Goal: Information Seeking & Learning: Learn about a topic

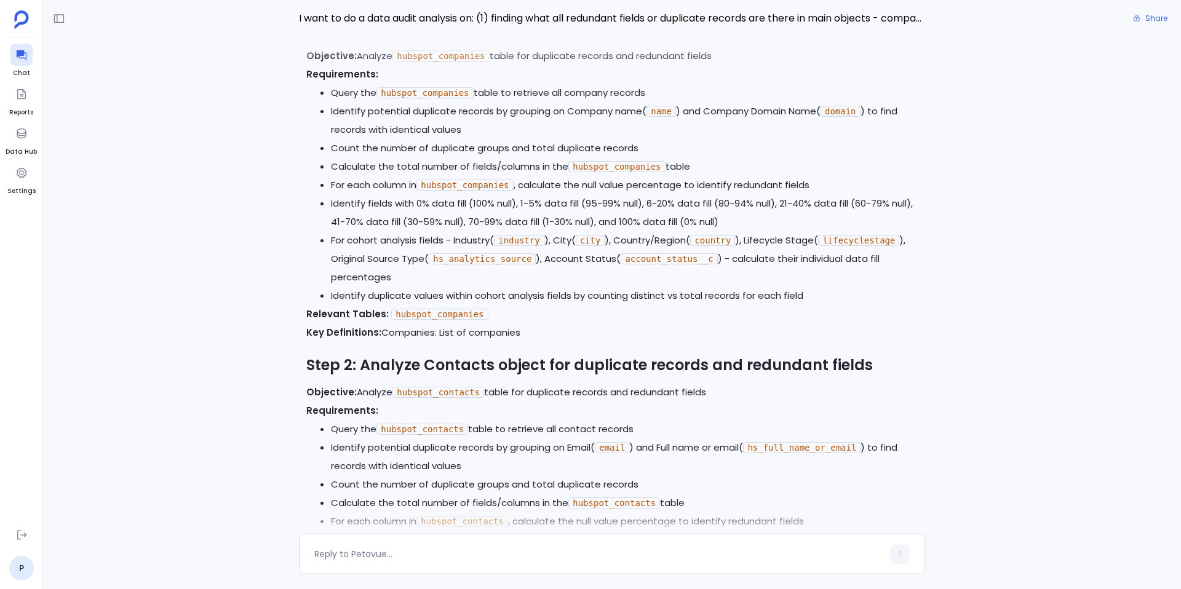
scroll to position [-4227, 0]
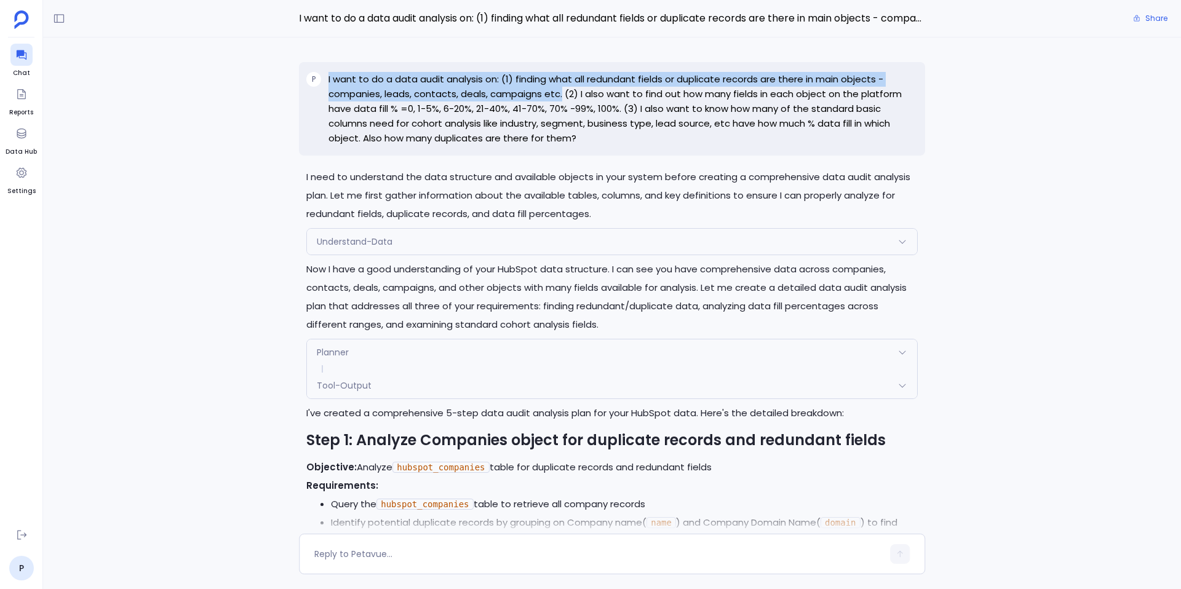
drag, startPoint x: 561, startPoint y: 93, endPoint x: 324, endPoint y: 87, distance: 237.6
click at [324, 87] on div "P I want to do a data audit analysis on: (1) finding what all redundant fields …" at bounding box center [612, 109] width 626 height 94
copy div "I want to do a data audit analysis on: (1) finding what all redundant fields or…"
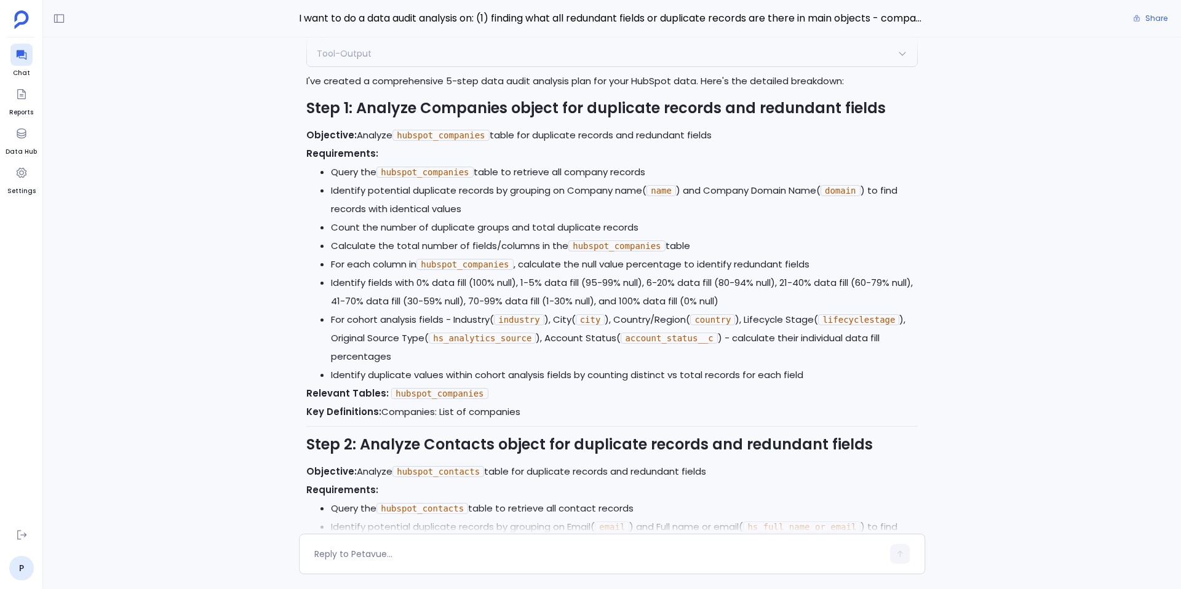
scroll to position [-3896, 0]
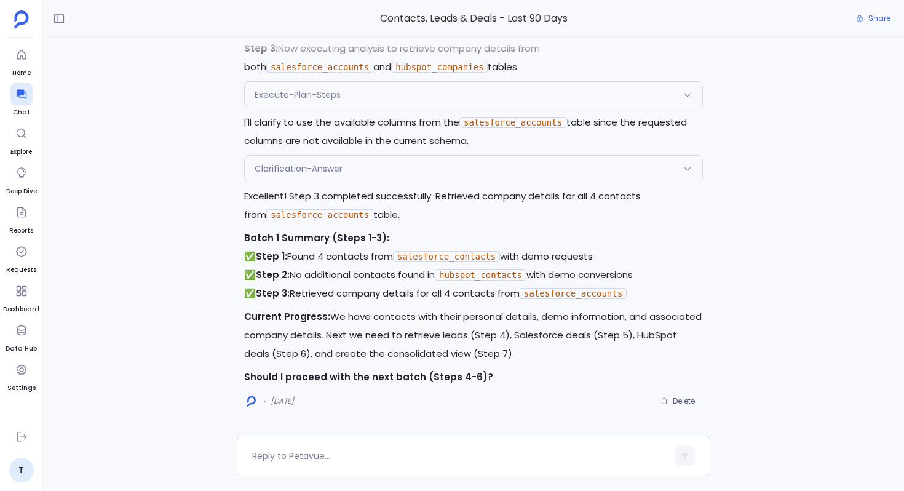
scroll to position [2212, 0]
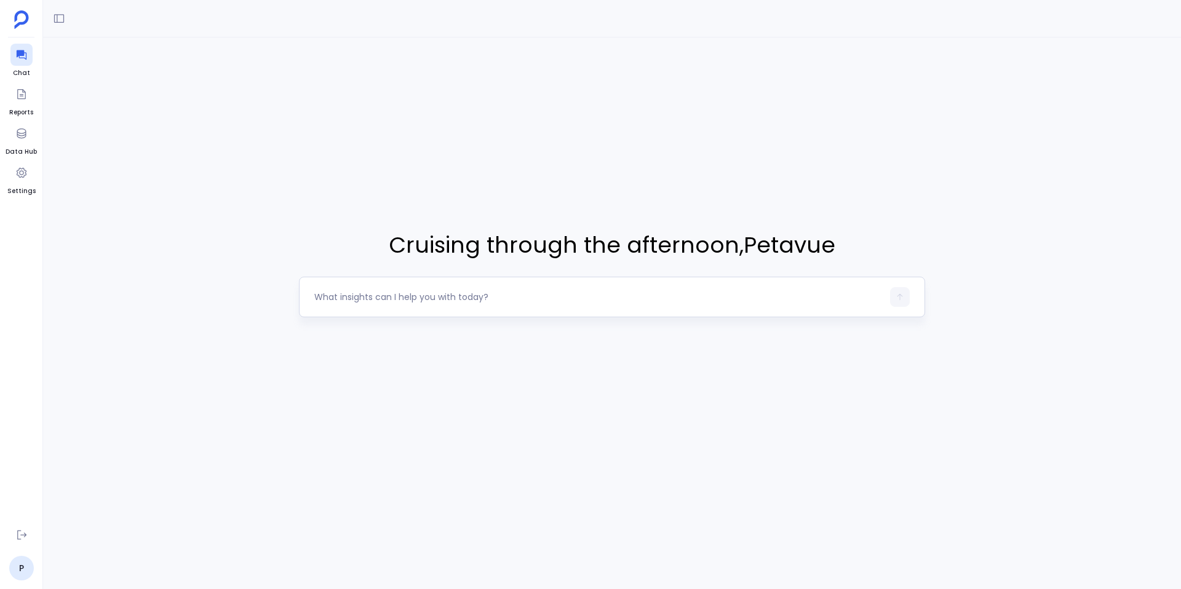
click at [364, 293] on textarea at bounding box center [598, 297] width 569 height 12
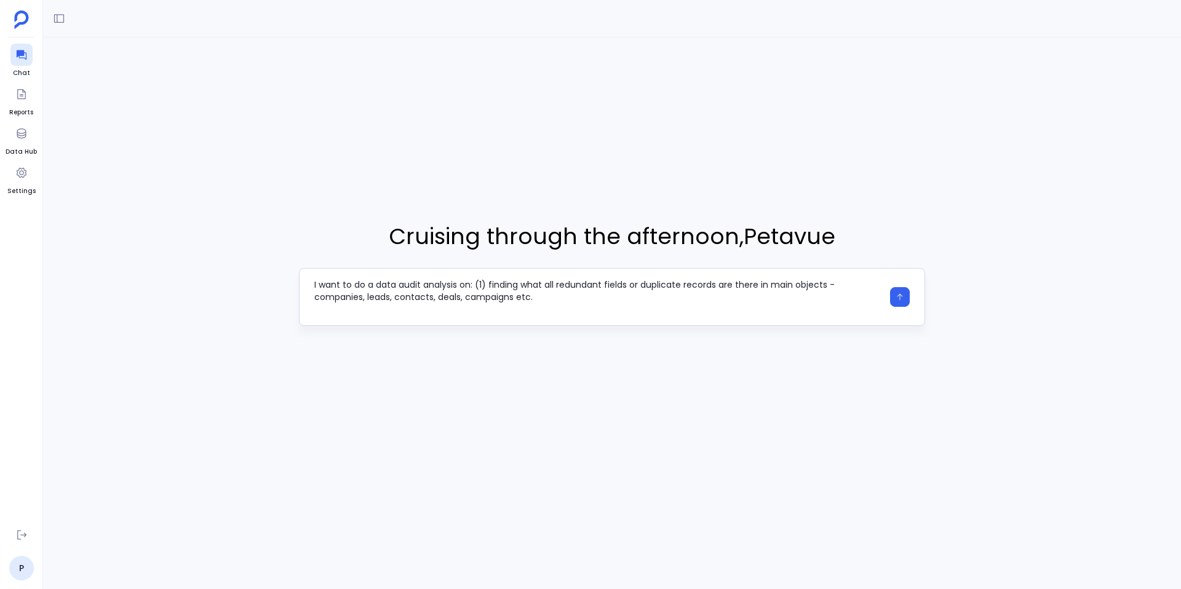
click at [312, 300] on div "I want to do a data audit analysis on: (1) finding what all redundant fields or…" at bounding box center [612, 297] width 626 height 58
click at [315, 298] on textarea "I want to do a data audit analysis on: (1) finding what all redundant fields or…" at bounding box center [598, 297] width 569 height 37
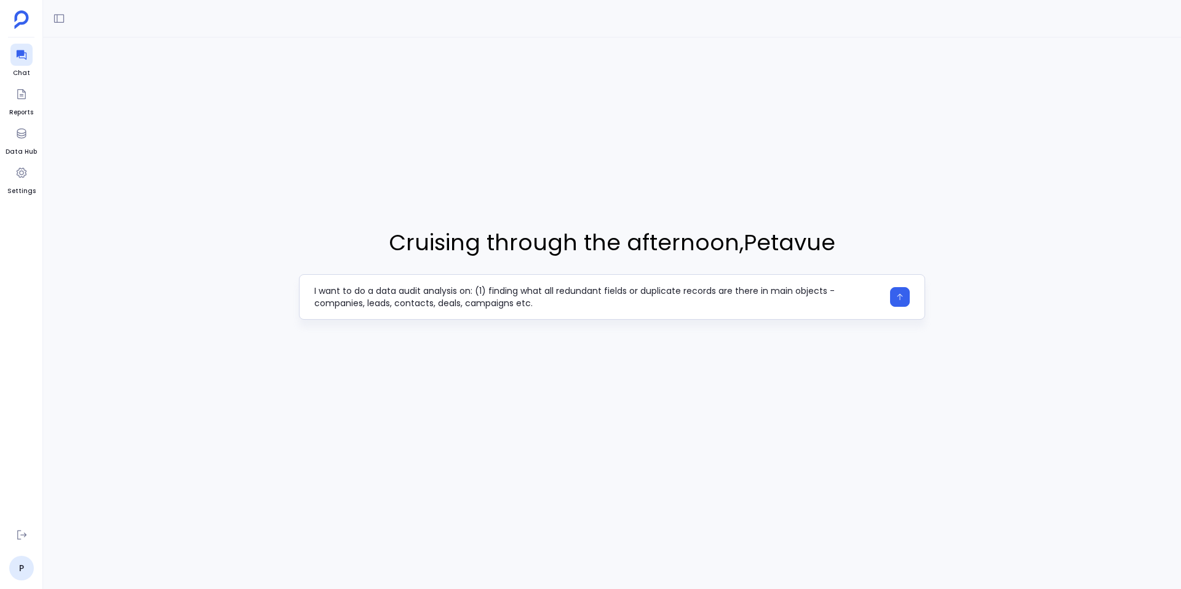
drag, startPoint x: 487, startPoint y: 291, endPoint x: 471, endPoint y: 293, distance: 15.6
click at [471, 293] on textarea "I want to do a data audit analysis on: (1) finding what all redundant fields or…" at bounding box center [598, 297] width 569 height 25
type textarea "I want to do a data audit analysis on finding what all redundant fields or dupl…"
click at [511, 305] on textarea "I want to do a data audit analysis on finding what all redundant fields or dupl…" at bounding box center [598, 297] width 569 height 25
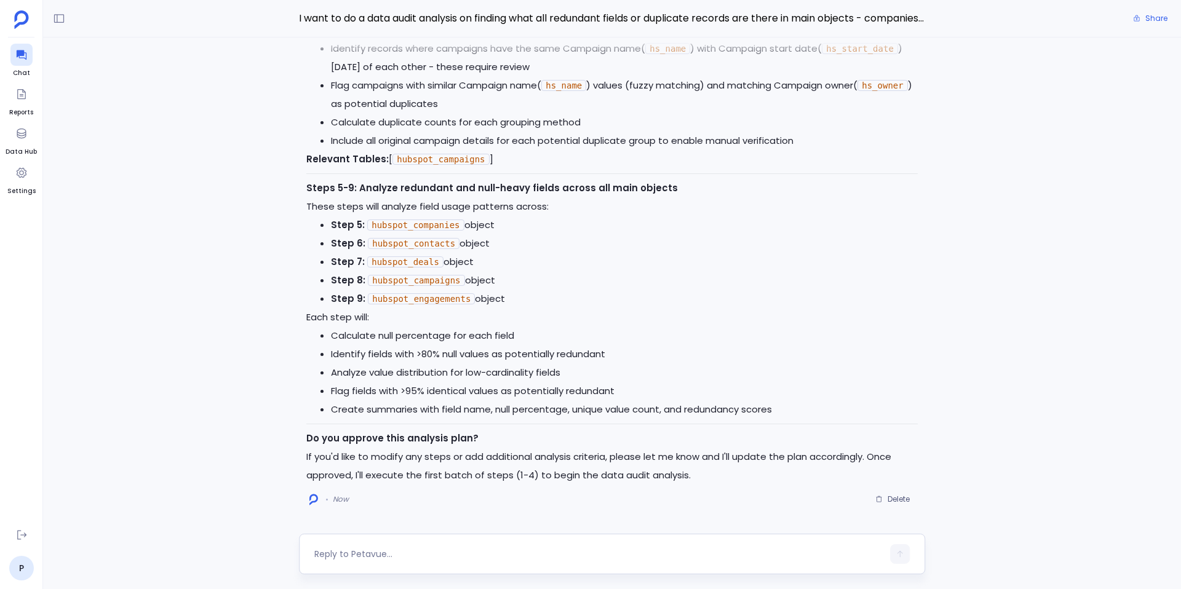
click at [477, 538] on div at bounding box center [612, 554] width 626 height 41
click at [449, 540] on div at bounding box center [612, 554] width 626 height 41
click at [405, 551] on textarea at bounding box center [598, 554] width 569 height 12
type textarea "Yes, go ahead"
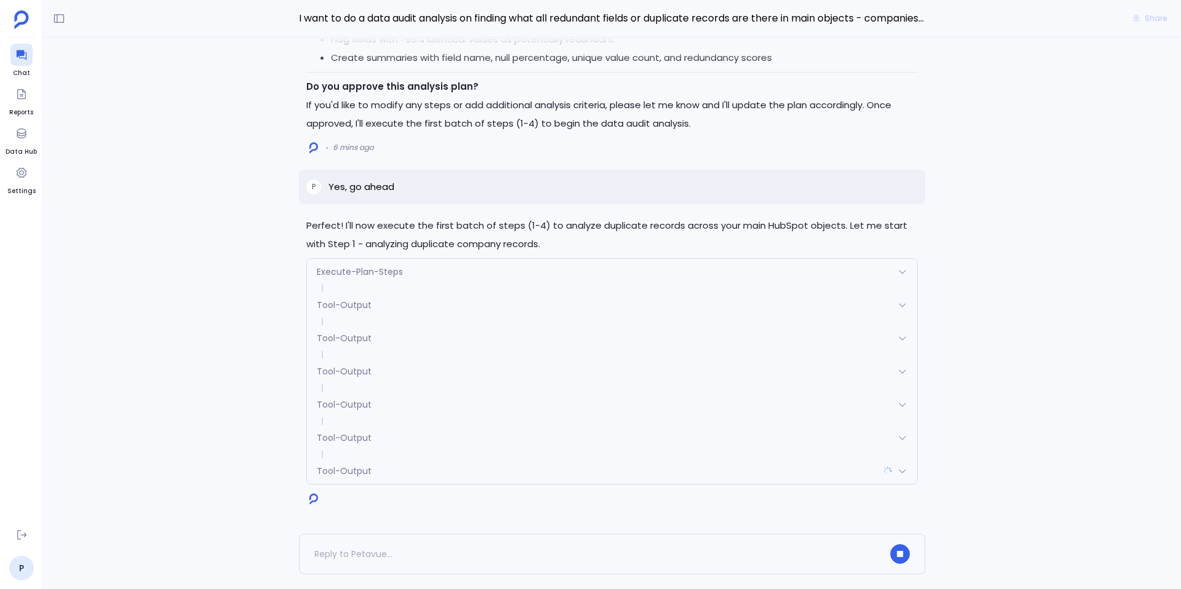
click at [365, 473] on span "Tool-Output" at bounding box center [344, 471] width 55 height 12
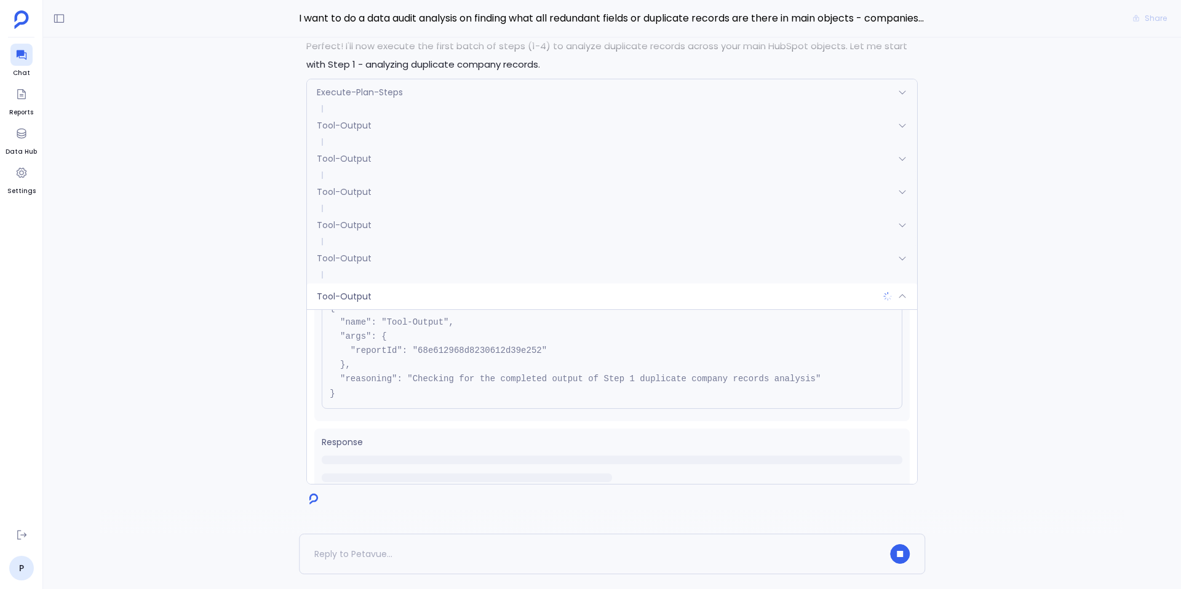
scroll to position [70, 0]
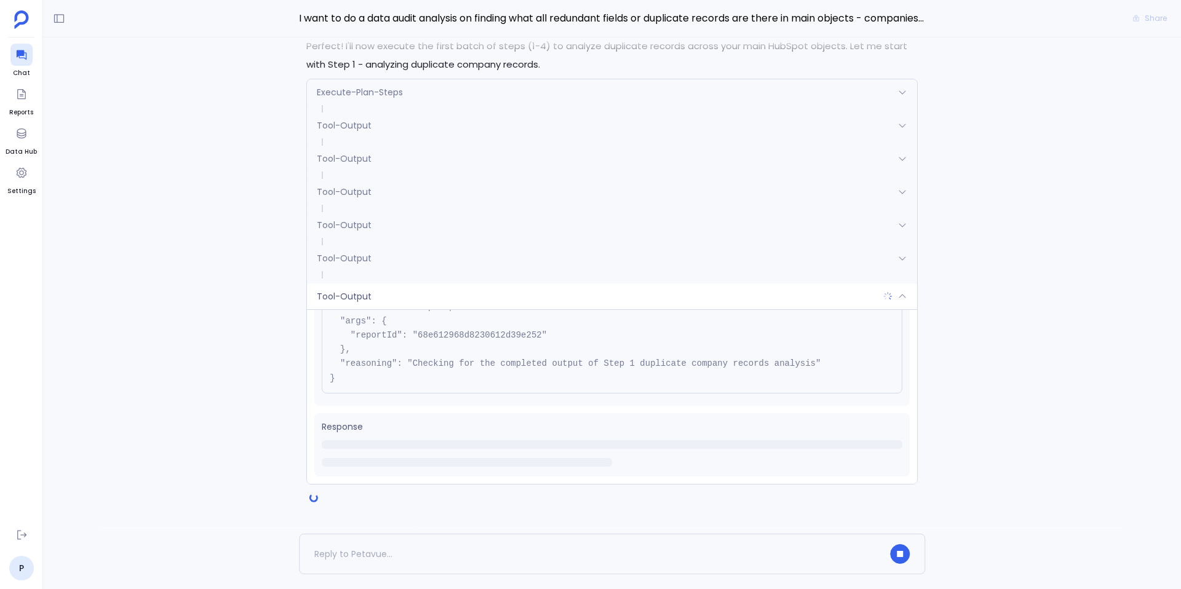
click at [406, 301] on div "Tool-Output" at bounding box center [612, 297] width 610 height 26
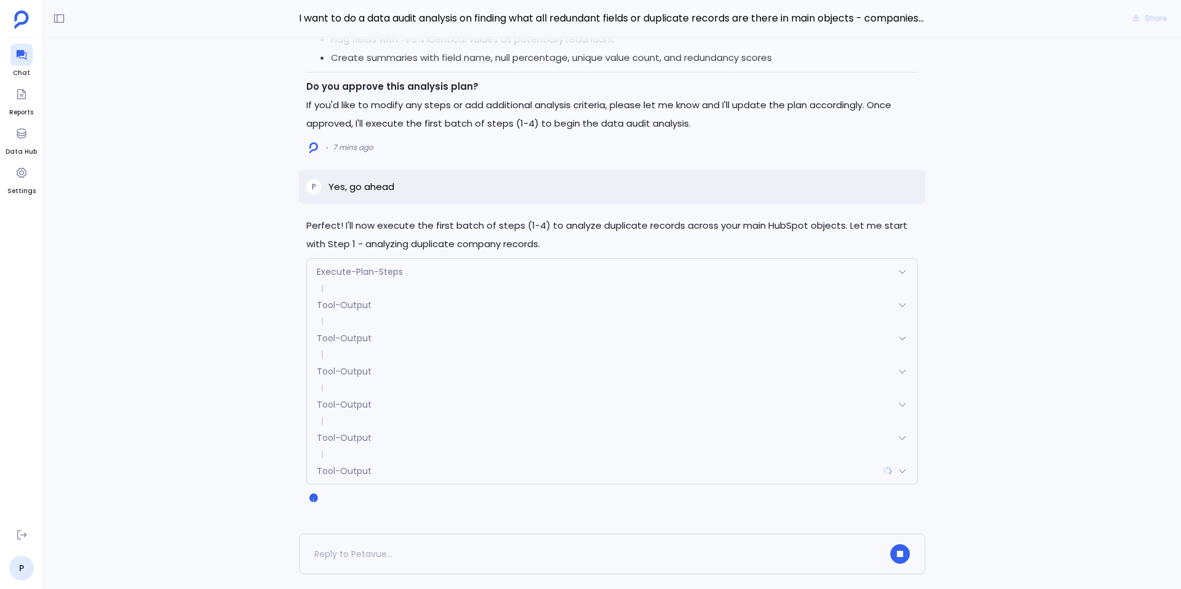
click at [360, 436] on span "Tool-Output" at bounding box center [344, 438] width 55 height 12
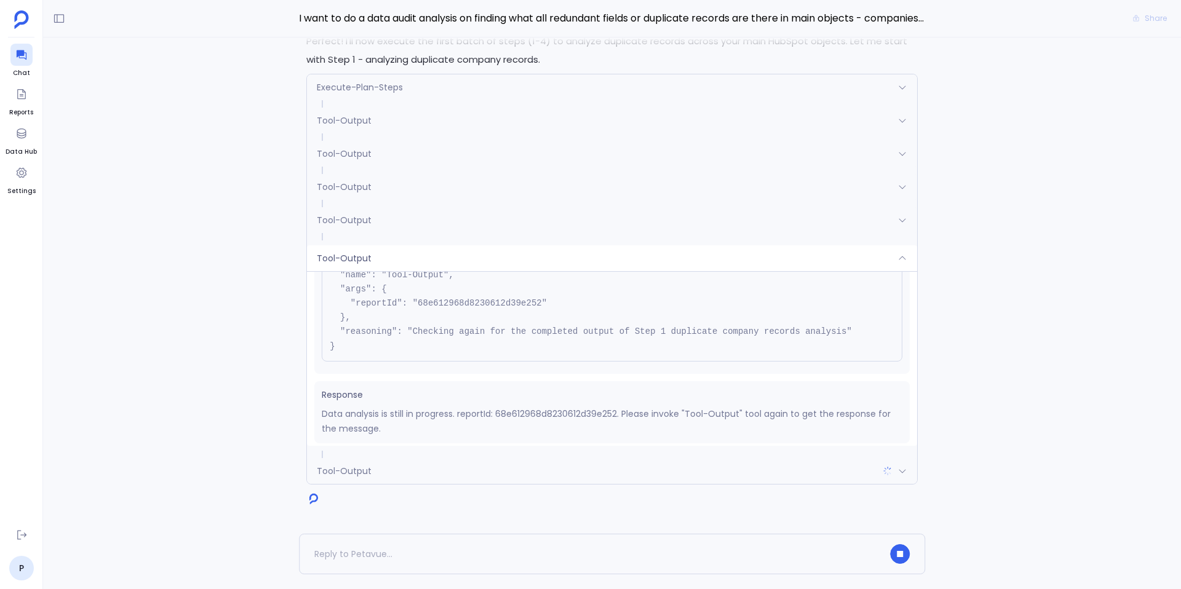
scroll to position [68, 0]
click at [369, 257] on span "Tool-Output" at bounding box center [344, 258] width 55 height 12
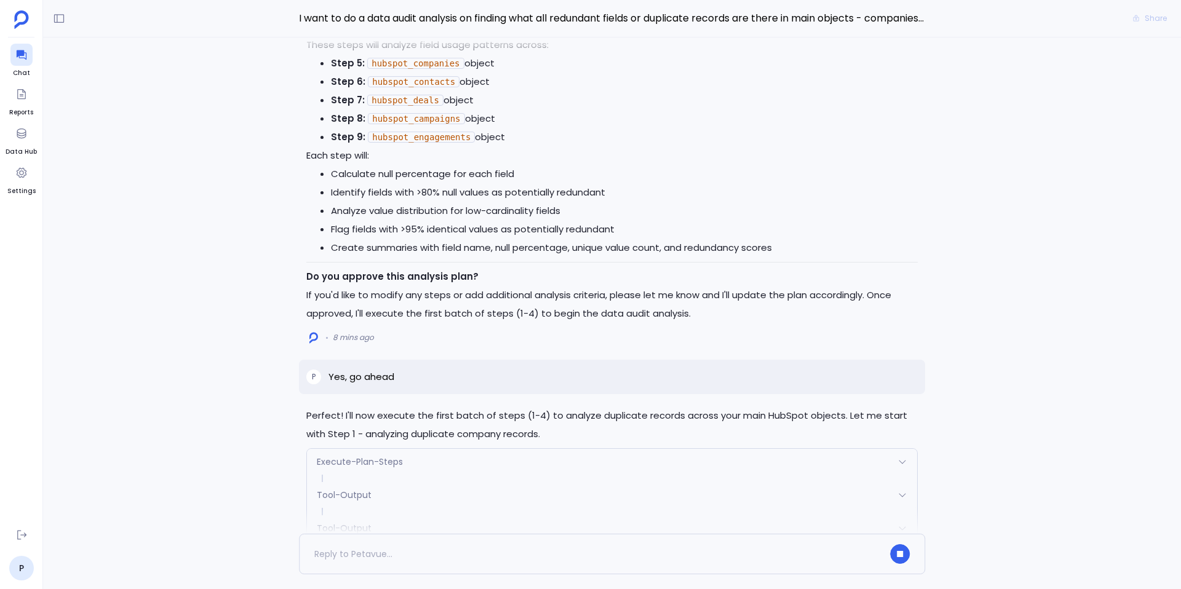
scroll to position [0, 0]
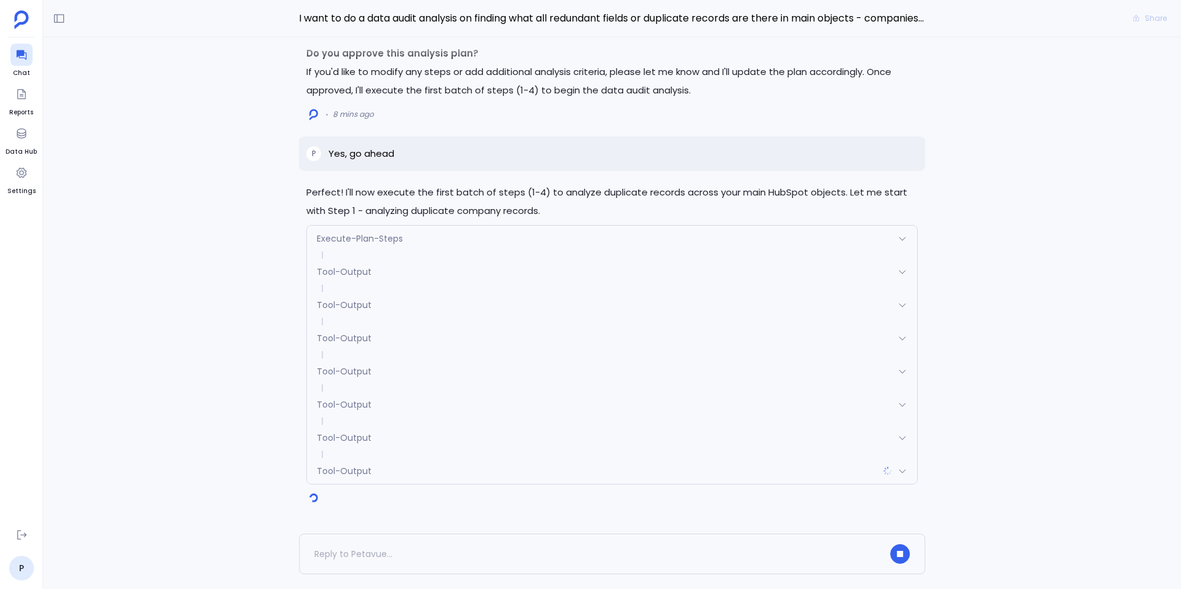
click at [373, 441] on div "Tool-Output" at bounding box center [612, 438] width 610 height 26
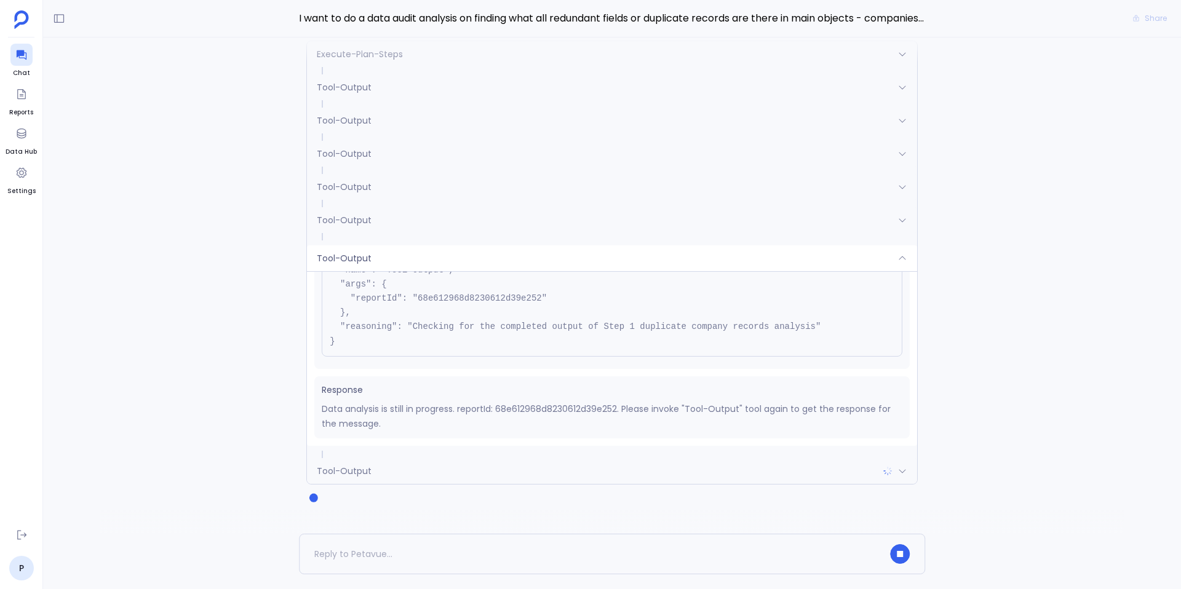
scroll to position [68, 0]
click at [354, 252] on span "Tool-Output" at bounding box center [344, 258] width 55 height 12
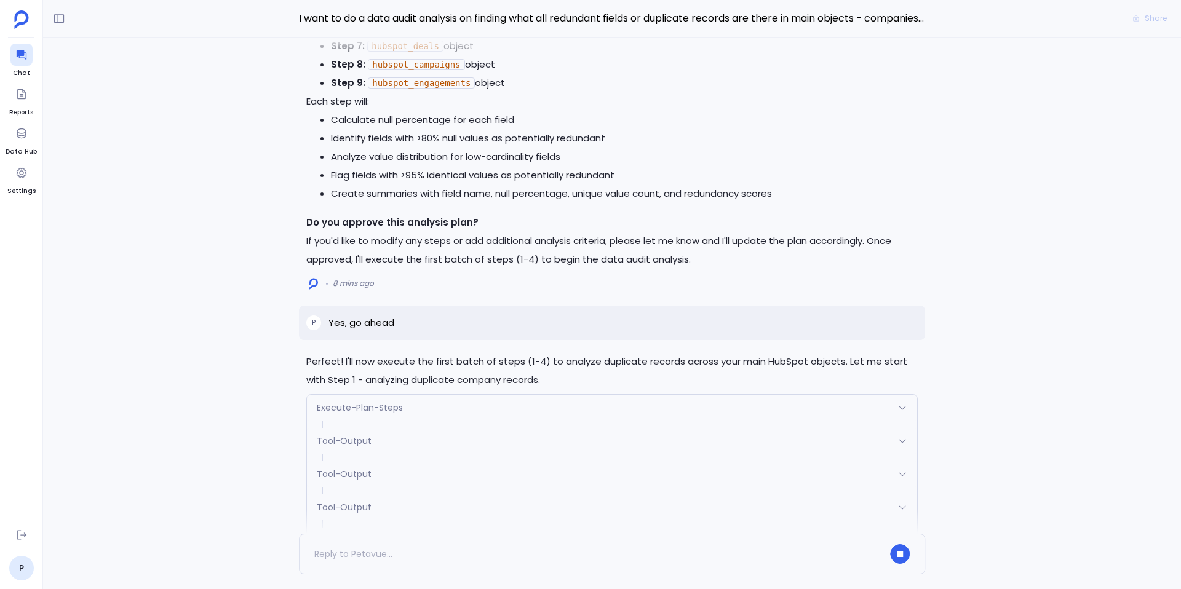
scroll to position [0, 0]
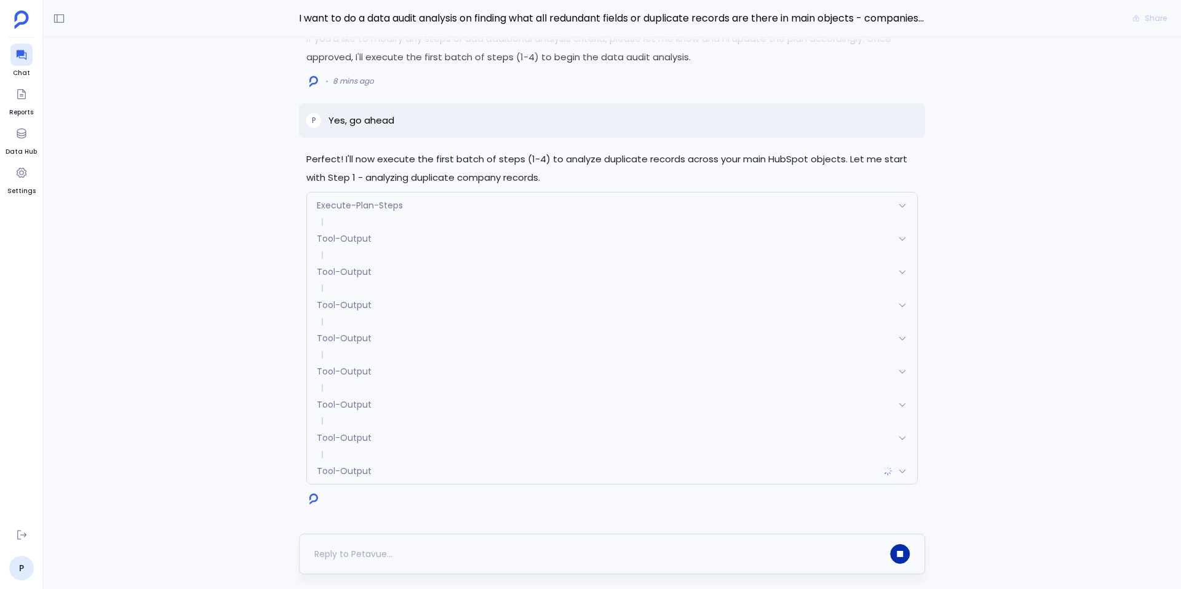
click at [904, 559] on button "button" at bounding box center [900, 555] width 20 height 20
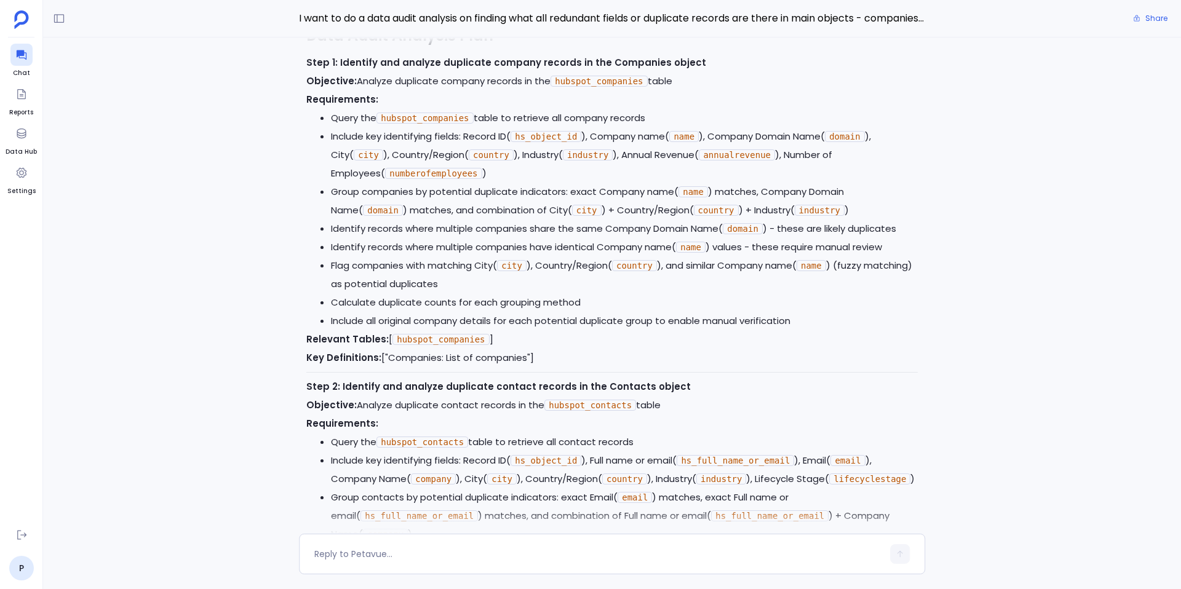
scroll to position [-1610, 0]
drag, startPoint x: 478, startPoint y: 212, endPoint x: 855, endPoint y: 204, distance: 376.6
click at [855, 204] on li "Group companies by potential duplicate indicators: exact Company name( name ) m…" at bounding box center [624, 202] width 587 height 37
click at [887, 232] on li "Identify records where multiple companies share the same Company Domain Name( d…" at bounding box center [624, 230] width 587 height 18
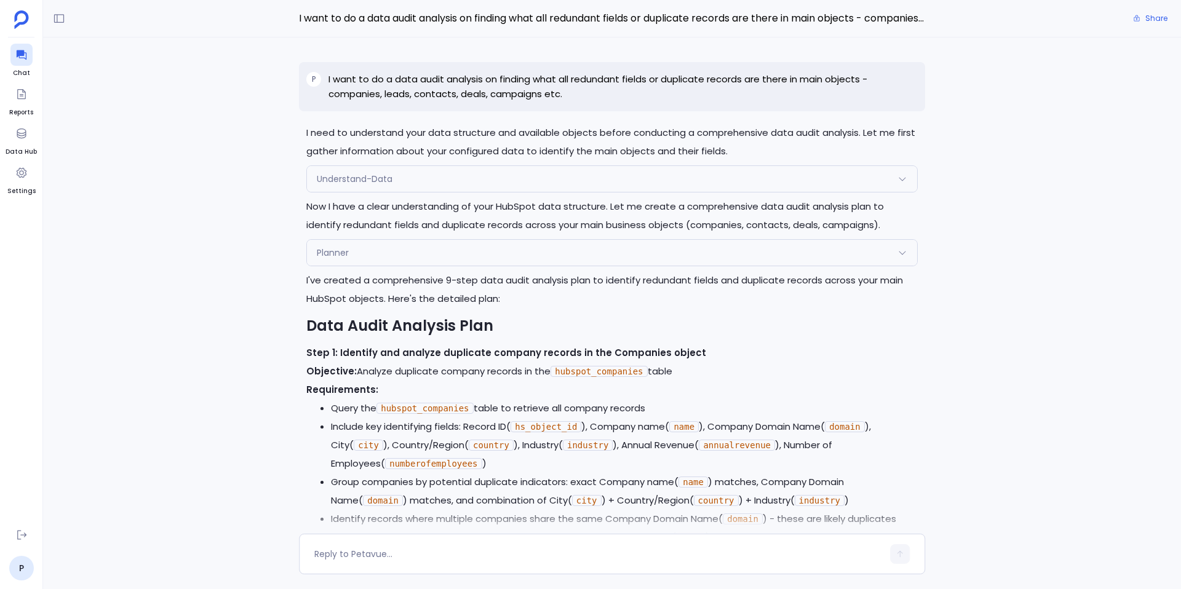
click at [528, 219] on p "Now I have a clear understanding of your HubSpot data structure. Let me create …" at bounding box center [612, 216] width 612 height 37
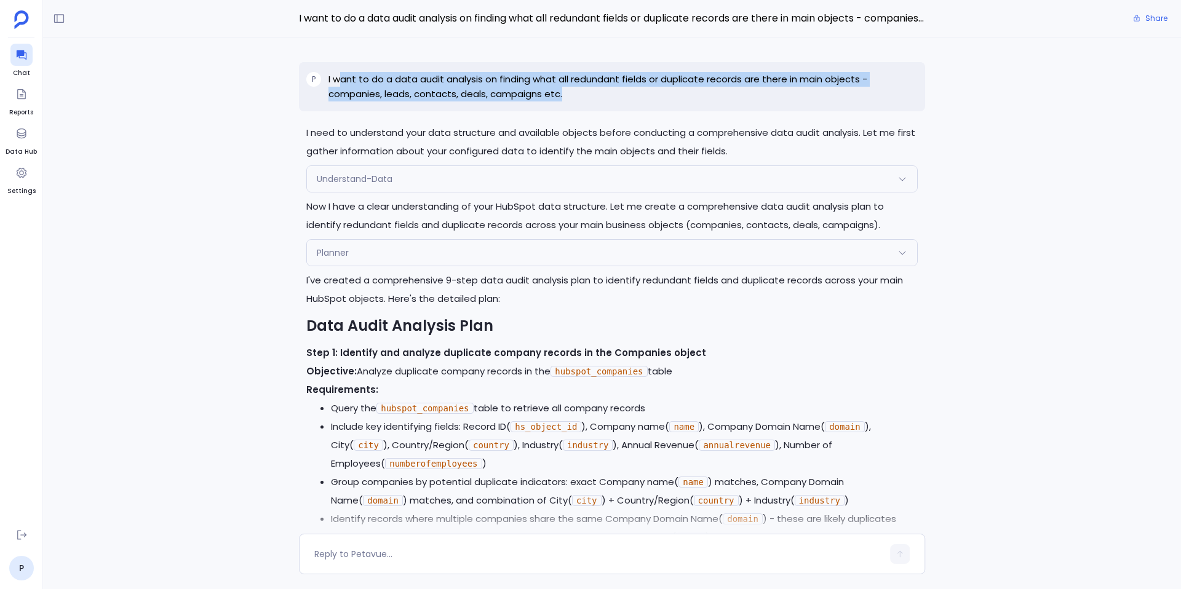
drag, startPoint x: 567, startPoint y: 92, endPoint x: 340, endPoint y: 73, distance: 227.8
click at [340, 73] on p "I want to do a data audit analysis on finding what all redundant fields or dupl…" at bounding box center [623, 87] width 589 height 30
click at [406, 84] on p "I want to do a data audit analysis on finding what all redundant fields or dupl…" at bounding box center [623, 87] width 589 height 30
drag, startPoint x: 570, startPoint y: 94, endPoint x: 317, endPoint y: 81, distance: 252.6
click at [317, 81] on div "P I want to do a data audit analysis on finding what all redundant fields or du…" at bounding box center [612, 86] width 626 height 49
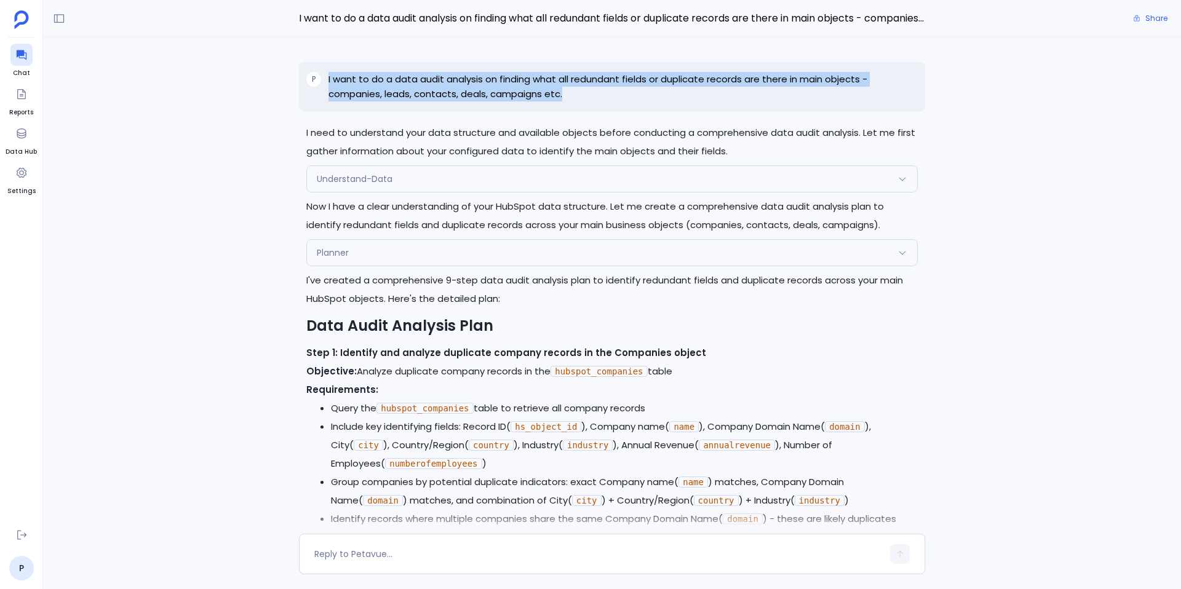
copy div "I want to do a data audit analysis on finding what all redundant fields or dupl…"
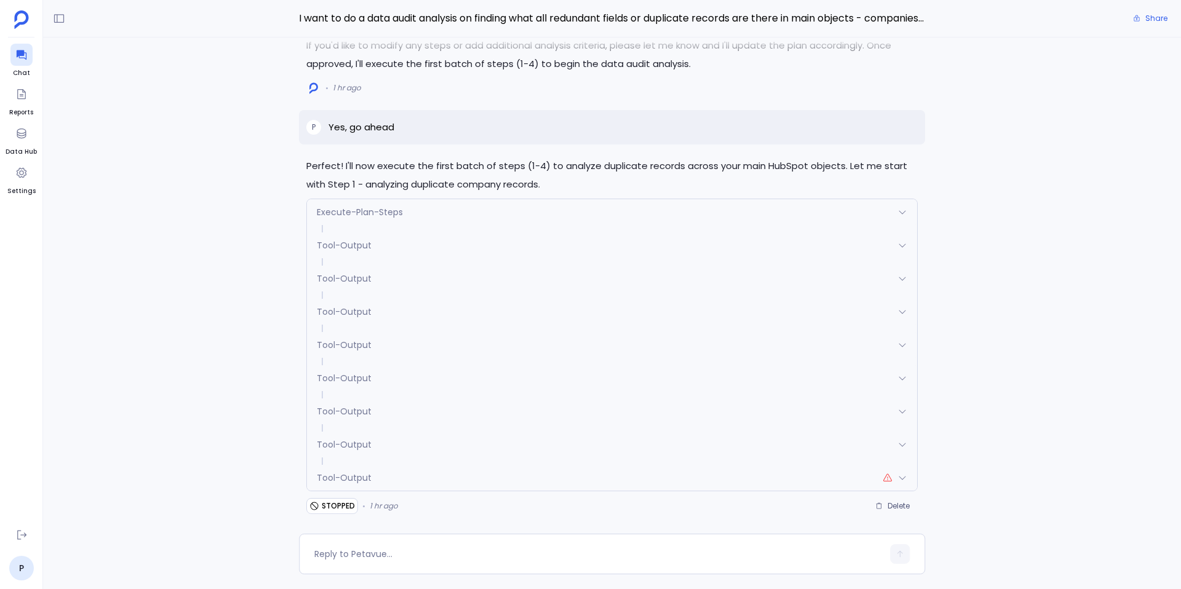
scroll to position [0, 0]
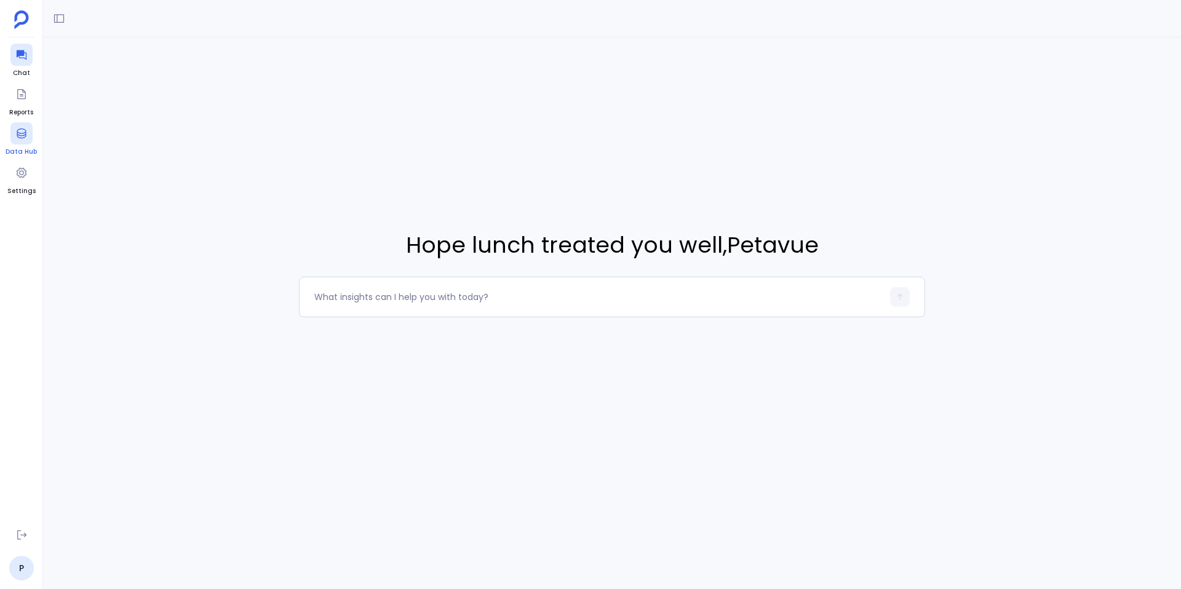
click at [18, 127] on icon at bounding box center [21, 133] width 12 height 12
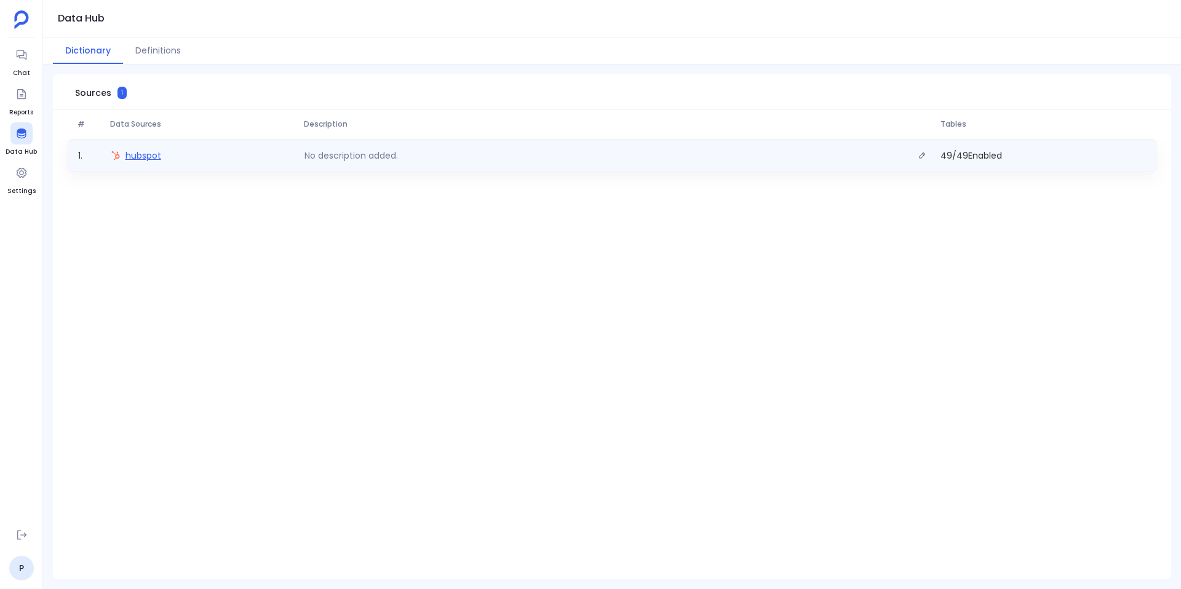
click at [148, 158] on span "hubspot" at bounding box center [144, 156] width 36 height 12
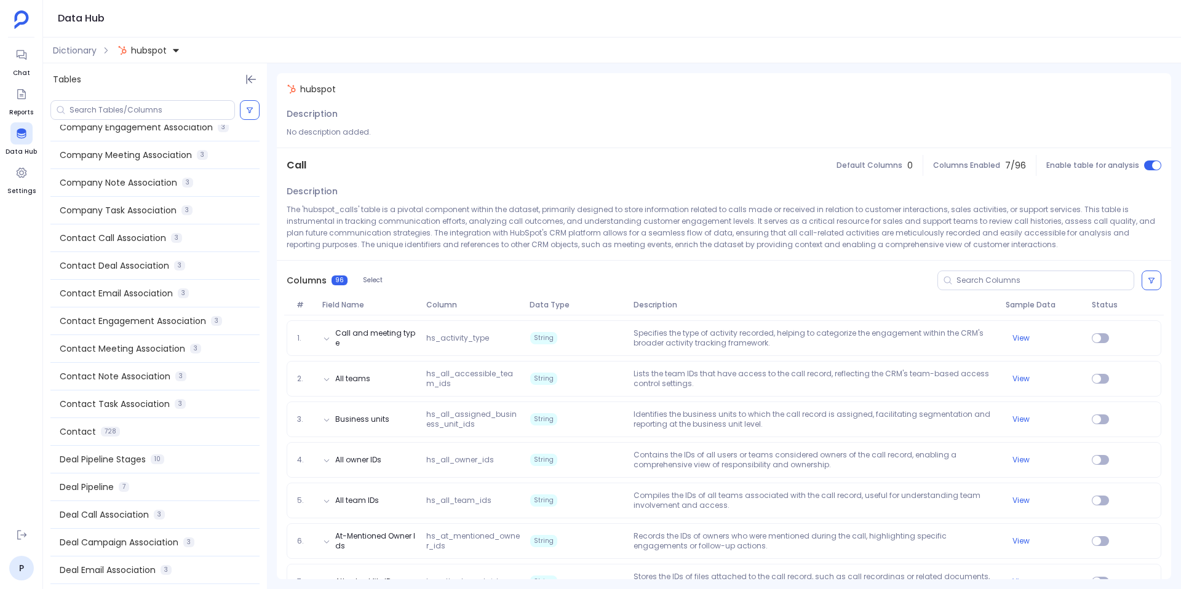
scroll to position [332, 0]
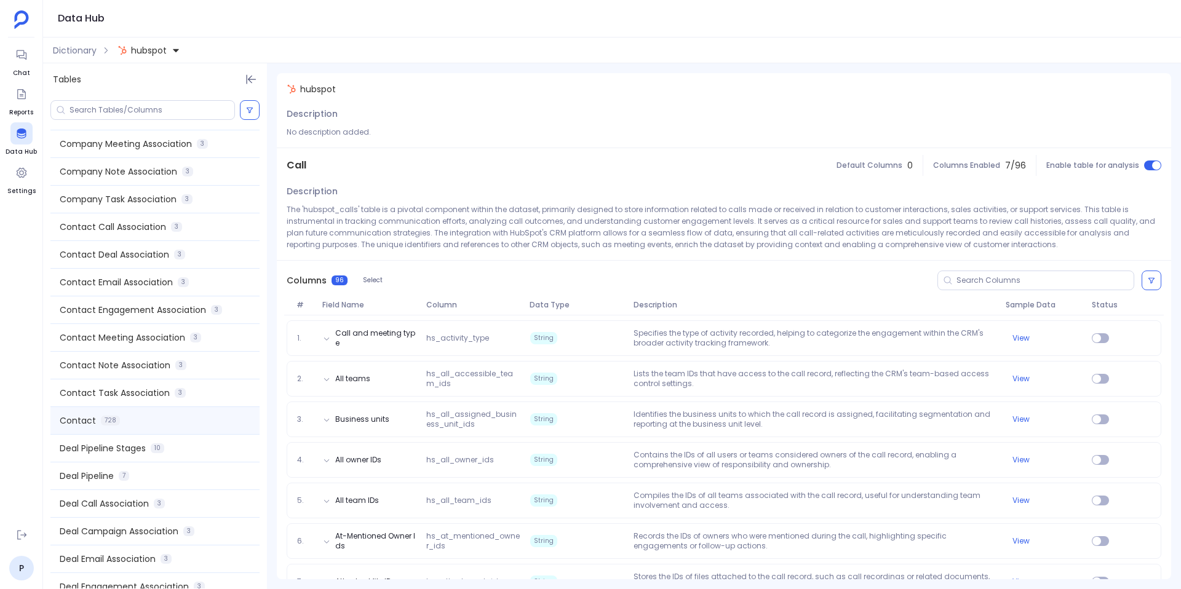
click at [127, 427] on div "Contact 728" at bounding box center [154, 420] width 209 height 27
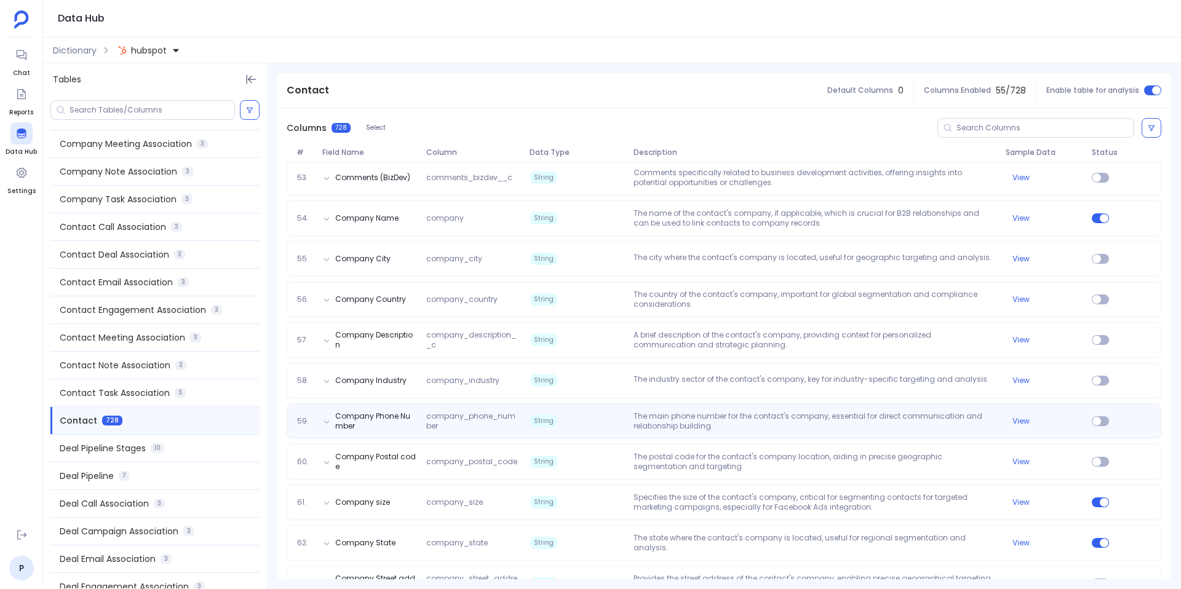
scroll to position [2264, 0]
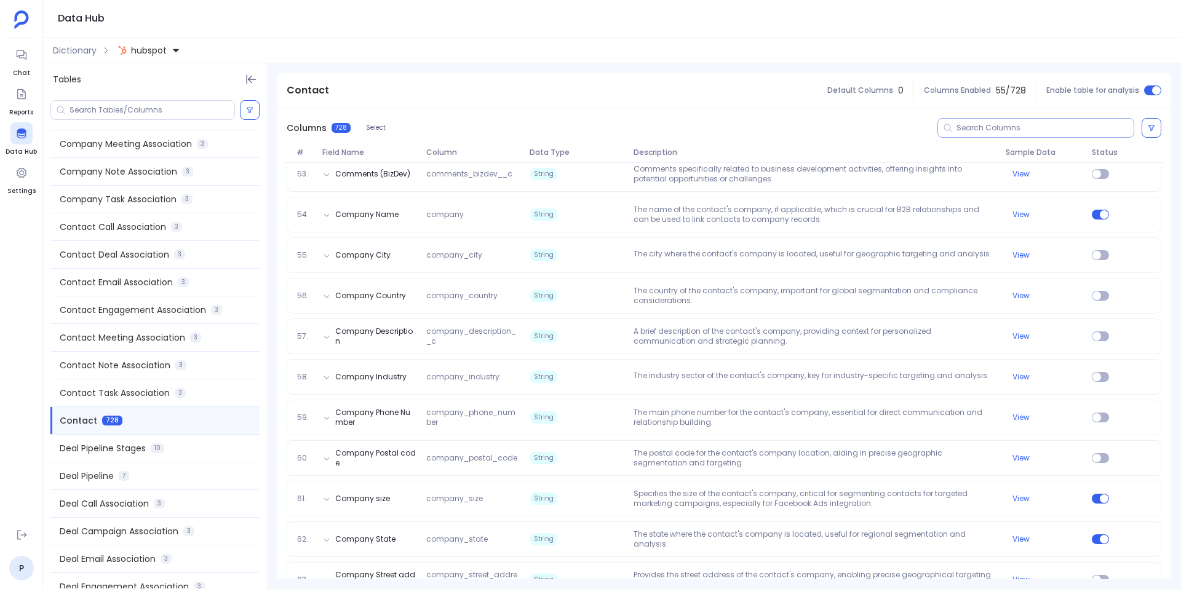
click at [976, 133] on div at bounding box center [1036, 128] width 197 height 20
click at [972, 129] on input at bounding box center [1045, 128] width 177 height 10
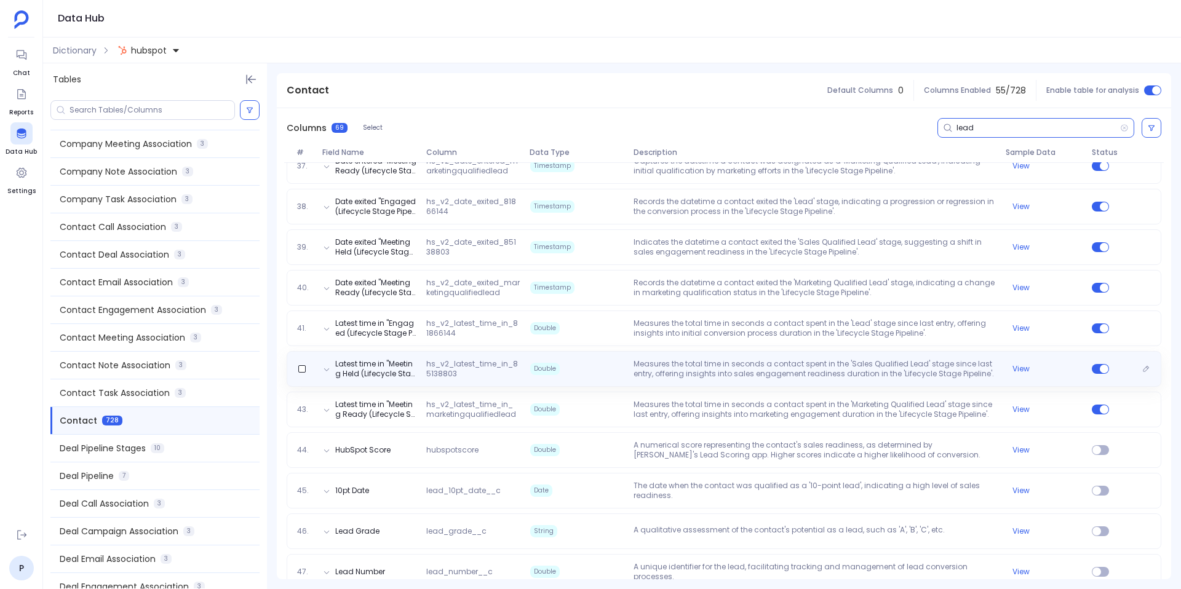
scroll to position [1616, 0]
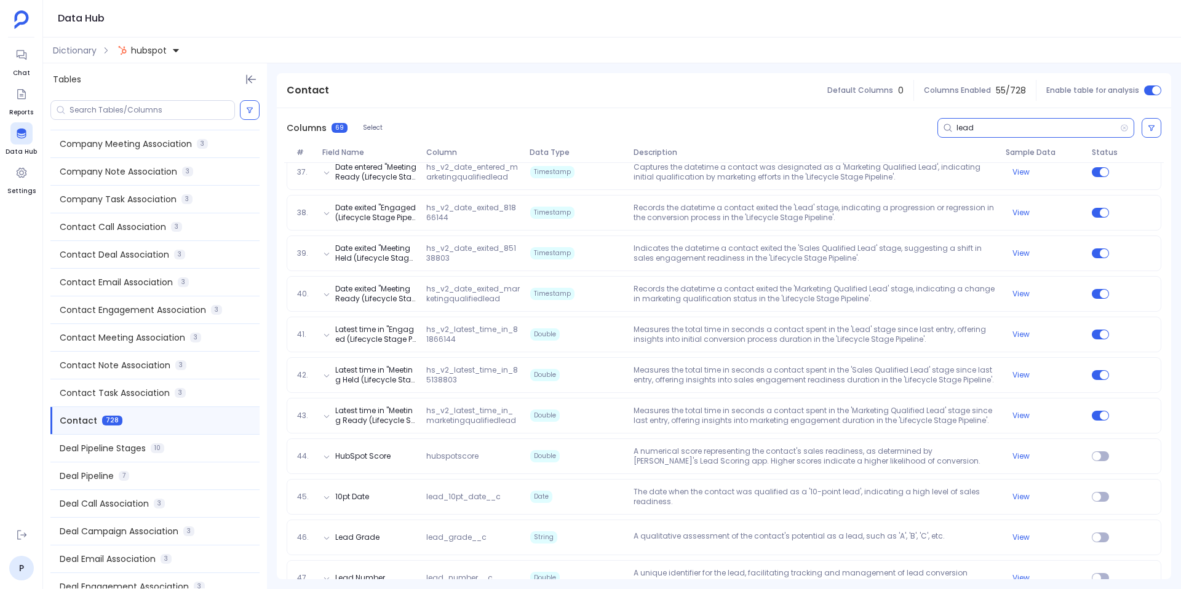
click at [965, 130] on input "lead" at bounding box center [1039, 128] width 164 height 10
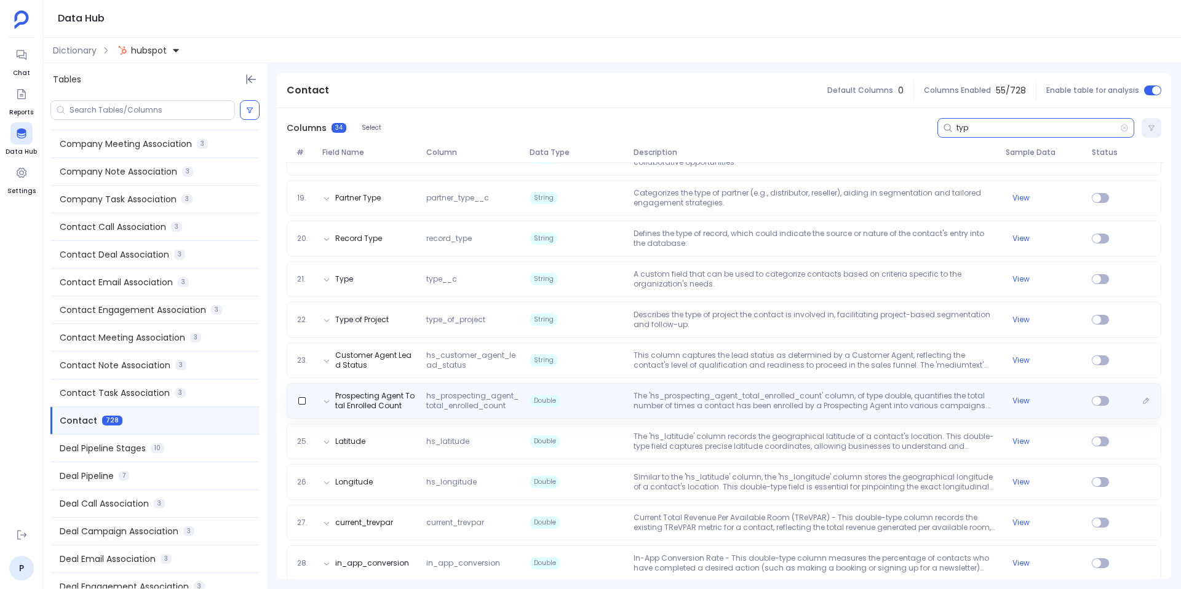
scroll to position [864, 0]
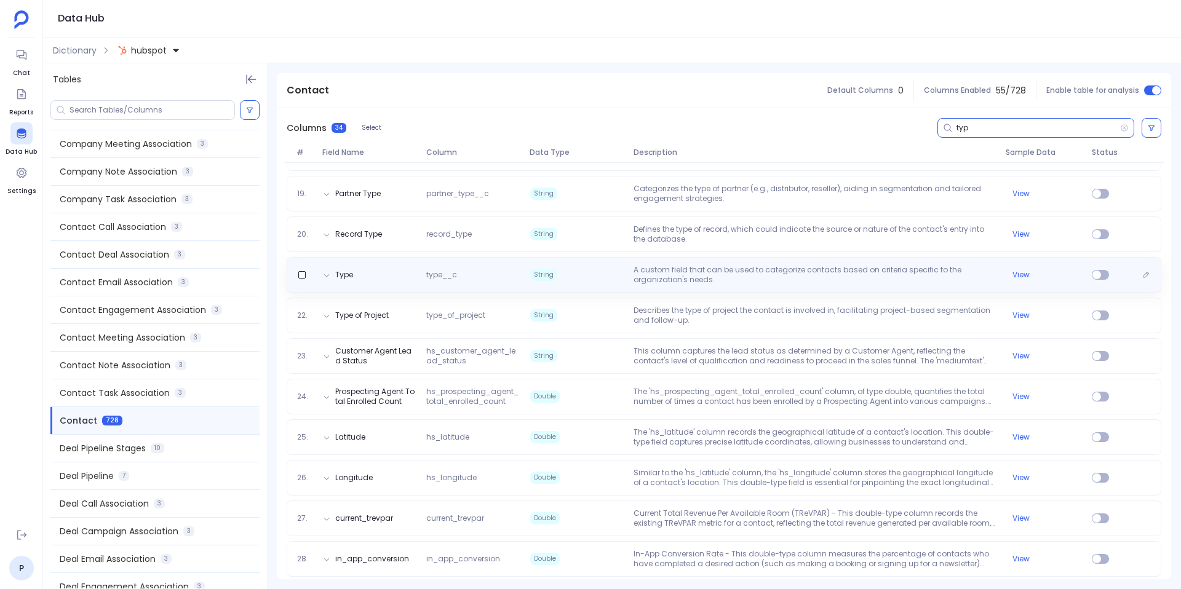
type input "typ"
click at [655, 260] on div "Type type__c String A custom field that can be used to categorize contacts base…" at bounding box center [724, 275] width 875 height 36
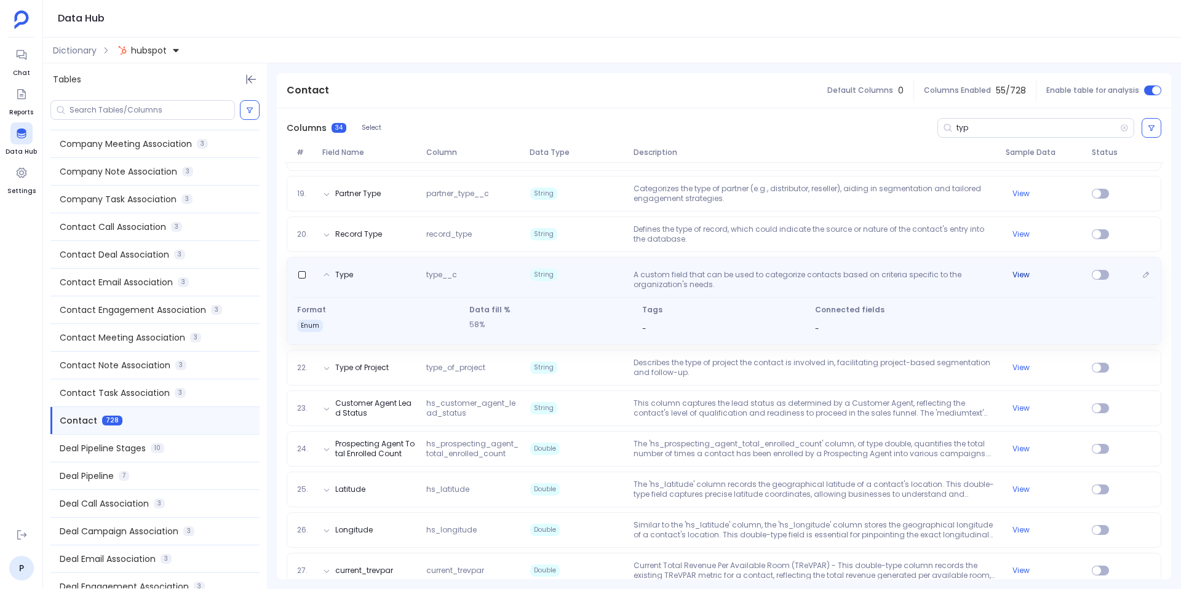
click at [1018, 274] on button "View" at bounding box center [1021, 275] width 17 height 10
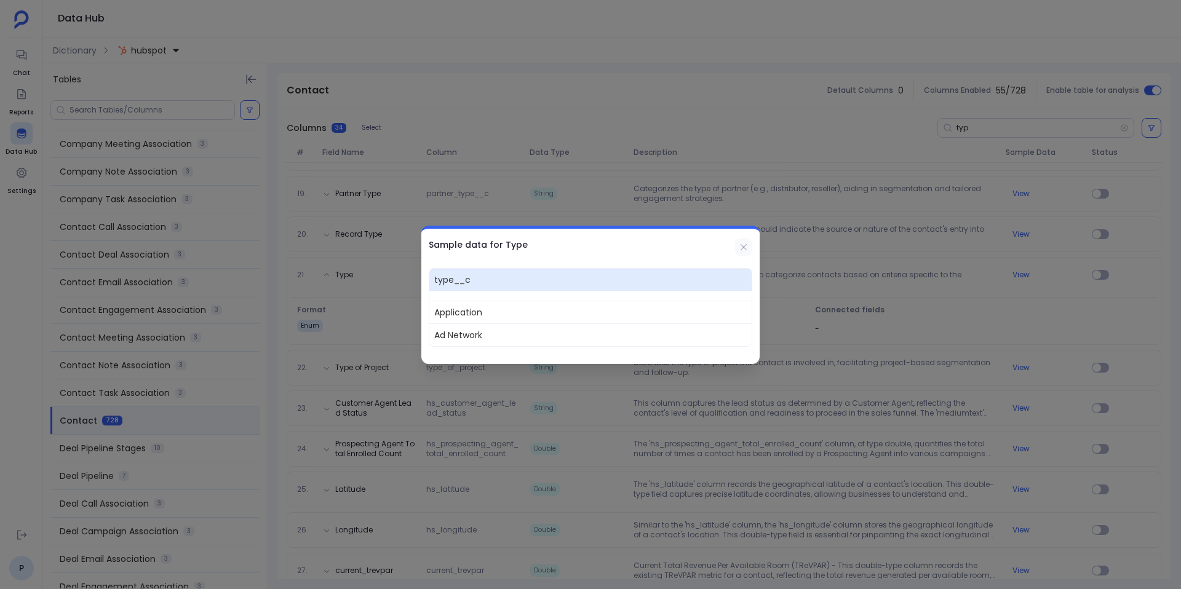
click at [744, 250] on icon at bounding box center [744, 247] width 10 height 10
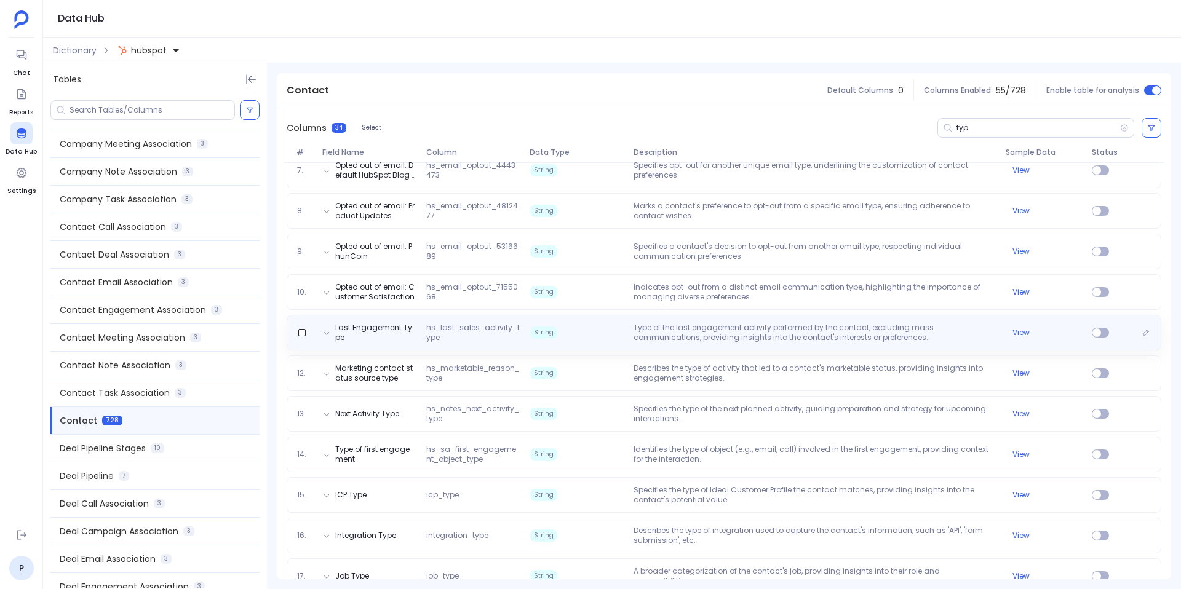
scroll to position [300, 0]
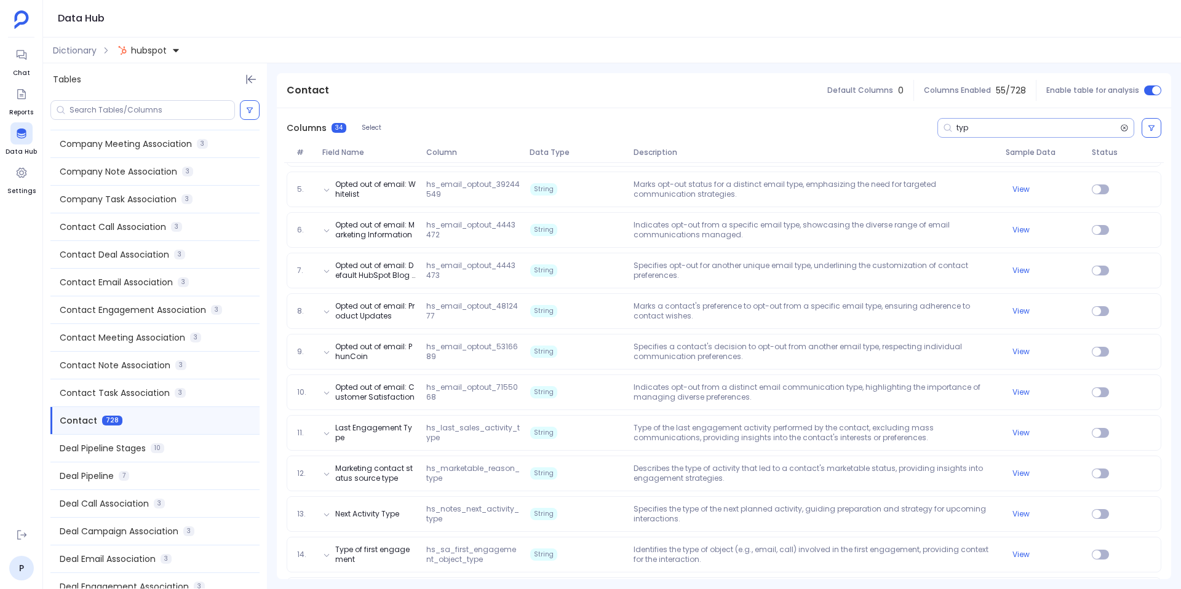
click at [1123, 130] on icon at bounding box center [1125, 127] width 7 height 7
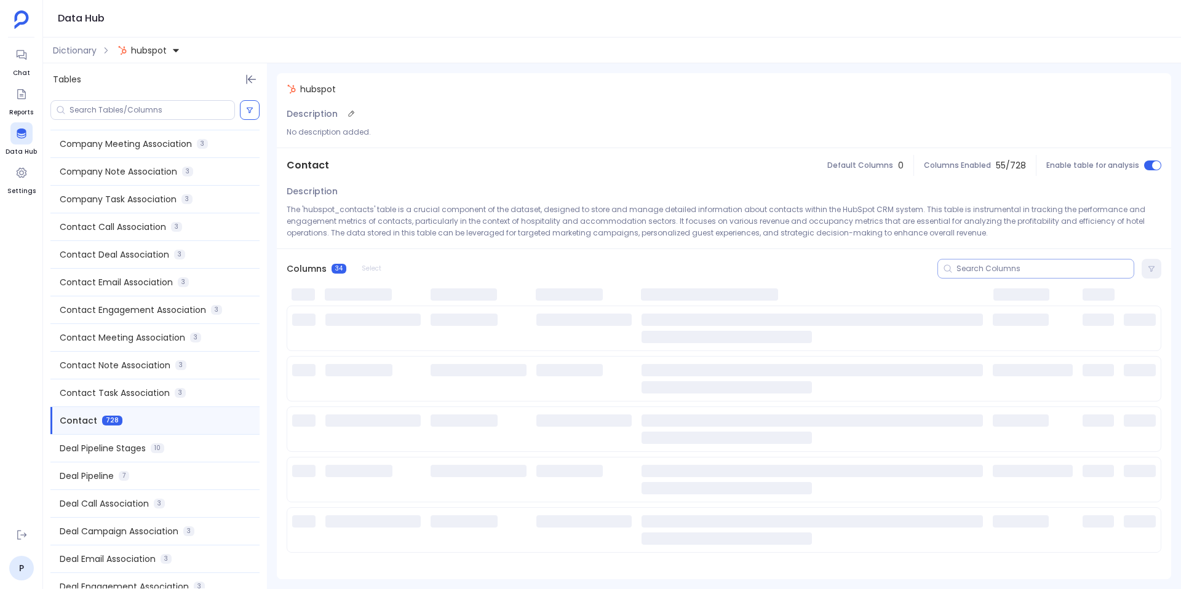
scroll to position [0, 0]
click at [985, 267] on input at bounding box center [1045, 269] width 177 height 10
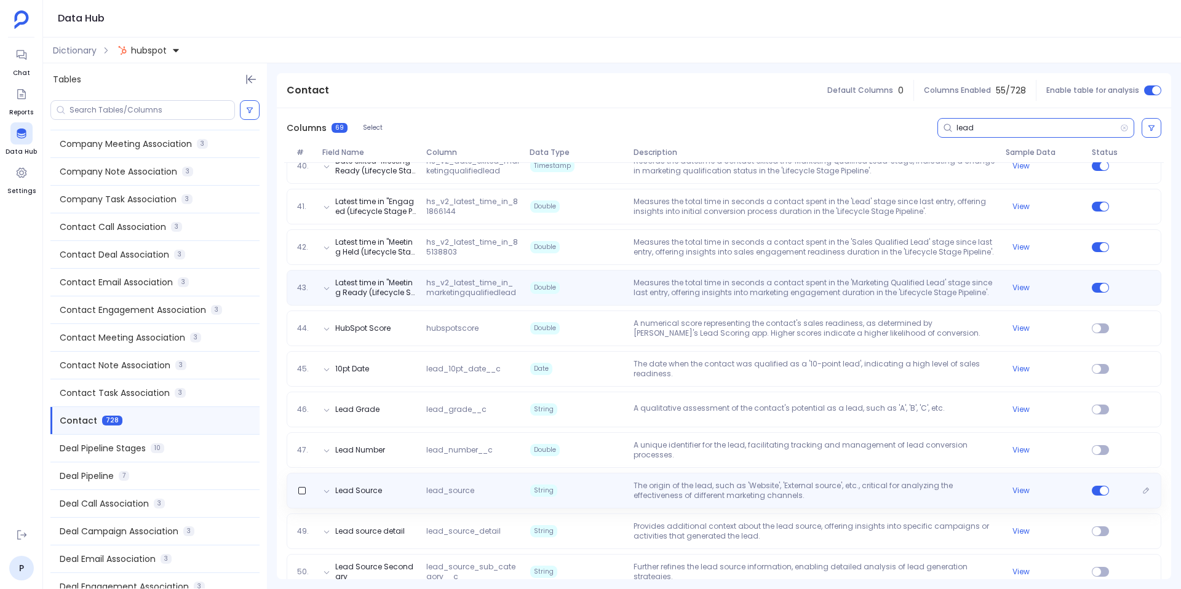
scroll to position [1743, 0]
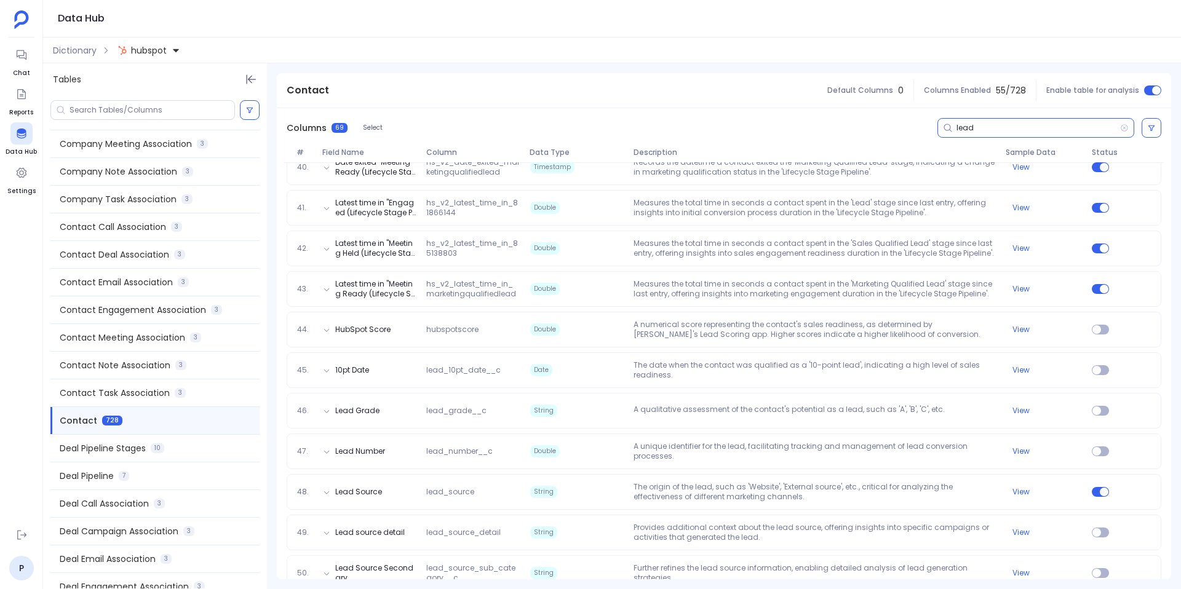
type input "lead"
click at [20, 66] on link "Chat" at bounding box center [21, 61] width 22 height 34
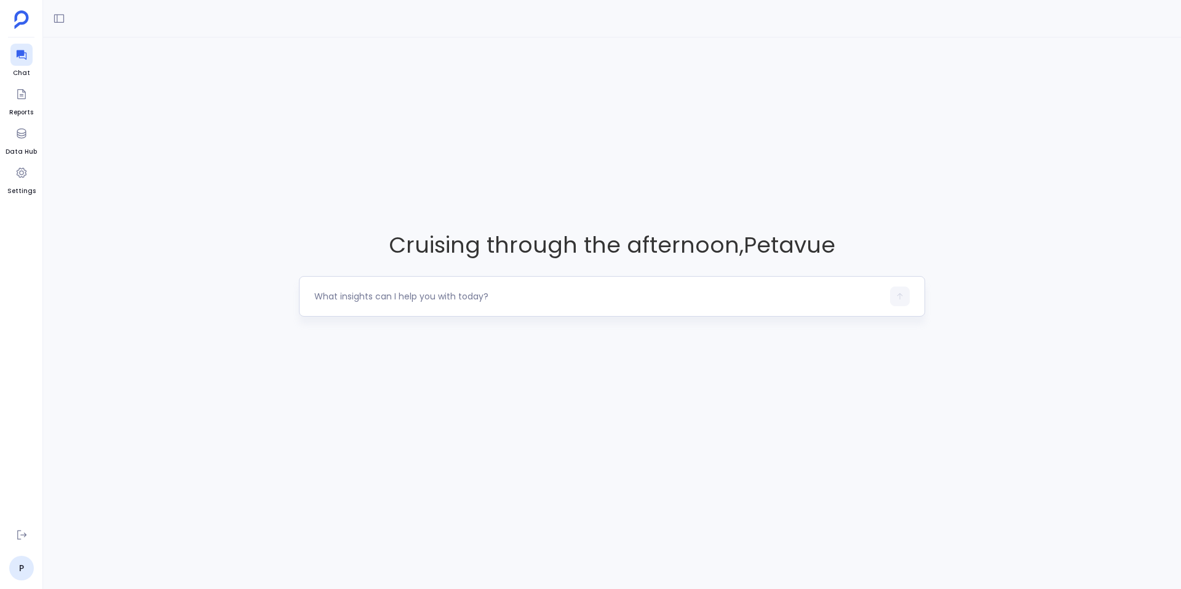
click at [358, 298] on textarea at bounding box center [598, 296] width 569 height 12
type textarea "show me all marriott companies"
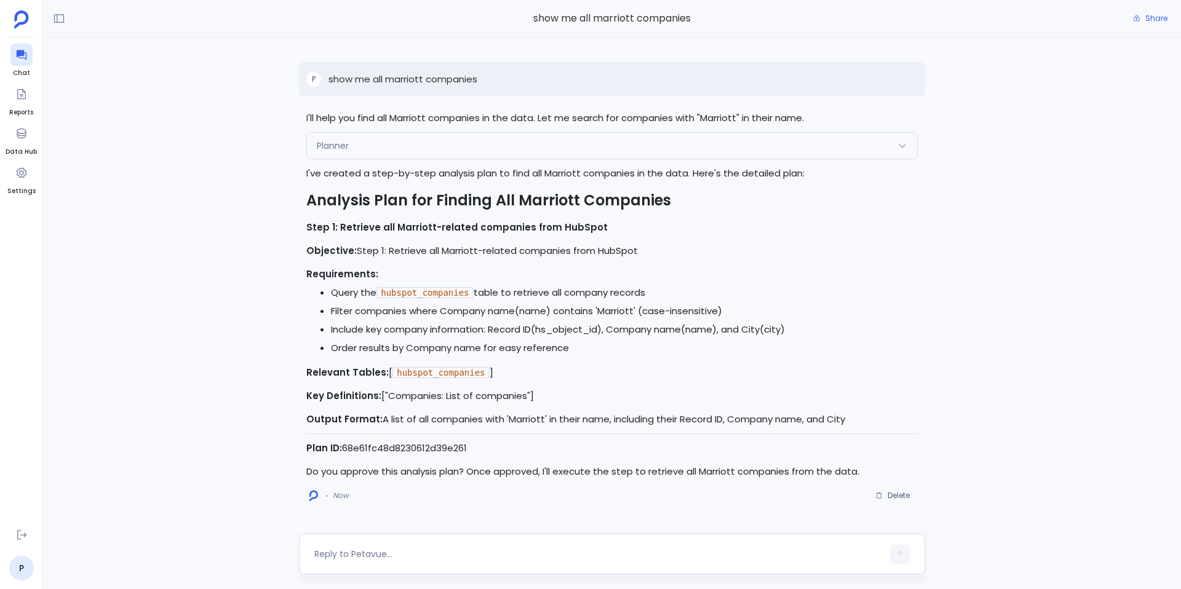
click at [383, 546] on div at bounding box center [598, 555] width 569 height 20
click at [377, 556] on textarea at bounding box center [598, 554] width 569 height 12
click at [400, 548] on textarea "Yes approv" at bounding box center [598, 554] width 569 height 12
click at [399, 551] on textarea "Yes approv" at bounding box center [598, 554] width 569 height 12
type textarea "Yes approved"
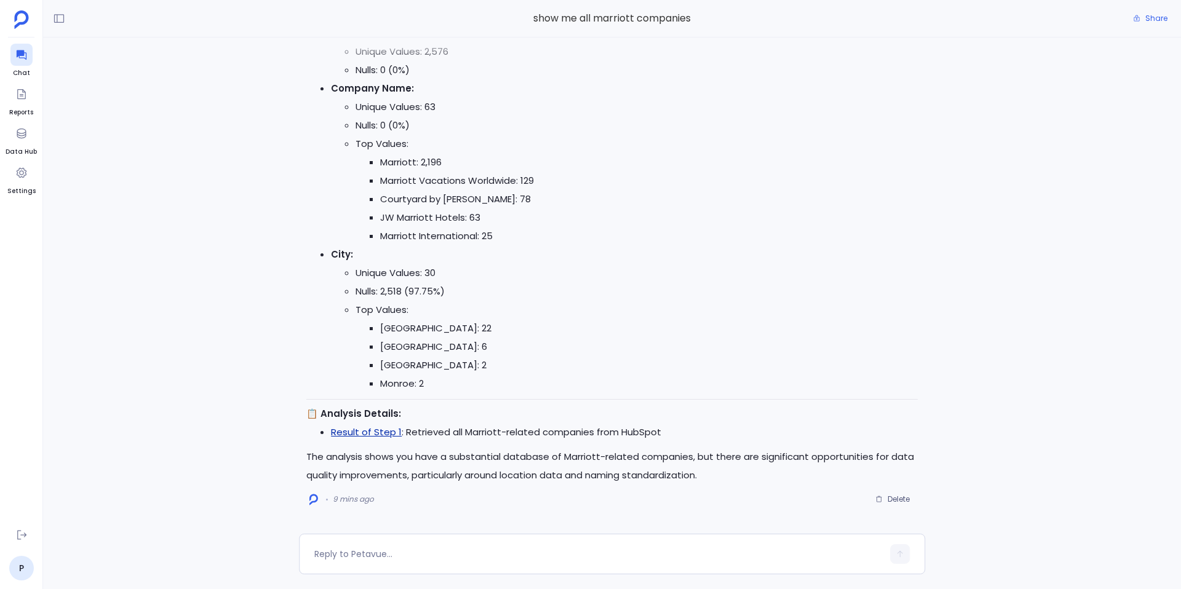
click at [387, 430] on link "Result of Step 1" at bounding box center [366, 432] width 71 height 13
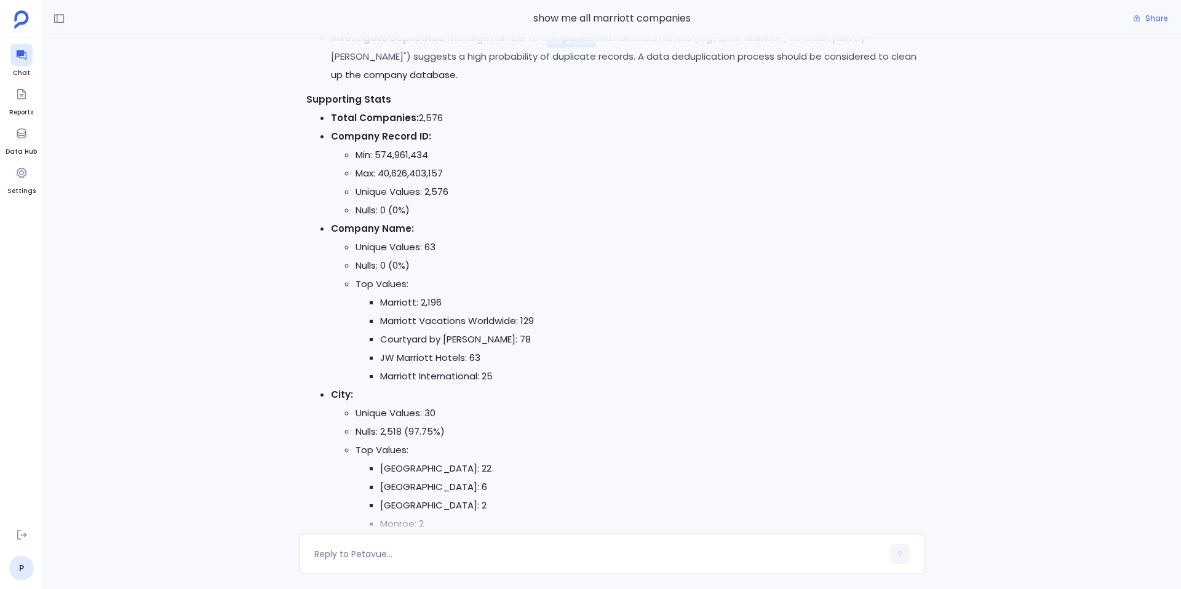
scroll to position [-140, 0]
click at [431, 559] on textarea at bounding box center [598, 554] width 569 height 12
type textarea "add other details of these companies"
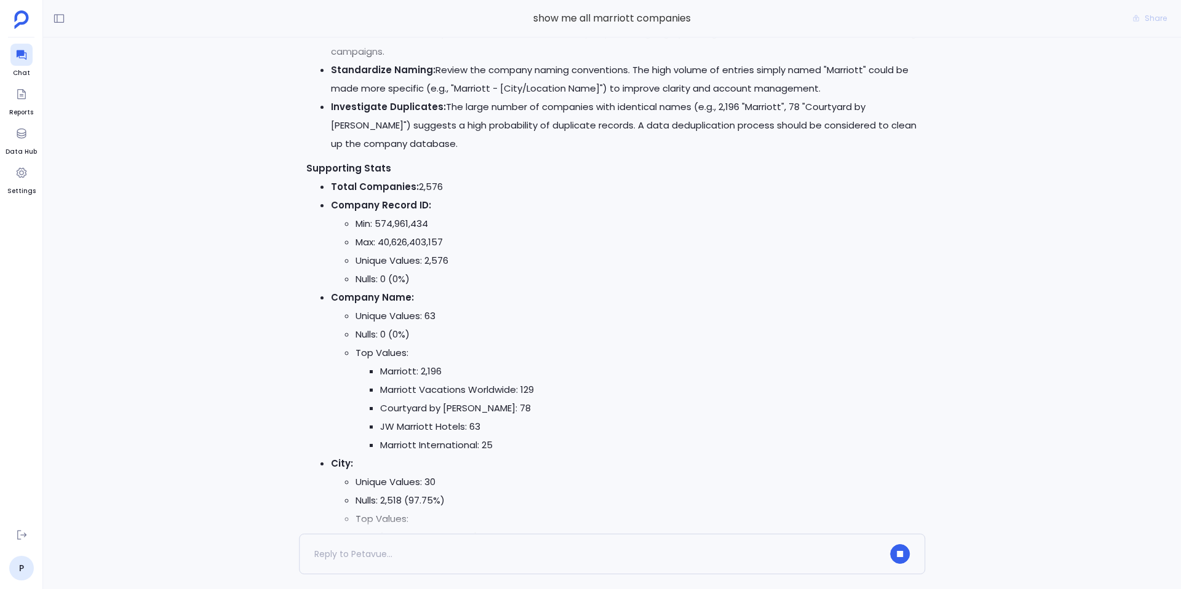
scroll to position [0, 0]
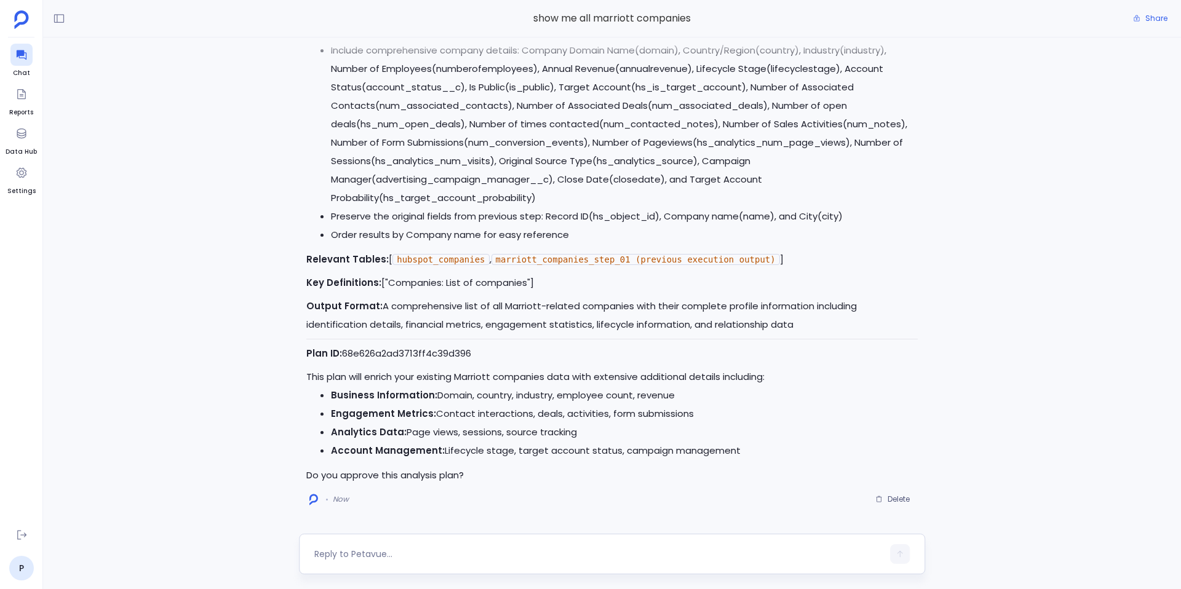
click at [420, 546] on div at bounding box center [598, 555] width 569 height 20
click at [388, 554] on textarea at bounding box center [598, 554] width 569 height 12
type textarea "Yes"
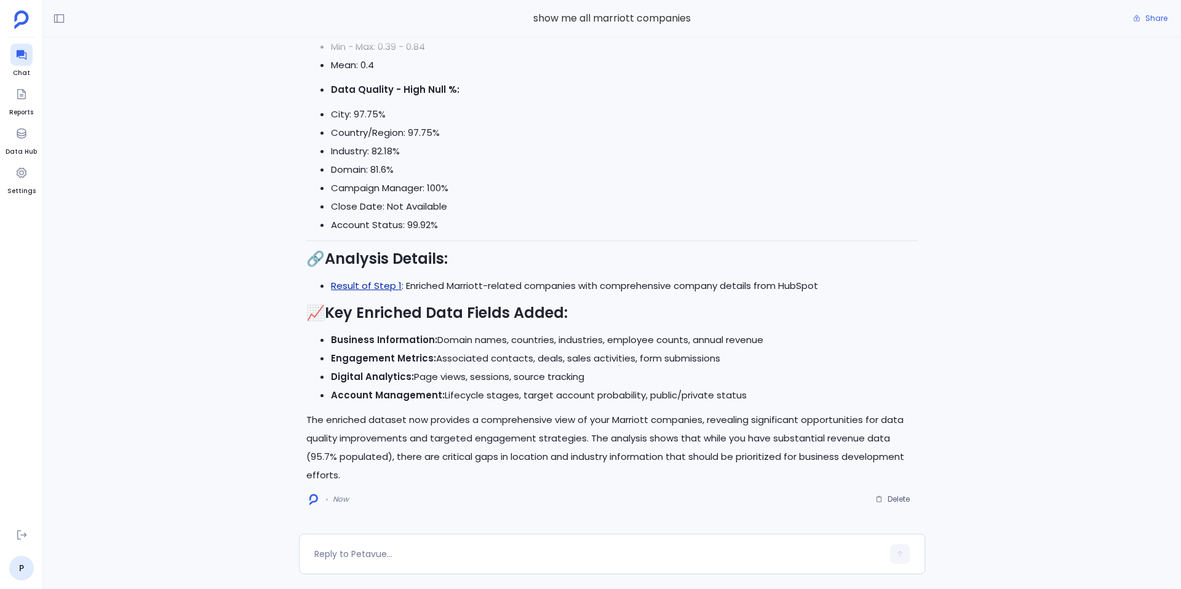
click at [375, 287] on link "Result of Step 1" at bounding box center [366, 285] width 71 height 13
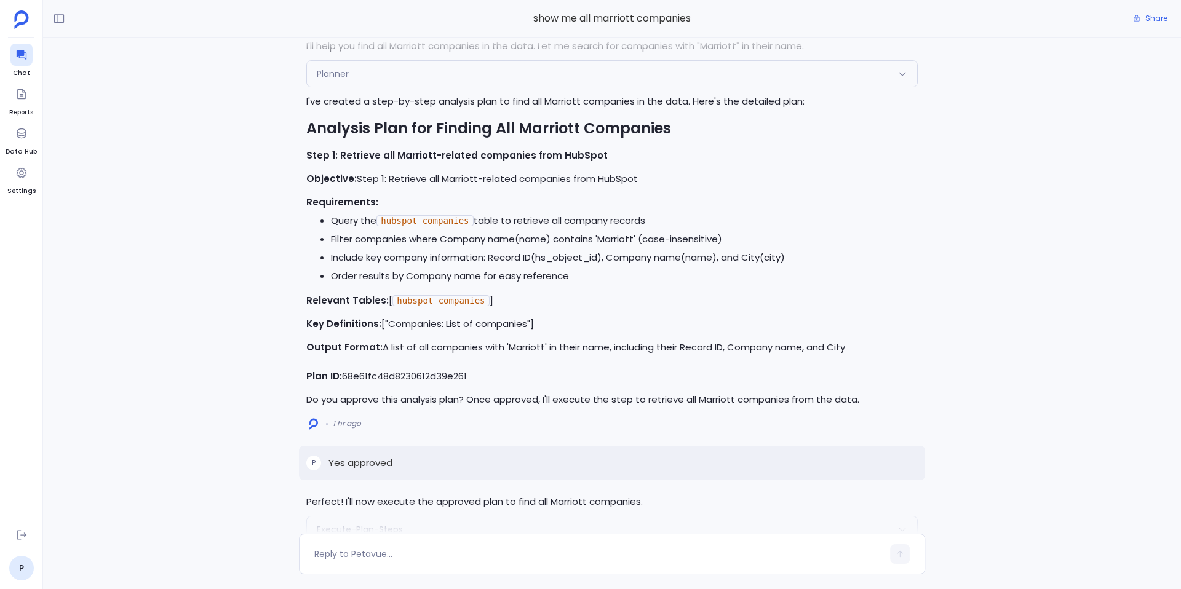
scroll to position [-4288, 0]
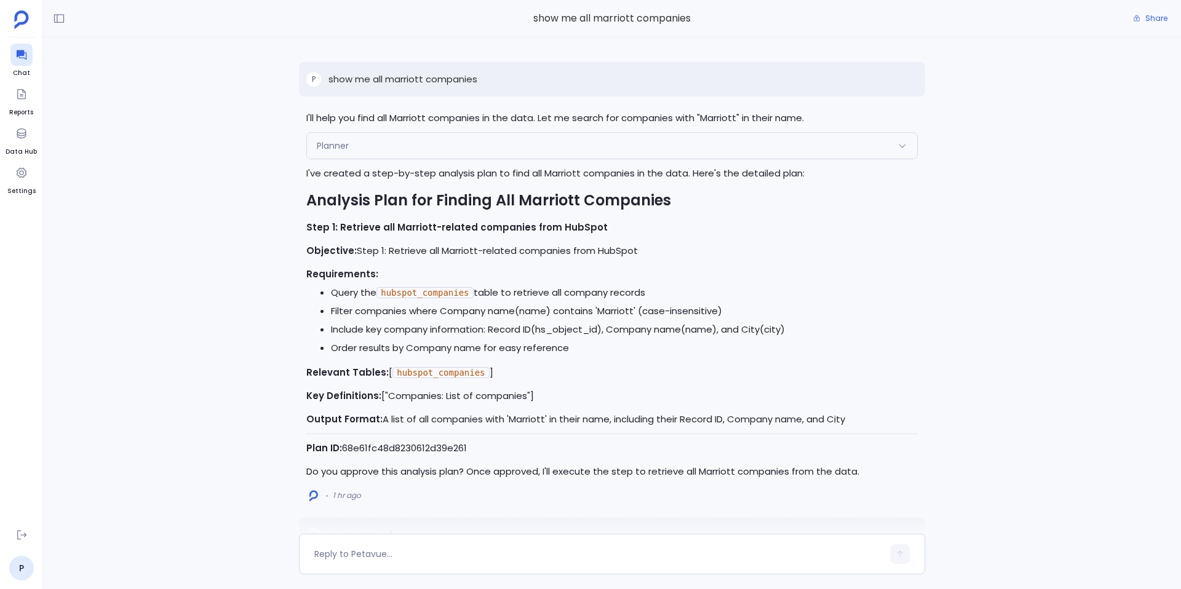
click at [431, 73] on p "show me all marriott companies" at bounding box center [403, 79] width 149 height 15
copy p "show me all marriott companies"
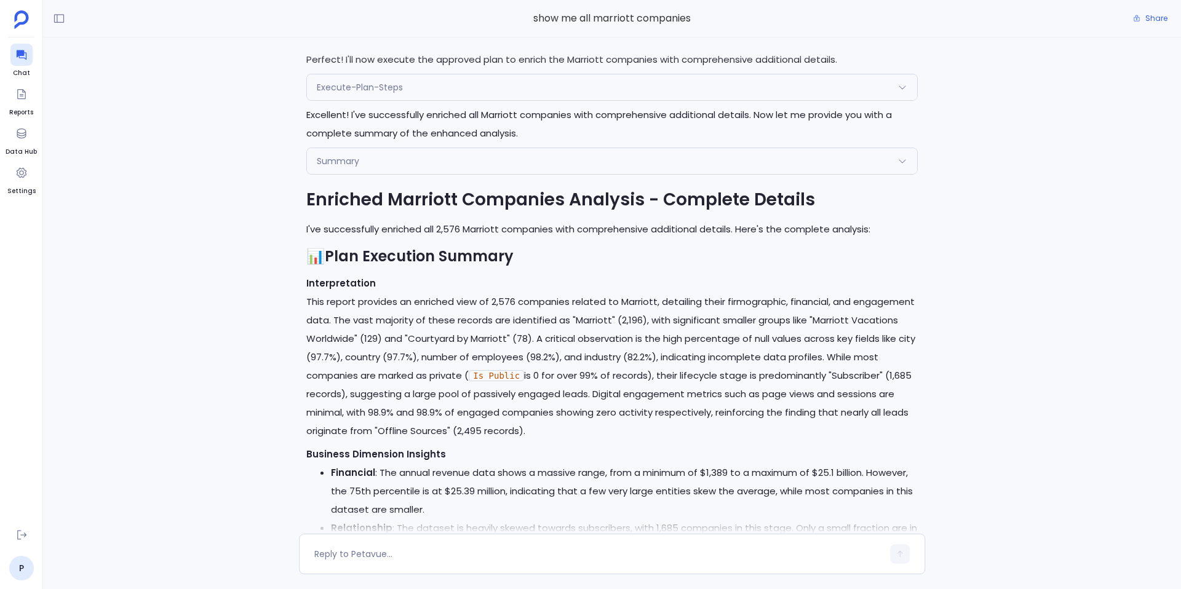
scroll to position [-1775, 0]
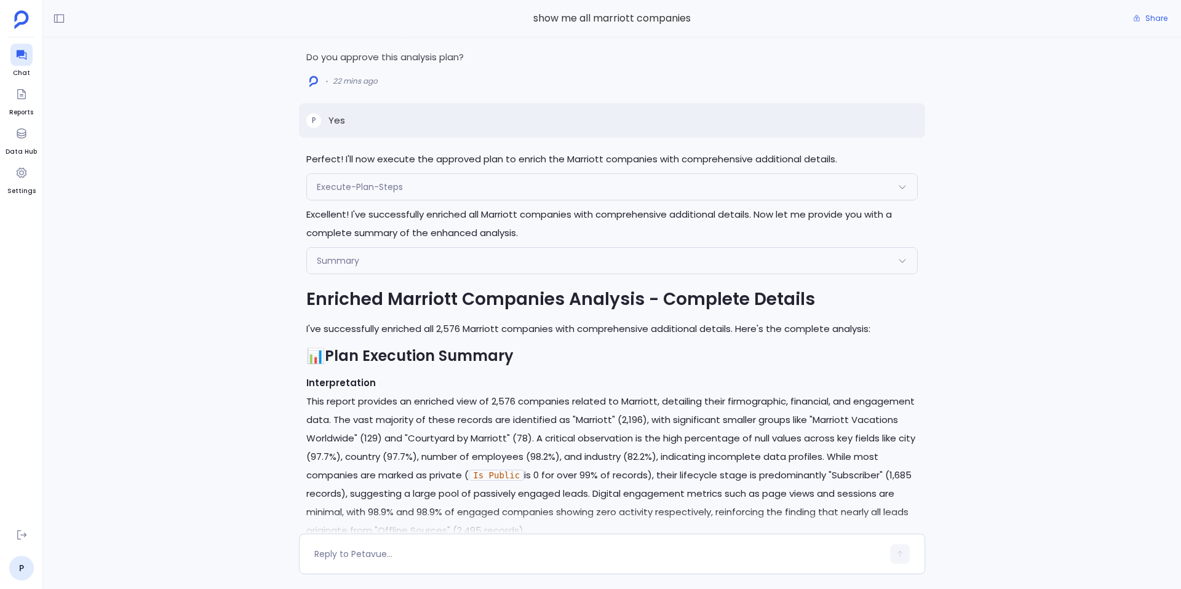
click at [503, 186] on div "Execute-Plan-Steps" at bounding box center [612, 187] width 610 height 26
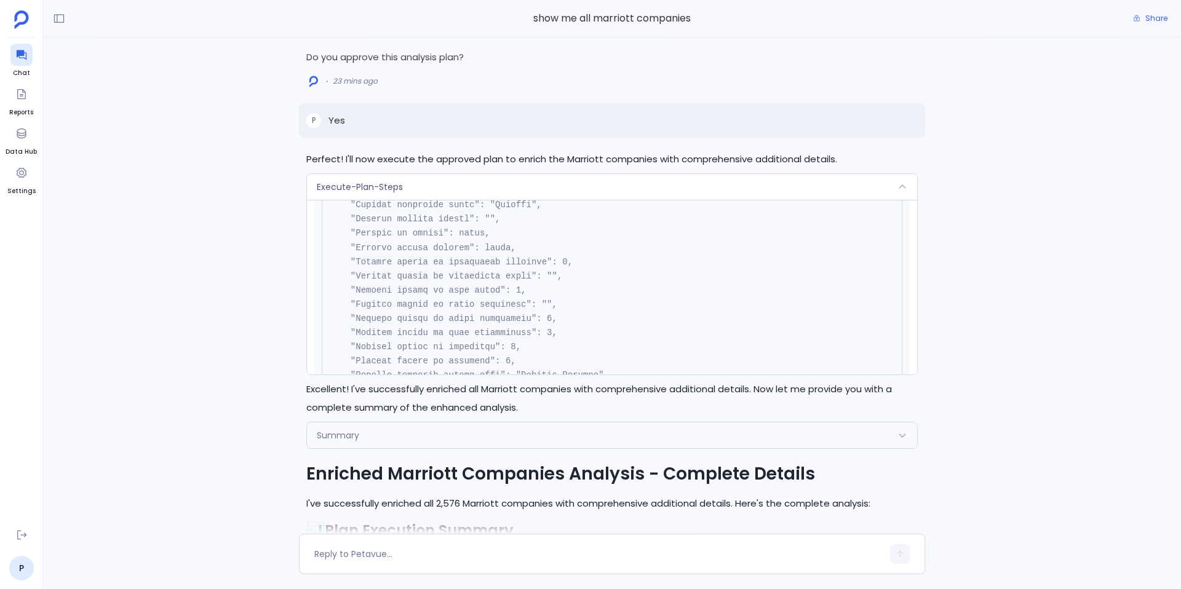
scroll to position [5810, 0]
click at [438, 188] on div "Execute-Plan-Steps" at bounding box center [612, 187] width 610 height 26
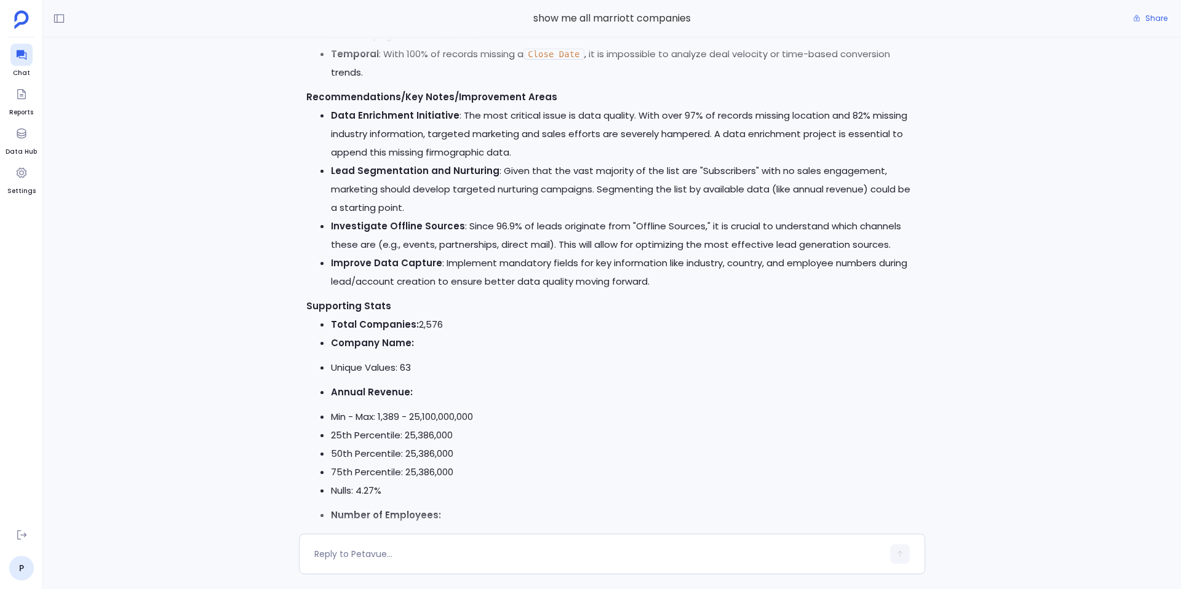
scroll to position [-1068, 0]
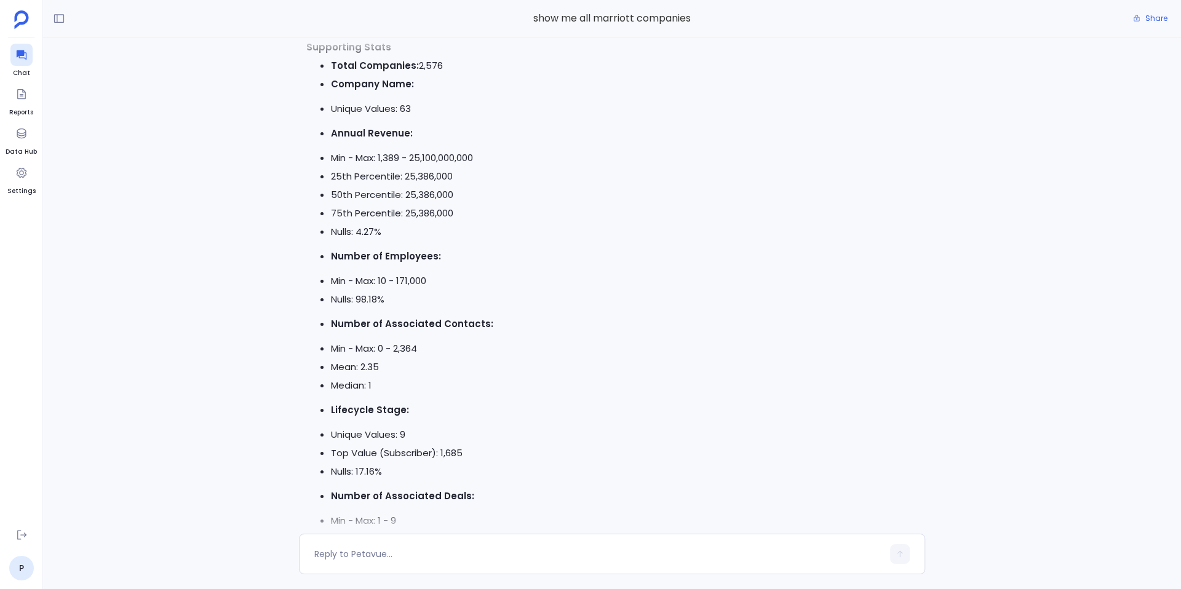
click at [485, 308] on li "Nulls: 98.18%" at bounding box center [624, 299] width 587 height 18
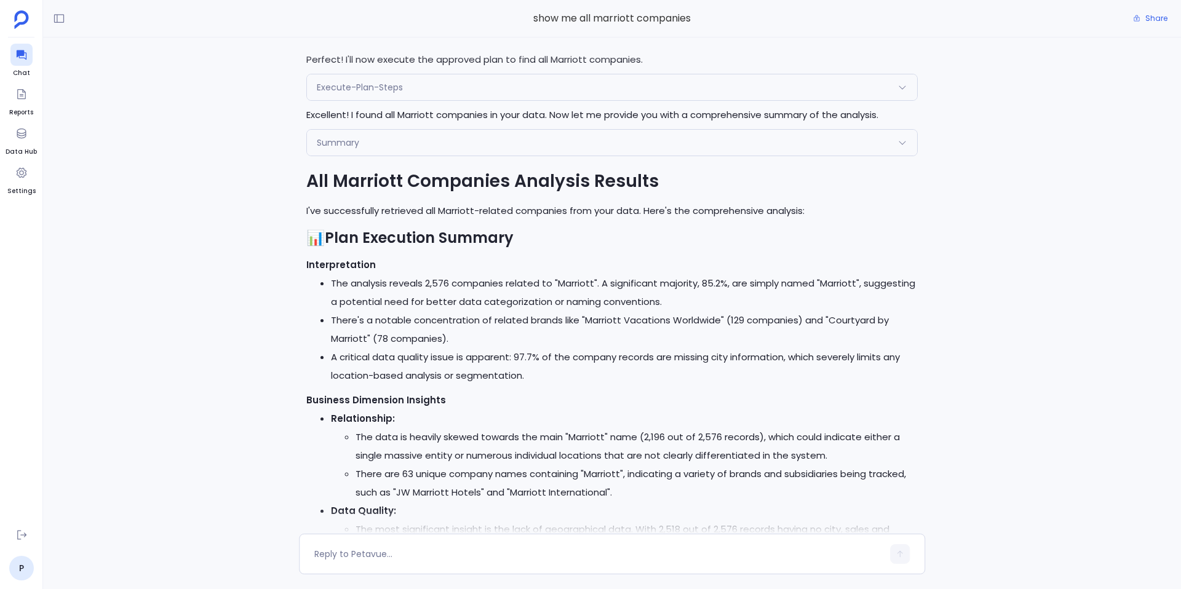
scroll to position [-4288, 0]
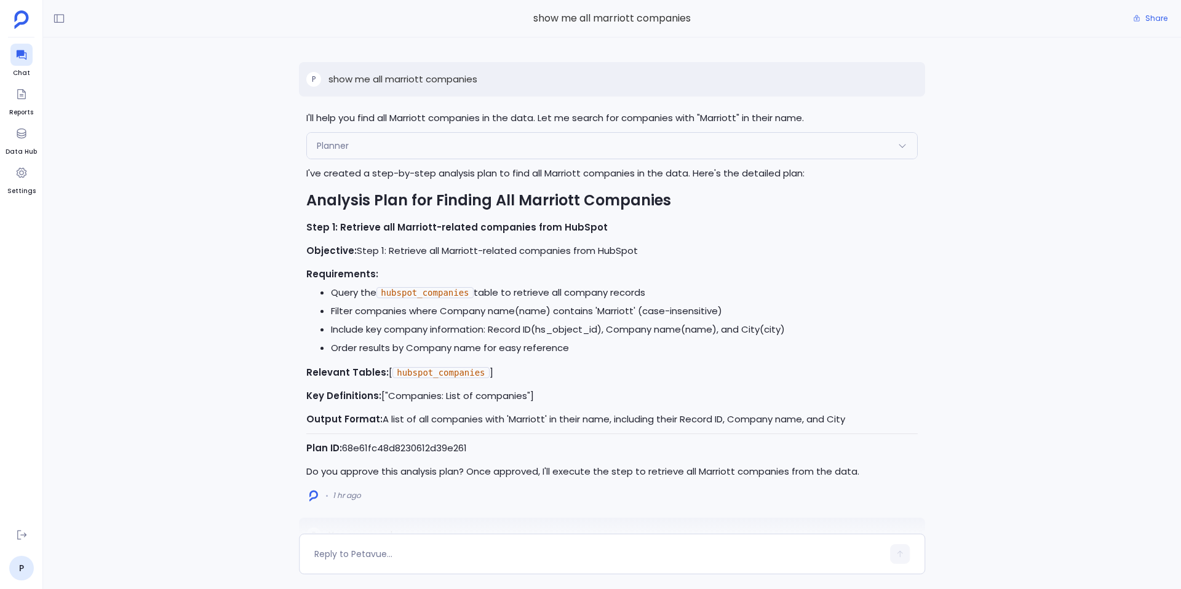
click at [402, 74] on p "show me all marriott companies" at bounding box center [403, 79] width 149 height 15
copy p "show me all marriott companies"
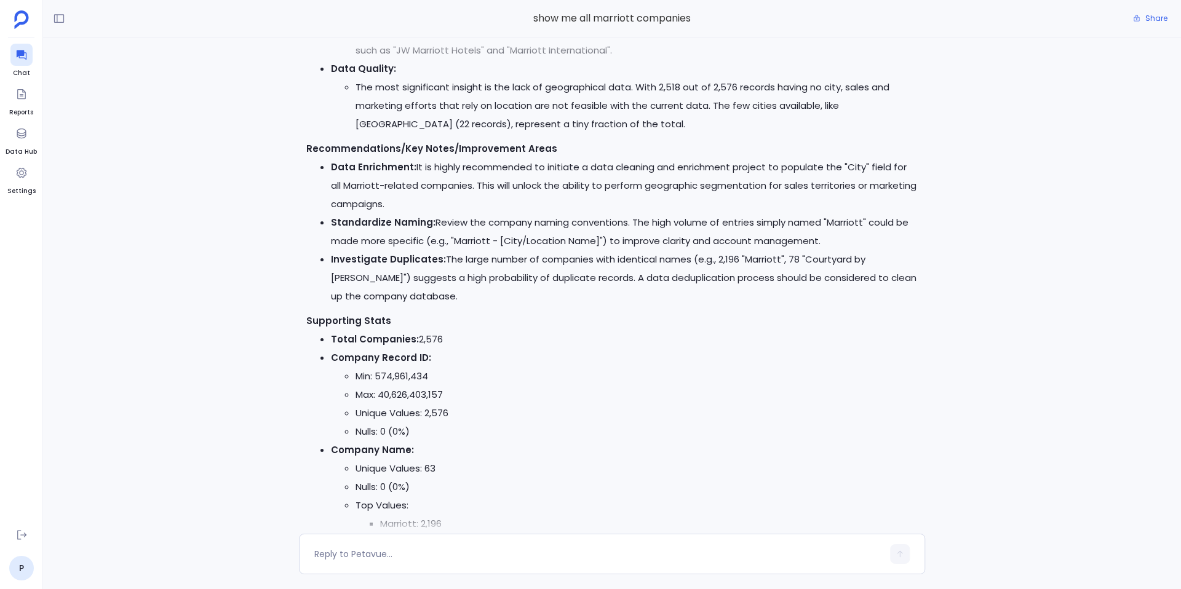
scroll to position [-3022, 0]
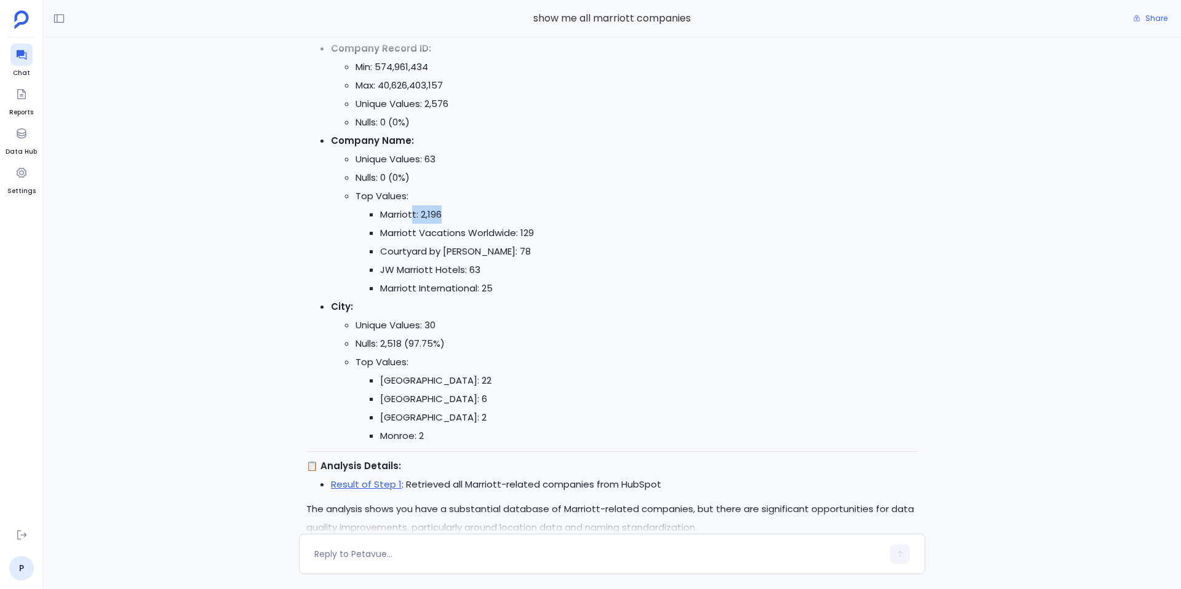
drag, startPoint x: 413, startPoint y: 210, endPoint x: 447, endPoint y: 212, distance: 33.9
click at [447, 212] on li "Marriott: 2,196" at bounding box center [649, 215] width 538 height 18
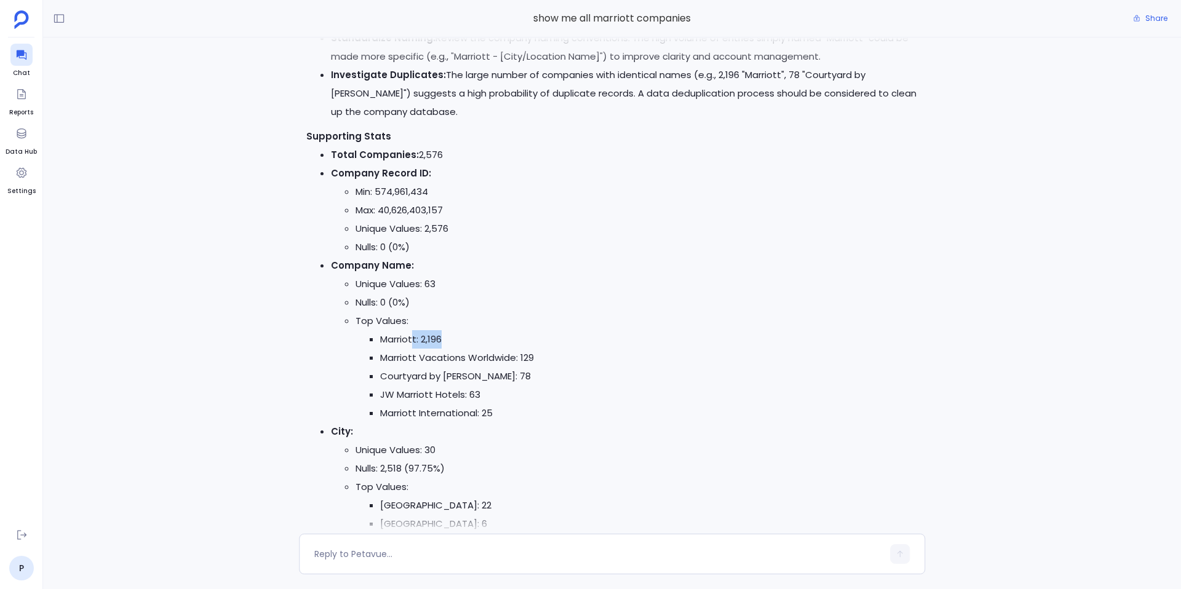
scroll to position [-3148, 0]
drag, startPoint x: 414, startPoint y: 156, endPoint x: 441, endPoint y: 156, distance: 27.1
click at [441, 156] on li "Total Companies: 2,576" at bounding box center [624, 157] width 587 height 18
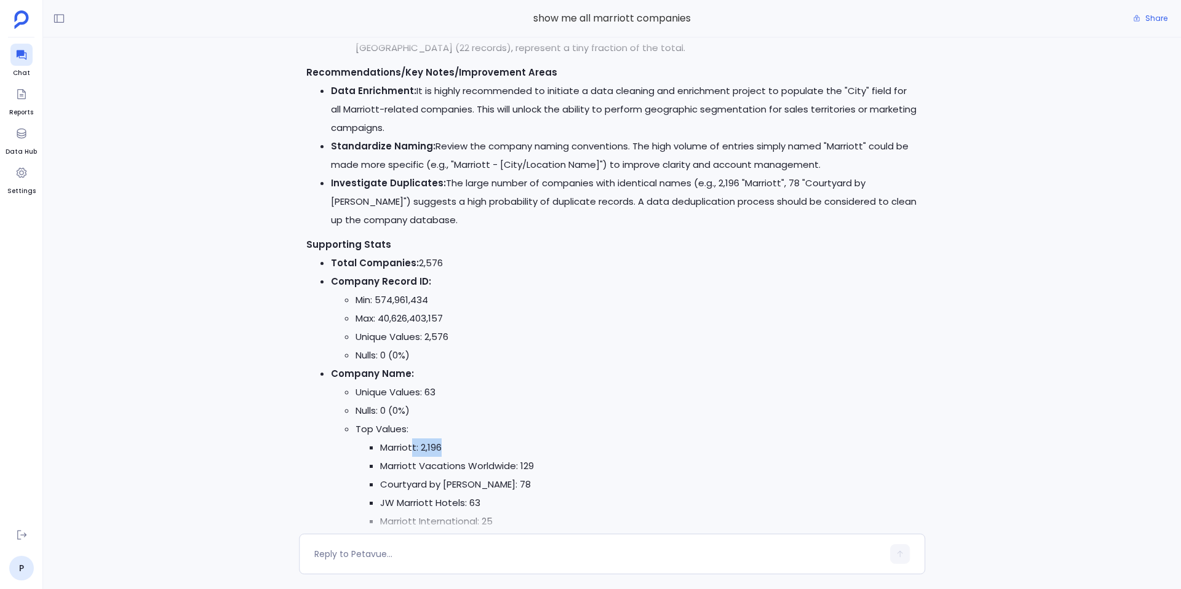
scroll to position [-3267, 0]
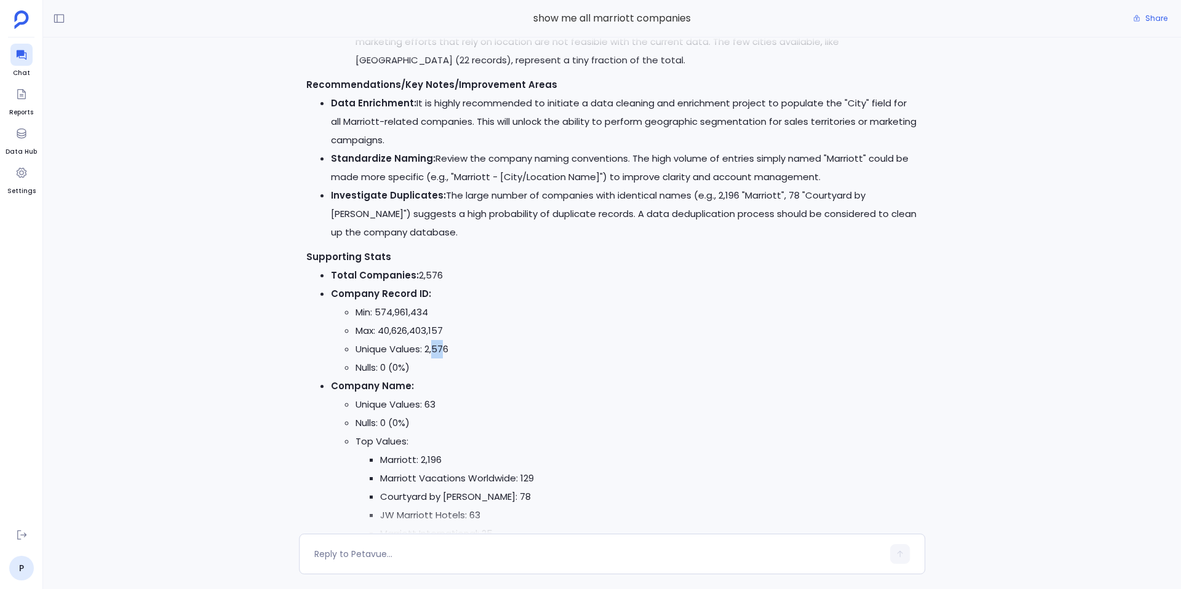
drag, startPoint x: 433, startPoint y: 351, endPoint x: 447, endPoint y: 351, distance: 14.2
click at [447, 351] on li "Unique Values: 2,576" at bounding box center [637, 349] width 562 height 18
drag, startPoint x: 425, startPoint y: 461, endPoint x: 393, endPoint y: 457, distance: 32.3
click at [393, 457] on li "Marriott: 2,196" at bounding box center [649, 460] width 538 height 18
drag, startPoint x: 456, startPoint y: 469, endPoint x: 385, endPoint y: 470, distance: 71.4
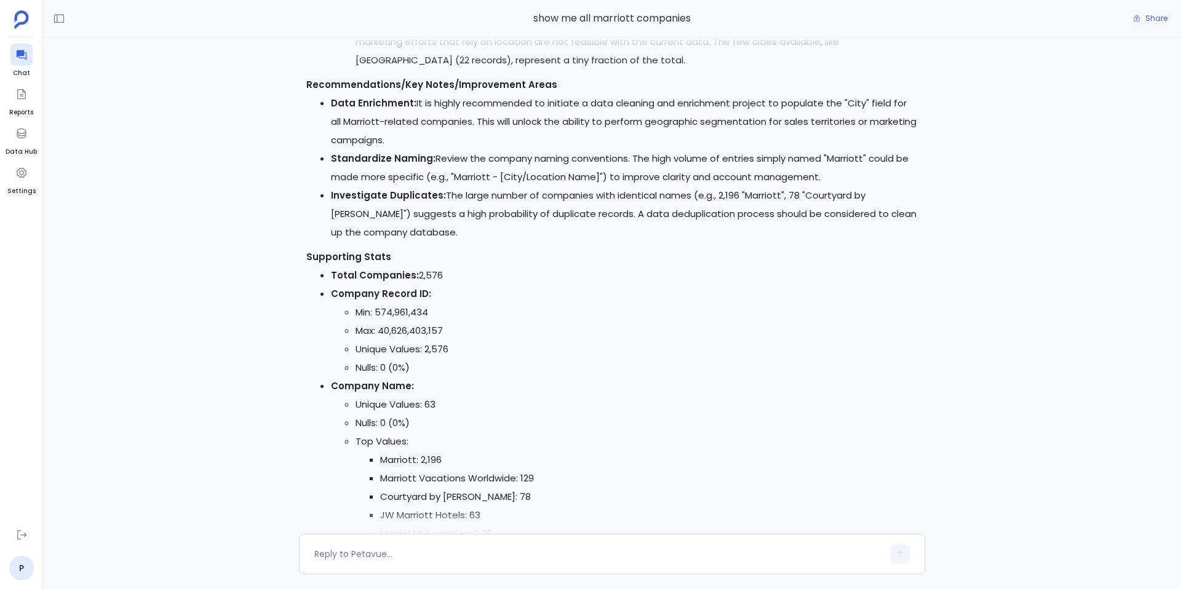
click at [385, 470] on li "Marriott Vacations Worldwide: 129" at bounding box center [649, 478] width 538 height 18
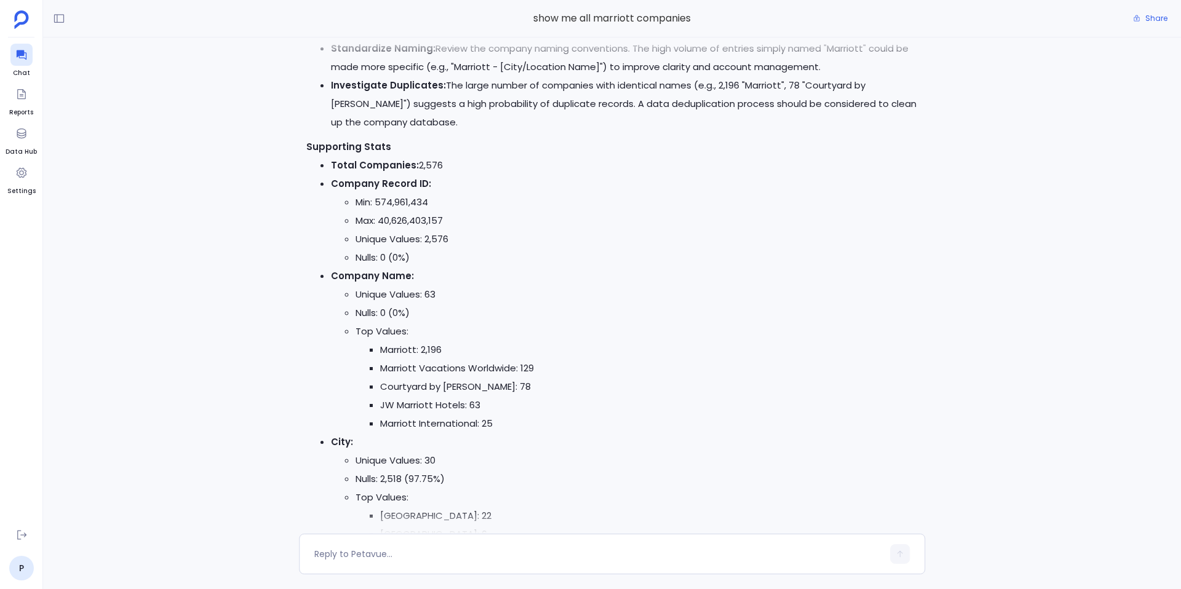
scroll to position [-3155, 0]
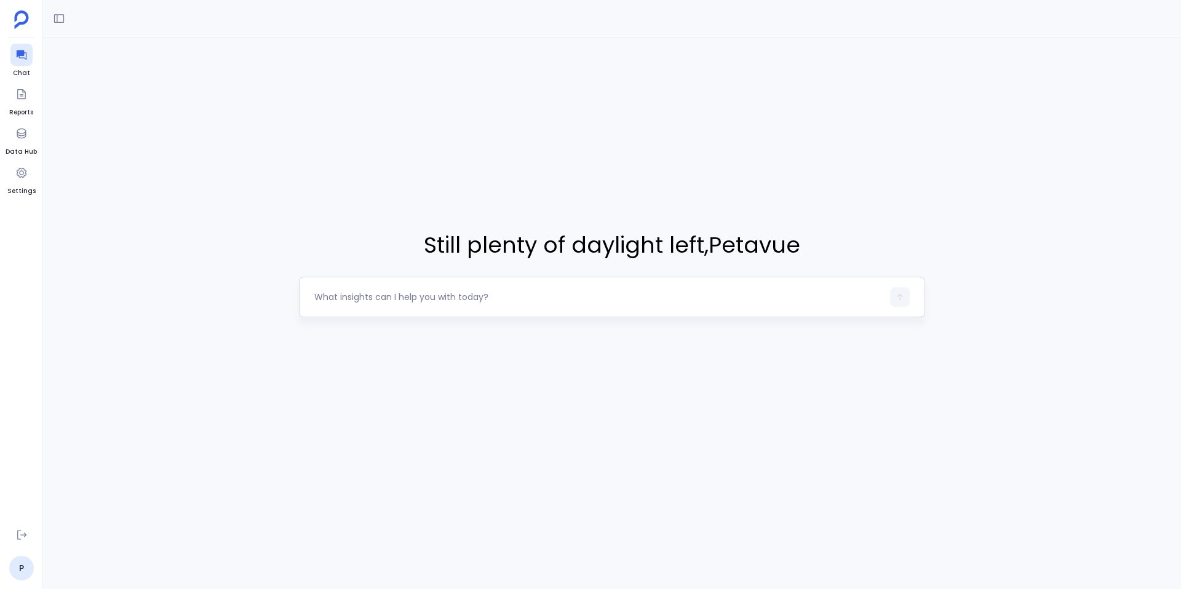
click at [474, 295] on textarea at bounding box center [598, 297] width 569 height 12
type textarea "I want to do a data audit analysis on finding what all redundant fields or dupl…"
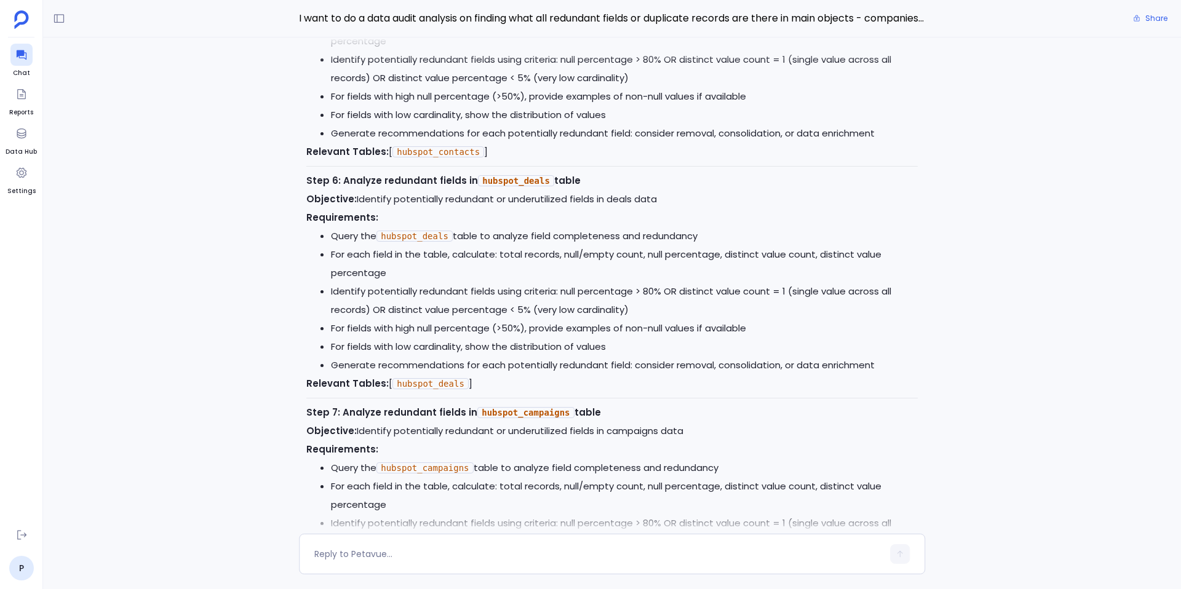
scroll to position [-625, 0]
click at [380, 559] on textarea at bounding box center [598, 554] width 569 height 12
click at [325, 559] on textarea "Indentify" at bounding box center [598, 554] width 569 height 12
type textarea "Identify duplicate fields as well"
click at [322, 553] on textarea "Identify duplicate fields as well" at bounding box center [598, 554] width 569 height 12
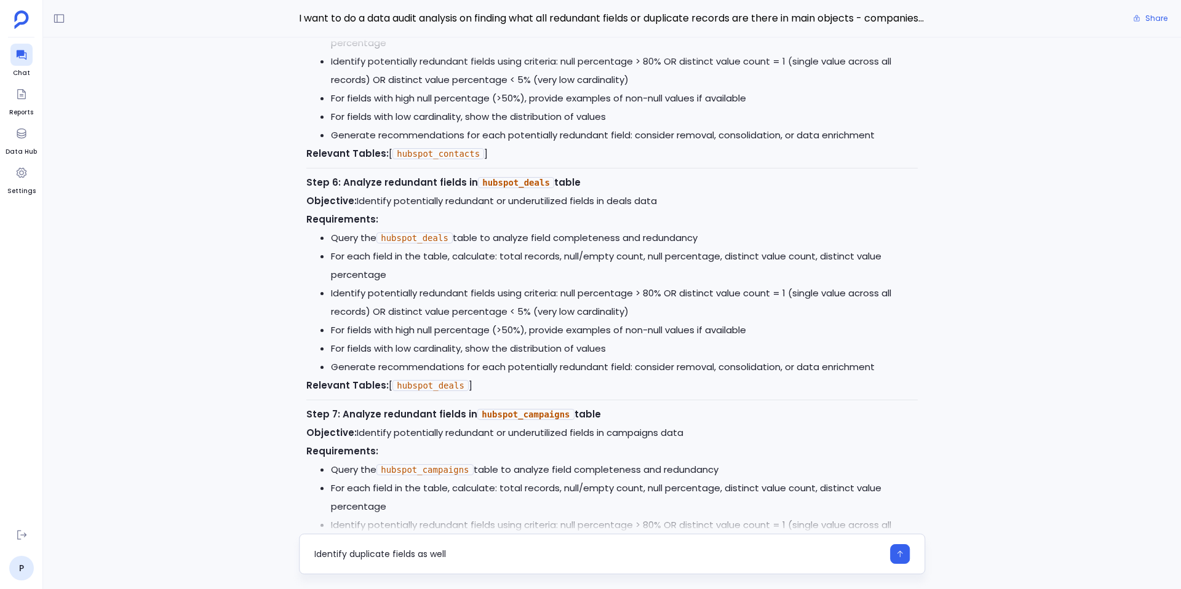
click at [322, 553] on textarea "Identify duplicate fields as well" at bounding box center [598, 554] width 569 height 12
type textarea "Yes, go ahead"
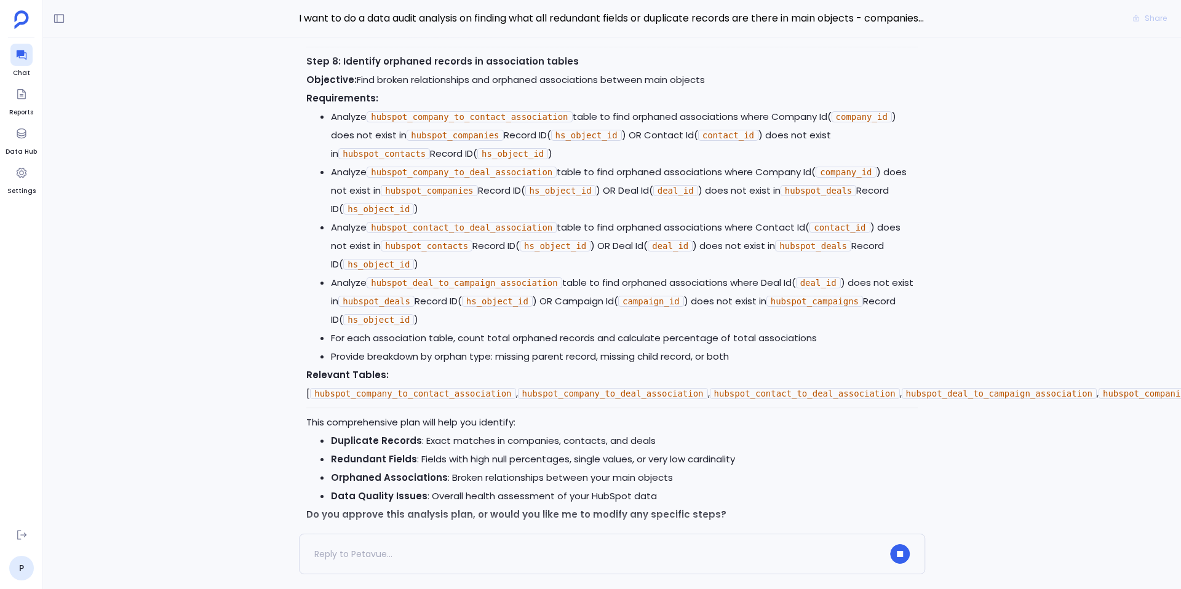
scroll to position [0, 0]
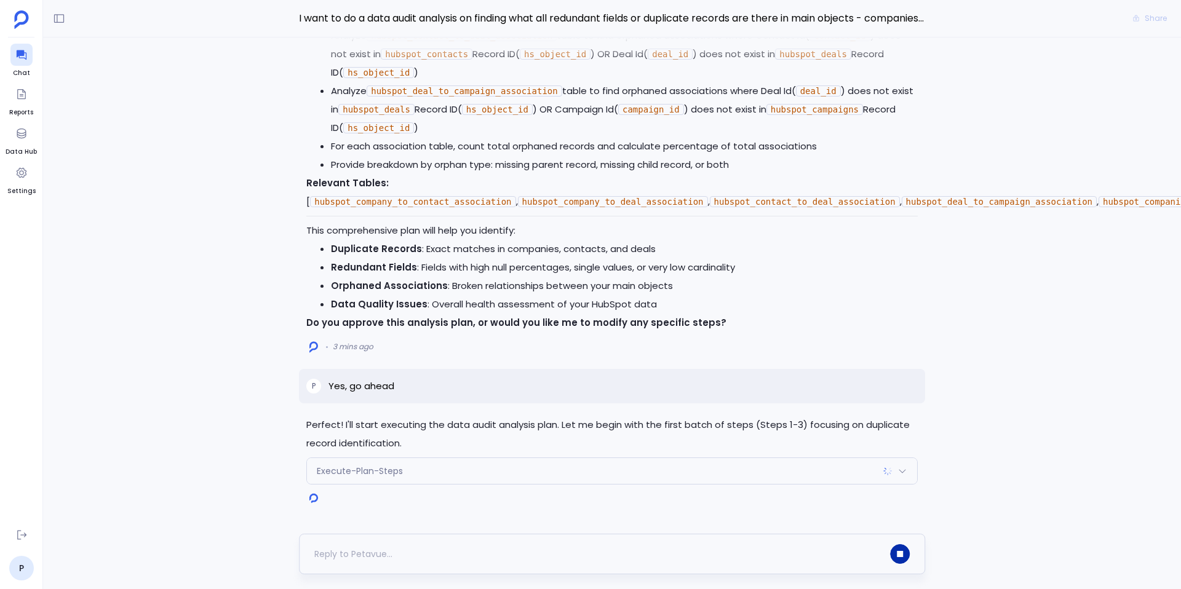
click at [901, 557] on button "button" at bounding box center [900, 555] width 20 height 20
click at [892, 503] on span "Delete" at bounding box center [899, 500] width 22 height 10
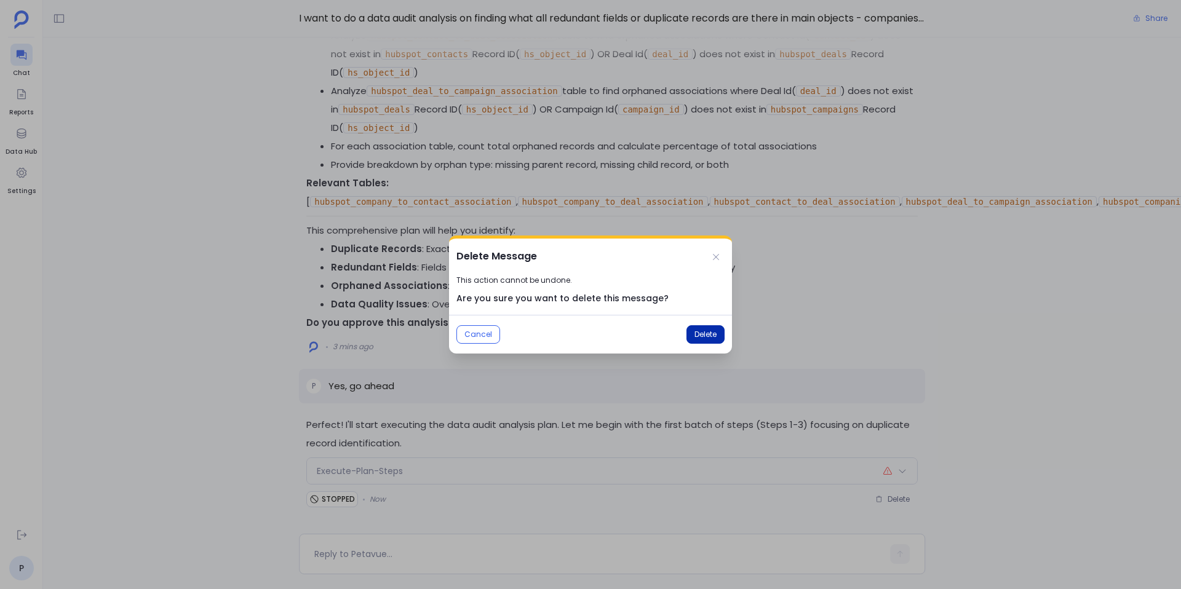
click at [690, 335] on button "Delete" at bounding box center [706, 334] width 38 height 18
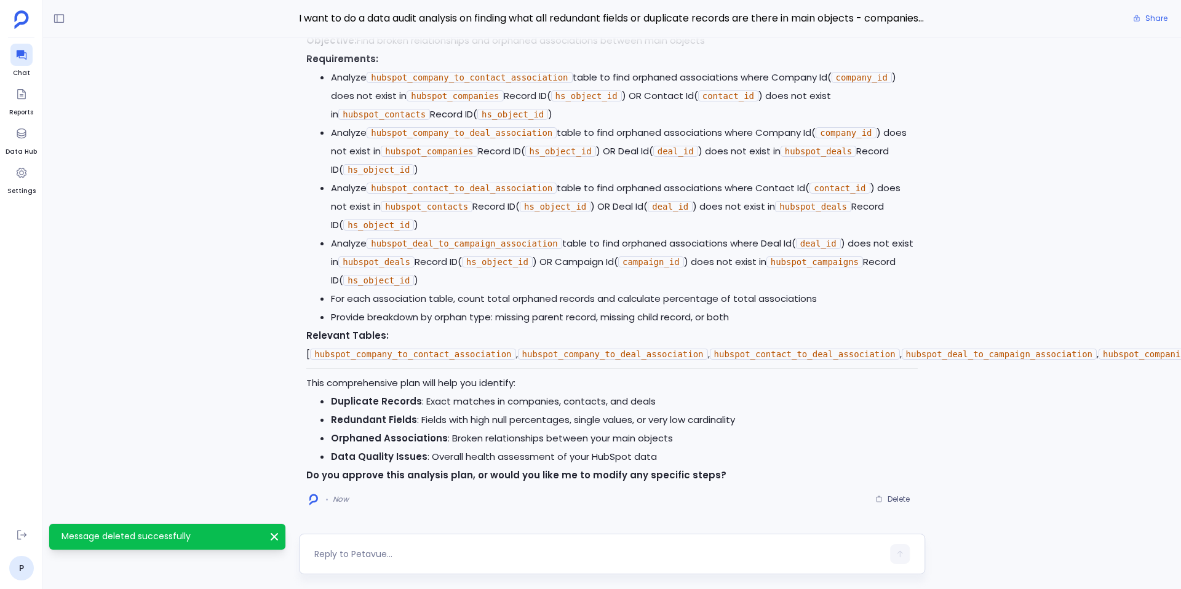
click at [429, 548] on textarea at bounding box center [598, 554] width 569 height 12
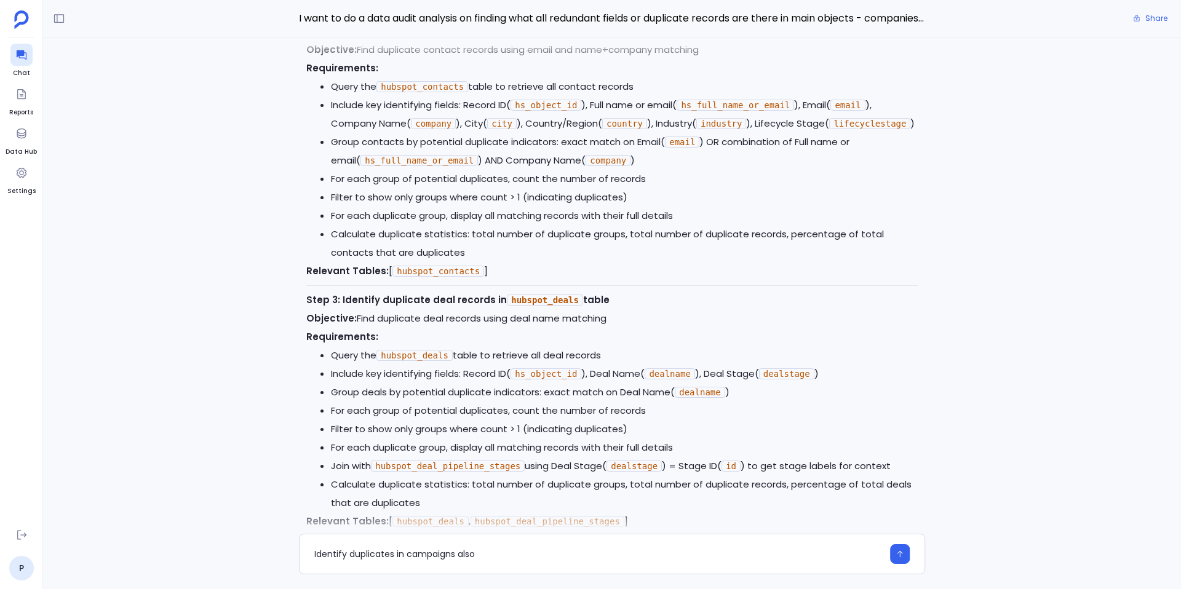
scroll to position [-1483, 0]
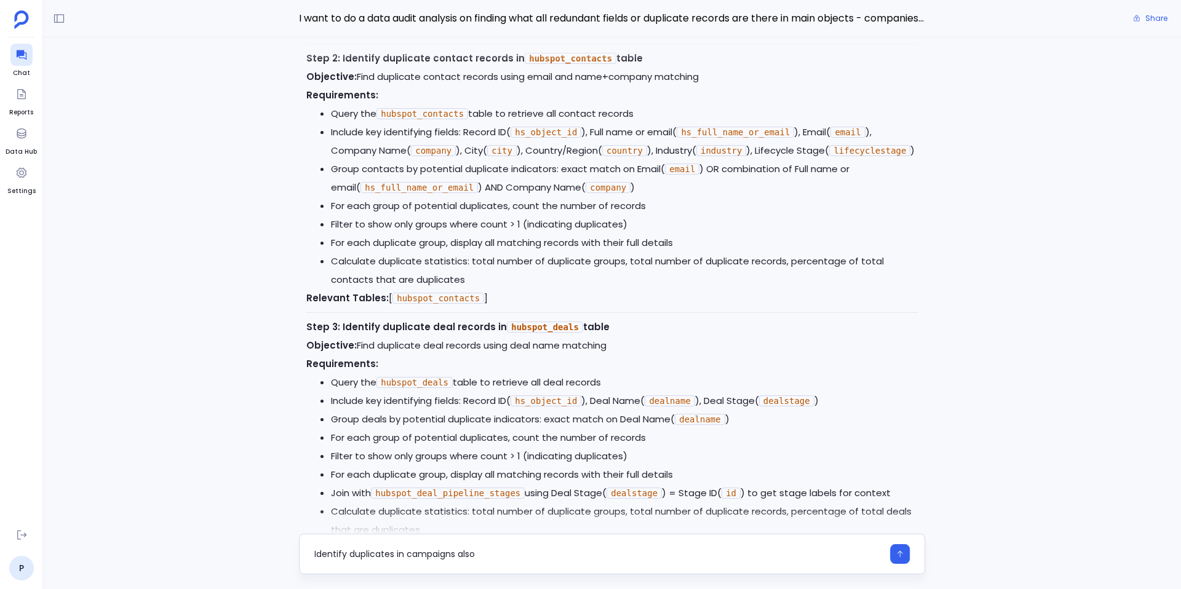
click at [394, 556] on textarea "Identify duplicates in campaigns also" at bounding box center [598, 554] width 569 height 12
click at [403, 555] on textarea "Identify duplicate revords in campaigns also" at bounding box center [598, 554] width 569 height 12
click at [543, 556] on textarea "Identify duplicate records in campaigns as well. And include duplicate fields f…" at bounding box center [598, 554] width 569 height 12
click at [529, 557] on textarea "Identify duplicate records in campaigns as well. And include duplicate fields f…" at bounding box center [598, 554] width 569 height 12
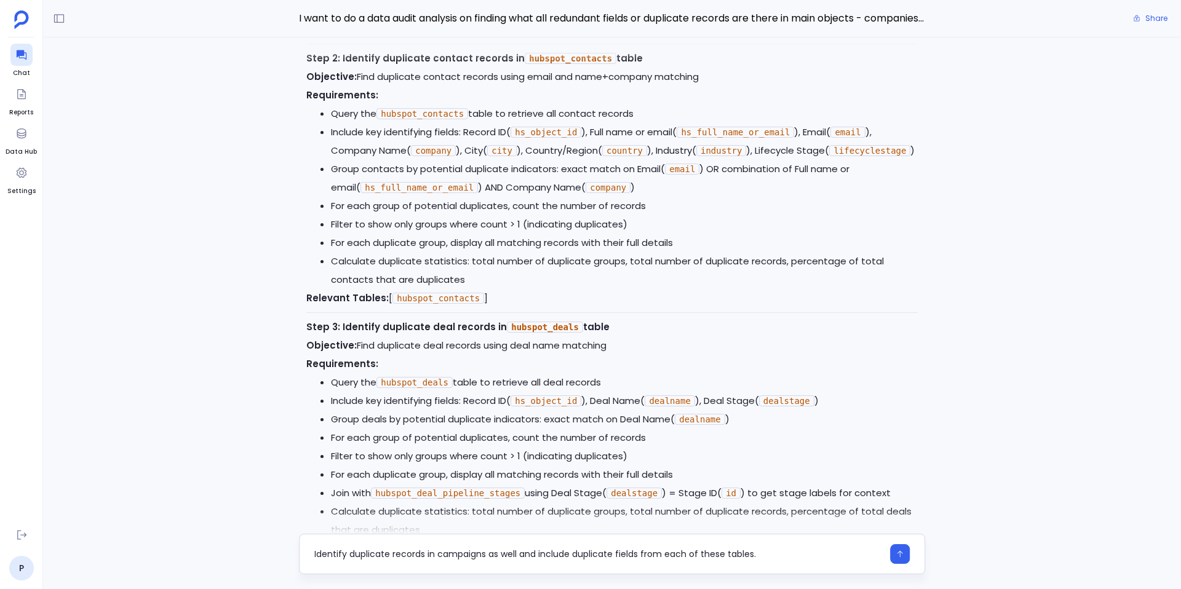
click at [561, 553] on textarea "Identify duplicate records in campaigns as well and include duplicate fields fr…" at bounding box center [598, 554] width 569 height 12
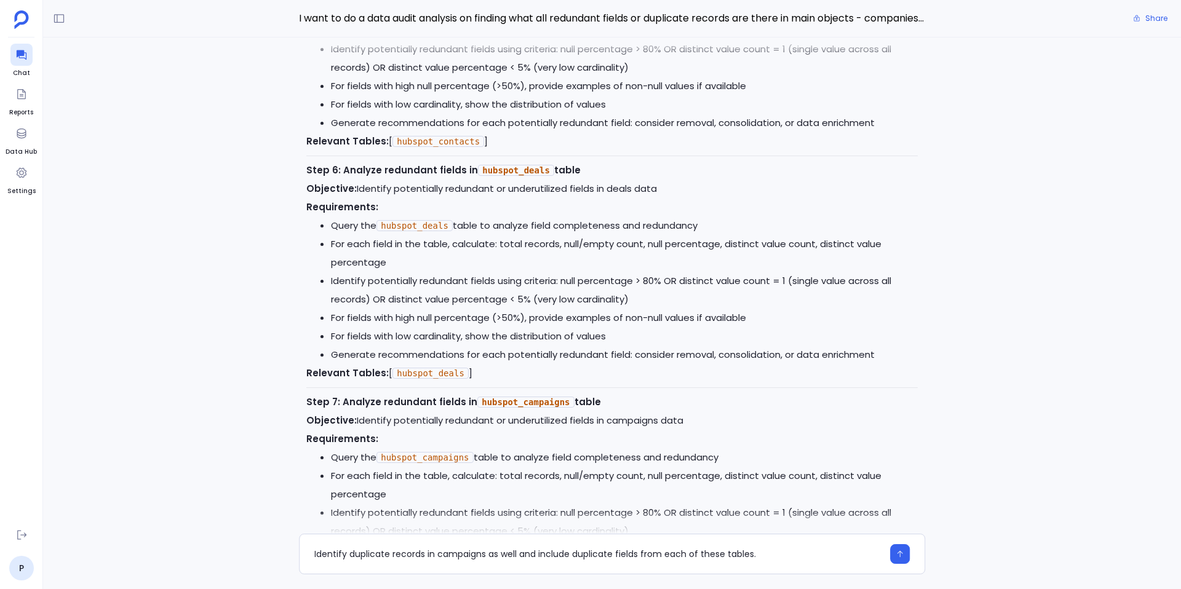
scroll to position [-602, 0]
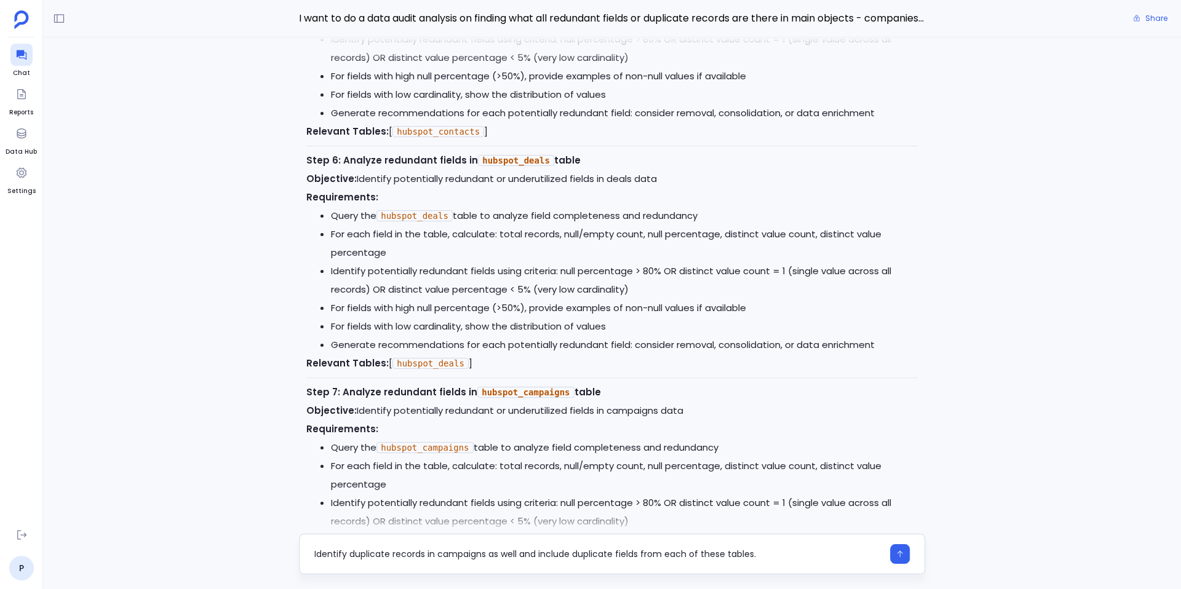
click at [554, 551] on textarea "Identify duplicate records in campaigns as well and include duplicate fields fr…" at bounding box center [598, 554] width 569 height 12
type textarea "Identify duplicate records in campaigns as well and search for duplicate fields…"
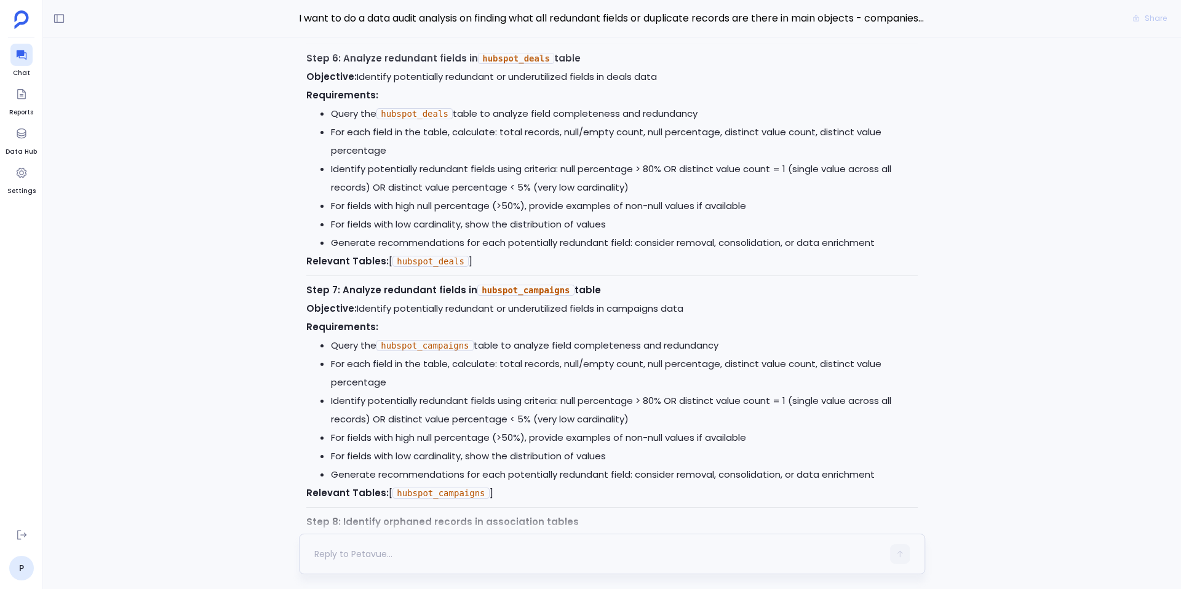
scroll to position [0, 0]
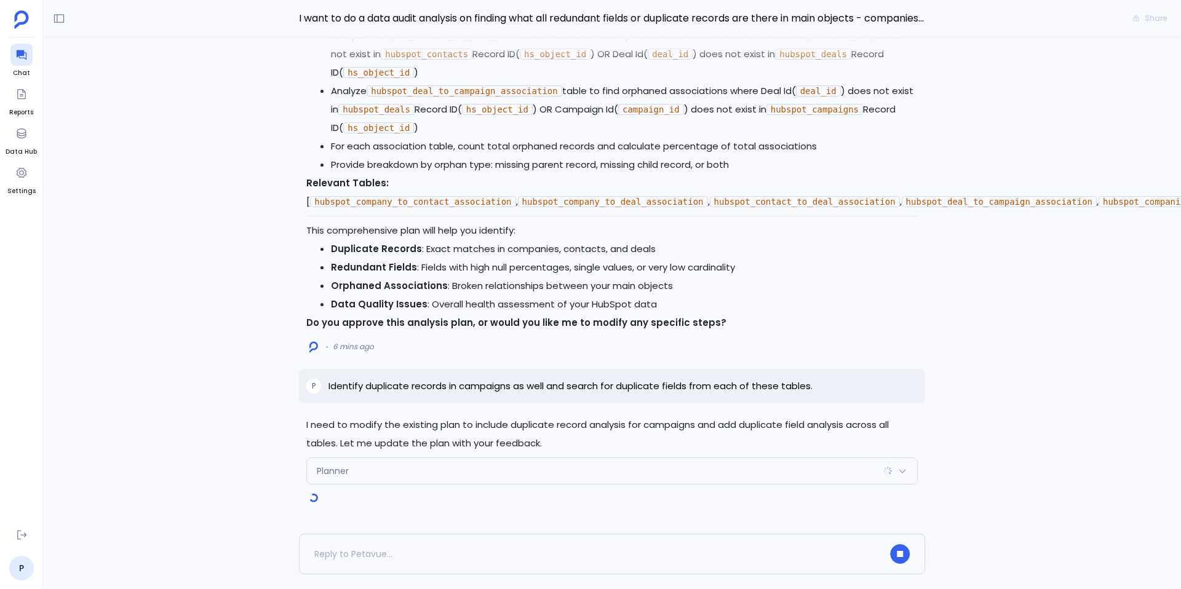
click at [565, 477] on div "Planner" at bounding box center [612, 471] width 610 height 26
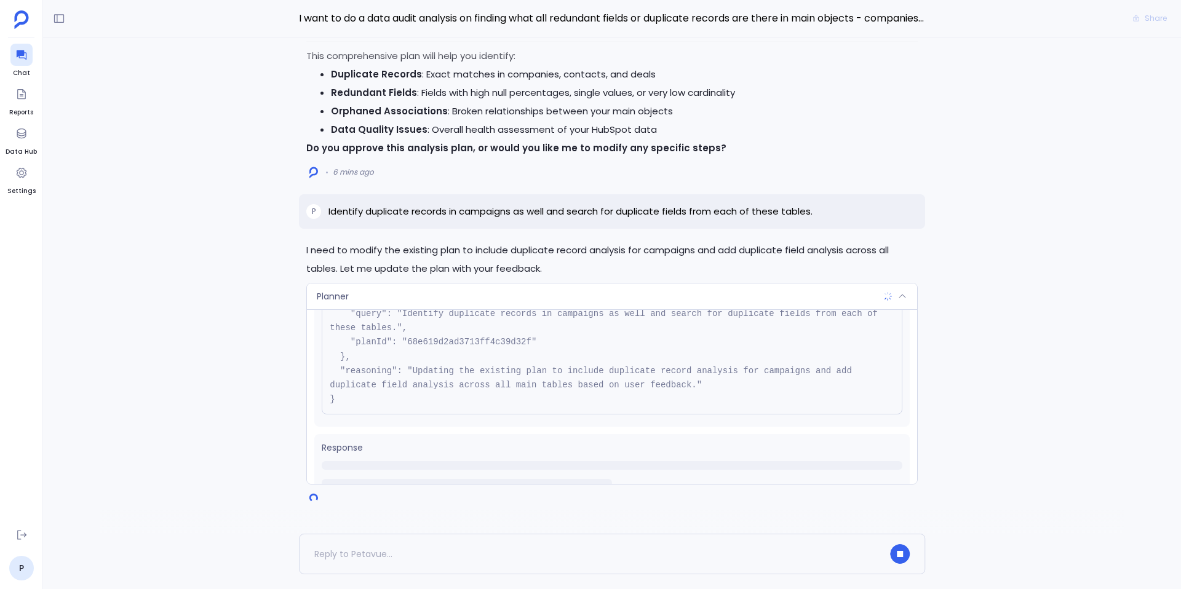
scroll to position [92, 0]
click at [411, 304] on div "Planner" at bounding box center [612, 297] width 610 height 26
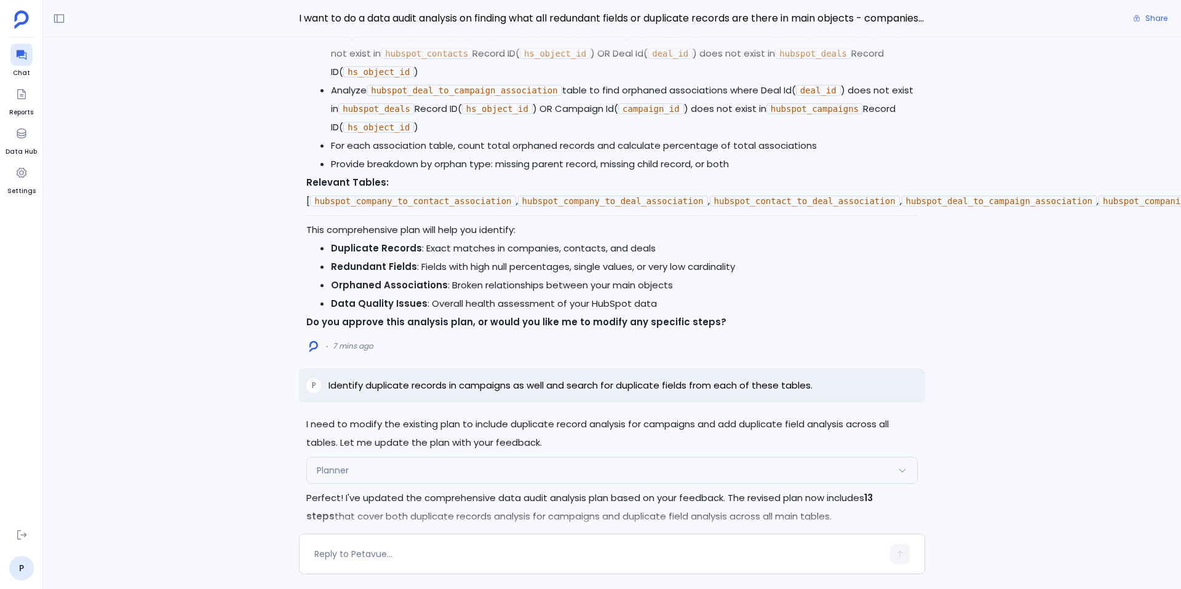
scroll to position [-2741, 0]
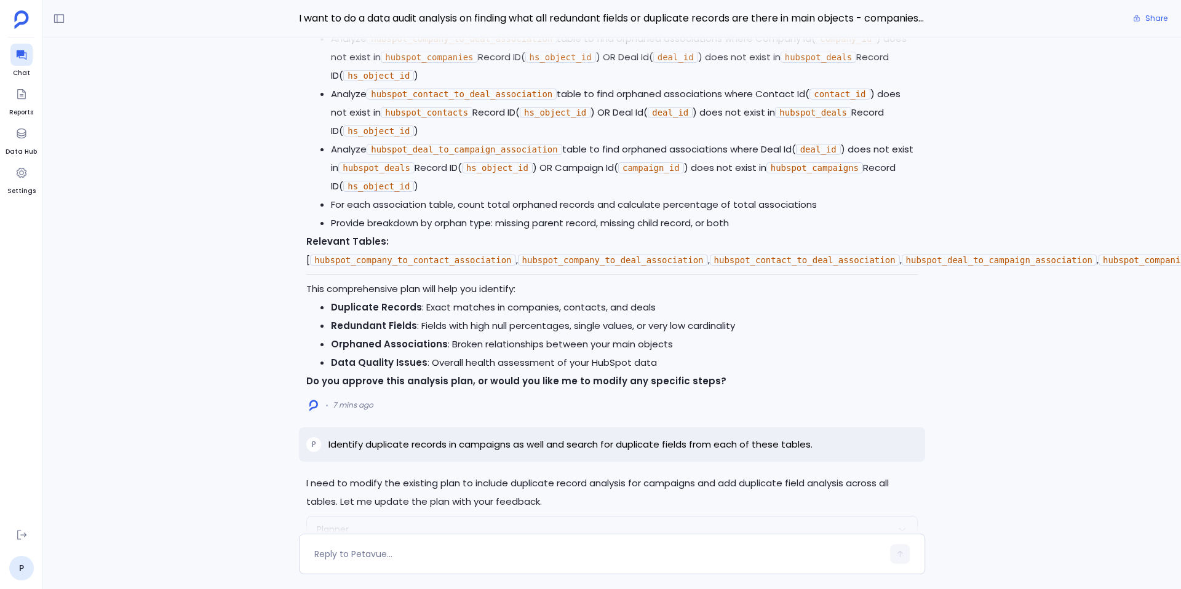
click at [860, 433] on div "P Identify duplicate records in campaigns as well and search for duplicate fiel…" at bounding box center [612, 445] width 626 height 34
click at [827, 430] on div "P Identify duplicate records in campaigns as well and search for duplicate fiel…" at bounding box center [612, 445] width 626 height 34
click at [773, 437] on p "Identify duplicate records in campaigns as well and search for duplicate fields…" at bounding box center [571, 444] width 484 height 15
click at [751, 437] on p "Identify duplicate records in campaigns as well and search for duplicate fields…" at bounding box center [571, 444] width 484 height 15
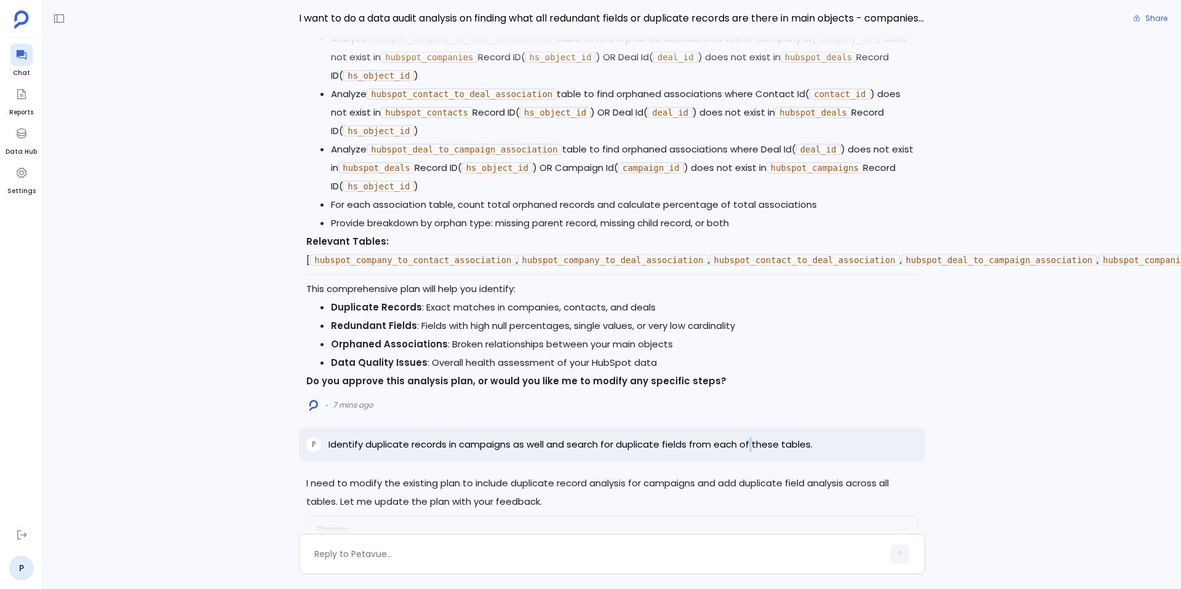
click at [751, 437] on p "Identify duplicate records in campaigns as well and search for duplicate fields…" at bounding box center [571, 444] width 484 height 15
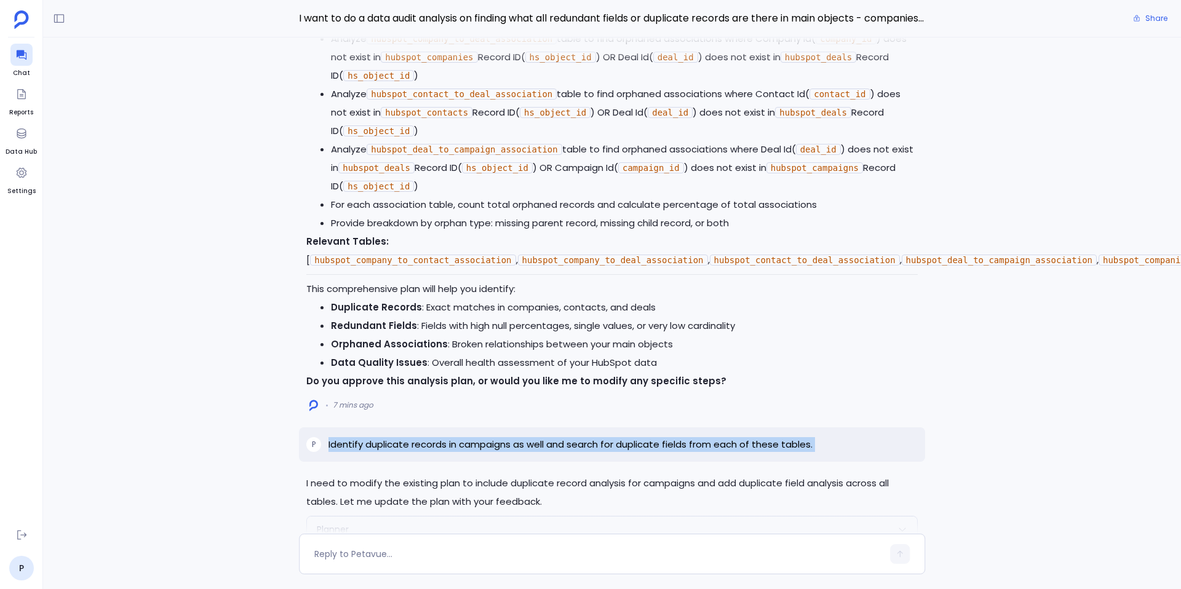
copy p "Identify duplicate records in campaigns as well and search for duplicate fields…"
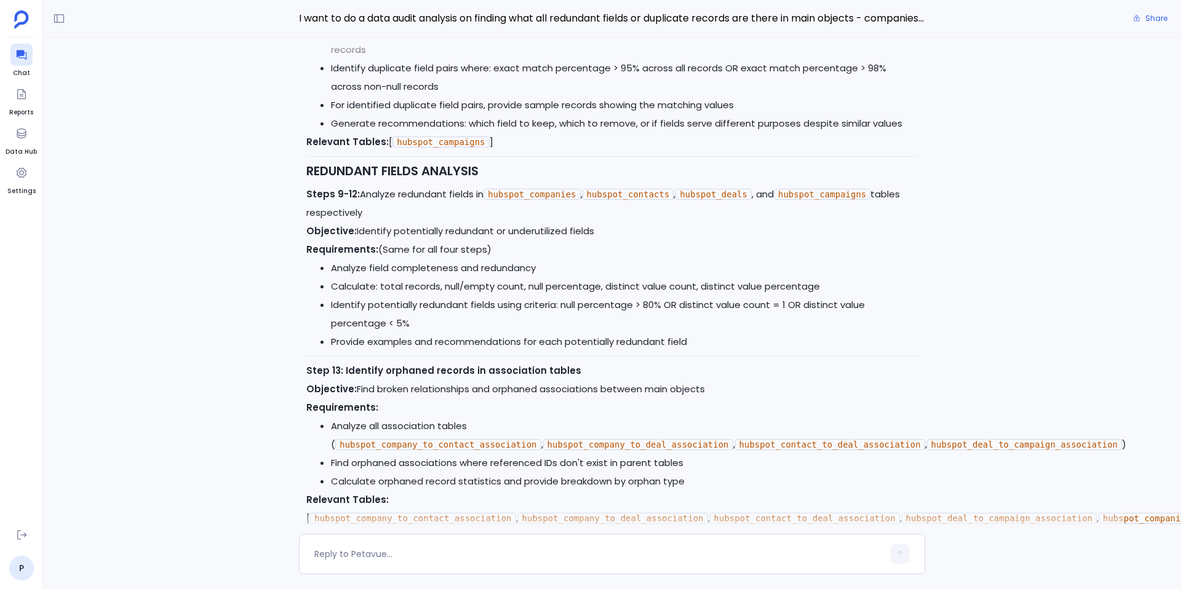
scroll to position [0, 0]
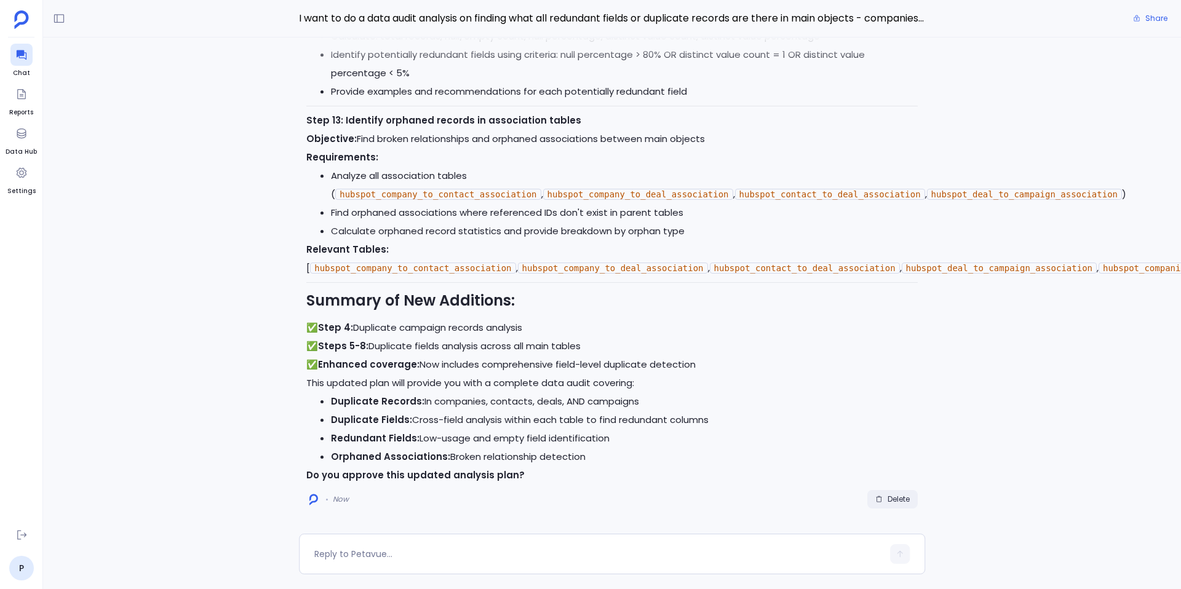
click at [884, 495] on span "Delete" at bounding box center [893, 500] width 34 height 10
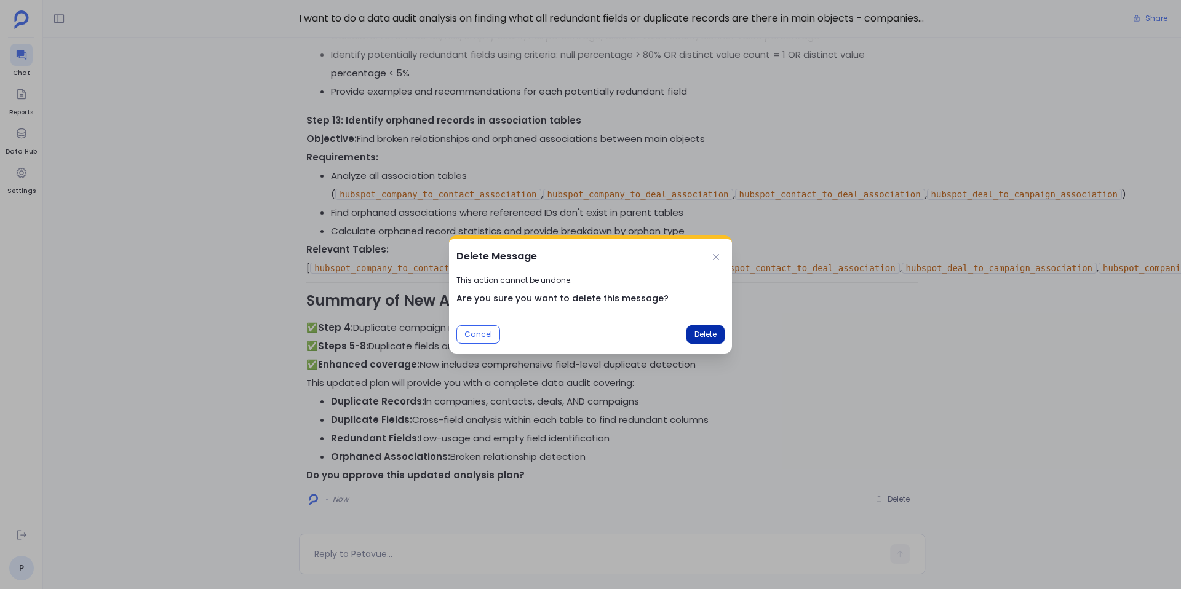
click at [707, 335] on span "Delete" at bounding box center [706, 335] width 22 height 10
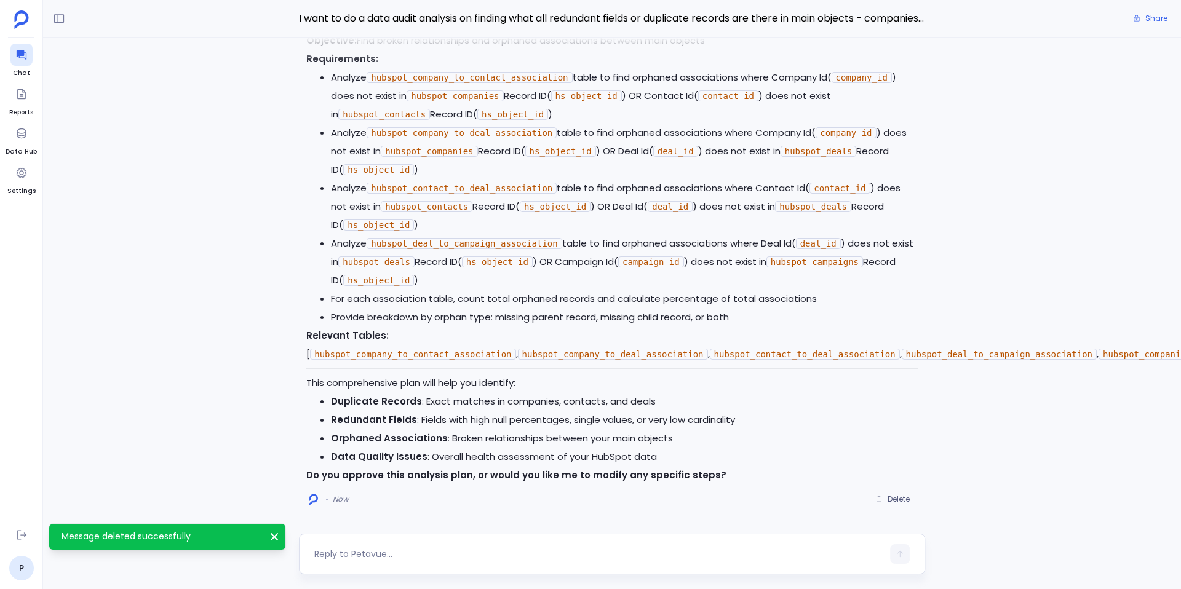
click at [401, 557] on textarea at bounding box center [598, 554] width 569 height 12
click at [401, 557] on textarea "Identify duplicate records in campaigns as well and search for duplicate fields…" at bounding box center [598, 545] width 569 height 37
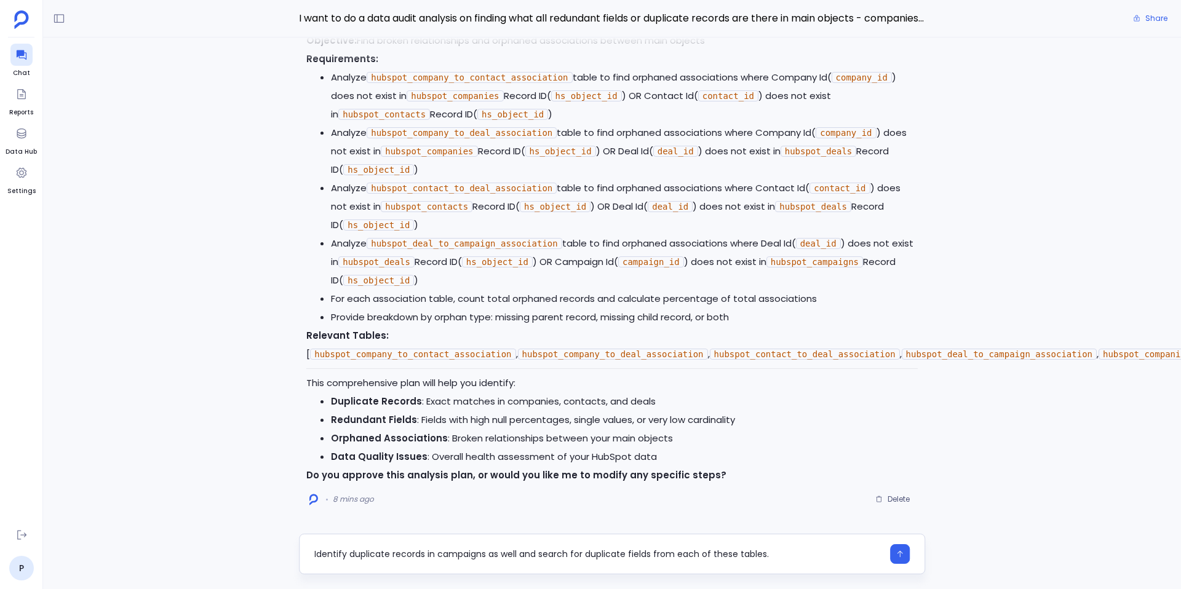
click at [518, 555] on textarea "Identify duplicate records in campaigns as well and search for duplicate fields…" at bounding box center [598, 554] width 569 height 12
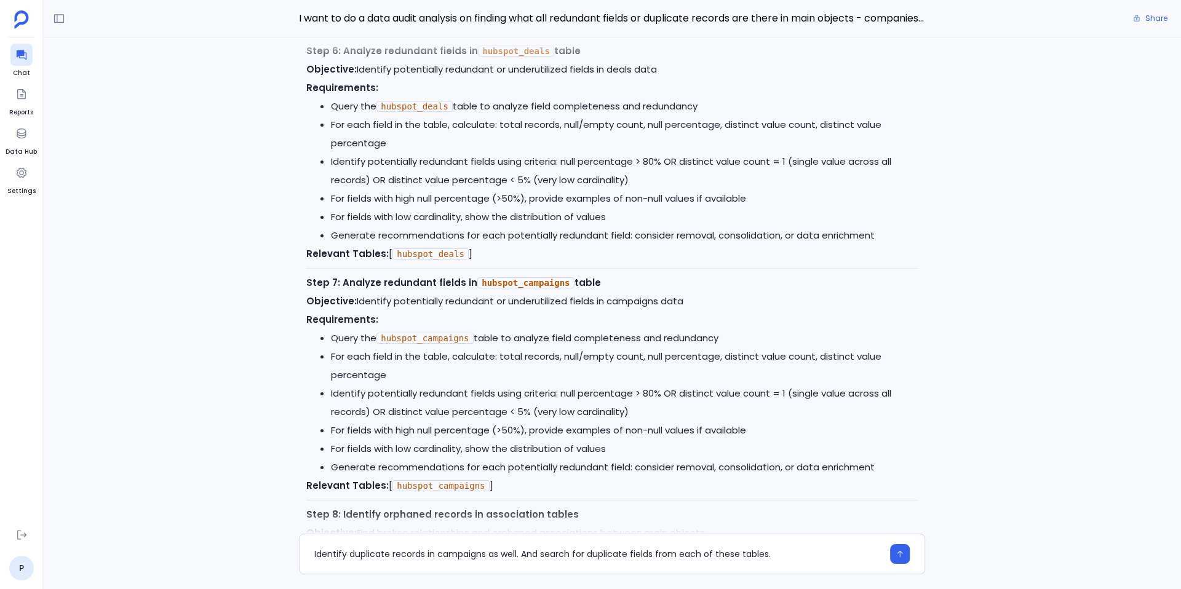
scroll to position [-567, 0]
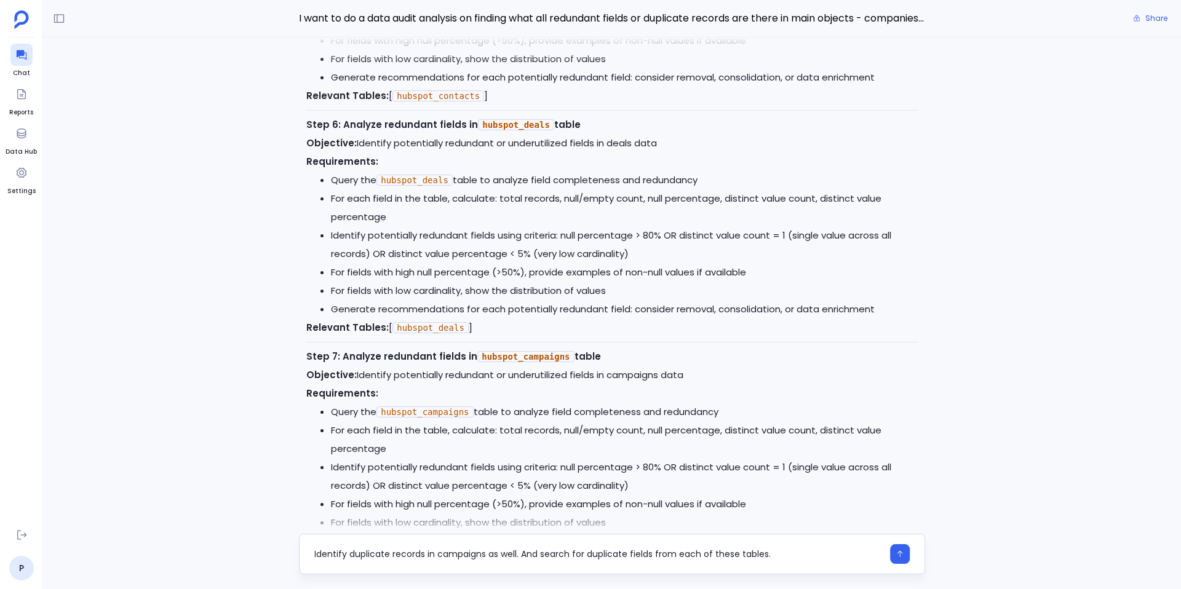
click at [542, 555] on textarea "Identify duplicate records in campaigns as well. And search for duplicate field…" at bounding box center [598, 554] width 569 height 12
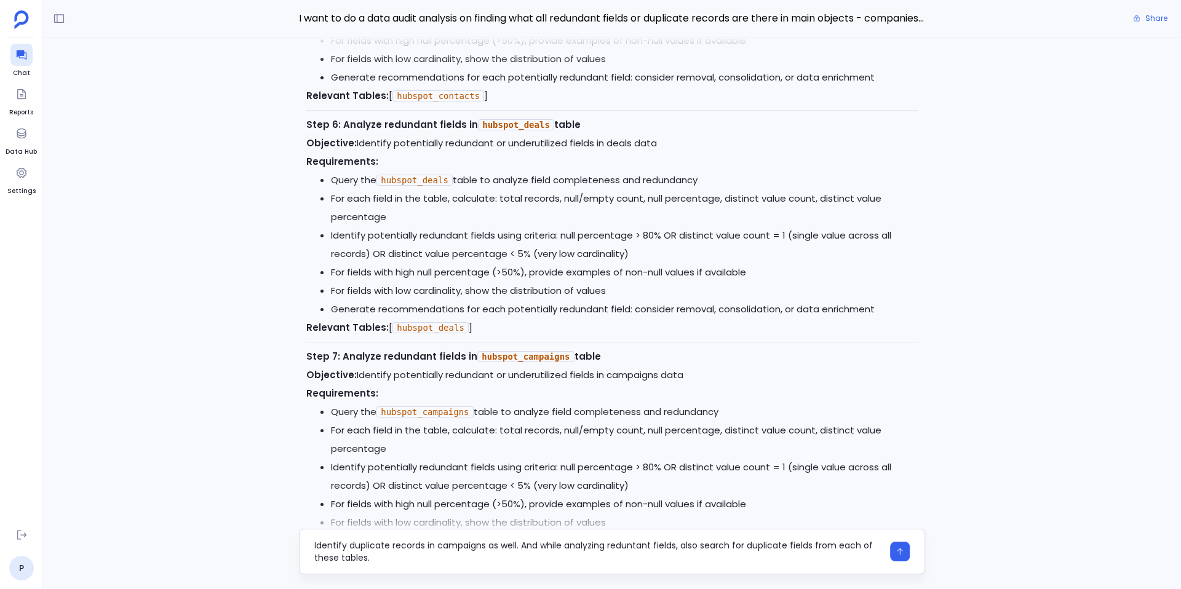
click at [693, 548] on textarea "Identify duplicate records in campaigns as well. And while analyzing reduntant …" at bounding box center [598, 552] width 569 height 25
click at [793, 546] on textarea "Identify duplicate records in campaigns as well. And while analyzing reduntant …" at bounding box center [598, 552] width 569 height 25
click at [681, 549] on textarea "Identify duplicate records in campaigns as well. And while analyzing reduntant …" at bounding box center [598, 552] width 569 height 25
click at [640, 547] on textarea "Identify duplicate records in campaigns as well. And while analyzing reduntant …" at bounding box center [598, 552] width 569 height 25
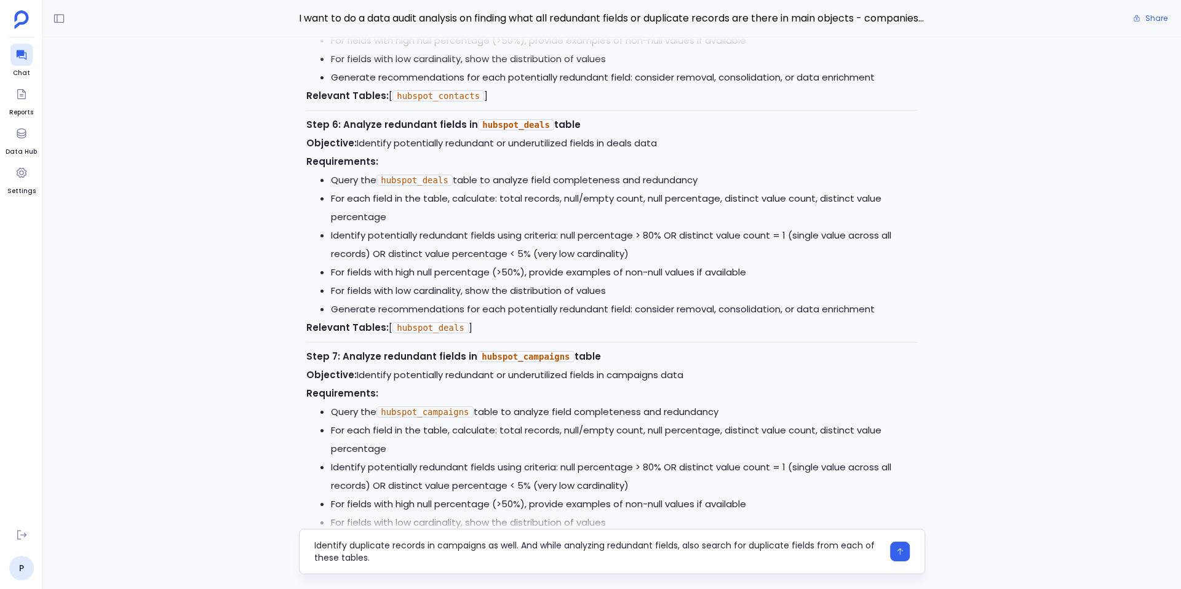
type textarea "Identify duplicate records in campaigns as well. And while analyzing redundant …"
click at [601, 564] on div "Identify duplicate records in campaigns as well. And while analyzing redundant …" at bounding box center [612, 552] width 626 height 46
click at [596, 554] on textarea "Identify duplicate records in campaigns as well. And while analyzing redundant …" at bounding box center [598, 552] width 569 height 25
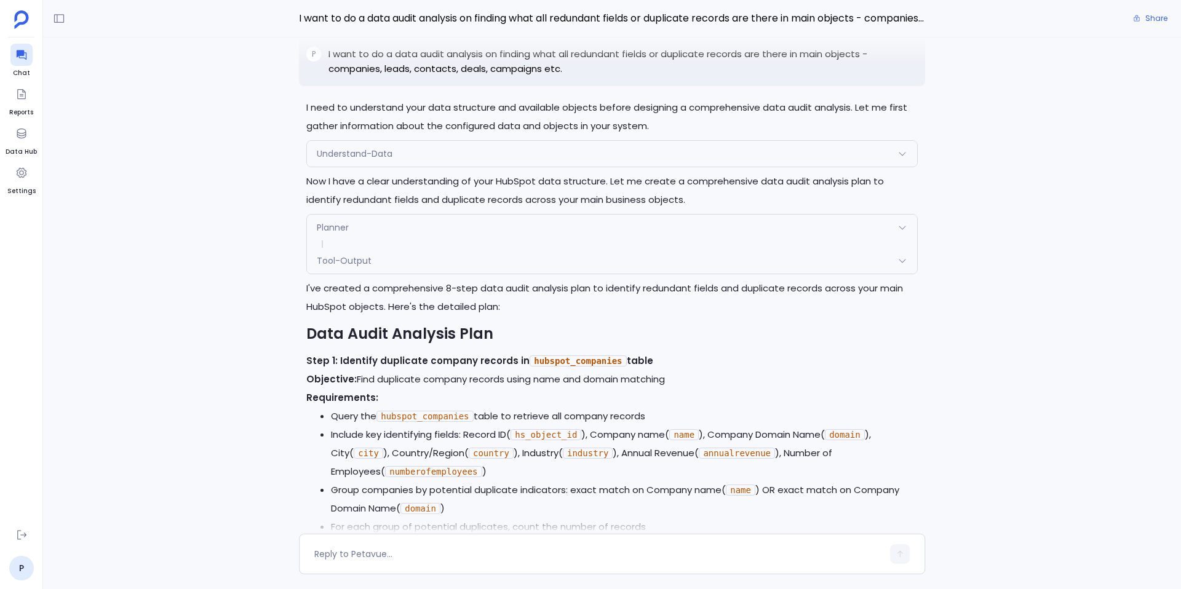
scroll to position [-5530, 0]
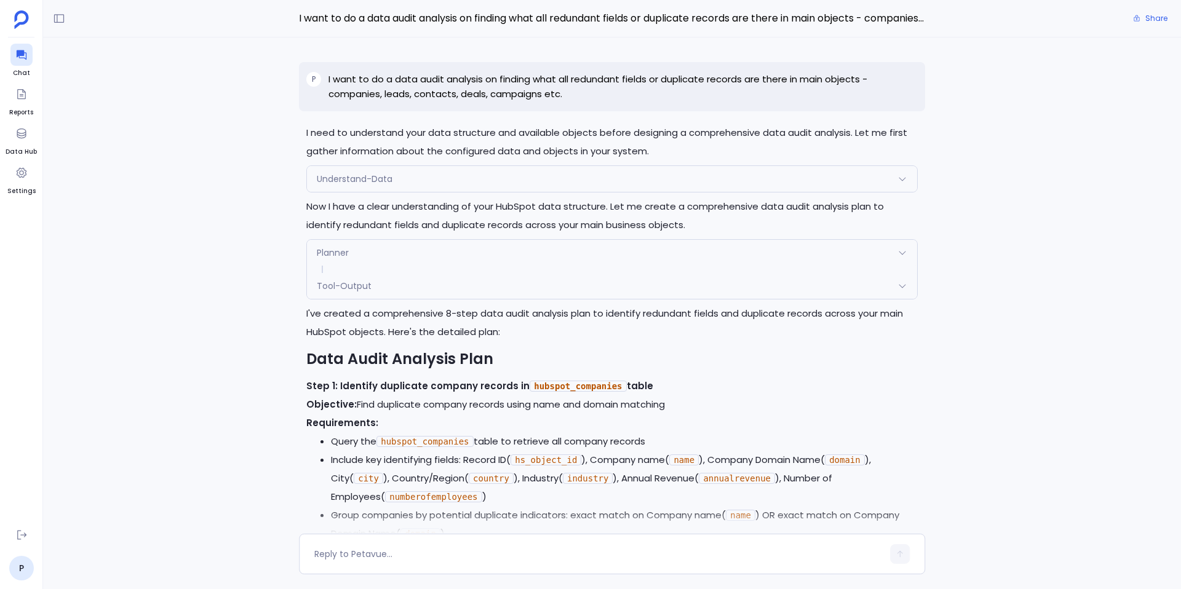
click at [353, 240] on div "Planner" at bounding box center [612, 253] width 610 height 26
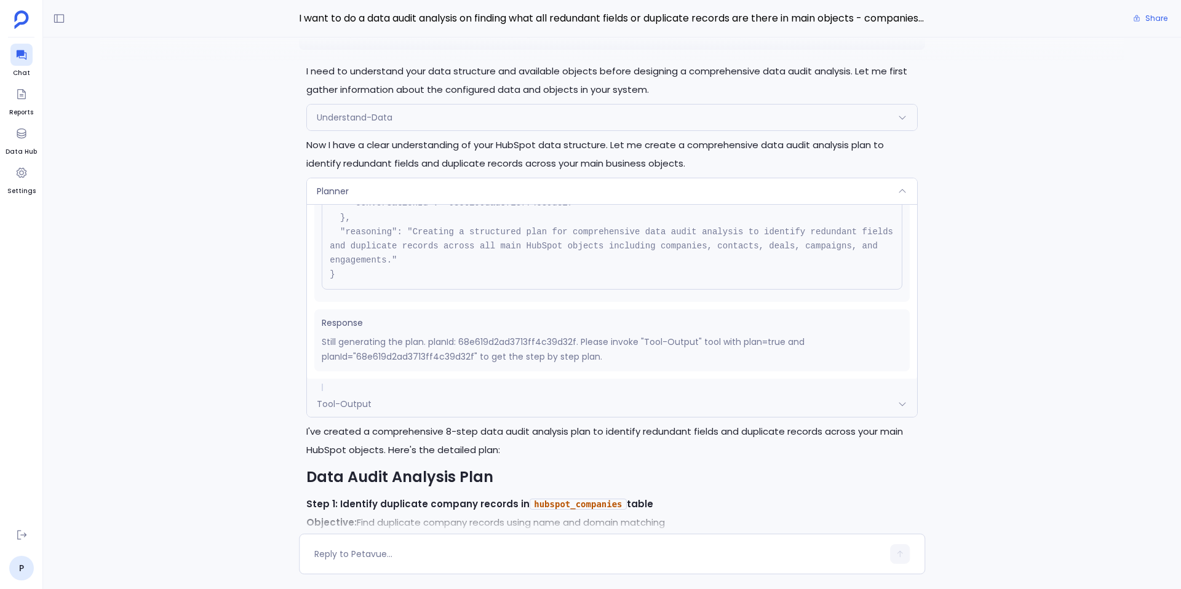
scroll to position [-5537, 0]
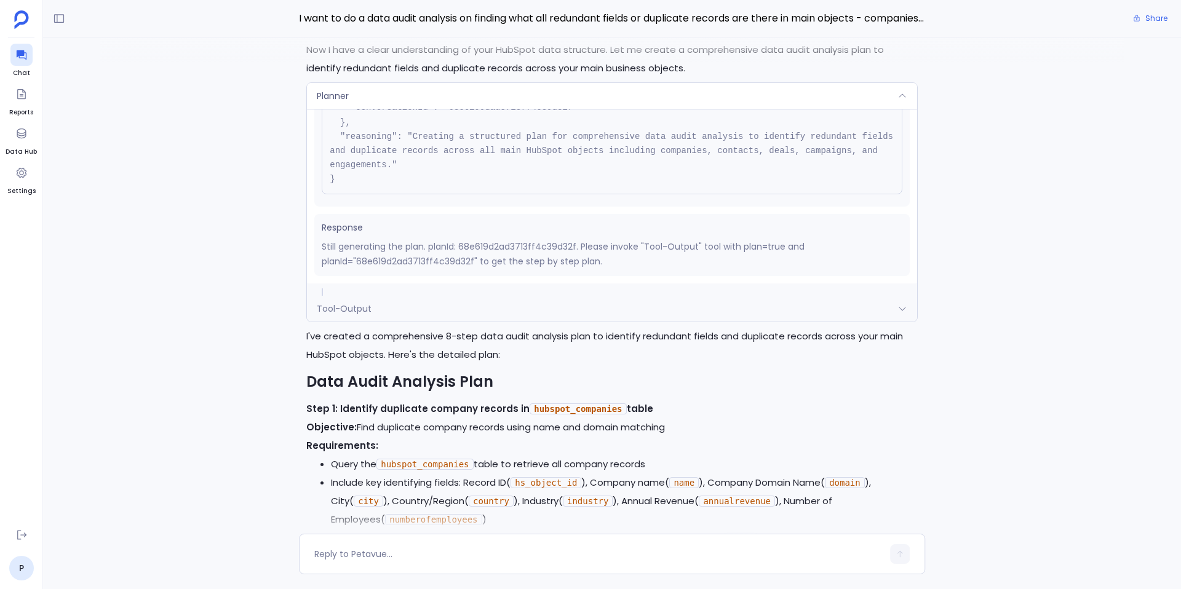
click at [388, 296] on div "Tool-Output" at bounding box center [612, 309] width 610 height 26
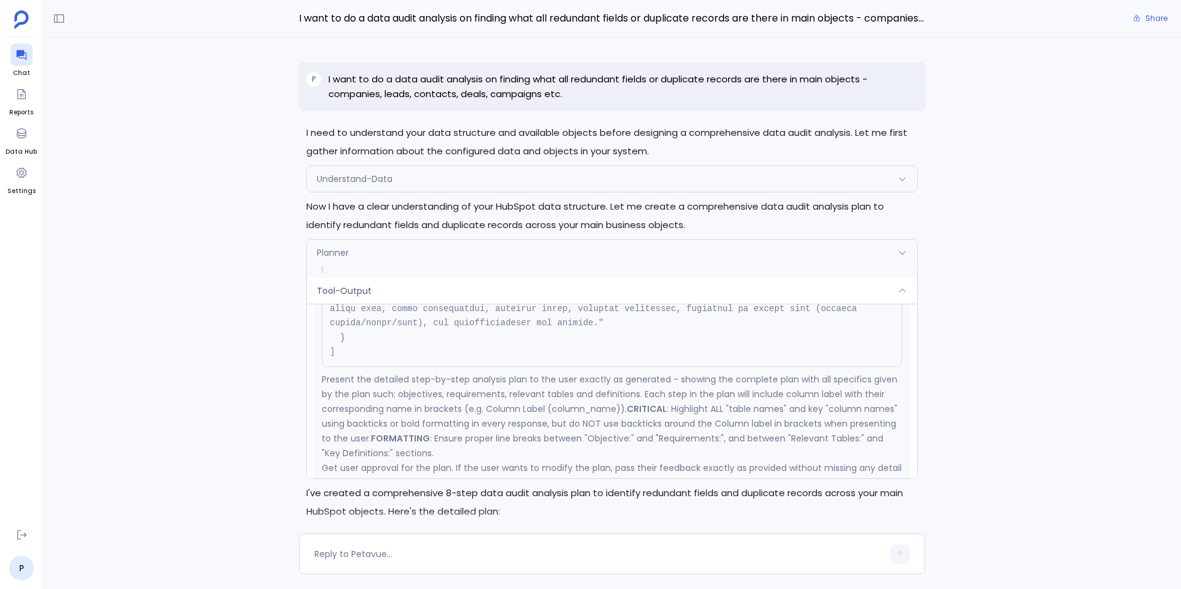
scroll to position [3094, 0]
click at [481, 253] on div "Planner" at bounding box center [612, 253] width 610 height 26
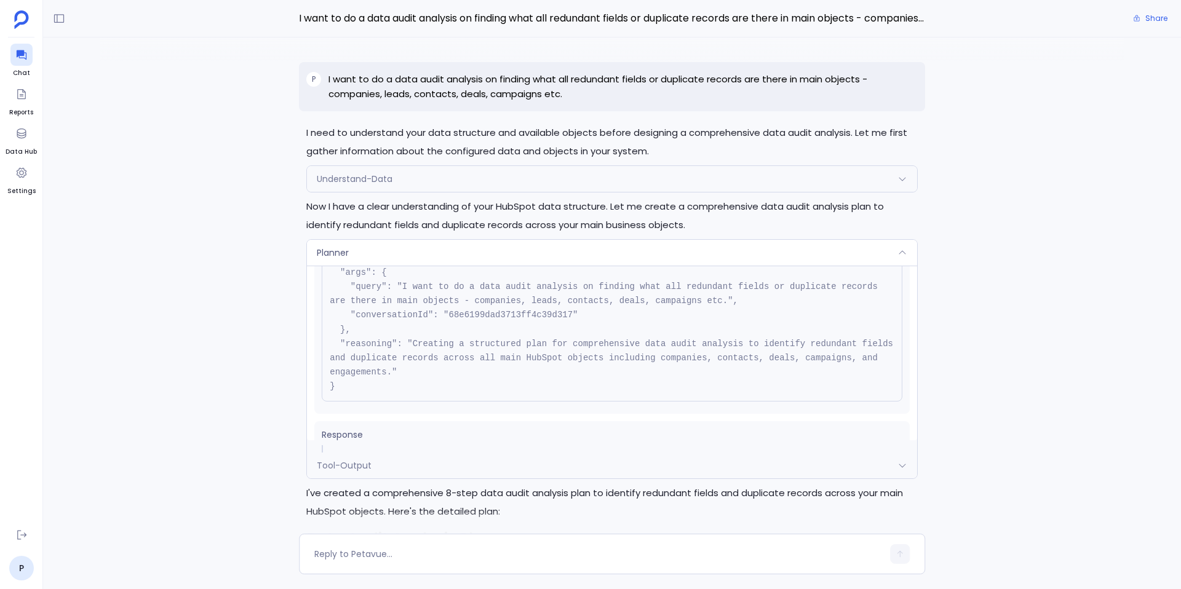
scroll to position [70, 0]
click at [476, 265] on pre "{ "name": "Planner", "args": { "query": "I want to do a data audit analysis on …" at bounding box center [612, 320] width 581 height 172
click at [473, 249] on div "Planner" at bounding box center [612, 253] width 610 height 26
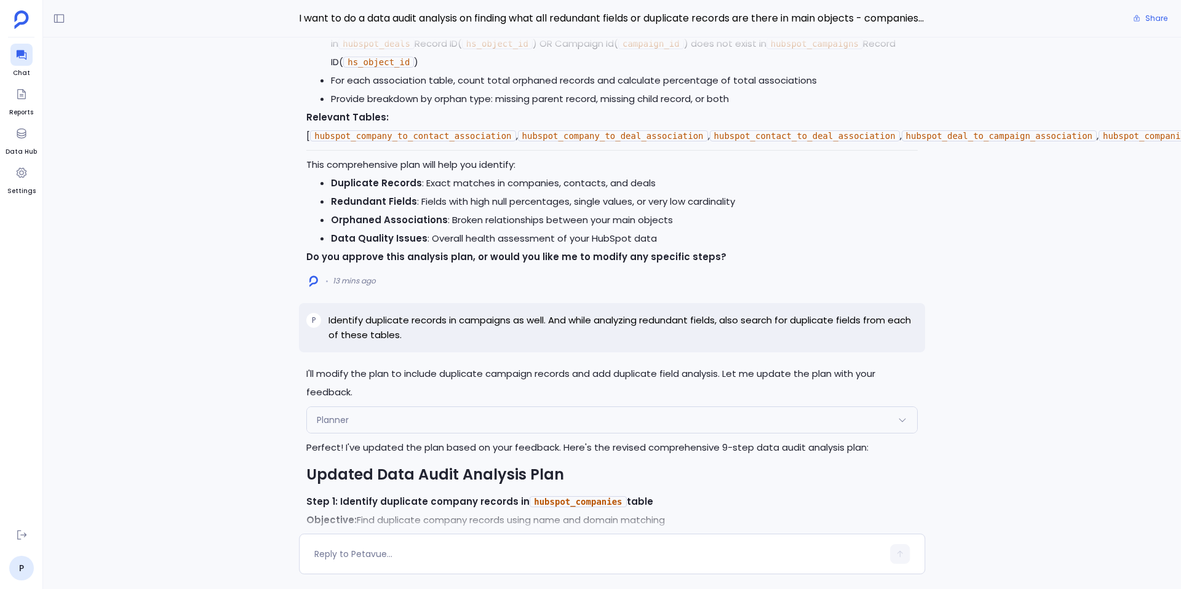
scroll to position [-2903, 0]
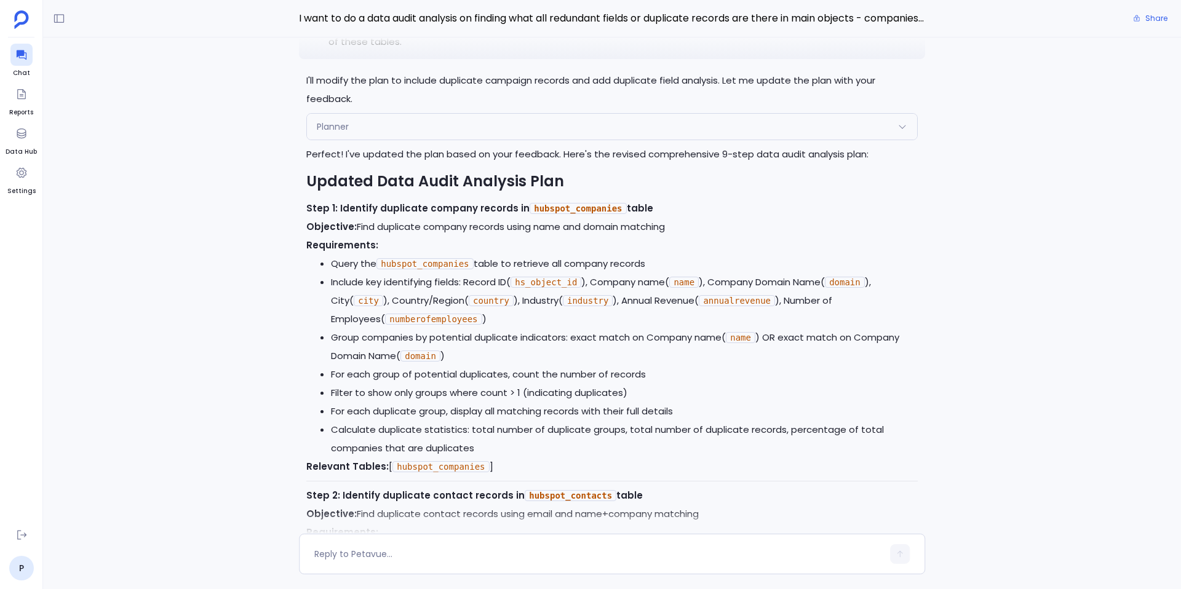
click at [395, 140] on div "Request { "name": "Planner", "args": { "query": "Identify duplicate records in …" at bounding box center [612, 147] width 610 height 15
click at [393, 114] on div "Planner" at bounding box center [612, 127] width 610 height 26
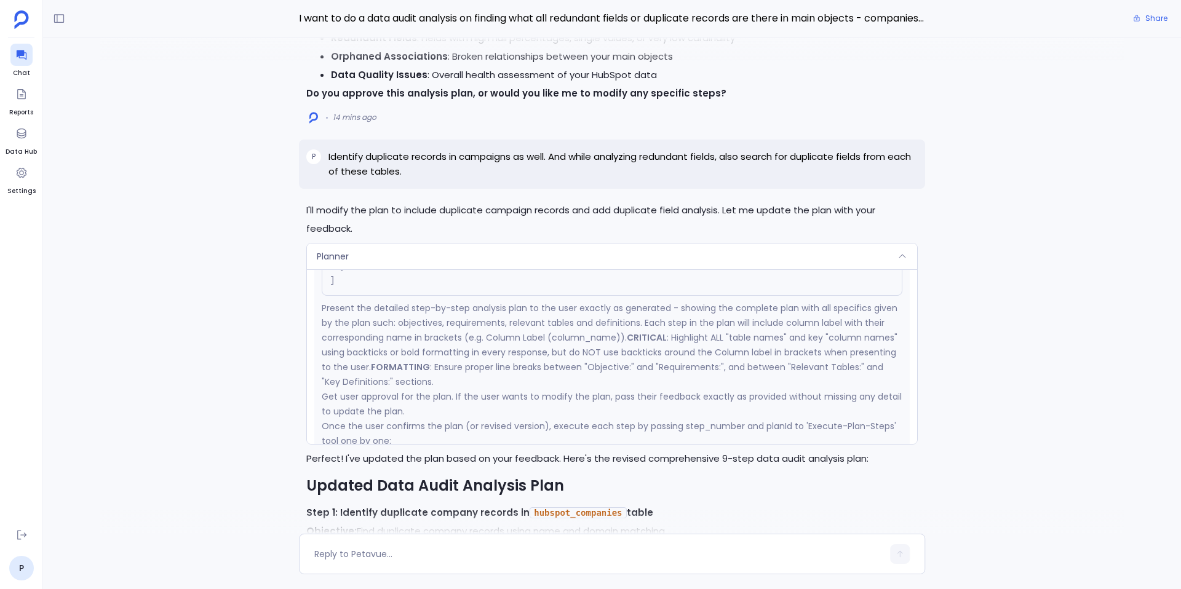
scroll to position [3931, 0]
click at [426, 244] on div "Planner" at bounding box center [612, 257] width 610 height 26
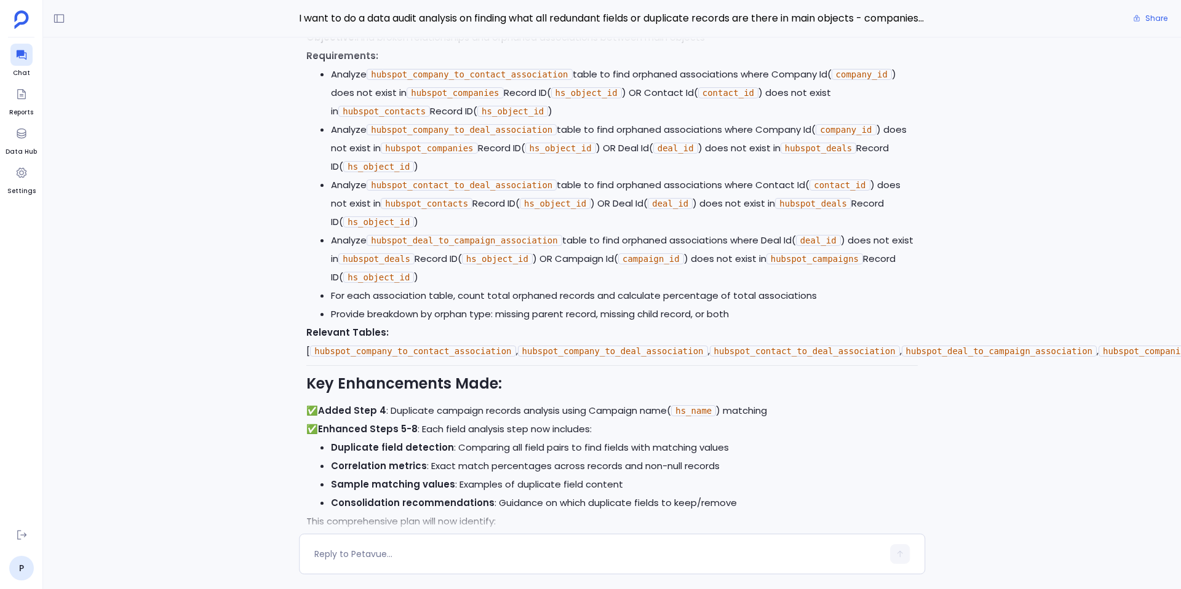
scroll to position [0, 0]
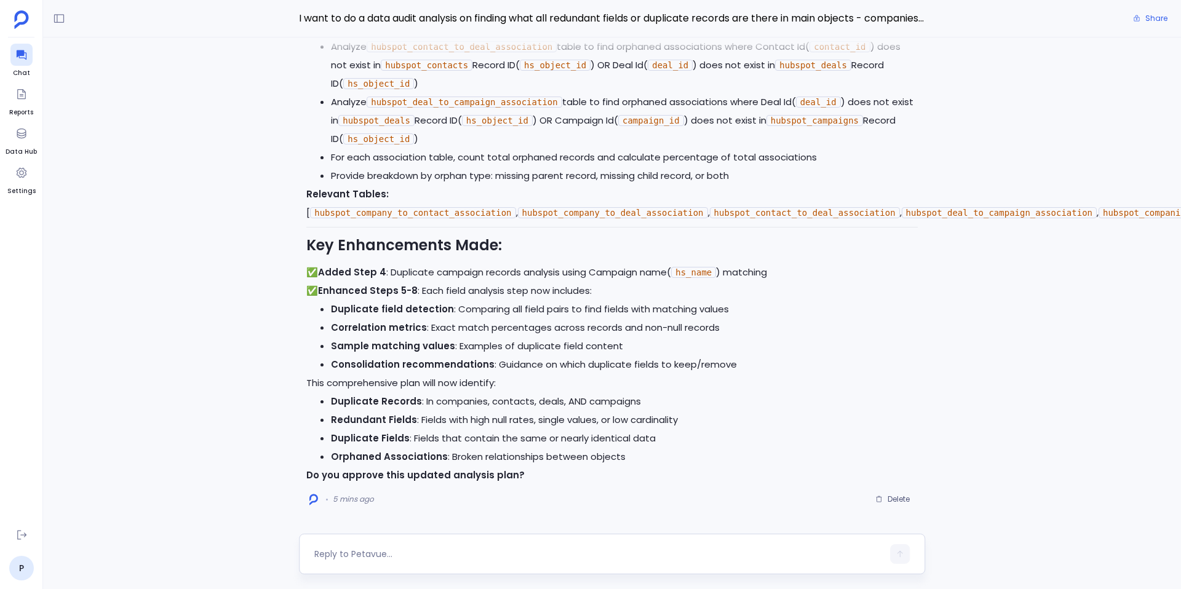
click at [420, 559] on textarea at bounding box center [598, 554] width 569 height 12
type textarea "Go ahead"
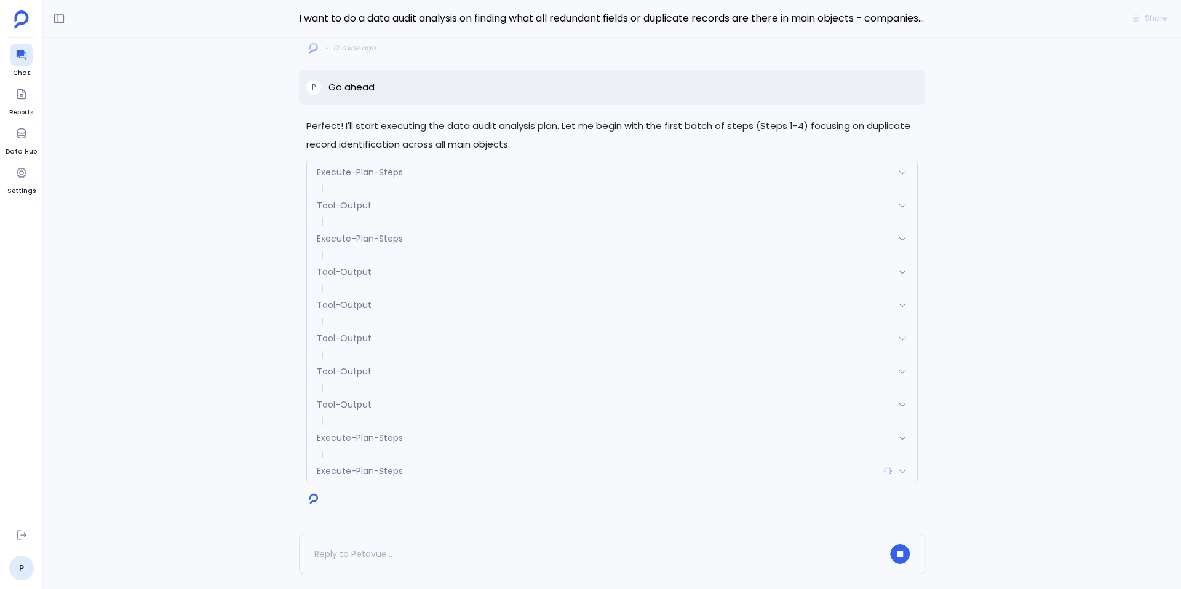
click at [375, 171] on span "Execute-Plan-Steps" at bounding box center [360, 172] width 86 height 12
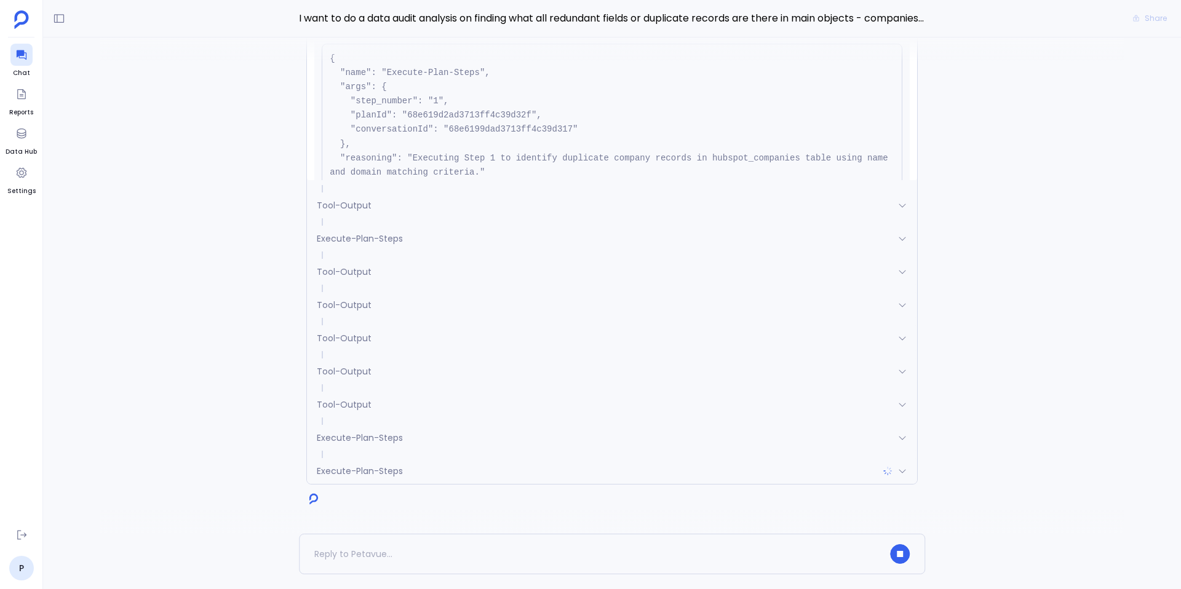
click at [375, 171] on pre "{ "name": "Execute-Plan-Steps", "args": { "step_number": "1", "planId": "68e619…" at bounding box center [612, 123] width 581 height 158
click at [369, 242] on span "Execute-Plan-Steps" at bounding box center [360, 239] width 86 height 12
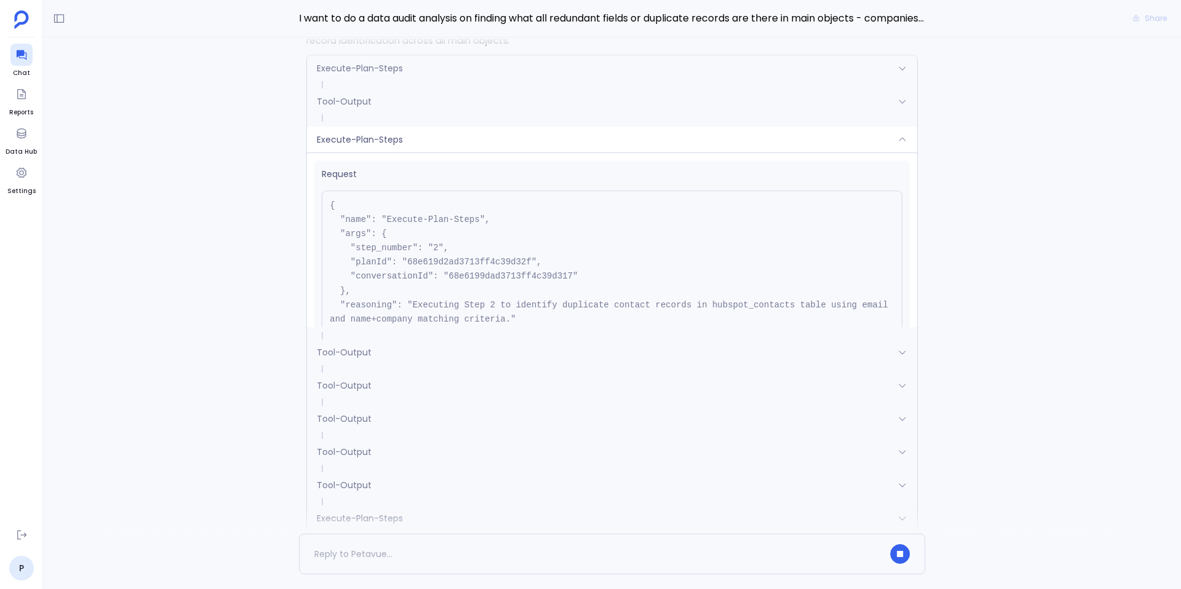
scroll to position [-78, 0]
click at [394, 140] on span "Execute-Plan-Steps" at bounding box center [360, 136] width 86 height 12
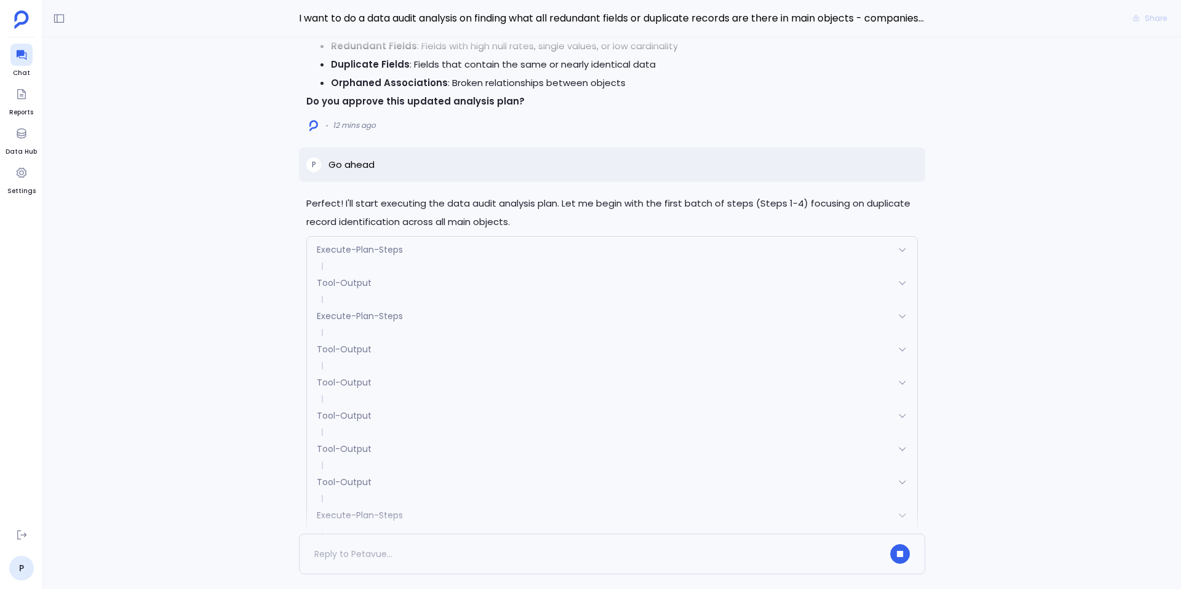
scroll to position [0, 0]
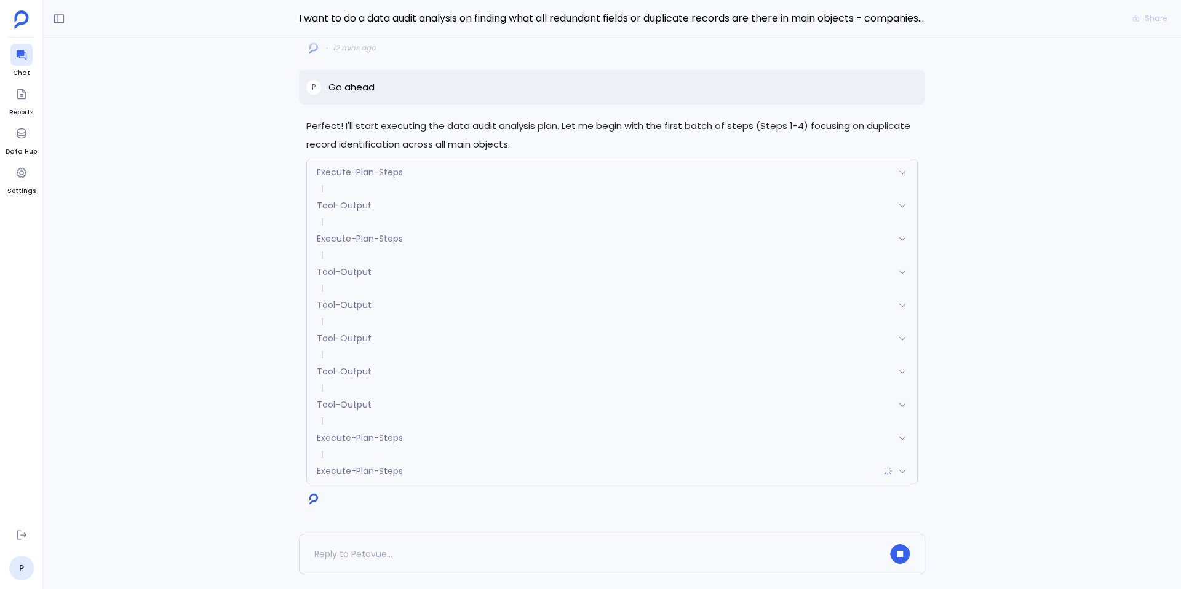
click at [441, 436] on div "Execute-Plan-Steps" at bounding box center [612, 438] width 610 height 26
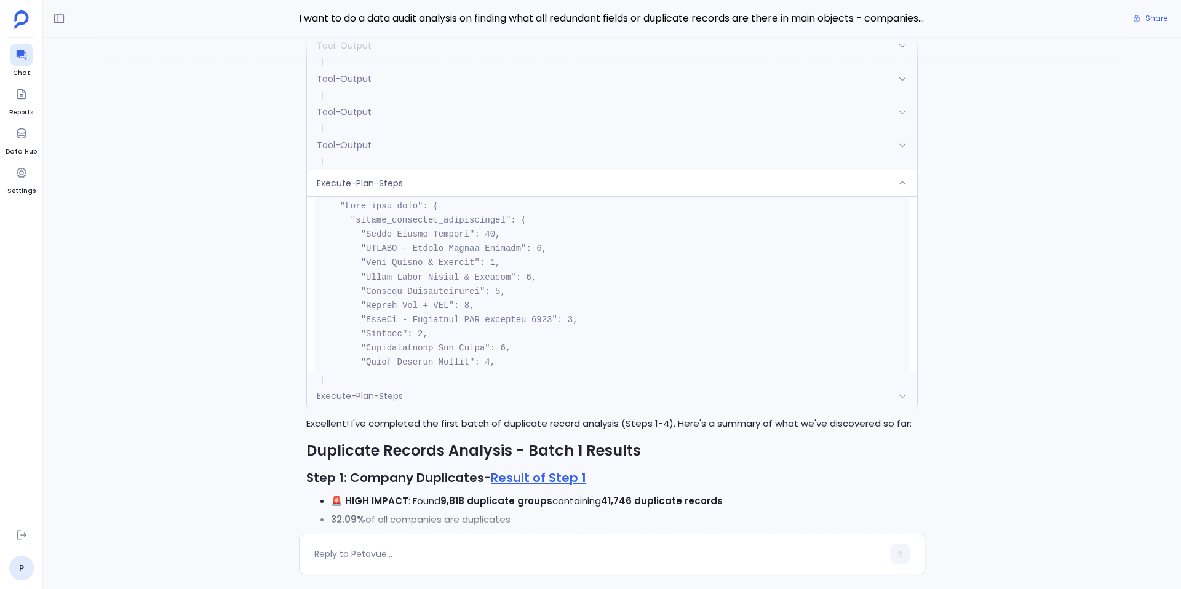
scroll to position [353, 0]
click at [506, 181] on div "Execute-Plan-Steps" at bounding box center [612, 183] width 610 height 26
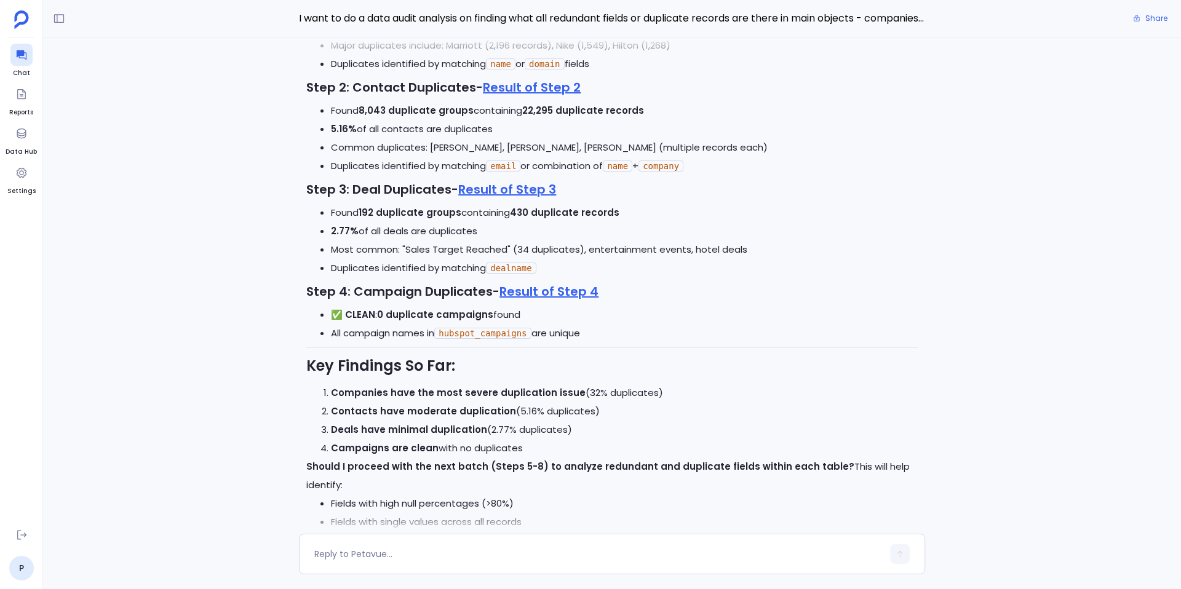
scroll to position [0, 0]
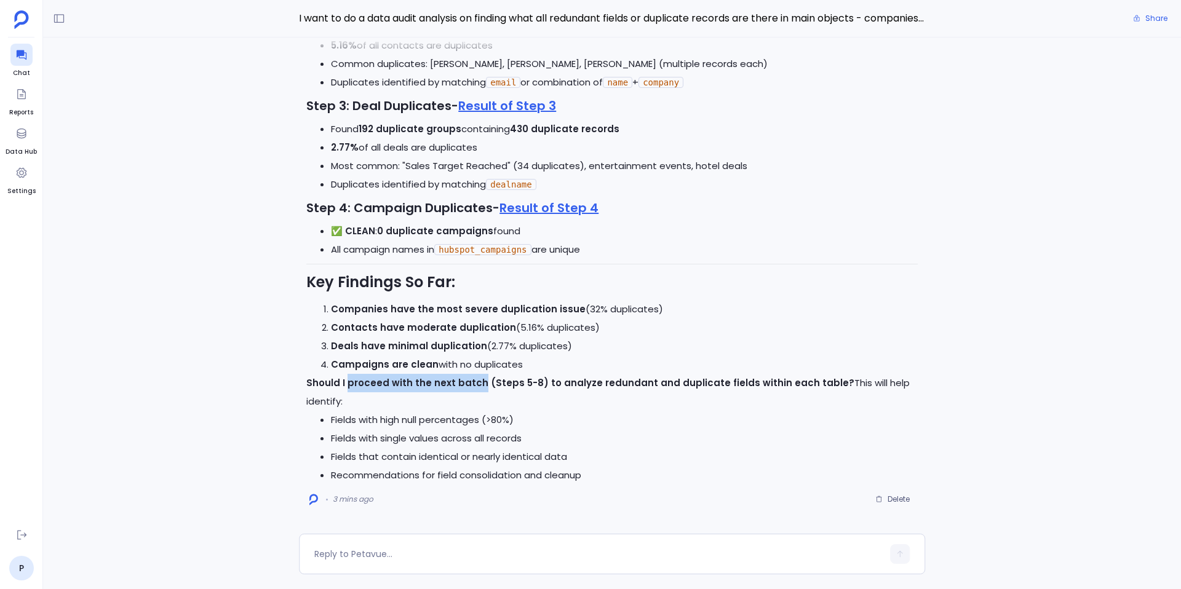
drag, startPoint x: 348, startPoint y: 385, endPoint x: 475, endPoint y: 383, distance: 127.4
click at [475, 383] on strong "Should I proceed with the next batch (Steps 5-8) to analyze redundant and dupli…" at bounding box center [580, 383] width 548 height 13
copy strong "proceed with the next batch"
click at [376, 559] on textarea at bounding box center [598, 554] width 569 height 12
click at [320, 555] on textarea "proceed with the next batch" at bounding box center [598, 554] width 569 height 12
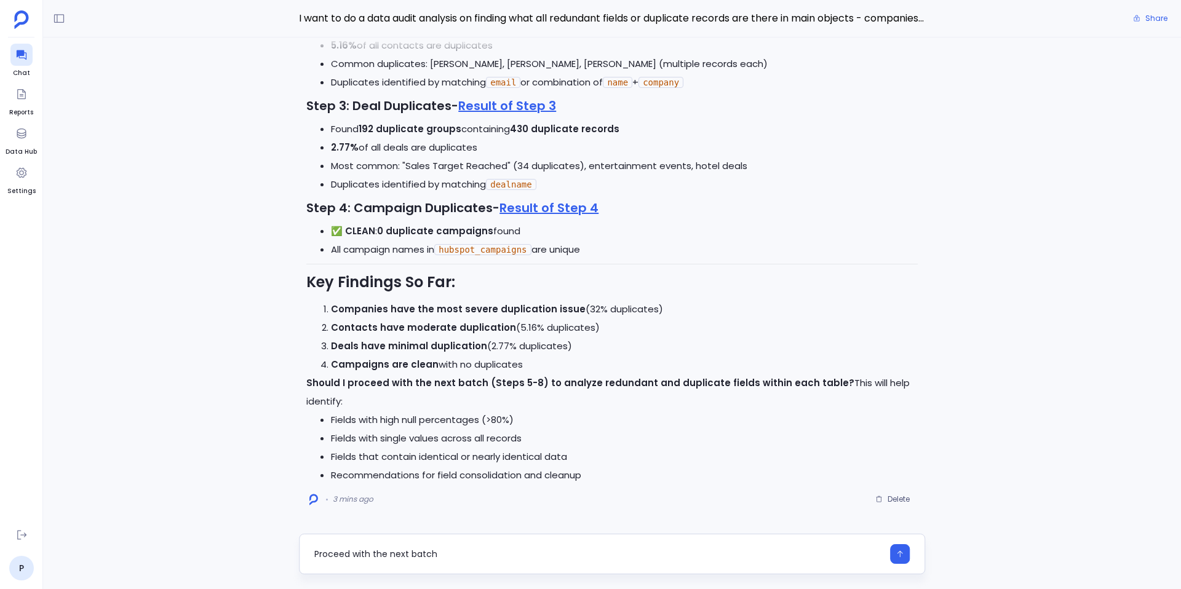
type textarea "Proceed with the next batch"
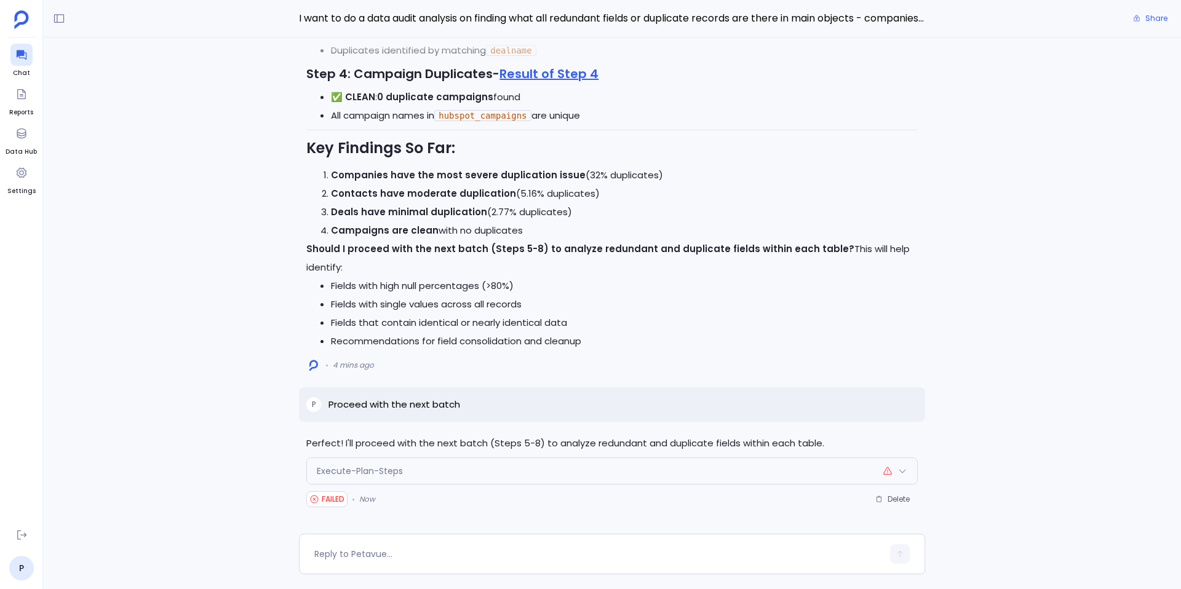
click at [354, 473] on span "Execute-Plan-Steps" at bounding box center [360, 471] width 86 height 12
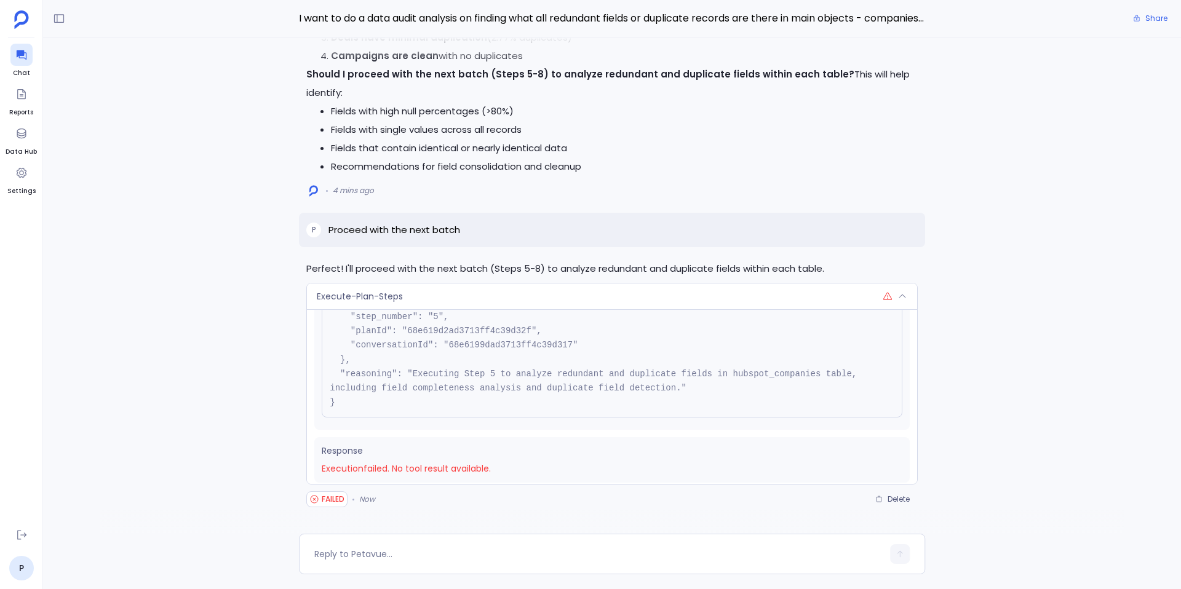
scroll to position [94, 0]
click at [359, 559] on textarea at bounding box center [598, 554] width 569 height 12
type textarea "t"
type textarea "Try again"
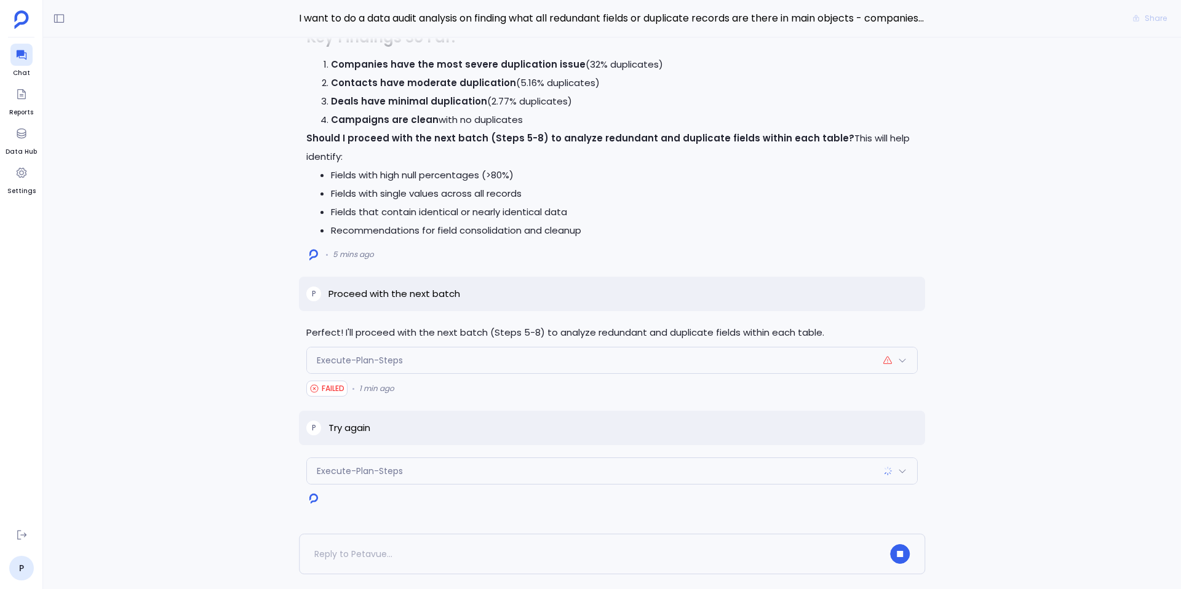
click at [410, 463] on div "Execute-Plan-Steps" at bounding box center [612, 471] width 610 height 26
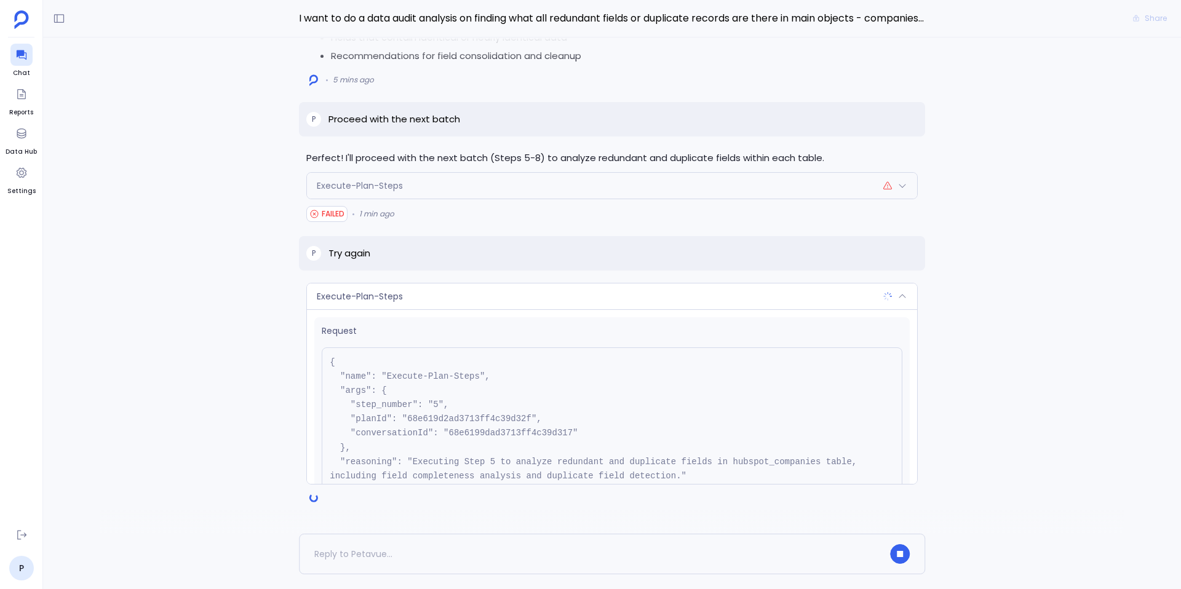
click at [415, 309] on div "Request { "name": "Execute-Plan-Steps", "args": { "step_number": "5", "planId":…" at bounding box center [612, 396] width 610 height 175
click at [442, 298] on div "Execute-Plan-Steps" at bounding box center [612, 297] width 610 height 26
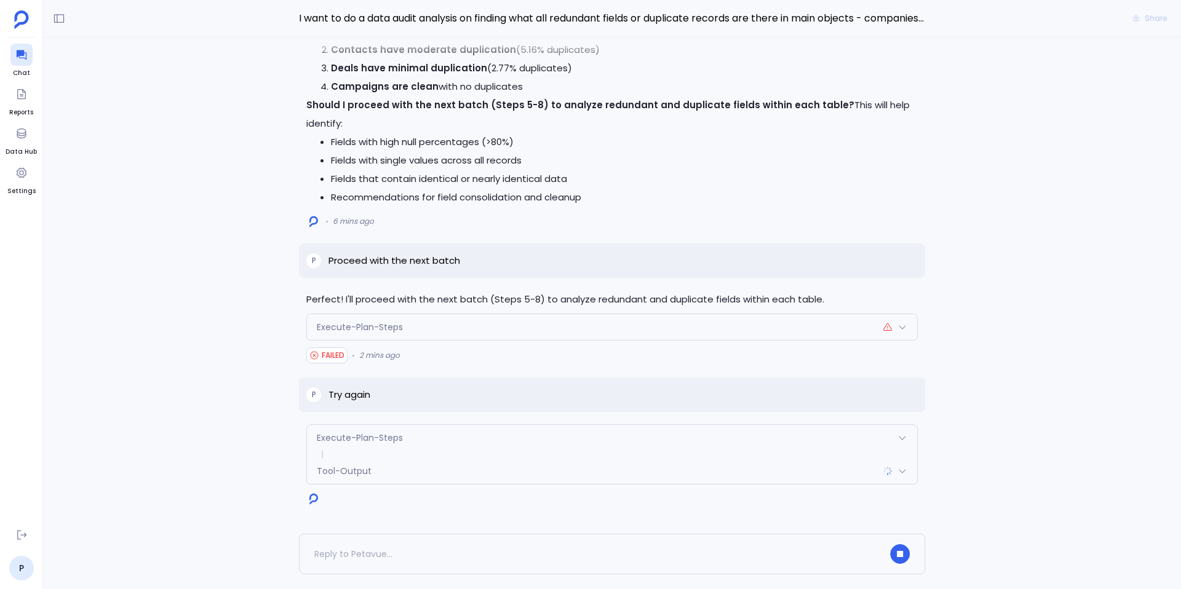
click at [413, 327] on div "Execute-Plan-Steps" at bounding box center [612, 327] width 610 height 26
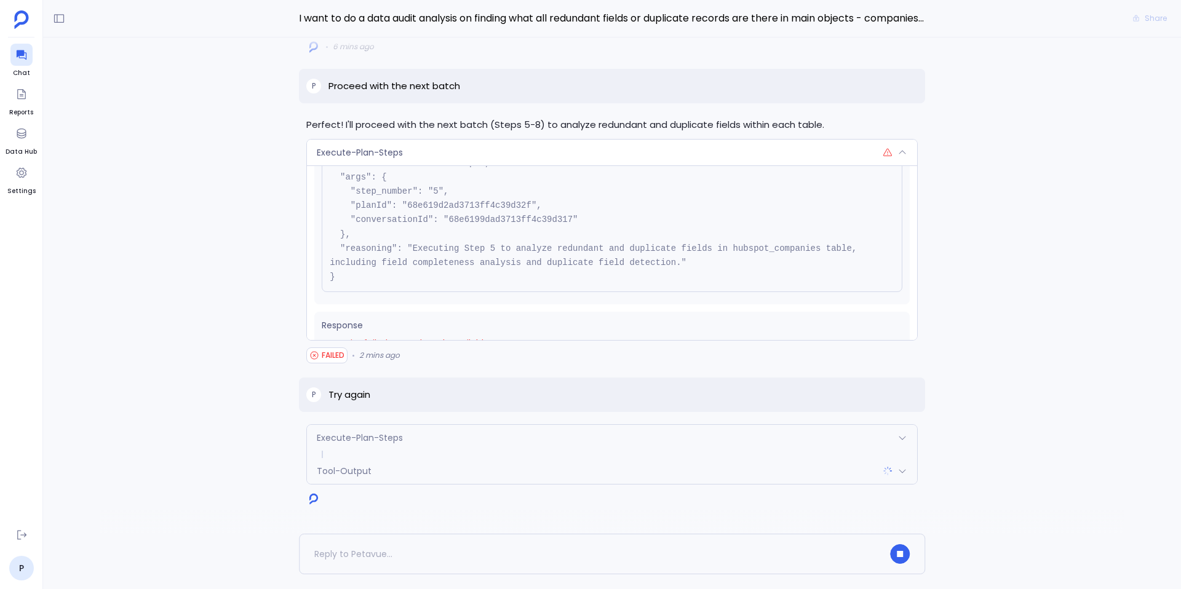
scroll to position [45, 0]
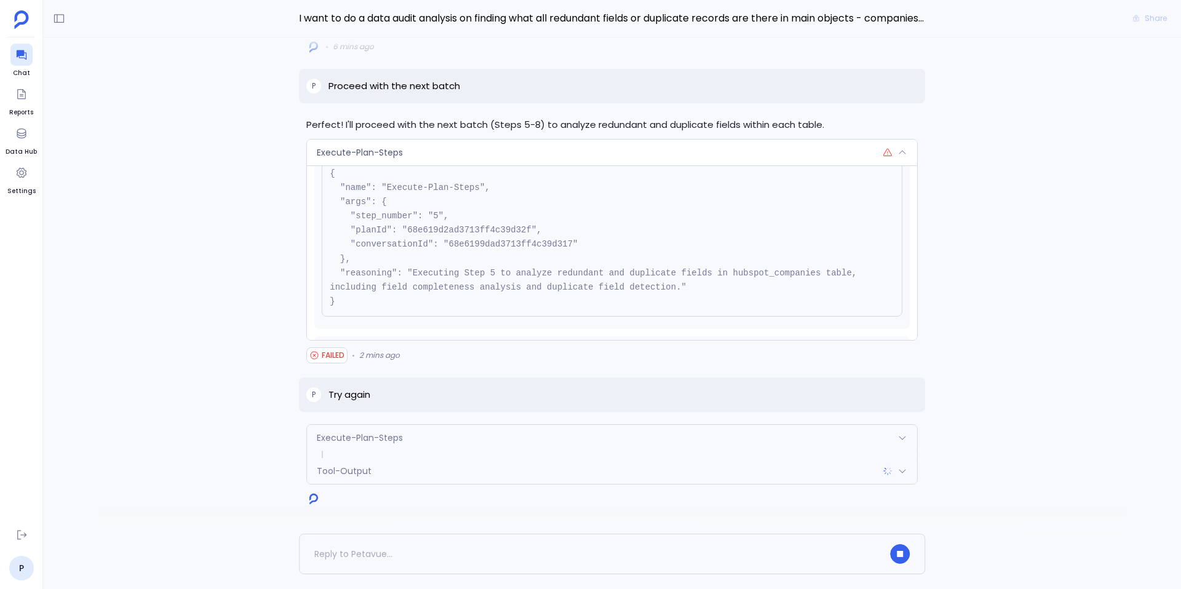
click at [402, 146] on div "Execute-Plan-Steps" at bounding box center [612, 153] width 610 height 26
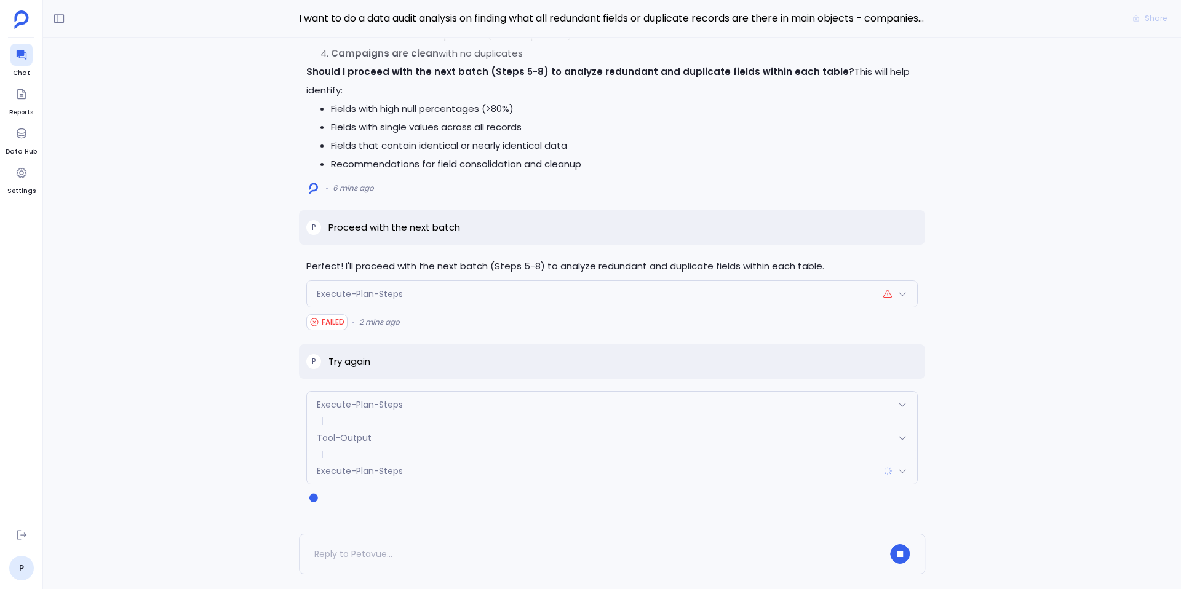
click at [400, 404] on span "Execute-Plan-Steps" at bounding box center [360, 405] width 86 height 12
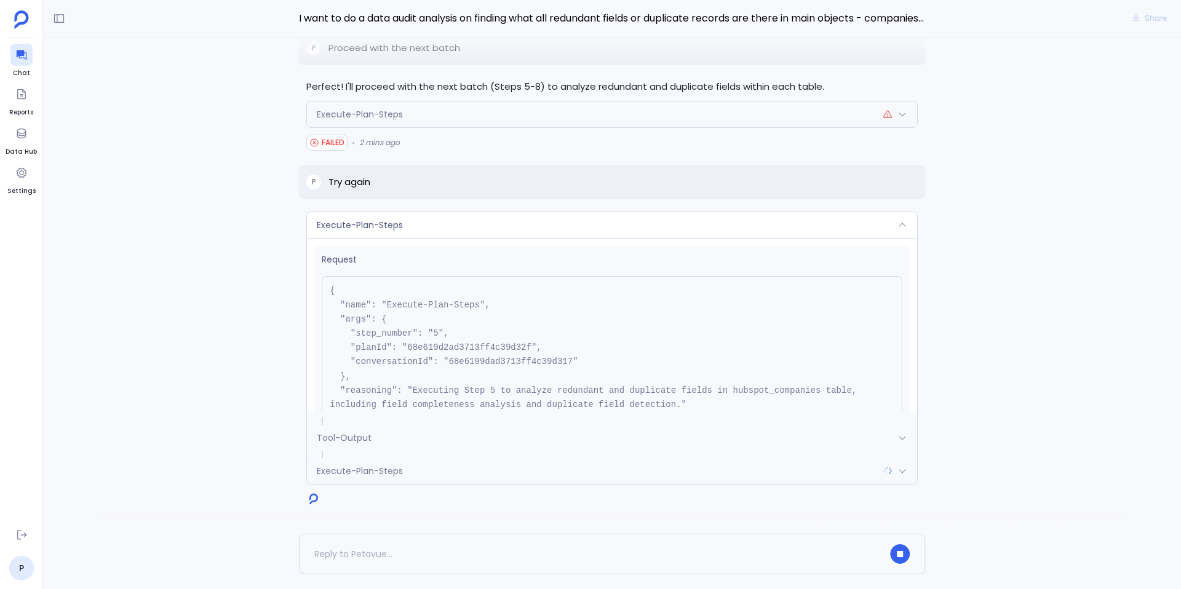
click at [401, 432] on div "Tool-Output" at bounding box center [612, 438] width 610 height 26
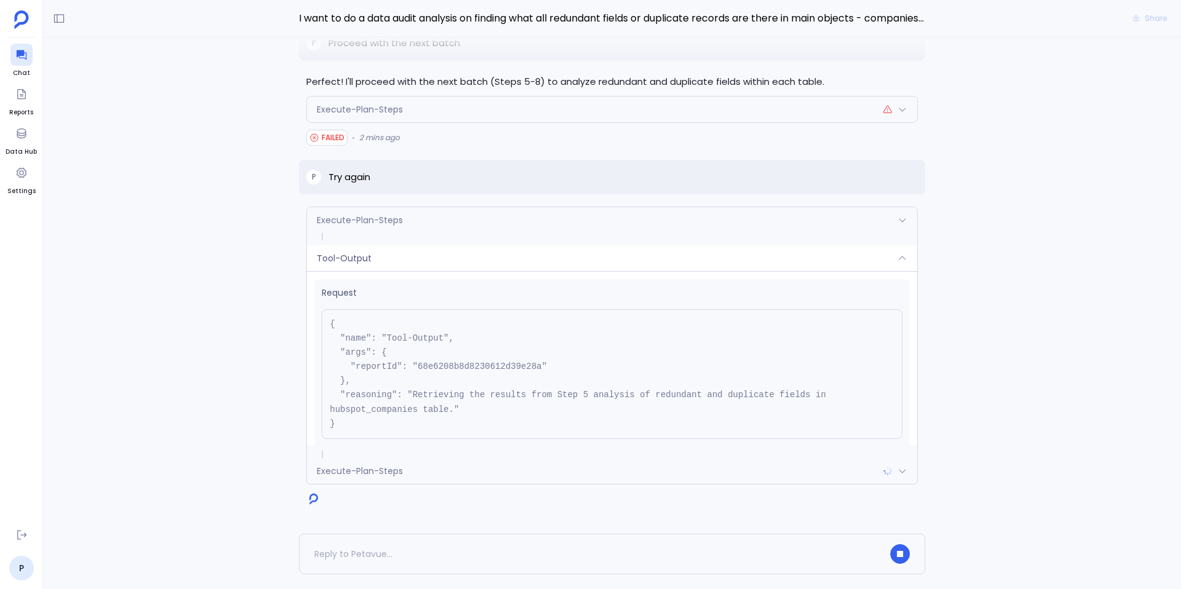
click at [410, 270] on div "Tool-Output" at bounding box center [612, 258] width 610 height 26
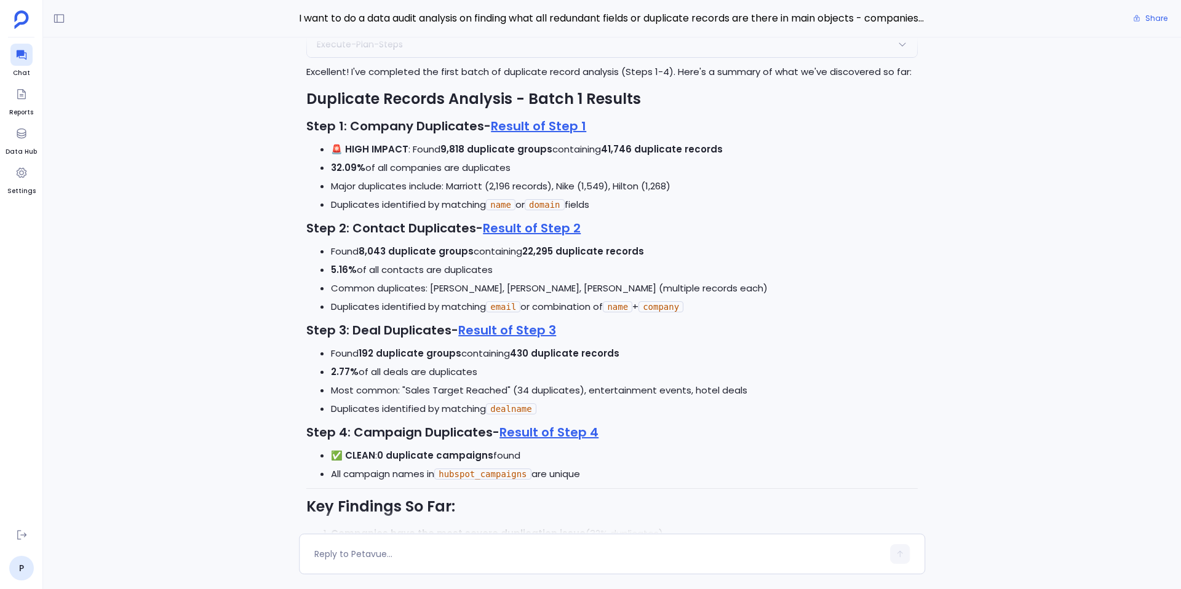
scroll to position [-3219, 0]
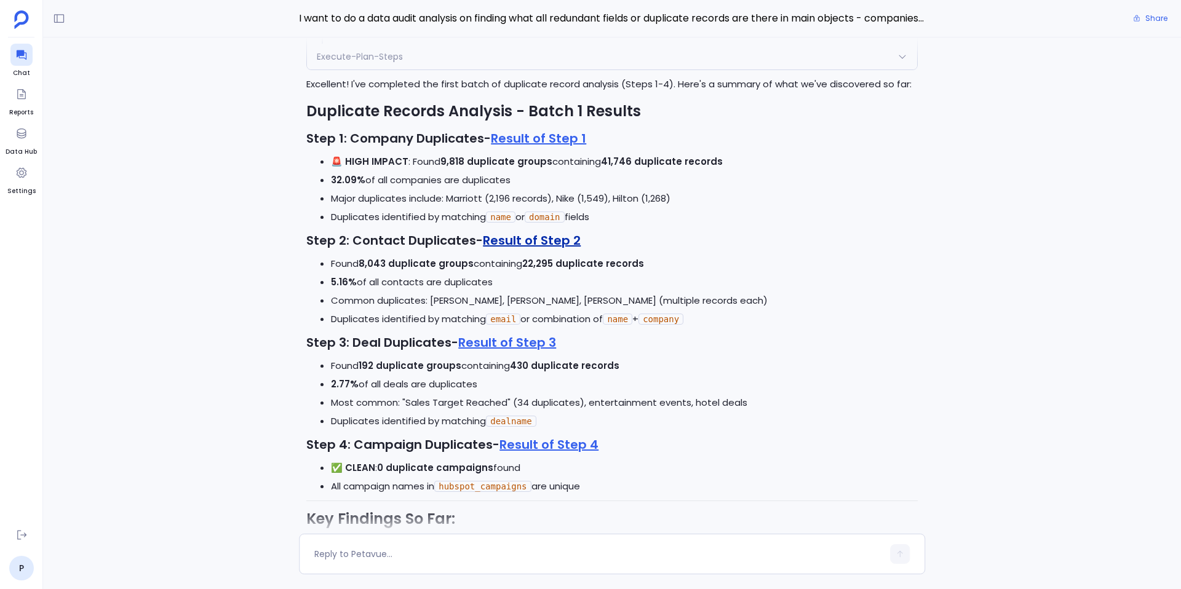
click at [530, 233] on link "Result of Step 2" at bounding box center [532, 240] width 98 height 17
click at [557, 139] on link "Result of Step 1" at bounding box center [538, 138] width 95 height 17
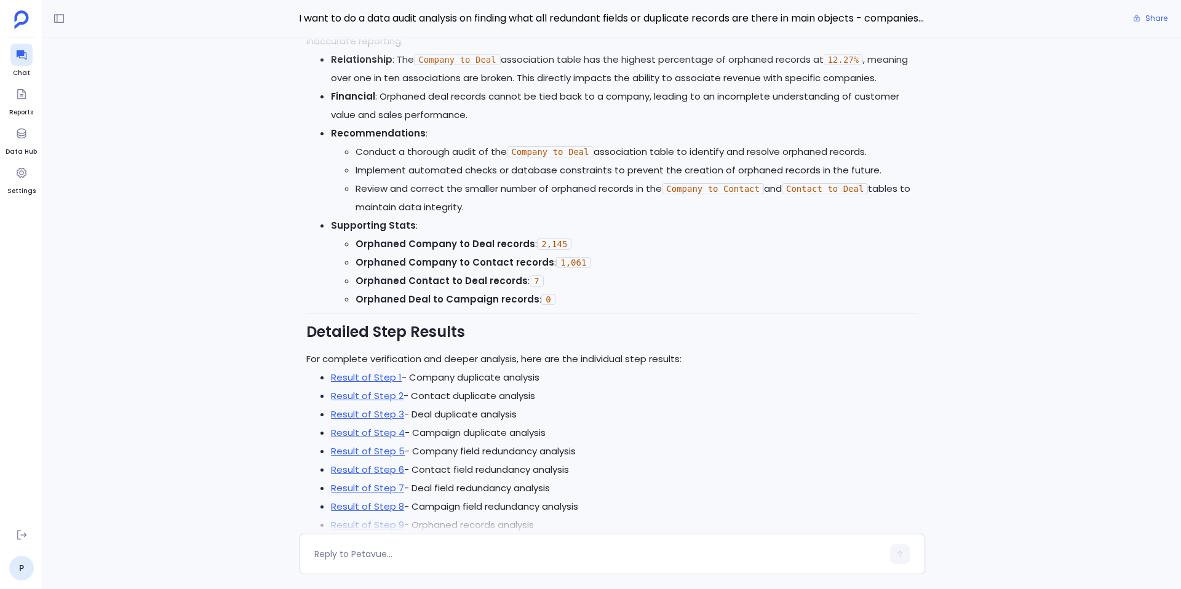
scroll to position [0, 0]
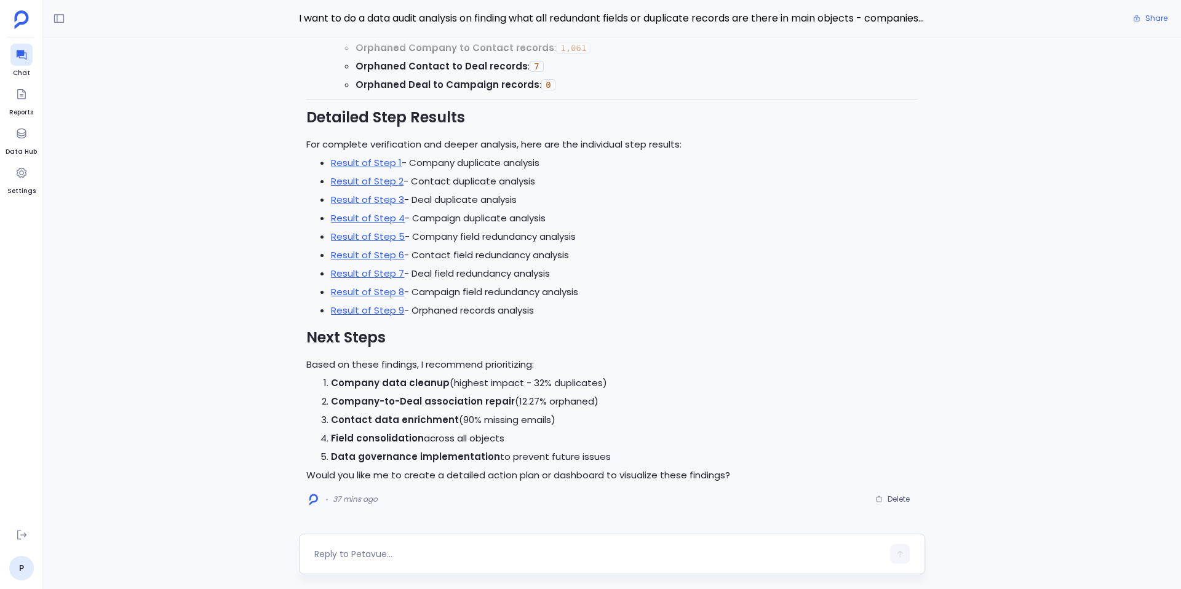
click at [404, 562] on div at bounding box center [598, 555] width 569 height 20
click at [387, 555] on textarea at bounding box center [598, 554] width 569 height 12
click at [381, 161] on link "Result of Step 1" at bounding box center [366, 162] width 71 height 13
click at [367, 551] on textarea "show me all marriott companies" at bounding box center [598, 554] width 569 height 12
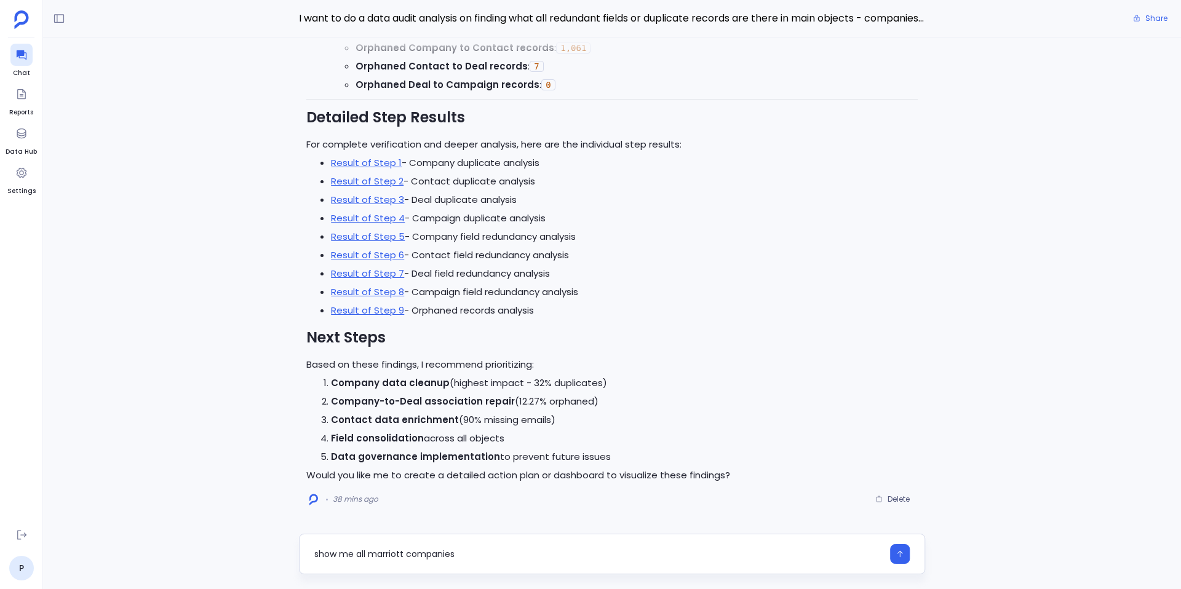
click at [367, 551] on textarea "show me all marriott companies" at bounding box center [598, 554] width 569 height 12
type textarea "C"
type textarea "Provide more insights for duplicate records in companies table"
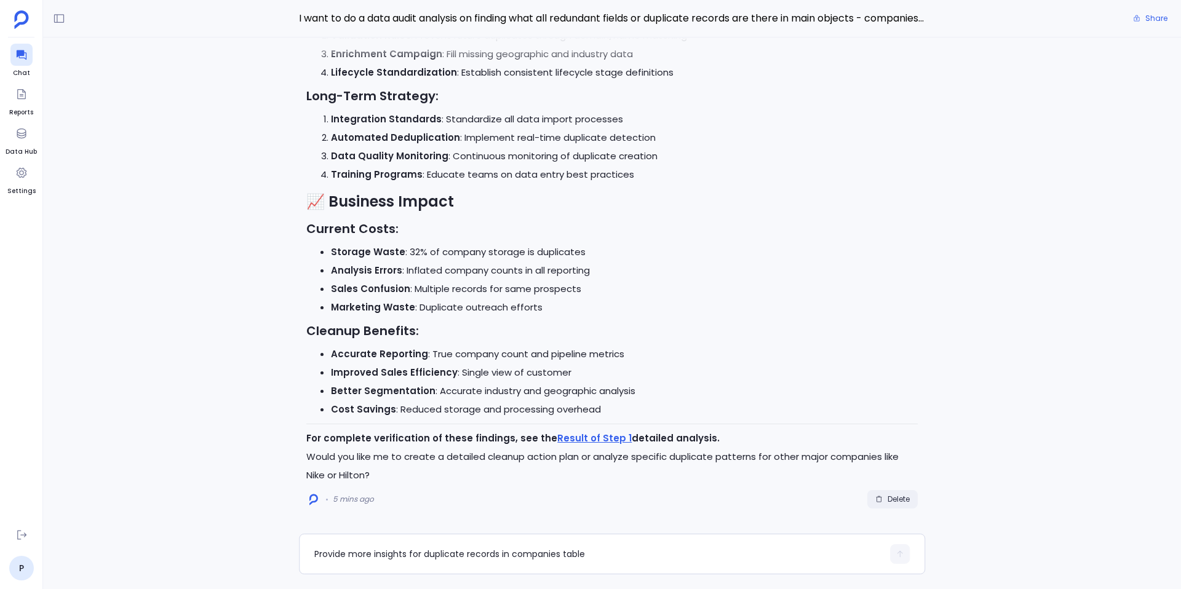
click at [894, 499] on span "Delete" at bounding box center [899, 500] width 22 height 10
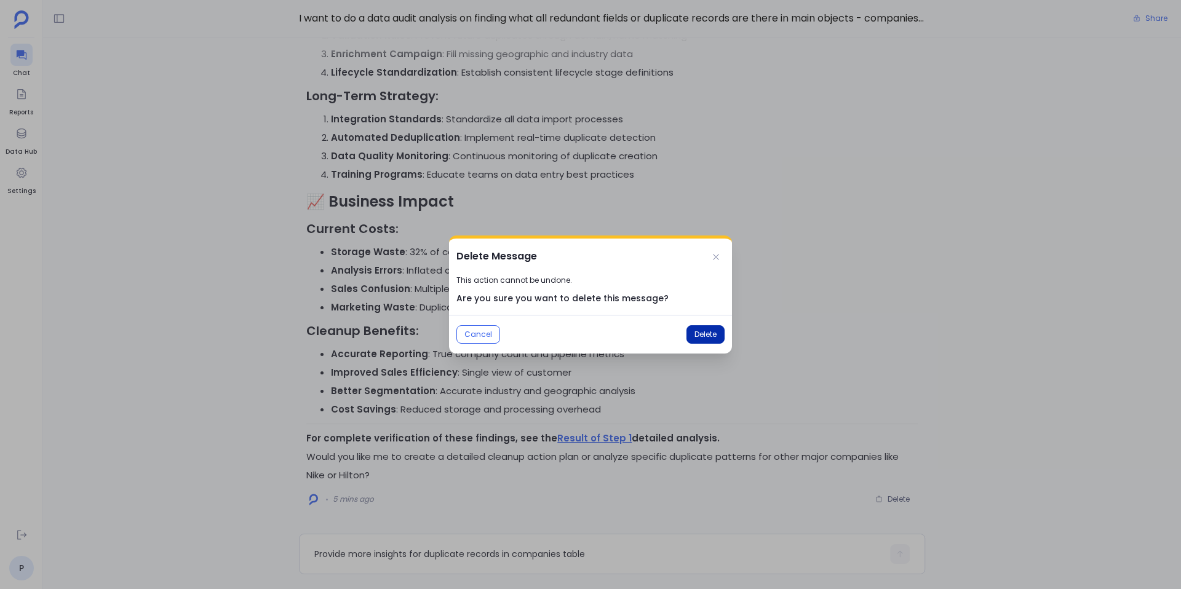
click at [704, 332] on span "Delete" at bounding box center [706, 335] width 22 height 10
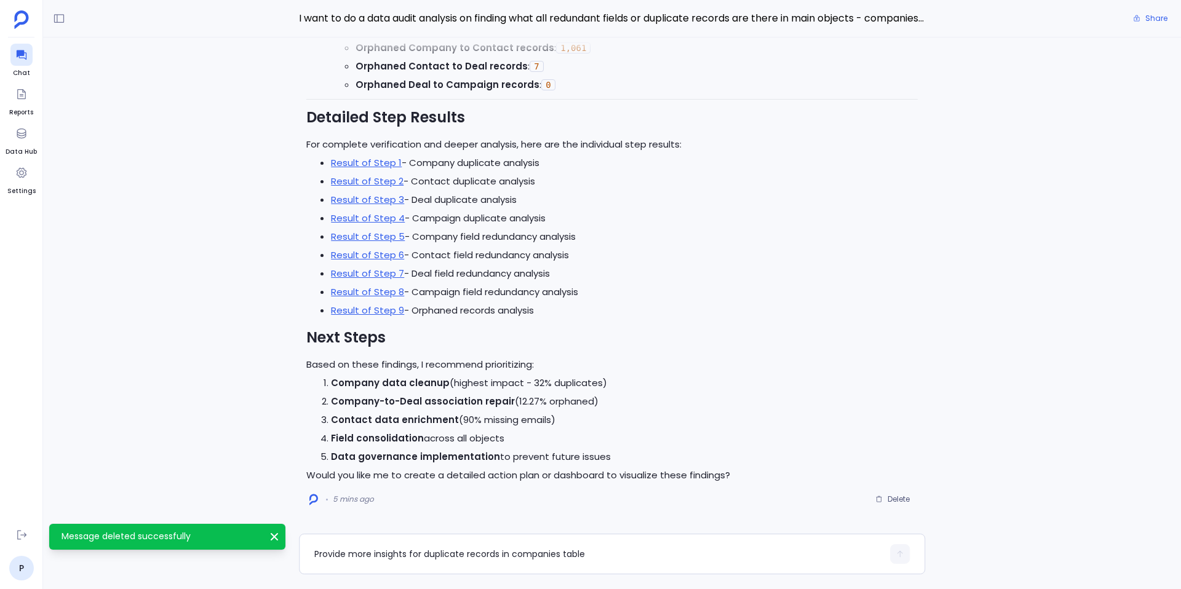
click at [405, 558] on textarea "Provide more insights for duplicate records in companies table" at bounding box center [598, 554] width 569 height 12
type textarea "show me all marriott companies"
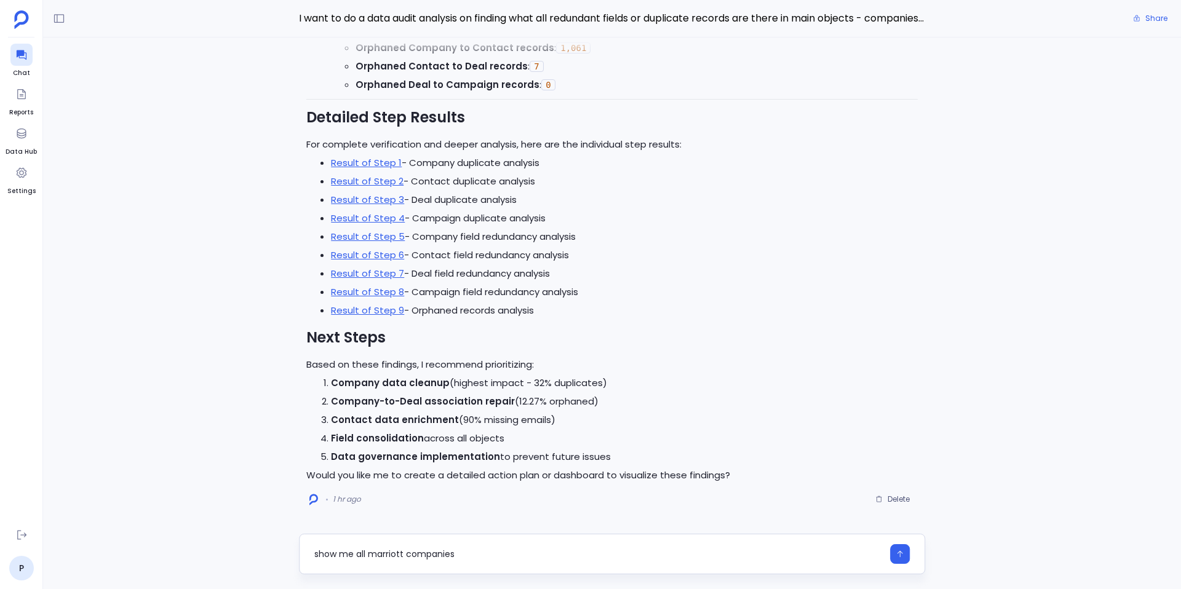
click at [319, 557] on textarea "show me all marriott companies" at bounding box center [598, 554] width 569 height 12
click at [343, 557] on textarea "how me all marriott companies" at bounding box center [598, 554] width 569 height 12
click at [317, 556] on textarea "how me all marriott companies" at bounding box center [598, 554] width 569 height 12
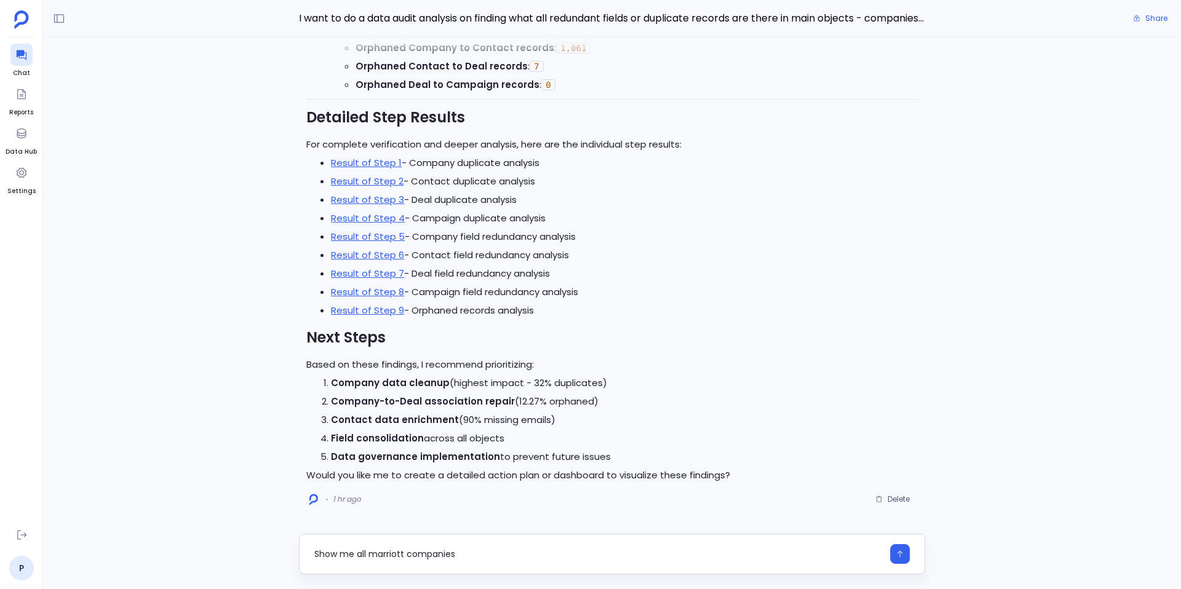
click at [375, 555] on textarea "Show me all marriott companies" at bounding box center [598, 554] width 569 height 12
click at [406, 555] on textarea "Show me all "Marriott companies" at bounding box center [598, 554] width 569 height 12
click at [468, 557] on textarea "Show me all "Marriott" companies" at bounding box center [598, 554] width 569 height 12
click at [361, 557] on textarea "Show me all "Marriott" companies with other details" at bounding box center [598, 554] width 569 height 12
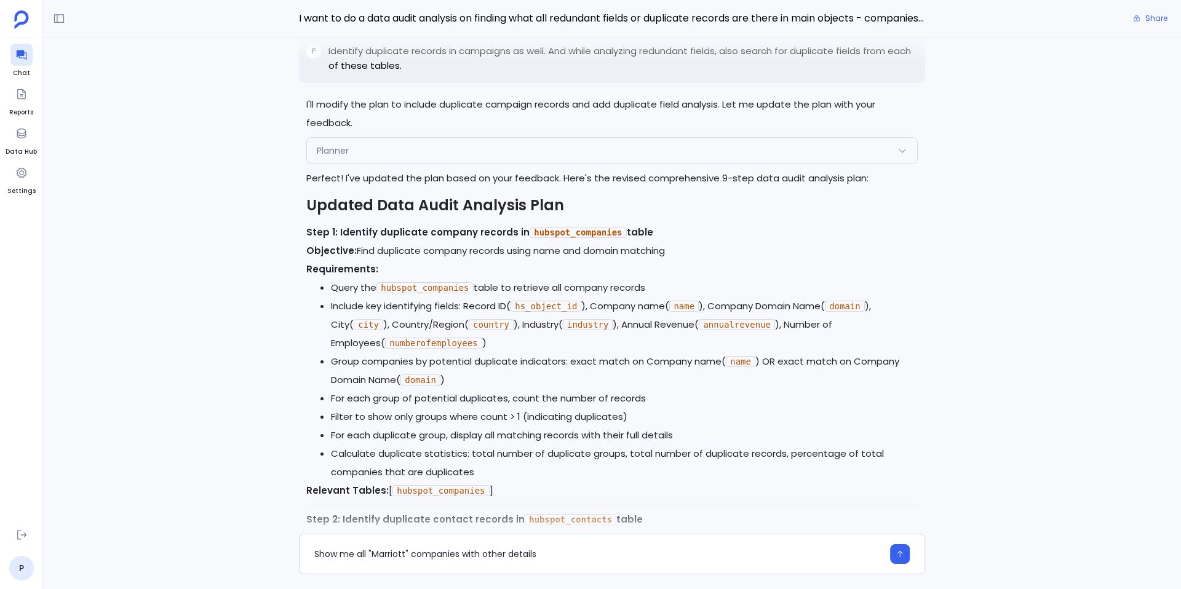
scroll to position [-7071, 0]
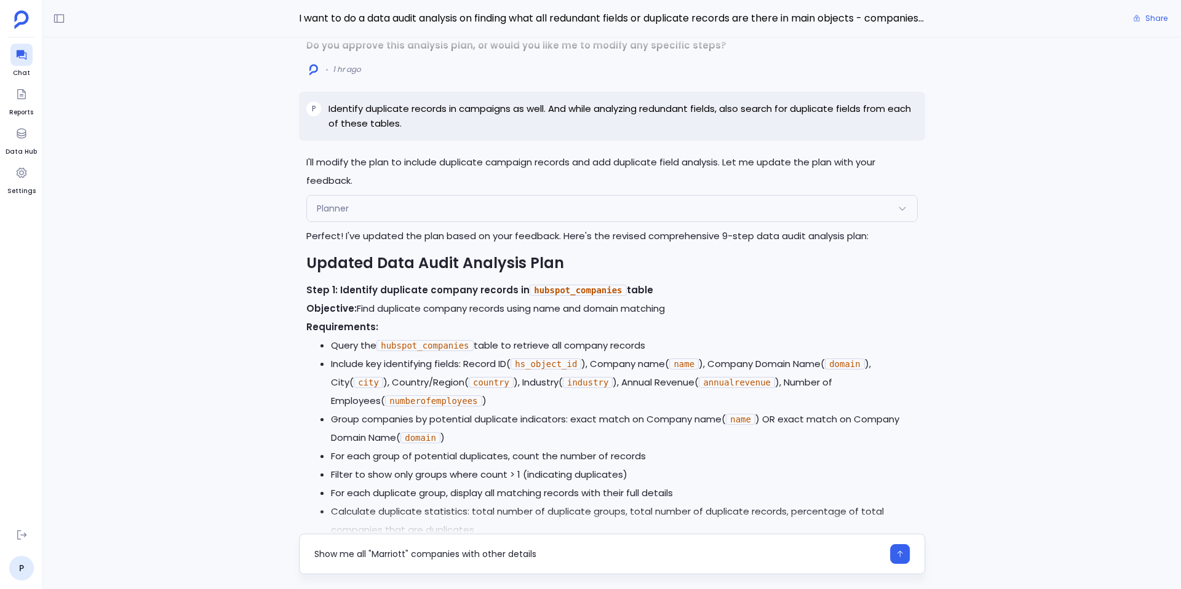
click at [368, 555] on textarea "Show me all "Marriott" companies with other details" at bounding box center [598, 554] width 569 height 12
click at [466, 553] on textarea "Show me all records with "Marriott" companies with other details" at bounding box center [598, 554] width 569 height 12
click at [552, 553] on textarea "Show me all records with "Marriott" name in companies with other details" at bounding box center [598, 554] width 569 height 12
type textarea "Show me all records with "Marriott" name in companies table with other details"
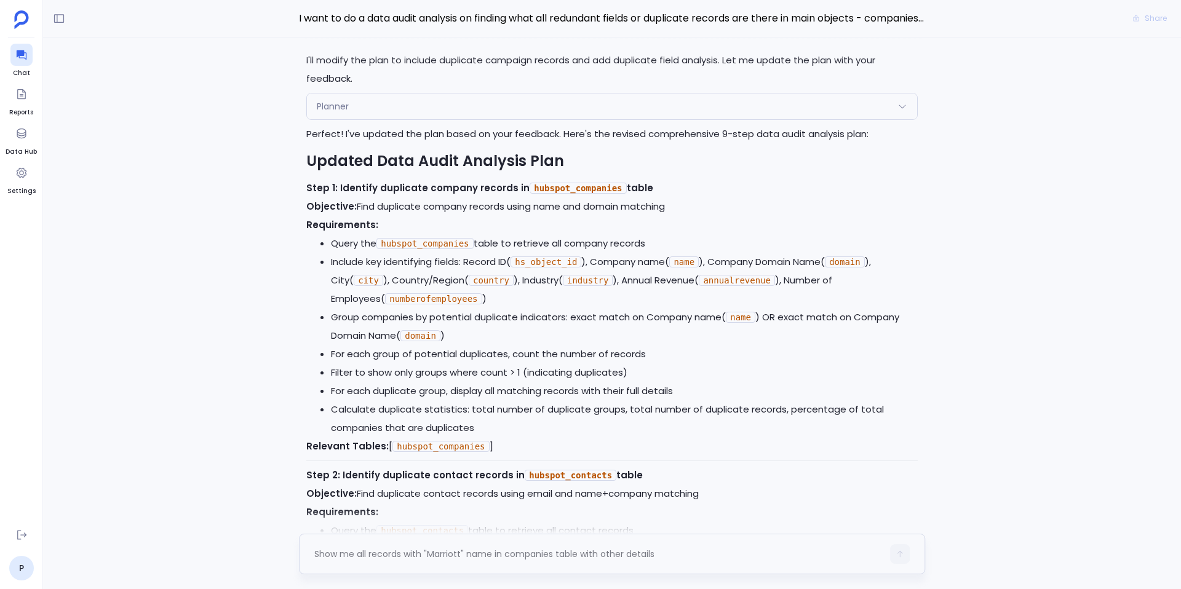
scroll to position [0, 0]
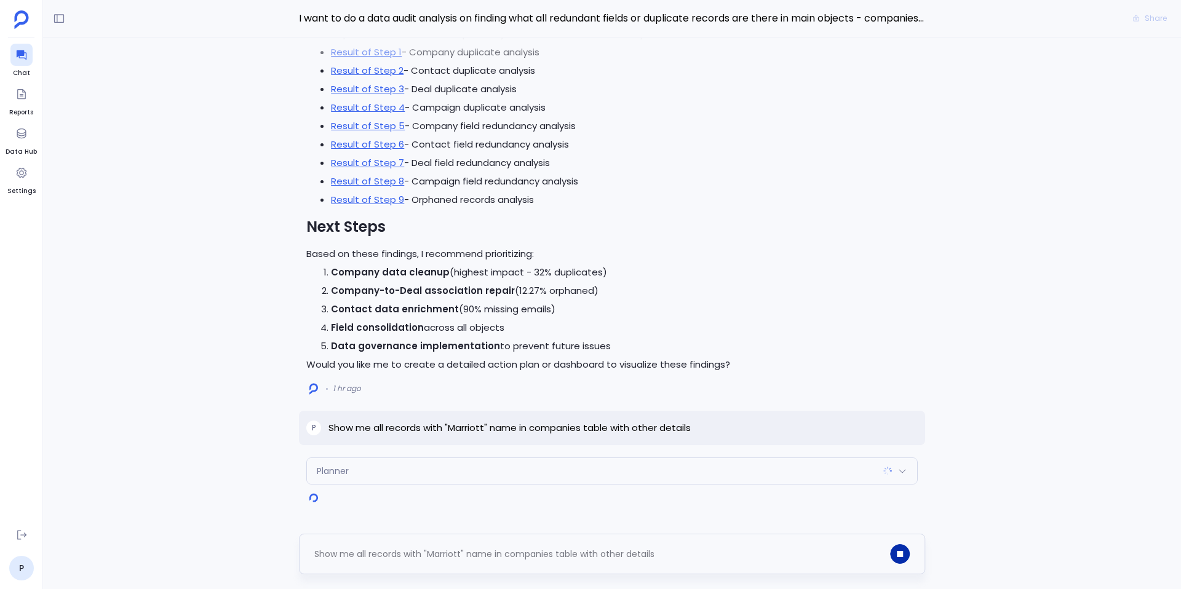
click at [898, 551] on icon "button" at bounding box center [900, 554] width 6 height 6
drag, startPoint x: 384, startPoint y: 429, endPoint x: 329, endPoint y: 424, distance: 55.6
click at [329, 424] on p "Show me all records with "Marriott" name in companies table with other details" at bounding box center [510, 428] width 362 height 15
click at [545, 424] on p "Show me all records with "Marriott" name in companies table with other details" at bounding box center [510, 428] width 362 height 15
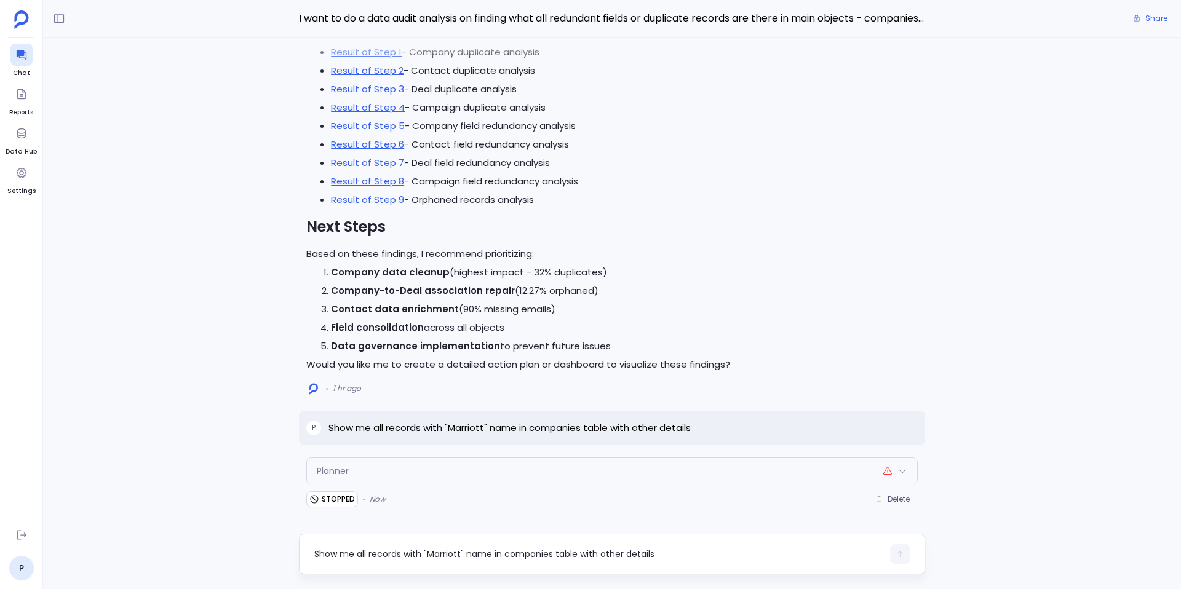
click at [545, 424] on p "Show me all records with "Marriott" name in companies table with other details" at bounding box center [510, 428] width 362 height 15
copy p "Show me all records with "Marriott" name in companies table with other details"
click at [888, 495] on span "Delete" at bounding box center [899, 500] width 22 height 10
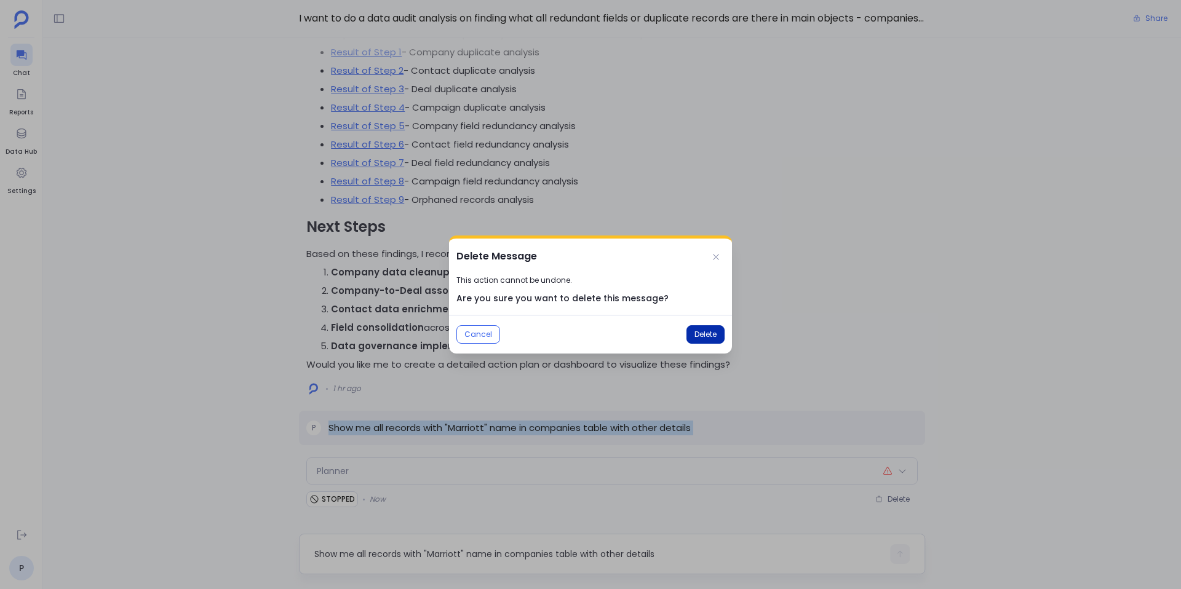
click at [713, 327] on button "Delete" at bounding box center [706, 334] width 38 height 18
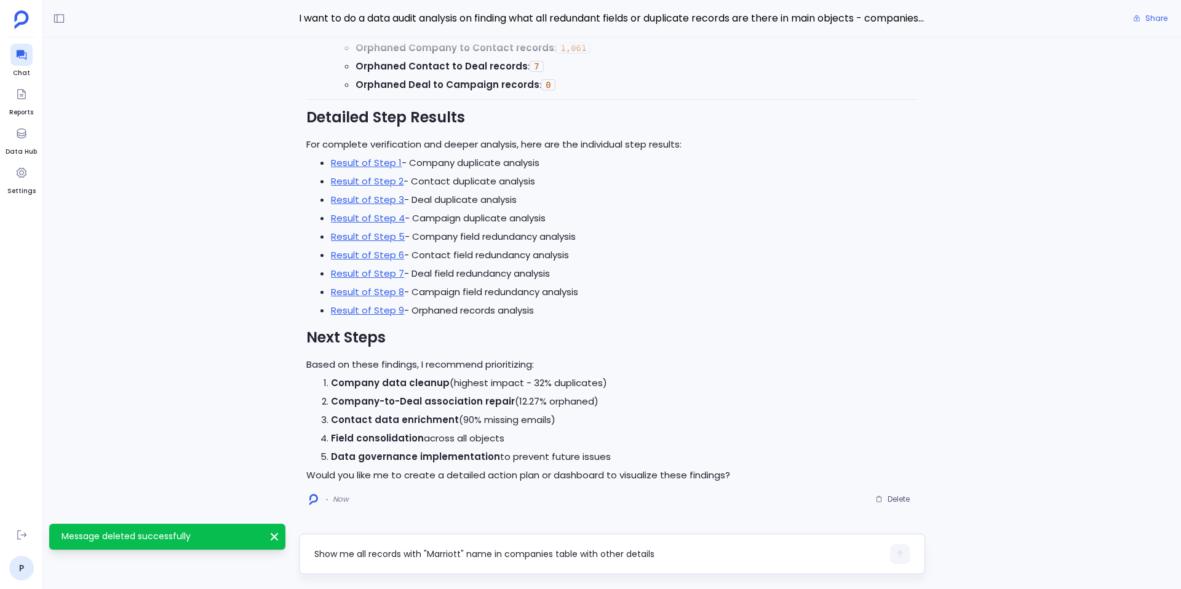
click at [435, 556] on textarea "Show me all records with "Marriott" name in companies table with other details" at bounding box center [598, 554] width 569 height 12
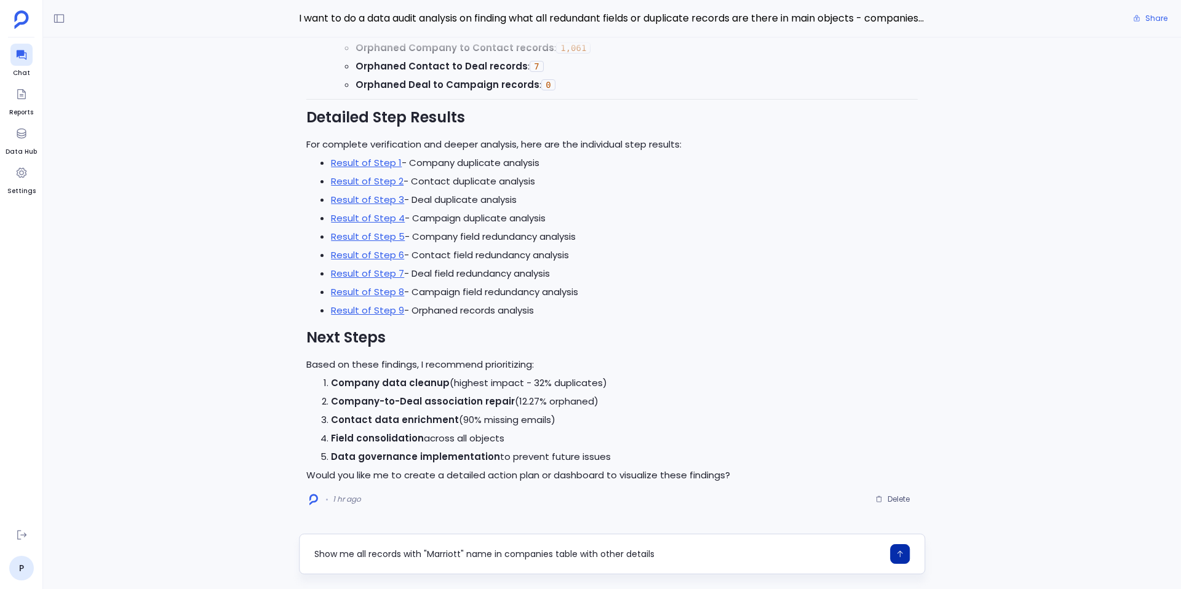
drag, startPoint x: 367, startPoint y: 555, endPoint x: 306, endPoint y: 554, distance: 60.3
click at [306, 554] on div "Show me all records with "Marriott" name in companies table with other details" at bounding box center [612, 554] width 626 height 41
type textarea "Provide insights for records with "Marriott" name in companies table with other…"
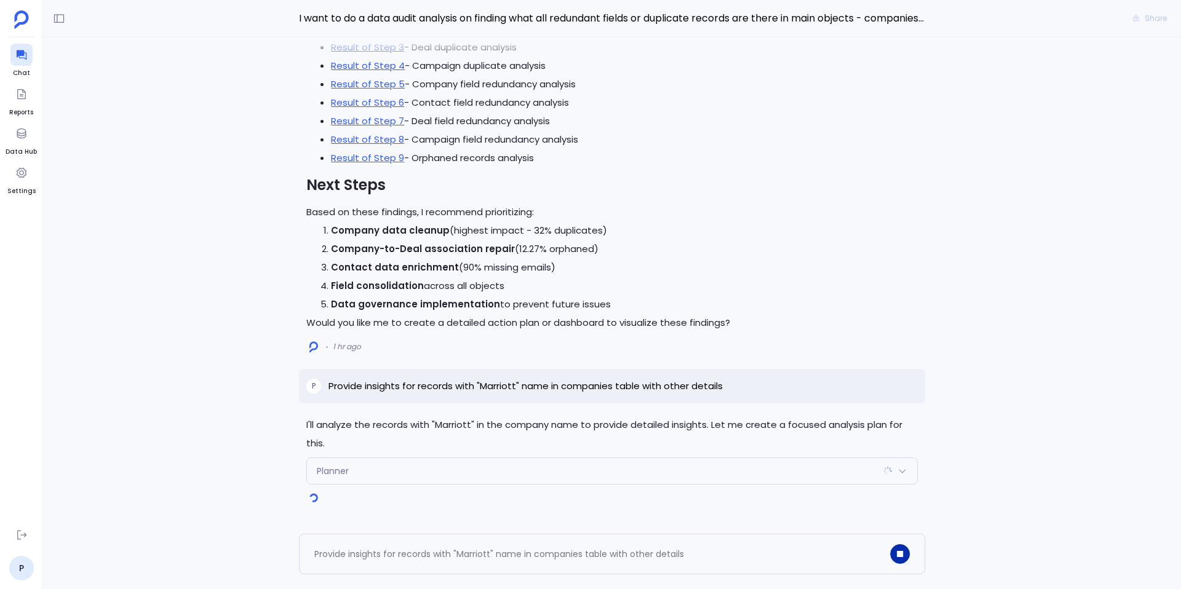
click at [904, 557] on button "button" at bounding box center [900, 555] width 20 height 20
click at [647, 385] on p "Provide insights for records with "Marriott" name in companies table with other…" at bounding box center [526, 386] width 394 height 15
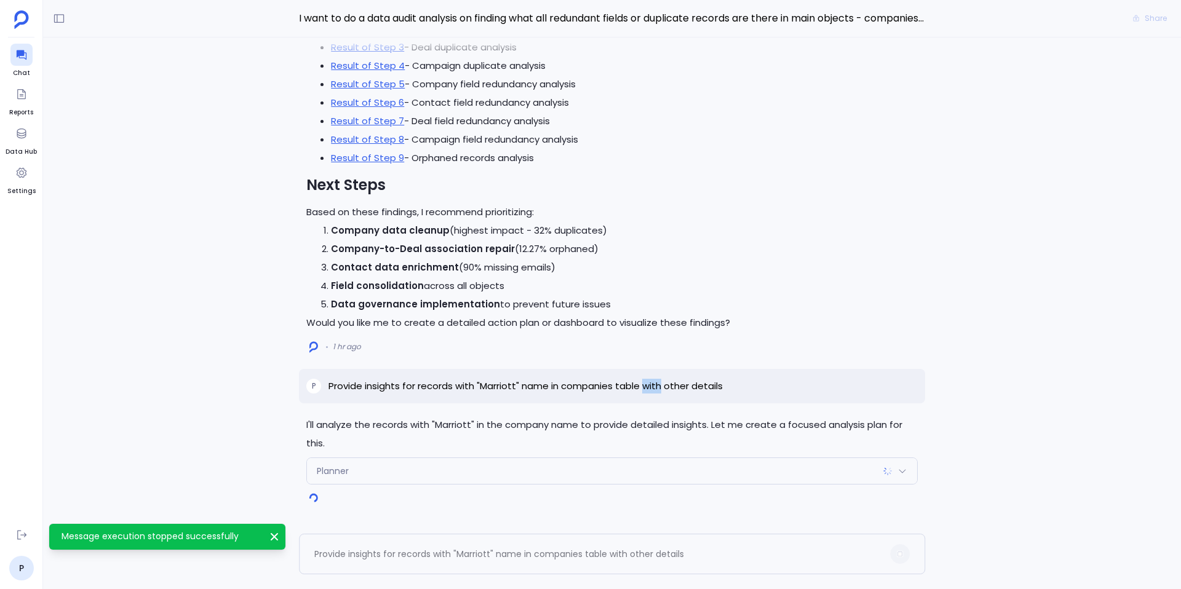
click at [647, 385] on p "Provide insights for records with "Marriott" name in companies table with other…" at bounding box center [526, 386] width 394 height 15
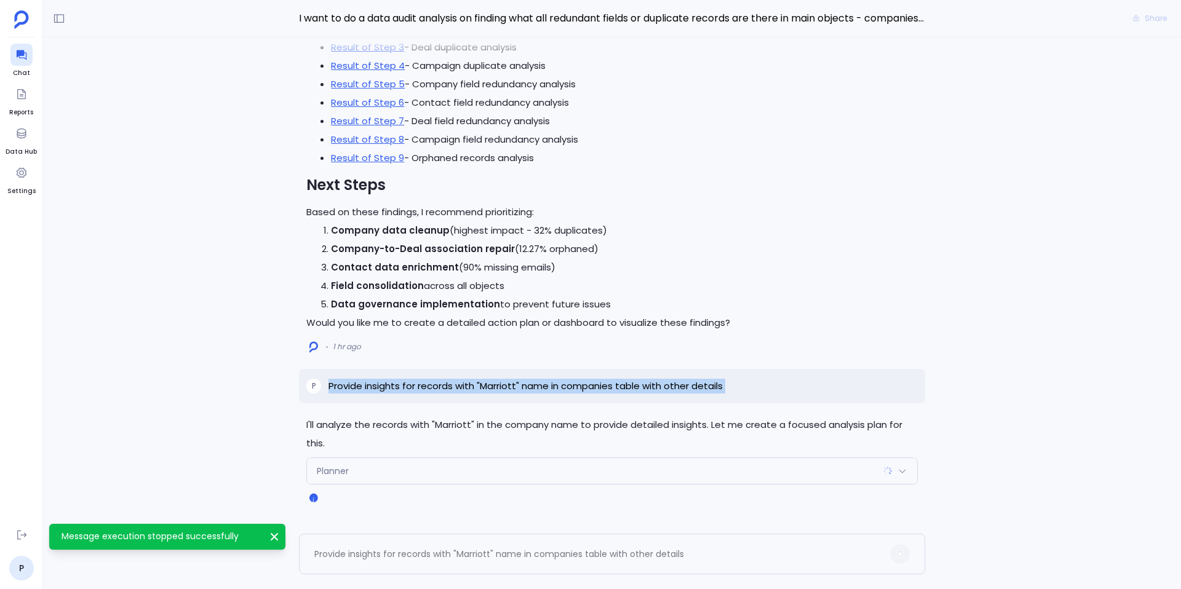
copy p "Provide insights for records with "Marriott" name in companies table with other…"
click at [895, 501] on span "Delete" at bounding box center [899, 500] width 22 height 10
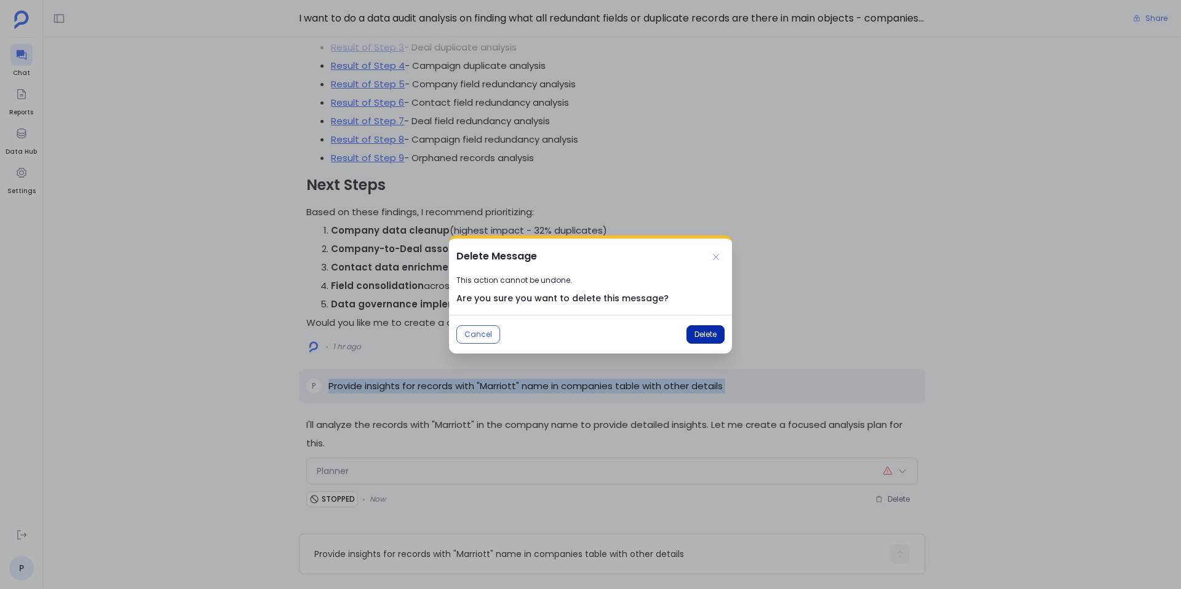
click at [712, 332] on span "Delete" at bounding box center [706, 335] width 22 height 10
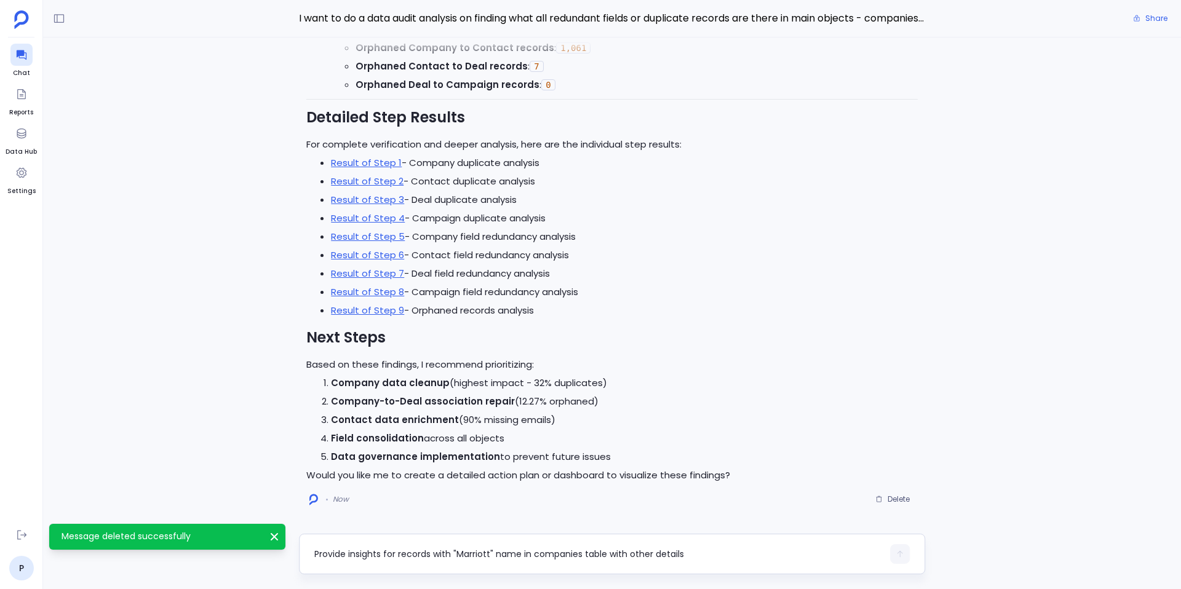
click at [426, 551] on textarea "Provide insights for records with "Marriott" name in companies table with other…" at bounding box center [598, 554] width 569 height 12
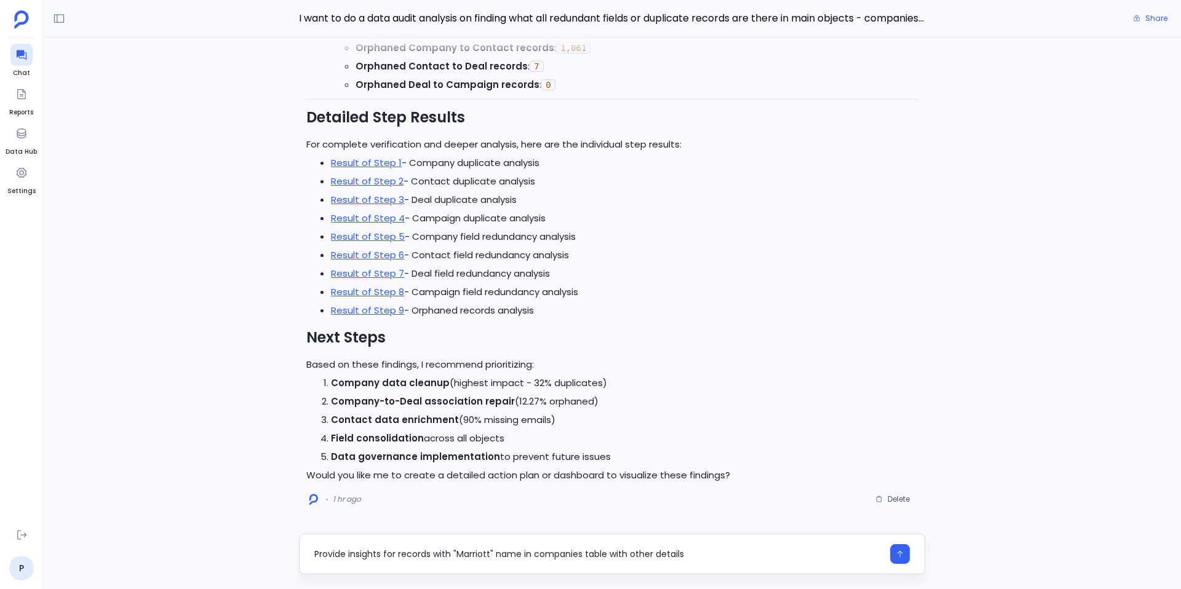
drag, startPoint x: 605, startPoint y: 556, endPoint x: 711, endPoint y: 553, distance: 105.9
click at [711, 553] on textarea "Provide insights for records with "Marriott" name in companies table with other…" at bounding box center [598, 554] width 569 height 12
type textarea "Provide insights for records with "Marriott" name in companies table"
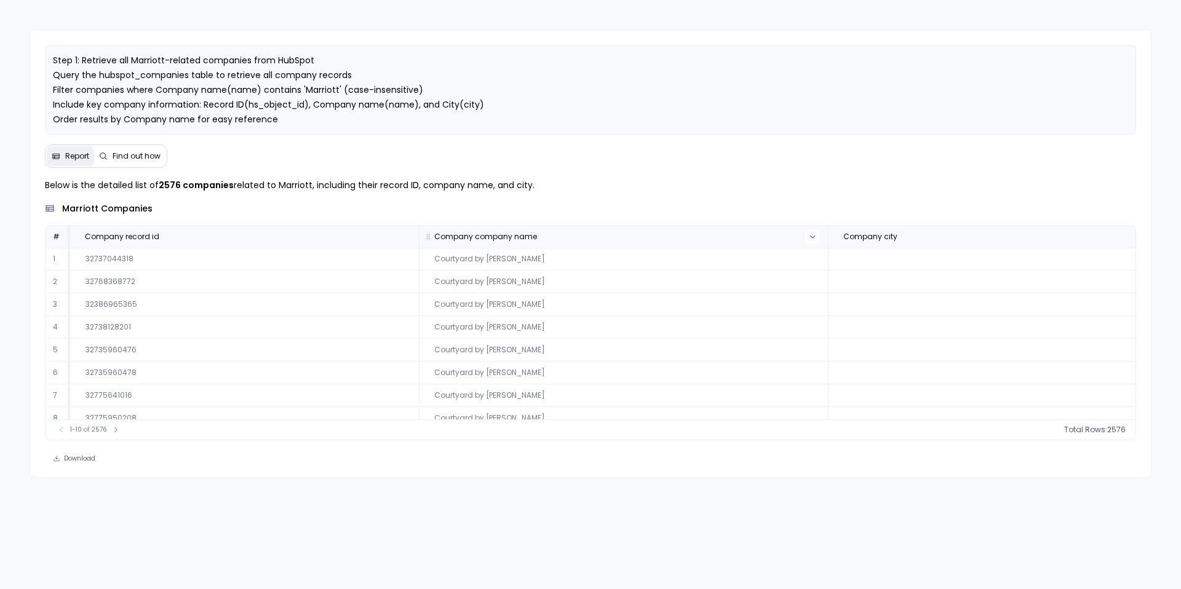
click at [810, 244] on button at bounding box center [812, 236] width 15 height 15
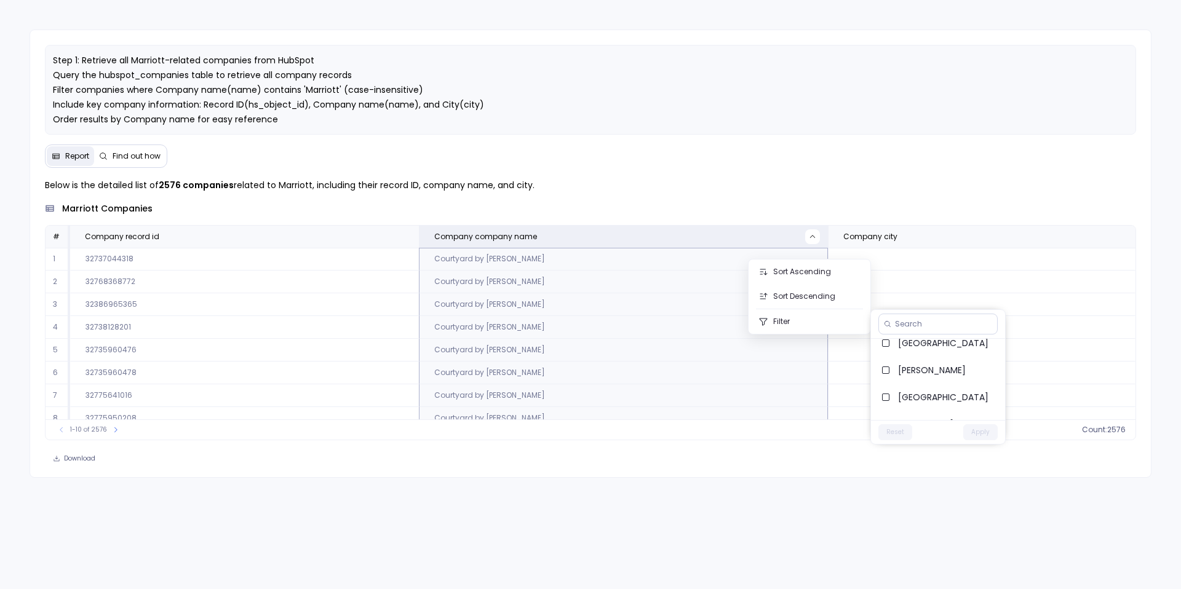
scroll to position [161, 0]
drag, startPoint x: 956, startPoint y: 351, endPoint x: 901, endPoint y: 353, distance: 54.8
click at [901, 353] on span "[PERSON_NAME]" at bounding box center [946, 354] width 97 height 12
click at [991, 439] on button "Apply" at bounding box center [981, 433] width 34 height 16
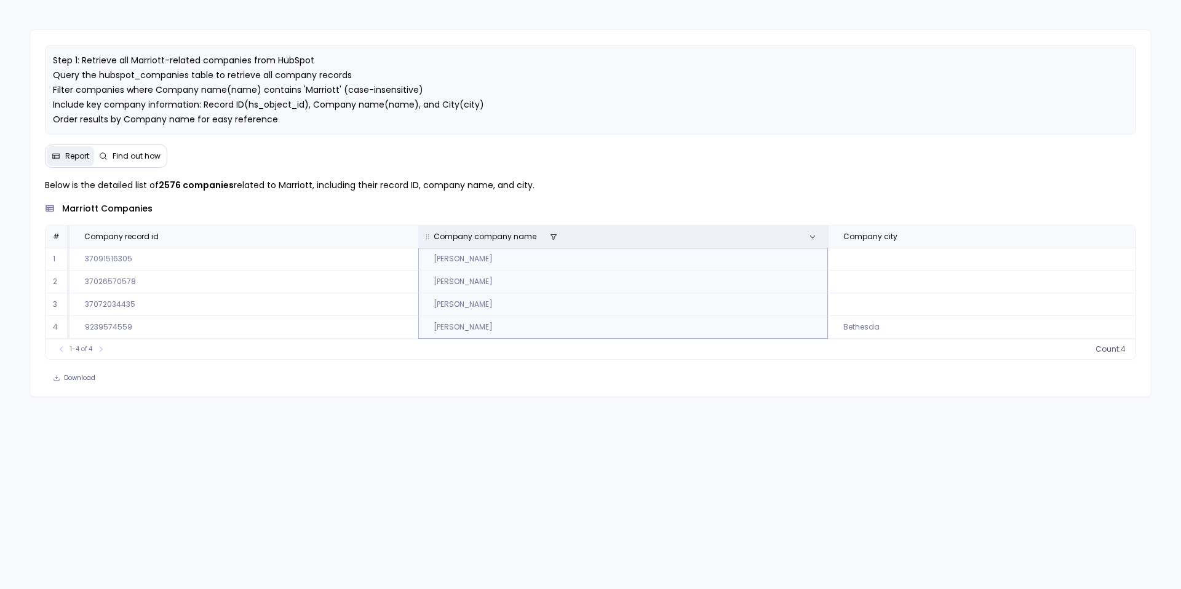
click at [560, 242] on span "Company company name" at bounding box center [502, 237] width 157 height 10
click at [812, 244] on button at bounding box center [812, 236] width 15 height 15
click at [525, 242] on span "Company company name" at bounding box center [485, 237] width 103 height 10
click at [551, 241] on icon at bounding box center [553, 236] width 7 height 7
click at [546, 244] on button at bounding box center [553, 236] width 15 height 15
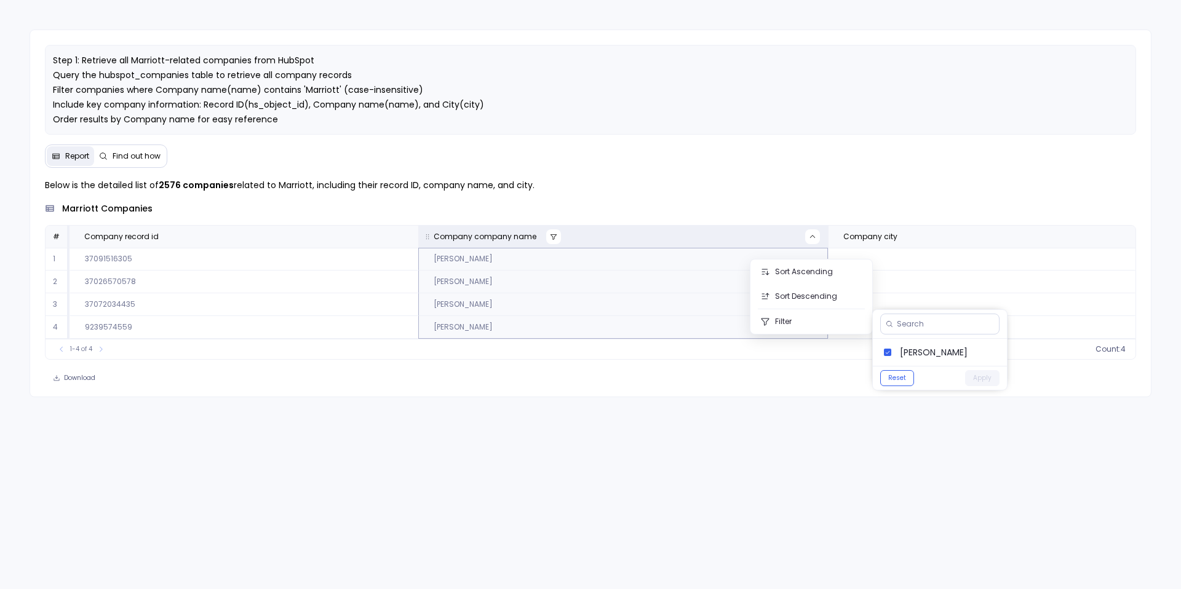
click at [546, 244] on button at bounding box center [553, 236] width 15 height 15
click at [587, 359] on div "1-4 of 4 count : 4" at bounding box center [591, 349] width 1090 height 20
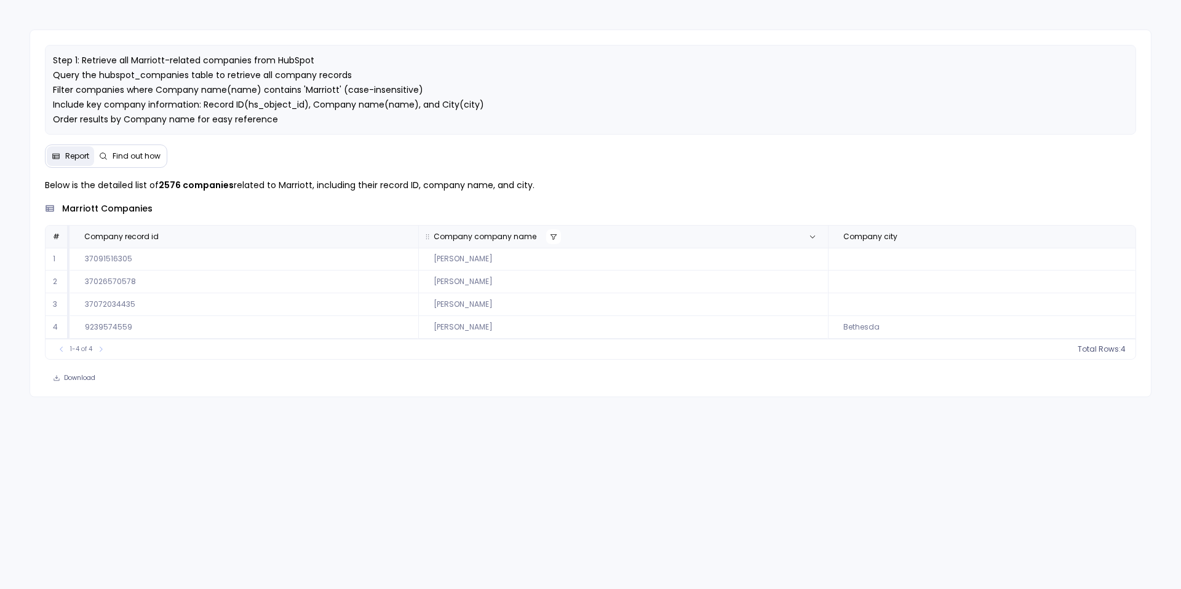
click at [552, 241] on icon at bounding box center [553, 236] width 7 height 7
click at [936, 357] on span "[PERSON_NAME]" at bounding box center [948, 352] width 97 height 12
click at [988, 378] on button "Apply" at bounding box center [982, 378] width 34 height 16
click at [118, 436] on button at bounding box center [116, 430] width 12 height 12
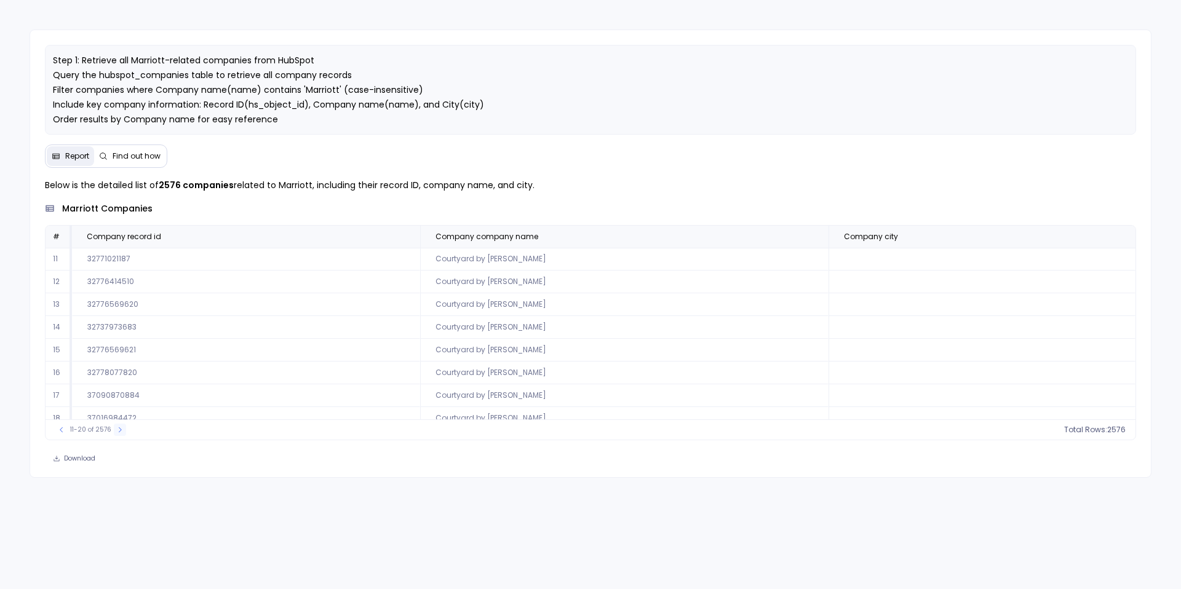
click at [118, 434] on icon at bounding box center [119, 429] width 7 height 7
click at [118, 434] on icon at bounding box center [121, 429] width 7 height 7
click at [119, 434] on icon at bounding box center [122, 429] width 7 height 7
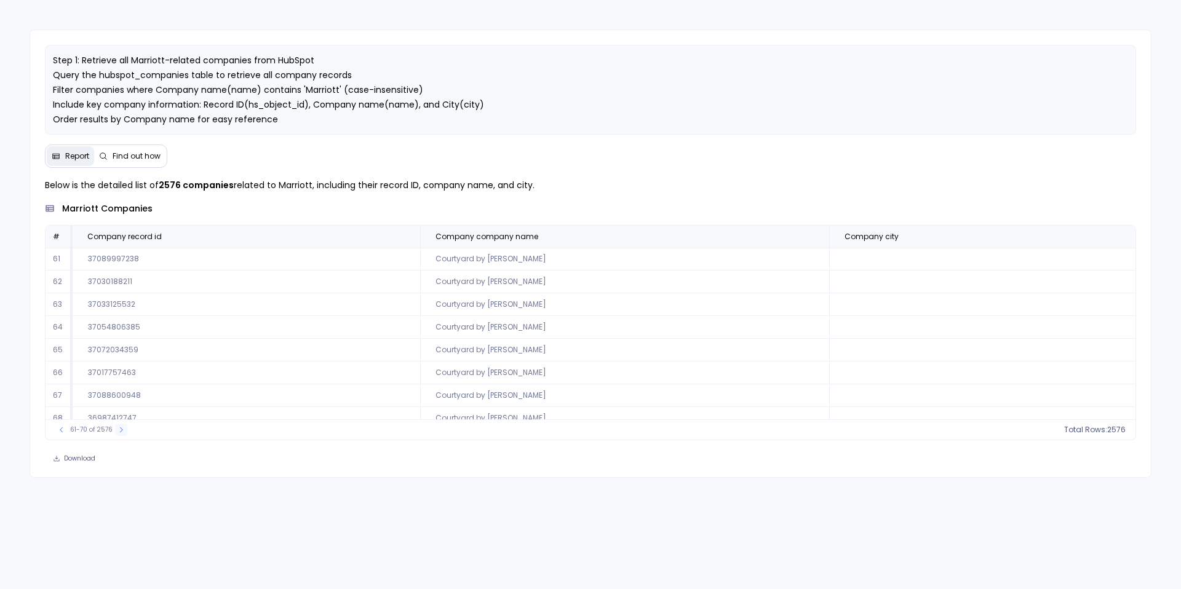
click at [118, 434] on icon at bounding box center [121, 429] width 7 height 7
click at [119, 434] on icon at bounding box center [122, 429] width 7 height 7
click at [58, 434] on icon at bounding box center [61, 429] width 7 height 7
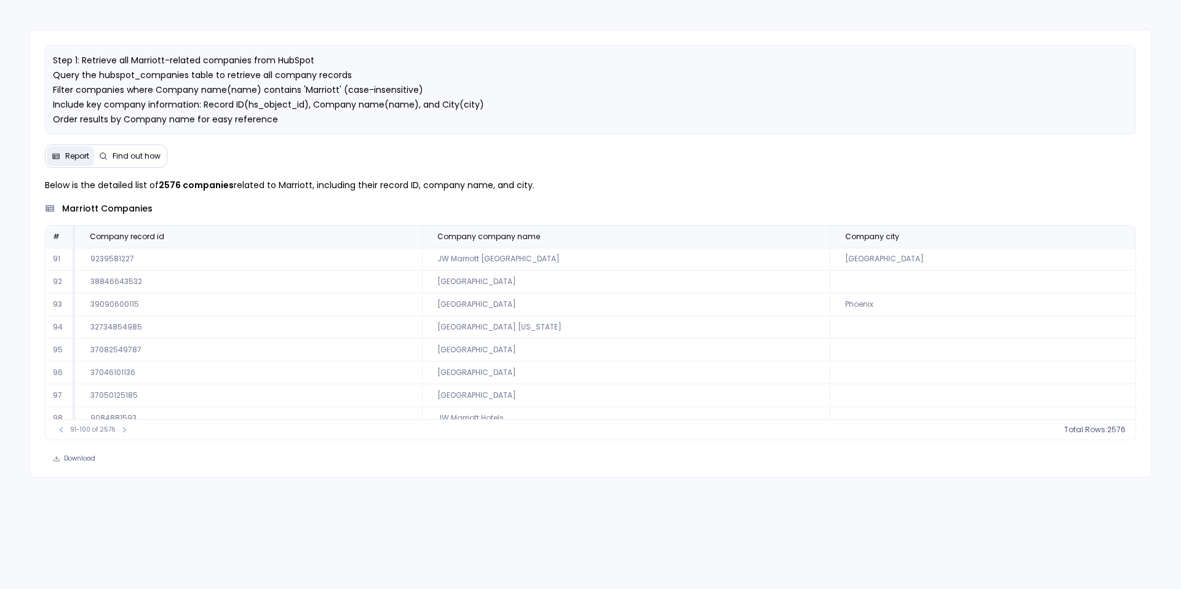
scroll to position [56, 0]
click at [121, 434] on icon at bounding box center [124, 429] width 7 height 7
click at [120, 434] on icon at bounding box center [123, 429] width 7 height 7
click at [122, 434] on icon at bounding box center [125, 429] width 7 height 7
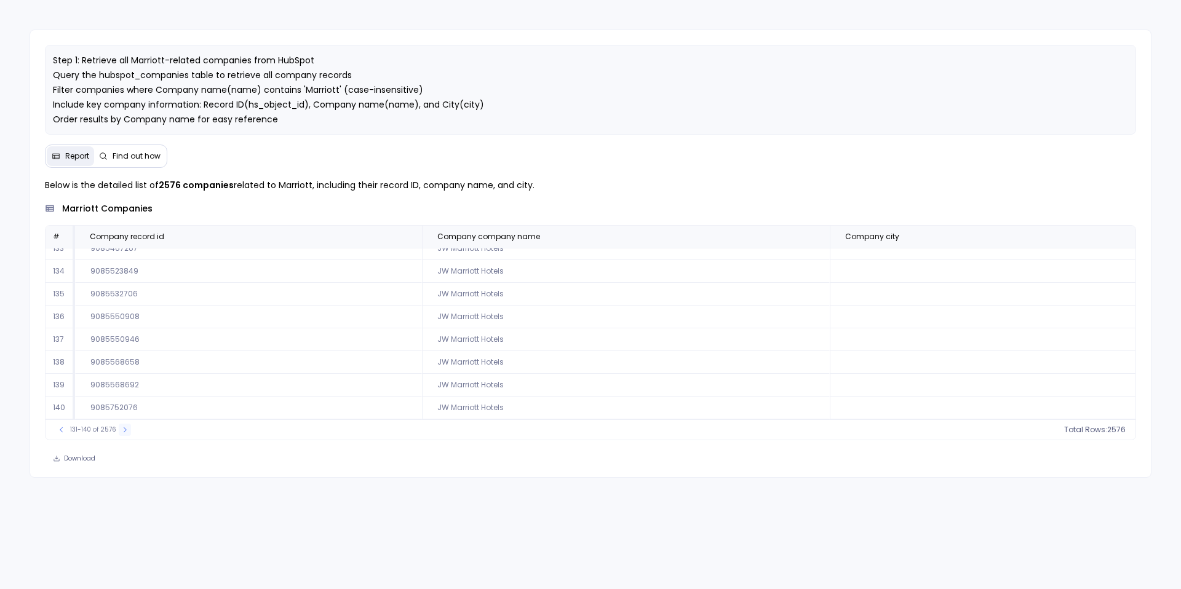
click at [121, 434] on icon at bounding box center [124, 429] width 7 height 7
click at [119, 436] on button at bounding box center [125, 430] width 12 height 12
click at [120, 436] on button at bounding box center [126, 430] width 12 height 12
click at [121, 434] on icon at bounding box center [124, 429] width 7 height 7
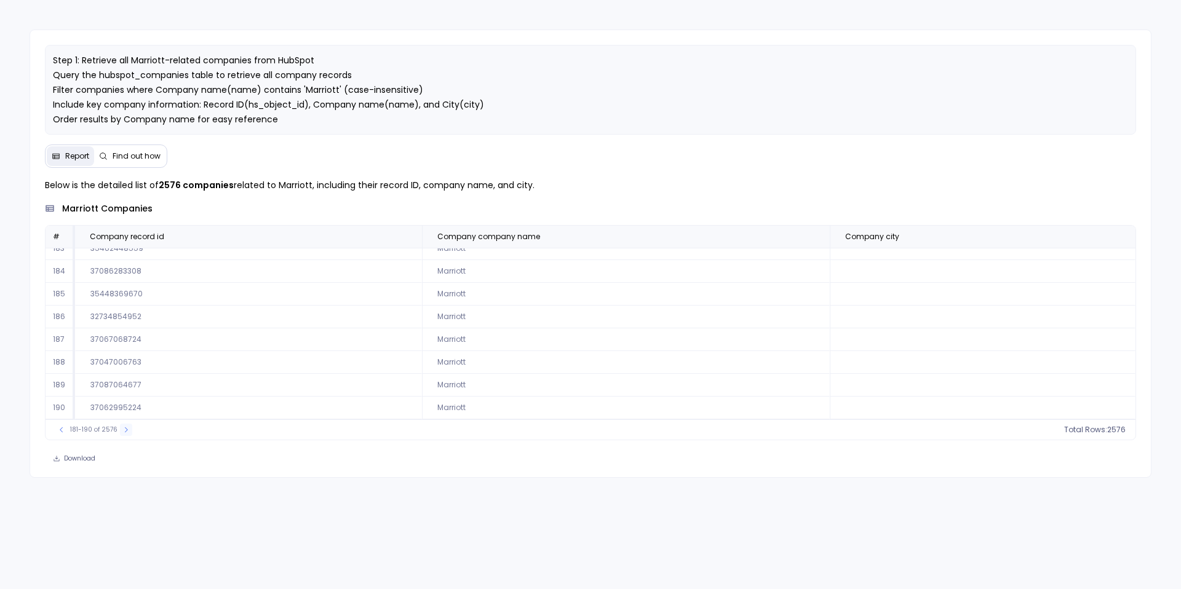
click at [120, 436] on button at bounding box center [126, 430] width 12 height 12
click at [122, 436] on button at bounding box center [128, 430] width 12 height 12
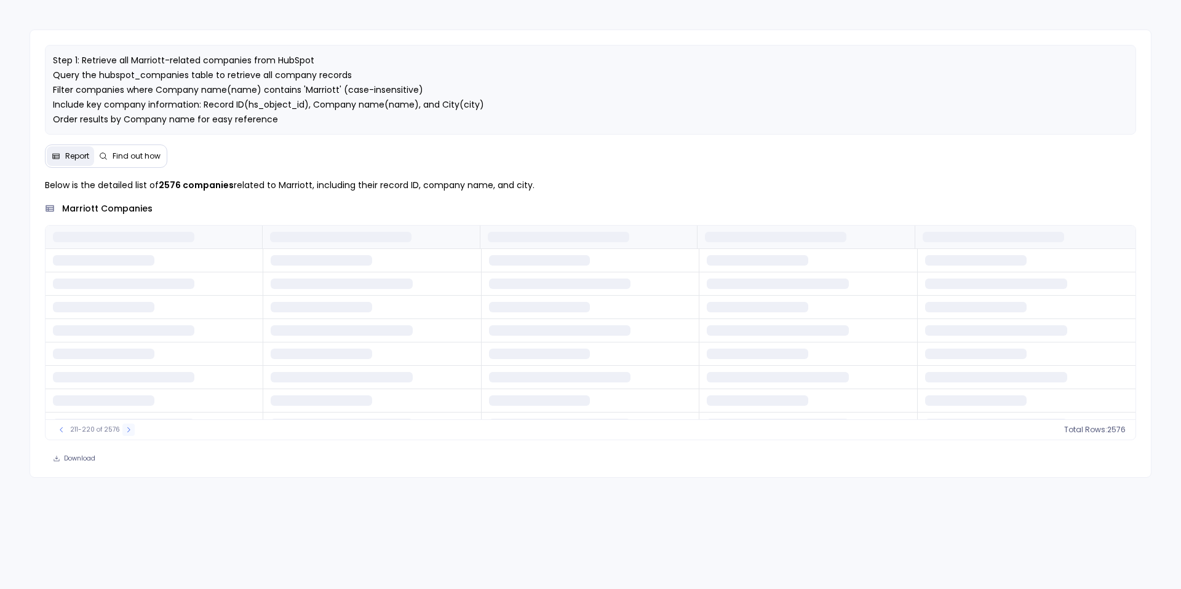
click at [122, 436] on button at bounding box center [128, 430] width 12 height 12
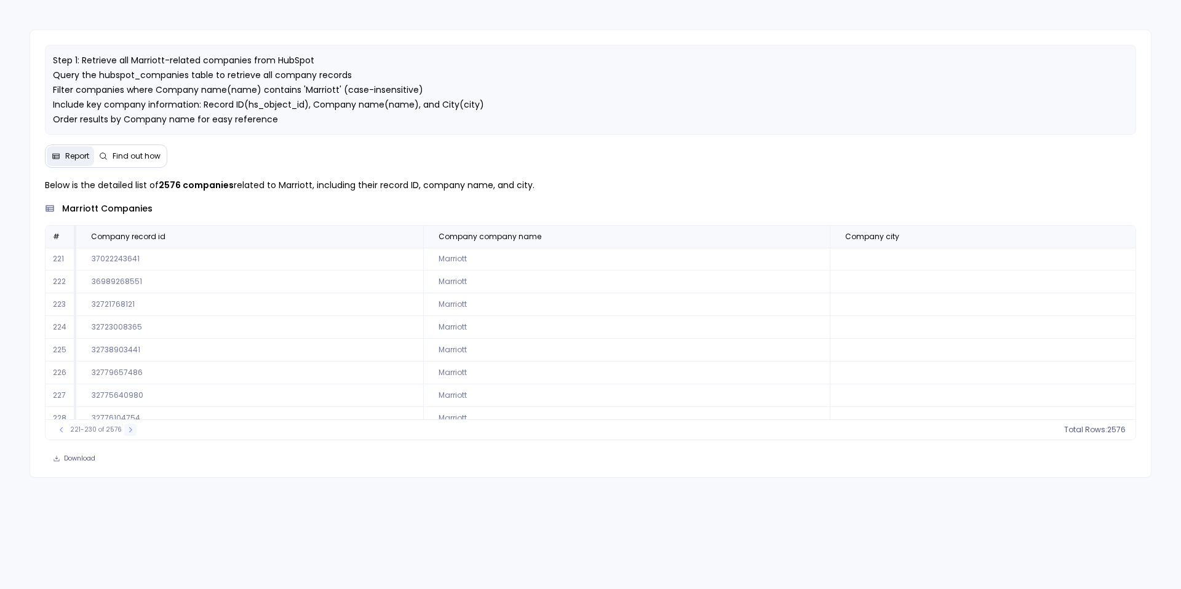
click at [127, 434] on icon at bounding box center [130, 429] width 7 height 7
click at [809, 244] on button at bounding box center [815, 236] width 15 height 15
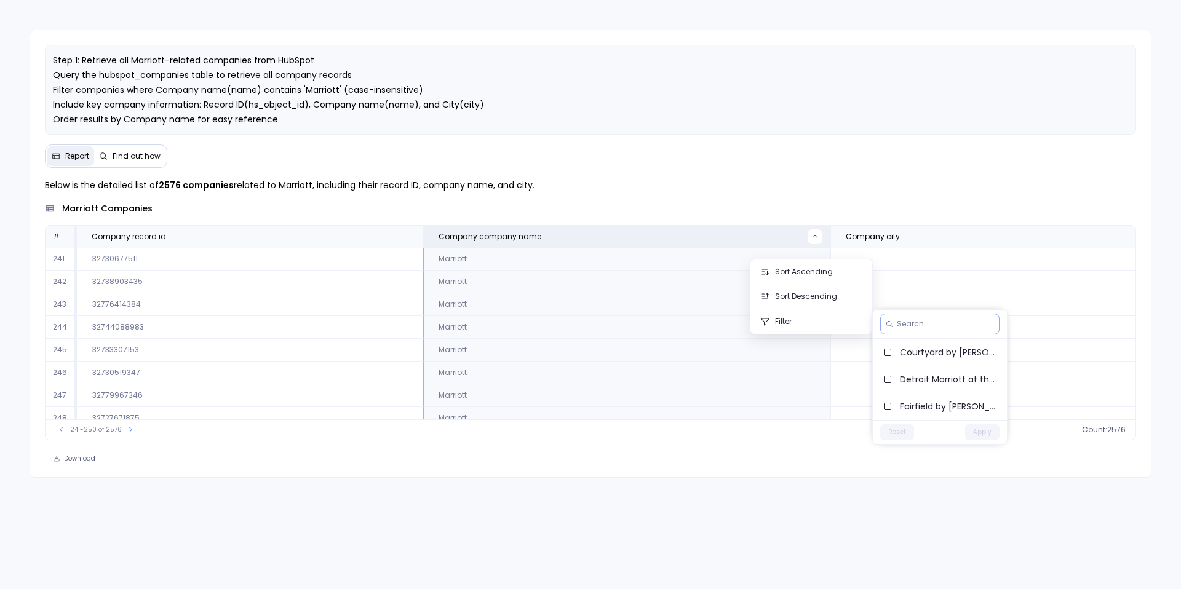
click at [903, 328] on input at bounding box center [945, 324] width 97 height 10
type input "[PERSON_NAME]"
click at [931, 330] on div "[PERSON_NAME]" at bounding box center [939, 324] width 119 height 21
click at [930, 325] on input "[PERSON_NAME]" at bounding box center [939, 324] width 85 height 10
type input "marriott"
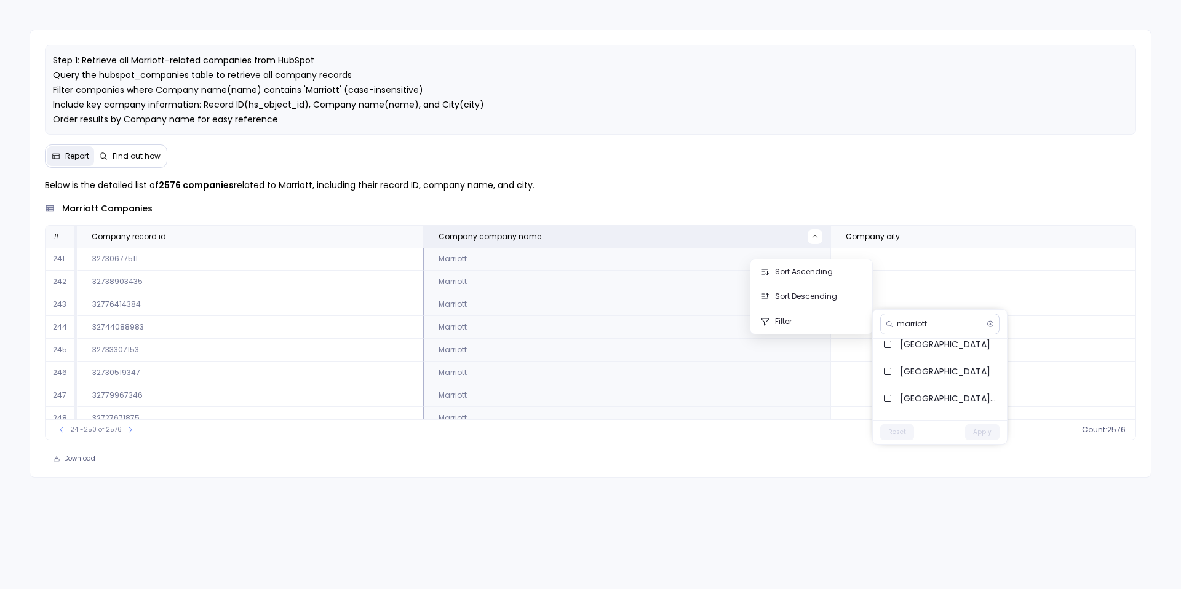
scroll to position [298, 0]
click at [952, 319] on input "marriott" at bounding box center [939, 324] width 85 height 10
type input "marriott"
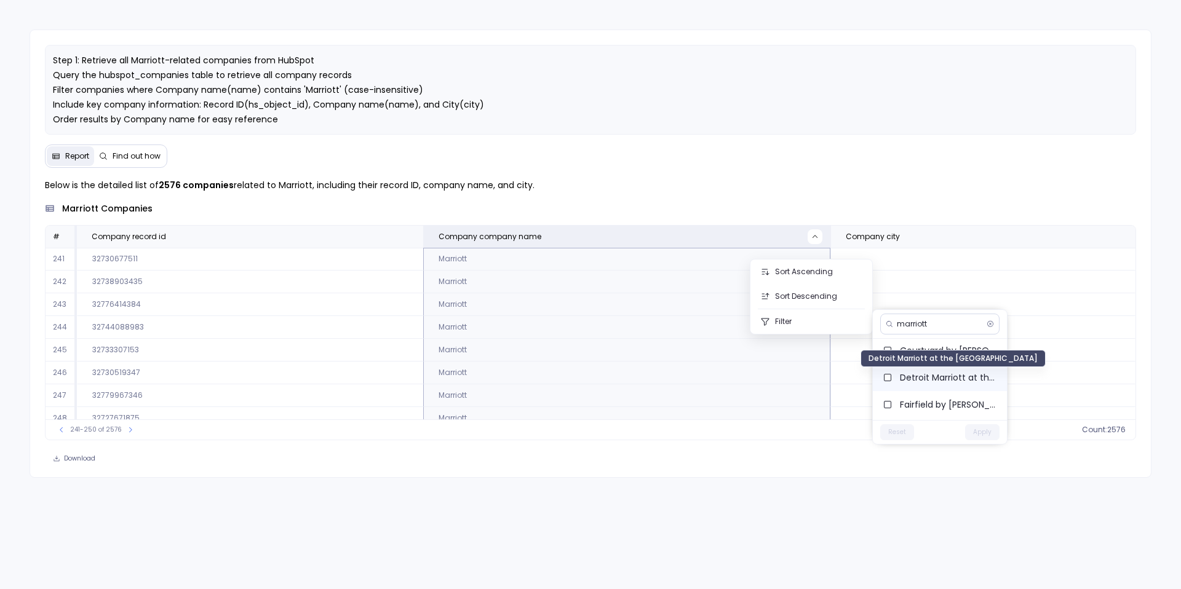
scroll to position [0, 0]
click at [949, 319] on input "marriott" at bounding box center [939, 324] width 85 height 10
type input "marriott"
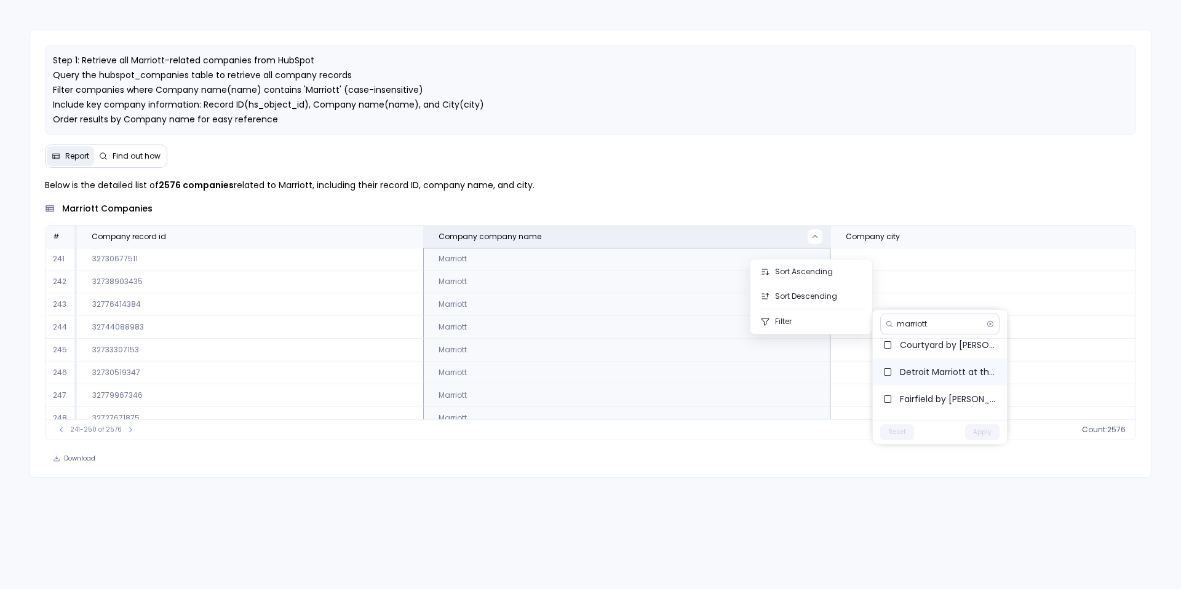
scroll to position [5, 0]
click at [936, 317] on div "marriott" at bounding box center [939, 324] width 119 height 21
click at [936, 324] on input "marriott" at bounding box center [939, 324] width 85 height 10
click at [823, 329] on button "Filter" at bounding box center [812, 321] width 122 height 25
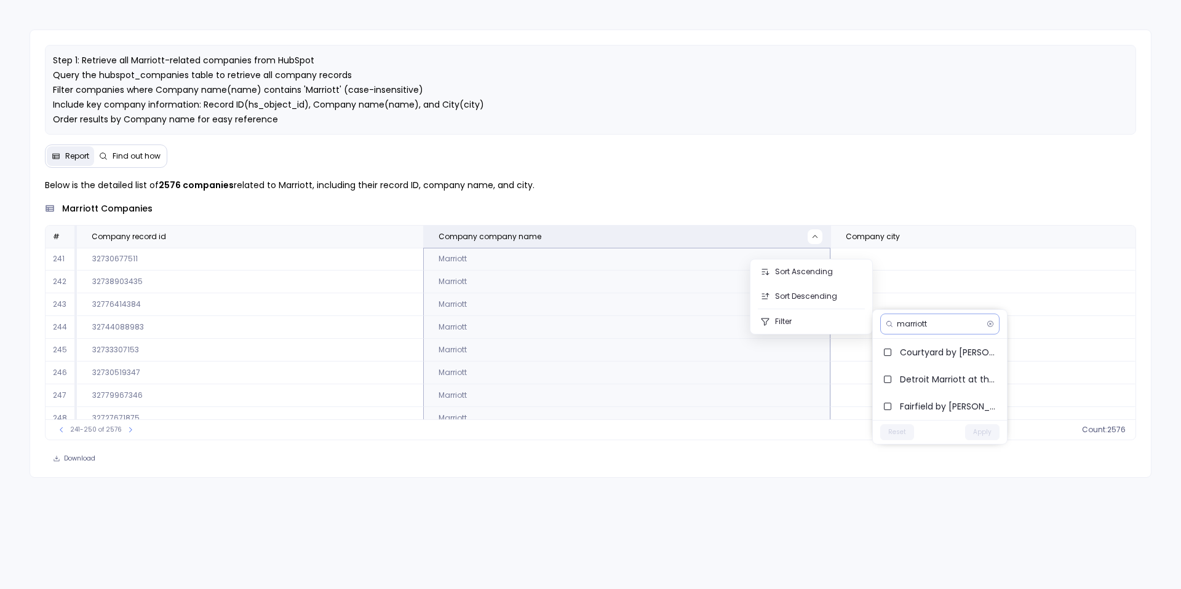
click at [953, 332] on div "marriott" at bounding box center [939, 324] width 119 height 21
click at [927, 346] on span "Courtyard by [PERSON_NAME]" at bounding box center [948, 352] width 97 height 12
click at [915, 346] on span "Courtyard by [PERSON_NAME]" at bounding box center [948, 352] width 97 height 12
click at [30, 14] on div "Step 1: Retrieve all Marriott-related companies from HubSpot Query the hubspot_…" at bounding box center [590, 294] width 1181 height 589
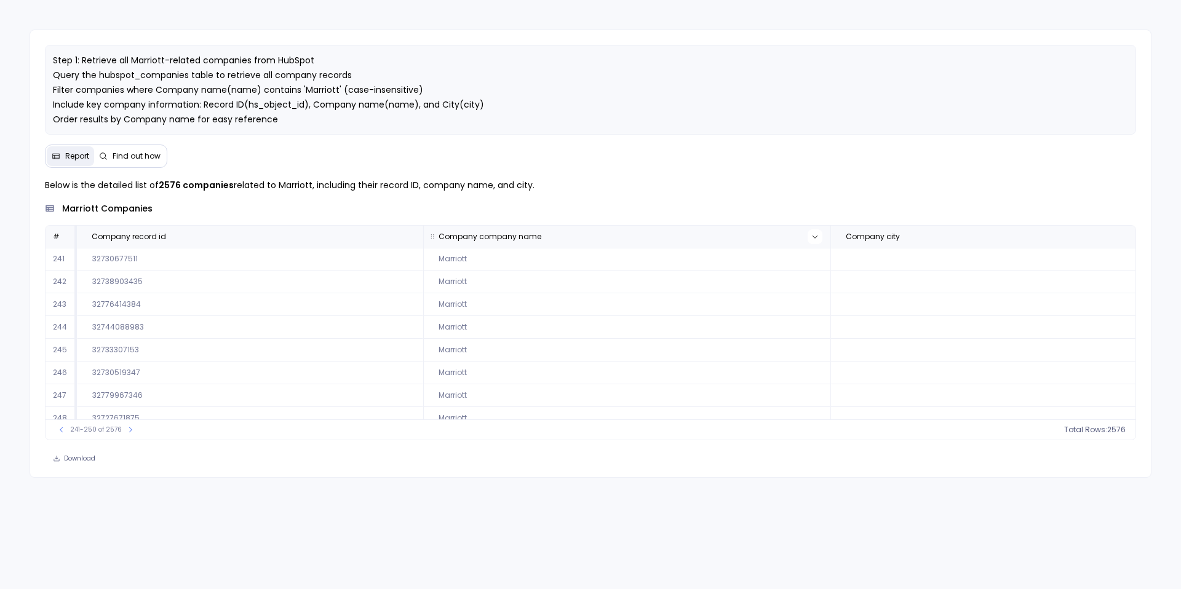
click at [812, 241] on icon at bounding box center [815, 236] width 7 height 7
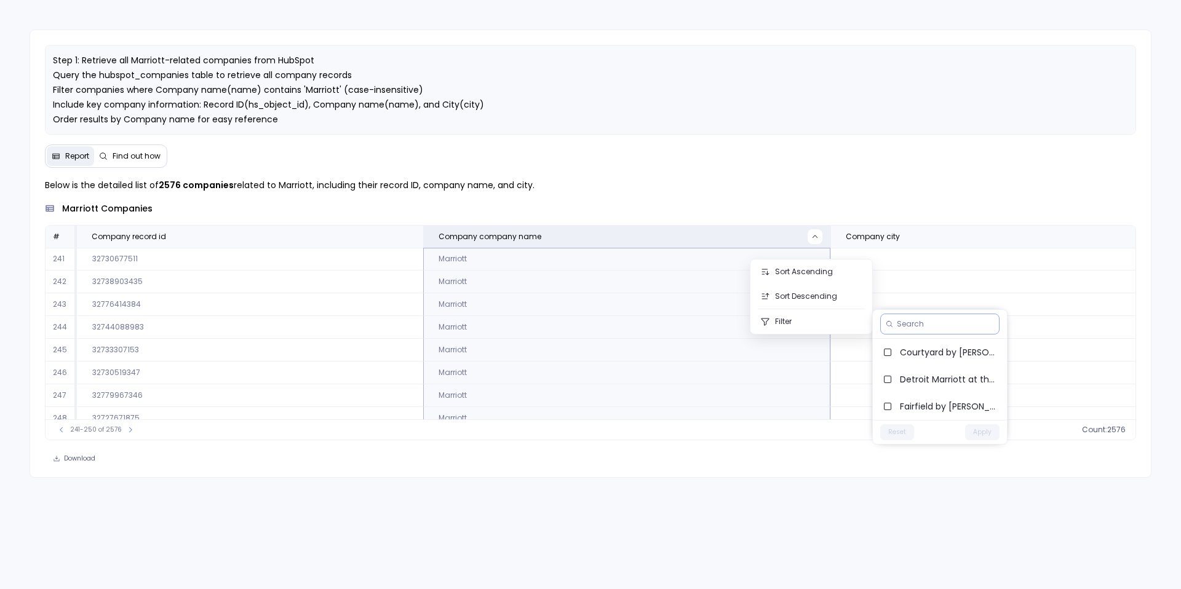
click at [916, 329] on div at bounding box center [939, 324] width 119 height 21
click at [913, 322] on input at bounding box center [945, 324] width 97 height 10
type input "marriott"
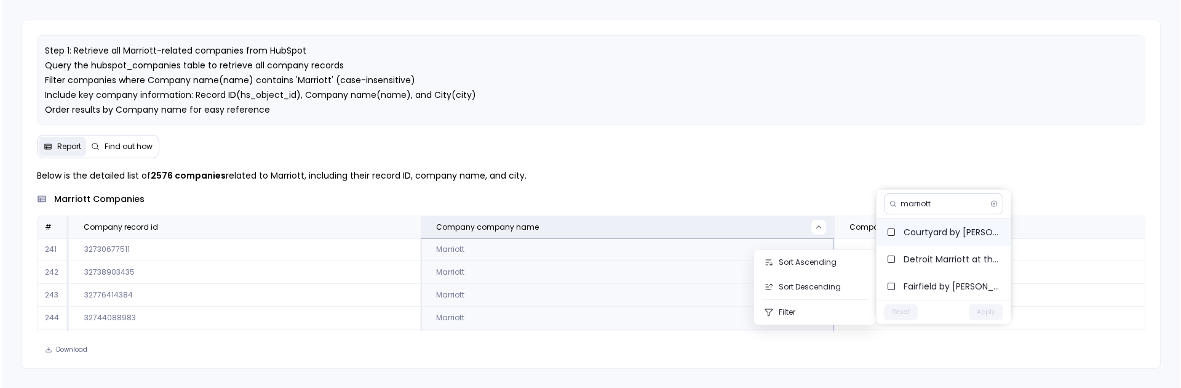
scroll to position [0, 0]
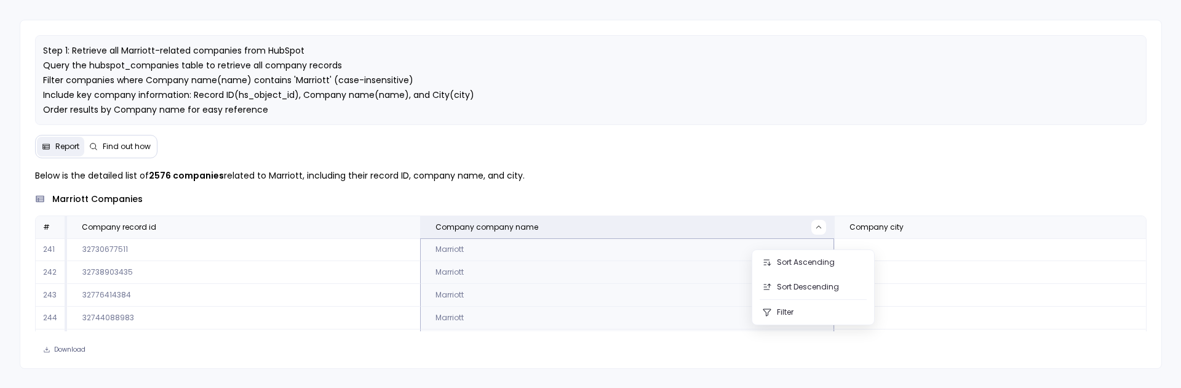
click at [569, 183] on p "Below is the detailed list of 2576 companies related to Marriott, including the…" at bounding box center [591, 175] width 1112 height 15
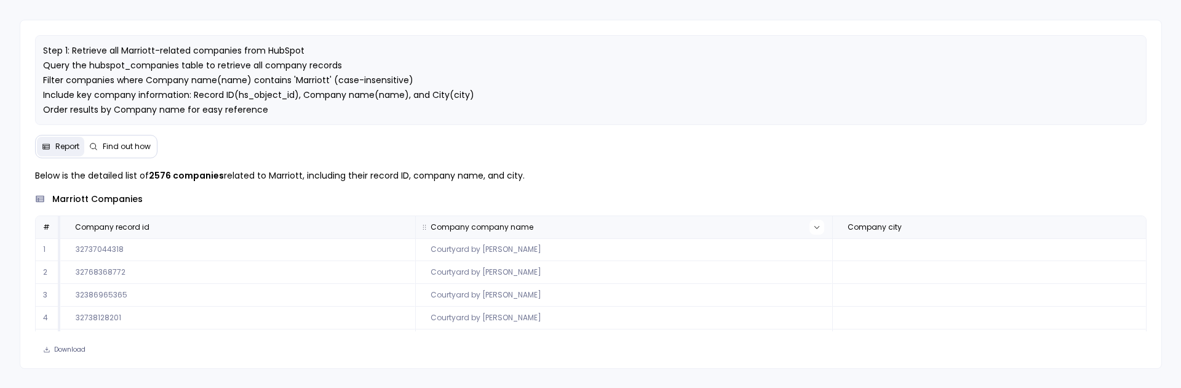
click at [813, 231] on icon at bounding box center [816, 226] width 7 height 7
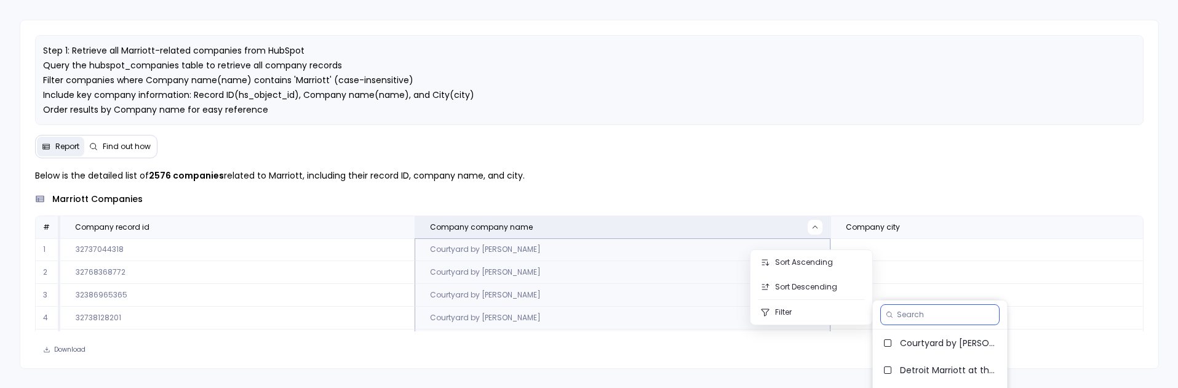
click at [915, 314] on input at bounding box center [945, 314] width 97 height 10
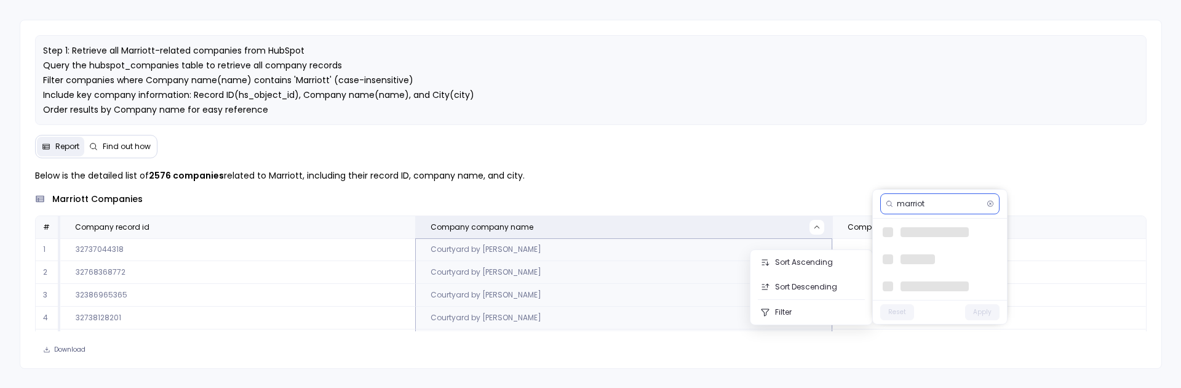
type input "marriott"
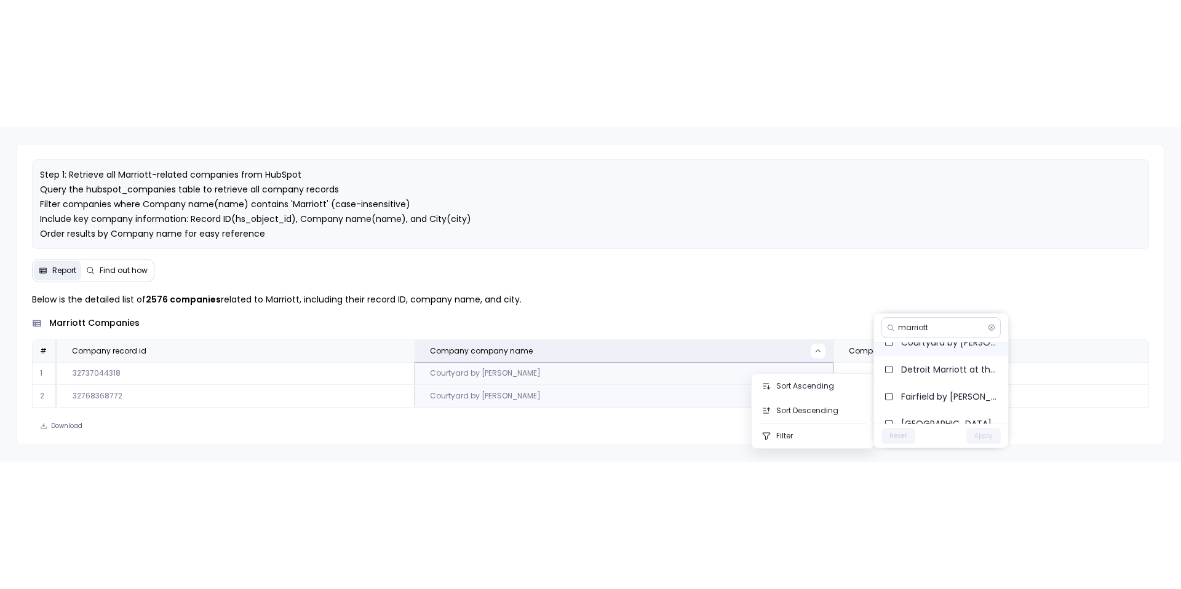
scroll to position [28, 0]
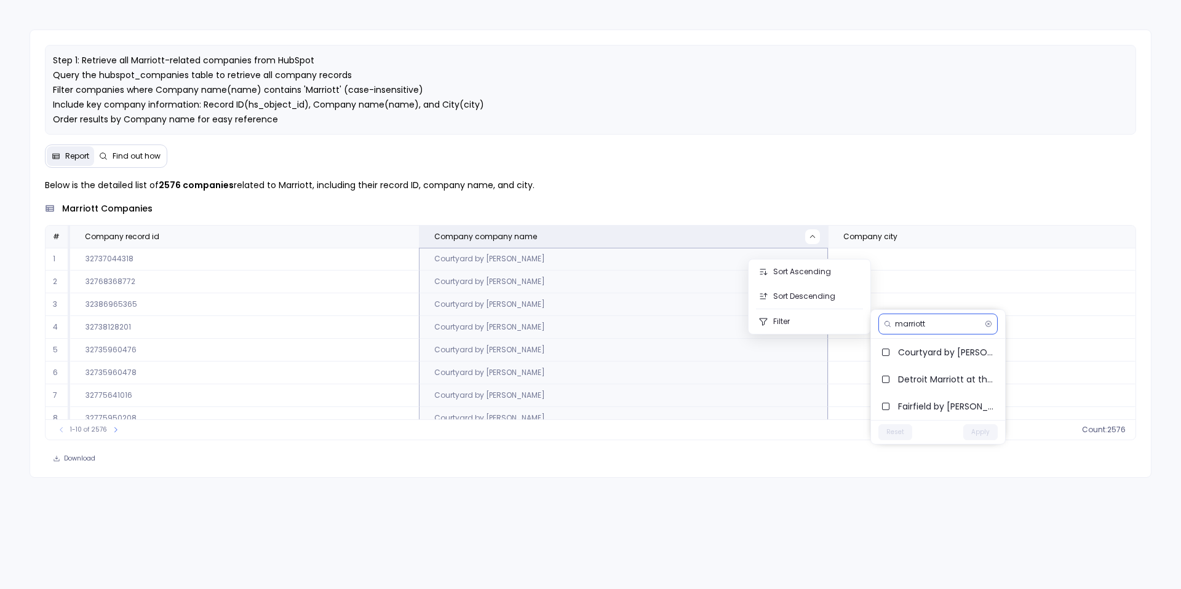
click at [959, 324] on input "marriott" at bounding box center [937, 324] width 85 height 10
type input "marrio"
click at [759, 260] on button "Sort Ascending" at bounding box center [810, 272] width 122 height 25
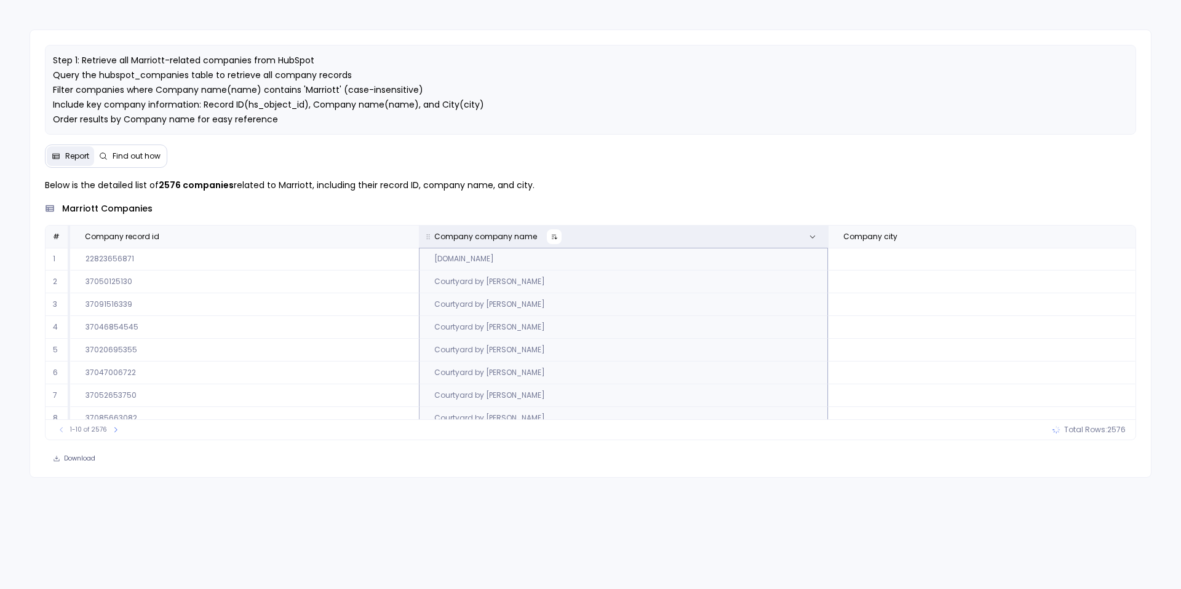
click at [551, 241] on icon at bounding box center [554, 236] width 7 height 7
click at [809, 241] on icon at bounding box center [812, 236] width 7 height 7
click at [756, 215] on div "marriott companies" at bounding box center [591, 208] width 1092 height 13
click at [113, 387] on icon at bounding box center [115, 429] width 7 height 7
click at [119, 387] on icon at bounding box center [120, 430] width 3 height 5
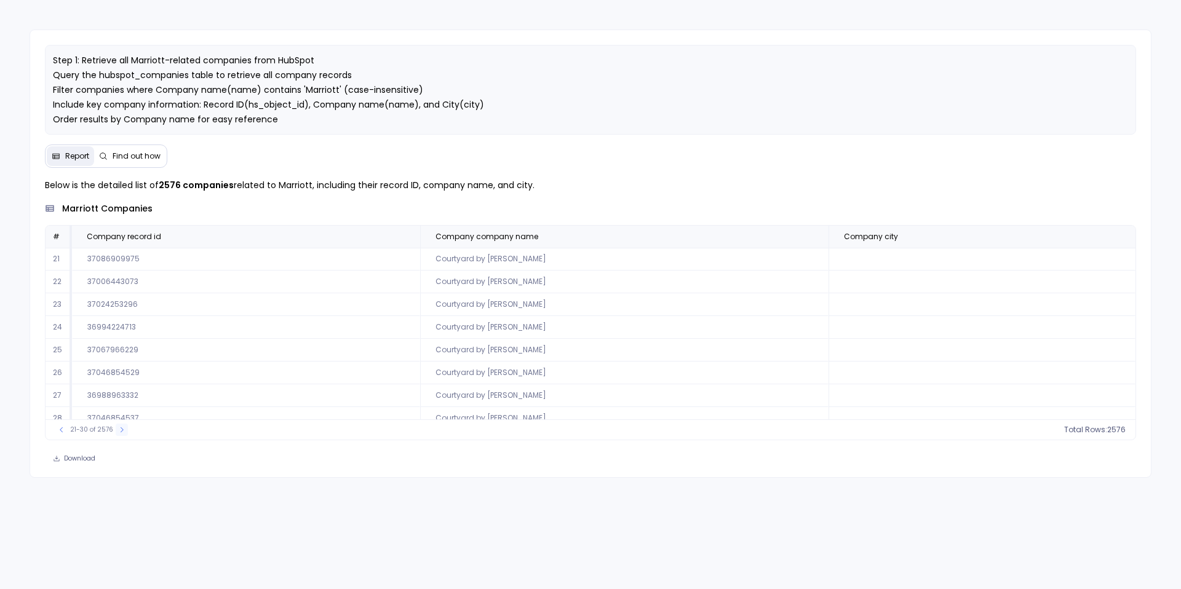
click at [118, 387] on icon at bounding box center [121, 429] width 7 height 7
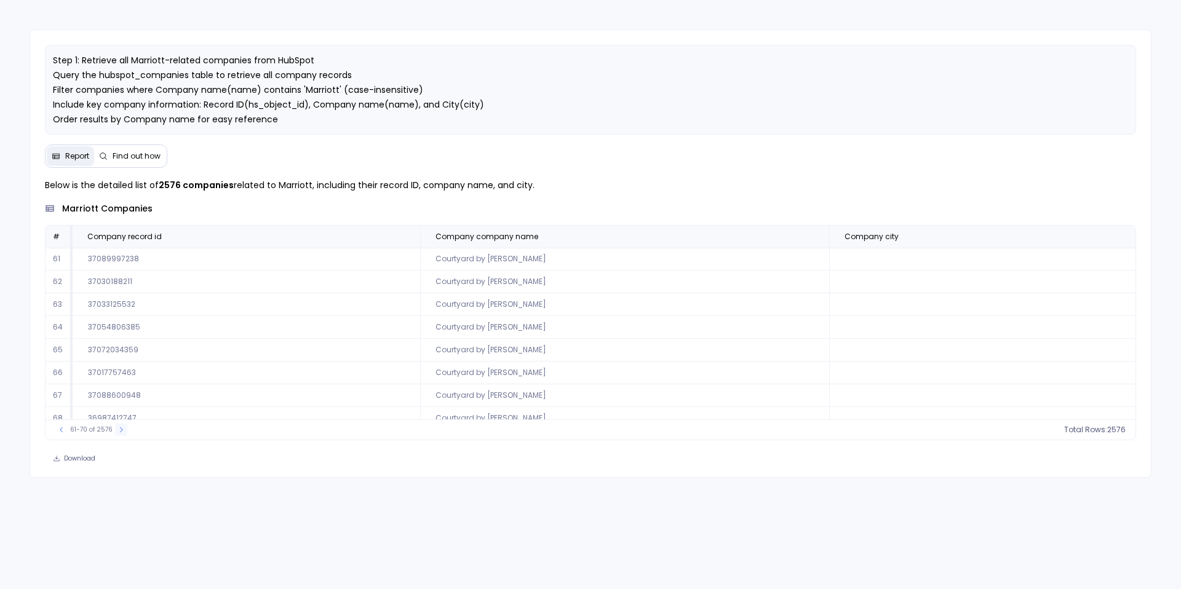
click at [118, 387] on icon at bounding box center [121, 429] width 7 height 7
click at [119, 387] on icon at bounding box center [122, 429] width 7 height 7
click at [118, 387] on button at bounding box center [124, 430] width 12 height 12
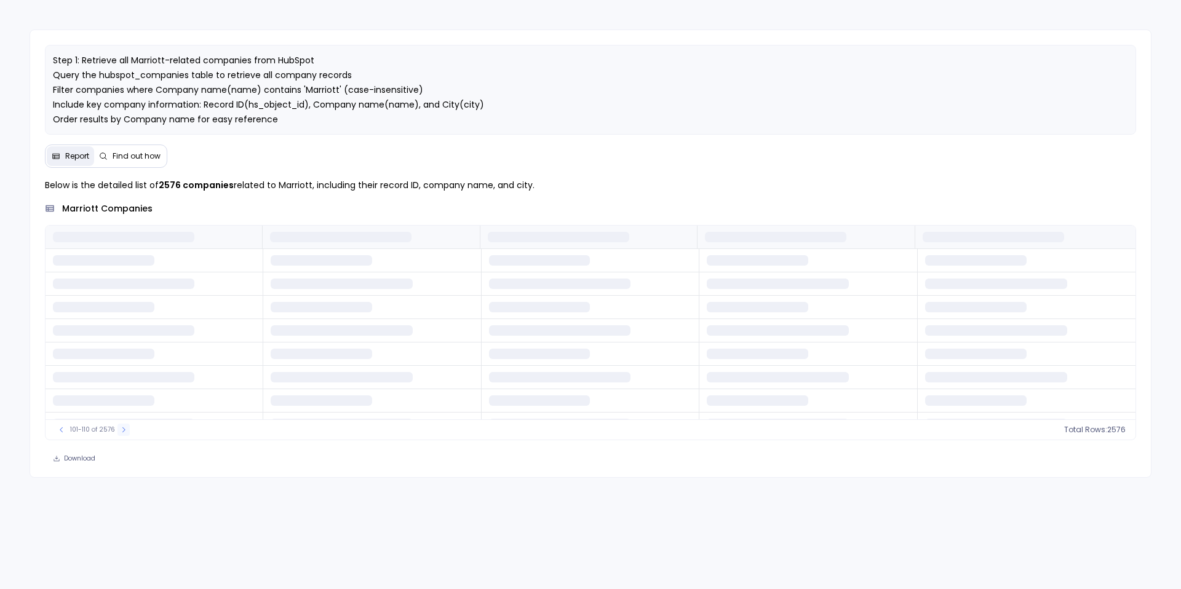
click at [123, 387] on icon at bounding box center [123, 429] width 7 height 7
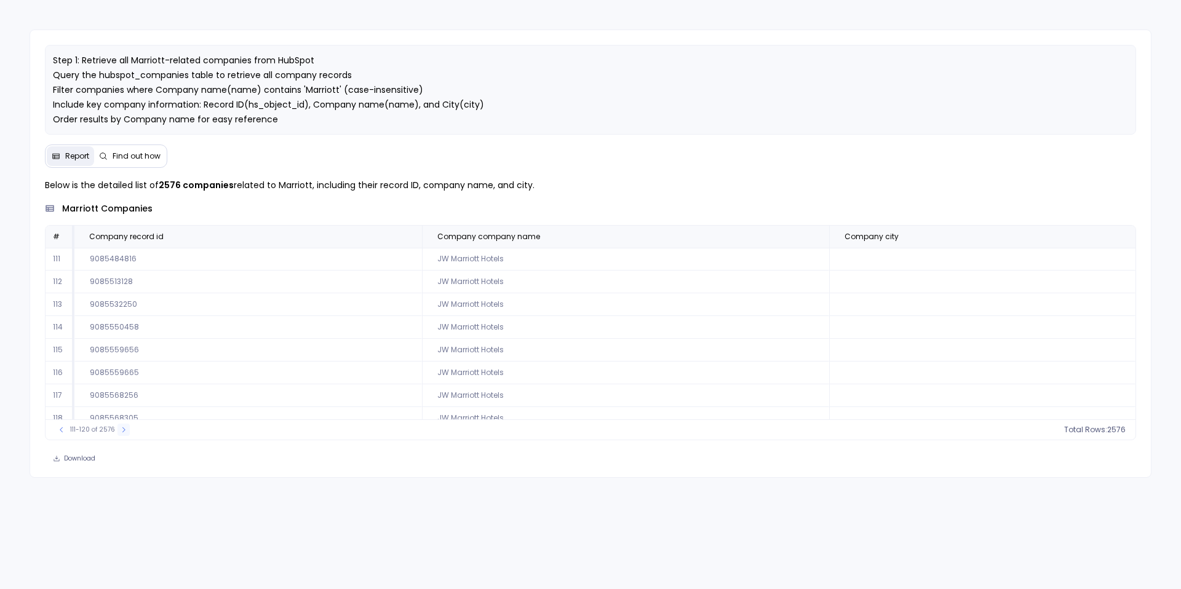
click at [123, 387] on icon at bounding box center [123, 429] width 7 height 7
click at [123, 387] on icon at bounding box center [125, 429] width 7 height 7
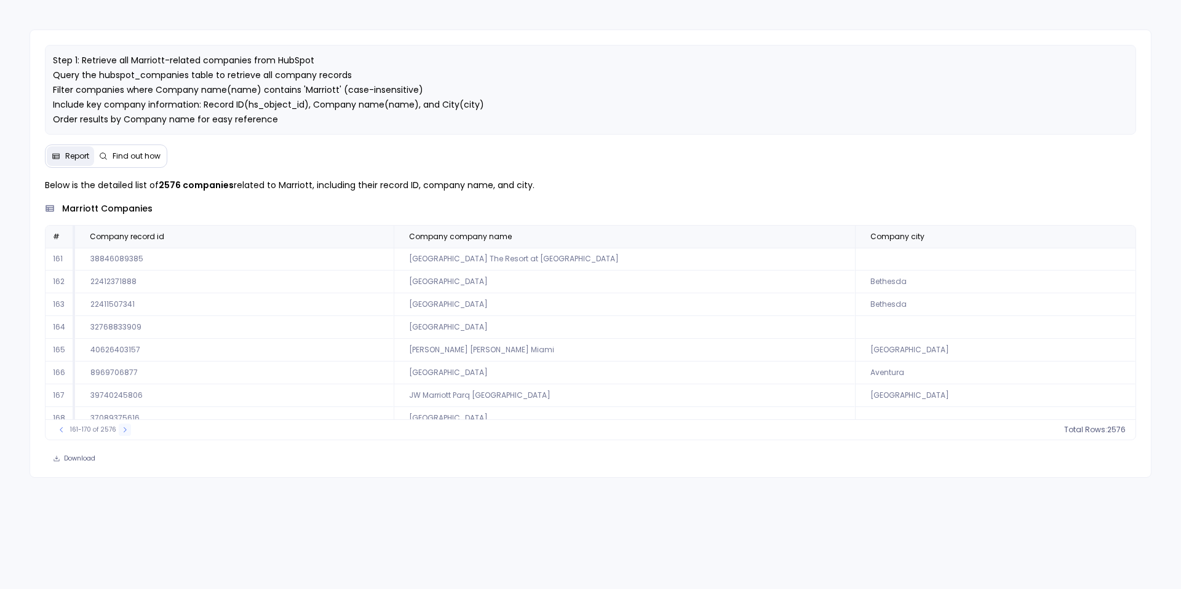
click at [123, 387] on icon at bounding box center [124, 429] width 7 height 7
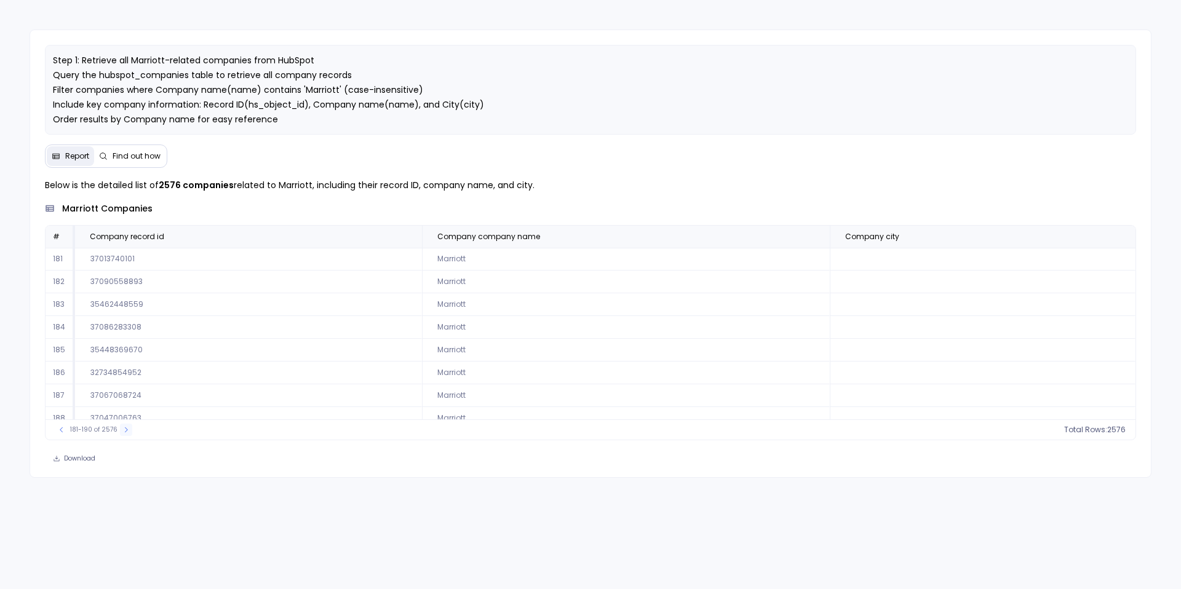
click at [123, 387] on icon at bounding box center [125, 429] width 7 height 7
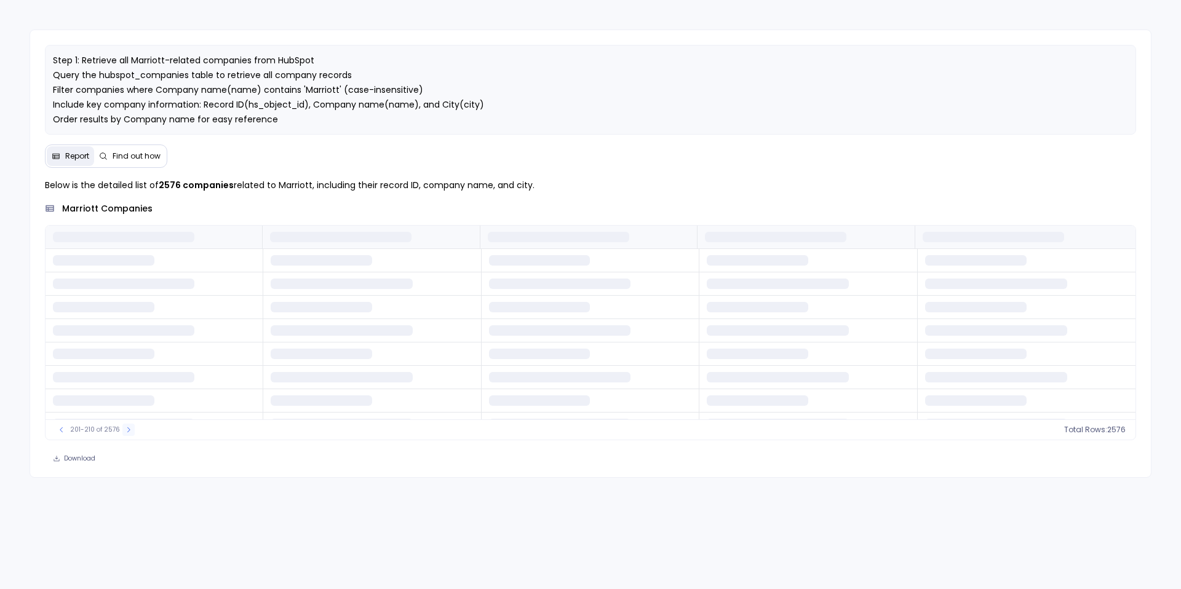
click at [125, 387] on icon at bounding box center [128, 429] width 7 height 7
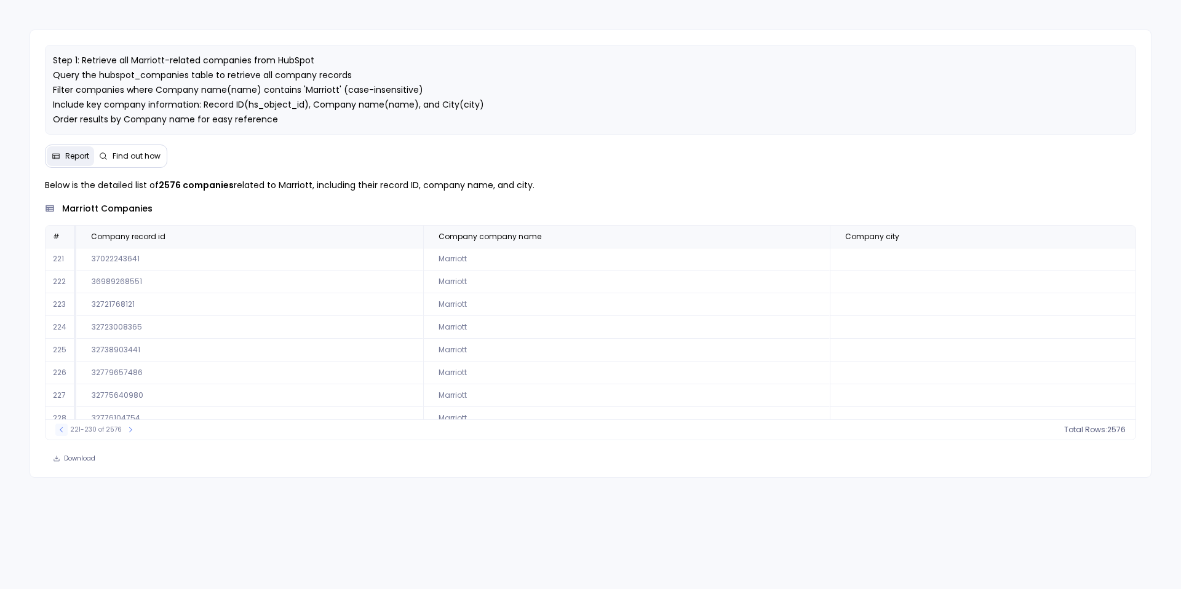
click at [60, 387] on icon at bounding box center [61, 429] width 7 height 7
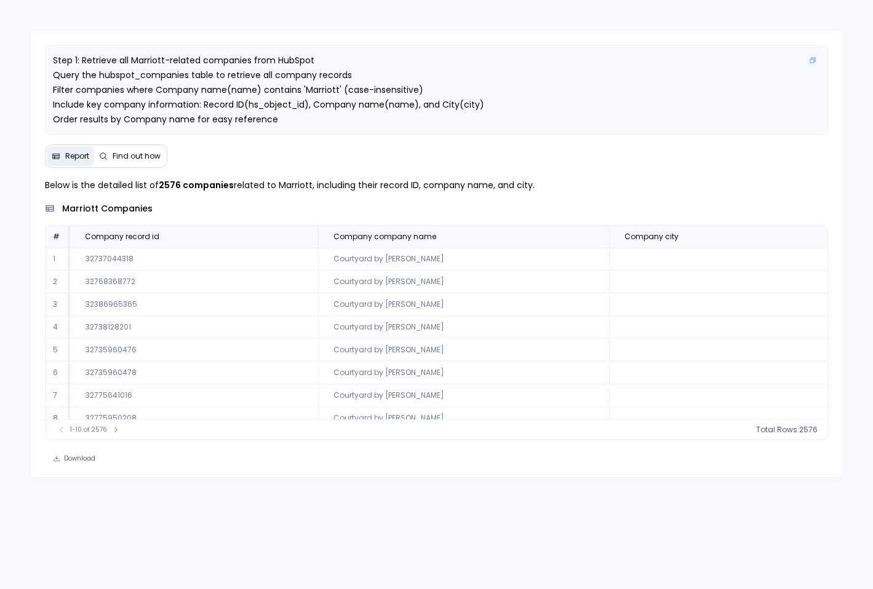
click at [687, 127] on p "Step 1: Retrieve all Marriott-related companies from HubSpot Query the hubspot_…" at bounding box center [436, 90] width 767 height 74
click at [117, 434] on icon at bounding box center [115, 429] width 7 height 7
click at [119, 433] on icon at bounding box center [120, 430] width 3 height 5
click at [117, 434] on icon at bounding box center [119, 429] width 7 height 7
click at [118, 434] on icon at bounding box center [121, 429] width 7 height 7
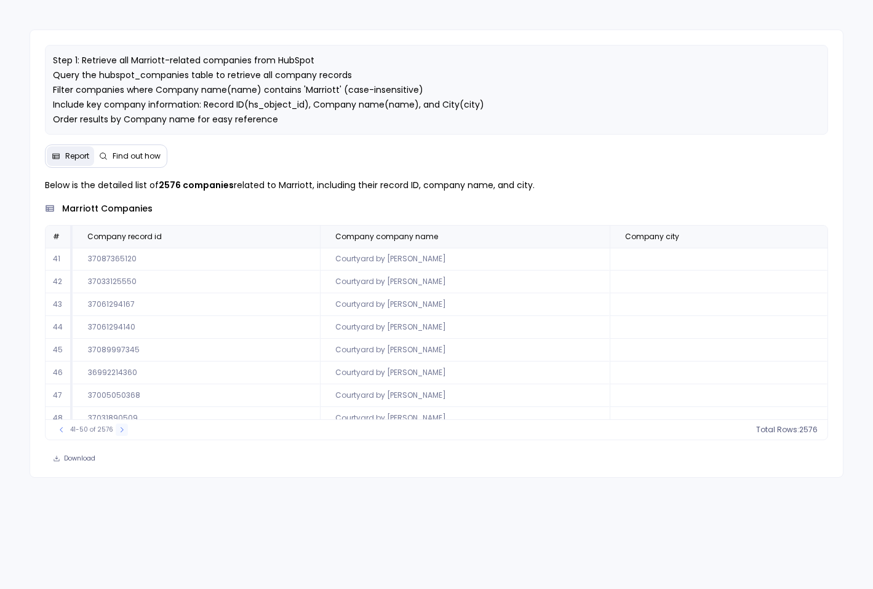
click at [119, 434] on icon at bounding box center [121, 429] width 7 height 7
click at [119, 434] on icon at bounding box center [122, 429] width 7 height 7
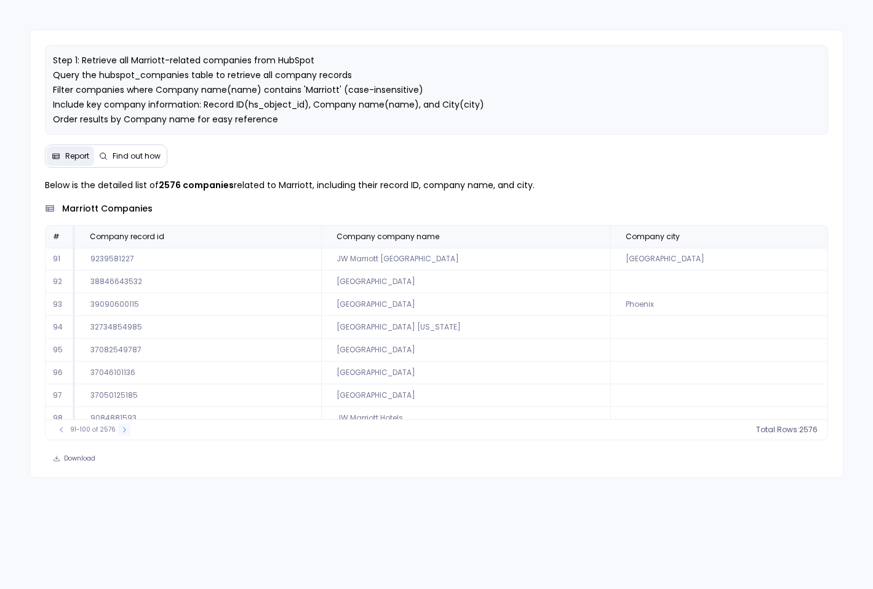
click at [121, 434] on icon at bounding box center [124, 429] width 7 height 7
click at [120, 434] on icon at bounding box center [123, 429] width 7 height 7
click at [122, 434] on icon at bounding box center [125, 429] width 7 height 7
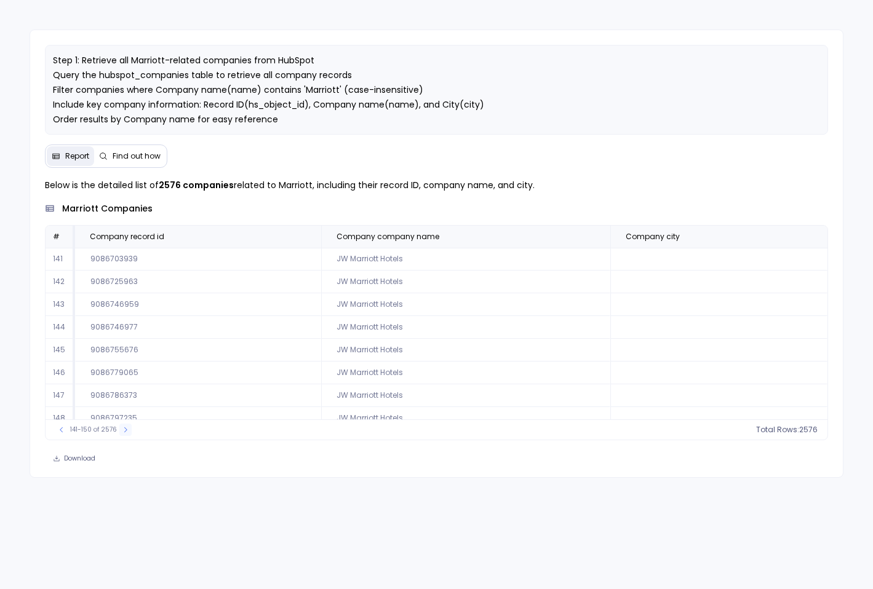
click at [122, 434] on icon at bounding box center [125, 429] width 7 height 7
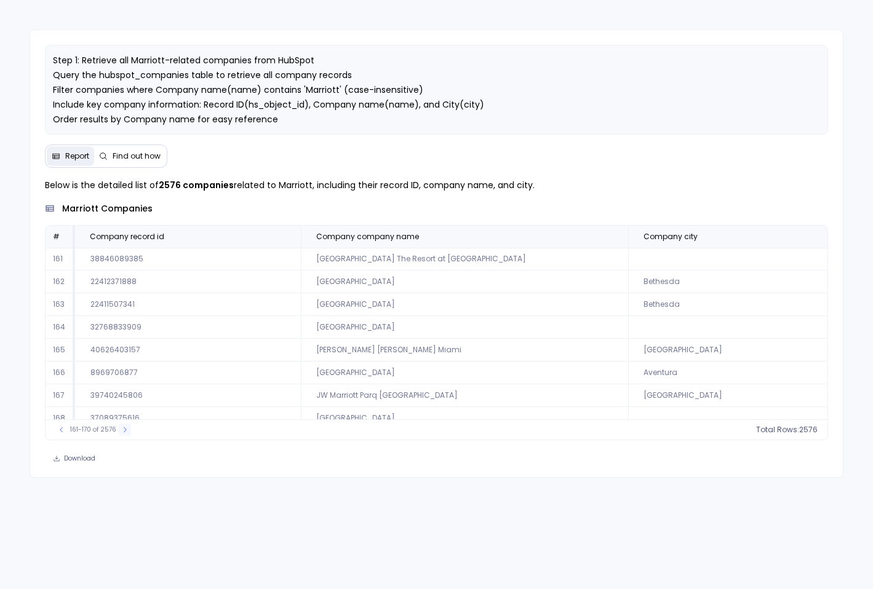
click at [122, 434] on icon at bounding box center [124, 429] width 7 height 7
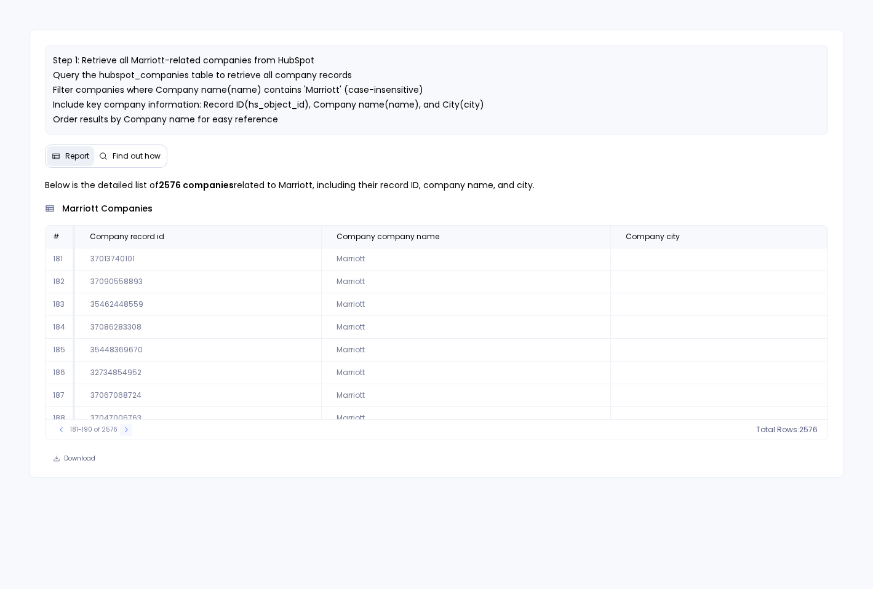
click at [122, 434] on icon at bounding box center [125, 429] width 7 height 7
click at [125, 434] on icon at bounding box center [128, 429] width 7 height 7
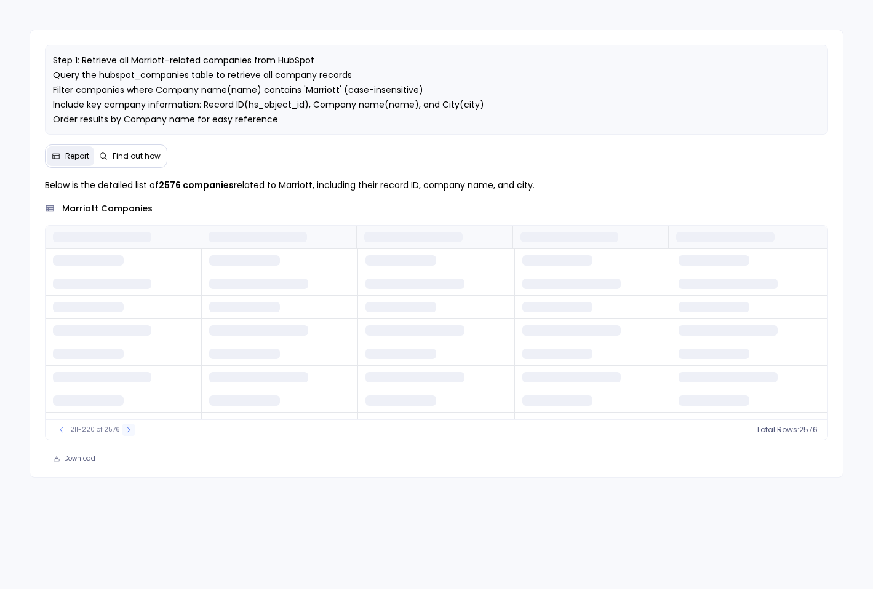
click at [125, 434] on icon at bounding box center [128, 429] width 7 height 7
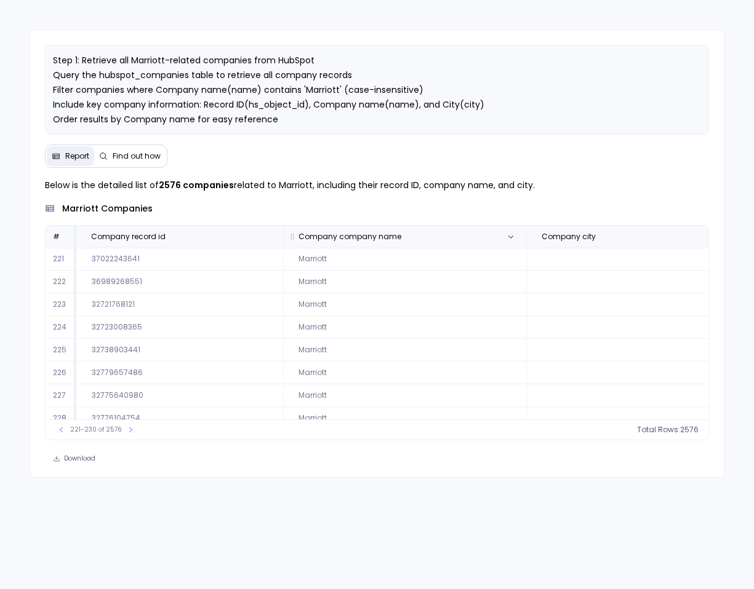
click at [498, 242] on span "Company company name" at bounding box center [403, 237] width 229 height 10
click at [507, 241] on icon at bounding box center [510, 236] width 7 height 7
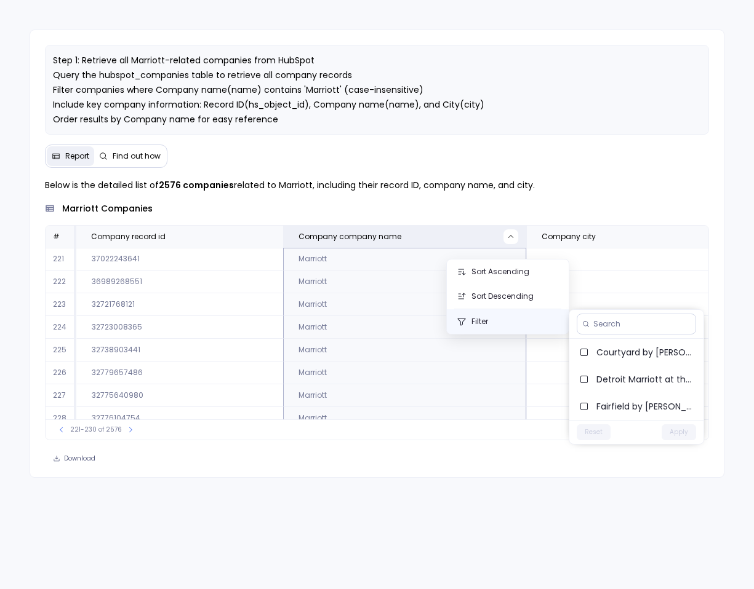
click at [501, 313] on button "Filter" at bounding box center [508, 321] width 122 height 25
click at [552, 322] on button "Filter" at bounding box center [508, 321] width 122 height 25
click at [600, 323] on input at bounding box center [641, 324] width 97 height 10
type input "marrio"
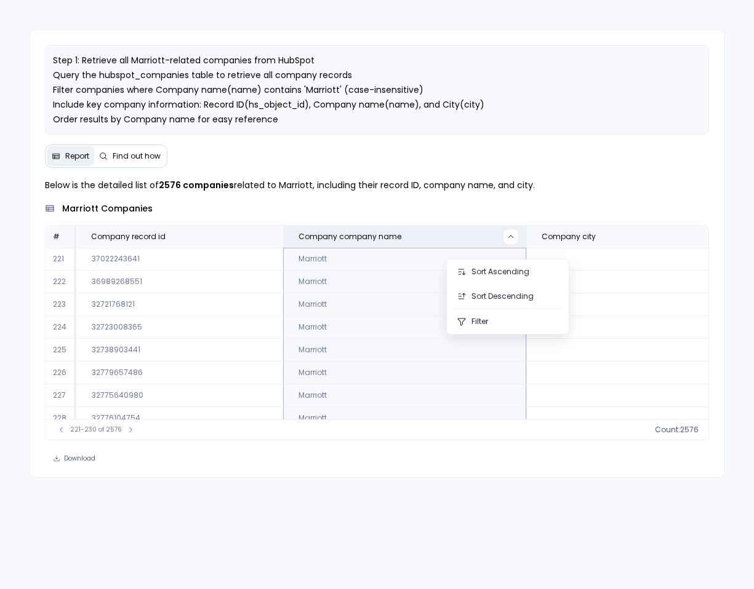
click at [533, 215] on div "marriott companies" at bounding box center [377, 208] width 664 height 13
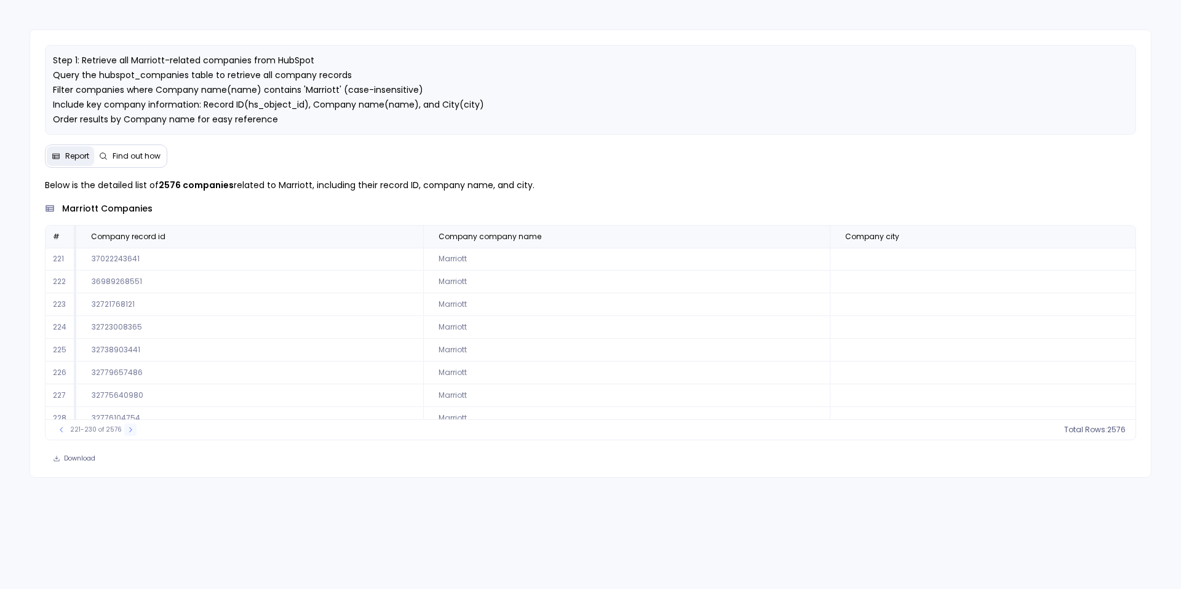
click at [129, 433] on icon at bounding box center [130, 430] width 3 height 5
click at [127, 434] on icon at bounding box center [129, 429] width 7 height 7
click at [127, 434] on icon at bounding box center [130, 429] width 7 height 7
click at [64, 434] on icon at bounding box center [61, 429] width 7 height 7
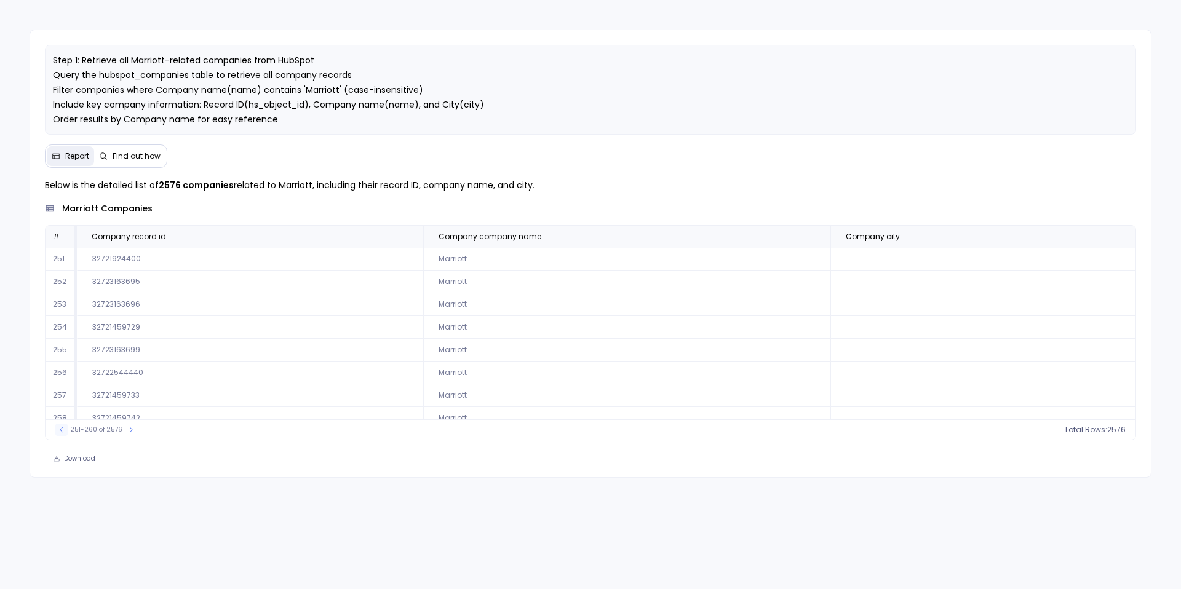
click at [64, 434] on icon at bounding box center [61, 429] width 7 height 7
click at [128, 434] on icon at bounding box center [129, 429] width 7 height 7
click at [128, 434] on icon at bounding box center [130, 429] width 7 height 7
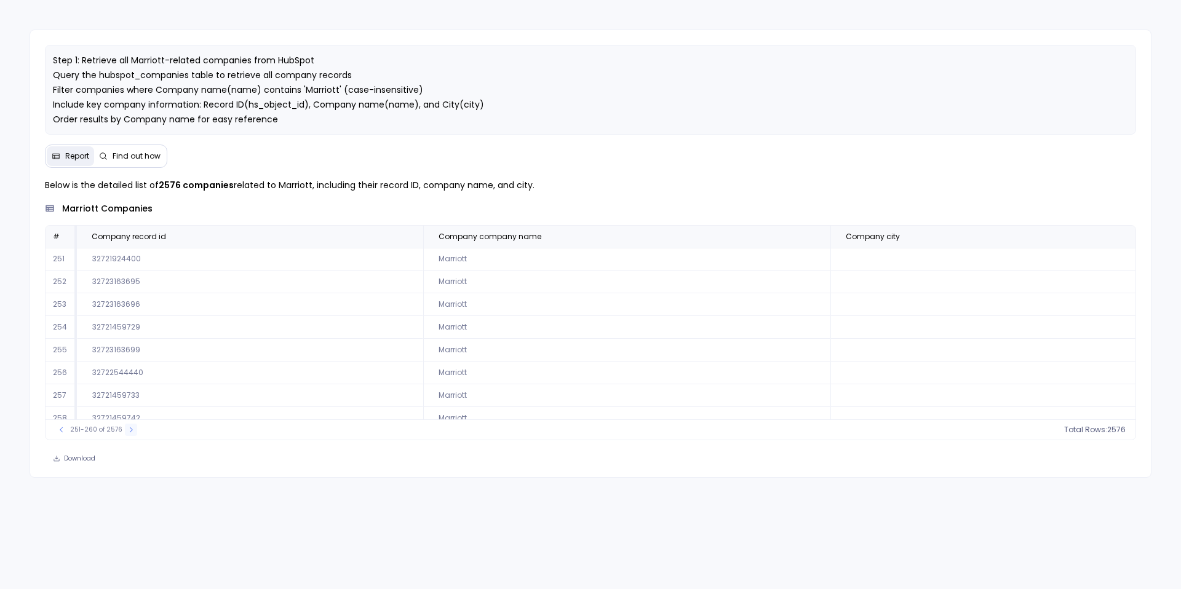
click at [128, 434] on icon at bounding box center [130, 429] width 7 height 7
click at [128, 434] on icon at bounding box center [129, 429] width 7 height 7
click at [128, 434] on icon at bounding box center [130, 429] width 7 height 7
click at [128, 434] on icon at bounding box center [127, 429] width 7 height 7
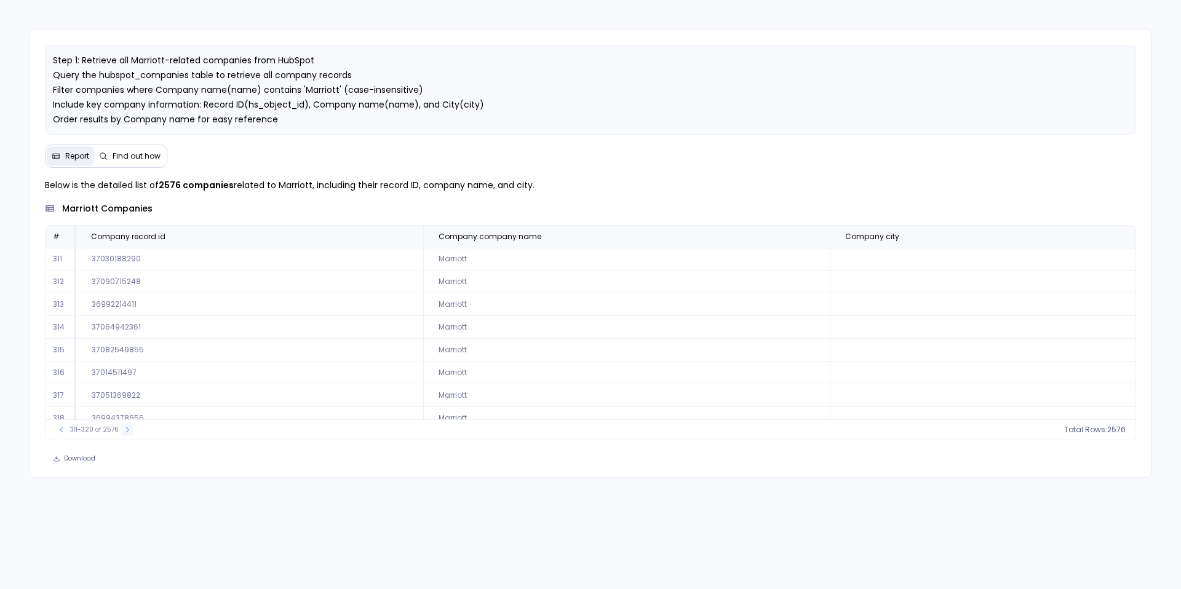
click at [128, 436] on button at bounding box center [127, 430] width 12 height 12
click at [128, 434] on icon at bounding box center [129, 429] width 7 height 7
click at [128, 434] on icon at bounding box center [128, 429] width 7 height 7
click at [128, 434] on icon at bounding box center [129, 429] width 7 height 7
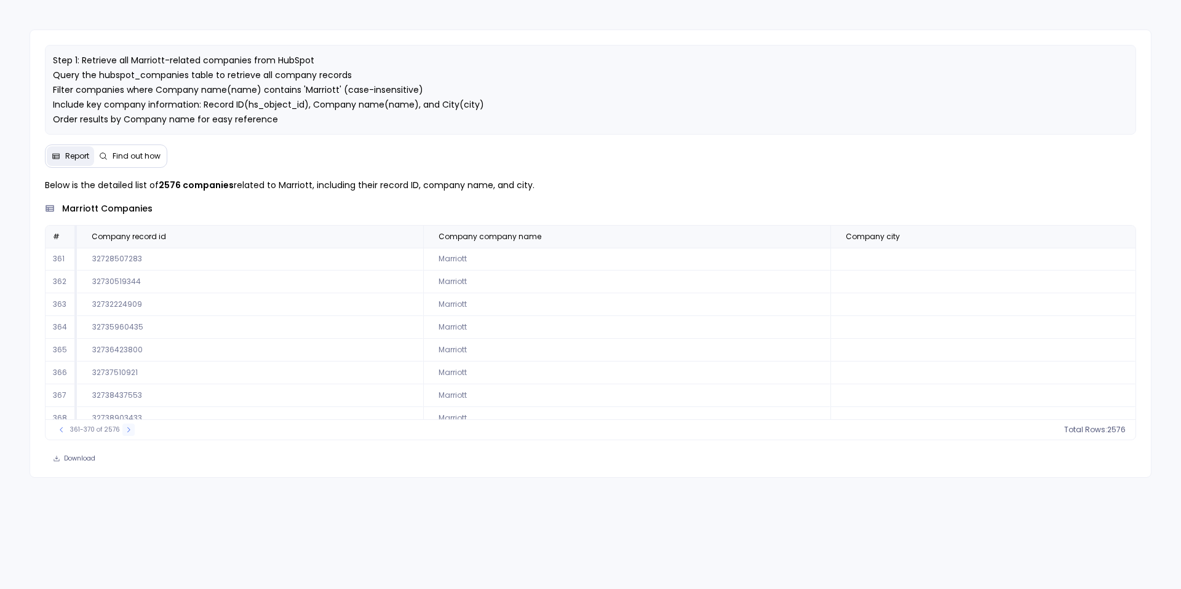
click at [128, 434] on icon at bounding box center [128, 429] width 7 height 7
click at [128, 434] on icon at bounding box center [129, 429] width 7 height 7
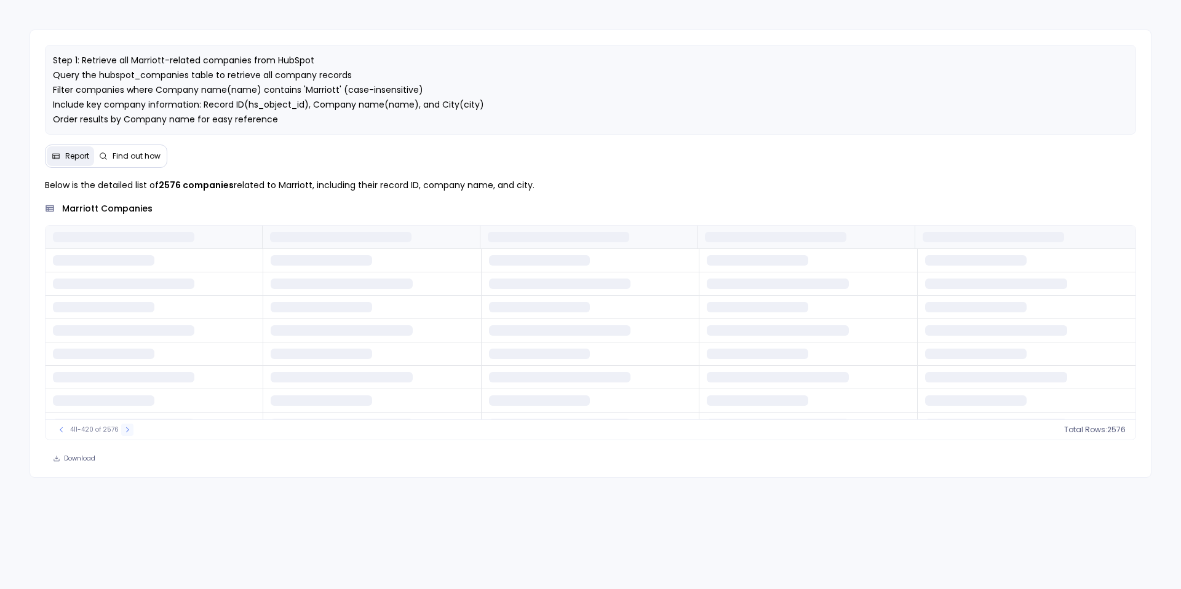
click at [128, 434] on icon at bounding box center [127, 429] width 7 height 7
click at [128, 434] on icon at bounding box center [129, 429] width 7 height 7
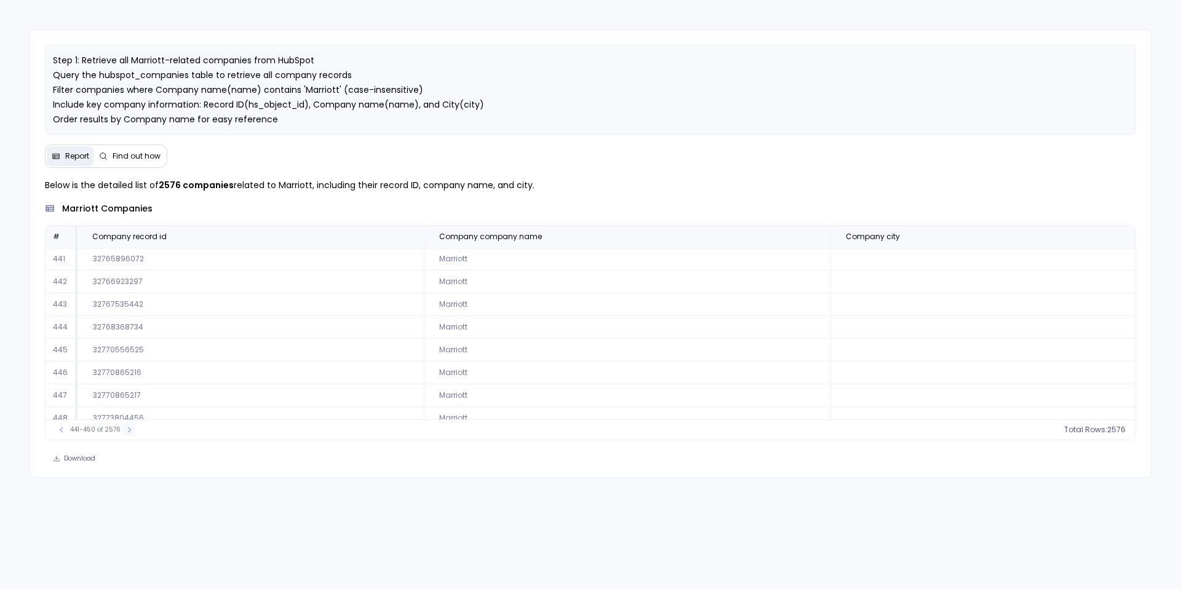
click at [128, 434] on icon at bounding box center [129, 429] width 7 height 7
click at [128, 434] on icon at bounding box center [128, 429] width 7 height 7
click at [128, 434] on icon at bounding box center [129, 429] width 7 height 7
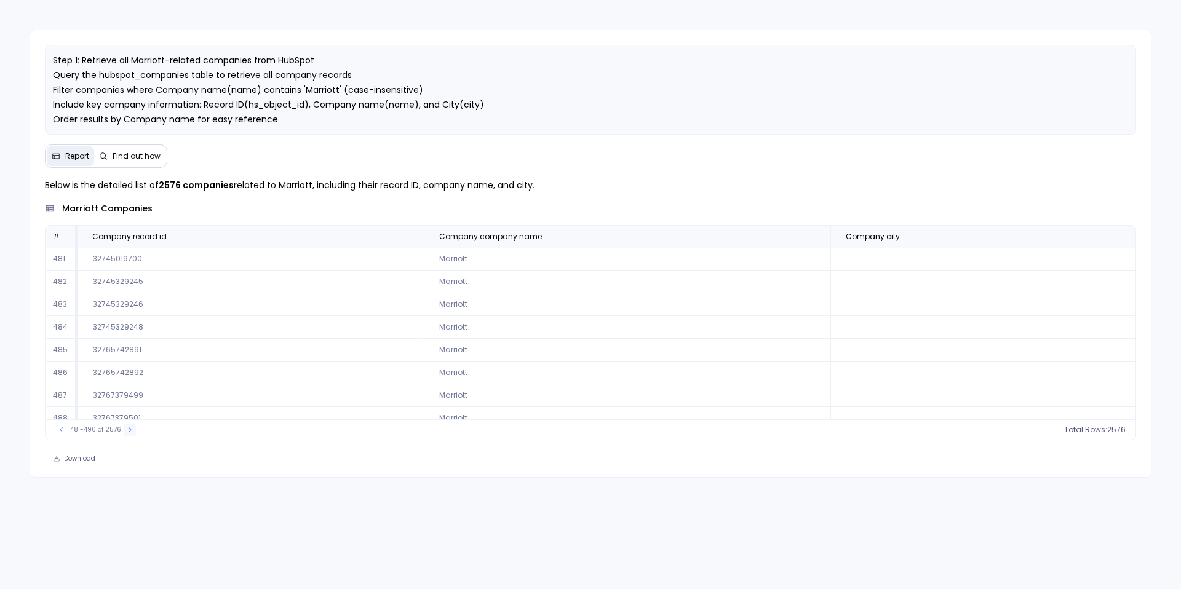
click at [128, 434] on icon at bounding box center [129, 429] width 7 height 7
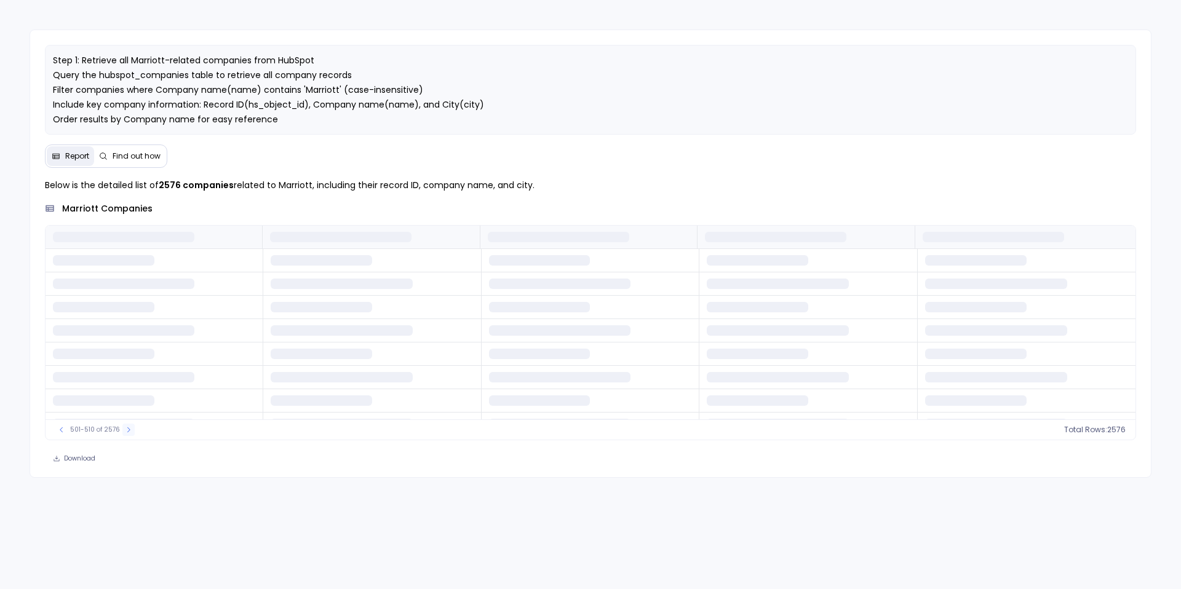
click at [128, 434] on icon at bounding box center [128, 429] width 7 height 7
click at [128, 434] on icon at bounding box center [130, 429] width 7 height 7
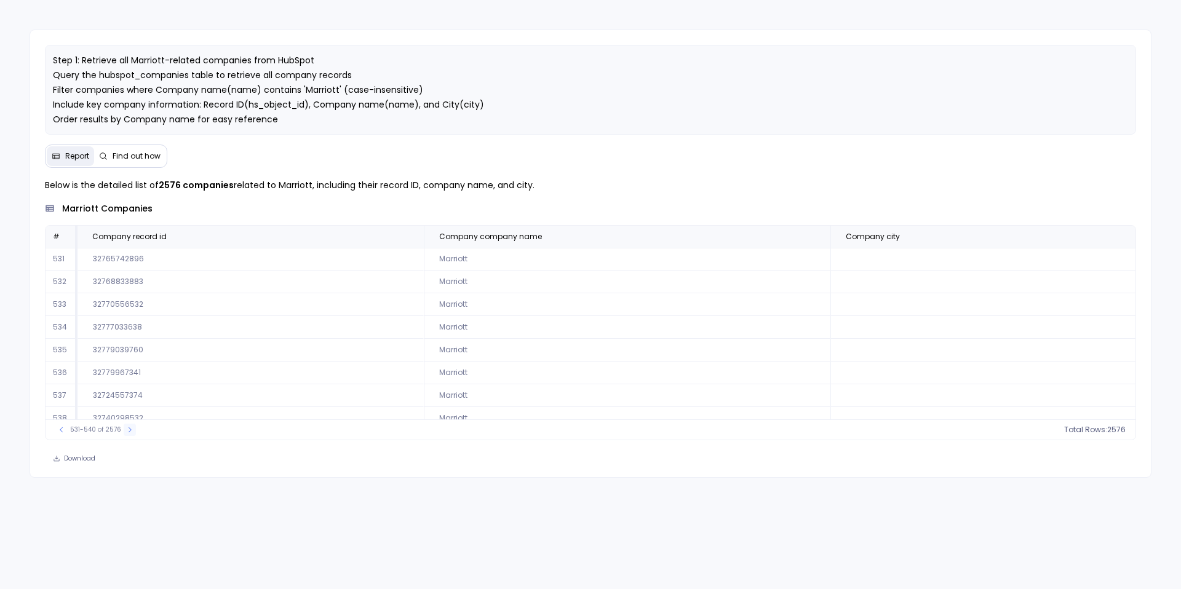
click at [128, 434] on icon at bounding box center [129, 429] width 7 height 7
click at [128, 434] on icon at bounding box center [130, 429] width 7 height 7
click at [128, 434] on icon at bounding box center [129, 429] width 7 height 7
click at [126, 434] on icon at bounding box center [129, 429] width 7 height 7
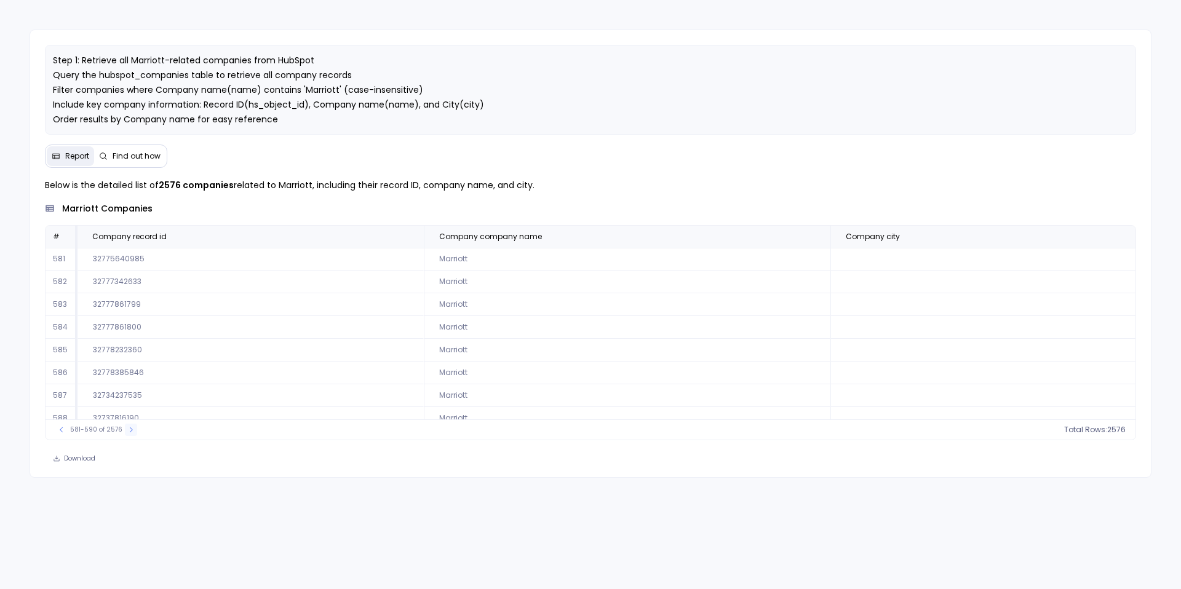
click at [127, 434] on icon at bounding box center [130, 429] width 7 height 7
click at [127, 433] on icon at bounding box center [128, 430] width 3 height 5
click at [125, 434] on icon at bounding box center [128, 429] width 7 height 7
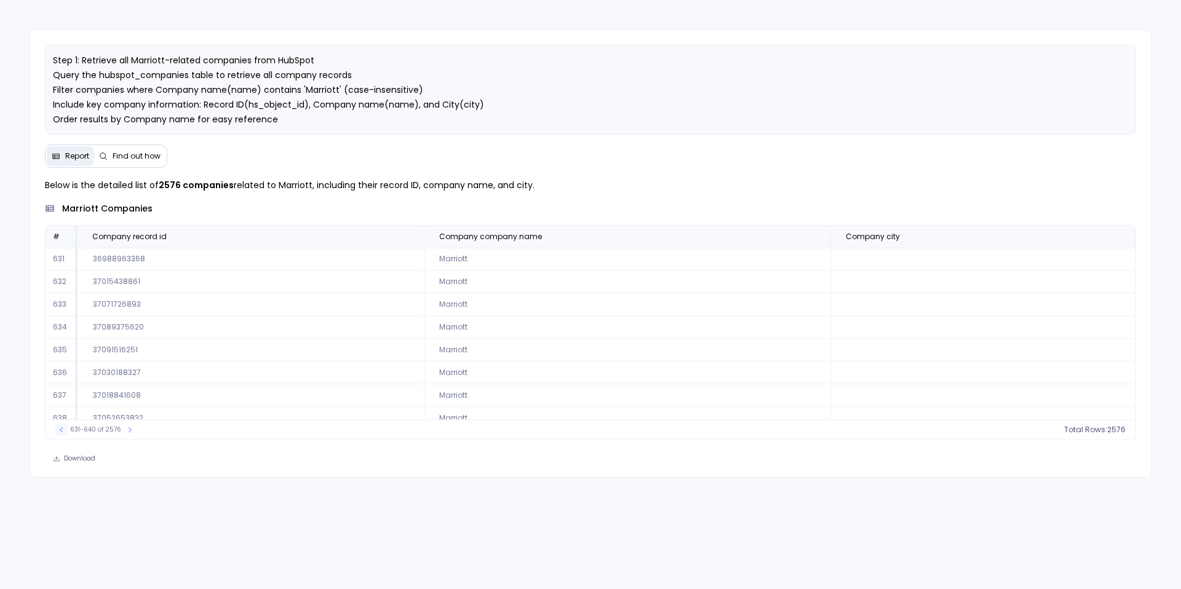
click at [61, 434] on icon at bounding box center [61, 429] width 7 height 7
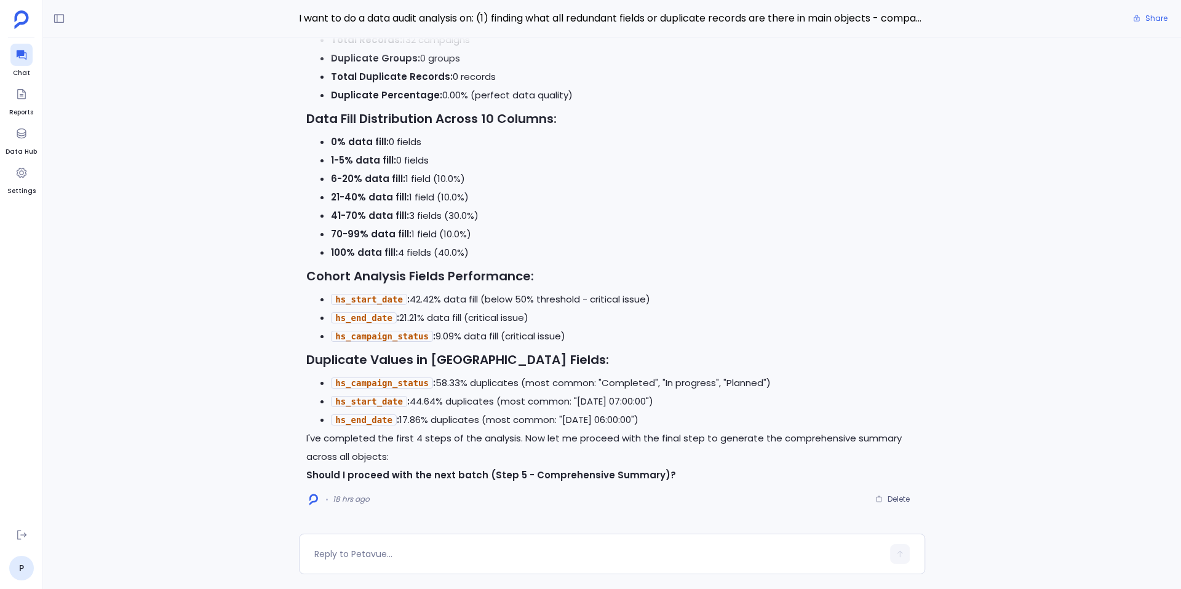
scroll to position [-3896, 0]
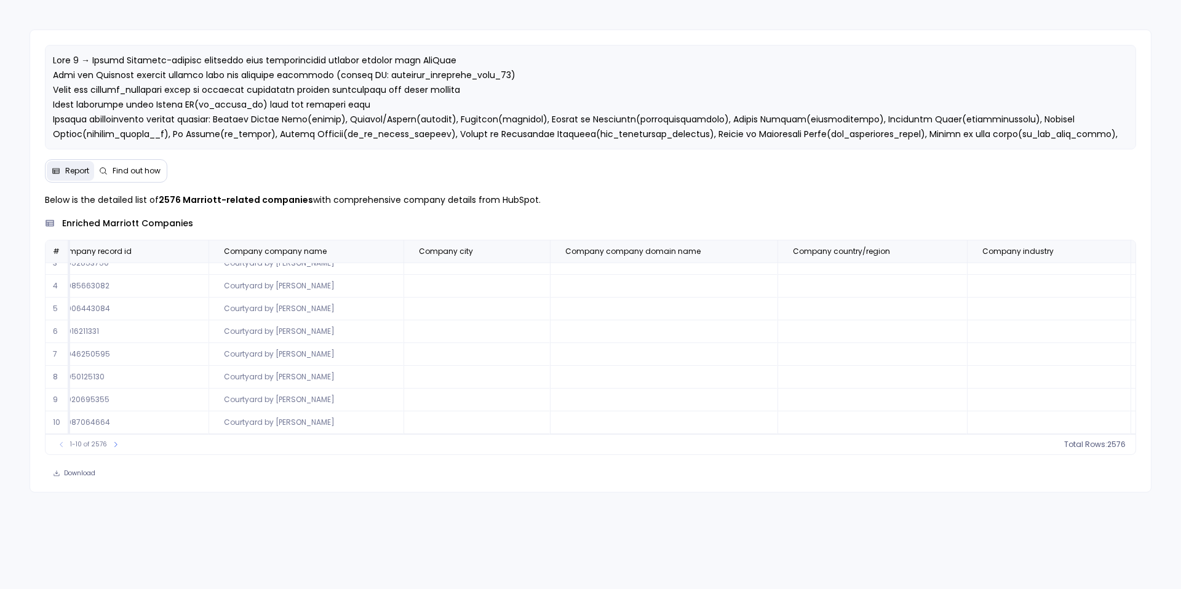
scroll to position [59, 0]
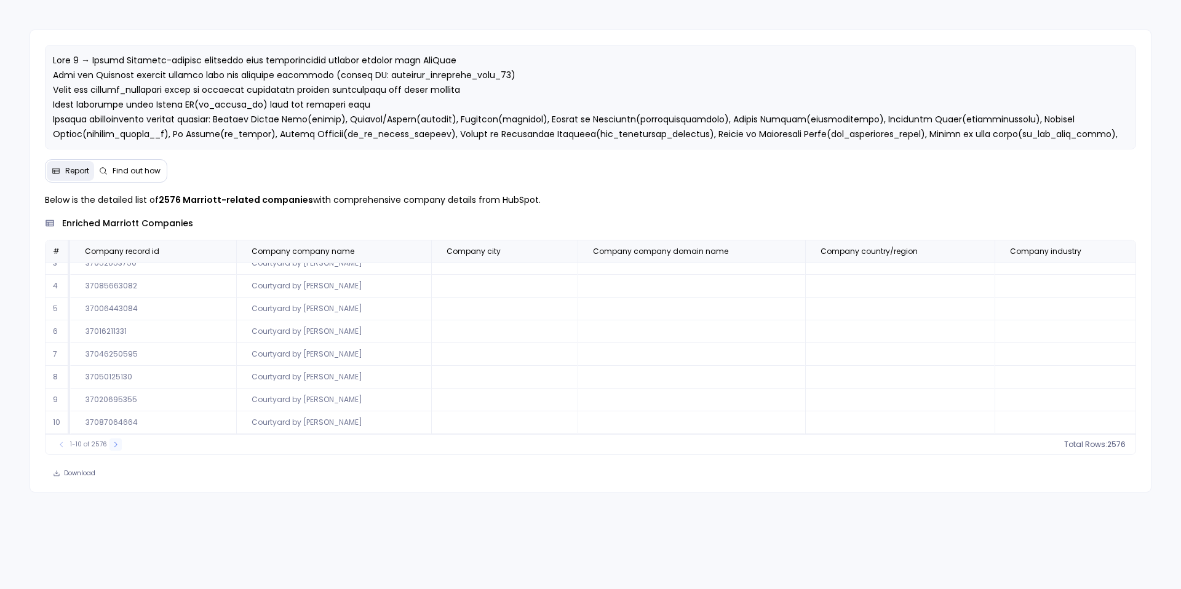
click at [112, 444] on icon at bounding box center [115, 444] width 7 height 7
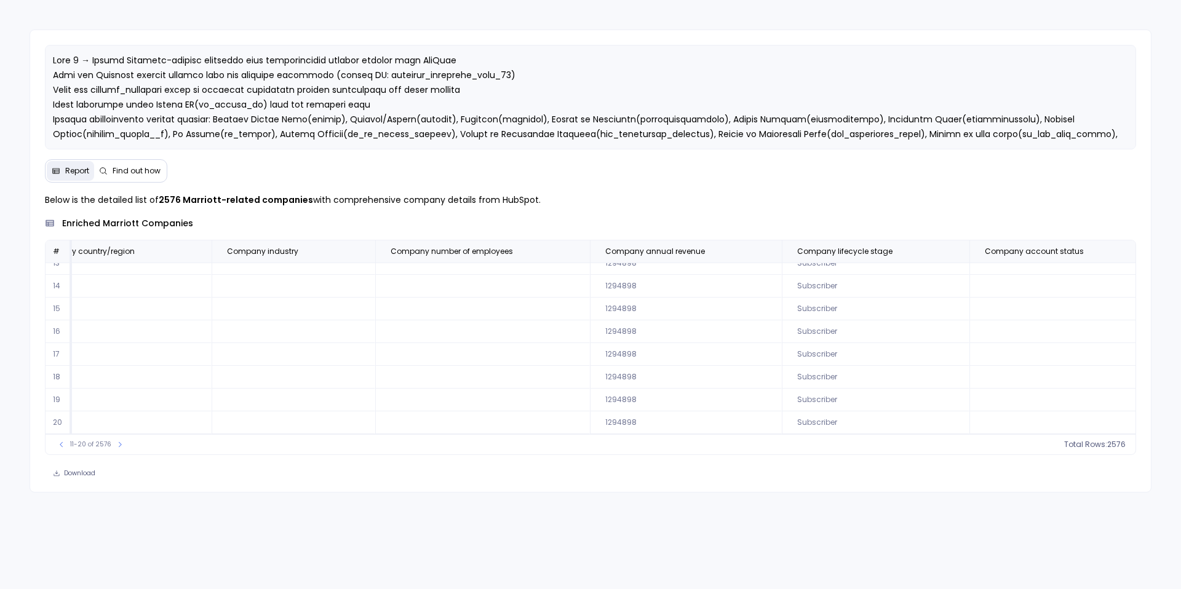
scroll to position [0, 785]
click at [116, 445] on icon at bounding box center [119, 444] width 7 height 7
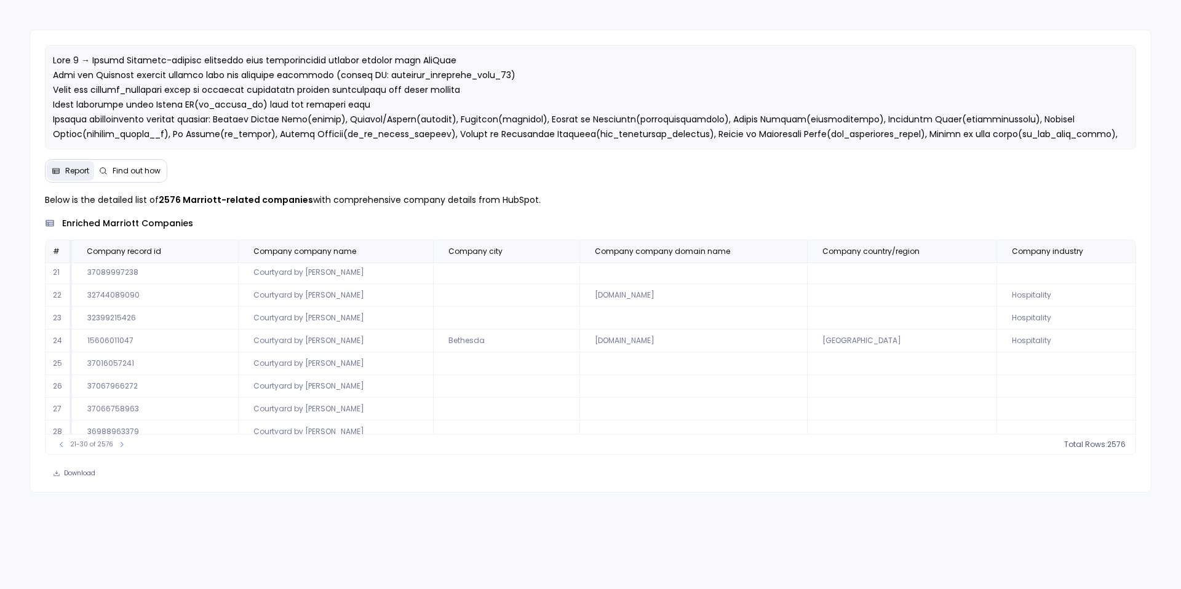
scroll to position [59, 0]
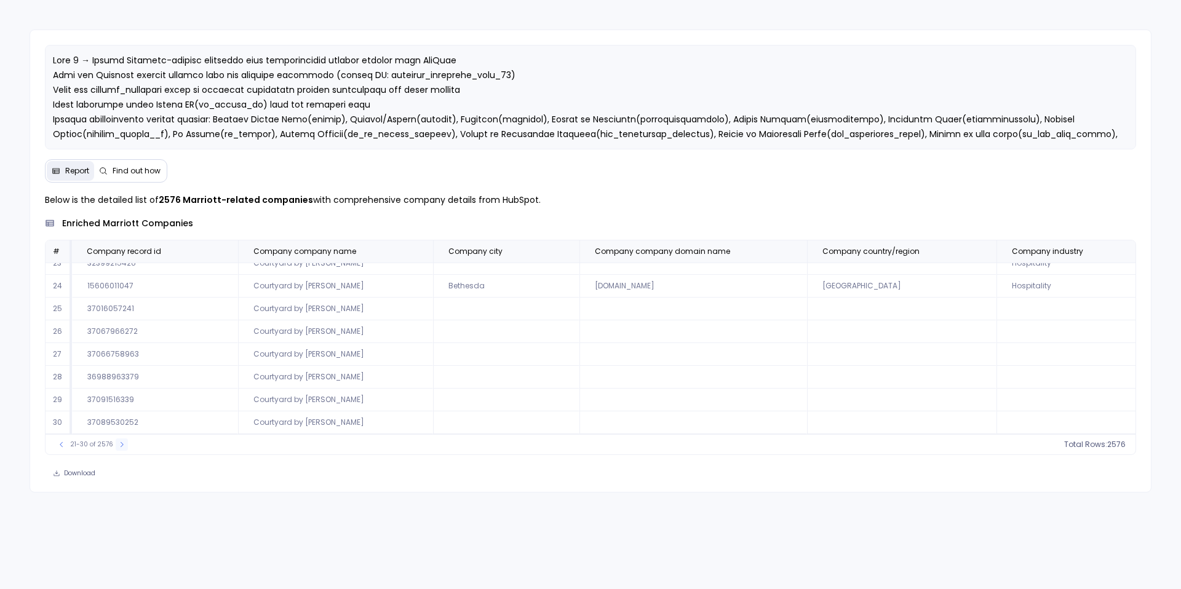
click at [121, 443] on icon at bounding box center [122, 444] width 3 height 5
click at [119, 443] on icon at bounding box center [121, 444] width 7 height 7
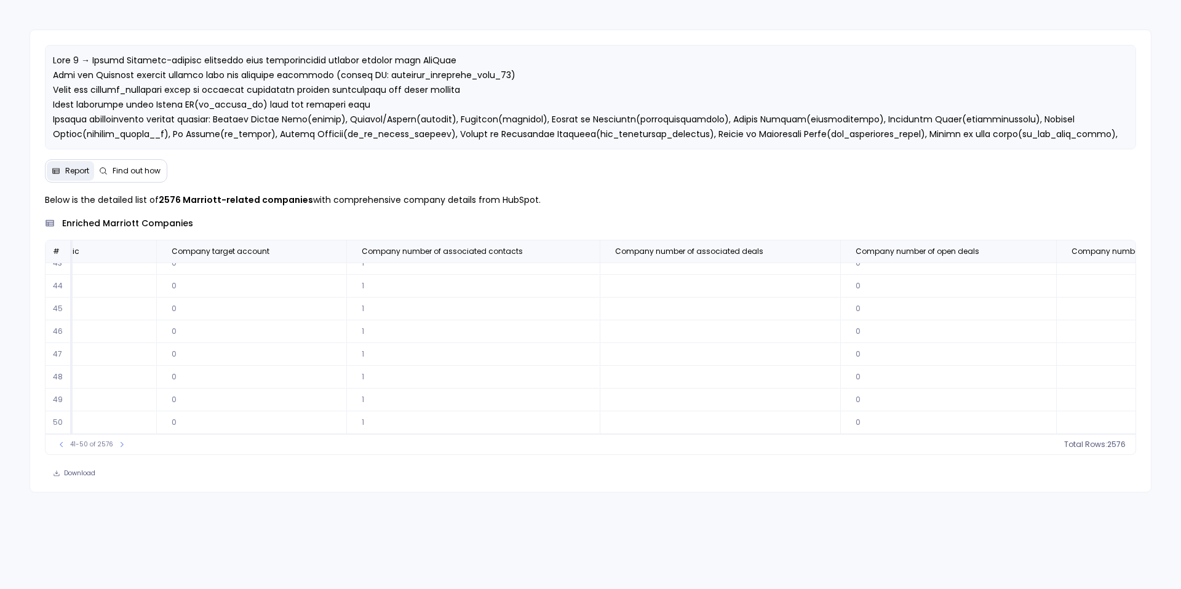
scroll to position [59, 1960]
click at [123, 439] on button at bounding box center [122, 445] width 12 height 12
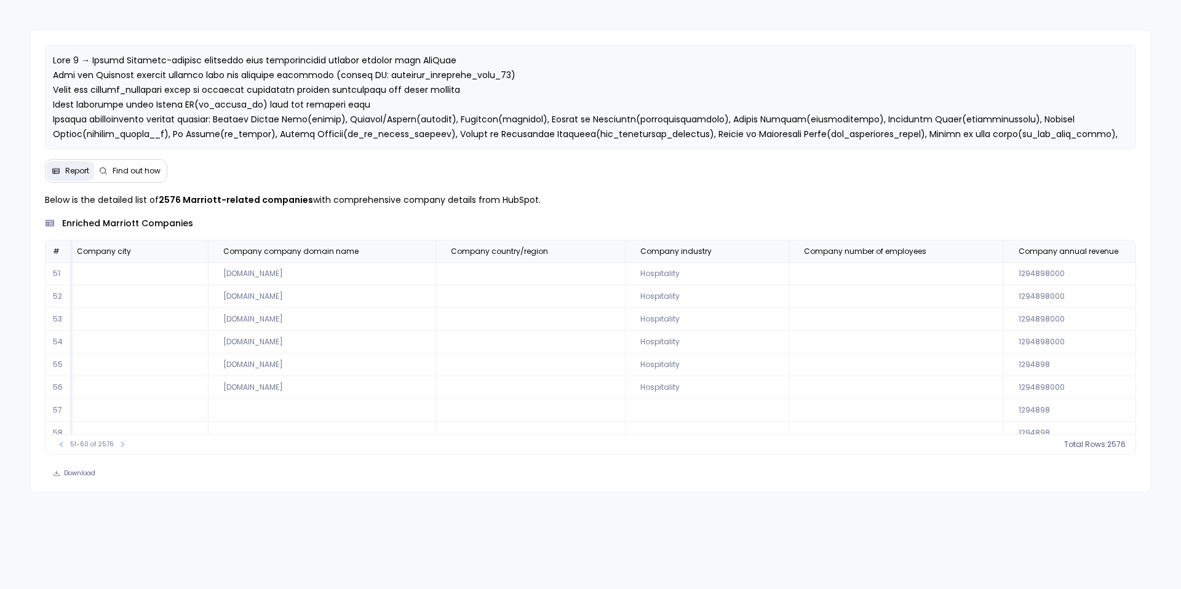
scroll to position [4, 372]
click at [119, 447] on icon at bounding box center [122, 444] width 7 height 7
click at [118, 447] on icon at bounding box center [121, 444] width 7 height 7
click at [113, 452] on div "71-80 of 2576 Total Rows: 2576" at bounding box center [591, 444] width 1090 height 20
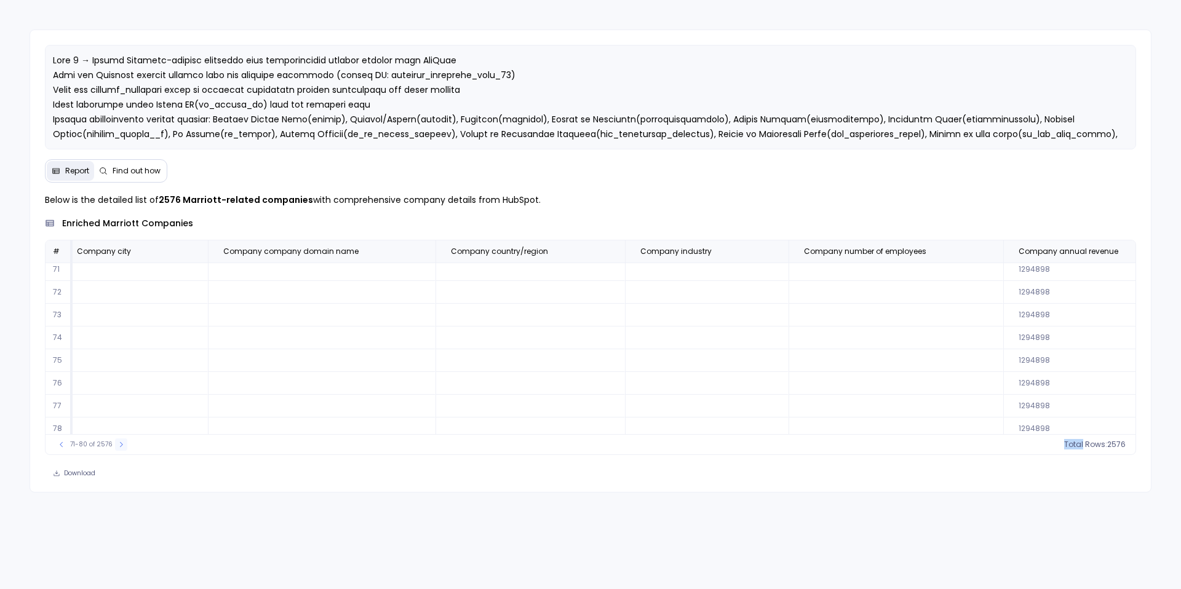
click at [117, 449] on button at bounding box center [121, 445] width 12 height 12
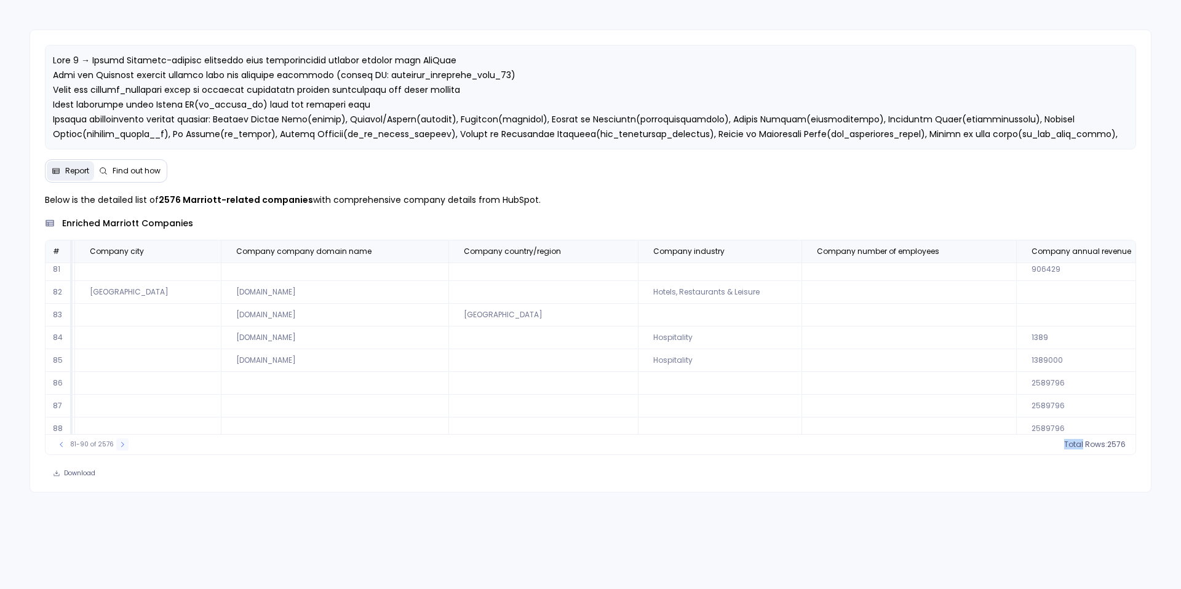
click at [117, 449] on button at bounding box center [122, 445] width 12 height 12
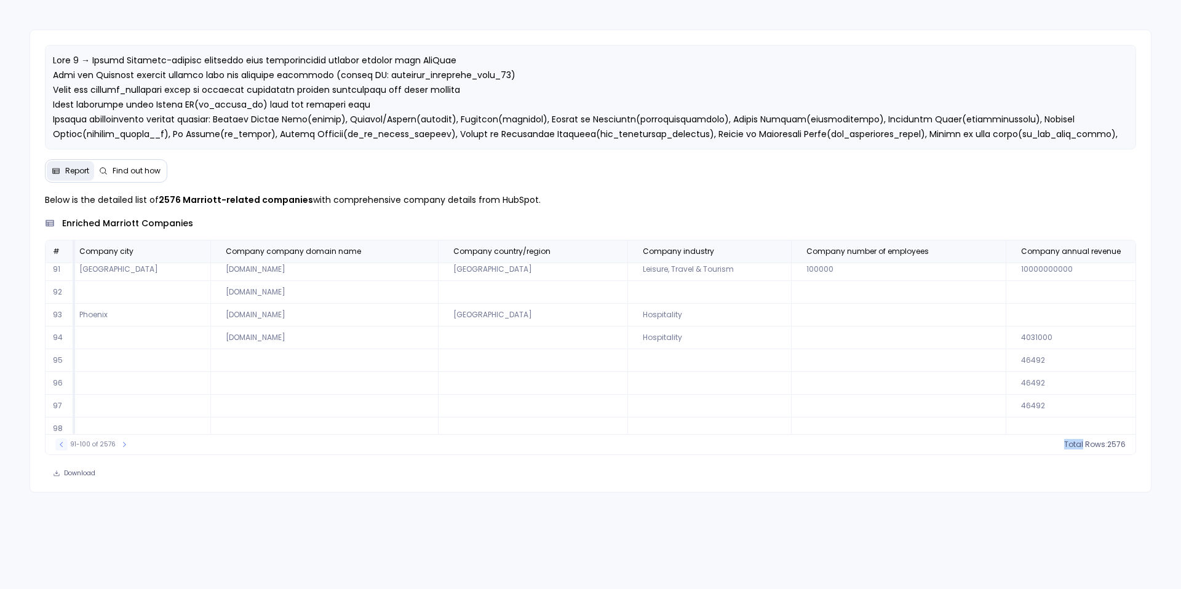
click at [61, 447] on icon at bounding box center [61, 444] width 7 height 7
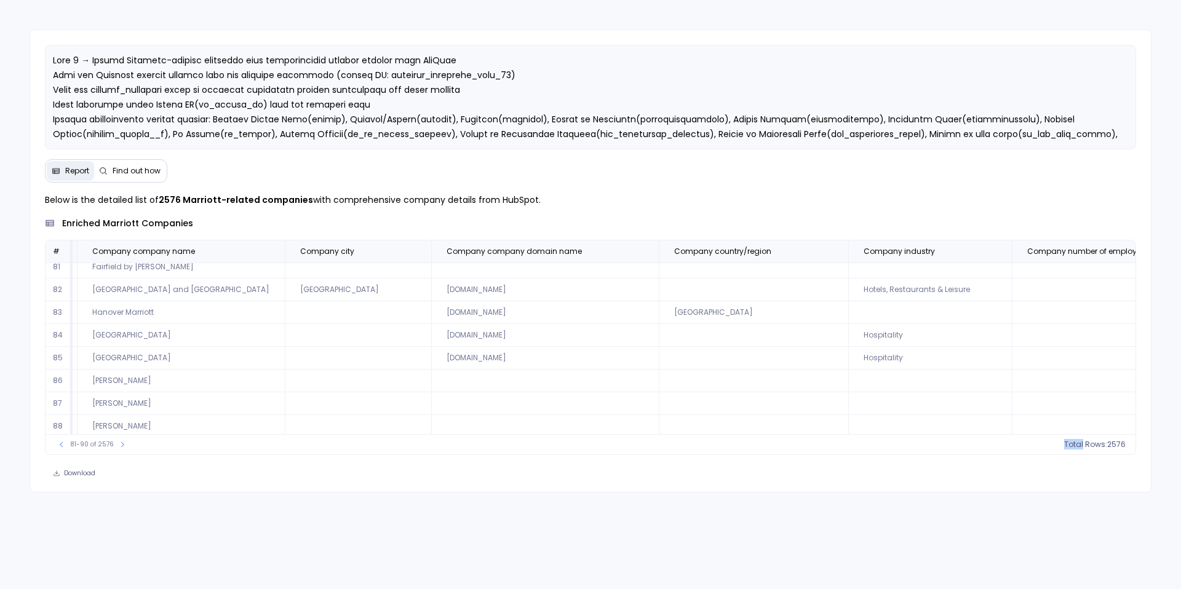
scroll to position [7, 162]
click at [119, 443] on icon at bounding box center [122, 444] width 7 height 7
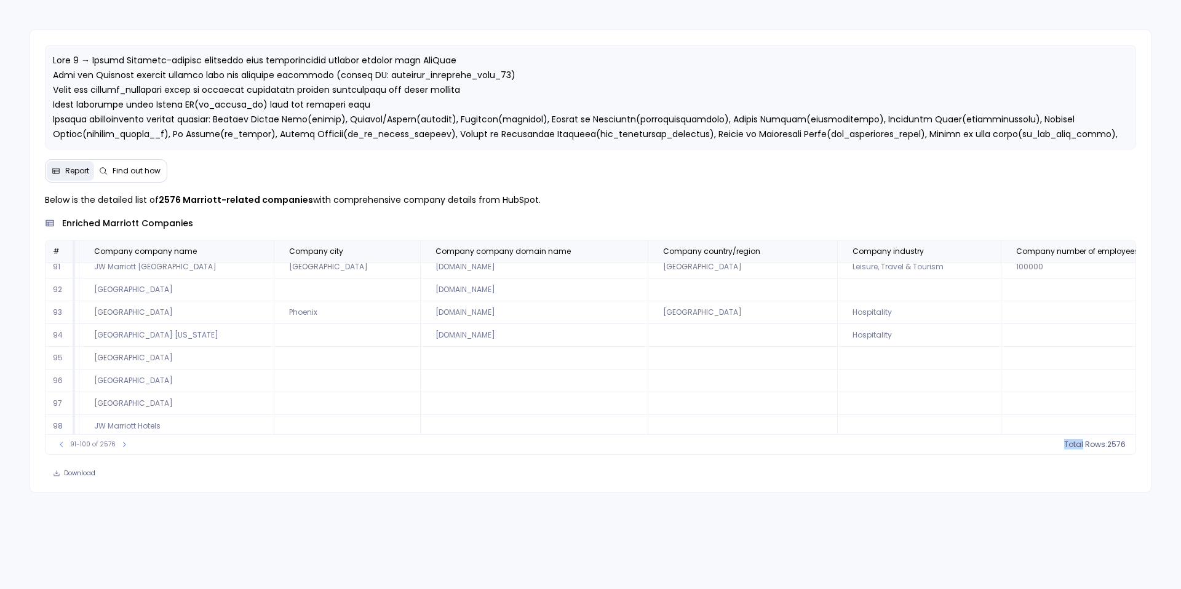
scroll to position [0, 162]
click at [121, 442] on icon at bounding box center [124, 444] width 7 height 7
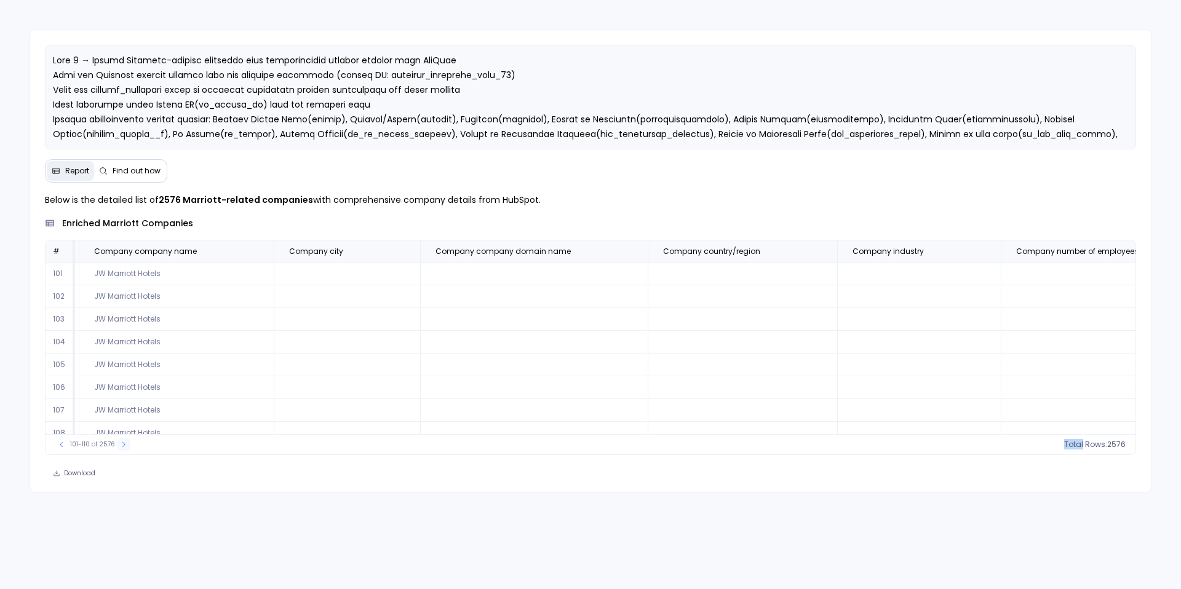
click at [120, 442] on icon at bounding box center [123, 444] width 7 height 7
click at [122, 442] on icon at bounding box center [125, 444] width 7 height 7
click at [121, 442] on icon at bounding box center [124, 444] width 7 height 7
click at [119, 442] on button at bounding box center [125, 445] width 12 height 12
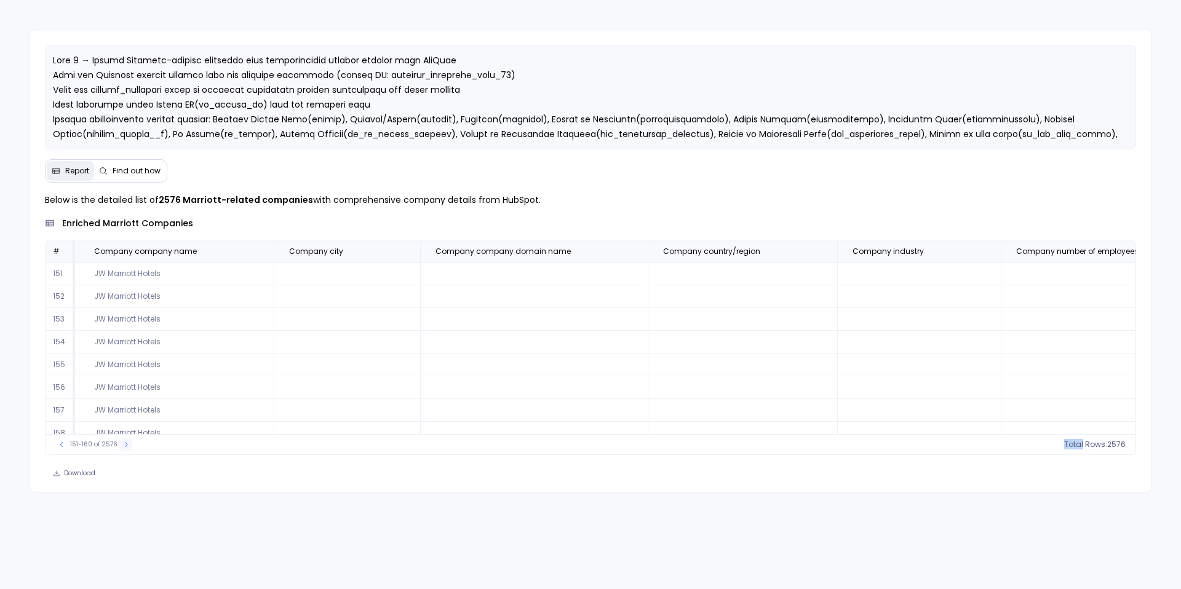
click at [120, 442] on button at bounding box center [126, 445] width 12 height 12
click at [122, 442] on icon at bounding box center [125, 444] width 7 height 7
click at [121, 442] on icon at bounding box center [124, 444] width 7 height 7
click at [120, 442] on button at bounding box center [126, 445] width 12 height 12
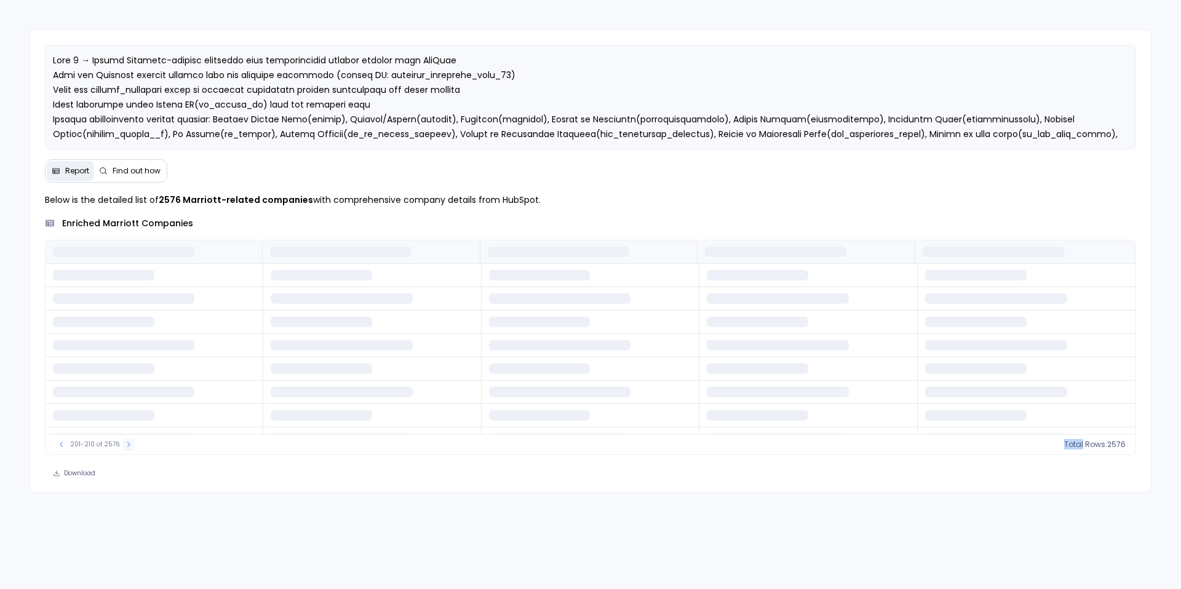
scroll to position [0, 0]
click at [122, 442] on button at bounding box center [128, 445] width 12 height 12
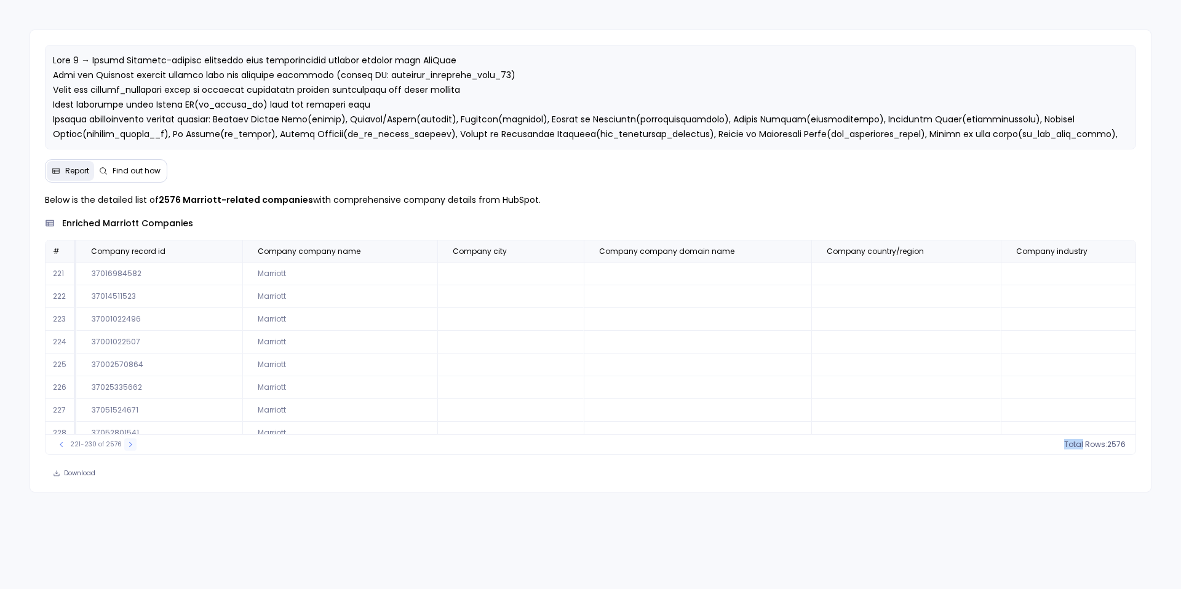
click at [130, 445] on button at bounding box center [130, 445] width 12 height 12
click at [130, 445] on button at bounding box center [131, 445] width 12 height 12
click at [415, 257] on button at bounding box center [422, 251] width 15 height 15
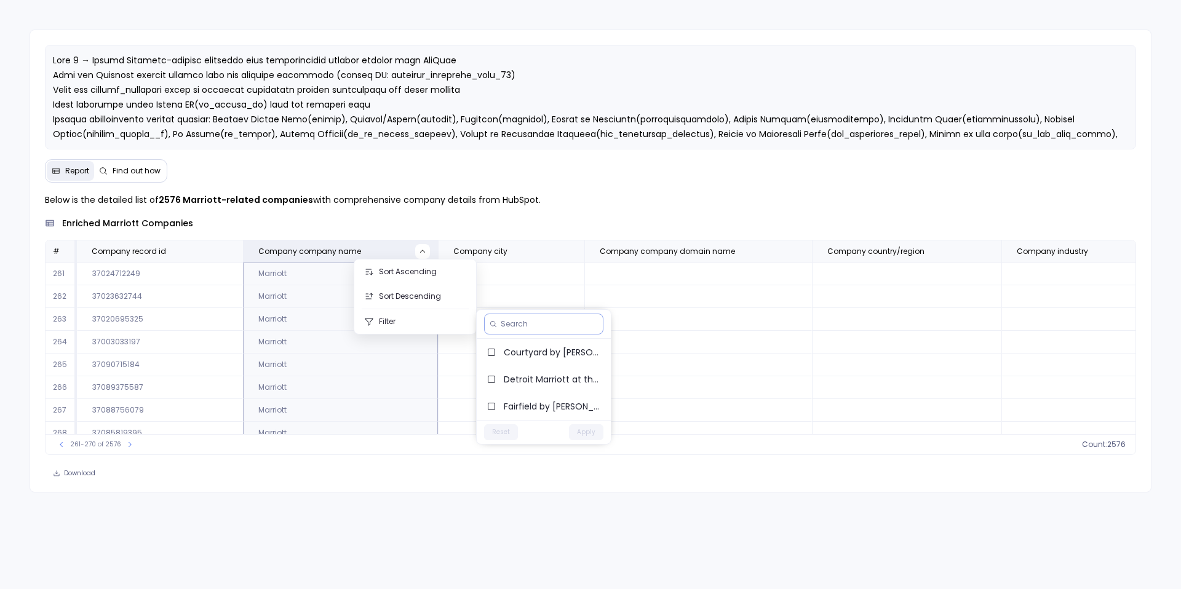
click at [521, 323] on input at bounding box center [549, 324] width 97 height 10
click at [514, 326] on input at bounding box center [549, 324] width 97 height 10
type input "M"
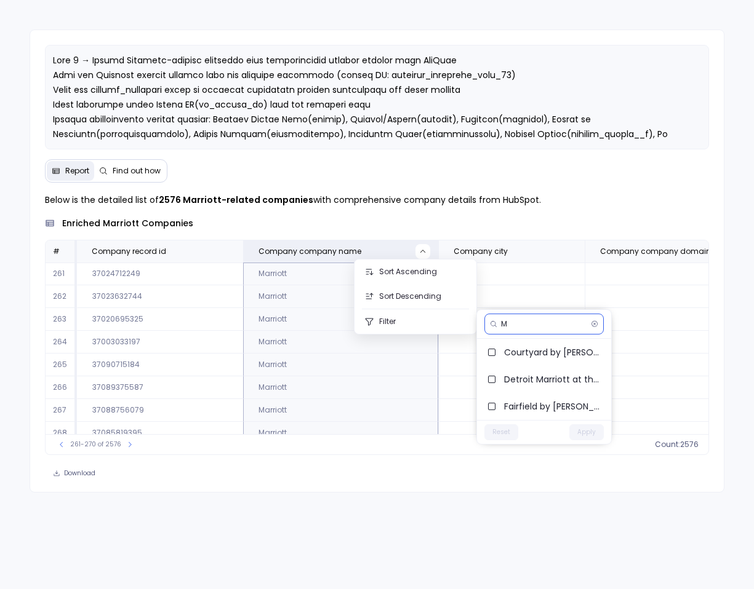
click at [514, 323] on input "M" at bounding box center [543, 324] width 85 height 10
type input "M"
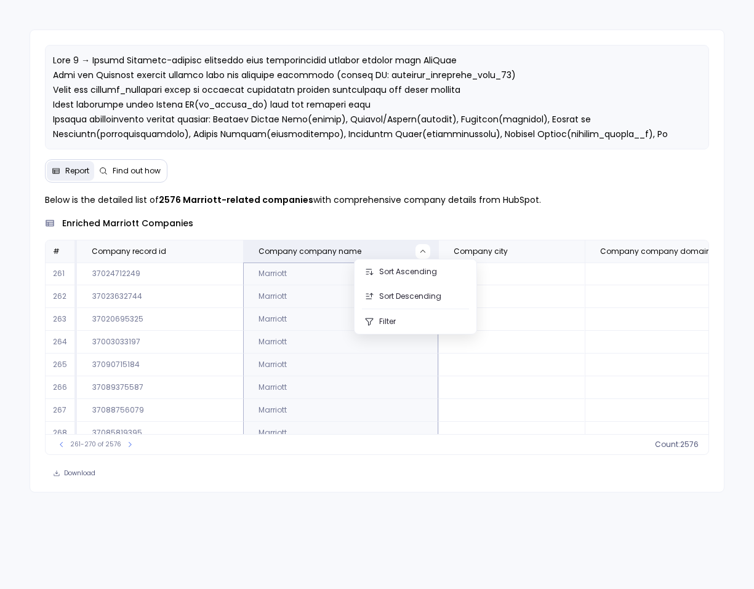
click at [456, 511] on div "Report Find out how Below is the detailed list of 2576 Marriott-related compani…" at bounding box center [377, 294] width 754 height 589
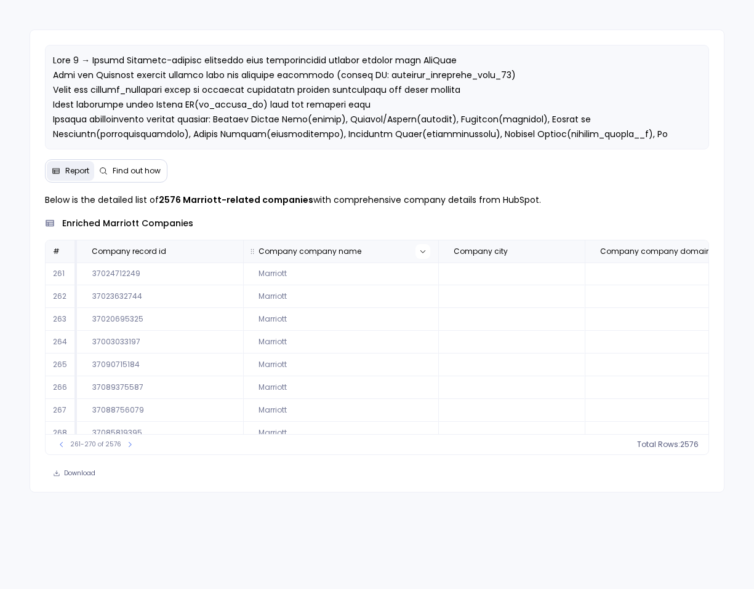
click at [419, 254] on icon at bounding box center [422, 251] width 7 height 7
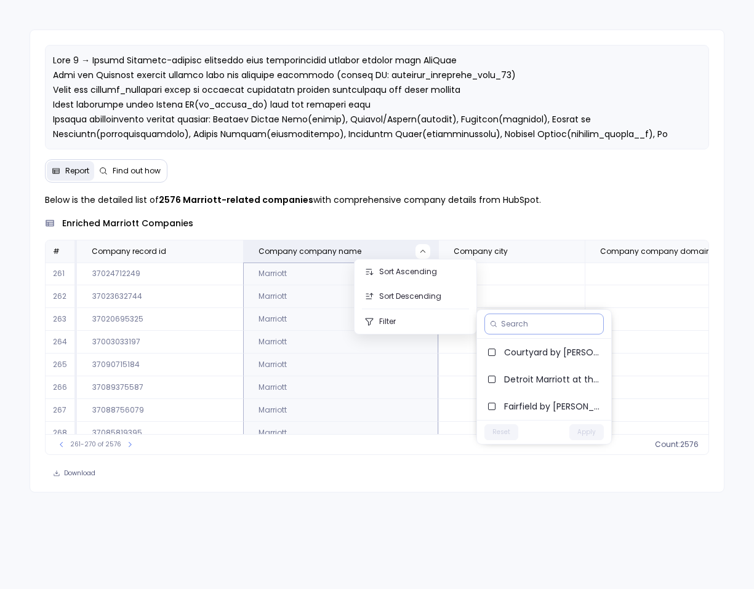
click at [516, 322] on input at bounding box center [549, 324] width 97 height 10
type input "mario"
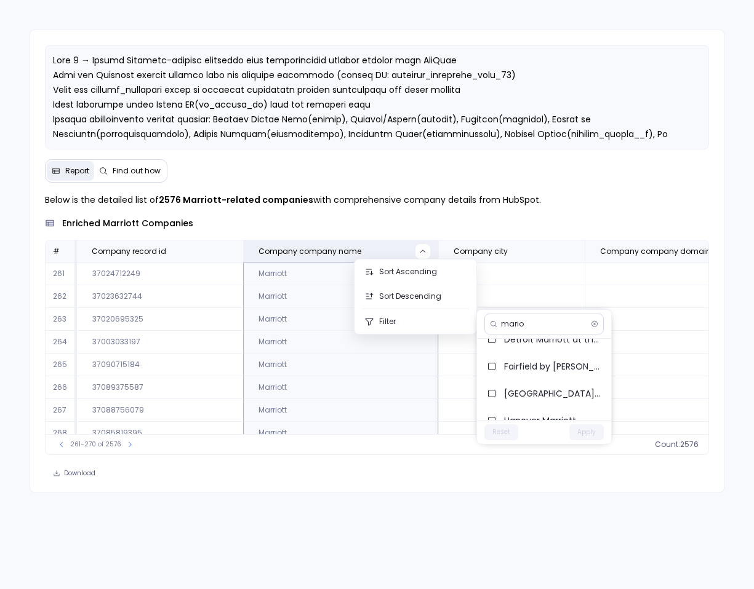
scroll to position [0, 0]
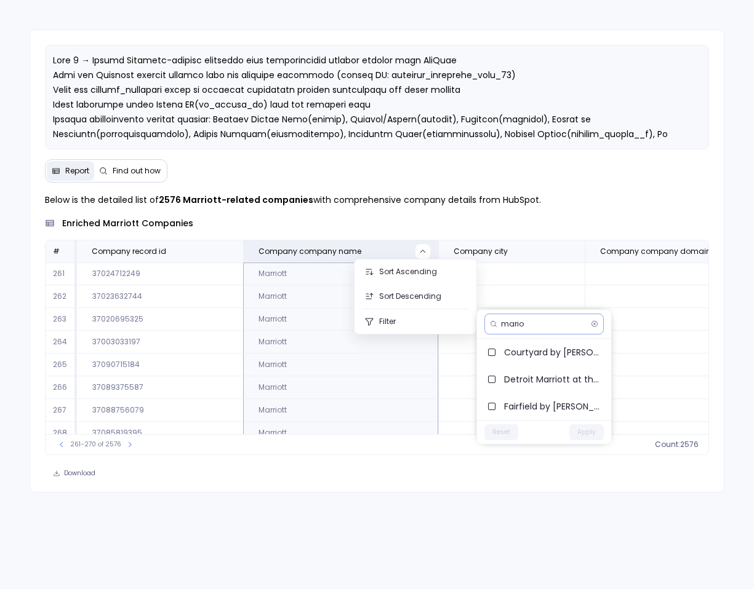
click at [539, 326] on input "mario" at bounding box center [543, 324] width 85 height 10
click at [516, 323] on input "mariott" at bounding box center [543, 324] width 85 height 10
type input "marriott"
click at [520, 324] on input "marriott" at bounding box center [543, 324] width 85 height 10
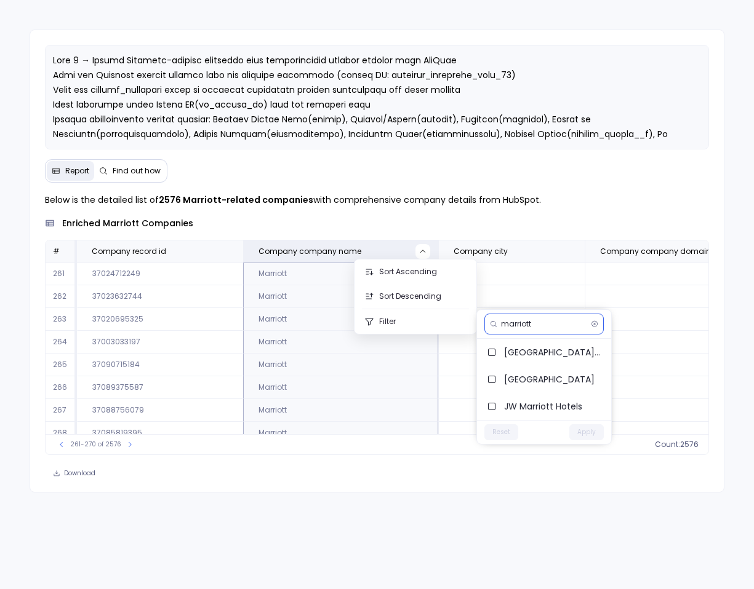
click at [520, 324] on input "marriott" at bounding box center [543, 324] width 85 height 10
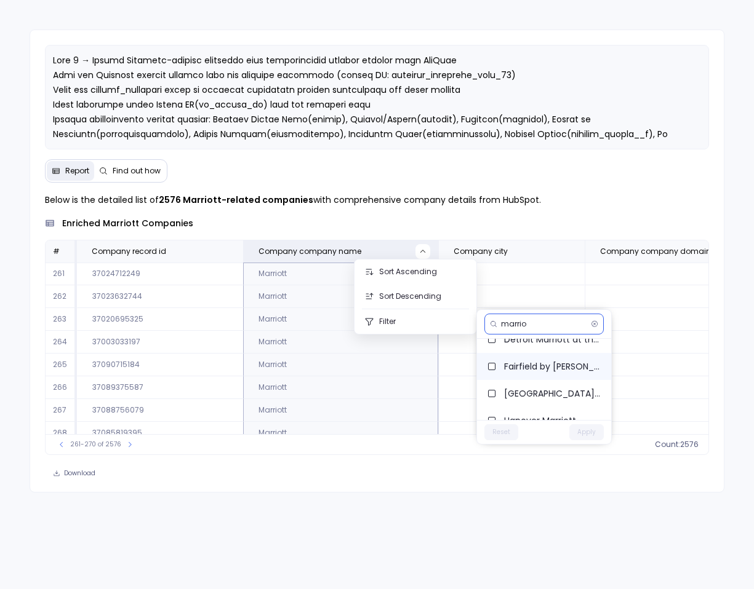
scroll to position [0, 0]
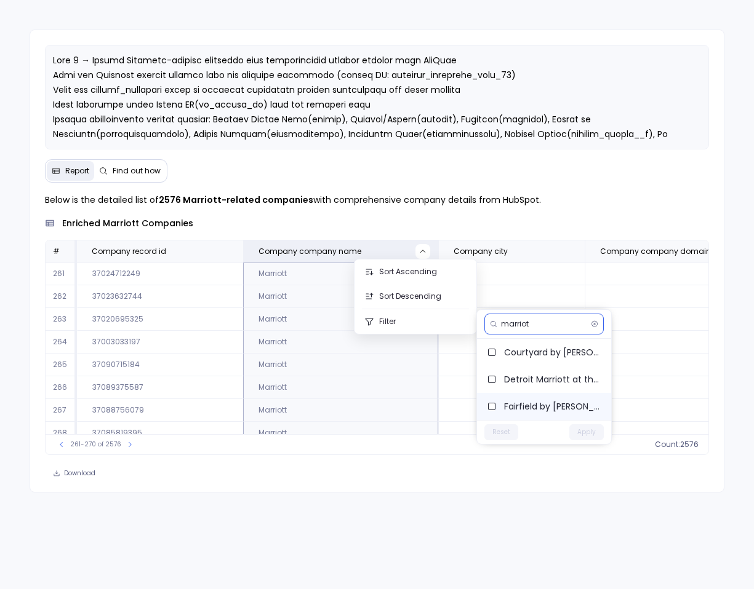
type input "marriott"
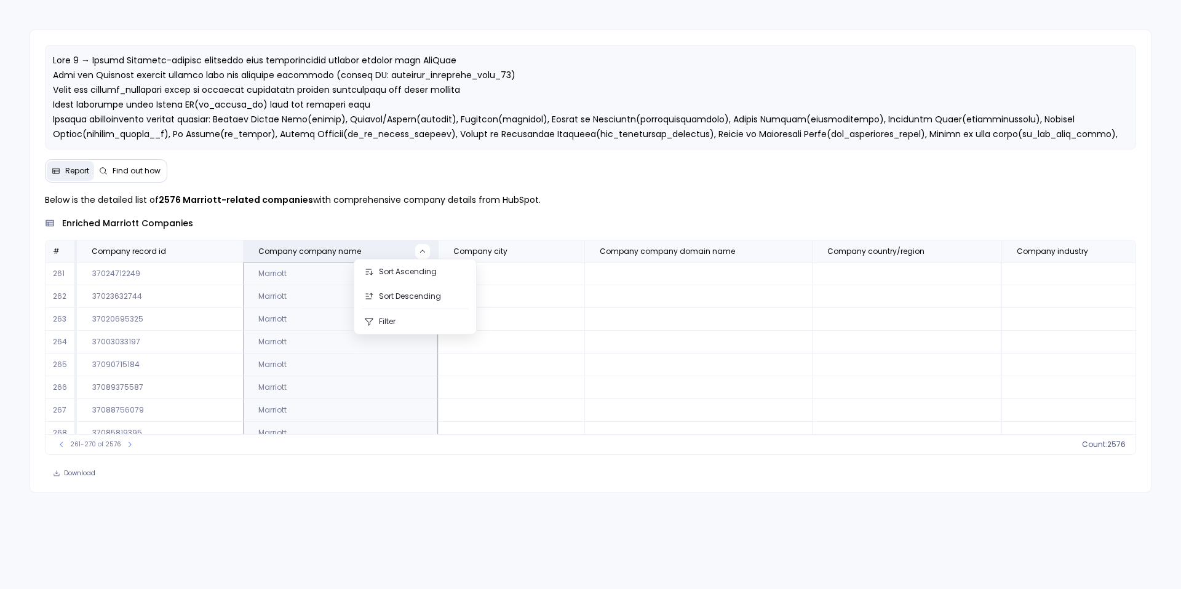
click at [469, 463] on div "Below is the detailed list of 2576 Marriott-related companies with comprehensiv…" at bounding box center [590, 338] width 1121 height 290
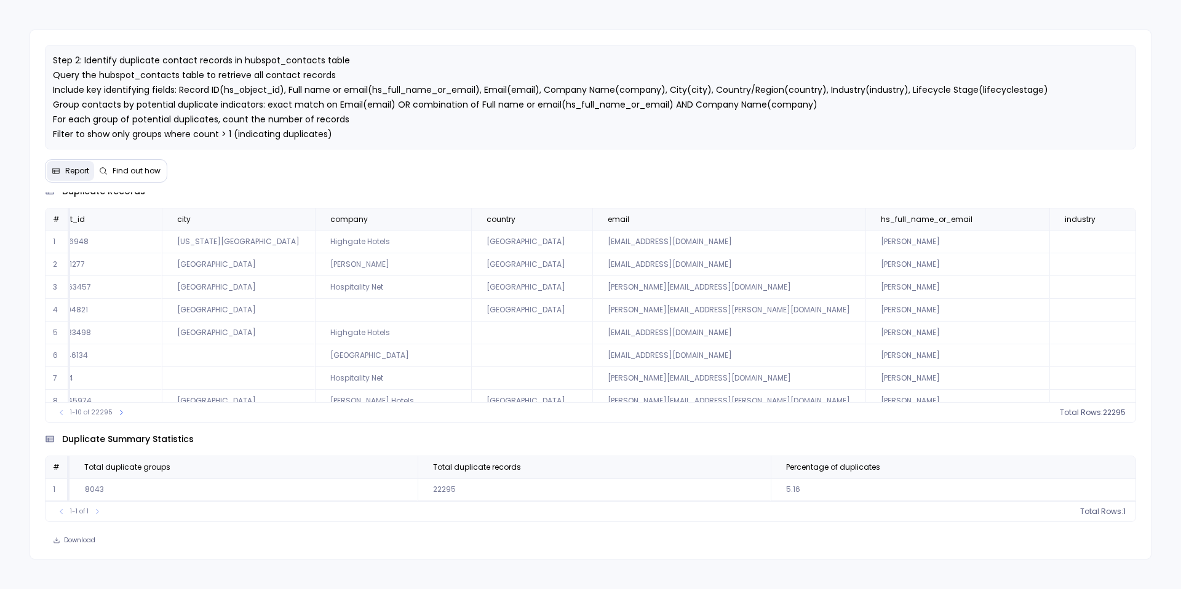
scroll to position [0, 86]
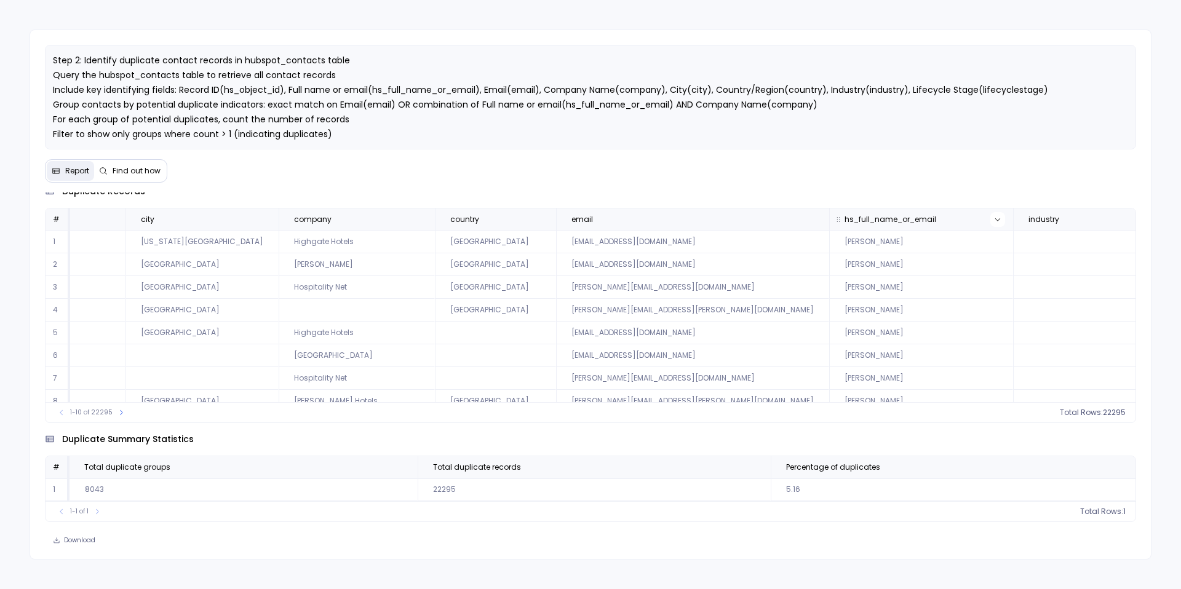
click at [994, 216] on icon at bounding box center [997, 219] width 7 height 7
click at [852, 241] on button "Sort Ascending" at bounding box center [849, 240] width 122 height 25
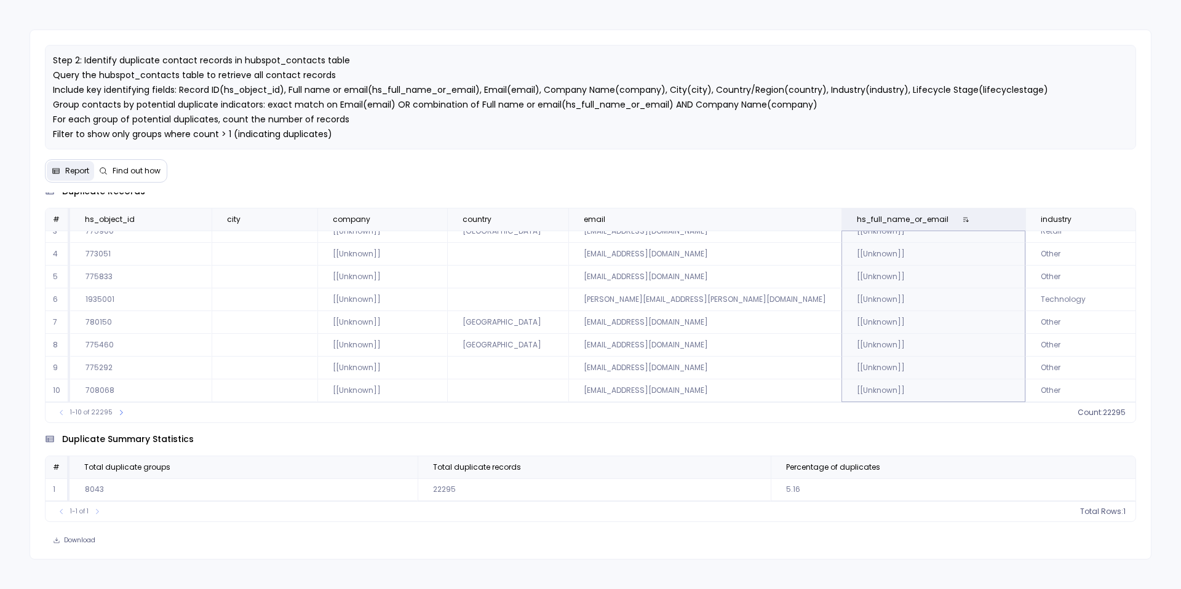
scroll to position [59, 36]
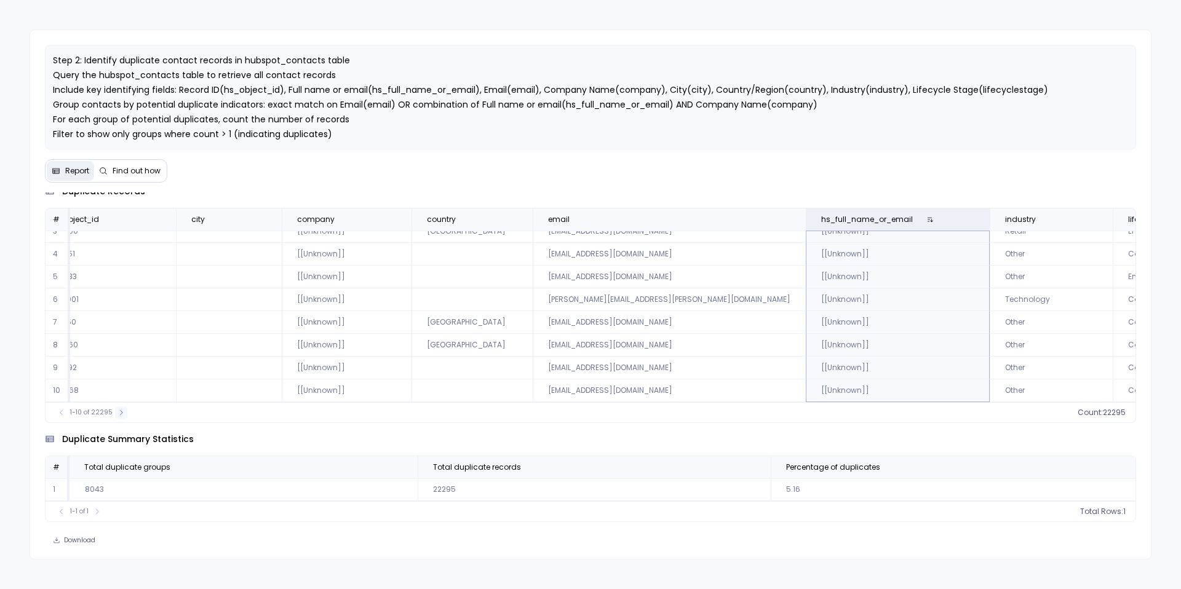
click at [115, 412] on button at bounding box center [121, 413] width 12 height 12
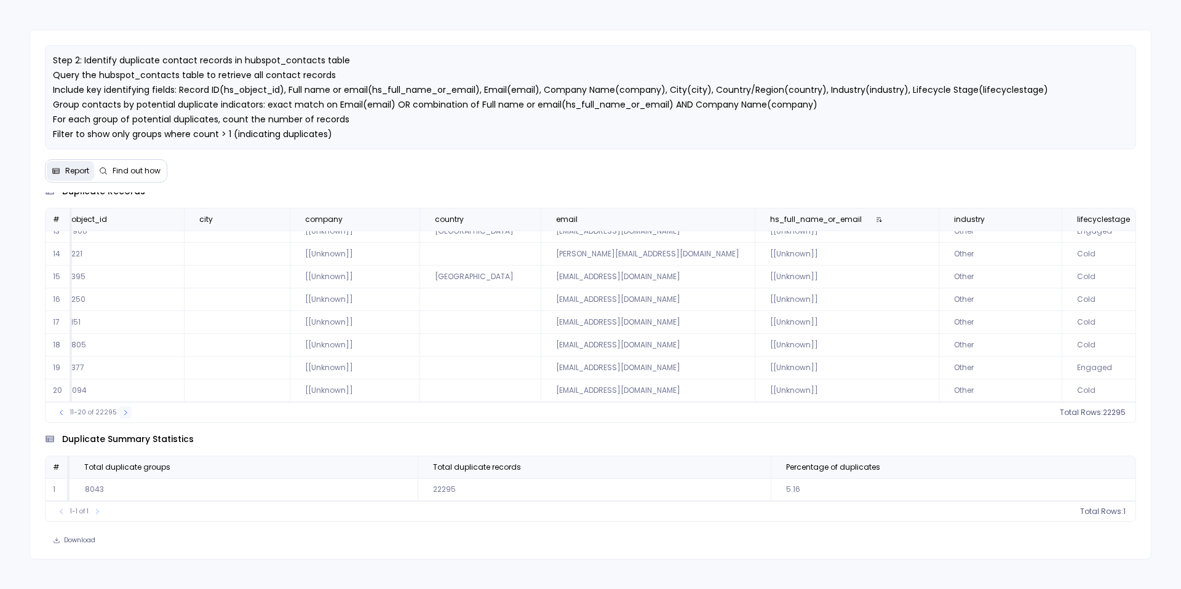
click at [119, 413] on button at bounding box center [125, 413] width 12 height 12
click at [115, 413] on div "11-20 of 22295" at bounding box center [93, 413] width 89 height 12
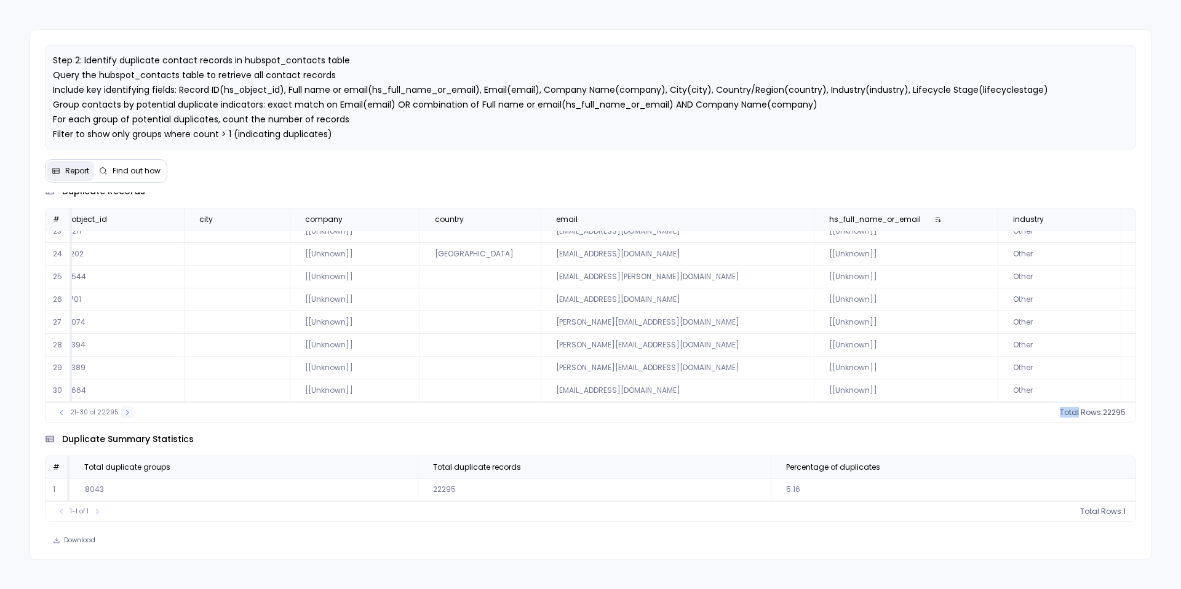
click at [126, 412] on icon at bounding box center [127, 412] width 7 height 7
click at [126, 412] on icon at bounding box center [126, 412] width 7 height 7
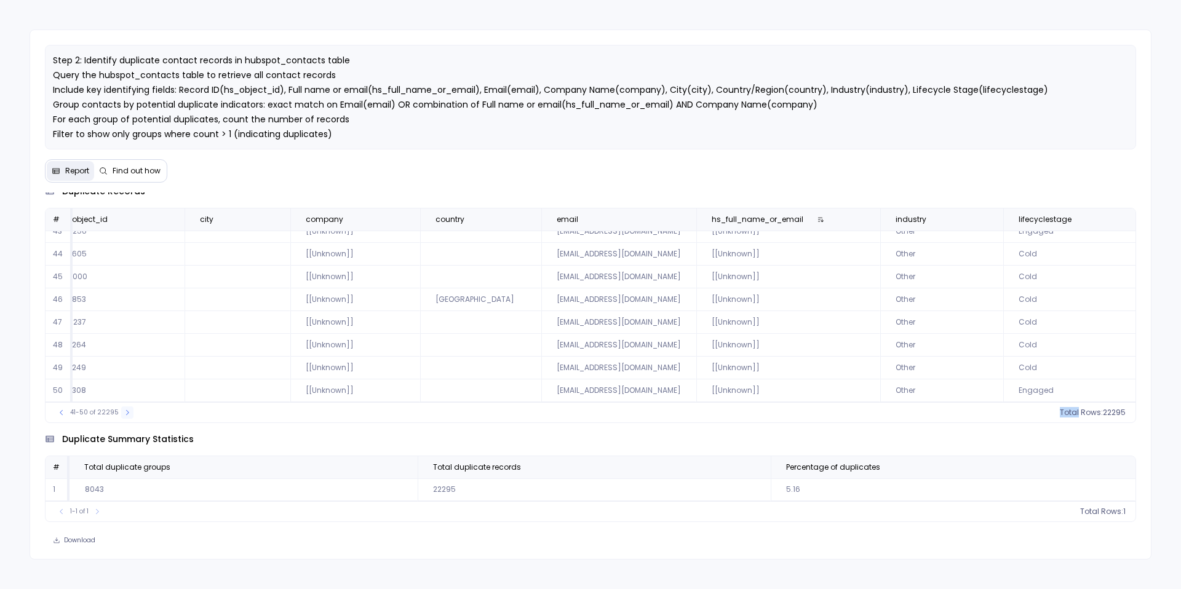
click at [126, 412] on icon at bounding box center [127, 412] width 7 height 7
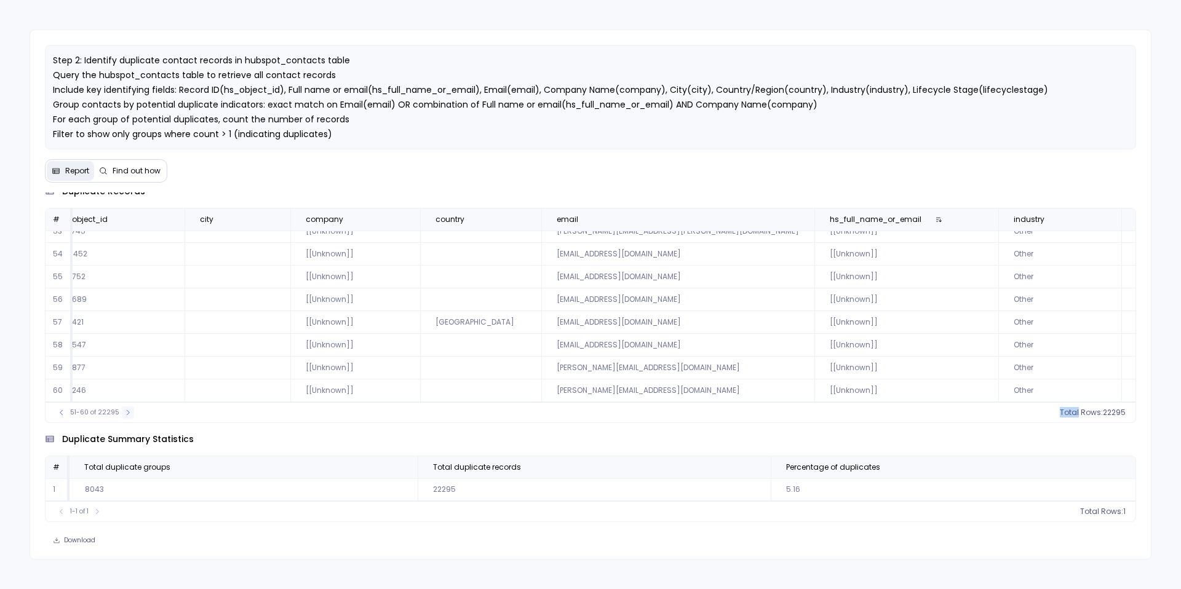
click at [126, 412] on icon at bounding box center [127, 412] width 7 height 7
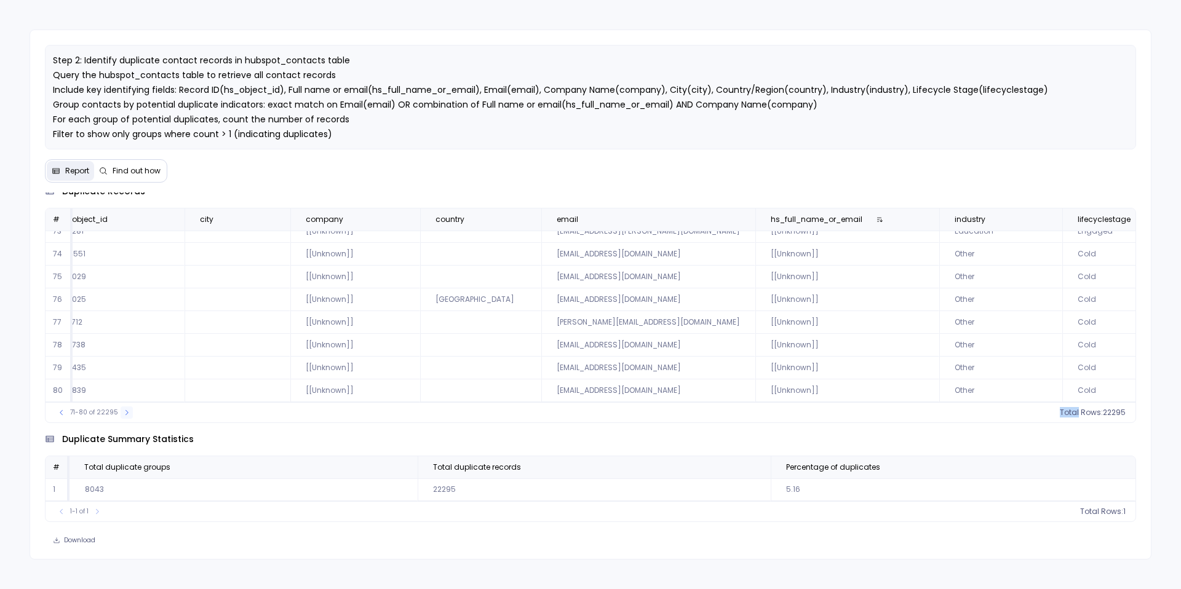
click at [126, 412] on icon at bounding box center [126, 412] width 7 height 7
click at [126, 412] on icon at bounding box center [127, 412] width 7 height 7
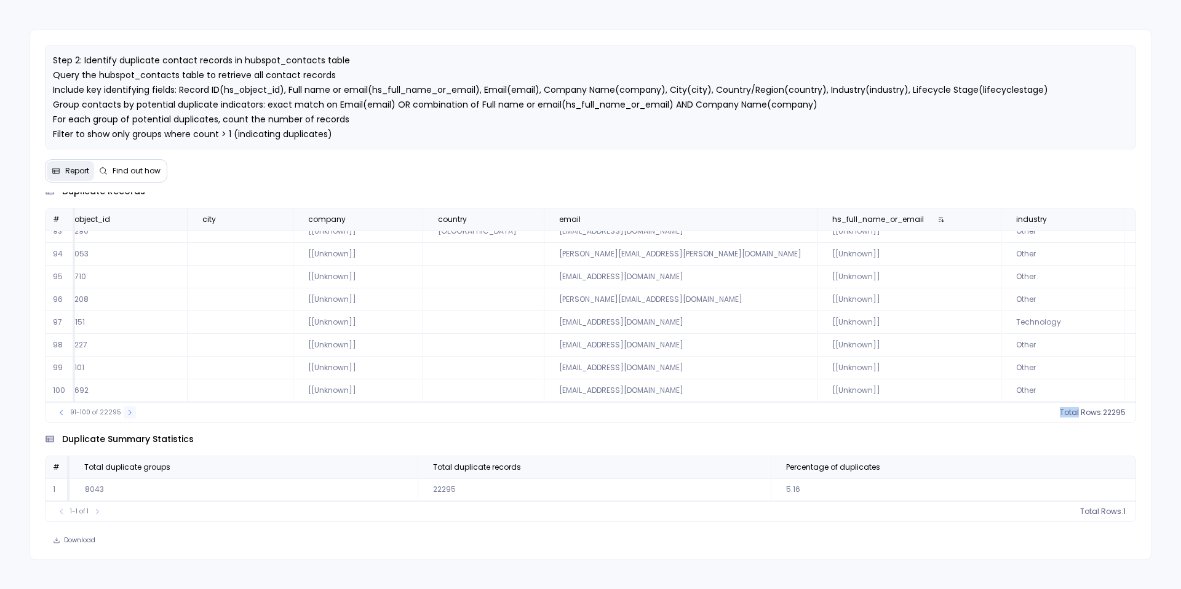
click at [129, 412] on icon at bounding box center [130, 412] width 3 height 5
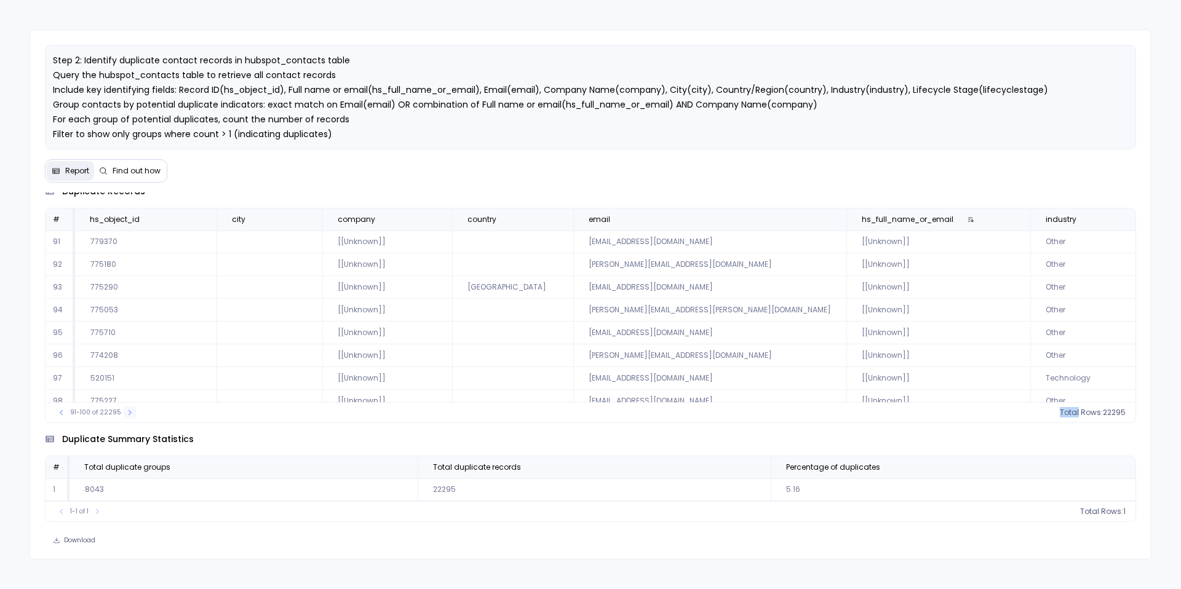
click at [129, 412] on icon at bounding box center [130, 412] width 3 height 5
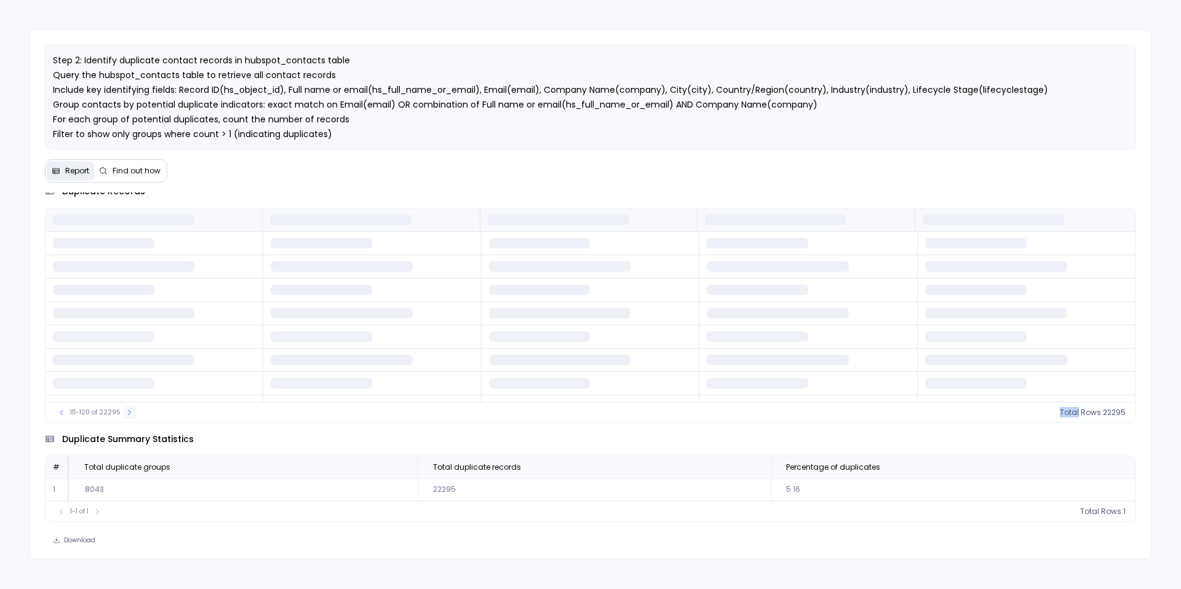
click at [126, 412] on icon at bounding box center [129, 412] width 7 height 7
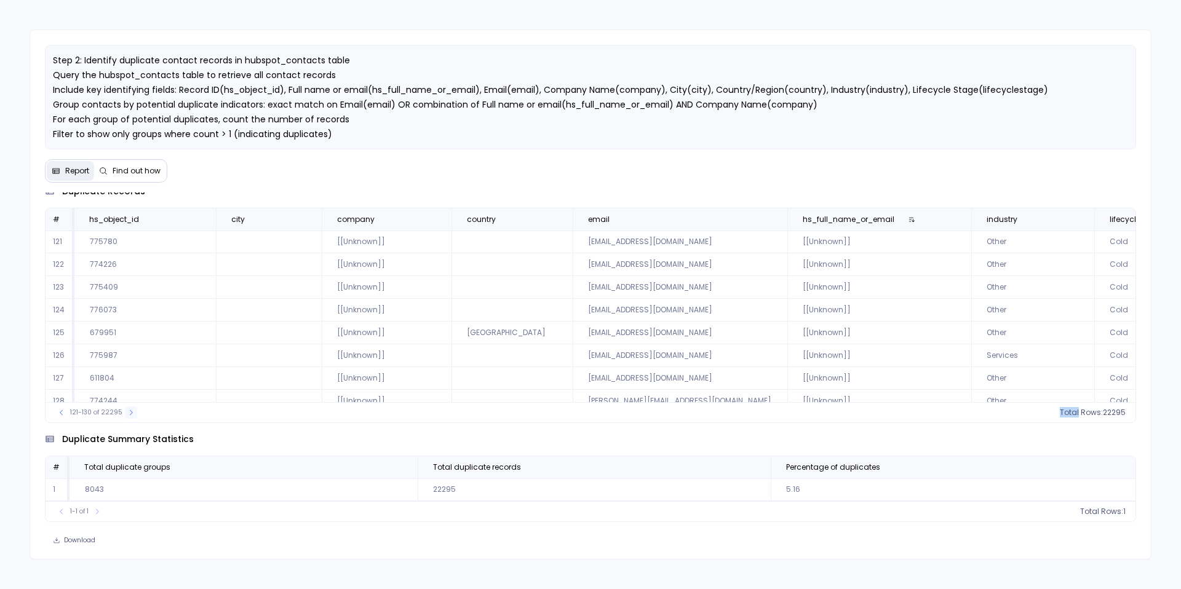
click at [127, 412] on icon at bounding box center [130, 412] width 7 height 7
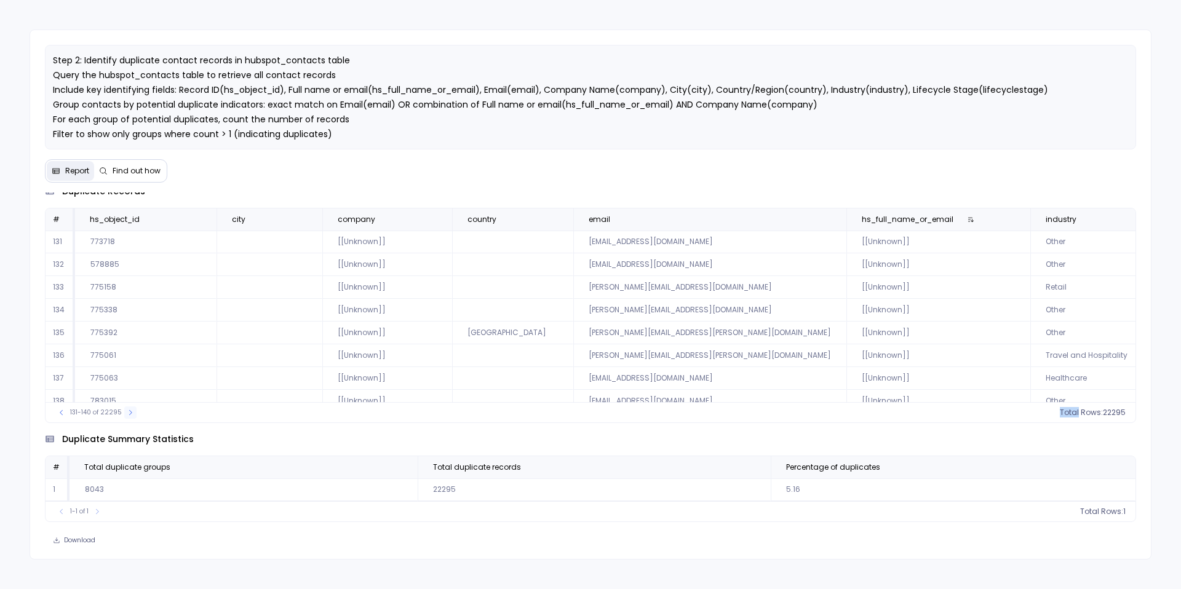
click at [127, 412] on icon at bounding box center [130, 412] width 7 height 7
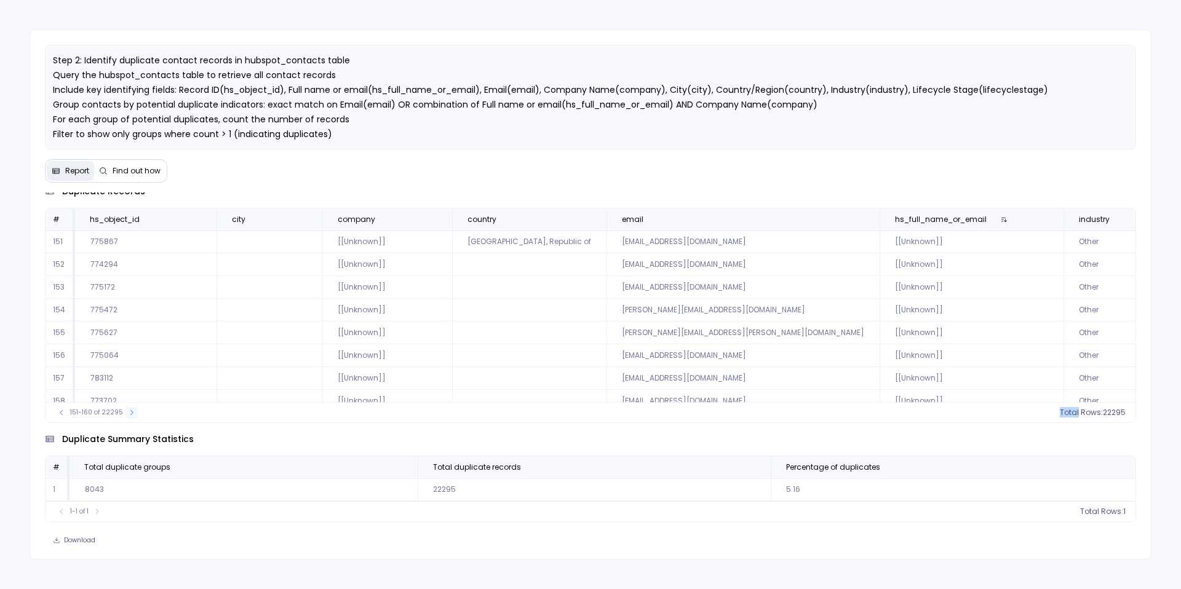
click at [128, 412] on icon at bounding box center [131, 412] width 7 height 7
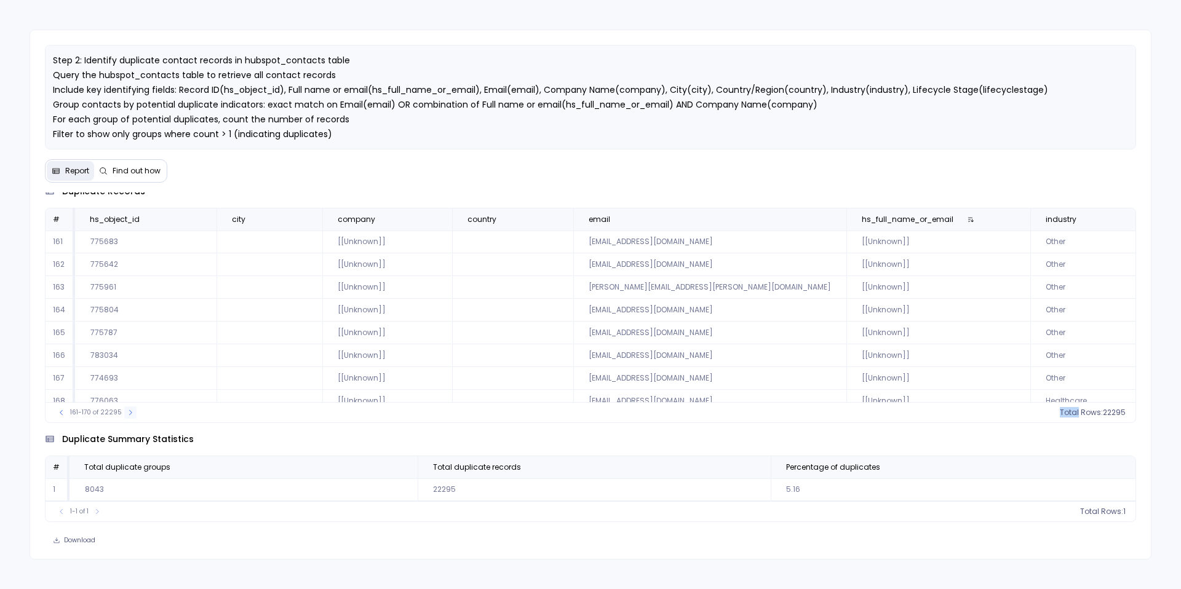
click at [127, 412] on icon at bounding box center [130, 412] width 7 height 7
click at [128, 412] on icon at bounding box center [131, 412] width 7 height 7
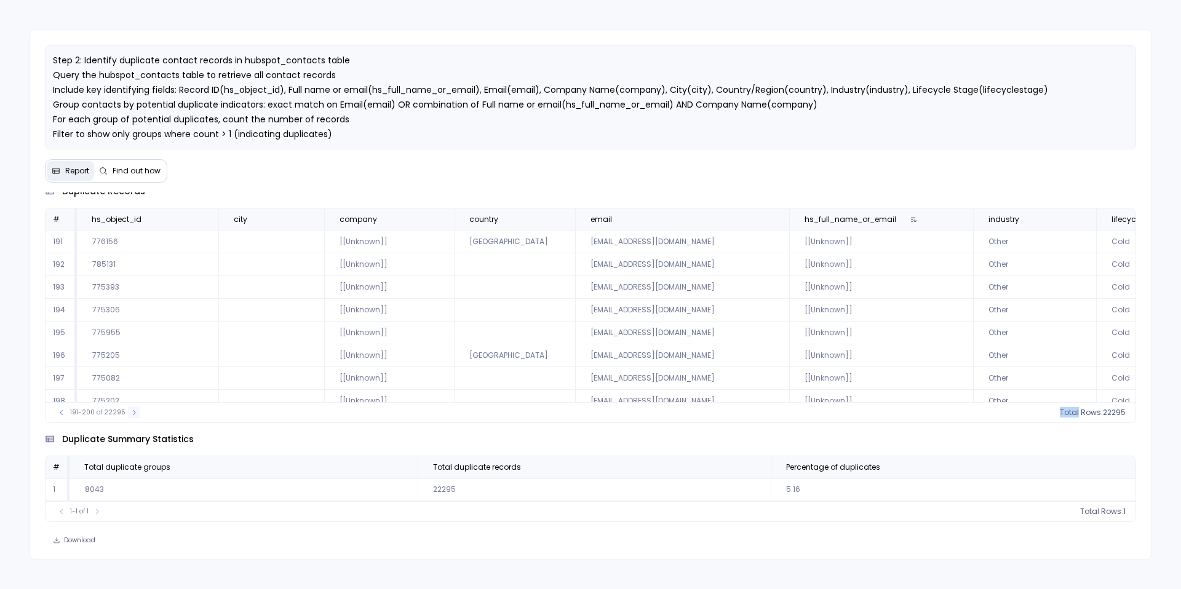
click at [130, 412] on icon at bounding box center [133, 412] width 7 height 7
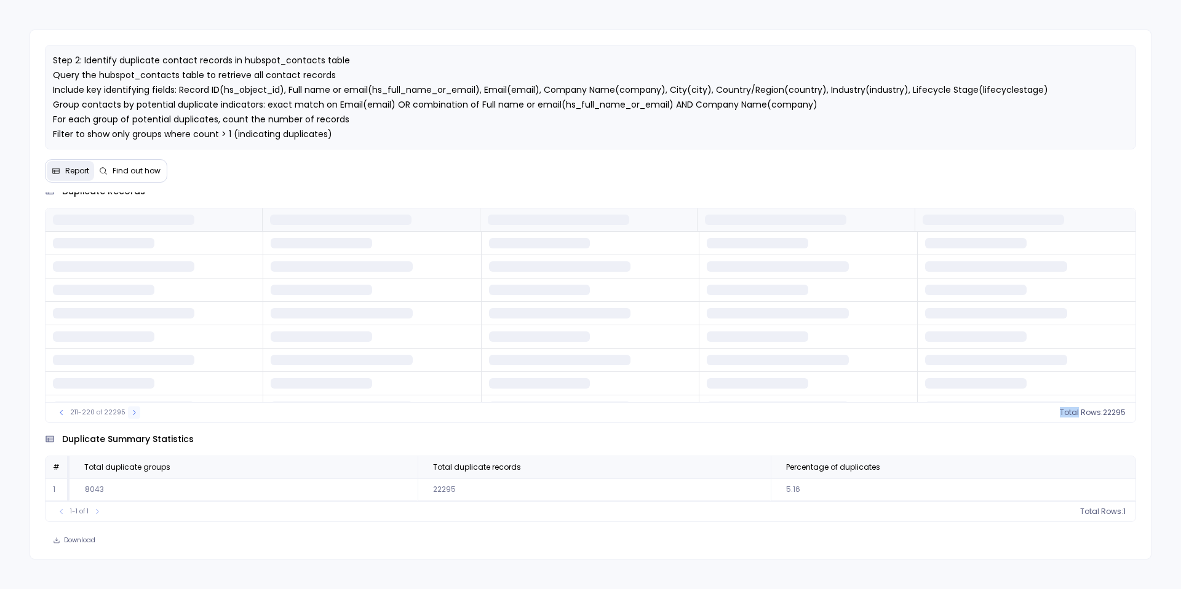
click at [130, 412] on icon at bounding box center [133, 412] width 7 height 7
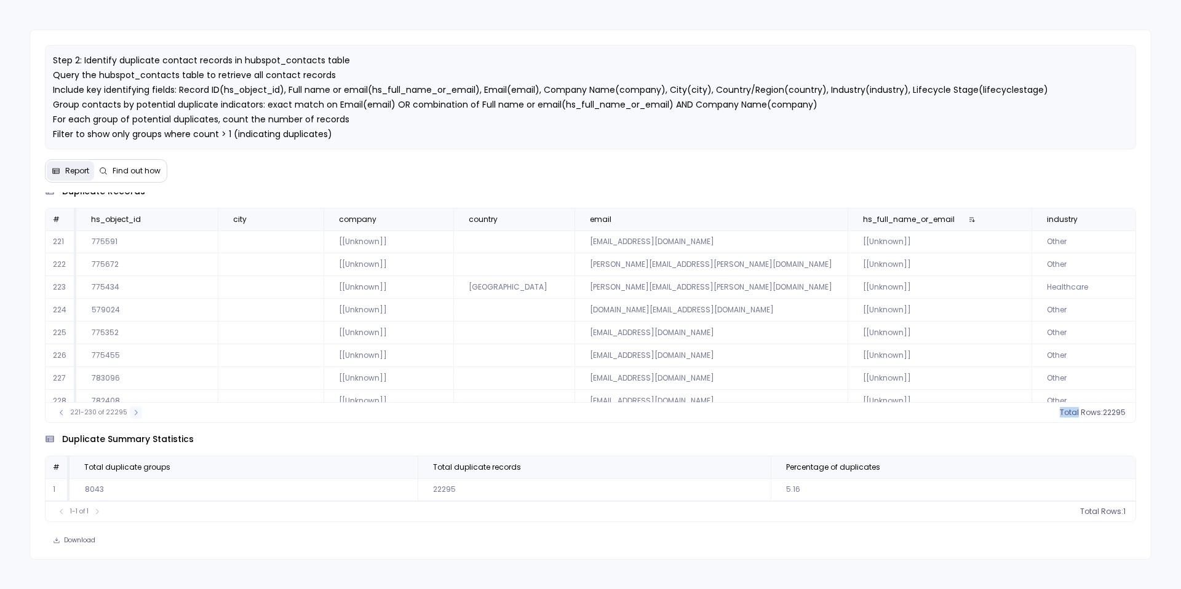
click at [132, 412] on icon at bounding box center [135, 412] width 7 height 7
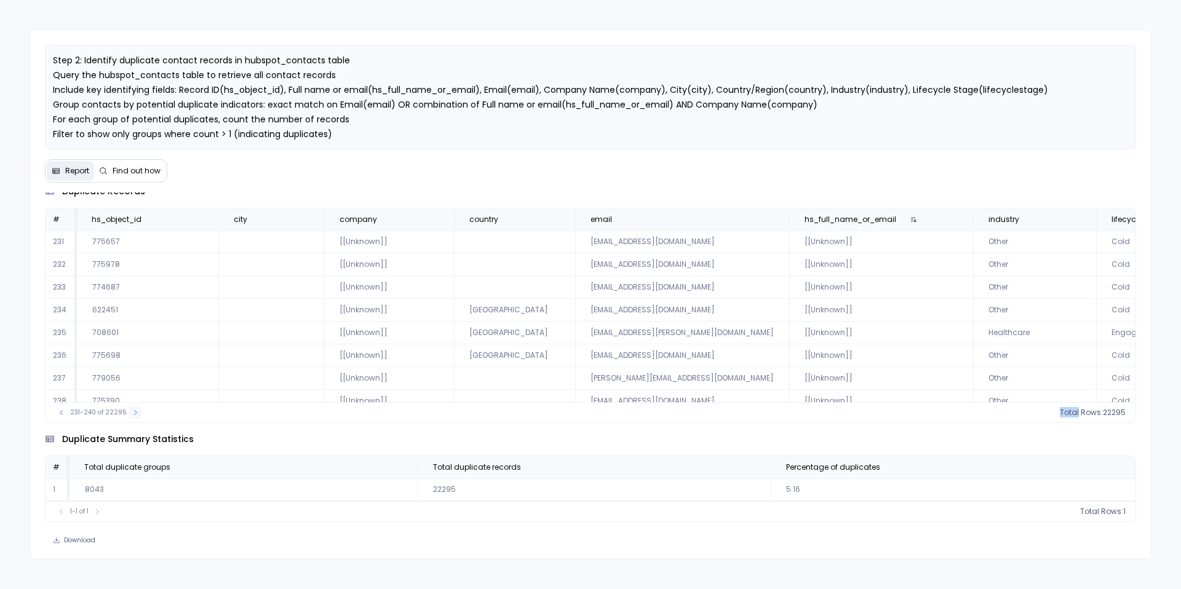
click at [132, 412] on icon at bounding box center [135, 412] width 7 height 7
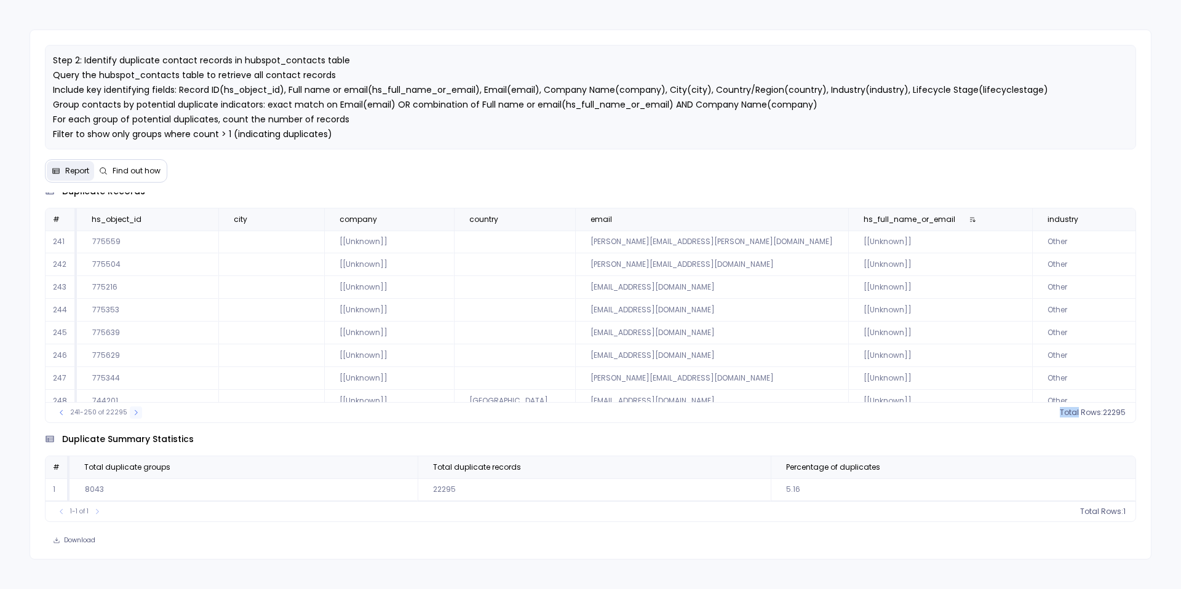
click at [132, 412] on icon at bounding box center [135, 412] width 7 height 7
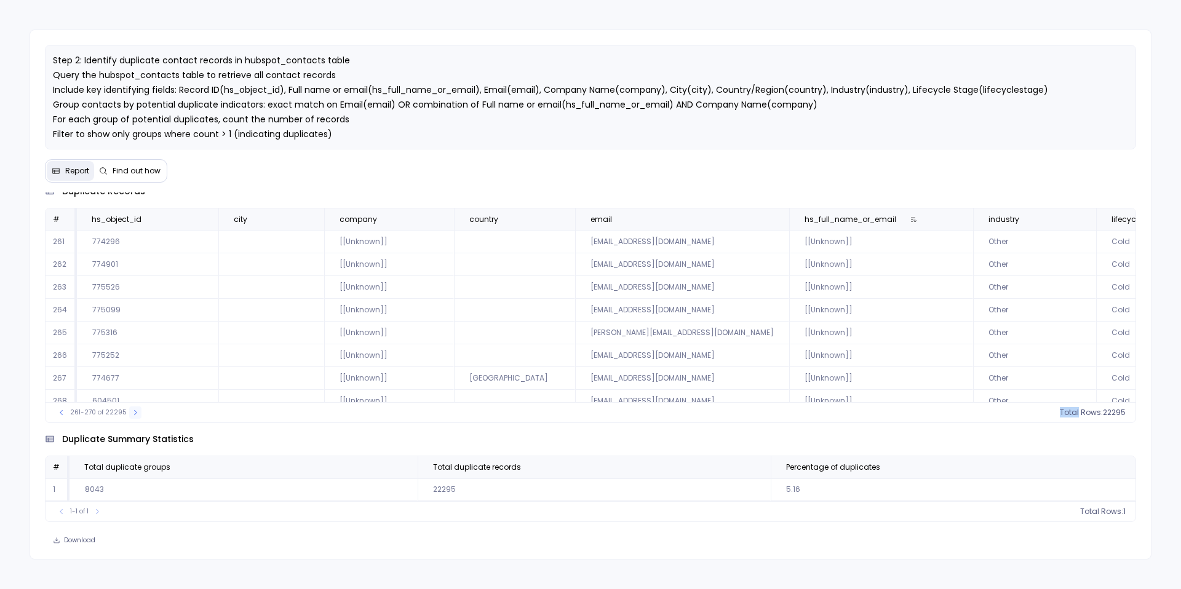
click at [132, 412] on icon at bounding box center [135, 412] width 7 height 7
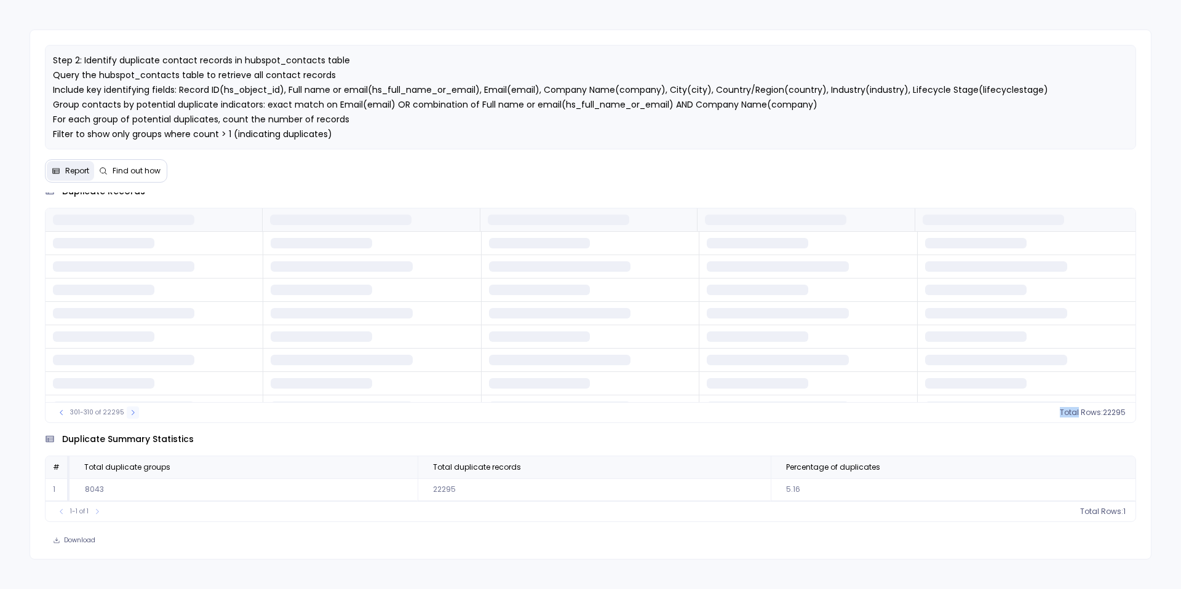
click at [129, 412] on icon at bounding box center [132, 412] width 7 height 7
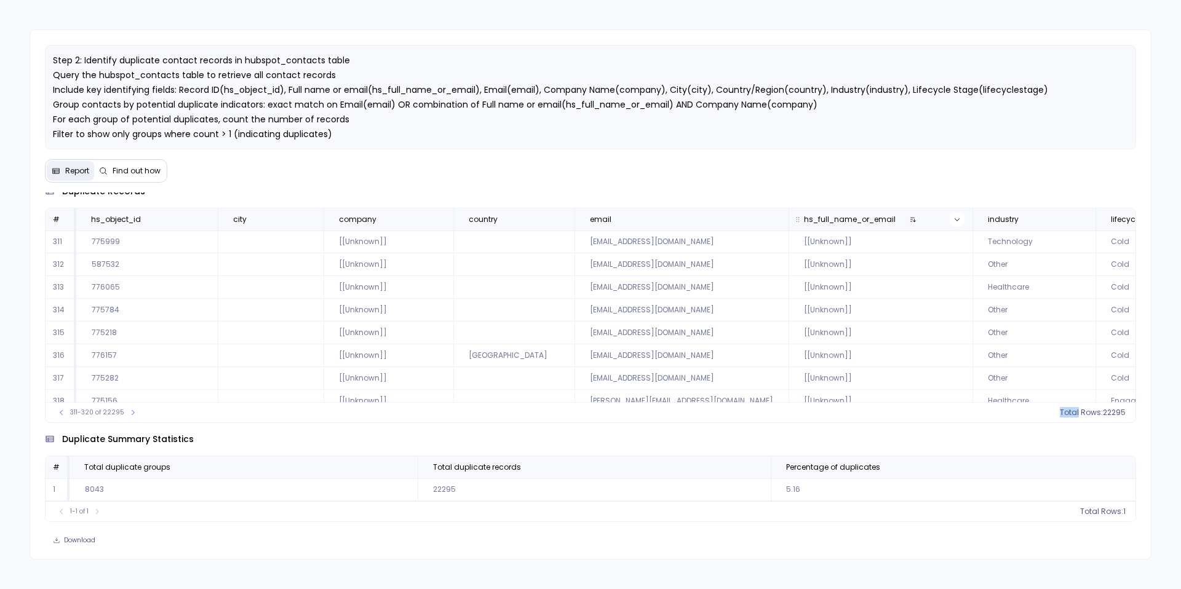
click at [954, 221] on icon at bounding box center [957, 219] width 7 height 7
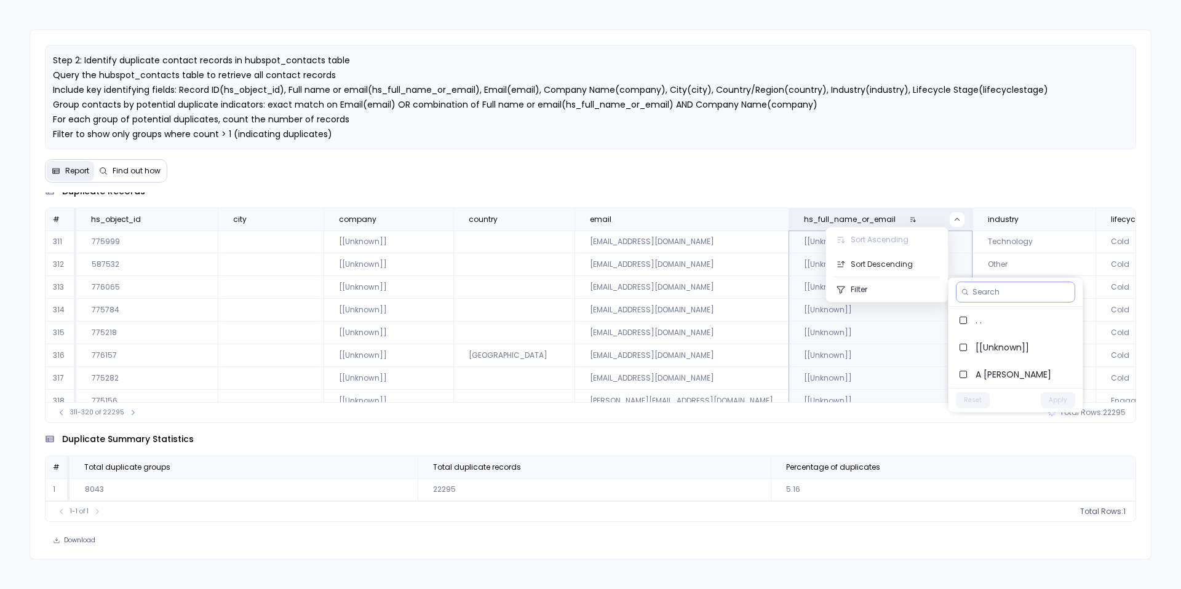
click at [1013, 296] on input at bounding box center [1021, 292] width 97 height 10
type input "aoran"
click at [983, 292] on input "aoran" at bounding box center [1015, 292] width 85 height 10
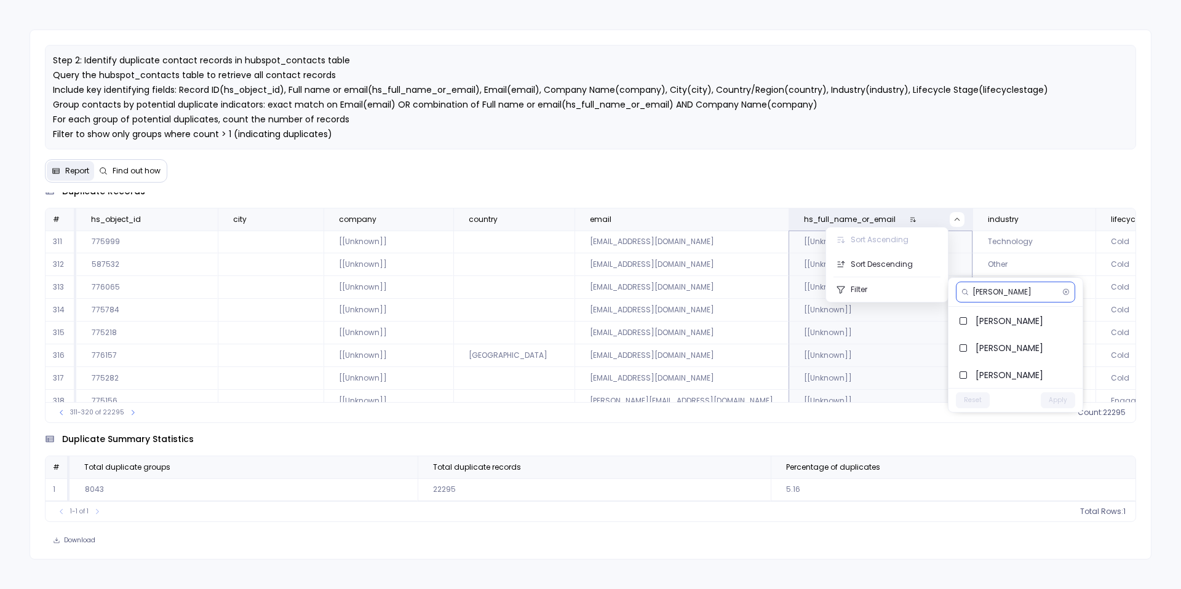
scroll to position [235, 0]
type input "[PERSON_NAME]"
click at [998, 359] on span "[PERSON_NAME]" at bounding box center [1024, 356] width 97 height 12
click at [1063, 405] on button "Apply" at bounding box center [1058, 401] width 34 height 16
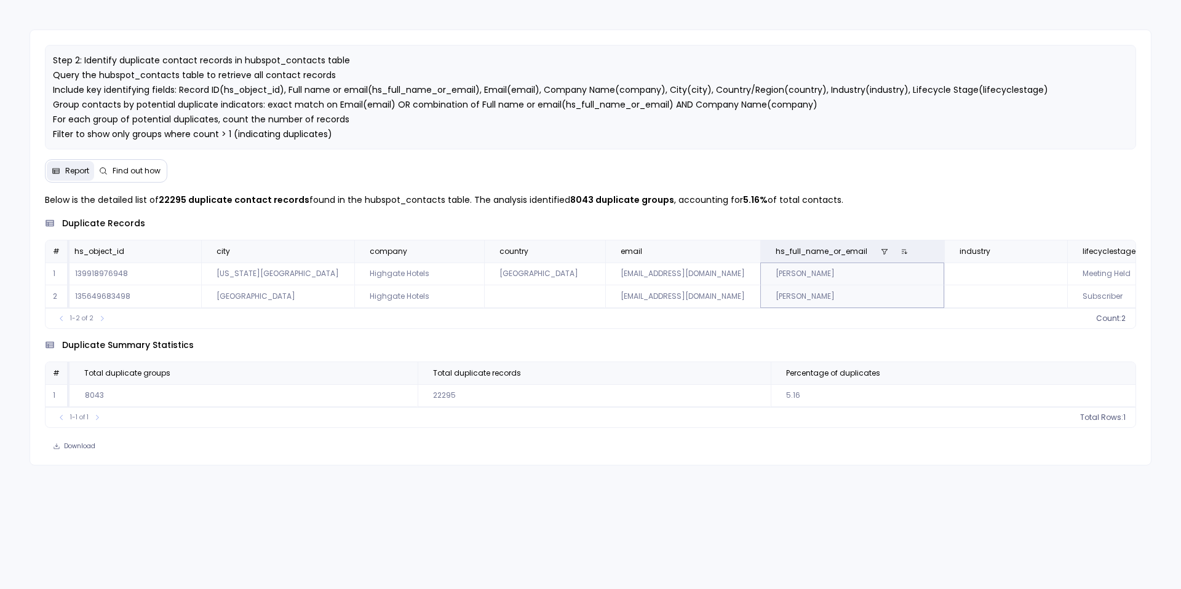
scroll to position [0, 10]
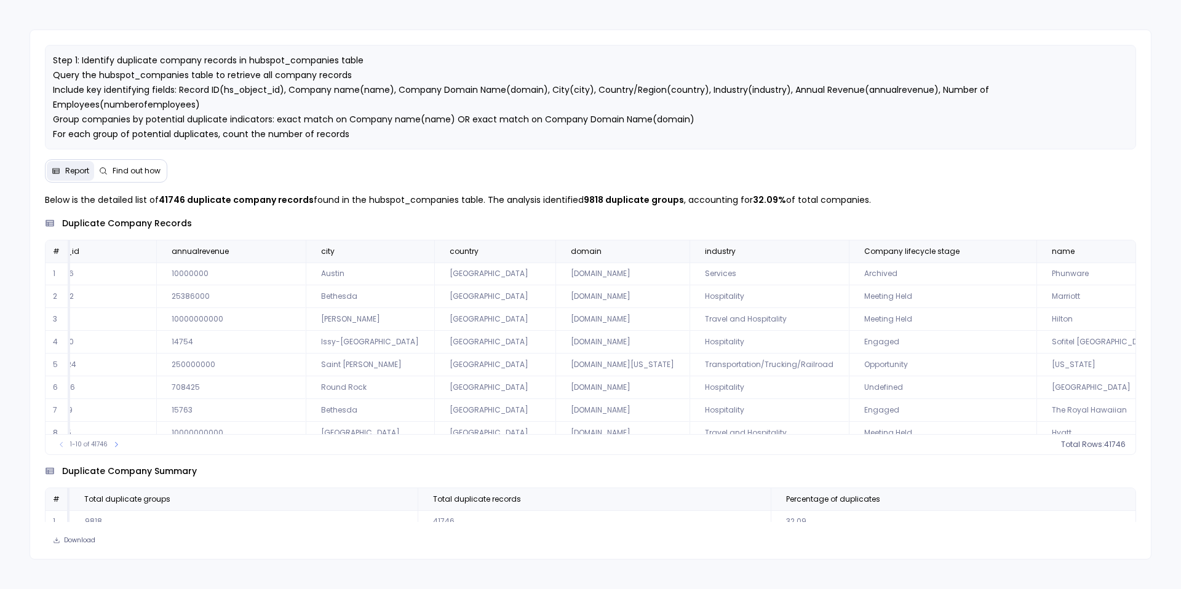
scroll to position [0, 55]
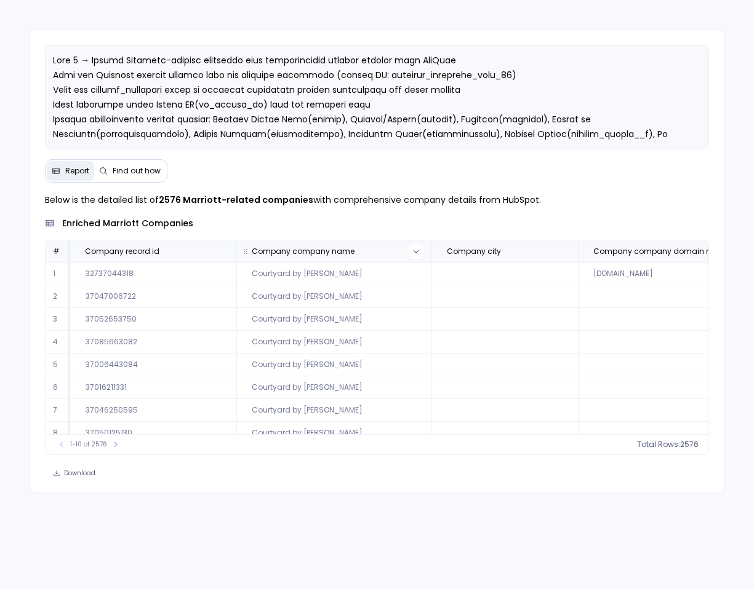
click at [412, 251] on icon at bounding box center [415, 251] width 7 height 7
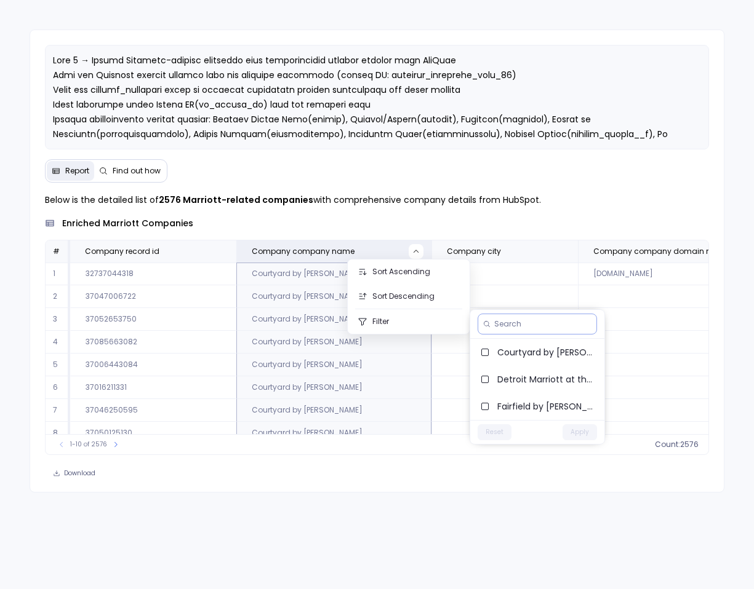
click at [533, 322] on input at bounding box center [542, 324] width 97 height 10
type input "Marriott"
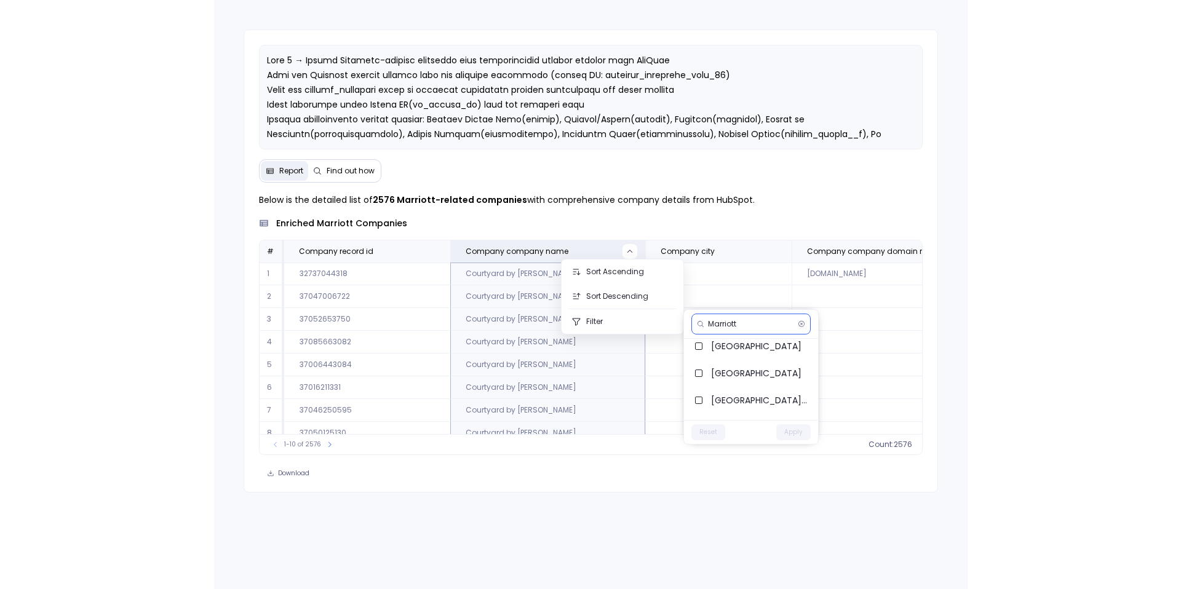
scroll to position [298, 0]
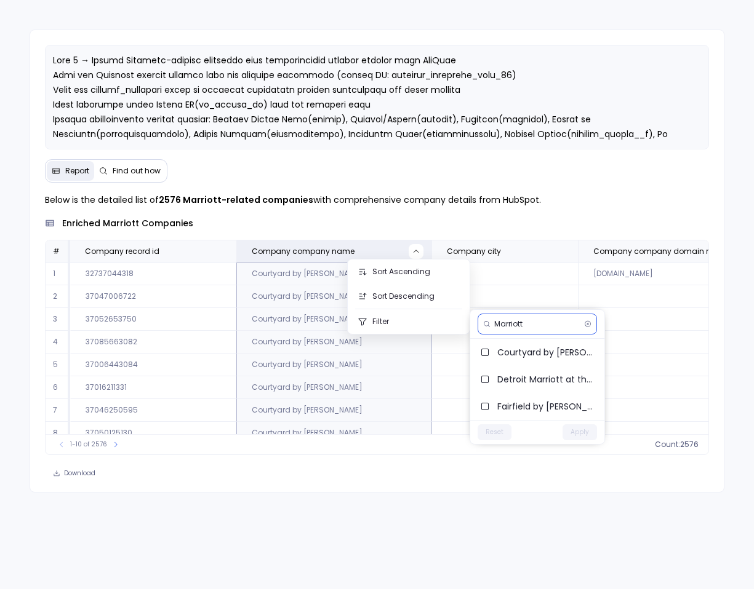
drag, startPoint x: 528, startPoint y: 322, endPoint x: 495, endPoint y: 324, distance: 32.7
click at [495, 324] on input "Marriott" at bounding box center [536, 324] width 85 height 10
click at [505, 325] on input "Marriott" at bounding box center [536, 324] width 85 height 10
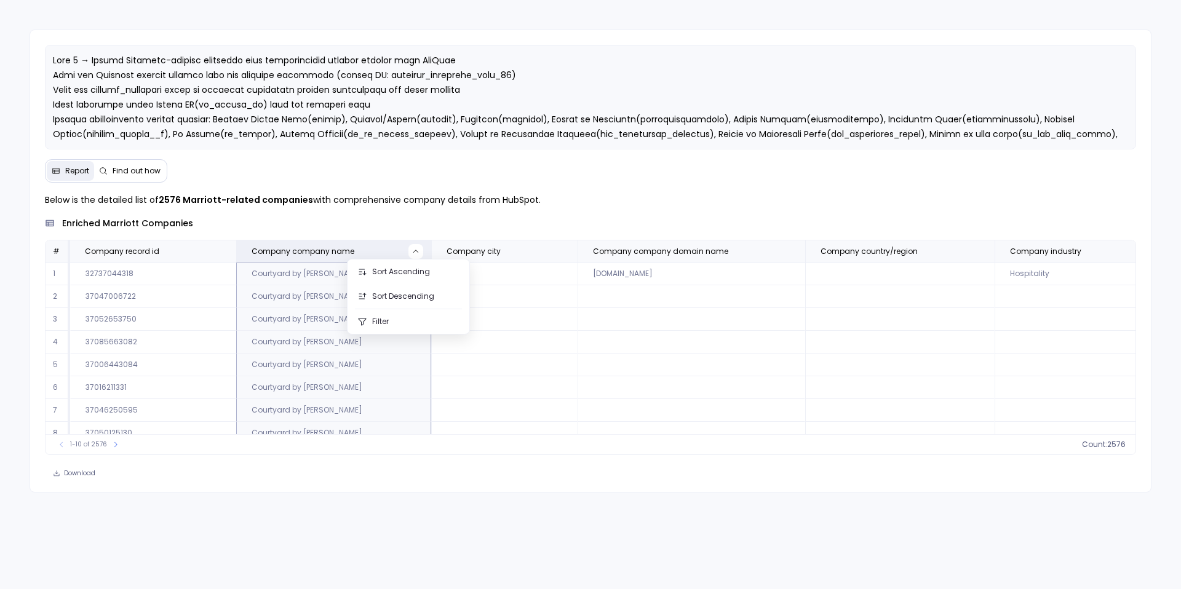
click at [500, 351] on td at bounding box center [504, 342] width 146 height 23
click at [490, 407] on td at bounding box center [504, 410] width 146 height 23
click at [179, 452] on div "1-10 of 2576 count : 2576" at bounding box center [591, 444] width 1090 height 20
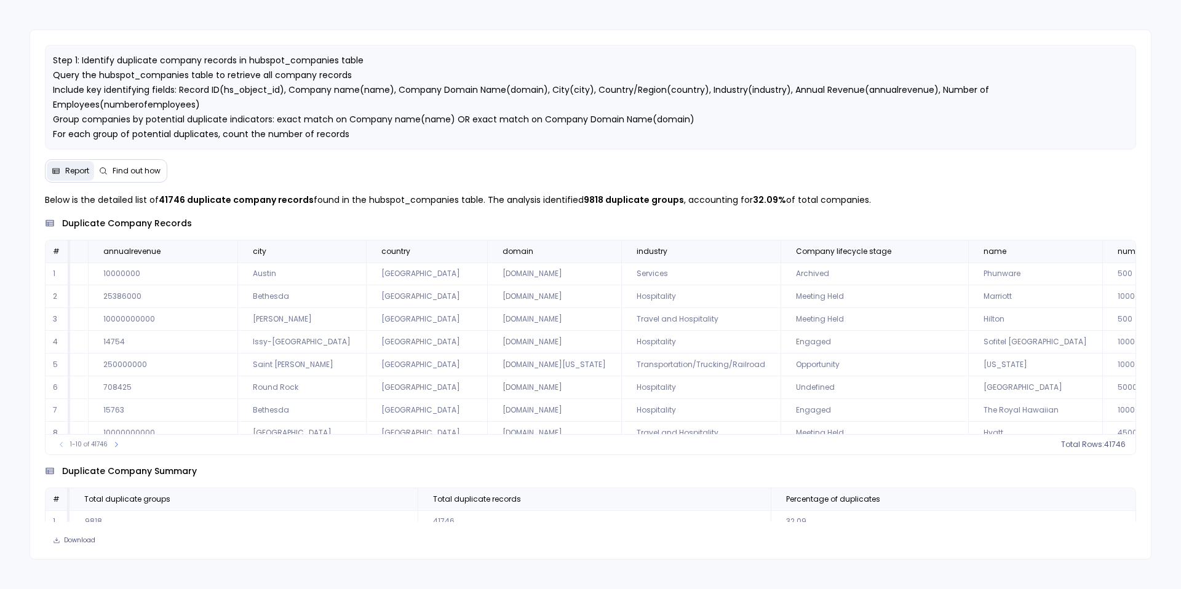
scroll to position [0, 199]
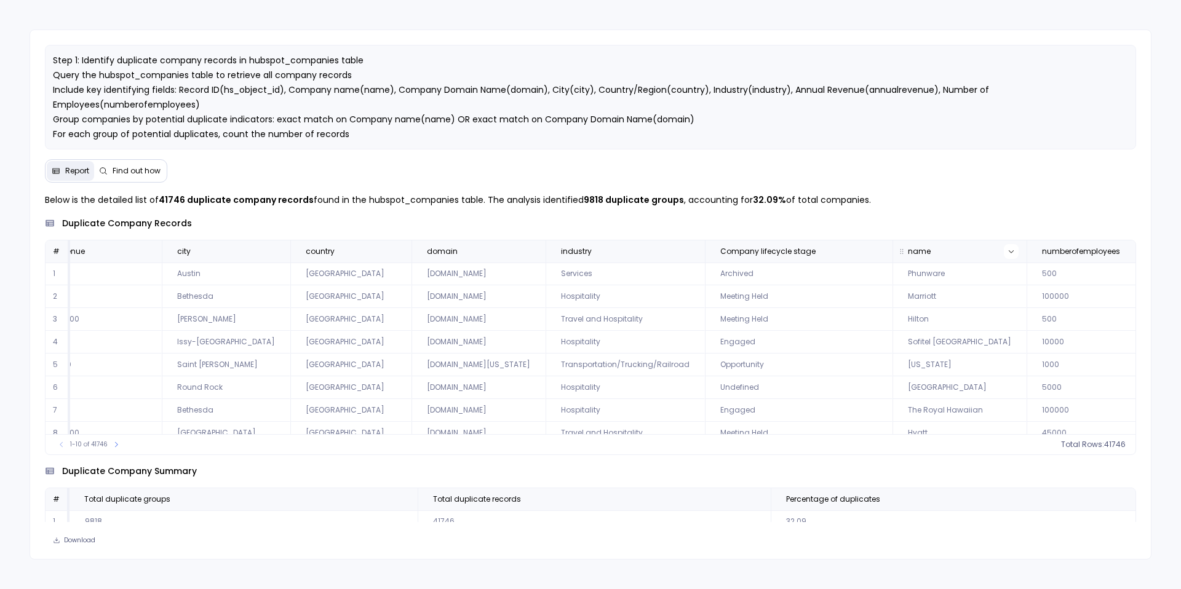
click at [1008, 250] on icon at bounding box center [1011, 251] width 7 height 7
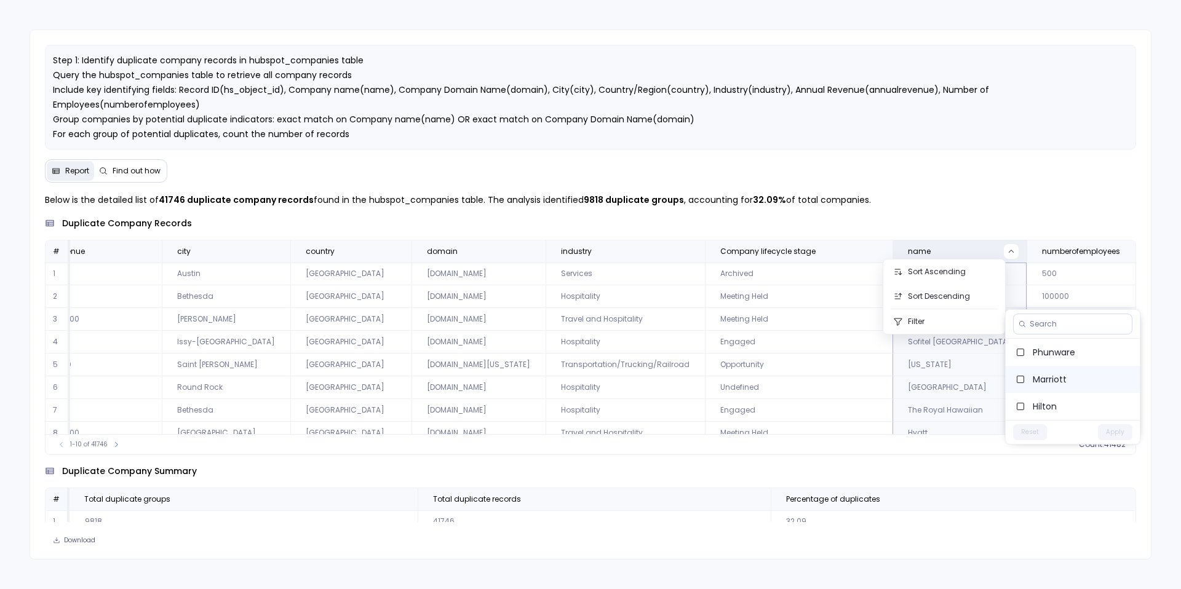
click at [1058, 384] on span "Marriott" at bounding box center [1081, 379] width 97 height 12
click at [1111, 433] on button "Apply" at bounding box center [1115, 433] width 34 height 16
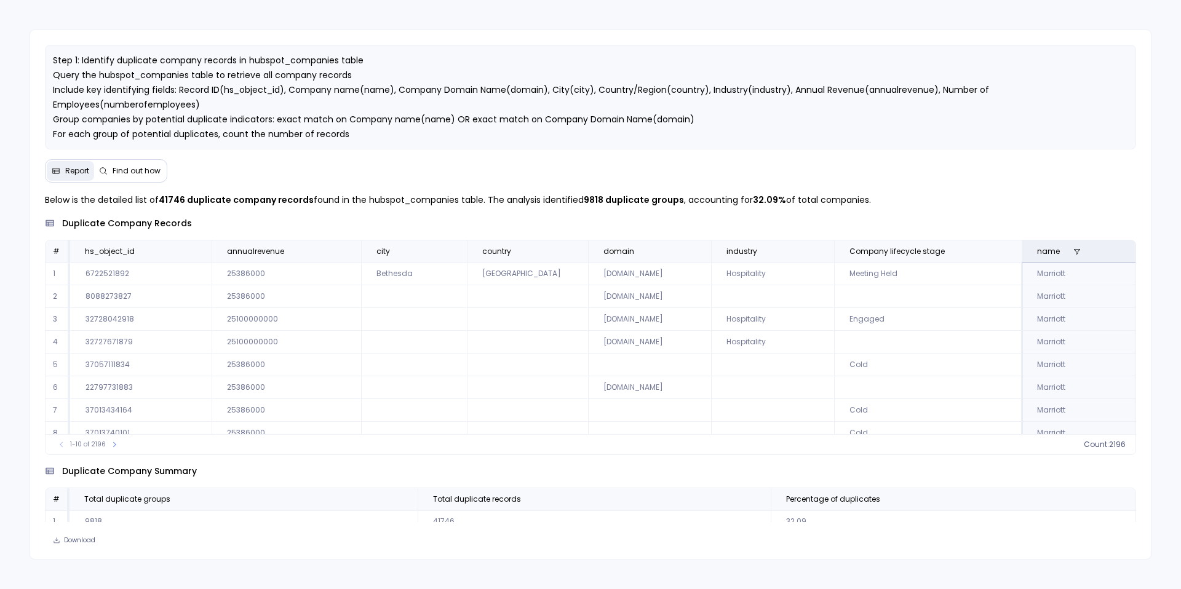
scroll to position [59, 0]
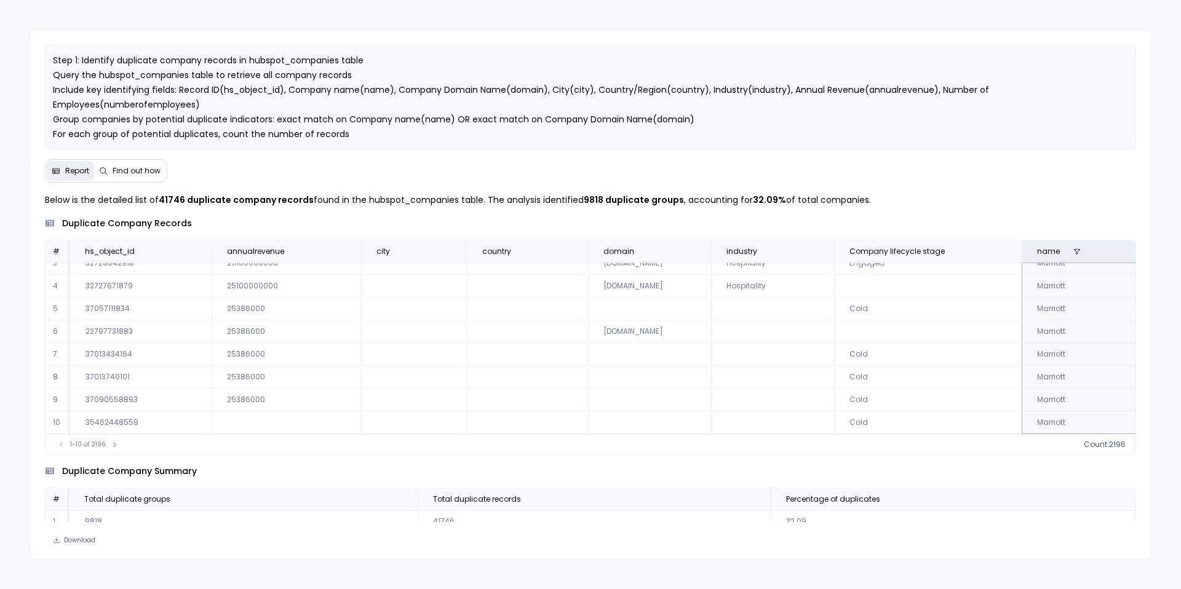
click at [114, 451] on div "1-10 of 2196 count : 2196" at bounding box center [591, 444] width 1090 height 20
click at [112, 447] on icon at bounding box center [114, 444] width 7 height 7
click at [115, 447] on icon at bounding box center [118, 444] width 7 height 7
click at [114, 447] on button at bounding box center [120, 445] width 12 height 12
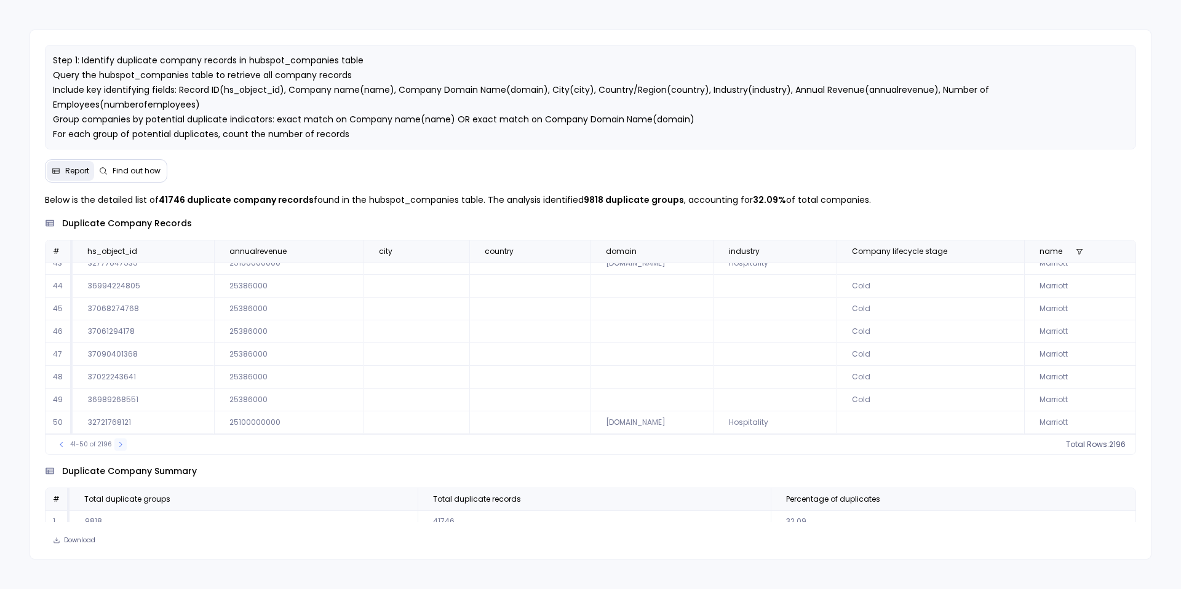
click at [114, 447] on button at bounding box center [120, 445] width 12 height 12
click at [115, 447] on button at bounding box center [121, 445] width 12 height 12
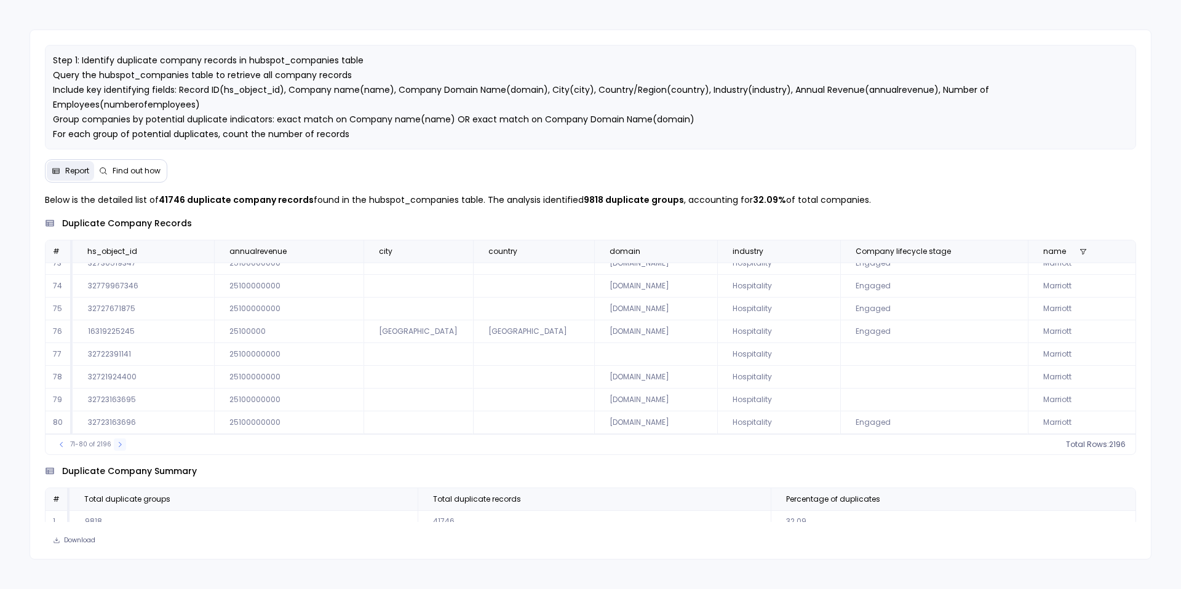
click at [114, 447] on button at bounding box center [120, 445] width 12 height 12
click at [115, 447] on button at bounding box center [121, 445] width 12 height 12
click at [112, 447] on div "81-90 of 2196" at bounding box center [91, 445] width 84 height 12
click at [112, 447] on div "91-100 of 2196" at bounding box center [92, 445] width 86 height 12
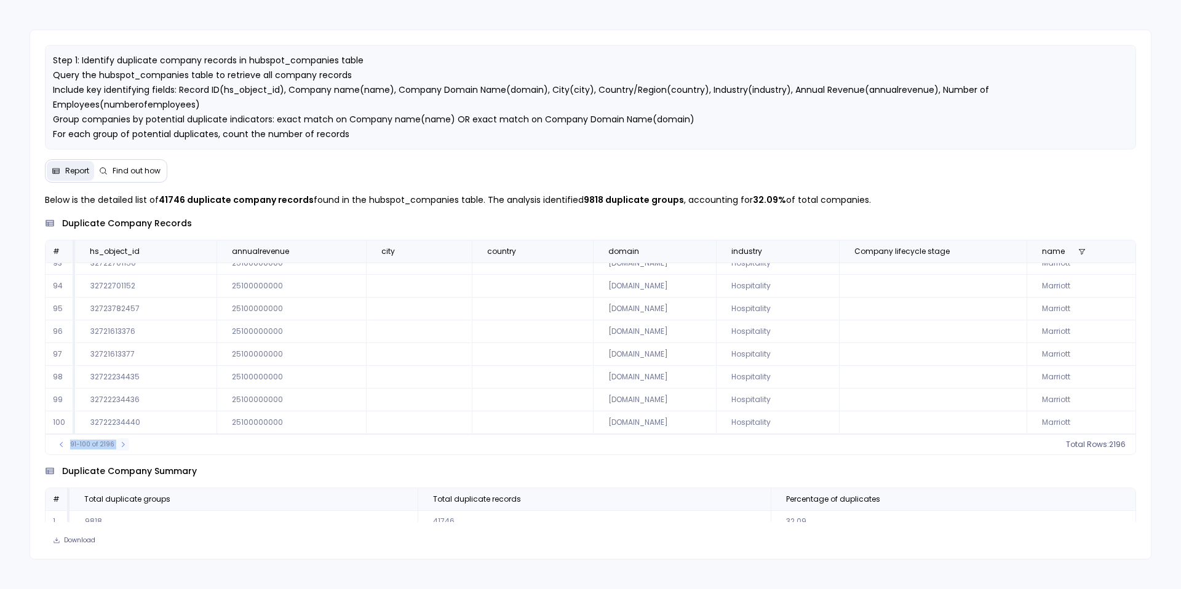
click at [123, 444] on icon at bounding box center [122, 444] width 7 height 7
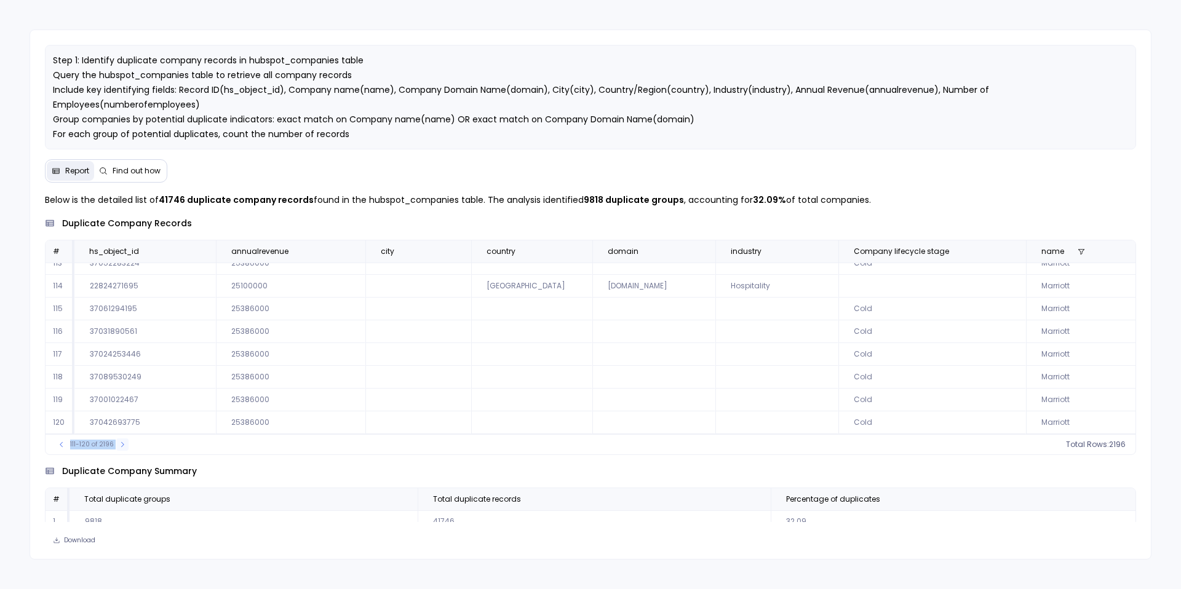
click at [123, 444] on icon at bounding box center [122, 444] width 7 height 7
click at [63, 444] on icon at bounding box center [61, 444] width 7 height 7
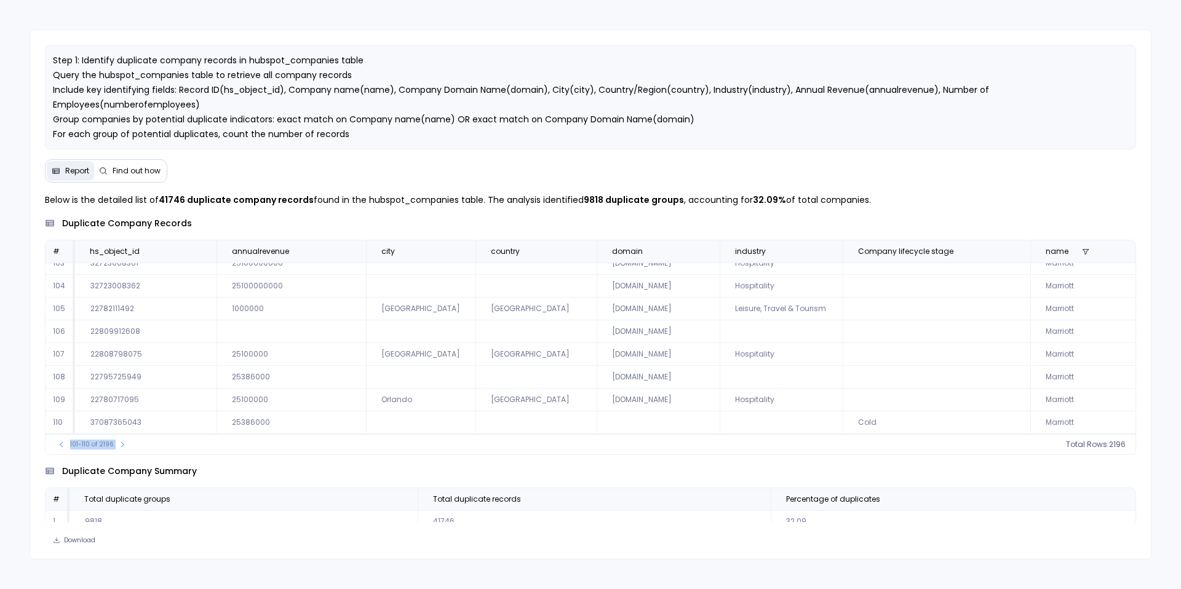
click at [370, 355] on td "[GEOGRAPHIC_DATA]" at bounding box center [421, 354] width 110 height 23
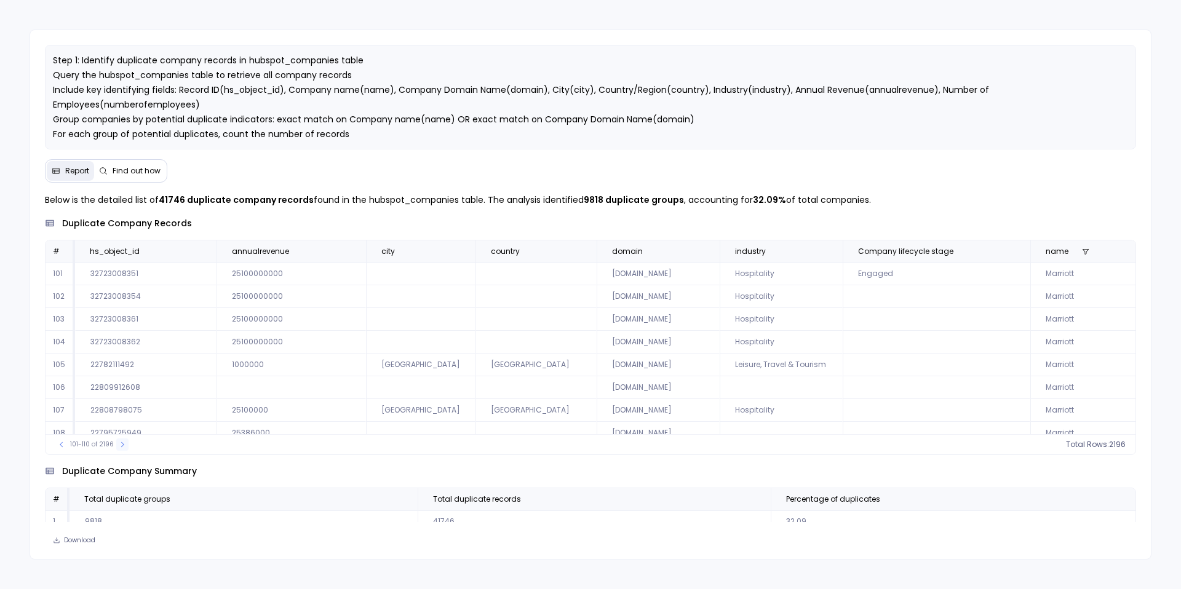
click at [121, 447] on icon at bounding box center [122, 444] width 7 height 7
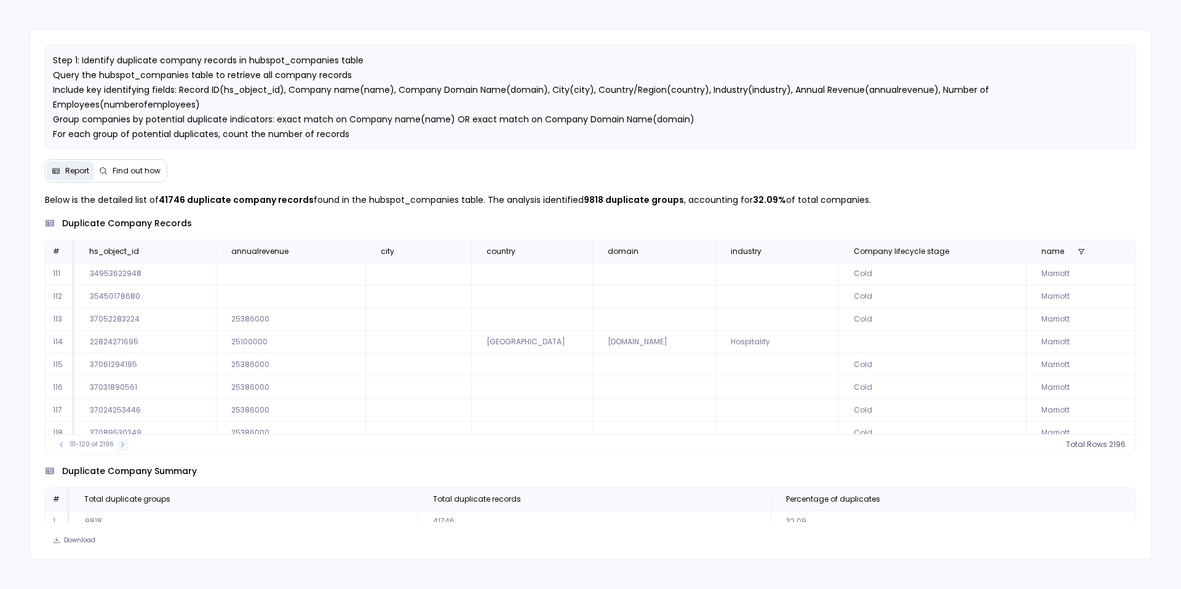
click at [121, 447] on icon at bounding box center [122, 444] width 7 height 7
click at [123, 447] on icon at bounding box center [124, 444] width 3 height 5
click at [121, 447] on icon at bounding box center [123, 444] width 7 height 7
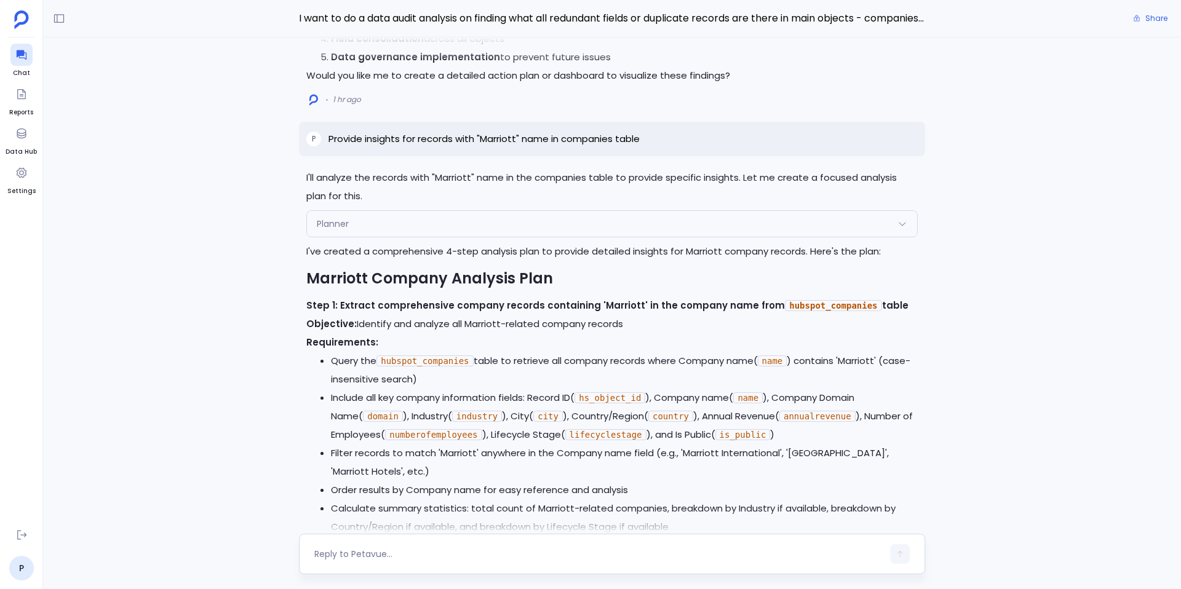
scroll to position [-1024, 0]
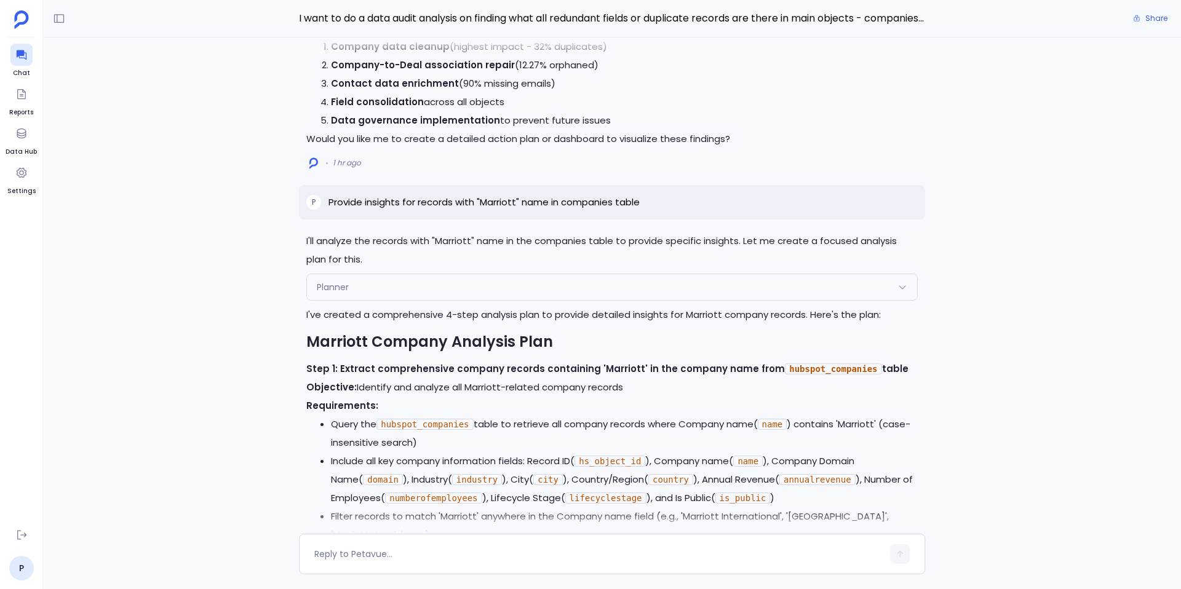
click at [484, 202] on p "Provide insights for records with "Marriott" name in companies table" at bounding box center [484, 202] width 311 height 15
copy p "Provide insights for records with "Marriott" name in companies table"
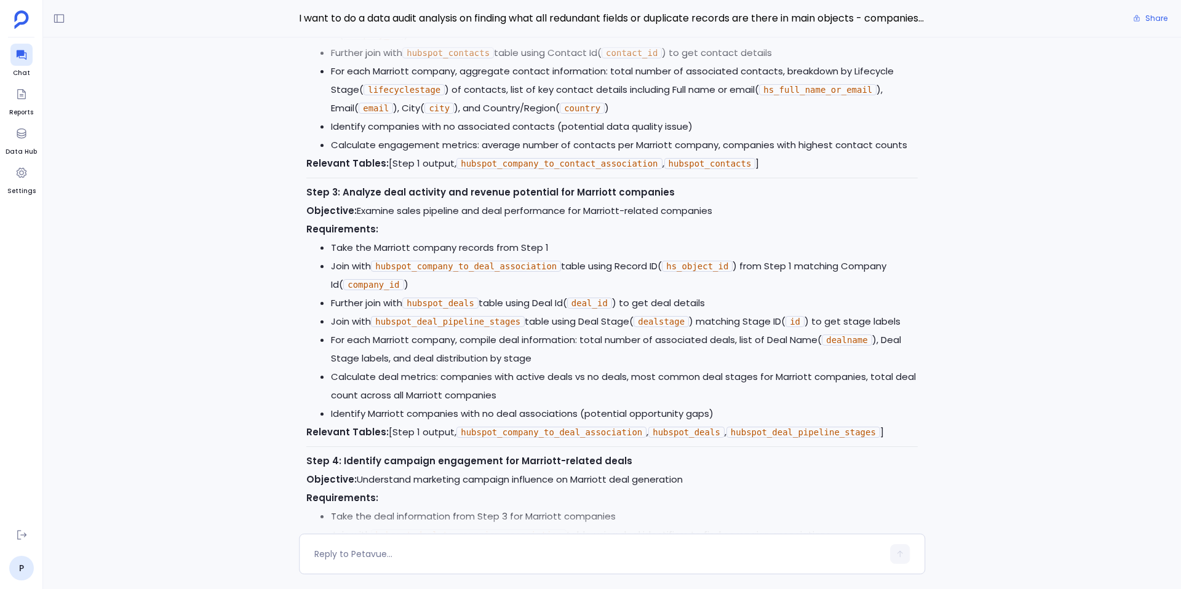
scroll to position [0, 0]
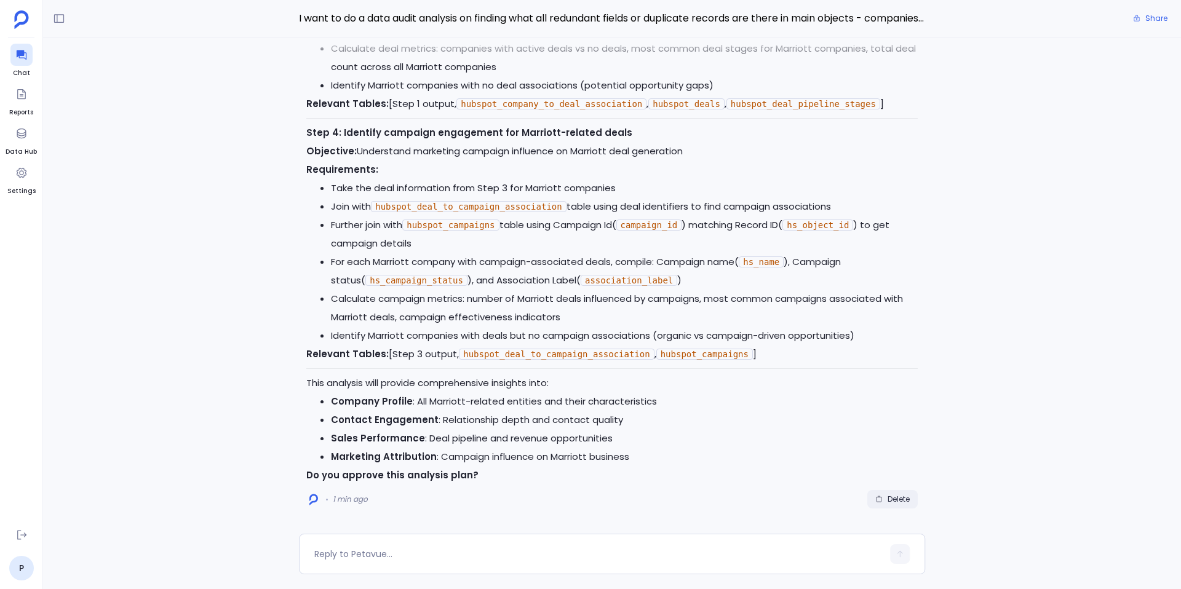
click at [892, 499] on span "Delete" at bounding box center [899, 500] width 22 height 10
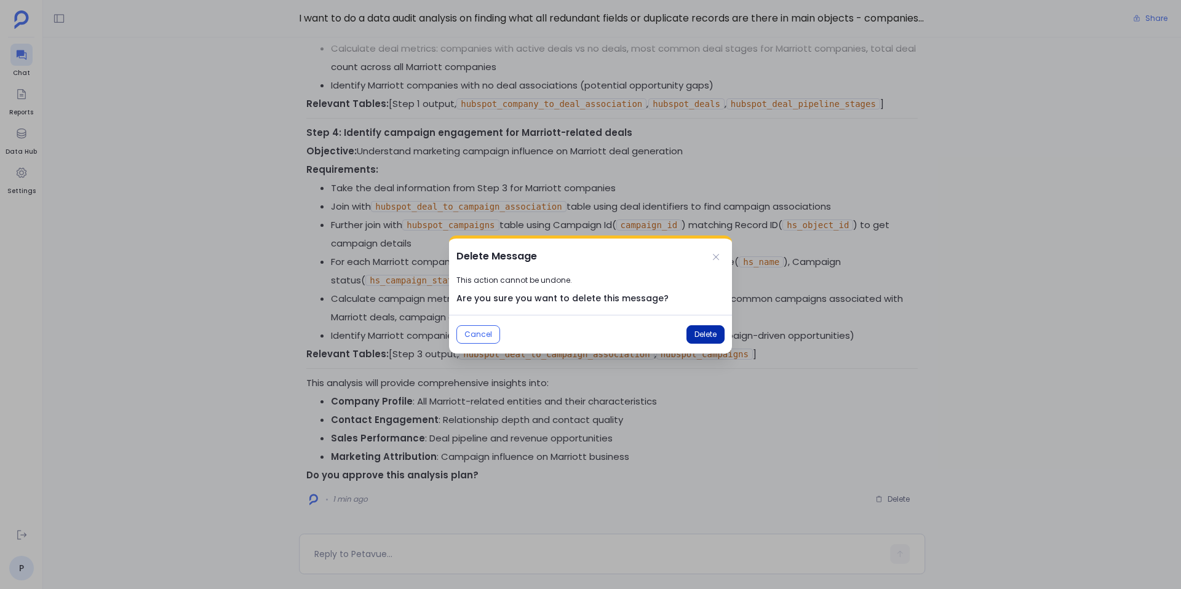
click at [710, 339] on span "Delete" at bounding box center [706, 335] width 22 height 10
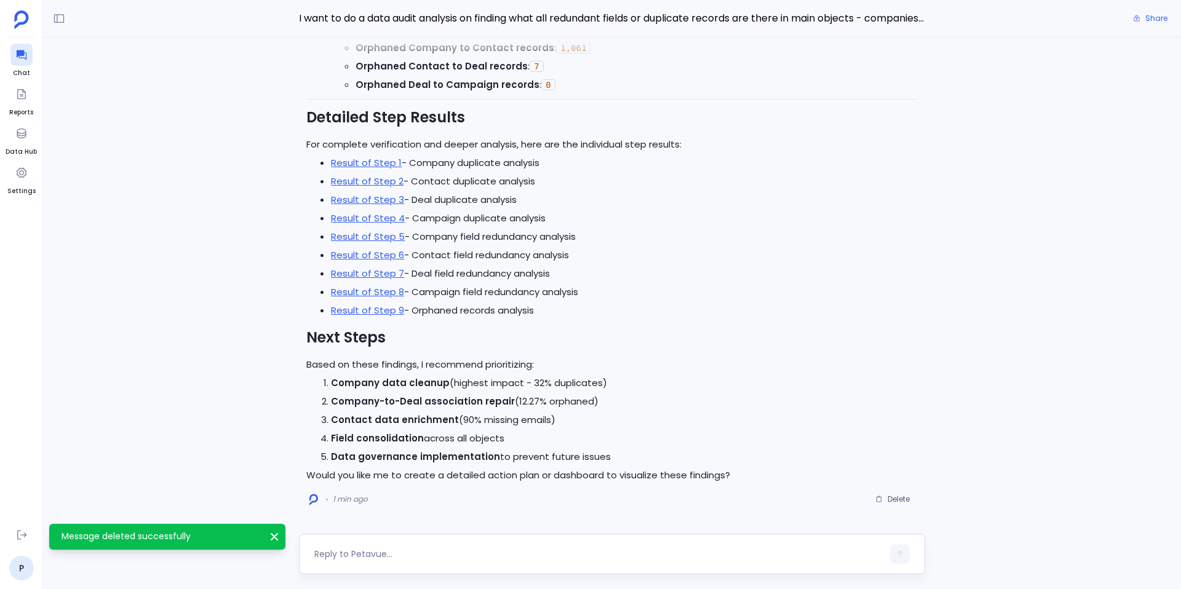
click at [441, 554] on textarea at bounding box center [598, 554] width 569 height 12
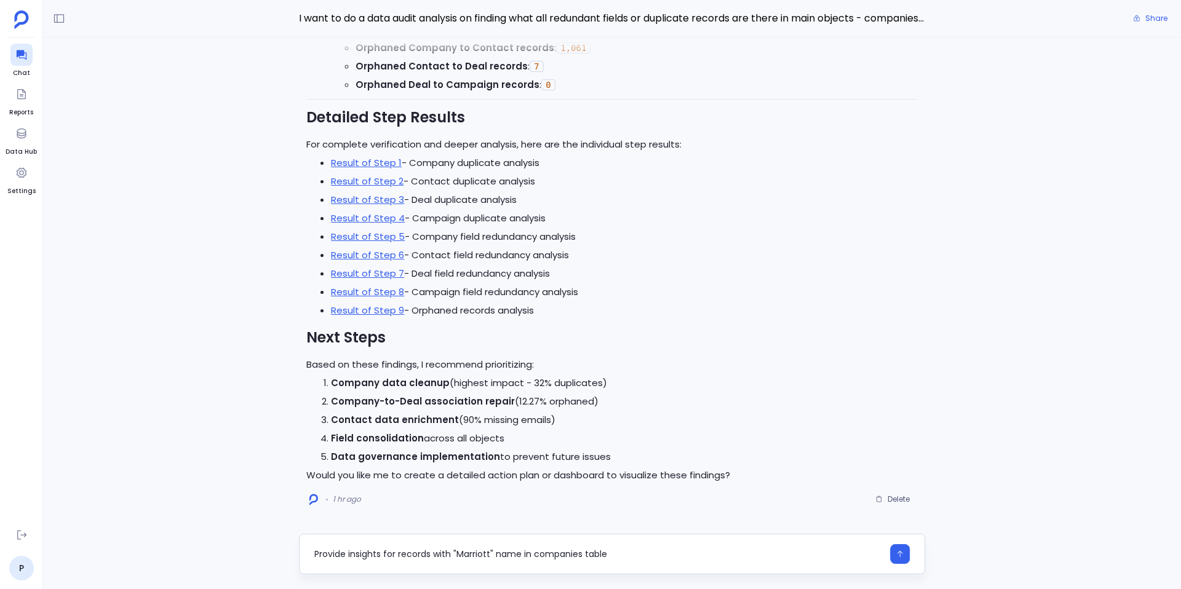
click at [400, 555] on textarea "Provide insights for records with "Marriott" name in companies table" at bounding box center [598, 554] width 569 height 12
click at [397, 555] on textarea "Provide insights for records with "Marriott" name in companies table" at bounding box center [598, 554] width 569 height 12
click at [503, 555] on textarea "Provide insights for the duplicate records with "Marriott" name in companies ta…" at bounding box center [598, 554] width 569 height 12
drag, startPoint x: 544, startPoint y: 556, endPoint x: 701, endPoint y: 549, distance: 157.1
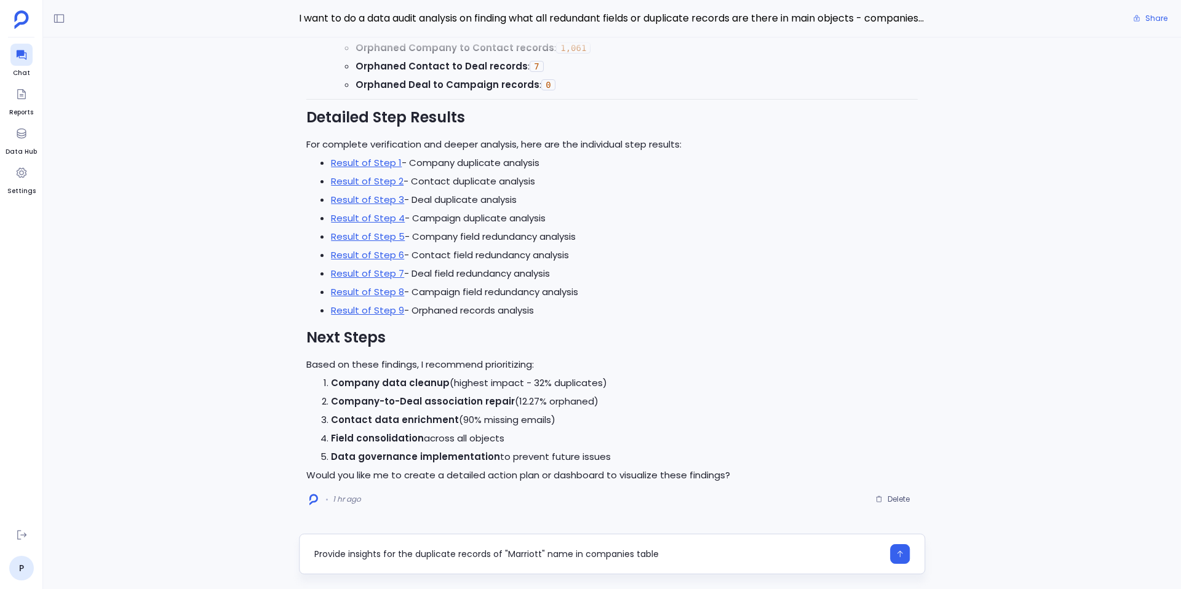
click at [701, 549] on textarea "Provide insights for the duplicate records of "Marriott" name in companies table" at bounding box center [598, 554] width 569 height 12
type textarea "Provide insights for the duplicate records of "Marriott" company"
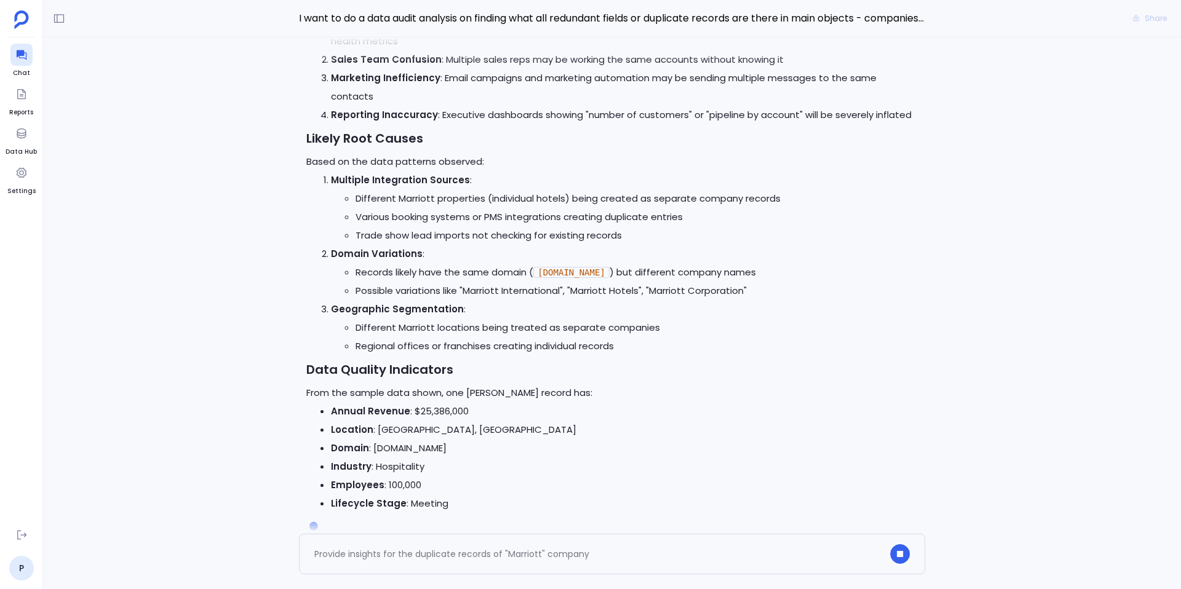
scroll to position [-34, 0]
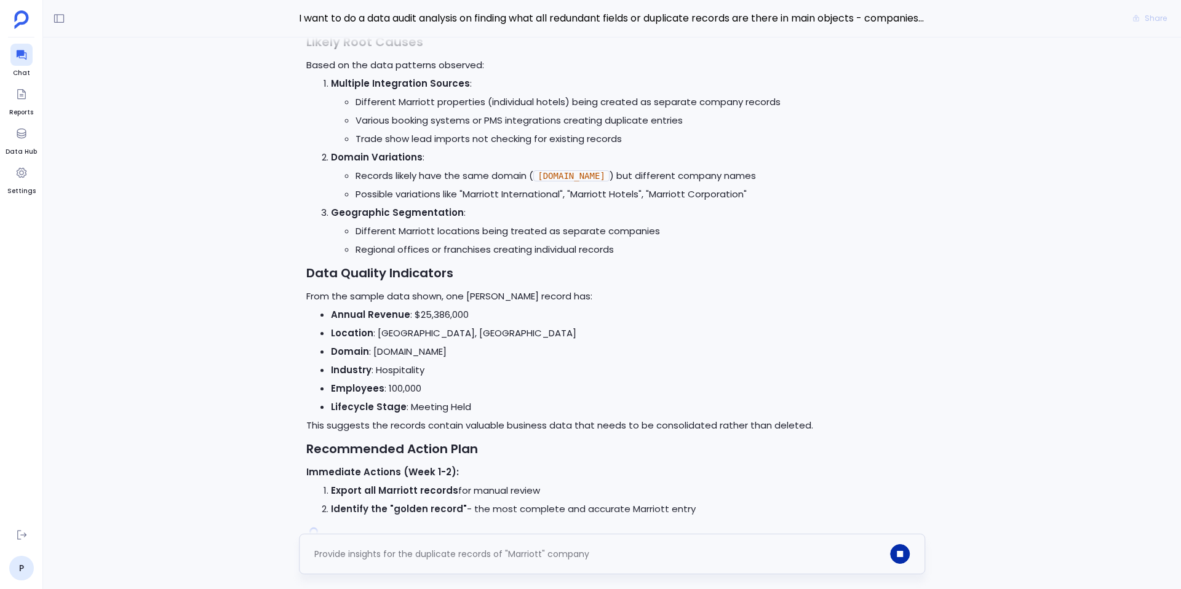
click at [905, 557] on button "button" at bounding box center [900, 555] width 20 height 20
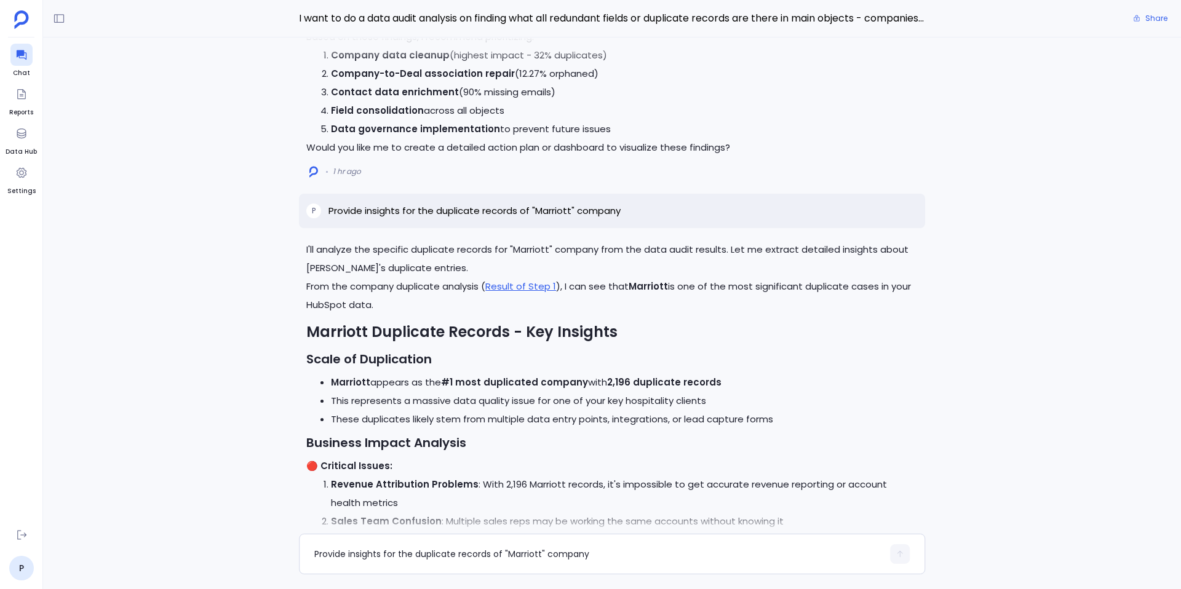
scroll to position [-633, 0]
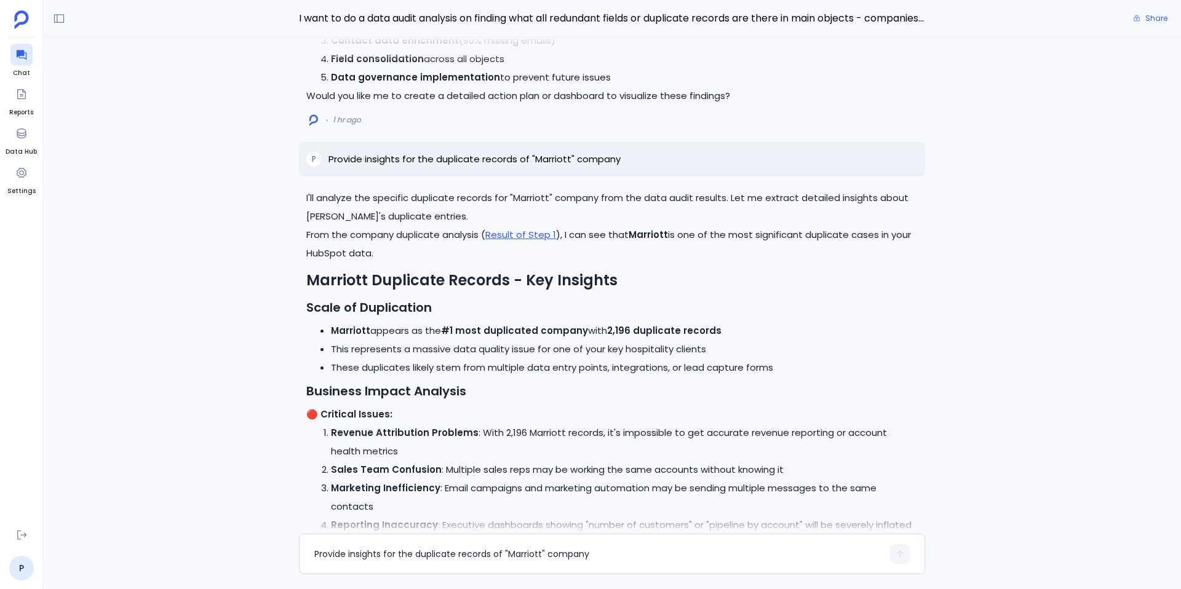
click at [511, 167] on p "Provide insights for the duplicate records of "Marriott" company" at bounding box center [475, 159] width 292 height 15
copy p "Provide insights for the duplicate records of "Marriott" company"
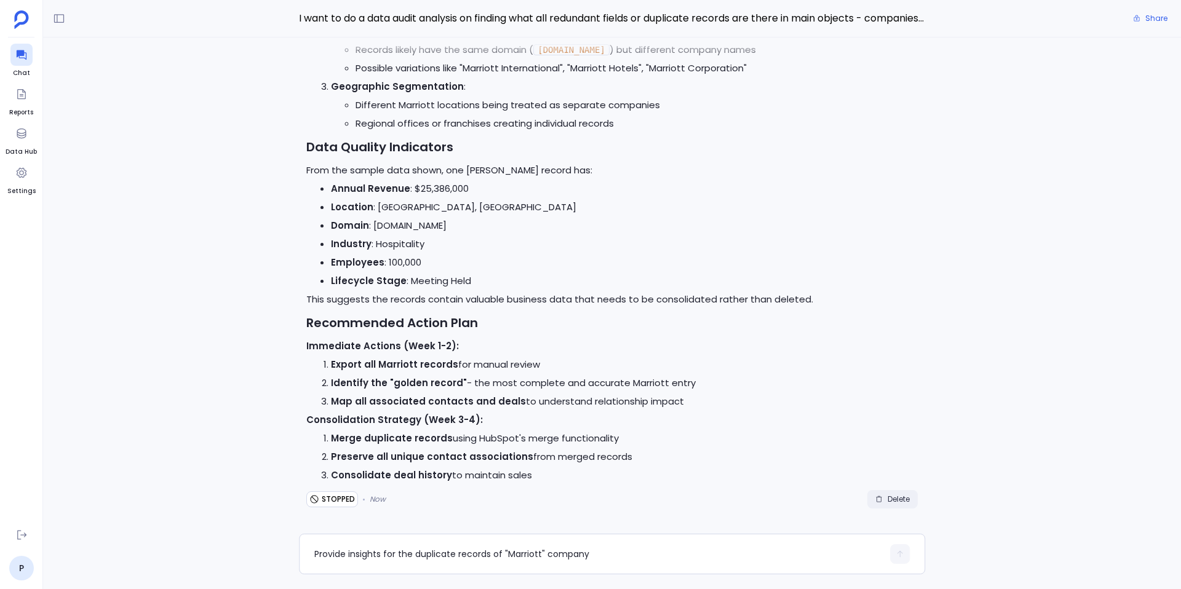
click at [901, 506] on button "Delete" at bounding box center [893, 499] width 50 height 18
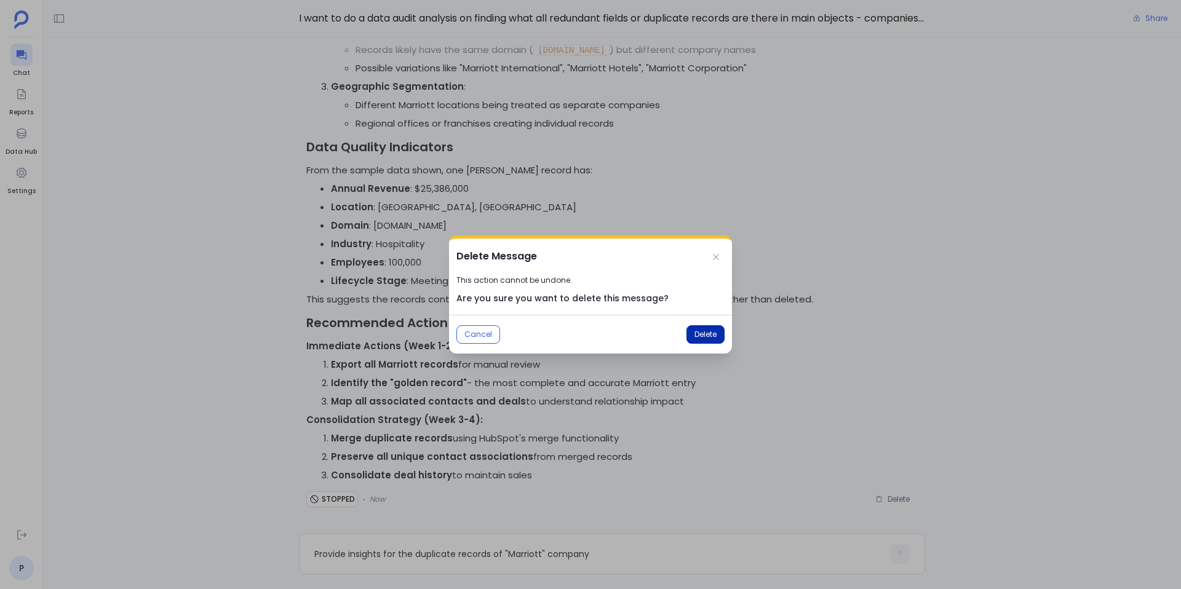
click at [702, 337] on span "Delete" at bounding box center [706, 335] width 22 height 10
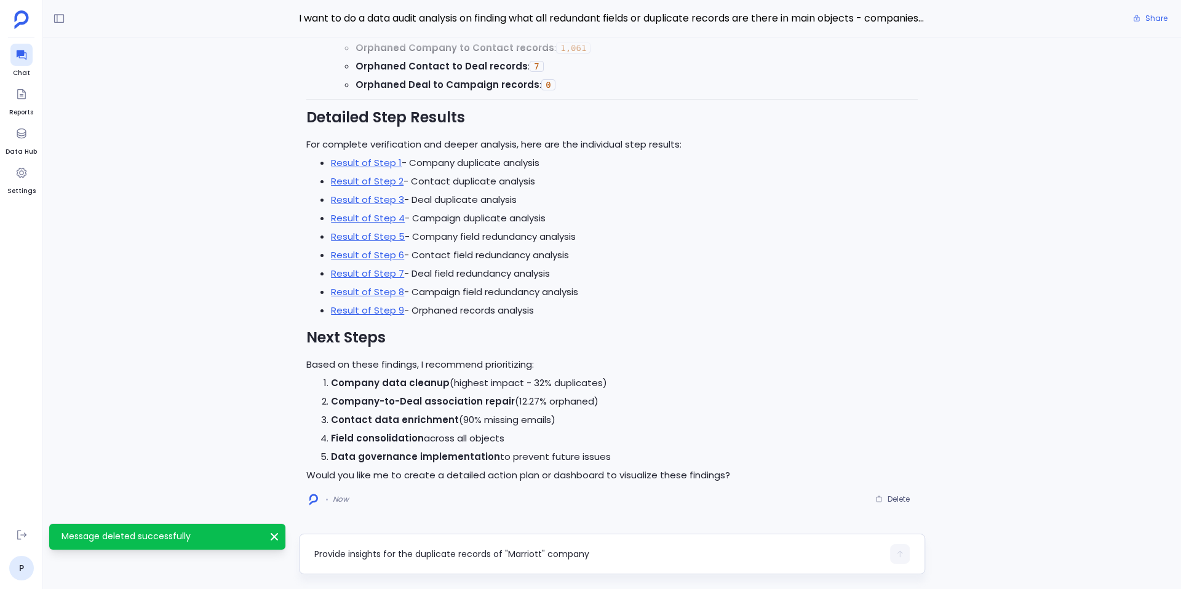
click at [394, 554] on textarea "Provide insights for the duplicate records of "Marriott" company" at bounding box center [598, 554] width 569 height 12
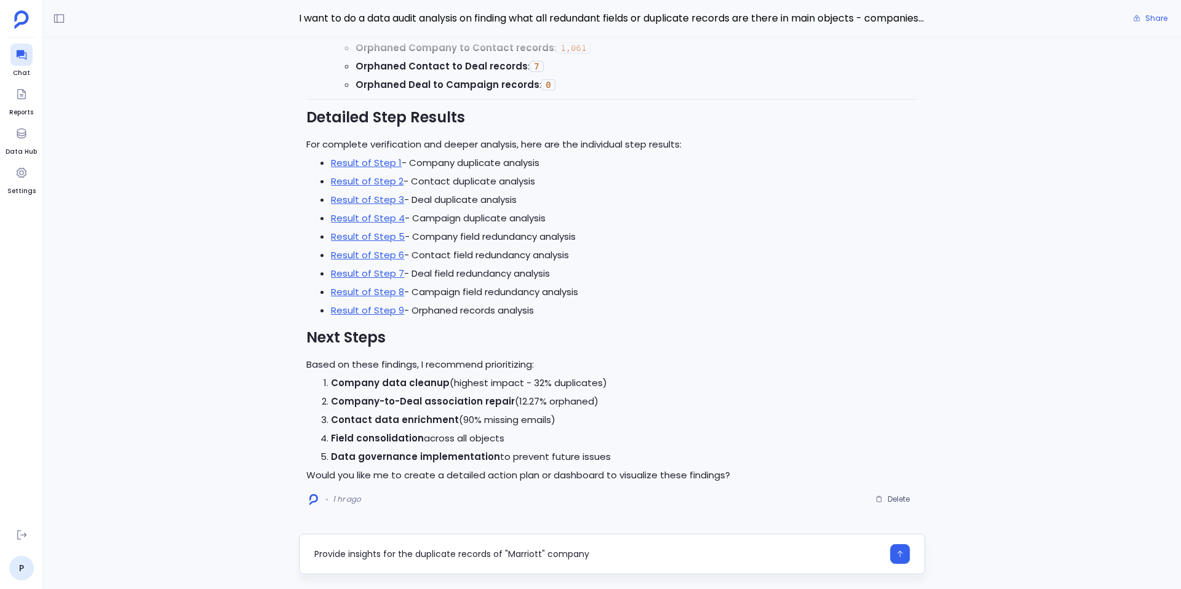
click at [383, 555] on textarea "Provide insights for the duplicate records of "Marriott" company" at bounding box center [598, 554] width 569 height 12
type textarea "Provide insights and other details for the duplicate records of "Marriott" comp…"
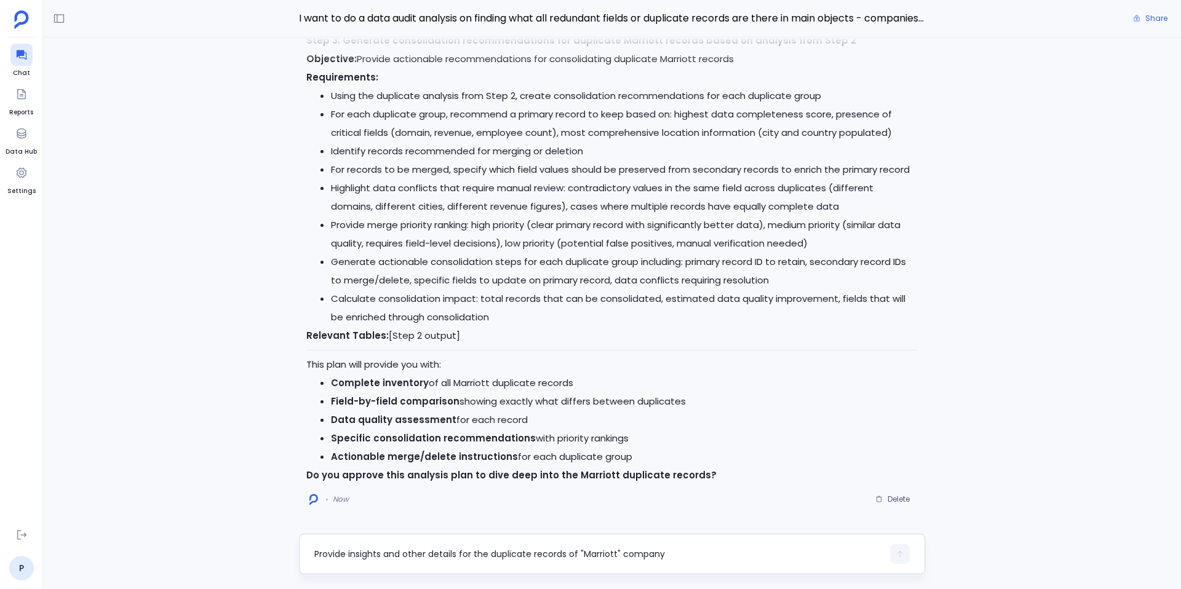
click at [418, 554] on textarea "Provide insights and other details for the duplicate records of "Marriott" comp…" at bounding box center [598, 554] width 569 height 12
type textarea "Yes, approved"
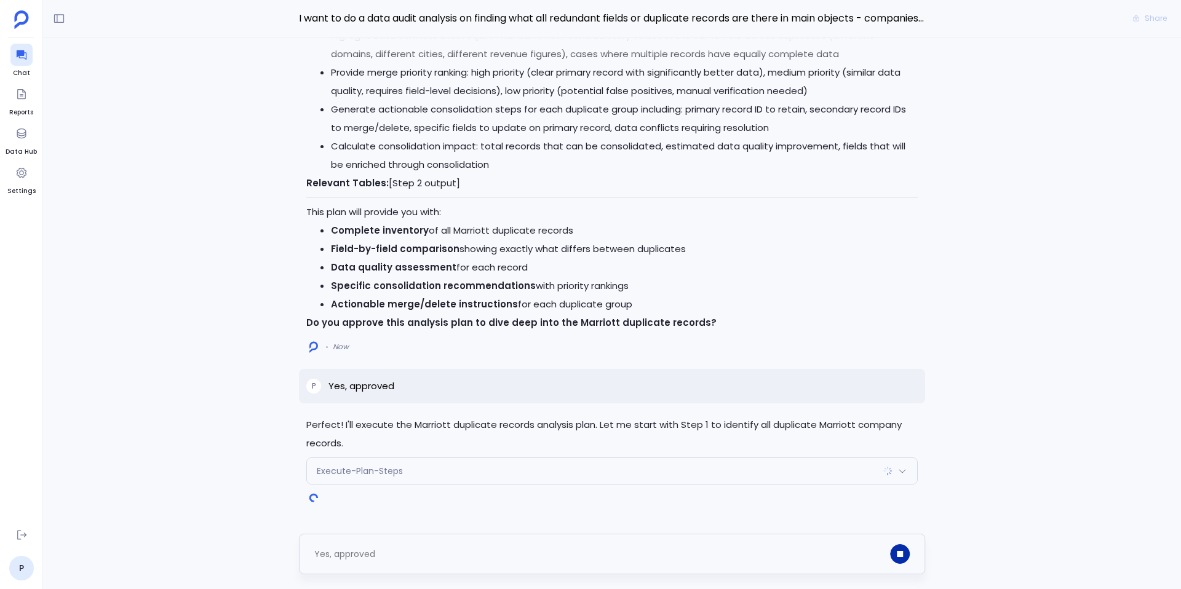
click at [899, 554] on icon "button" at bounding box center [900, 554] width 6 height 6
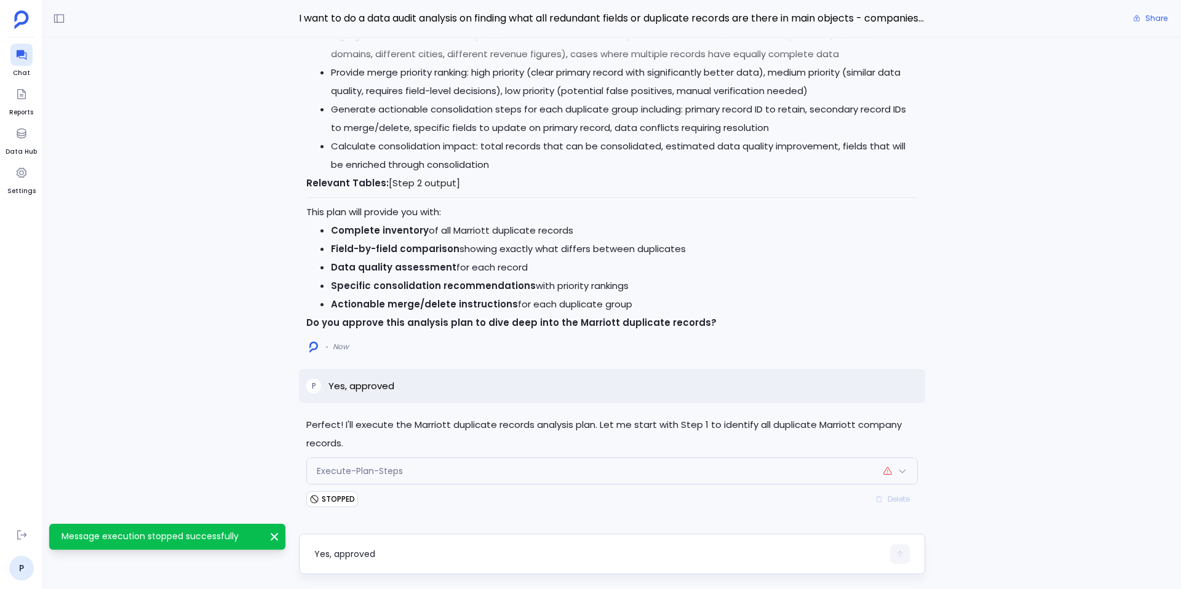
click at [892, 501] on div "Delete" at bounding box center [893, 499] width 50 height 18
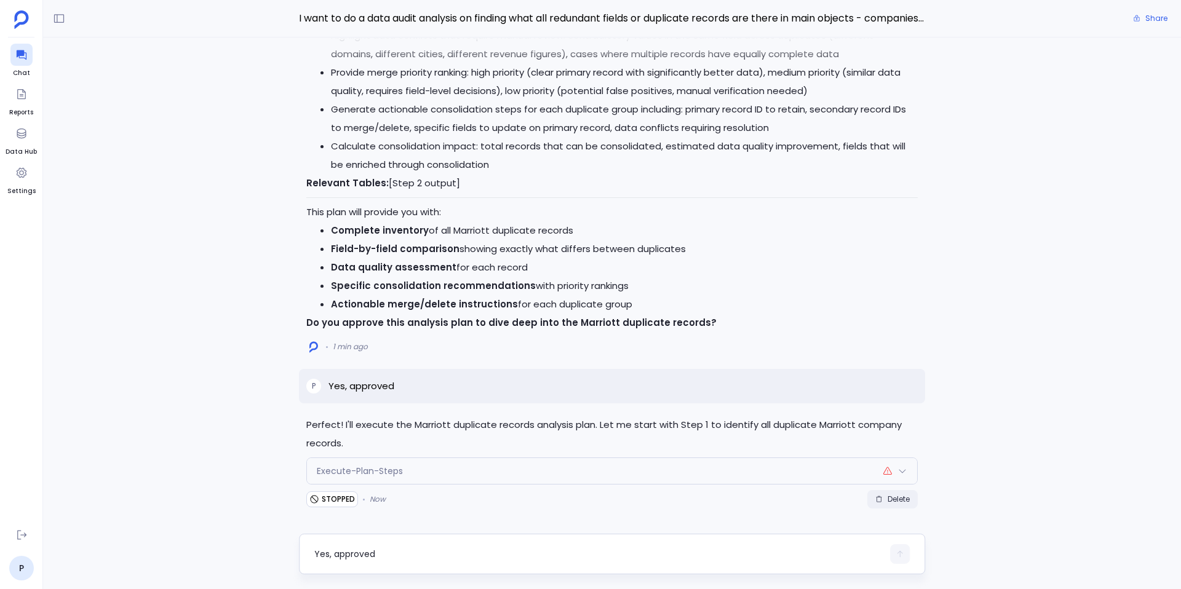
click at [898, 497] on span "Delete" at bounding box center [899, 500] width 22 height 10
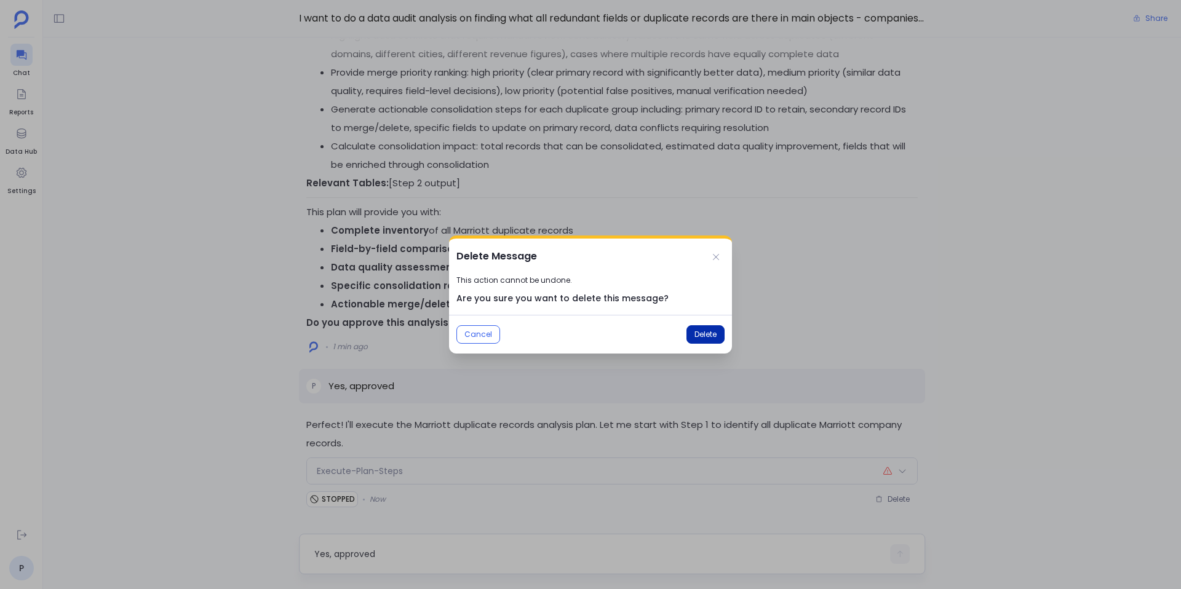
click at [702, 338] on span "Delete" at bounding box center [706, 335] width 22 height 10
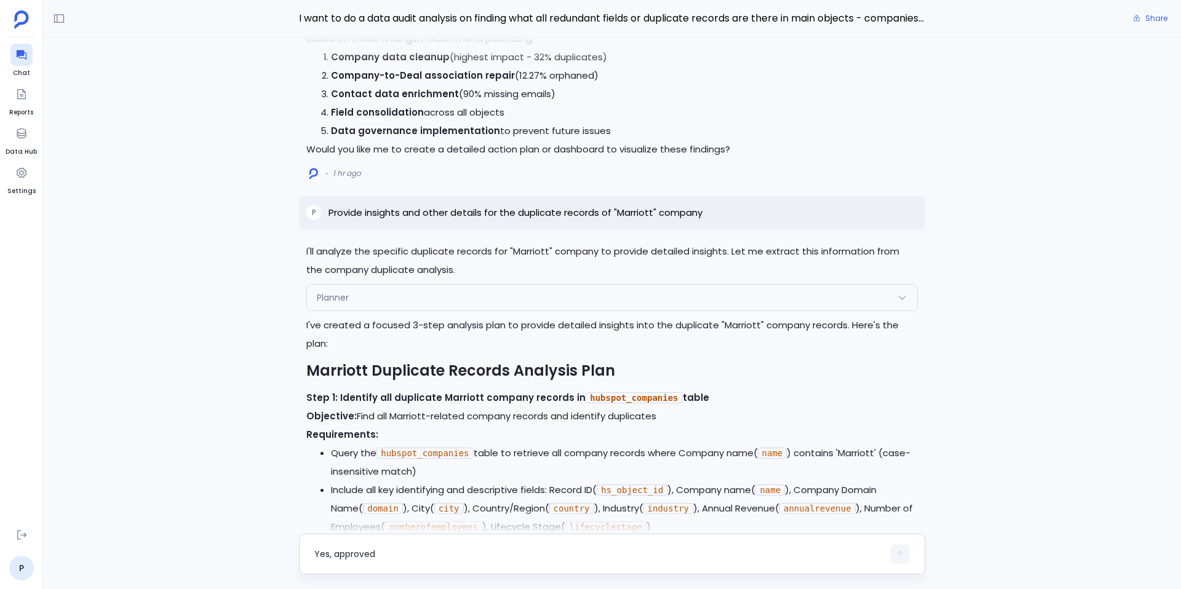
scroll to position [-992, 0]
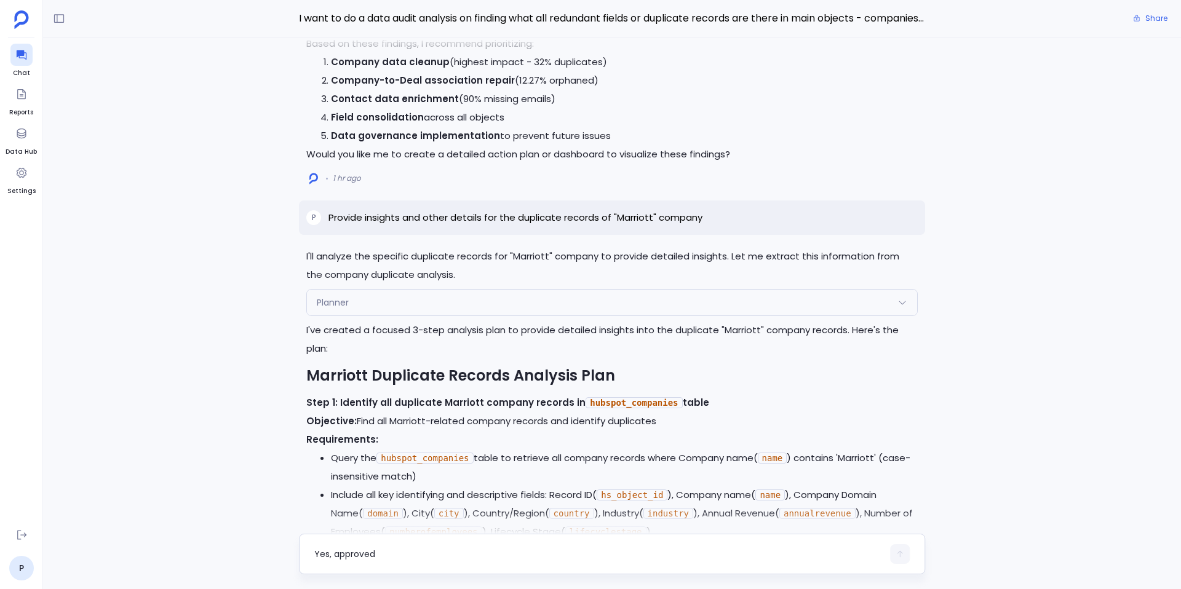
click at [596, 212] on p "Provide insights and other details for the duplicate records of "Marriott" comp…" at bounding box center [516, 217] width 374 height 15
copy p "Provide insights and other details for the duplicate records of "Marriott" comp…"
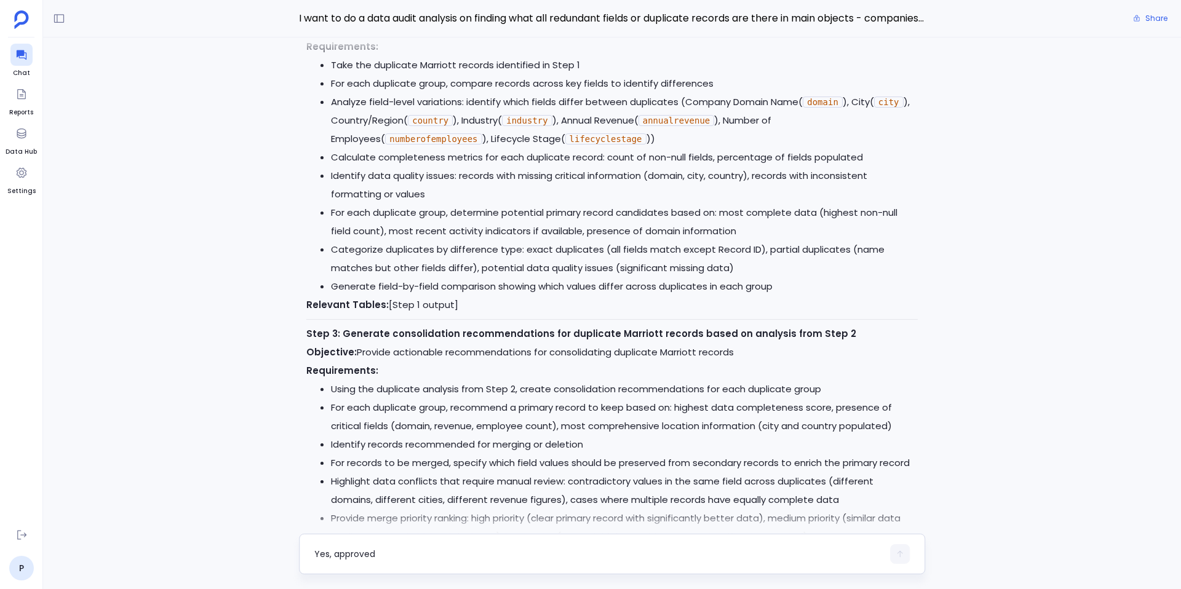
scroll to position [0, 0]
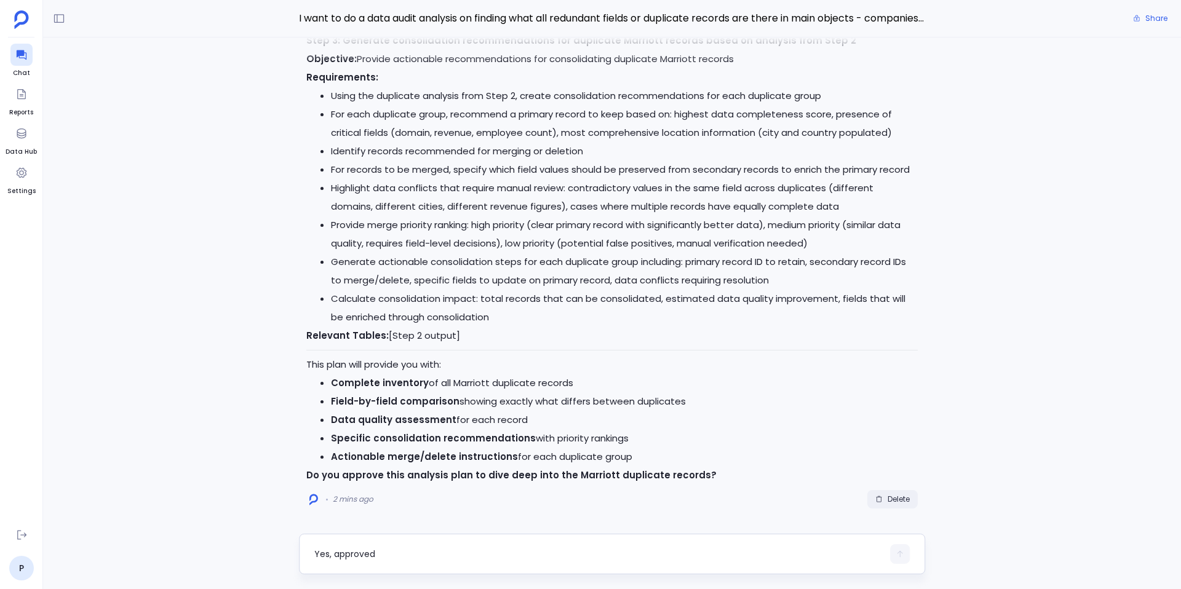
click at [892, 501] on span "Delete" at bounding box center [899, 500] width 22 height 10
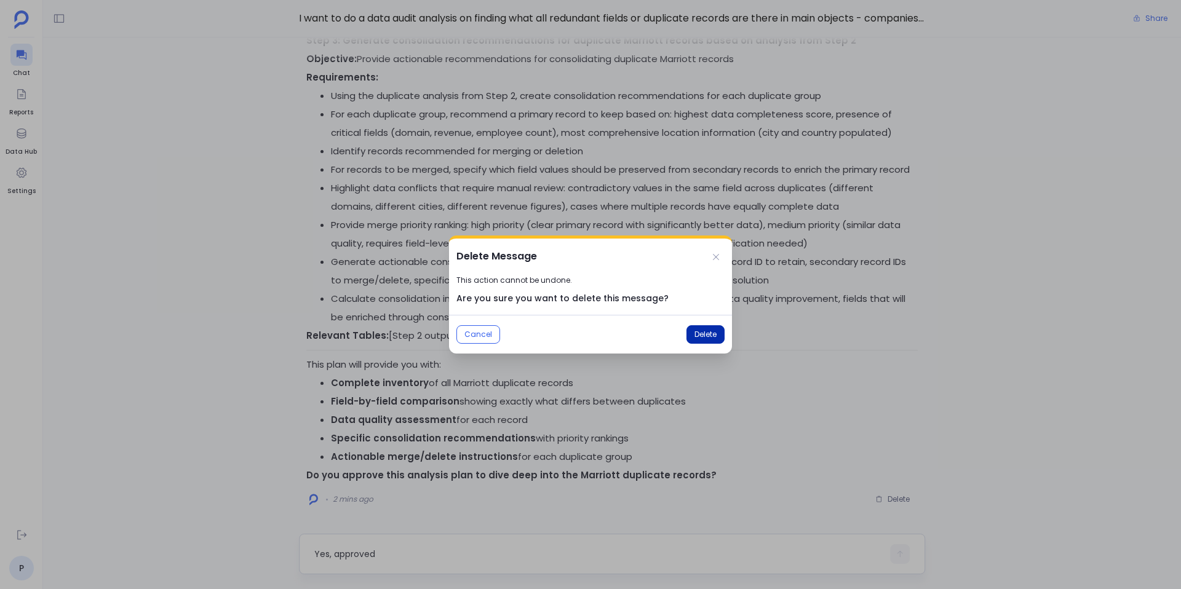
click at [700, 333] on span "Delete" at bounding box center [706, 335] width 22 height 10
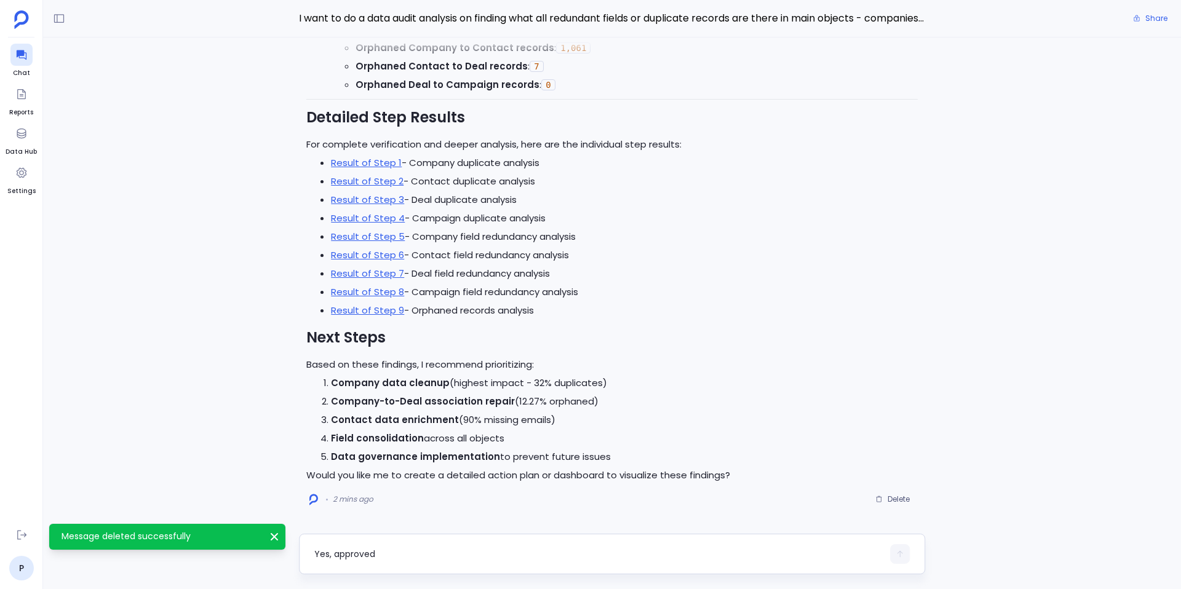
click at [383, 557] on textarea "Yes, approved" at bounding box center [598, 554] width 569 height 12
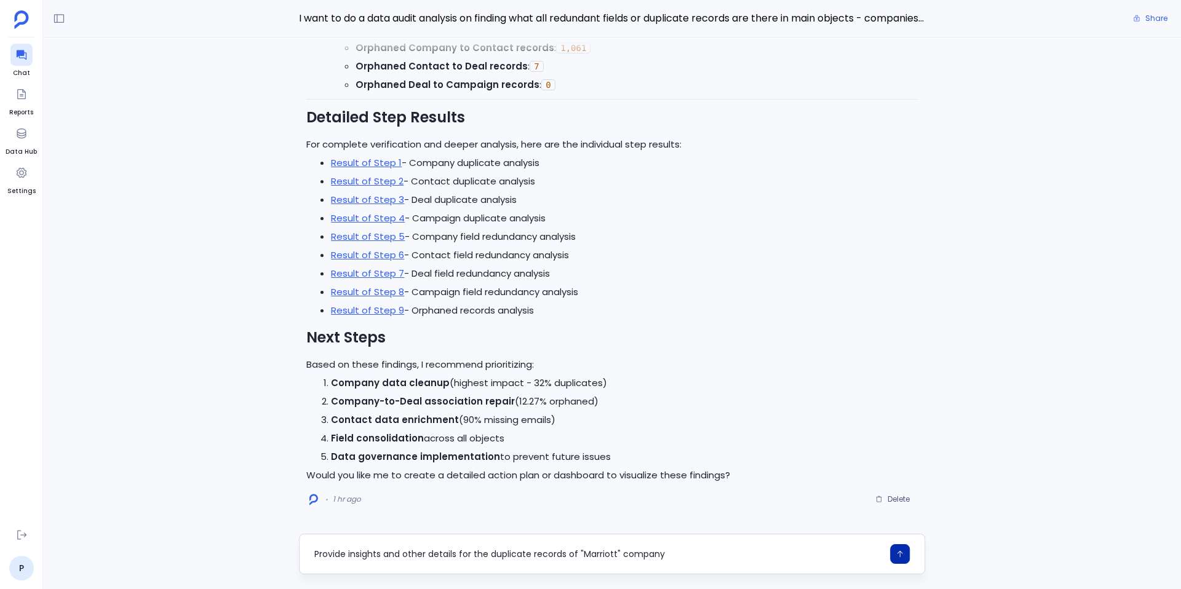
click at [578, 553] on textarea "Provide insights and other details for the duplicate records of "Marriott" comp…" at bounding box center [598, 554] width 569 height 12
click at [760, 553] on textarea "Provide insights and other details for the duplicate records of company named "…" at bounding box center [598, 554] width 569 height 12
click at [735, 553] on textarea "Provide insights and other details for the duplicate records of company named "…" at bounding box center [598, 554] width 569 height 12
type textarea "Provide insights and other details for the duplicate records of company named "…"
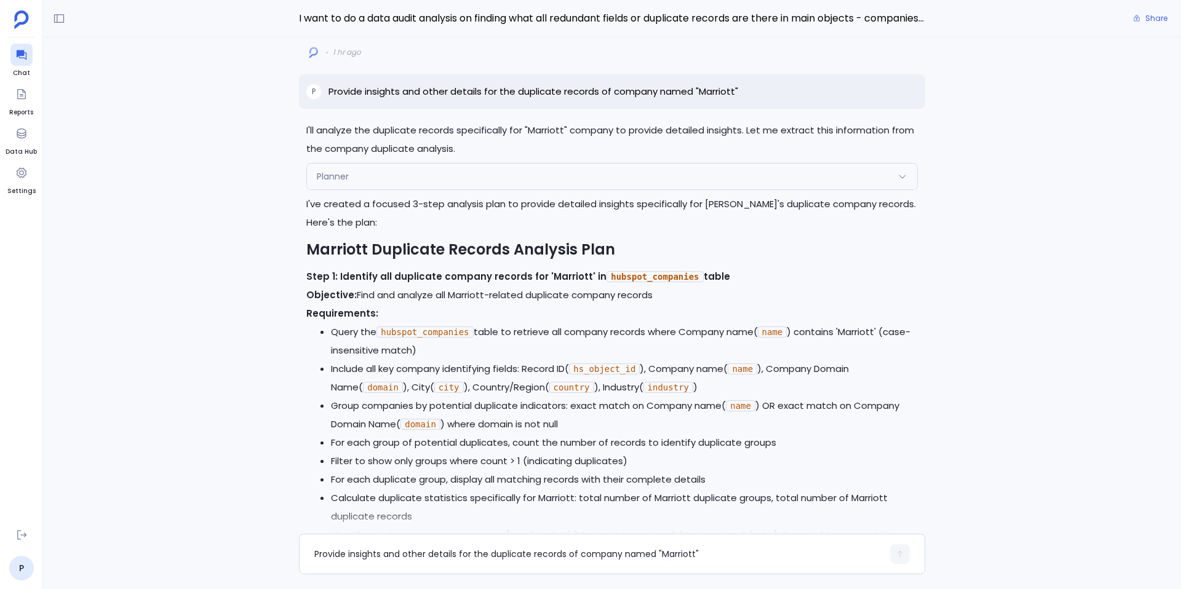
scroll to position [-886, 0]
click at [548, 90] on p "Provide insights and other details for the duplicate records of company named "…" at bounding box center [534, 93] width 410 height 15
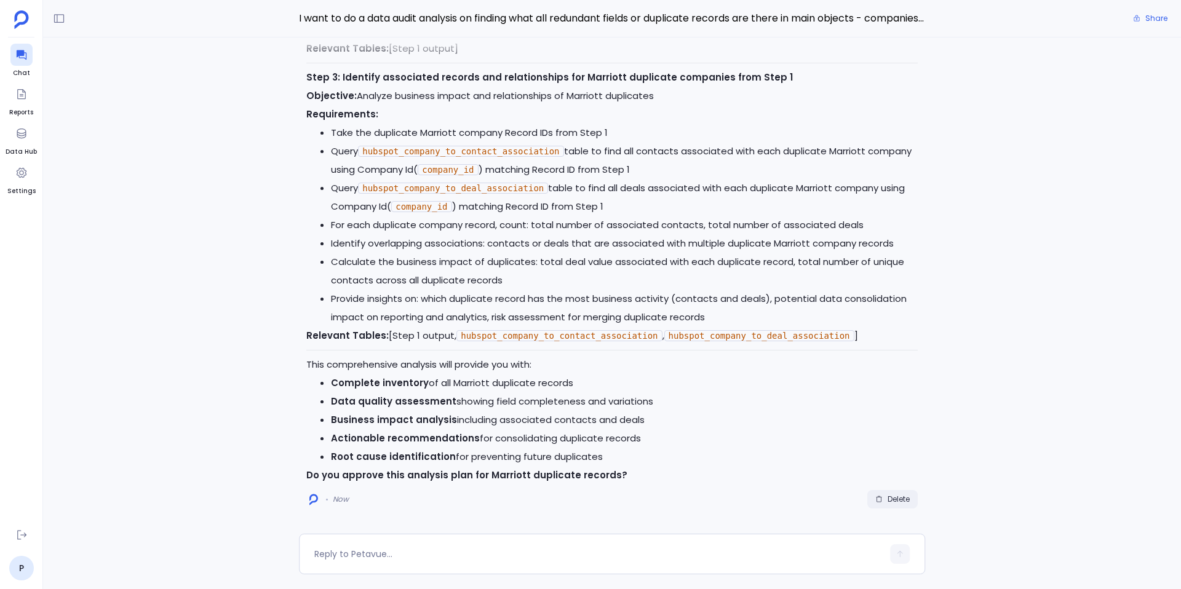
click at [894, 498] on span "Delete" at bounding box center [899, 500] width 22 height 10
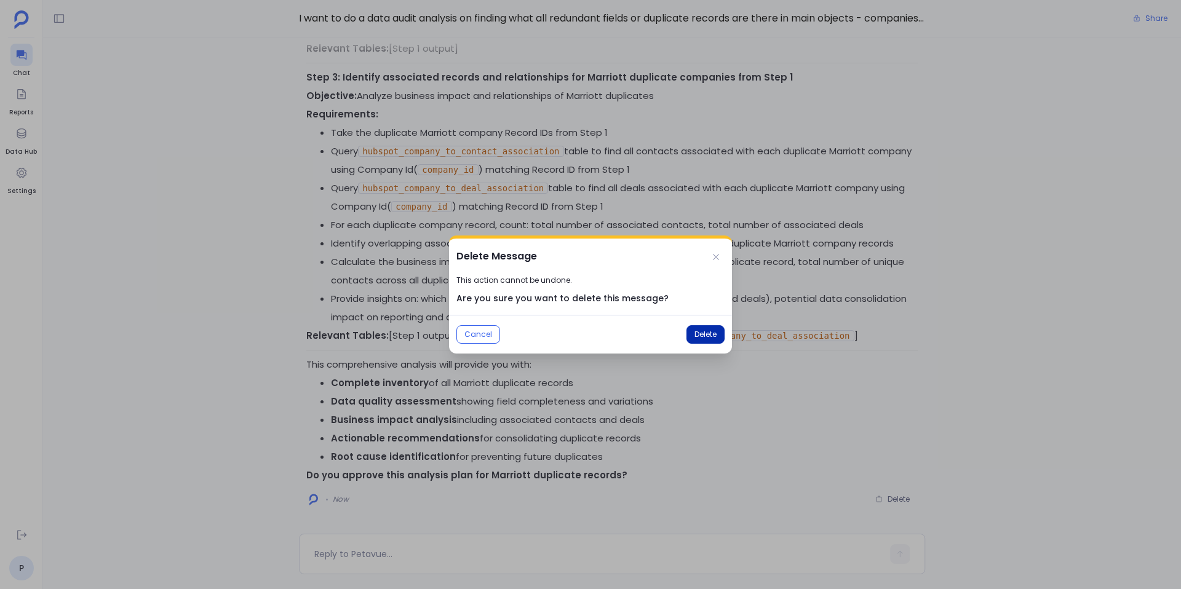
click at [706, 340] on button "Delete" at bounding box center [706, 334] width 38 height 18
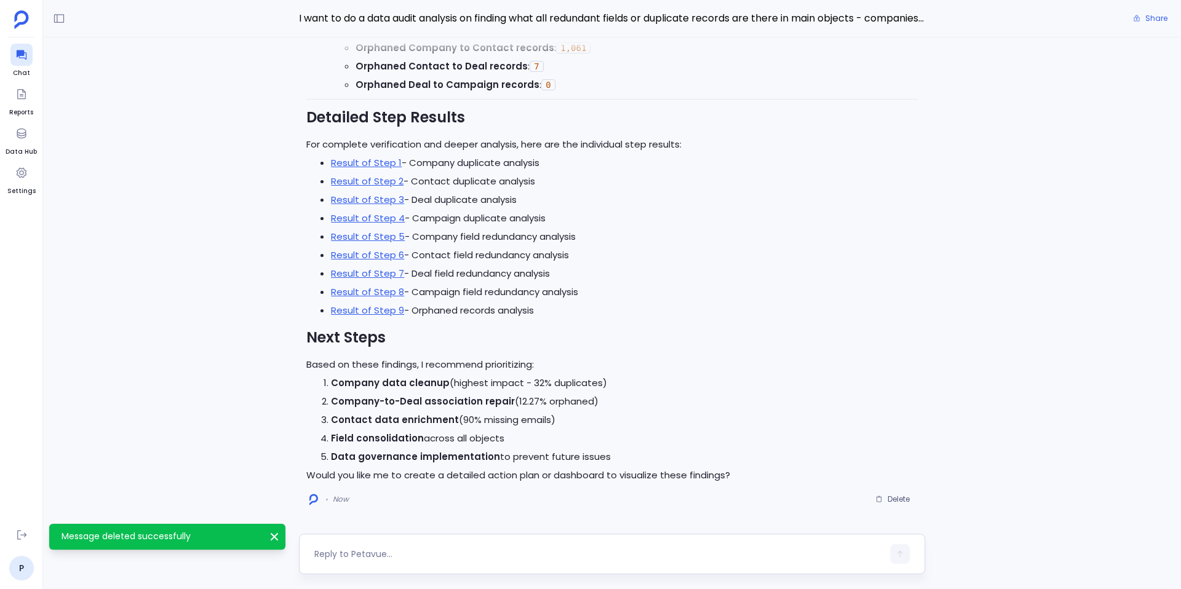
click at [380, 558] on textarea at bounding box center [598, 554] width 569 height 12
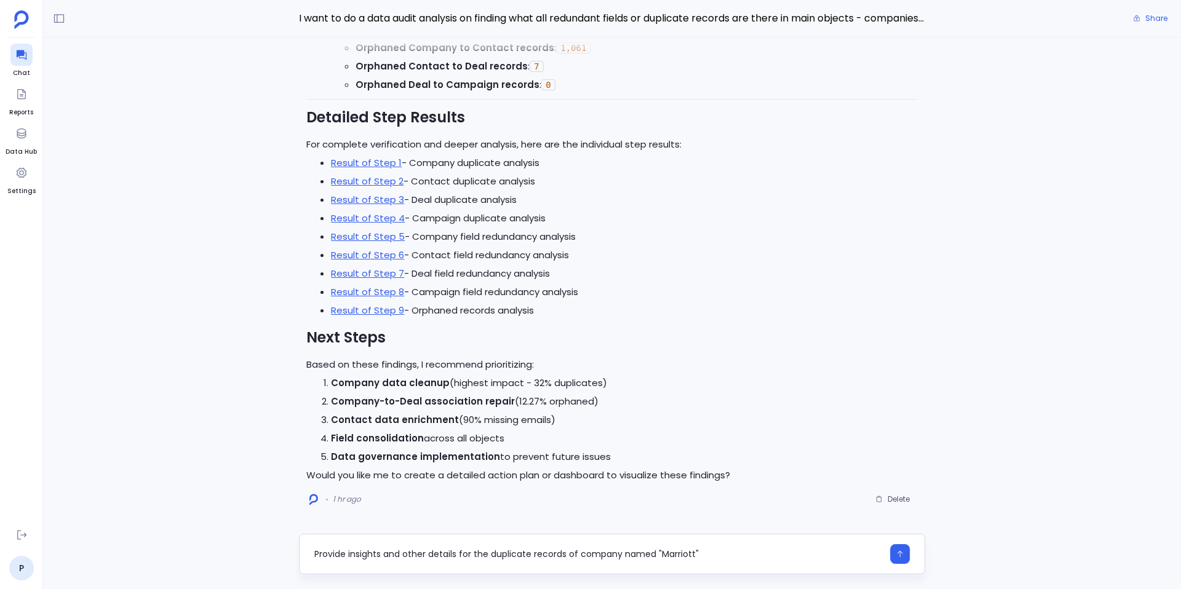
click at [636, 554] on textarea "Provide insights and other details for the duplicate records of company named "…" at bounding box center [598, 554] width 569 height 12
type textarea "Provide insights and other details for the duplicate records of company name = …"
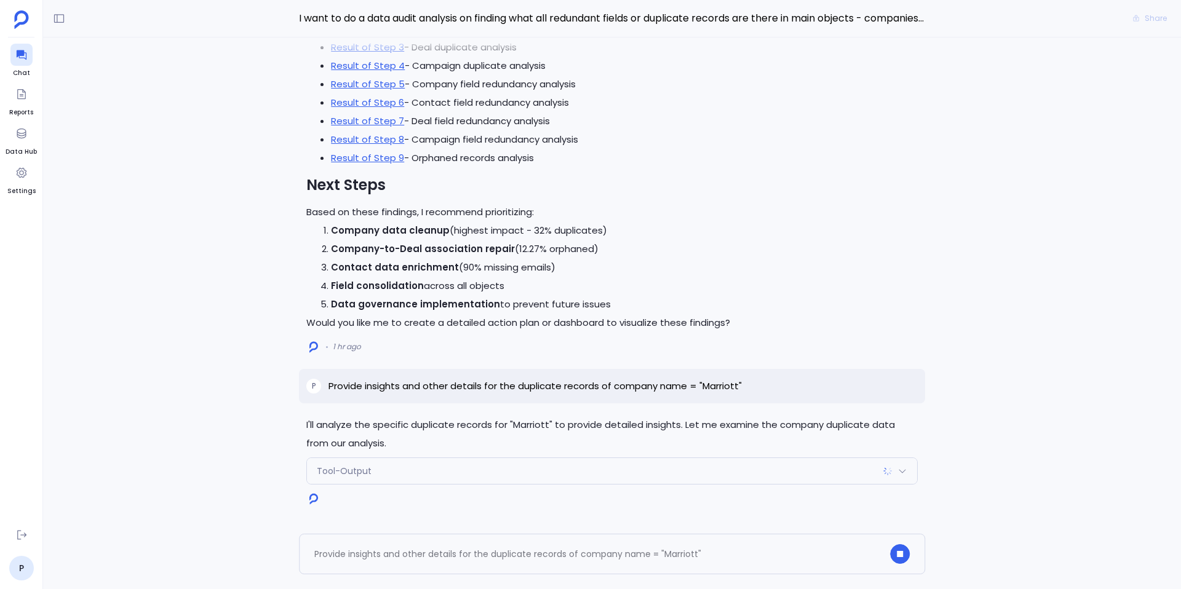
click at [815, 473] on div "Tool-Output" at bounding box center [612, 471] width 610 height 26
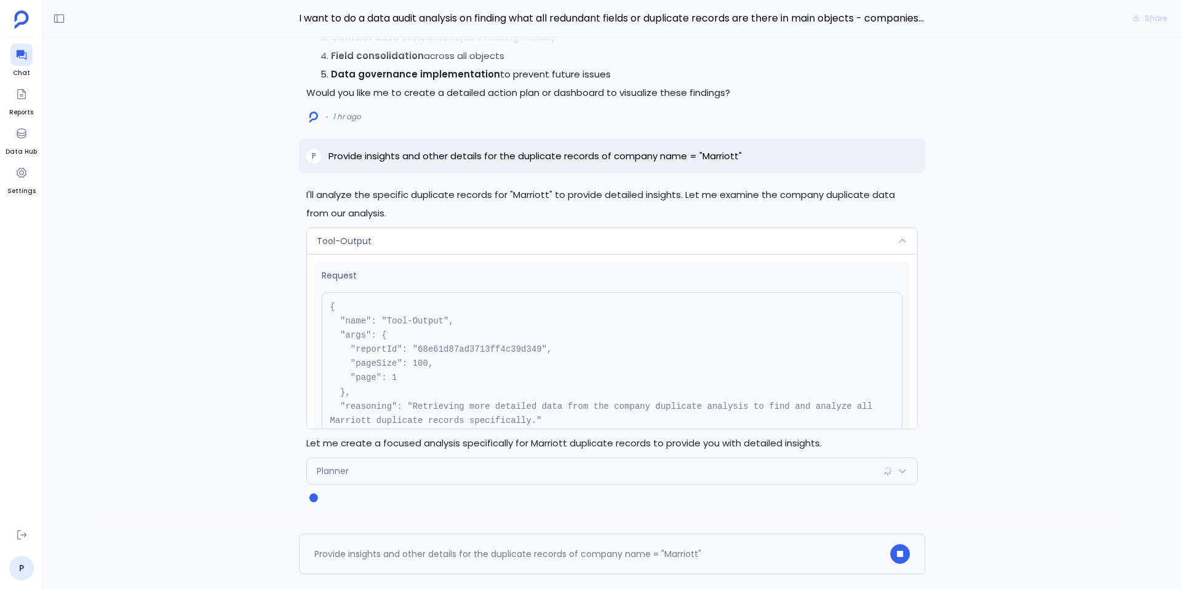
click at [409, 246] on div "Tool-Output" at bounding box center [612, 241] width 610 height 26
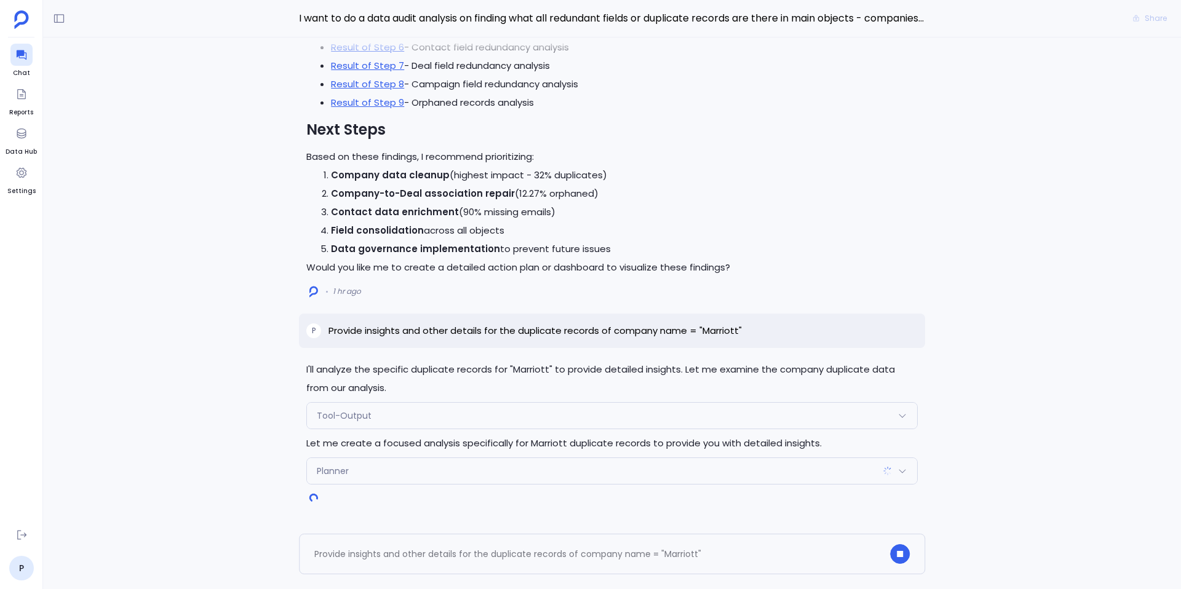
click at [533, 332] on p "Provide insights and other details for the duplicate records of company name = …" at bounding box center [535, 331] width 413 height 15
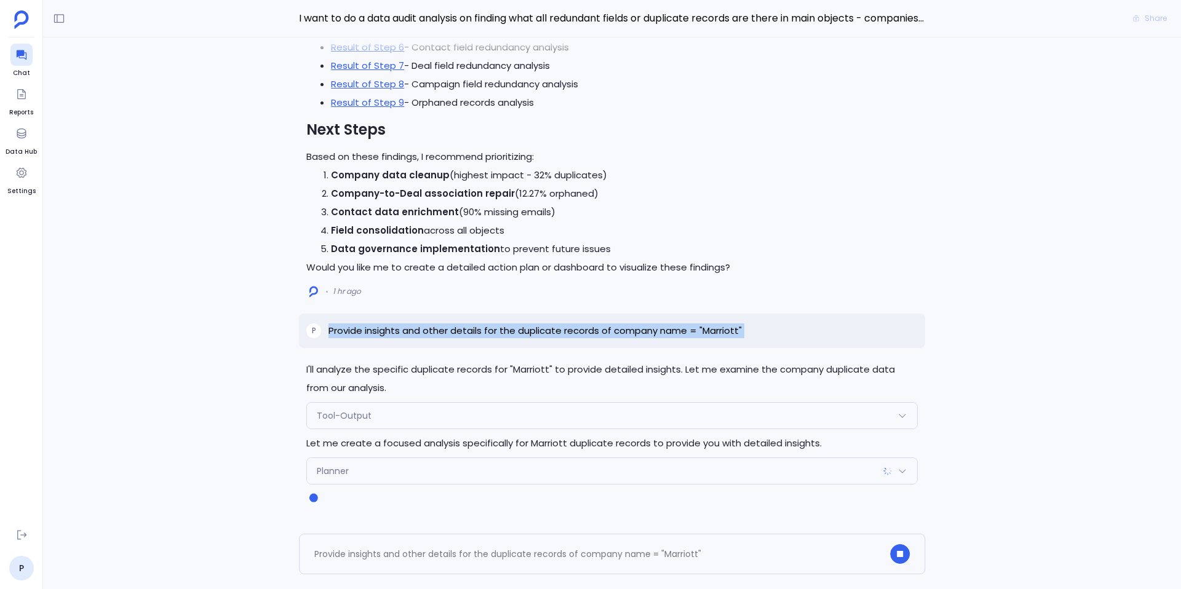
copy p "Provide insights and other details for the duplicate records of company name = …"
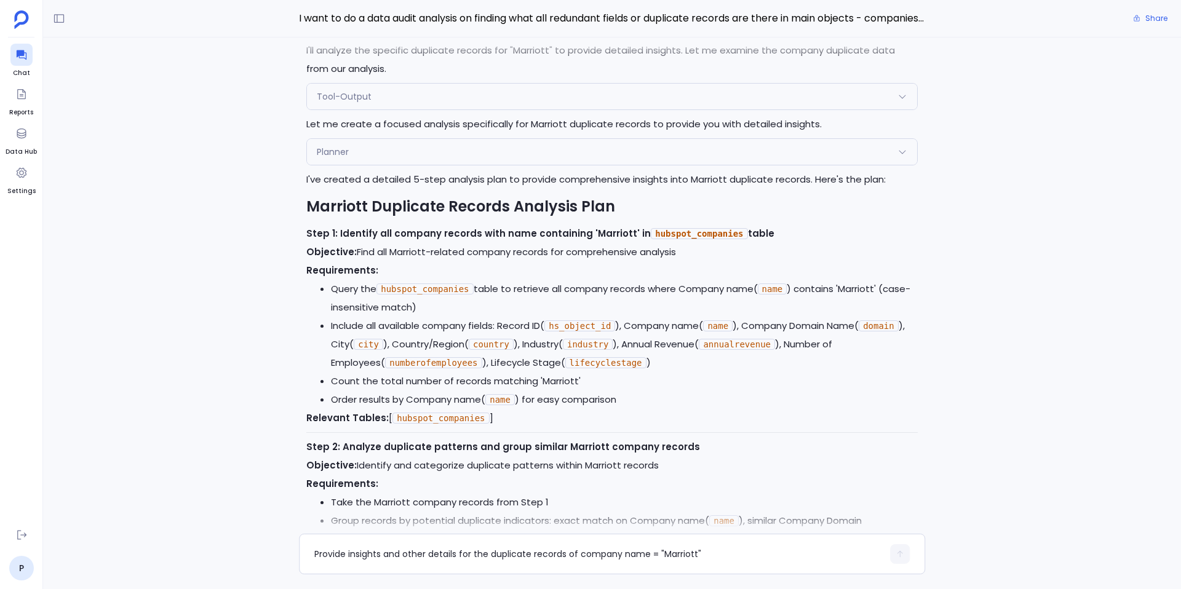
scroll to position [-1334, 0]
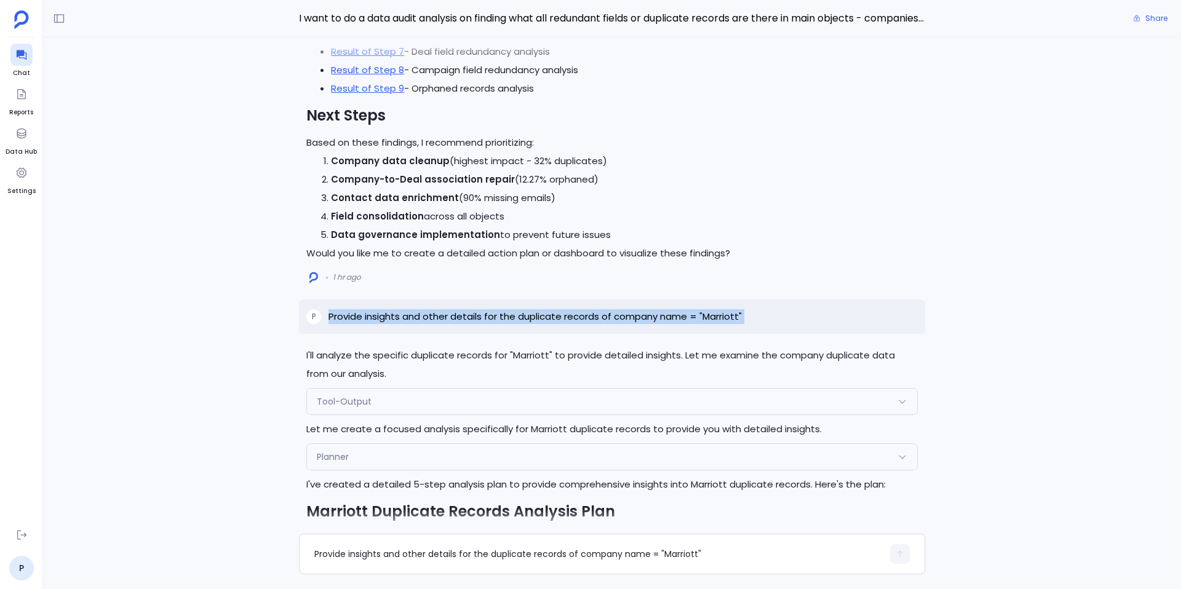
click at [752, 375] on p "I'll analyze the specific duplicate records for "Marriott" to provide detailed …" at bounding box center [612, 364] width 612 height 37
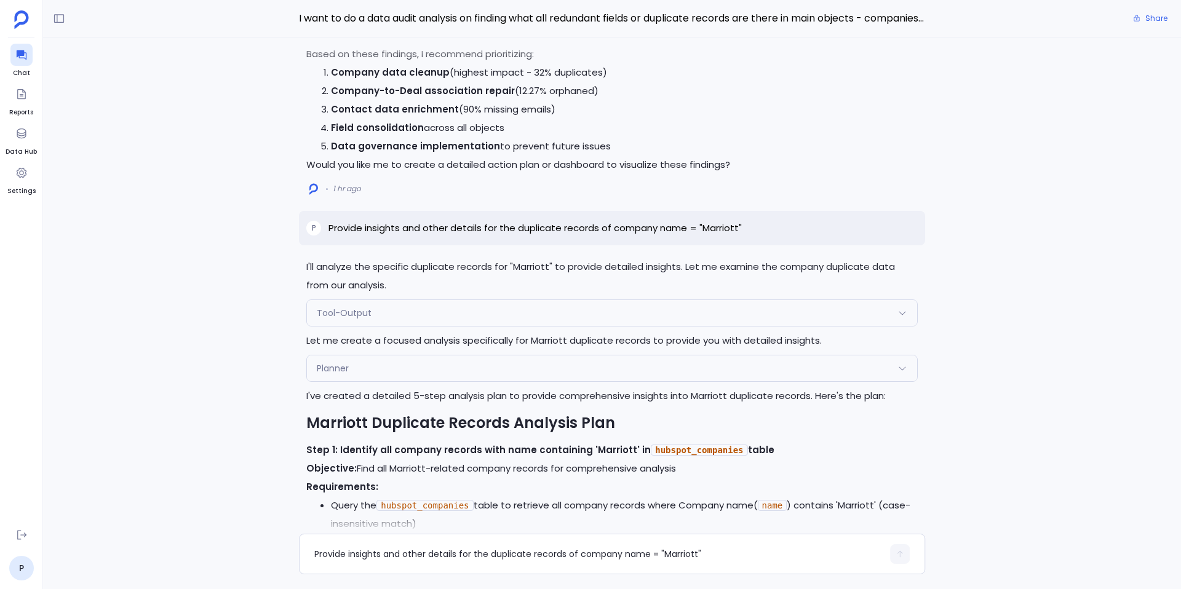
scroll to position [-1248, 0]
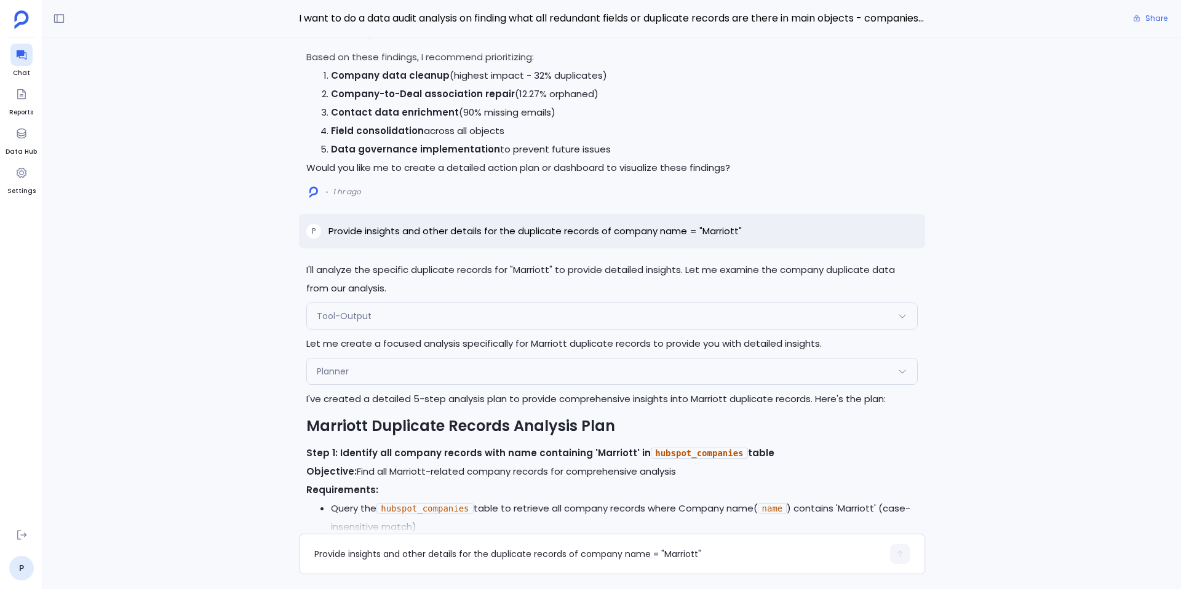
click at [651, 231] on p "Provide insights and other details for the duplicate records of company name = …" at bounding box center [535, 231] width 413 height 15
copy p "Provide insights and other details for the duplicate records of company name = …"
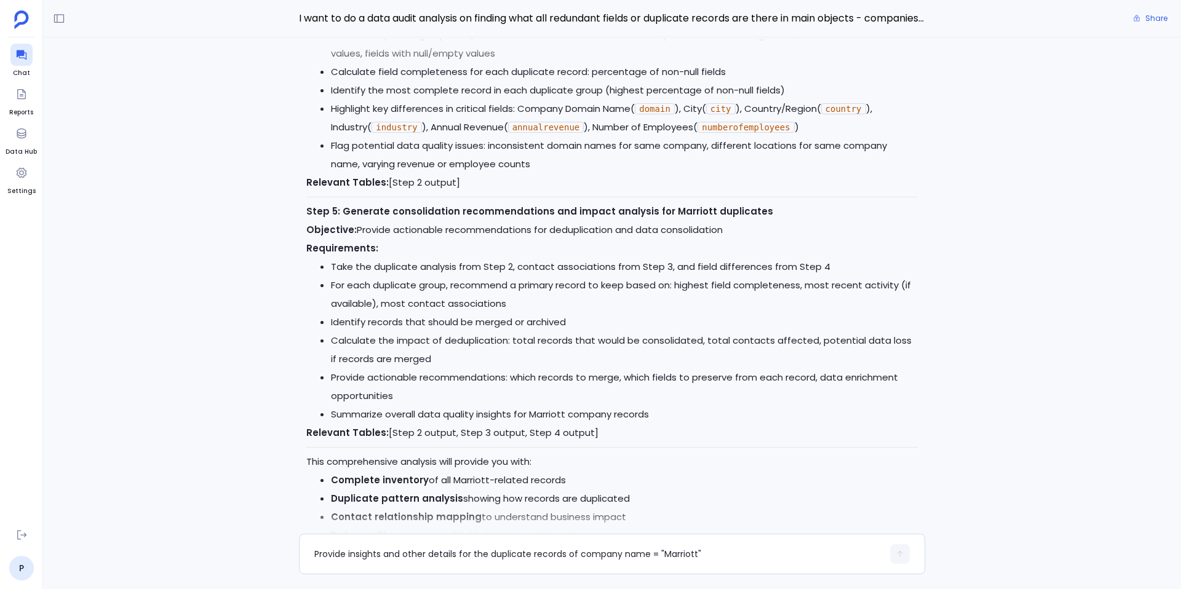
scroll to position [0, 0]
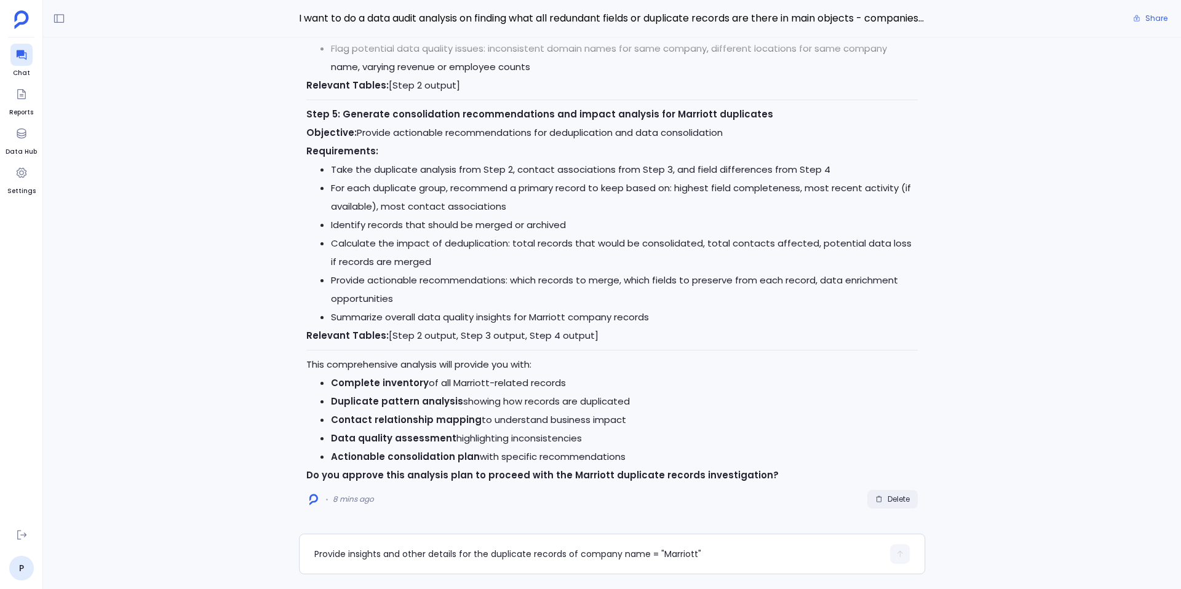
click at [898, 495] on span "Delete" at bounding box center [899, 500] width 22 height 10
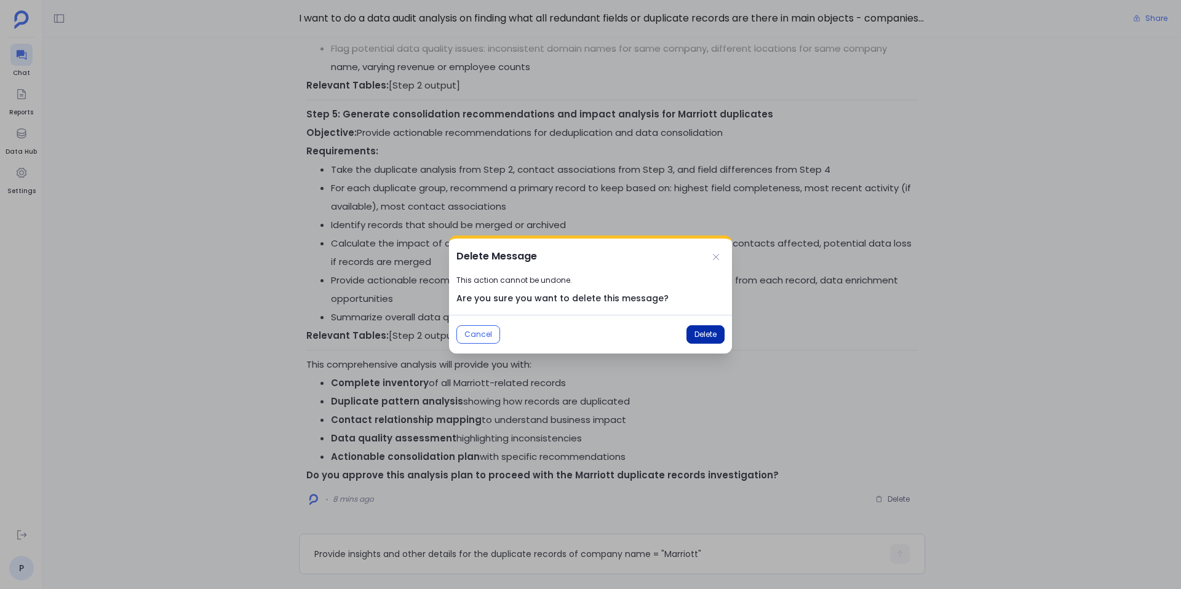
click at [719, 337] on button "Delete" at bounding box center [706, 334] width 38 height 18
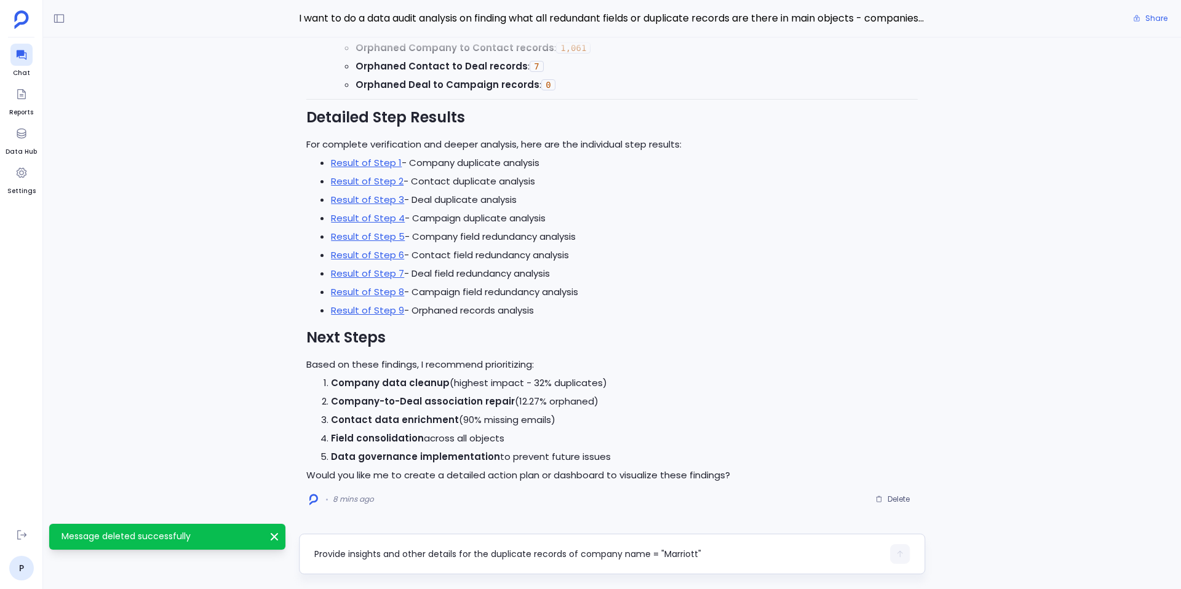
click at [411, 554] on textarea "Provide insights and other details for the duplicate records of company name = …" at bounding box center [598, 554] width 569 height 12
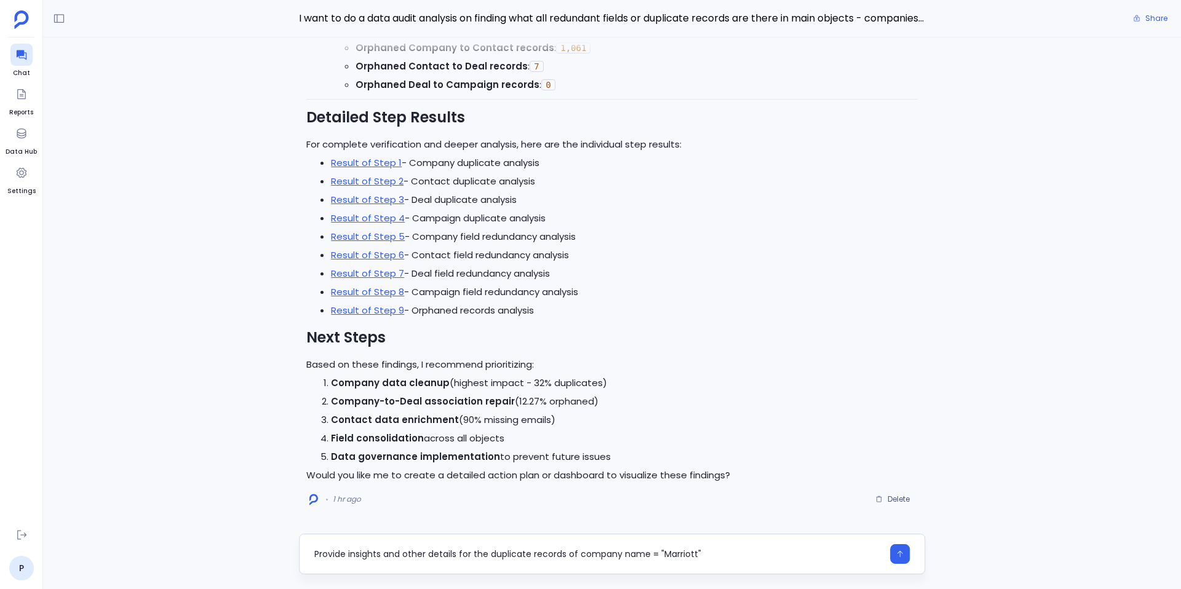
click at [653, 556] on textarea "Provide insights and other details for the duplicate records of company name = …" at bounding box center [598, 554] width 569 height 12
type textarea "Provide insights and other details for the duplicate records of company name is…"
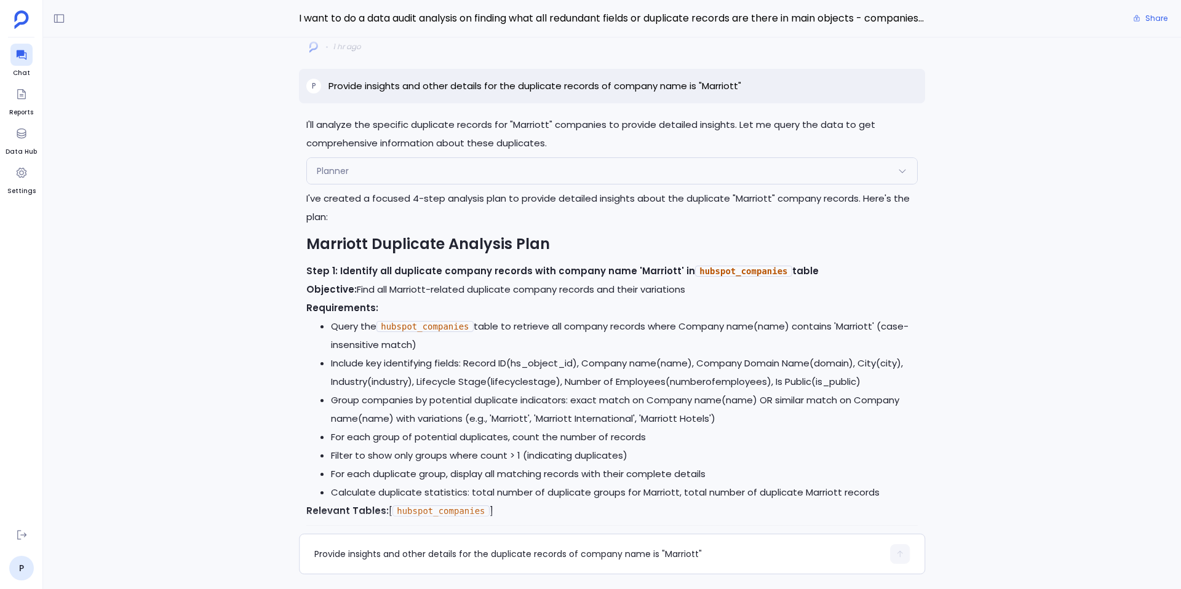
scroll to position [-1029, 0]
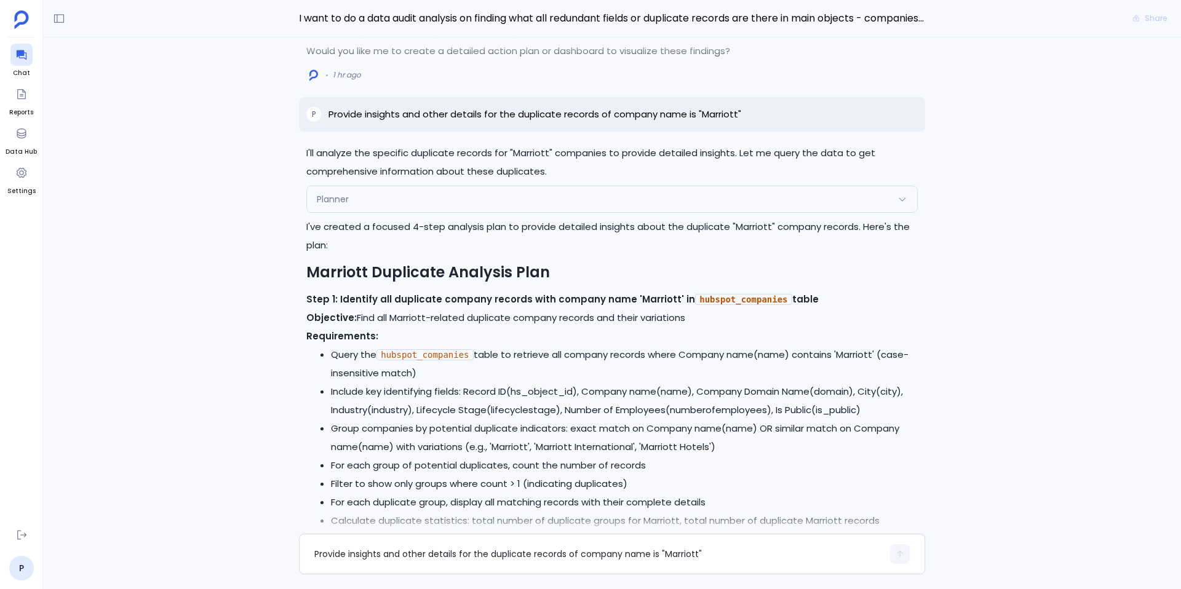
click at [632, 110] on p "Provide insights and other details for the duplicate records of company name is…" at bounding box center [535, 114] width 413 height 15
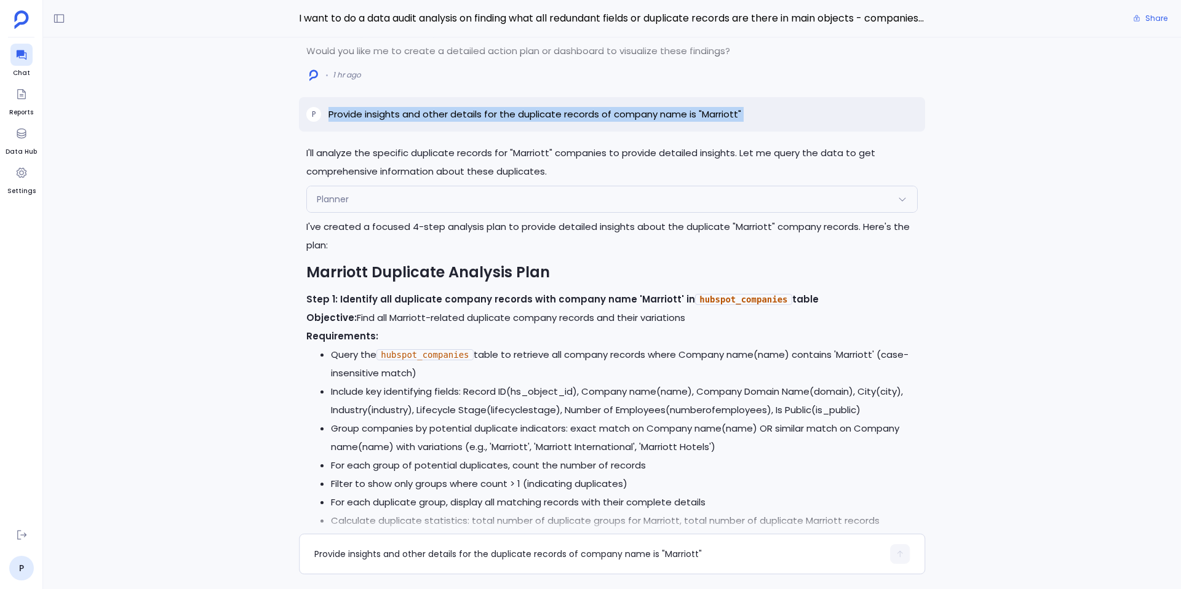
copy p "Provide insights and other details for the duplicate records of company name is…"
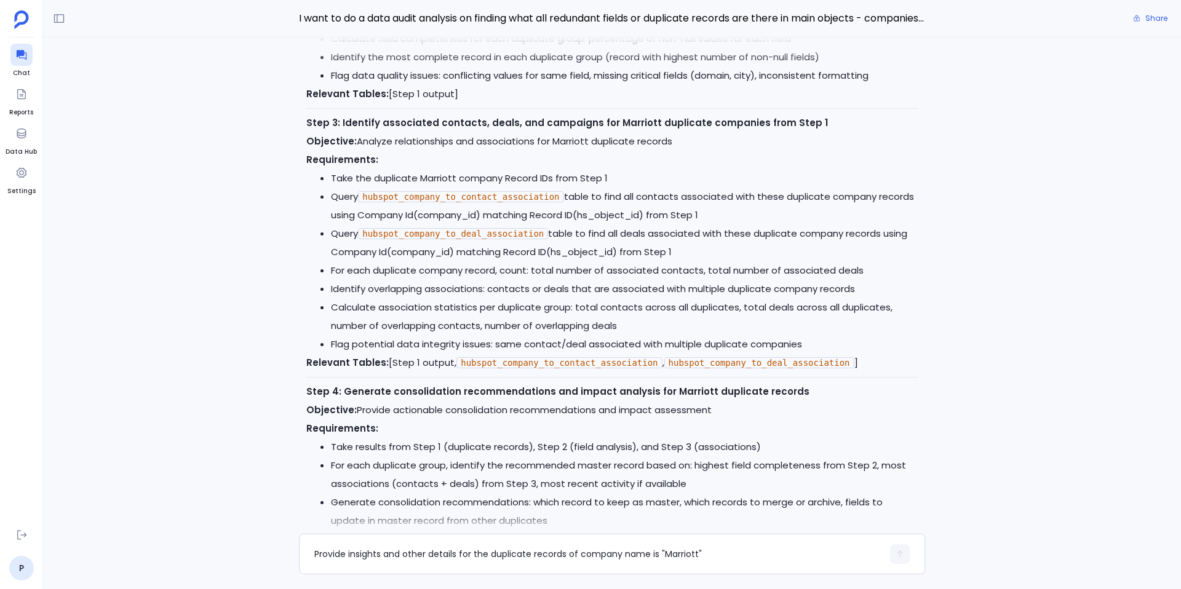
scroll to position [0, 0]
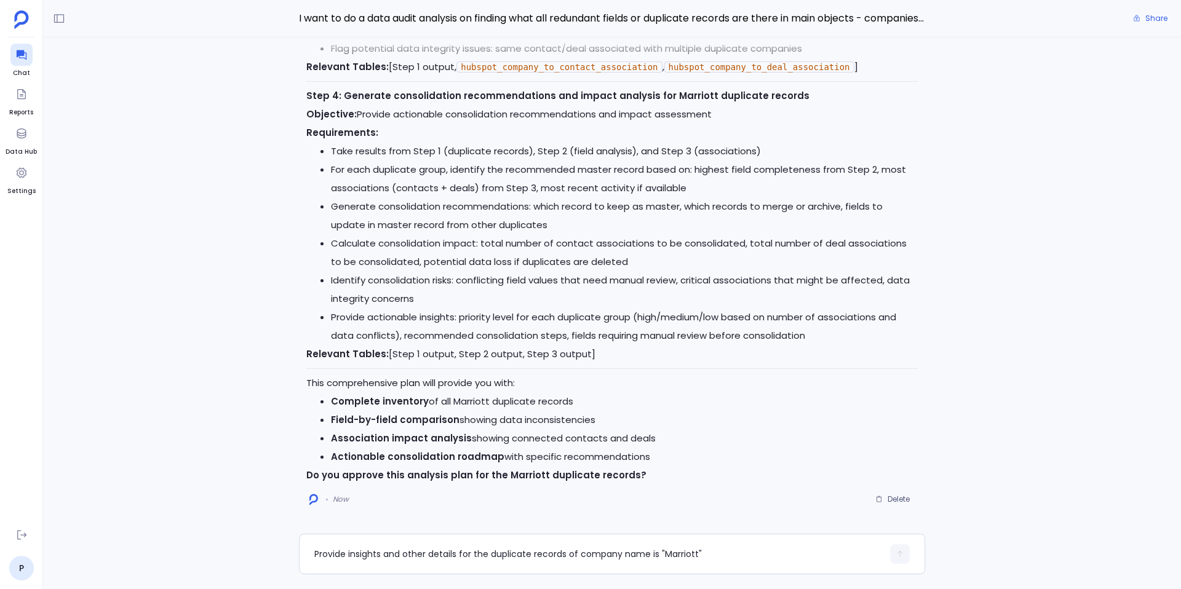
click at [882, 509] on div at bounding box center [612, 521] width 1024 height 25
click at [885, 506] on button "Delete" at bounding box center [893, 499] width 50 height 18
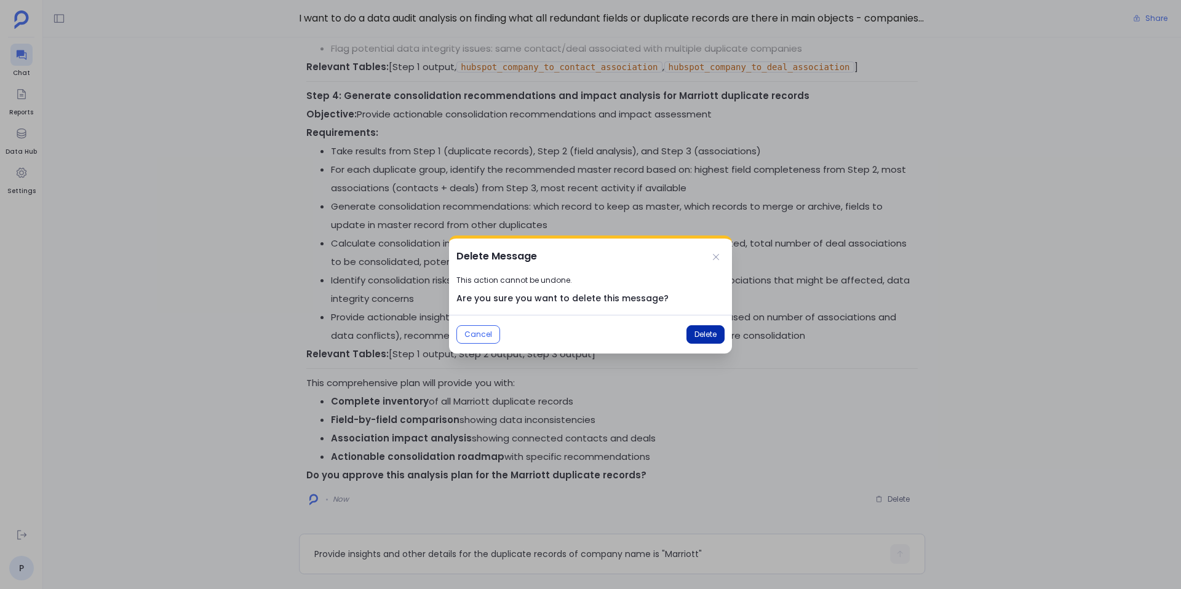
click at [705, 337] on span "Delete" at bounding box center [706, 335] width 22 height 10
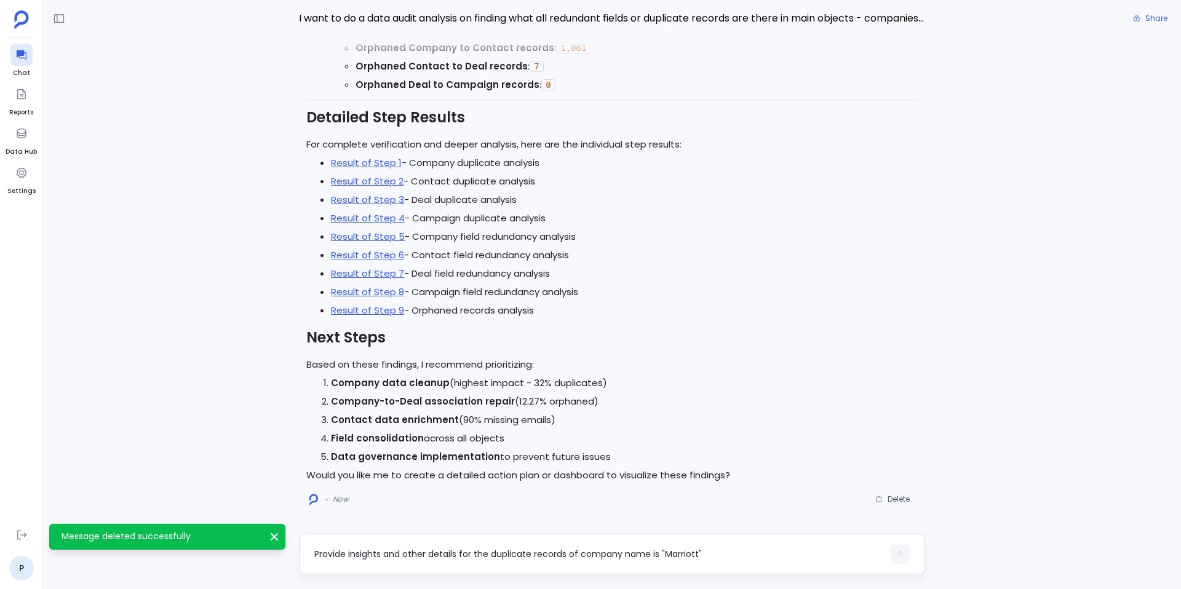
click at [377, 545] on div "Provide insights and other details for the duplicate records of company name is…" at bounding box center [598, 555] width 569 height 20
click at [364, 557] on textarea "Provide insights and other details for the duplicate records of company name is…" at bounding box center [598, 554] width 569 height 12
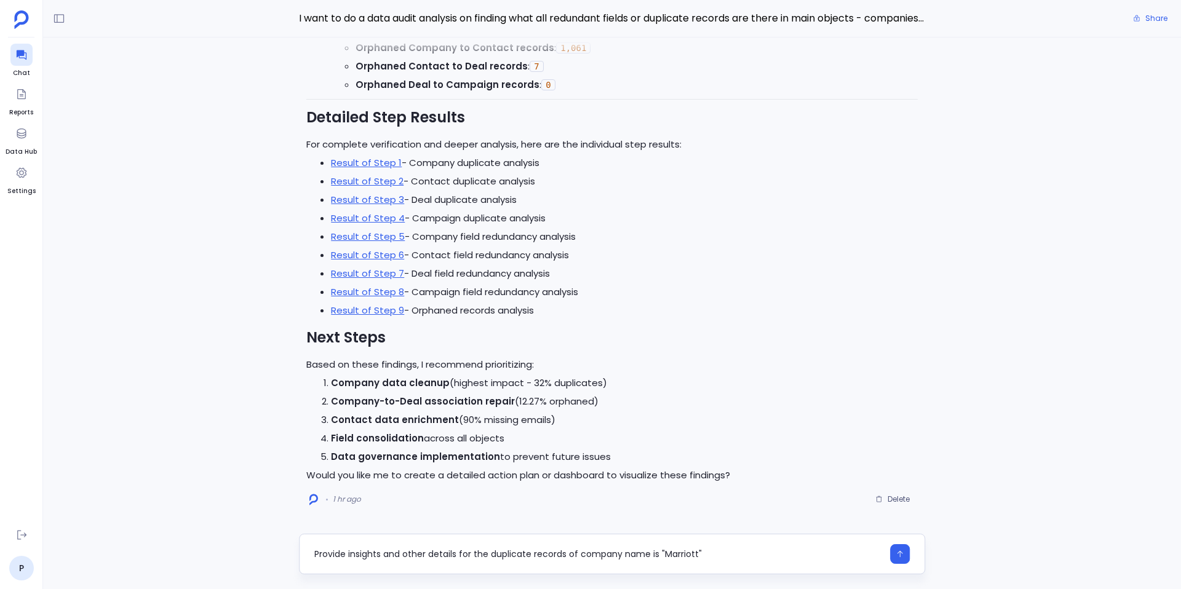
click at [651, 557] on textarea "Provide insights and other details for the duplicate records of company name is…" at bounding box center [598, 554] width 569 height 12
click at [716, 555] on textarea "Provide insights and other details for the duplicate records of company name = …" at bounding box center [598, 554] width 569 height 12
click at [625, 556] on textarea "Provide insights and other details for the duplicate records of company name = …" at bounding box center [598, 554] width 569 height 12
type textarea "Provide insights and other details for the duplicate records of companies with …"
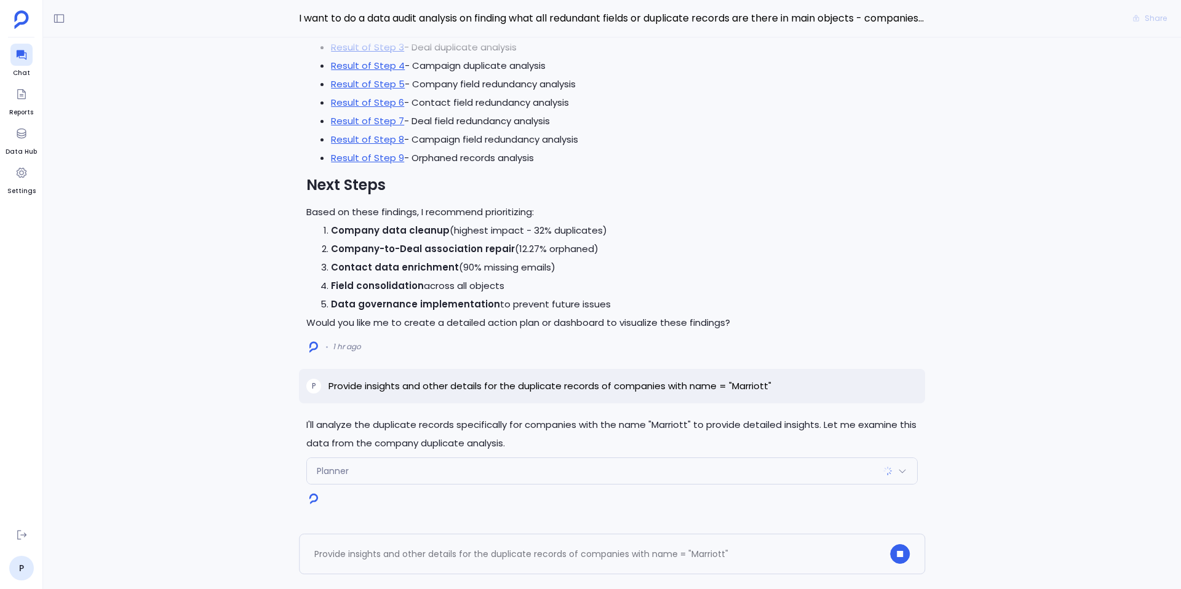
click at [435, 465] on div "Planner" at bounding box center [612, 471] width 610 height 26
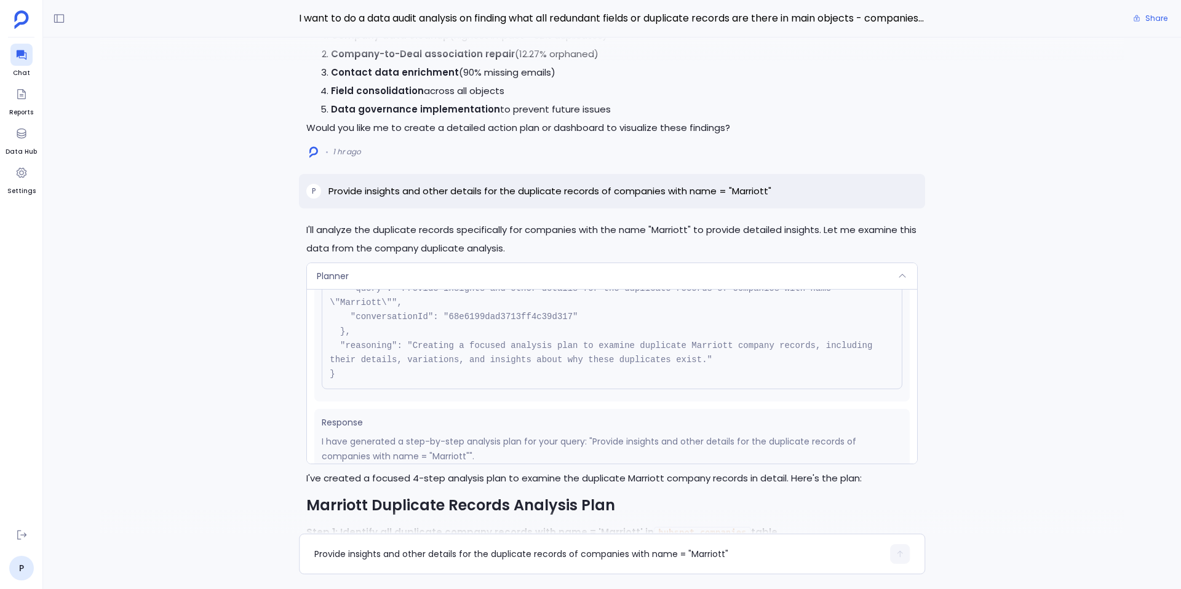
scroll to position [-1266, 0]
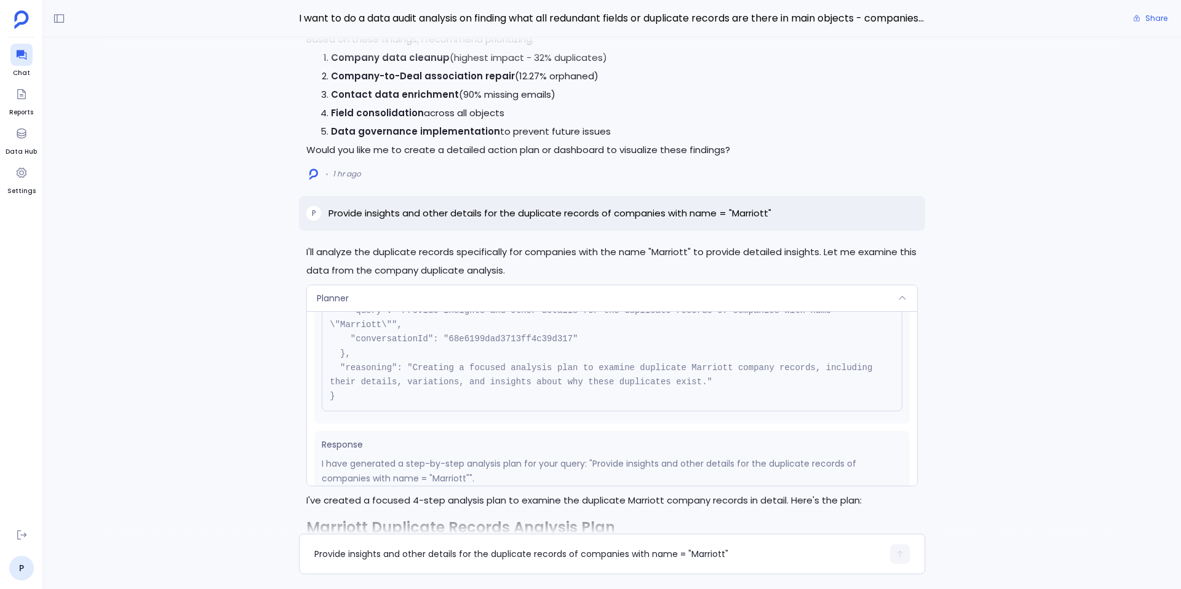
click at [456, 291] on div "Planner" at bounding box center [612, 298] width 610 height 26
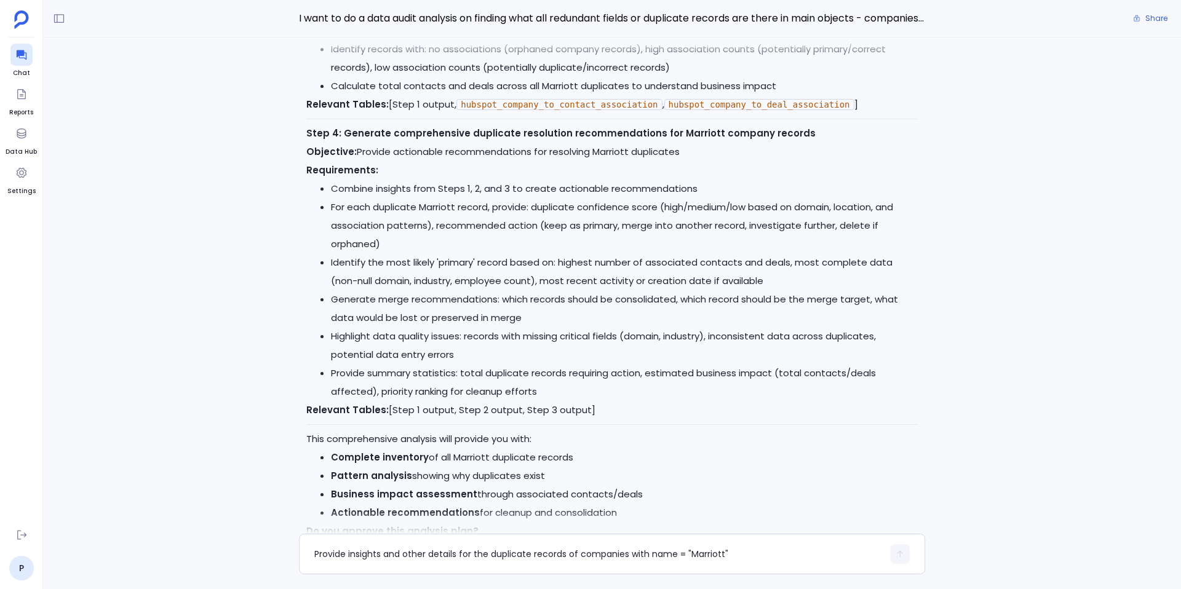
scroll to position [0, 0]
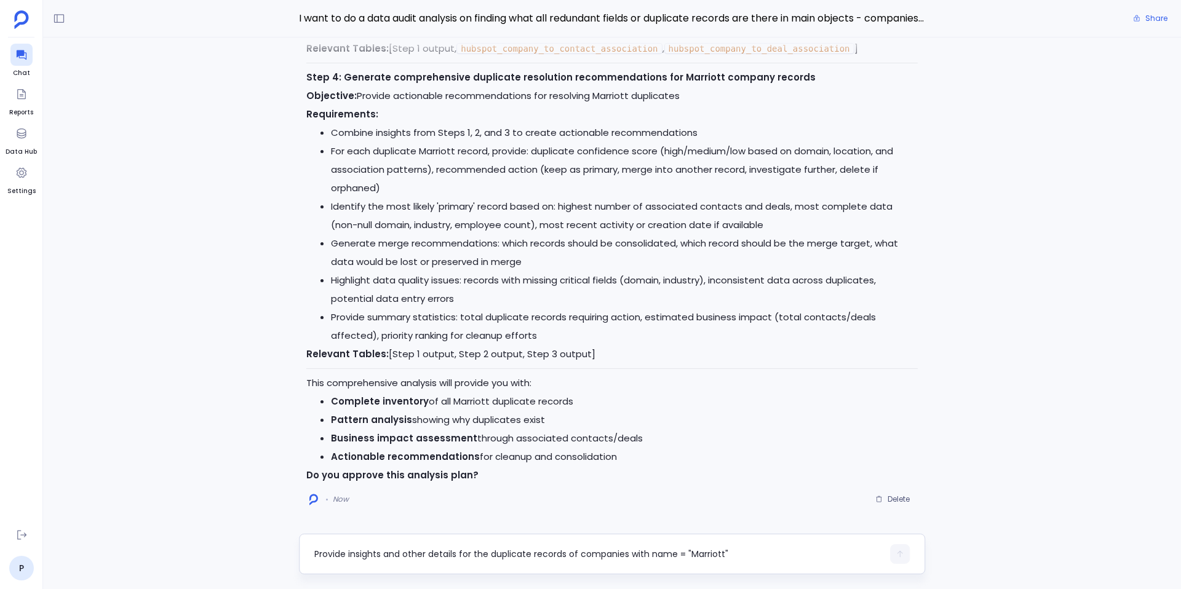
click at [417, 551] on textarea "Provide insights and other details for the duplicate records of companies with …" at bounding box center [598, 554] width 569 height 12
type textarea "Yes, approved"
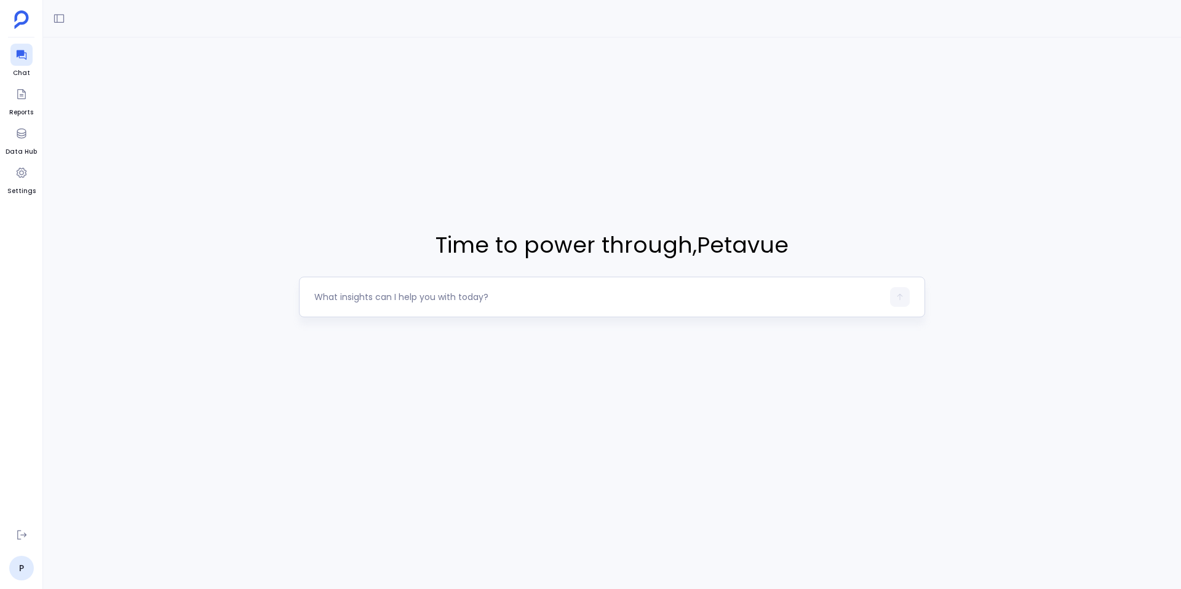
click at [503, 301] on textarea at bounding box center [598, 297] width 569 height 12
click at [656, 297] on textarea "Provide insights and other details for the duplicate records of company name = …" at bounding box center [598, 297] width 569 height 12
type textarea "Provide insights and other details for the duplicate records of company named "…"
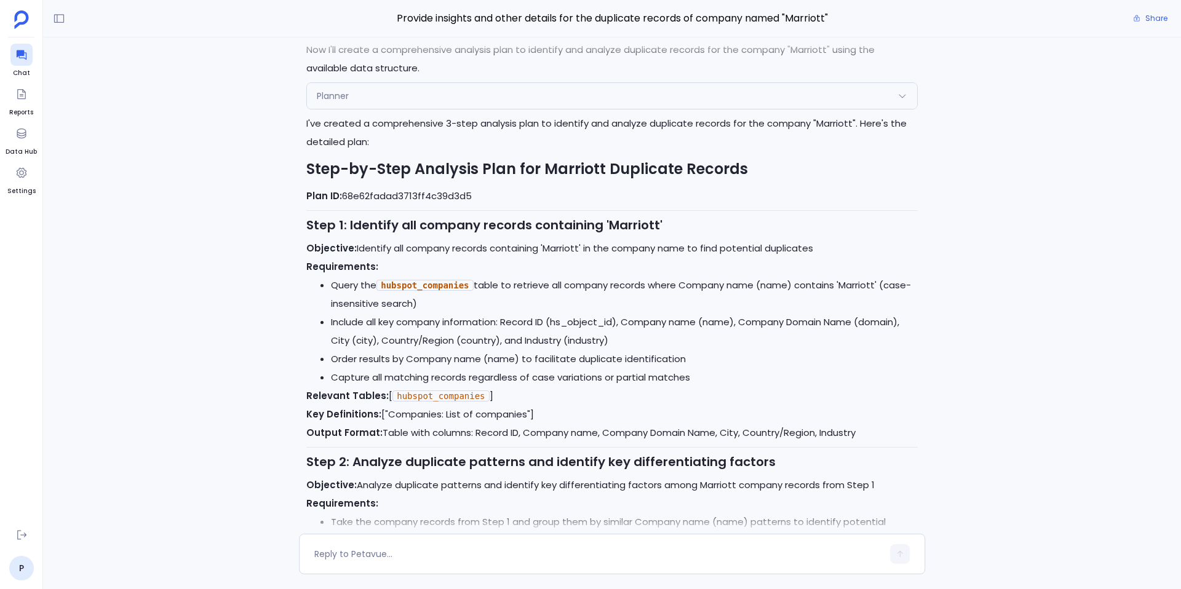
scroll to position [-842, 0]
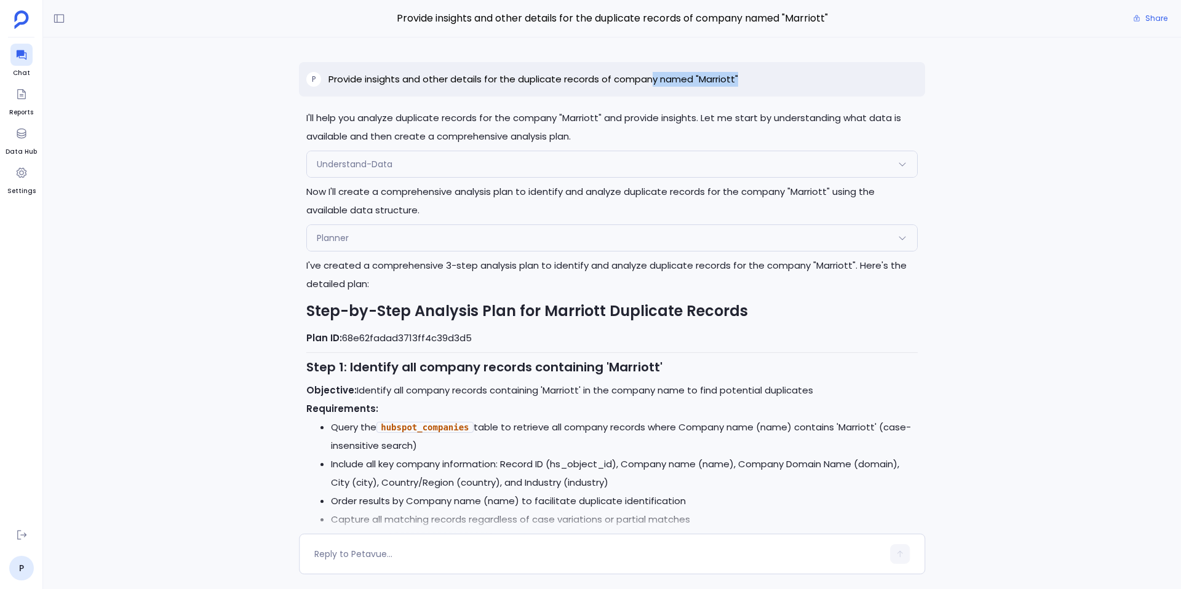
drag, startPoint x: 651, startPoint y: 82, endPoint x: 752, endPoint y: 82, distance: 101.5
click at [753, 82] on div "P Provide insights and other details for the duplicate records of company named…" at bounding box center [612, 79] width 626 height 34
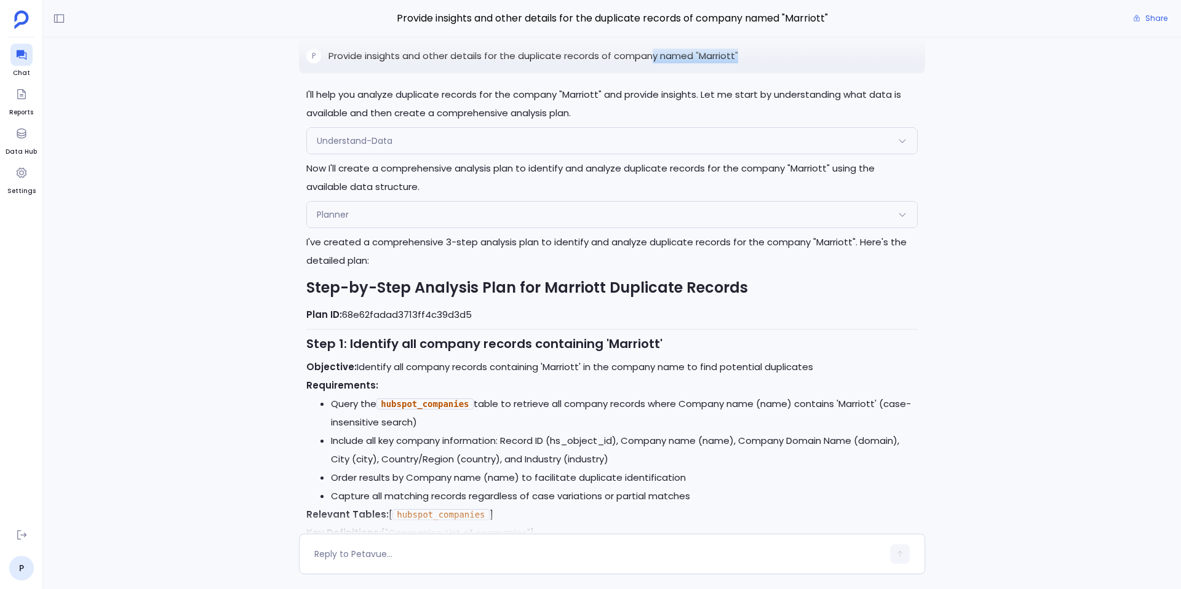
scroll to position [-808, 0]
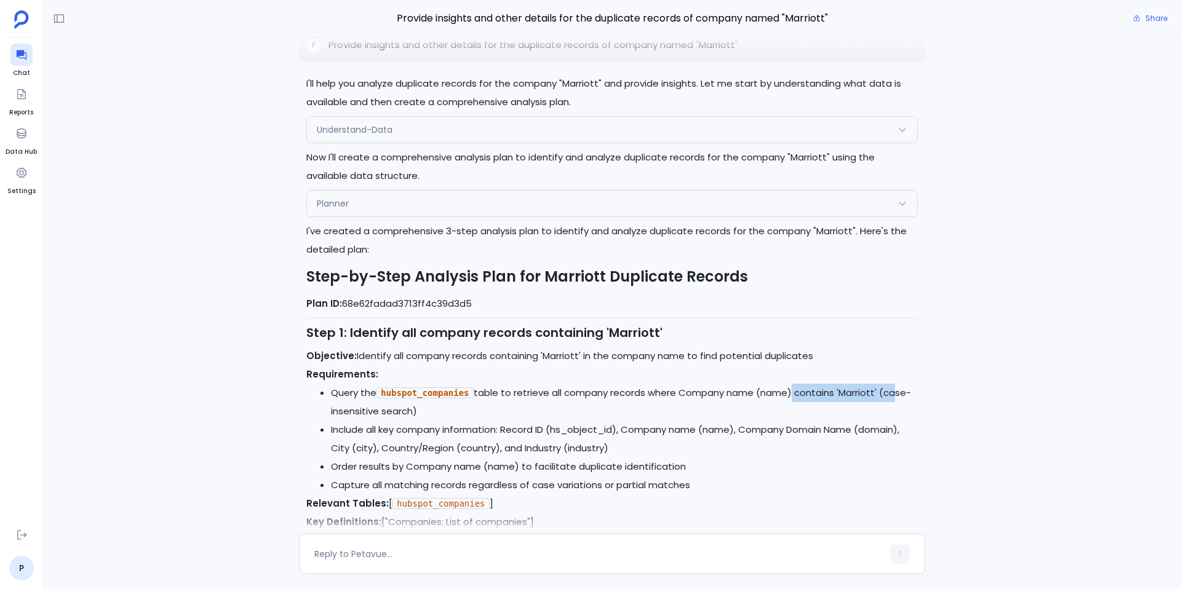
drag, startPoint x: 805, startPoint y: 399, endPoint x: 893, endPoint y: 399, distance: 88.6
click at [893, 399] on li "Query the hubspot_companies table to retrieve all company records where Company…" at bounding box center [624, 402] width 587 height 37
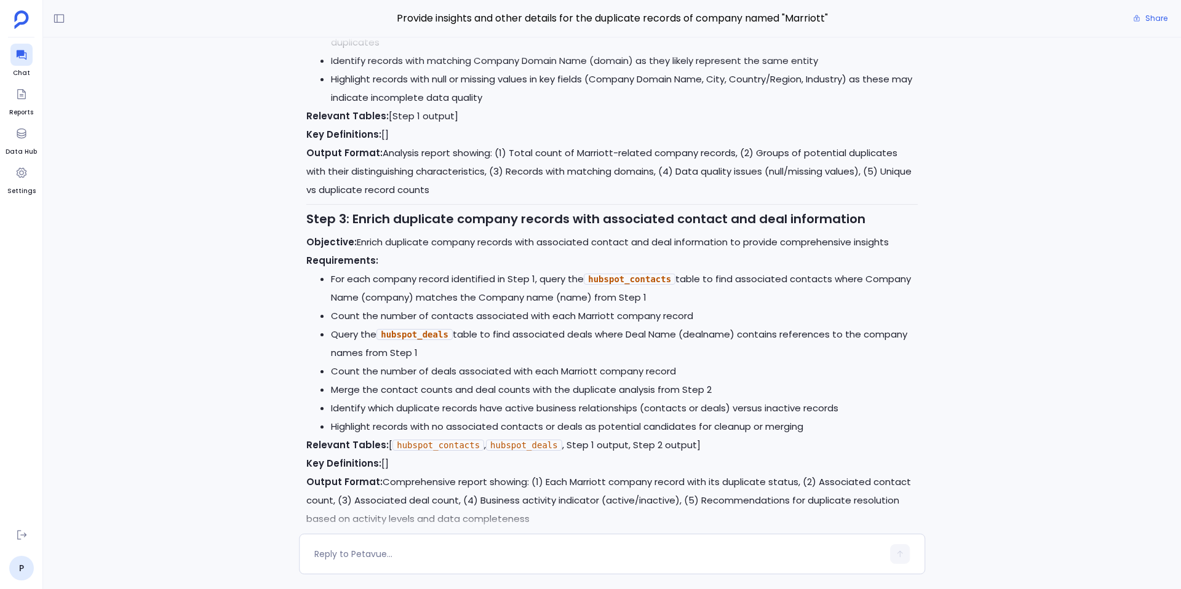
scroll to position [0, 0]
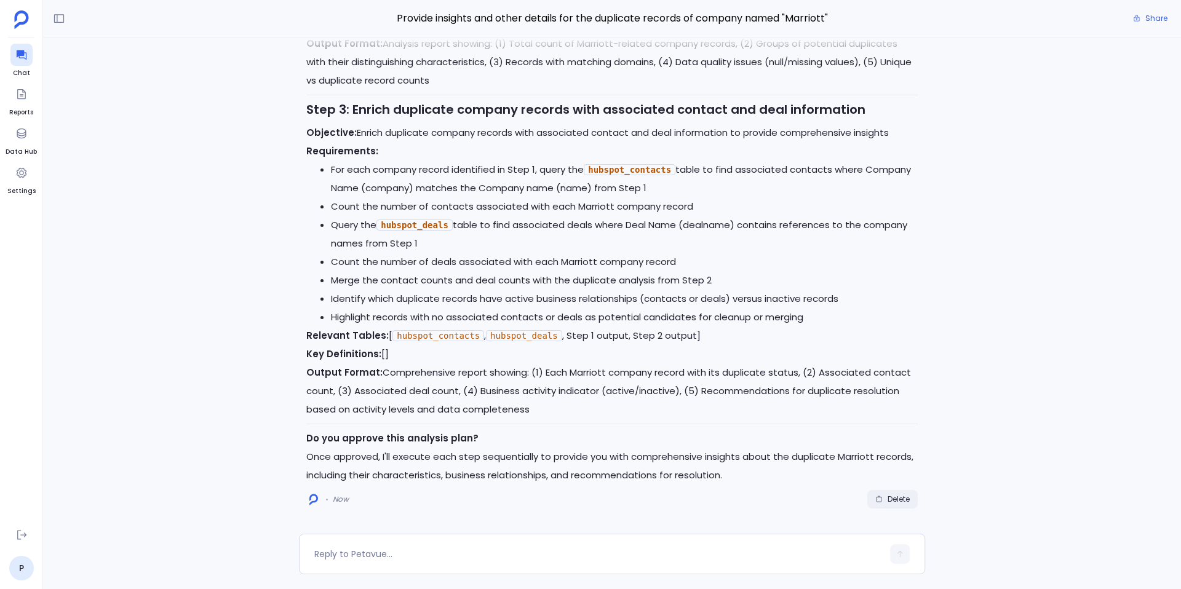
click at [897, 504] on span "Delete" at bounding box center [899, 500] width 22 height 10
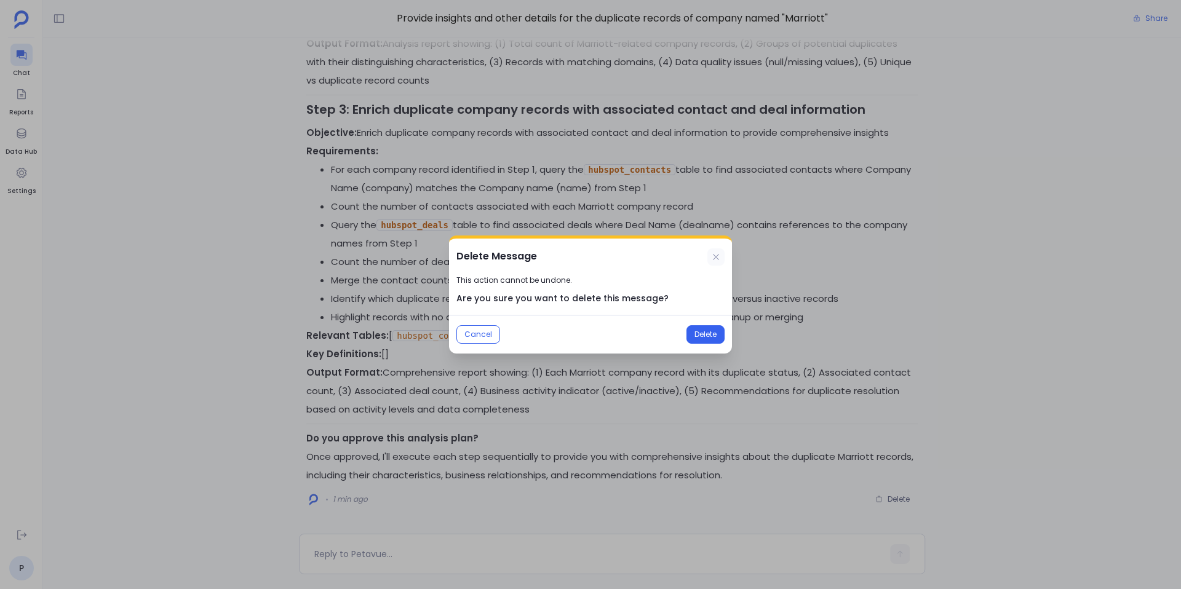
click at [716, 254] on icon at bounding box center [716, 257] width 10 height 10
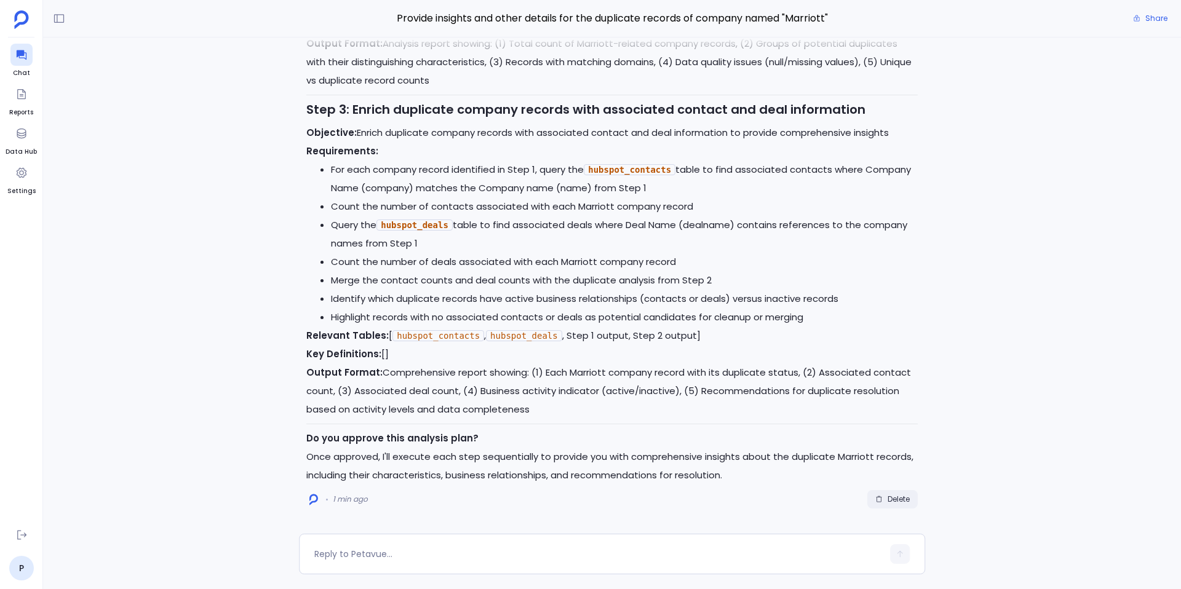
click at [896, 498] on span "Delete" at bounding box center [899, 500] width 22 height 10
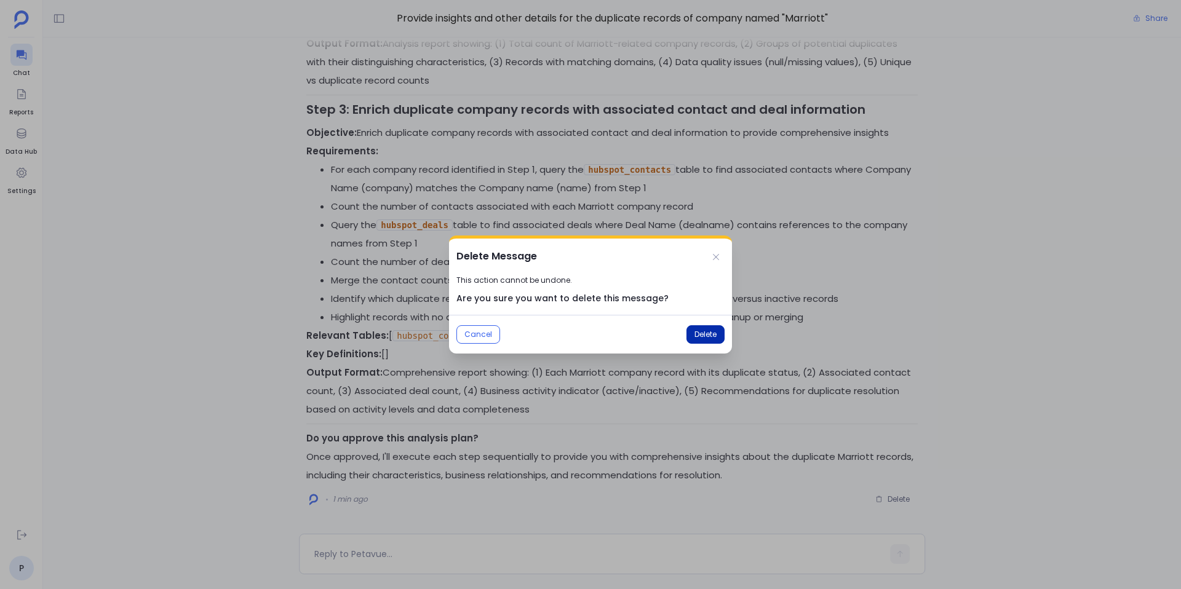
click at [698, 327] on button "Delete" at bounding box center [706, 334] width 38 height 18
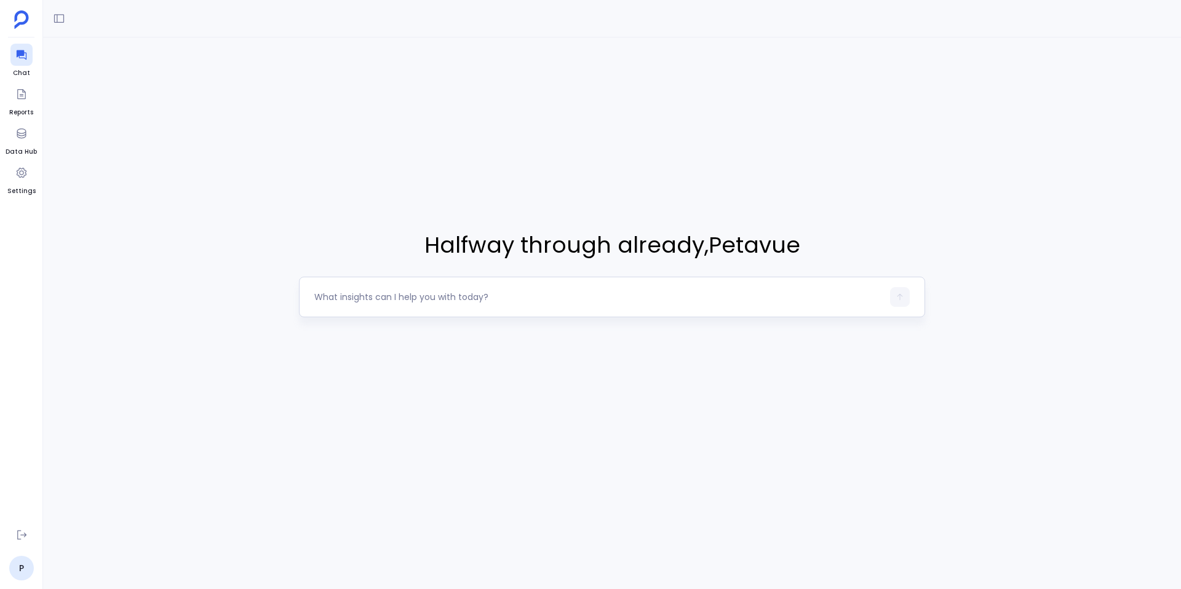
click at [604, 286] on div at bounding box center [612, 297] width 626 height 41
click at [581, 298] on textarea at bounding box center [598, 297] width 569 height 12
click at [654, 297] on textarea "Provide insights and other details for the duplicate records of company name = …" at bounding box center [598, 297] width 569 height 12
type textarea "Provide insights and other details for the duplicate records of company named "…"
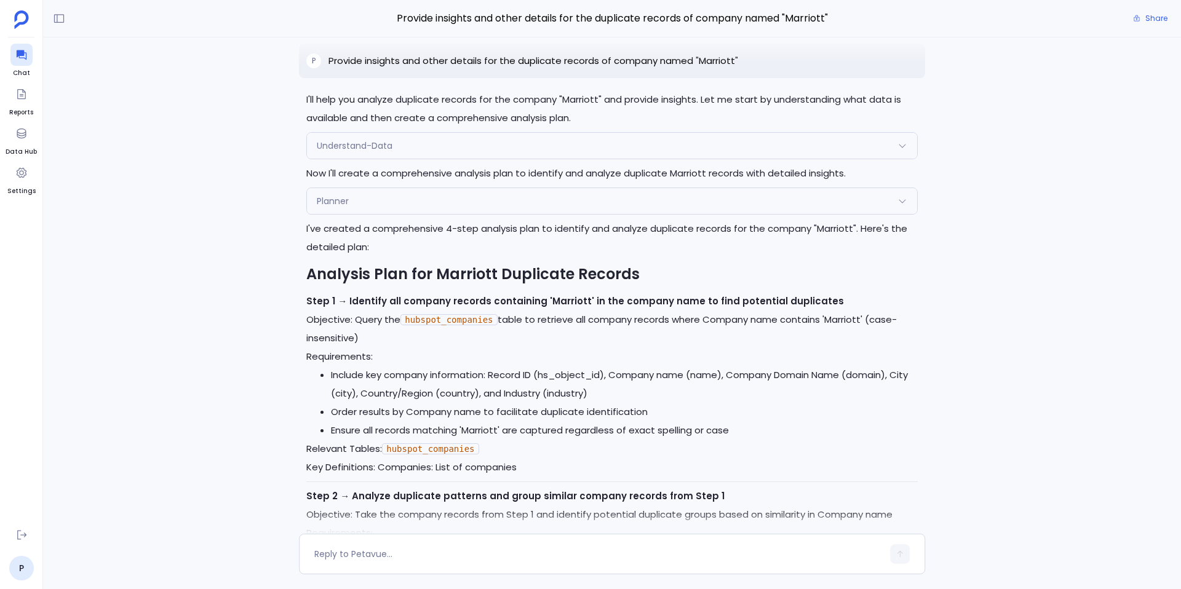
scroll to position [-680, 0]
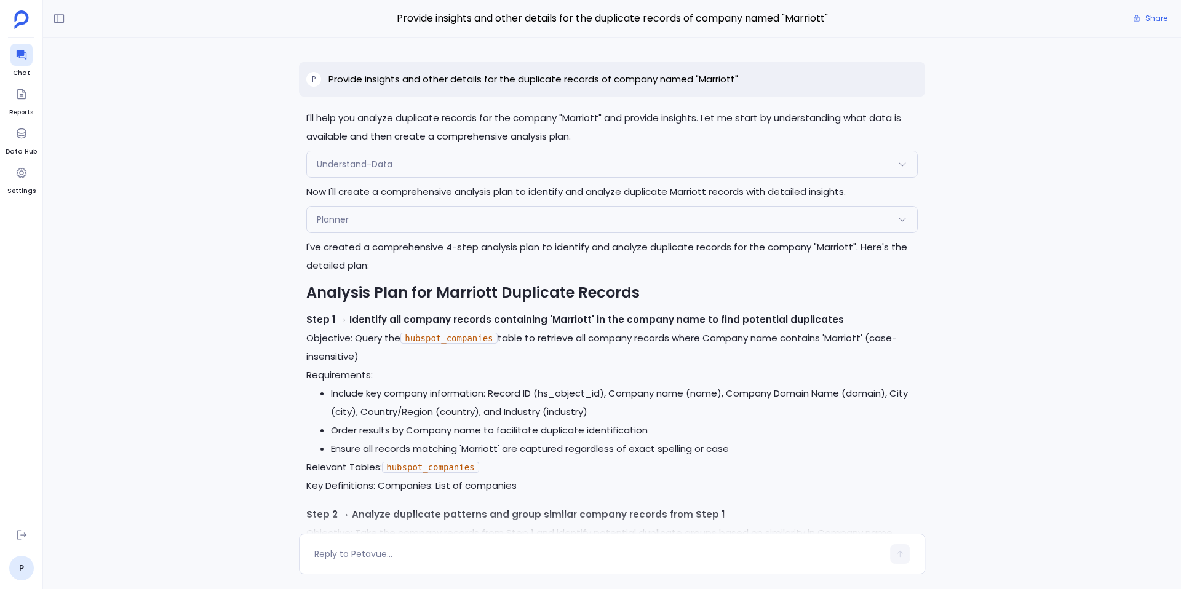
click at [505, 225] on div "Planner" at bounding box center [612, 220] width 610 height 26
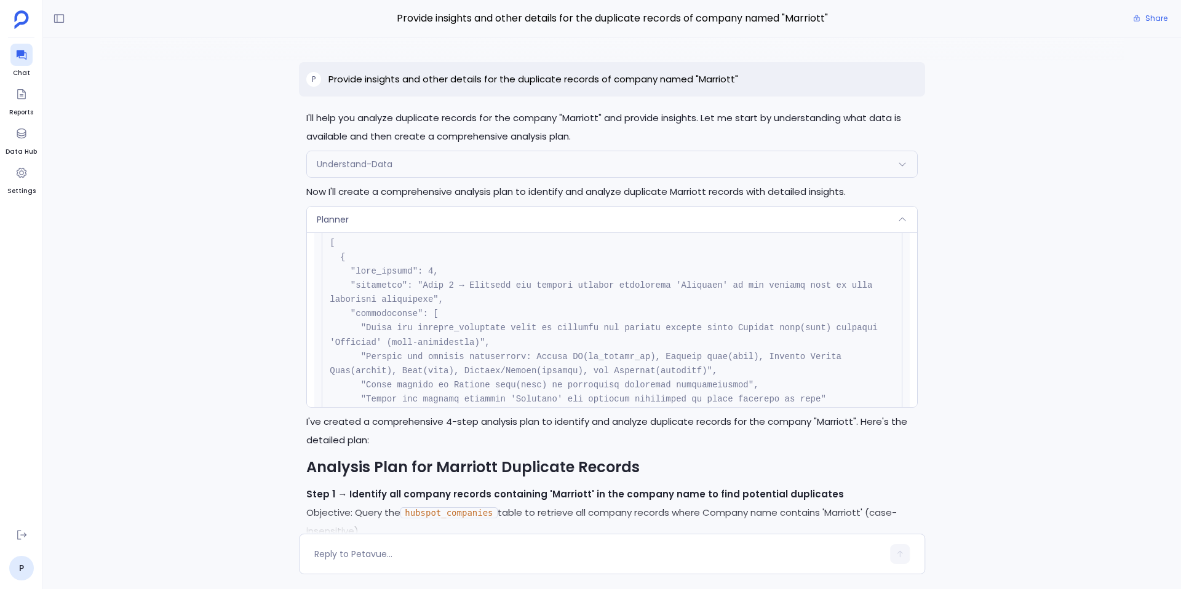
scroll to position [309, 0]
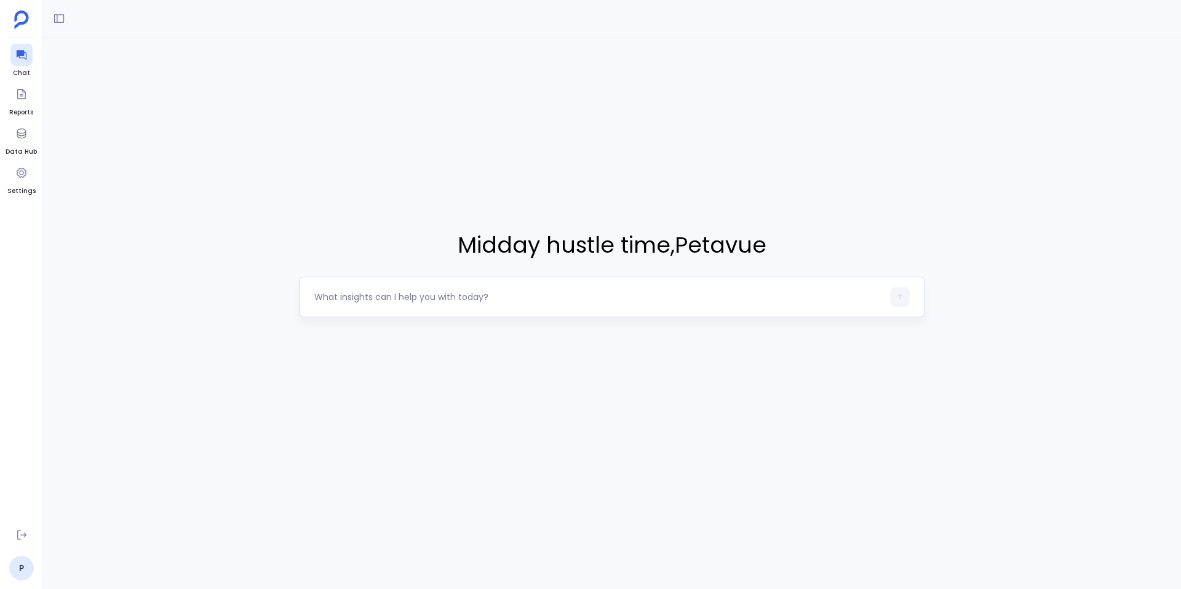
click at [425, 297] on textarea at bounding box center [598, 297] width 569 height 12
type textarea "Provide insights and other details for the duplicate records of company name = …"
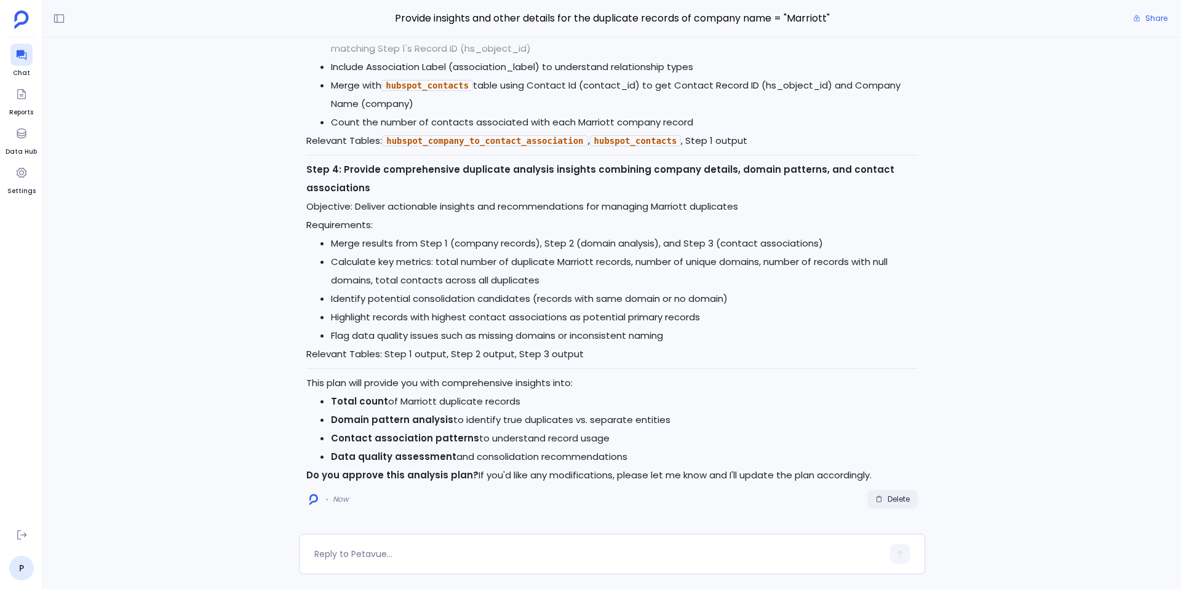
click at [895, 497] on span "Delete" at bounding box center [899, 500] width 22 height 10
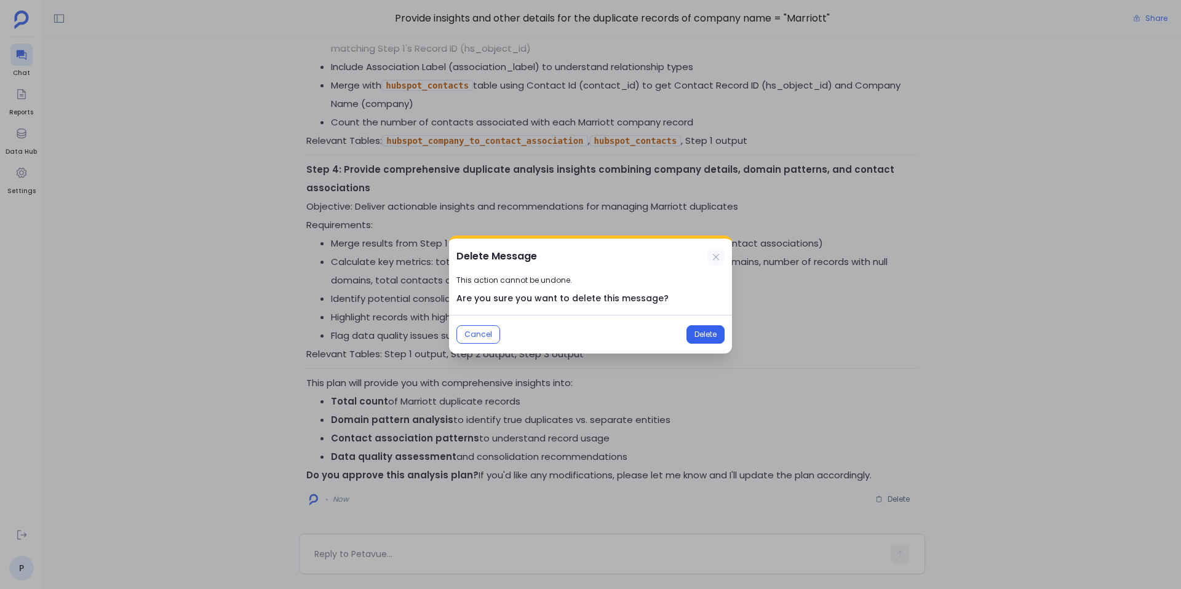
click at [722, 262] on button at bounding box center [716, 257] width 17 height 17
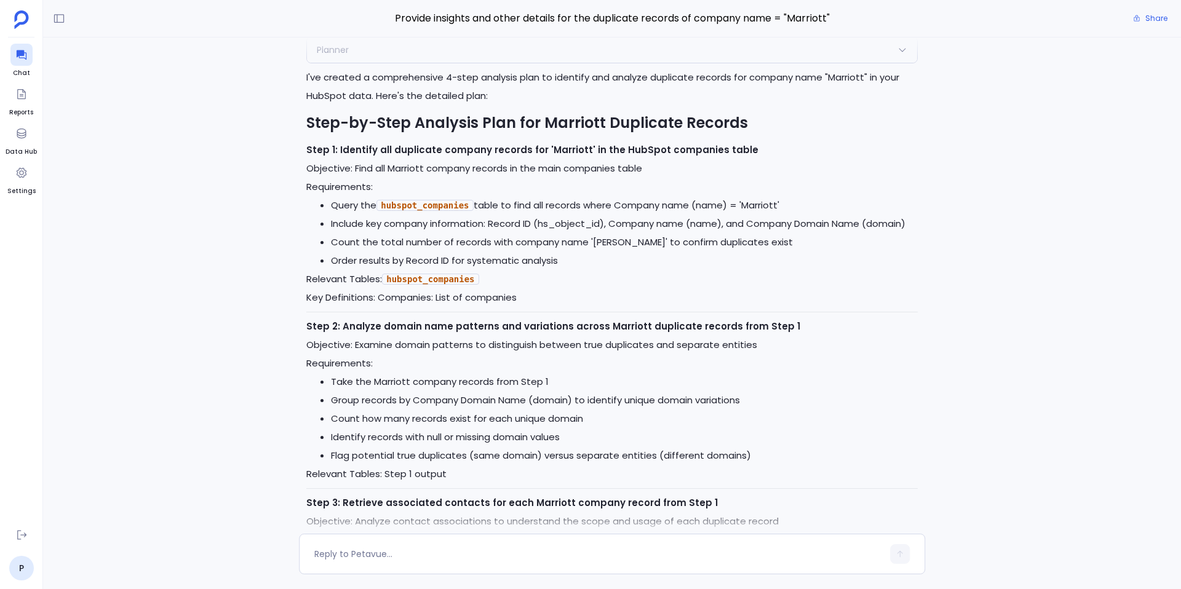
scroll to position [-735, 0]
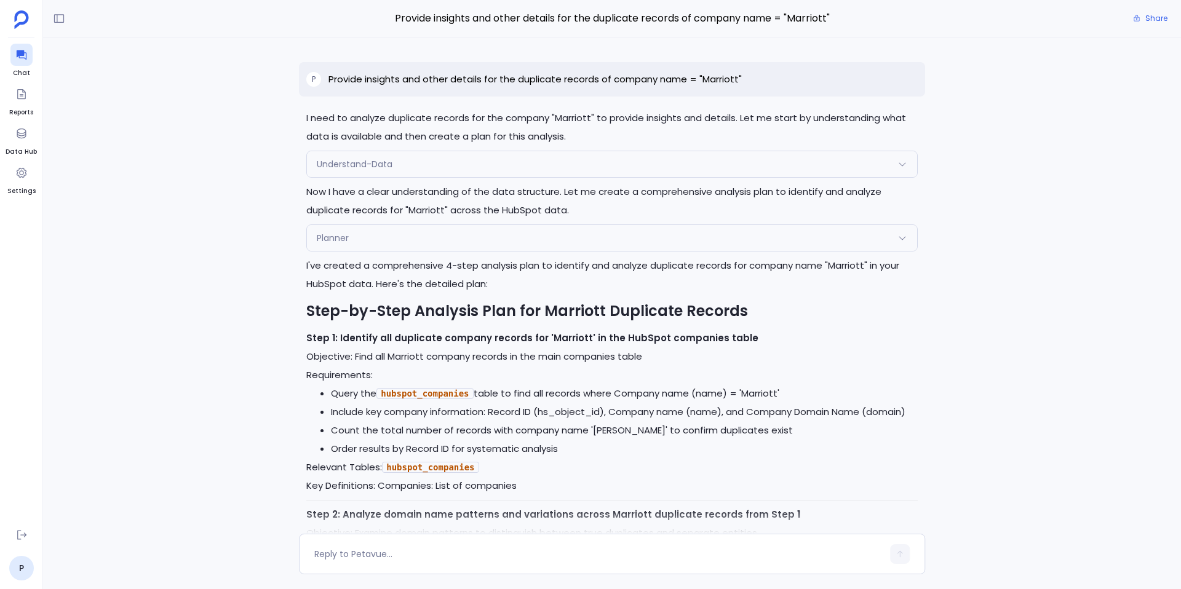
click at [722, 74] on p "Provide insights and other details for the duplicate records of company name = …" at bounding box center [535, 79] width 413 height 15
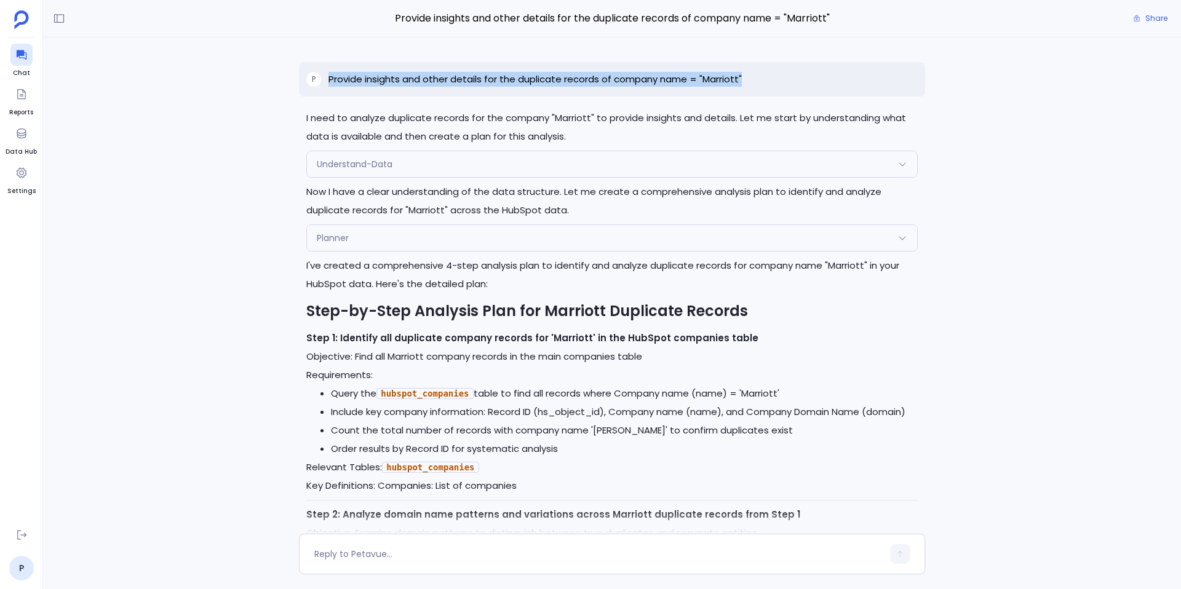
copy p "Provide insights and other details for the duplicate records of company name = …"
click at [662, 236] on div "Planner" at bounding box center [612, 238] width 610 height 26
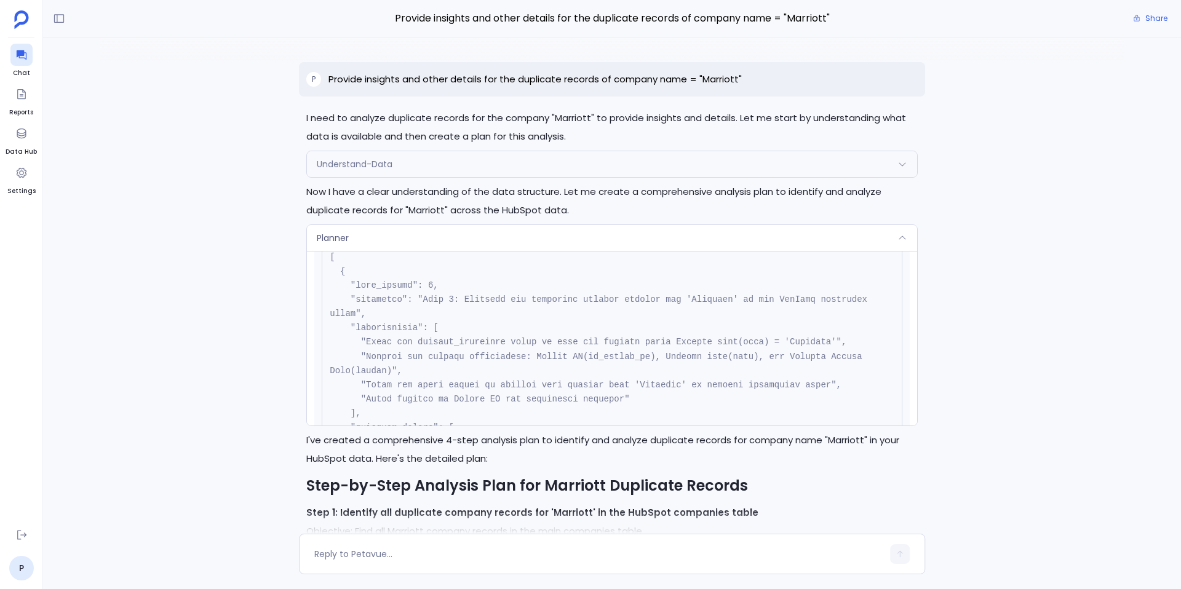
scroll to position [306, 0]
click at [625, 242] on div "Planner" at bounding box center [612, 238] width 610 height 26
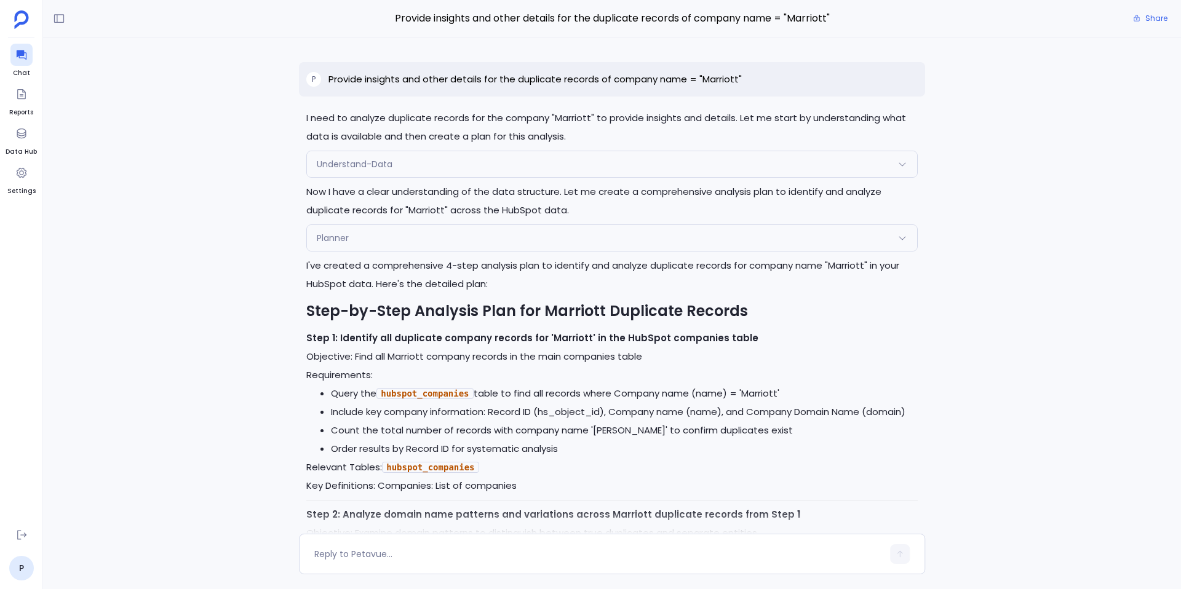
scroll to position [-735, 0]
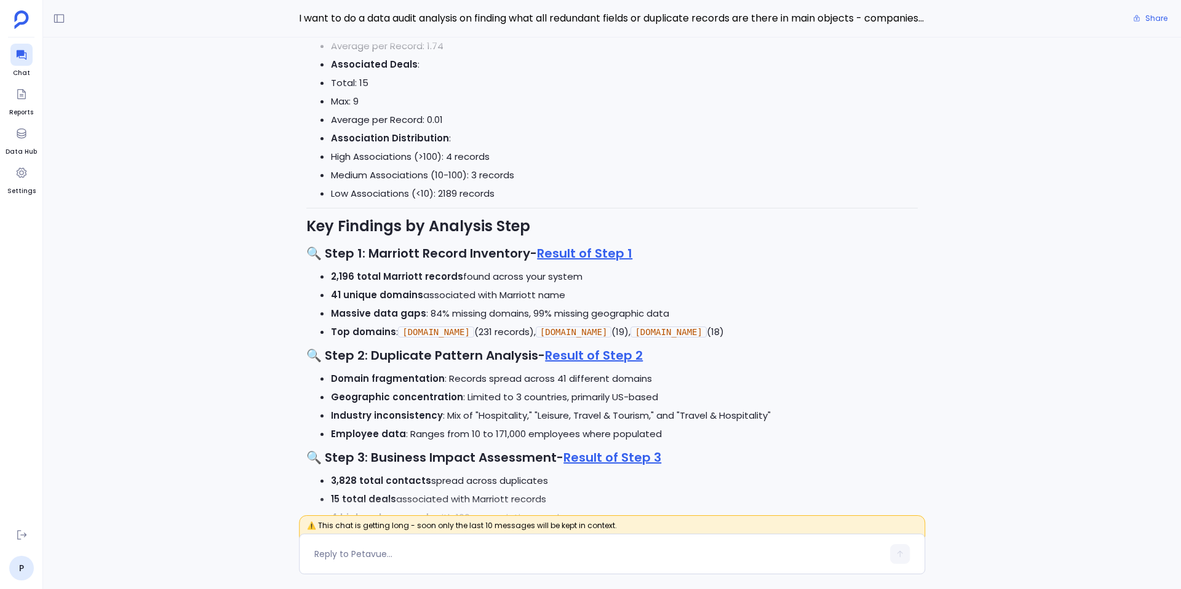
click at [561, 298] on li "41 unique domains associated with Marriott name" at bounding box center [624, 295] width 587 height 18
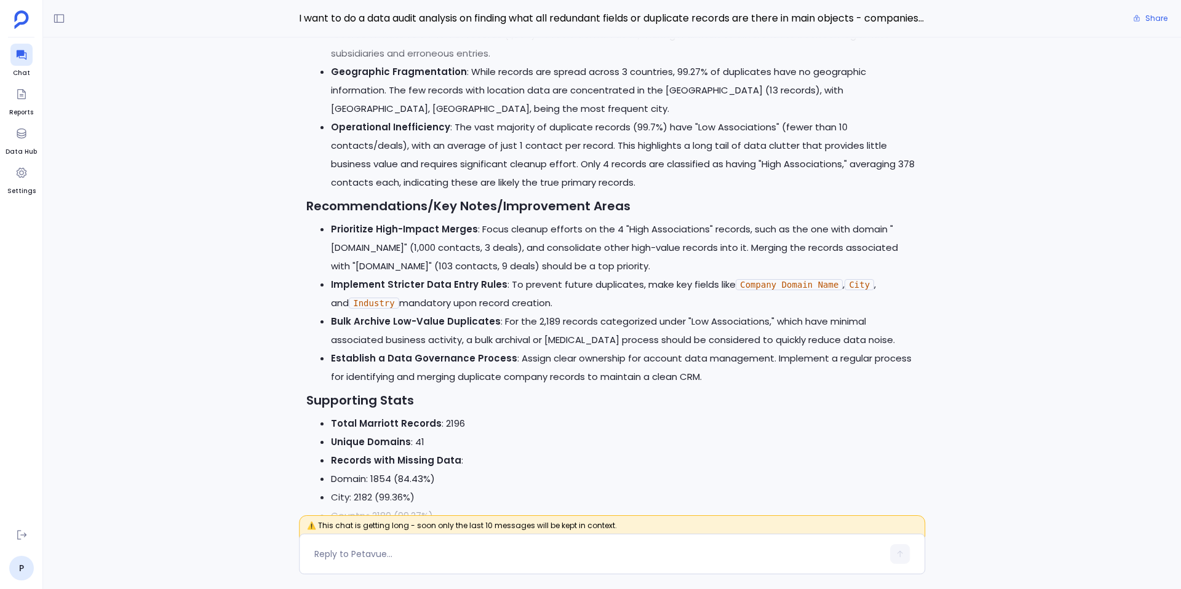
scroll to position [-1200, 0]
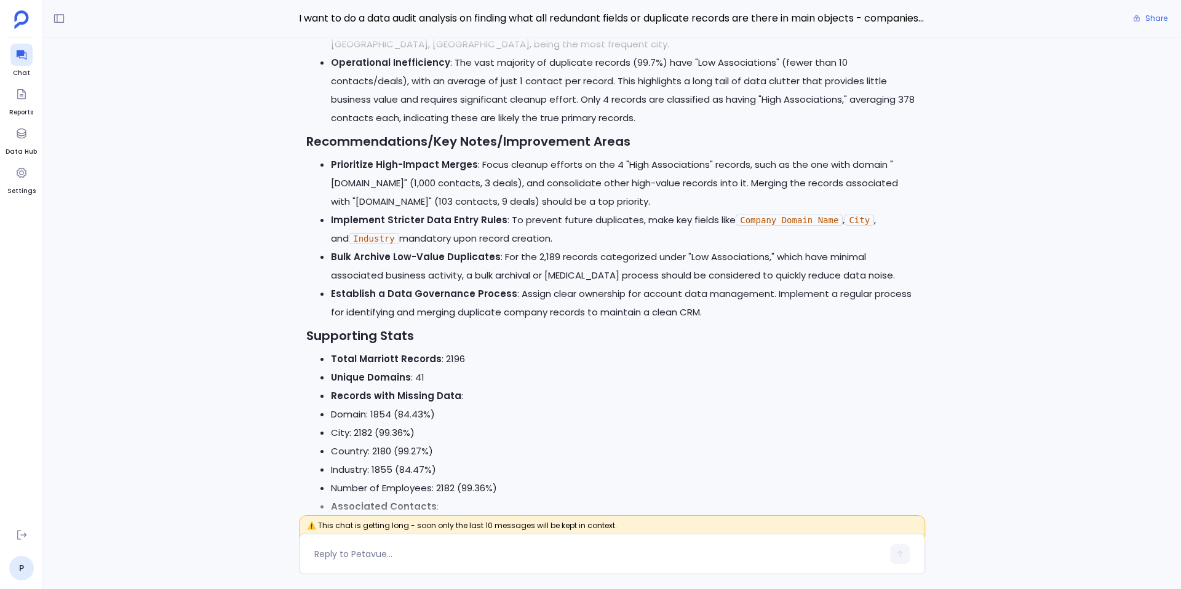
click at [559, 301] on li "Establish a Data Governance Process : Assign clear ownership for account data m…" at bounding box center [624, 303] width 587 height 37
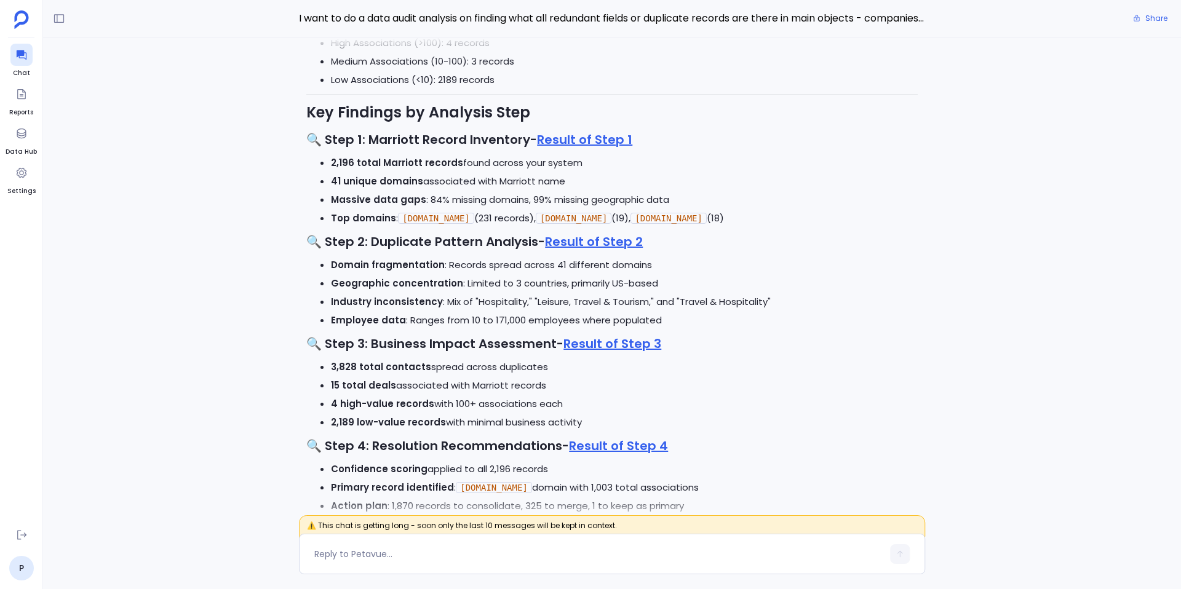
scroll to position [-503, 0]
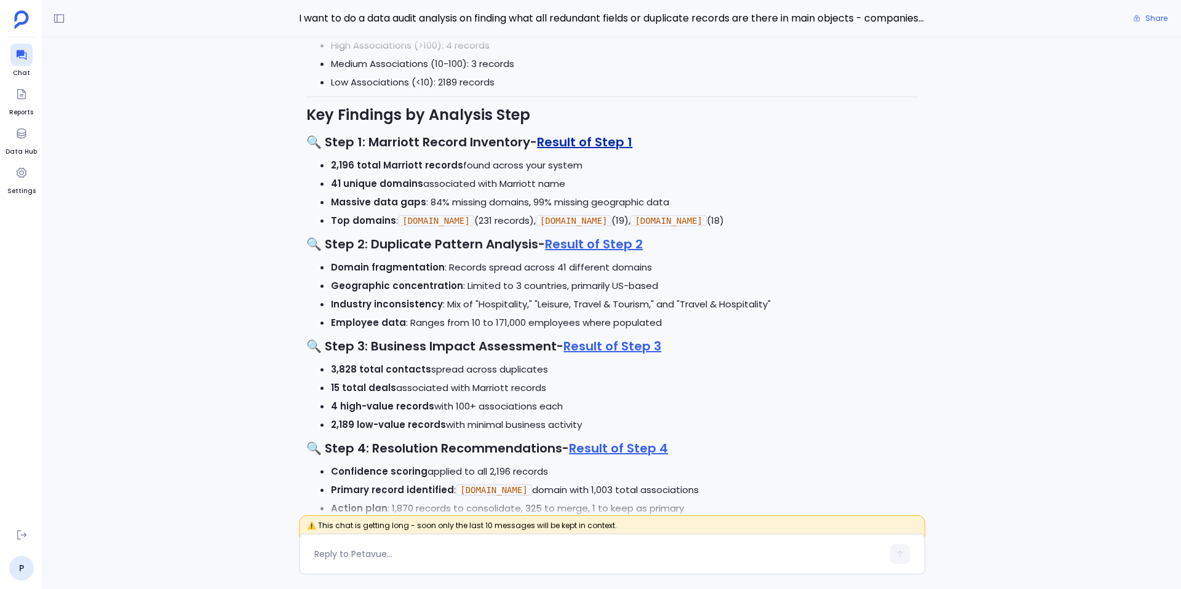
click at [565, 149] on link "Result of Step 1" at bounding box center [584, 142] width 95 height 17
click at [587, 245] on link "Result of Step 2" at bounding box center [594, 244] width 98 height 17
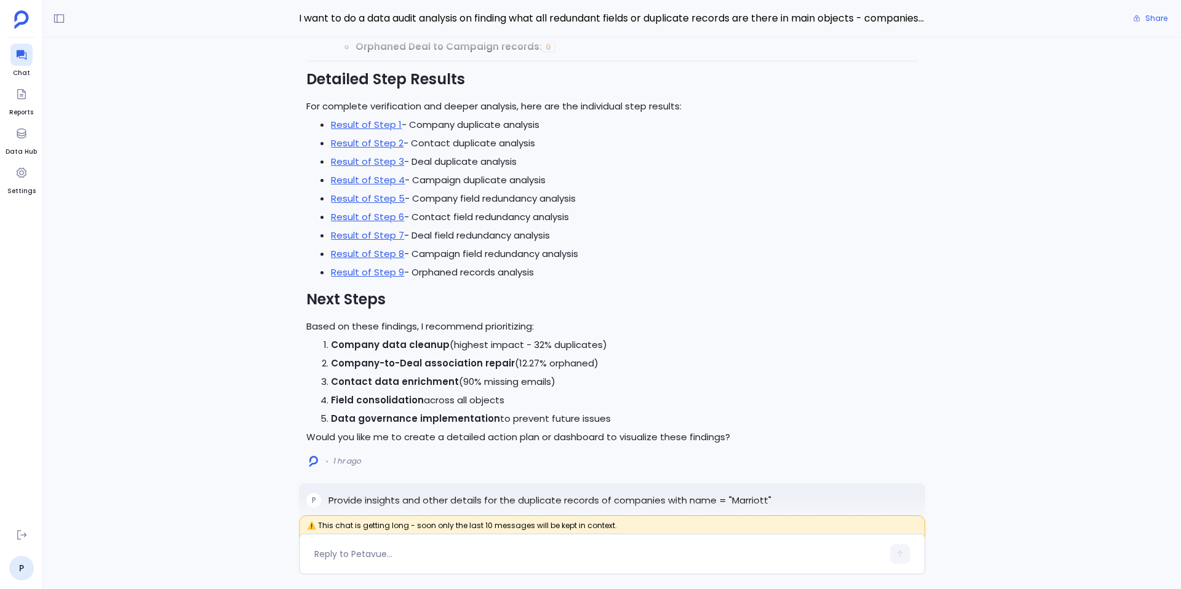
scroll to position [-3866, 0]
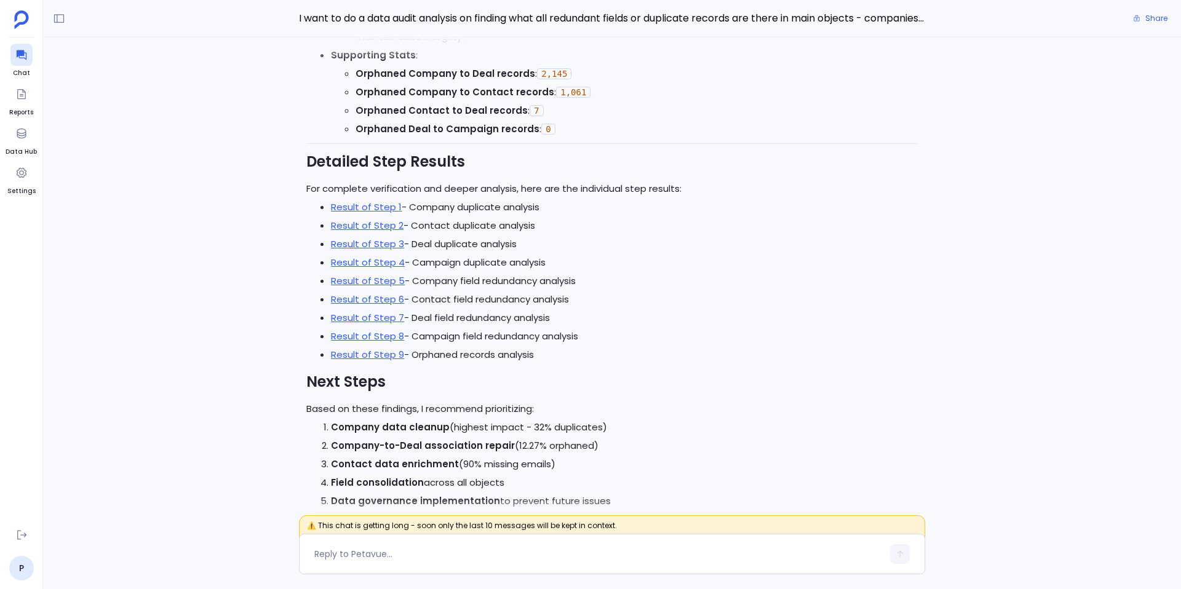
click at [367, 289] on li "Result of Step 5 - Company field redundancy analysis" at bounding box center [624, 281] width 587 height 18
click at [361, 281] on link "Result of Step 5" at bounding box center [368, 280] width 74 height 13
click at [392, 315] on link "Result of Step 7" at bounding box center [367, 317] width 73 height 13
click at [373, 335] on link "Result of Step 8" at bounding box center [367, 336] width 73 height 13
click at [343, 352] on link "Result of Step 9" at bounding box center [367, 354] width 73 height 13
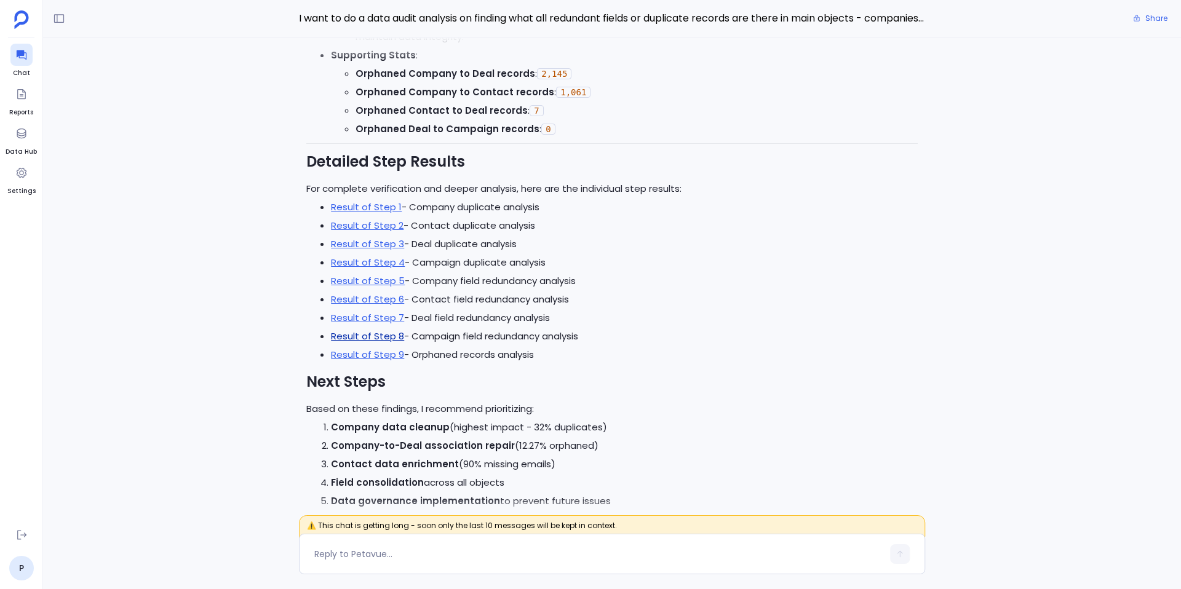
click at [386, 331] on link "Result of Step 8" at bounding box center [367, 336] width 73 height 13
click at [380, 295] on link "Result of Step 6" at bounding box center [367, 299] width 73 height 13
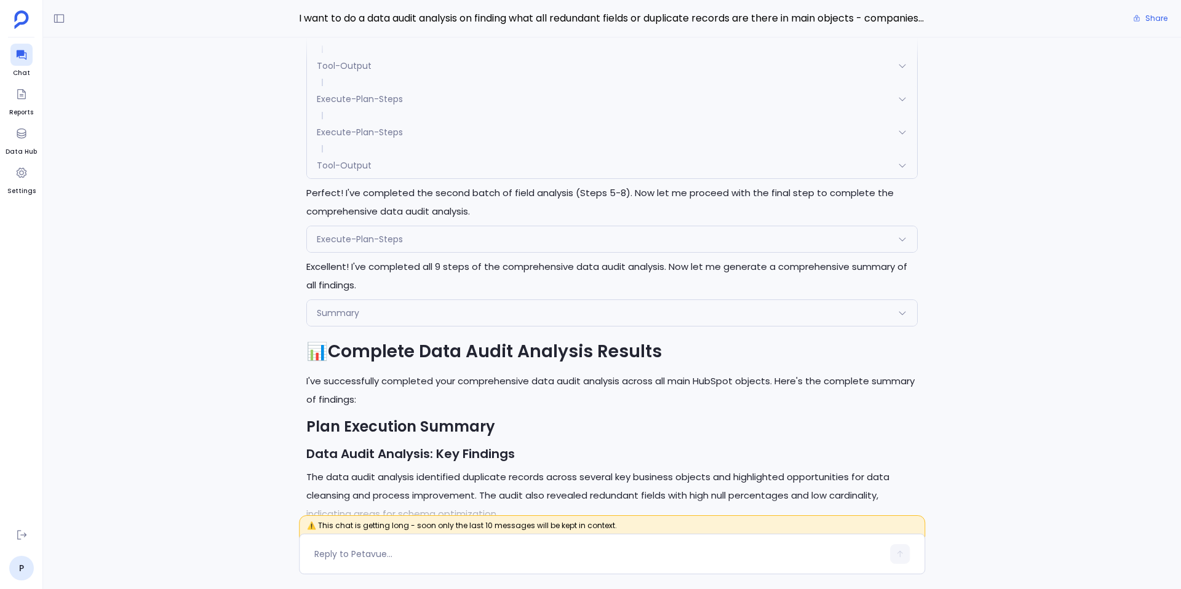
scroll to position [-6075, 0]
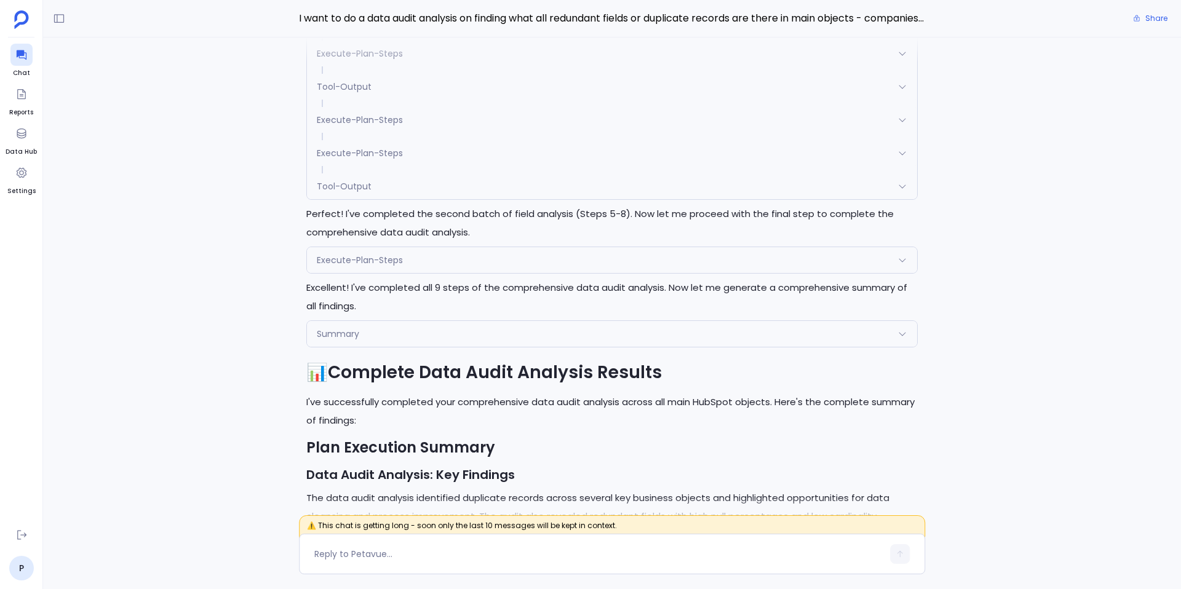
click at [411, 343] on div "Summary" at bounding box center [612, 334] width 610 height 26
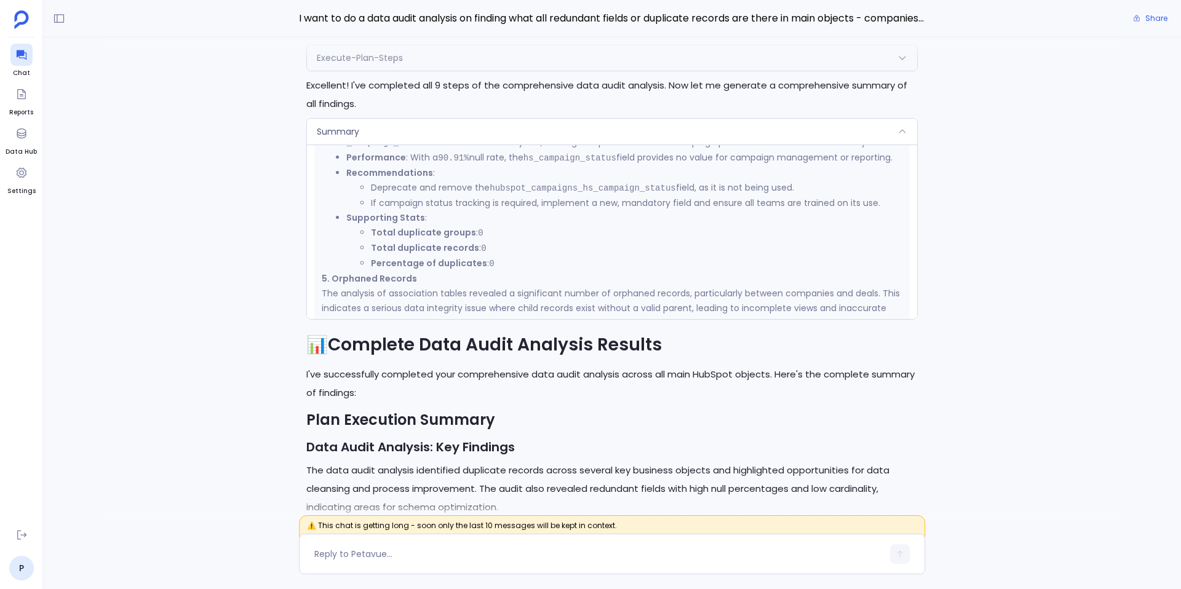
scroll to position [1576, 0]
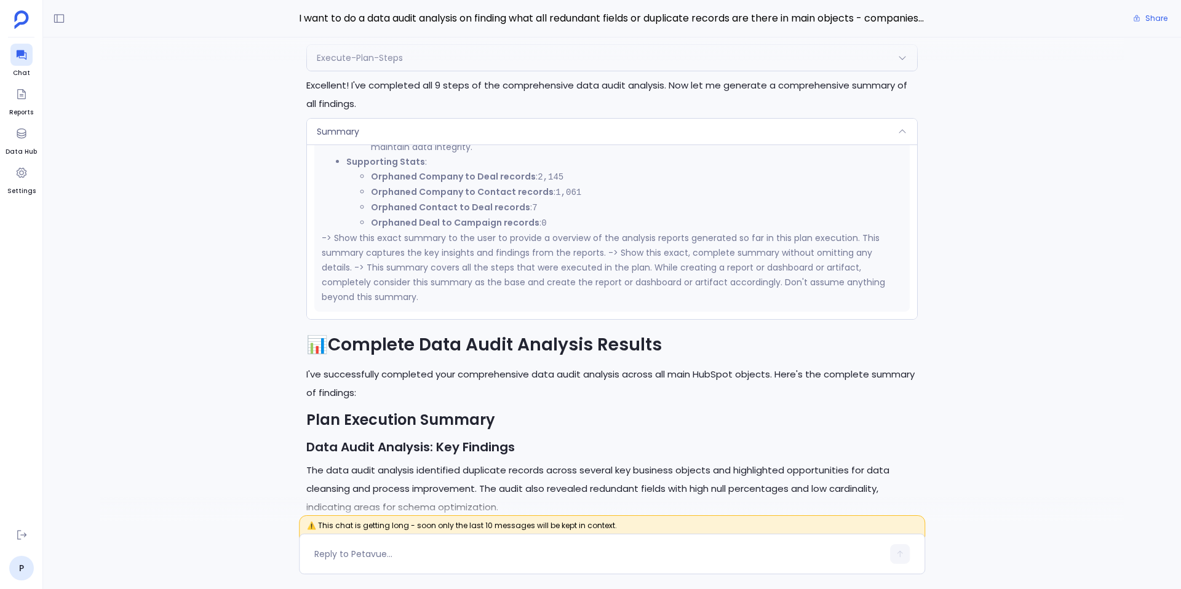
click at [476, 129] on div "Summary" at bounding box center [612, 132] width 610 height 26
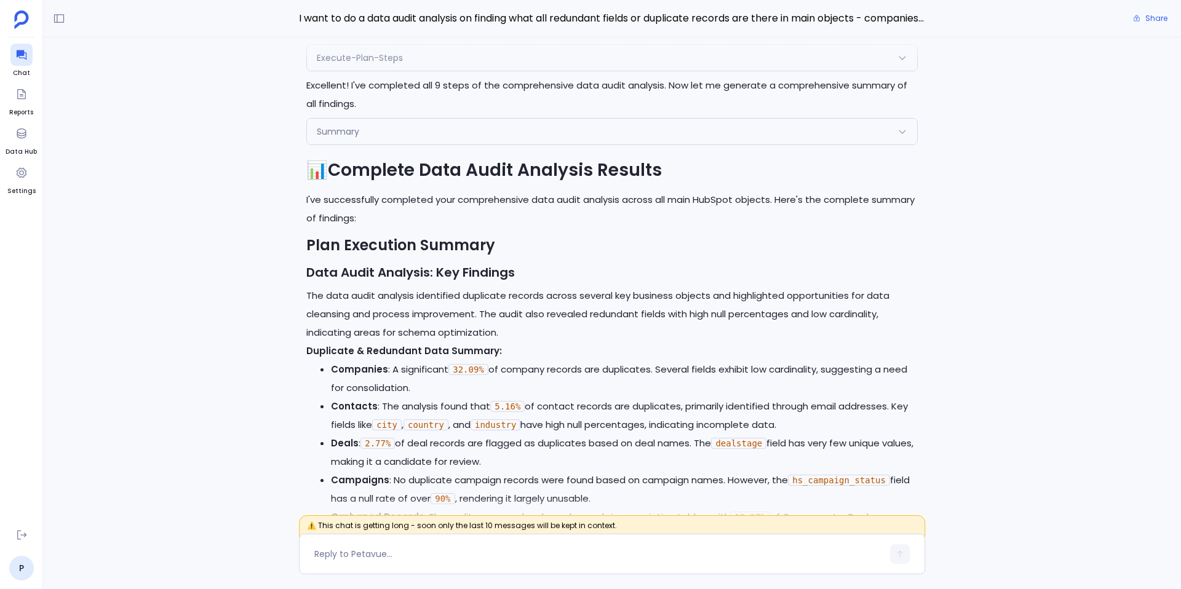
click at [476, 129] on div "Summary" at bounding box center [612, 132] width 610 height 26
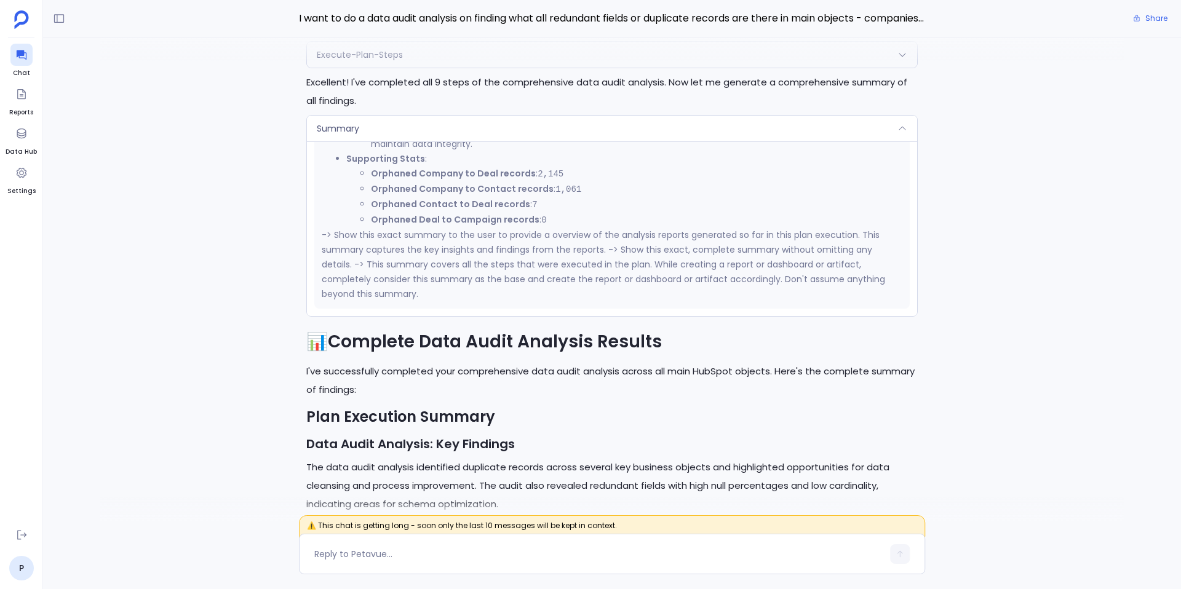
scroll to position [-6047, 0]
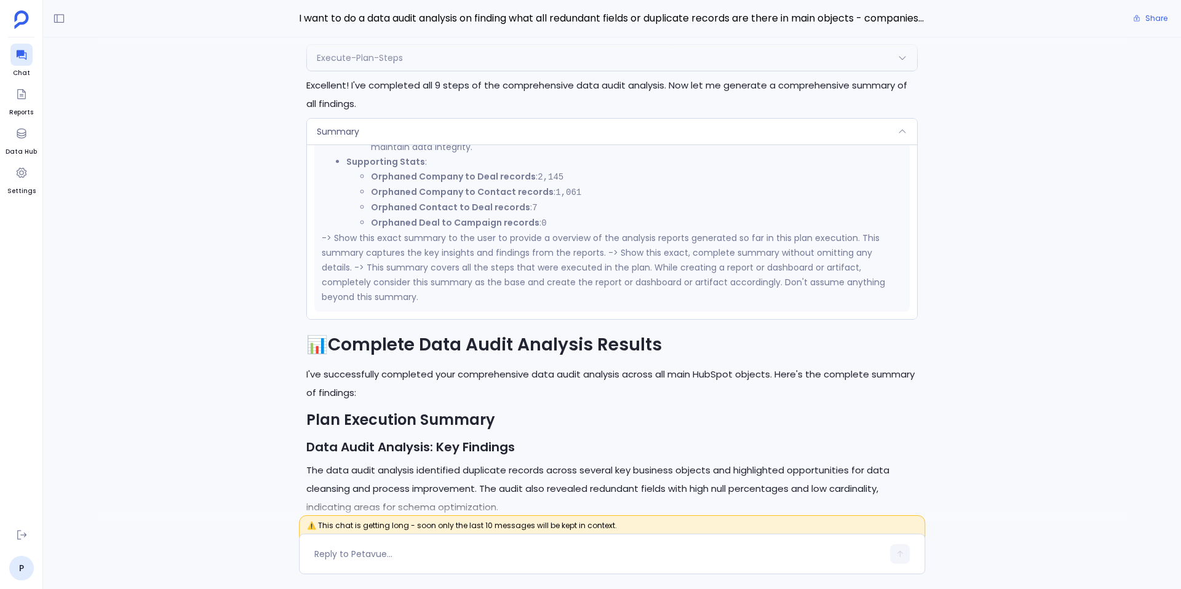
click at [476, 129] on div "Summary" at bounding box center [612, 132] width 610 height 26
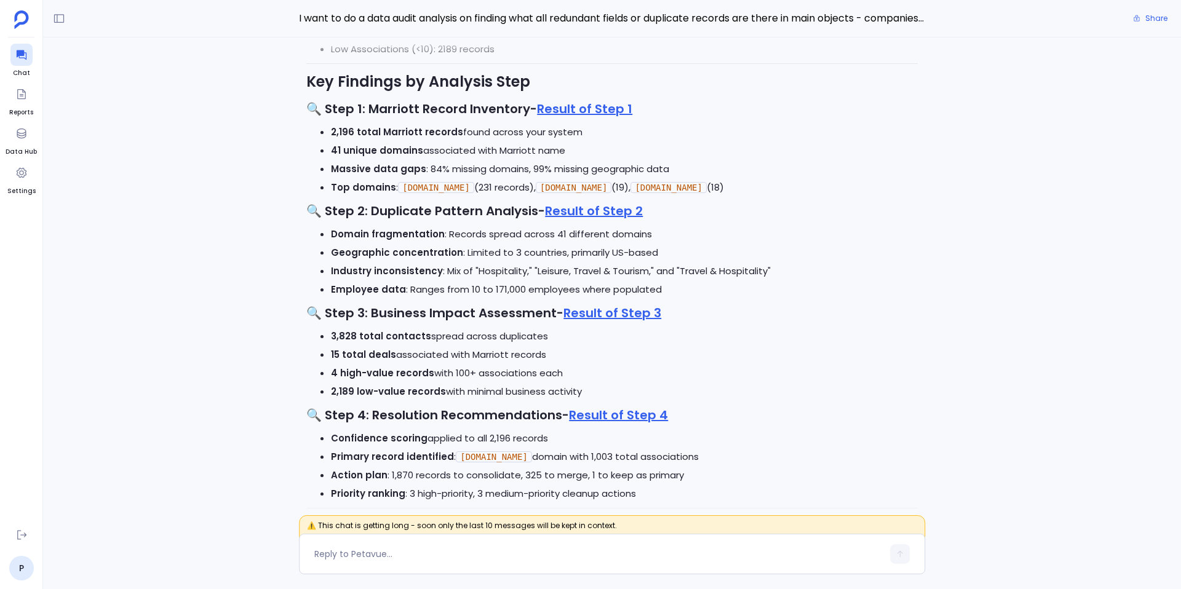
scroll to position [-506, 0]
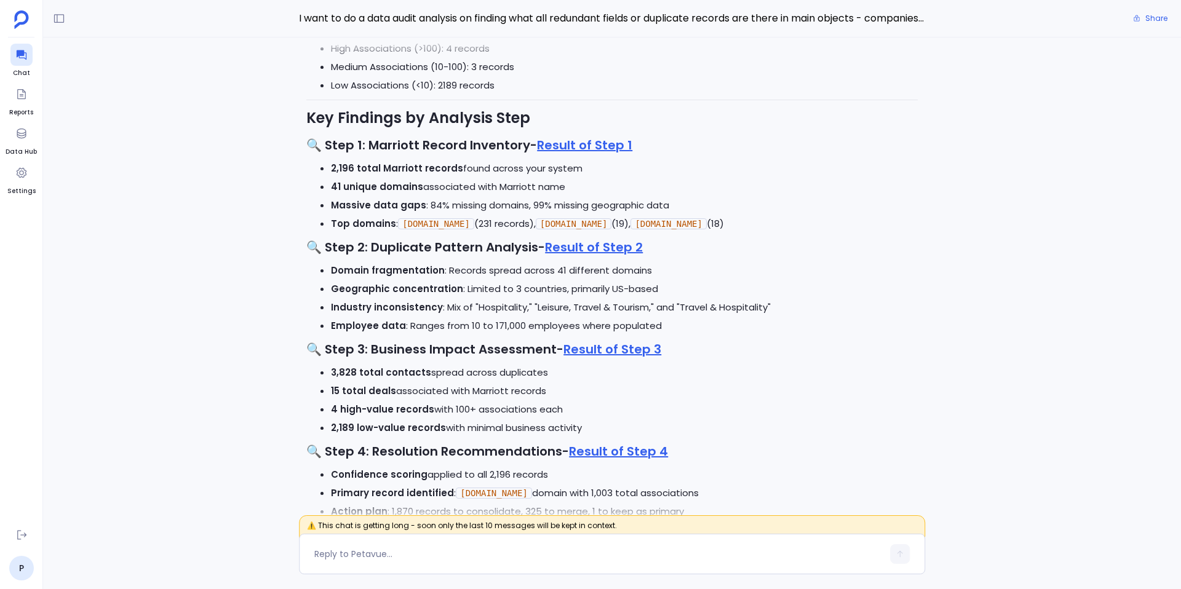
drag, startPoint x: 331, startPoint y: 186, endPoint x: 571, endPoint y: 189, distance: 240.0
click at [571, 189] on li "41 unique domains associated with Marriott name" at bounding box center [624, 187] width 587 height 18
drag, startPoint x: 571, startPoint y: 189, endPoint x: 337, endPoint y: 196, distance: 234.5
click at [337, 196] on ul "2,196 total Marriott records found across your system 41 unique domains associa…" at bounding box center [612, 196] width 612 height 74
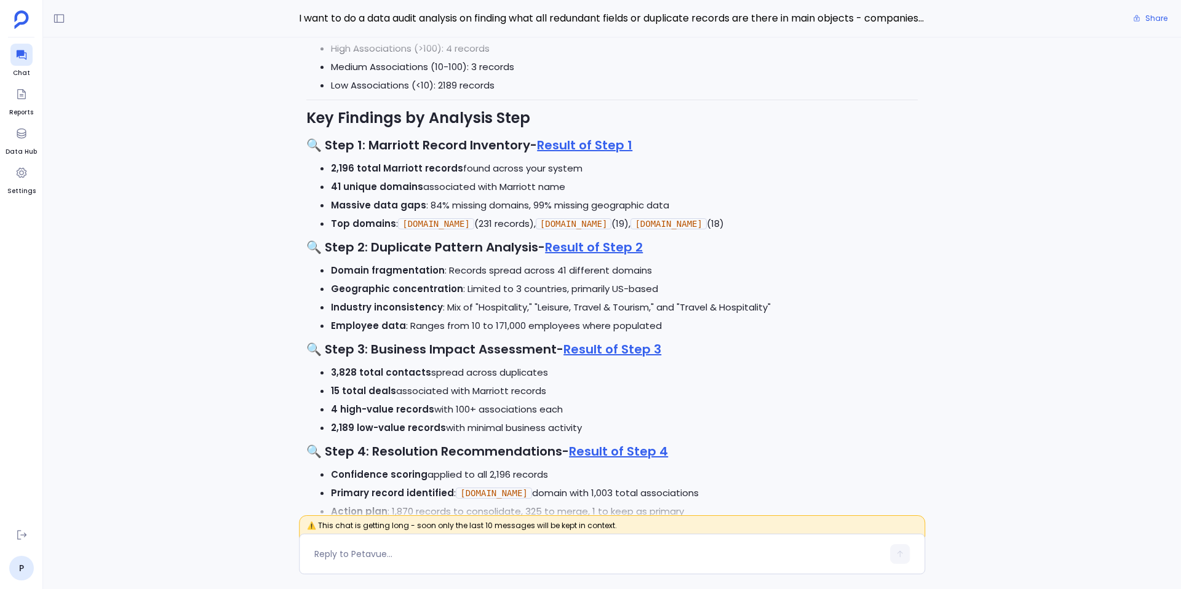
click at [389, 204] on strong "Massive data gaps" at bounding box center [378, 205] width 95 height 13
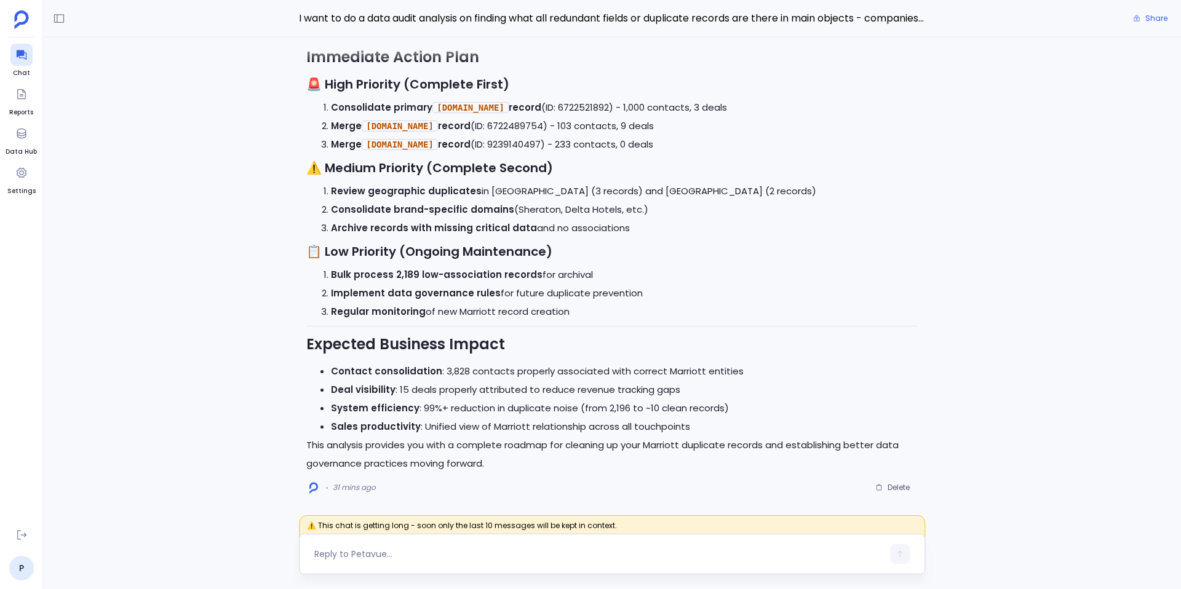
scroll to position [0, 0]
click at [365, 555] on textarea at bounding box center [598, 554] width 569 height 12
click at [412, 546] on div at bounding box center [598, 555] width 569 height 20
click at [374, 556] on textarea at bounding box center [598, 554] width 569 height 12
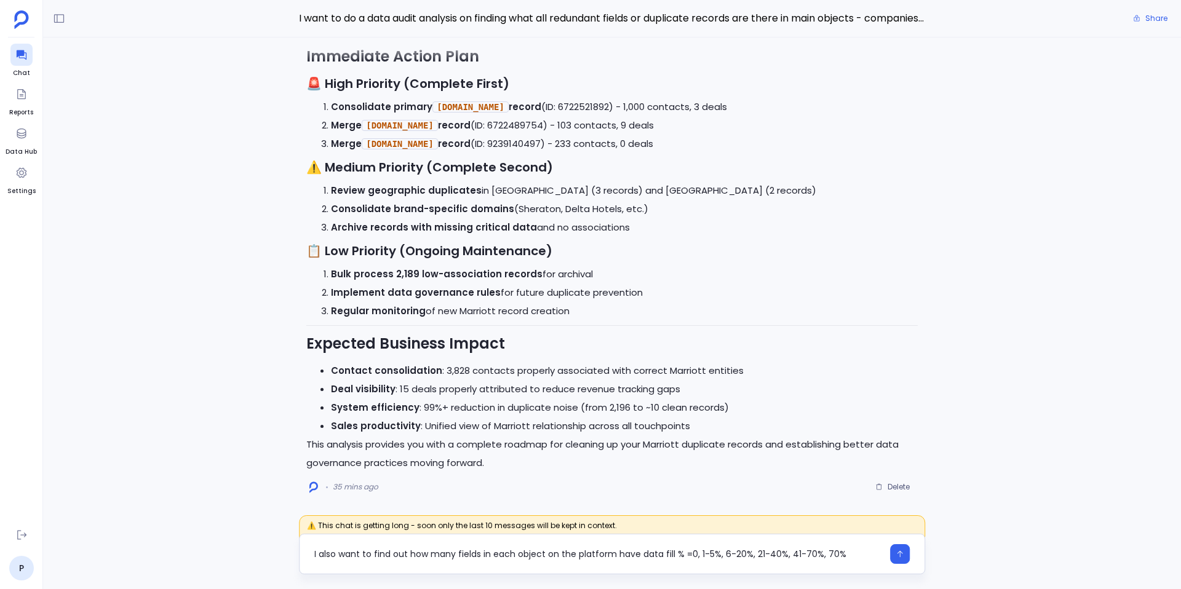
click at [518, 552] on textarea "I also want to find out how many fields in each object on the platform have dat…" at bounding box center [598, 554] width 569 height 12
click at [581, 555] on textarea "I also want to find out how many fields in each of these object on the platform…" at bounding box center [598, 554] width 569 height 12
click at [639, 554] on textarea "I also want to find out how many fields in each of these objects on the platfor…" at bounding box center [598, 554] width 569 height 12
click at [820, 551] on textarea "I also want to find out how many fields in each of these objects have data fill…" at bounding box center [598, 554] width 569 height 12
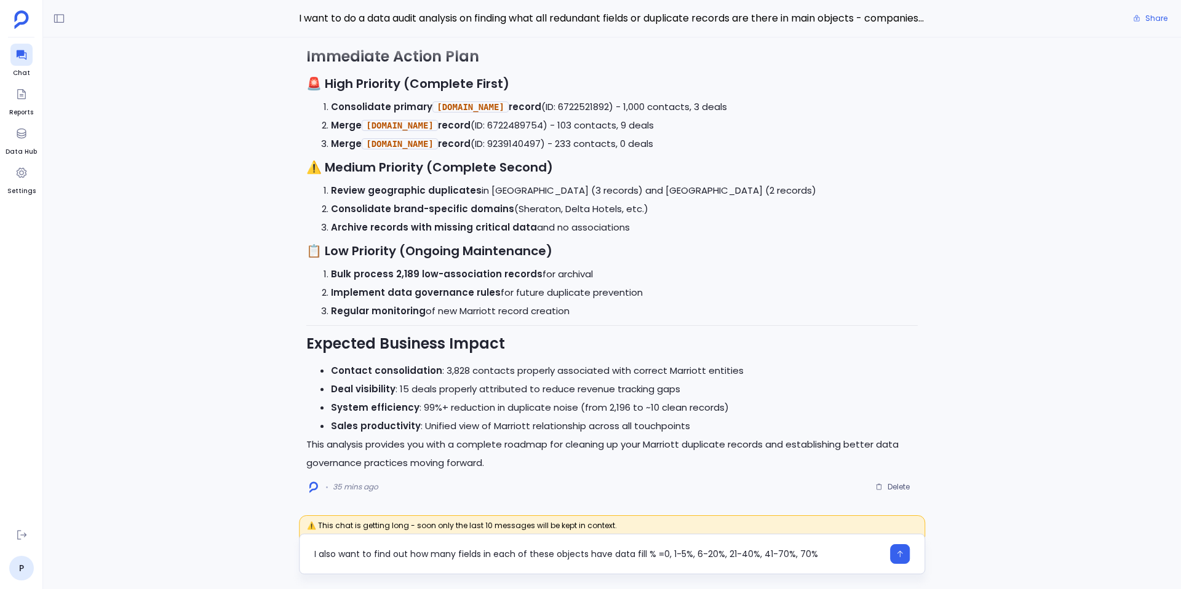
click at [820, 551] on textarea "I also want to find out how many fields in each of these objects have data fill…" at bounding box center [598, 554] width 569 height 12
type textarea "I also want to find out how many fields in each of these objects have data fill…"
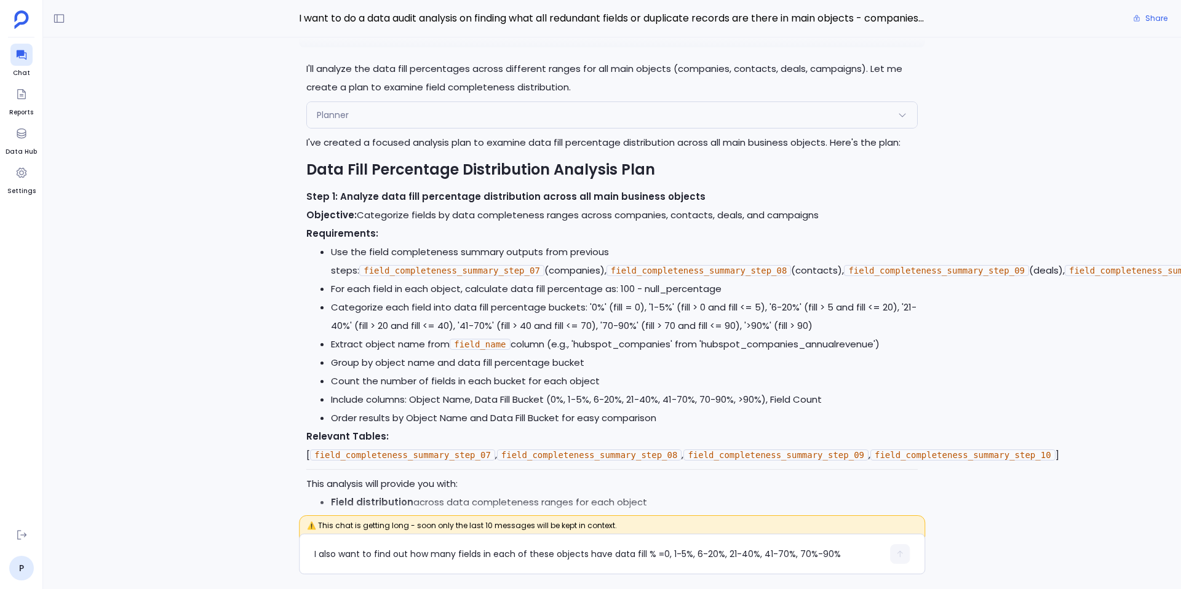
scroll to position [-262, 0]
click at [689, 244] on li "Use the field completeness summary outputs from previous steps: field_completen…" at bounding box center [624, 262] width 587 height 37
click at [545, 266] on code "field_completeness_summary_step_07" at bounding box center [451, 271] width 185 height 11
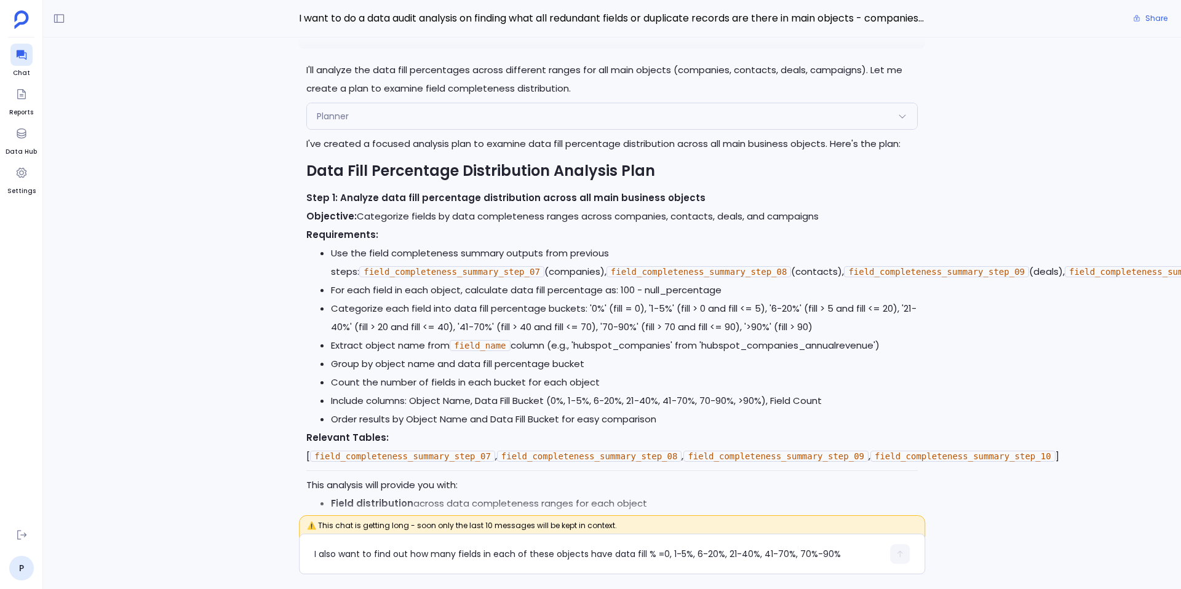
click at [545, 266] on code "field_completeness_summary_step_07" at bounding box center [451, 271] width 185 height 11
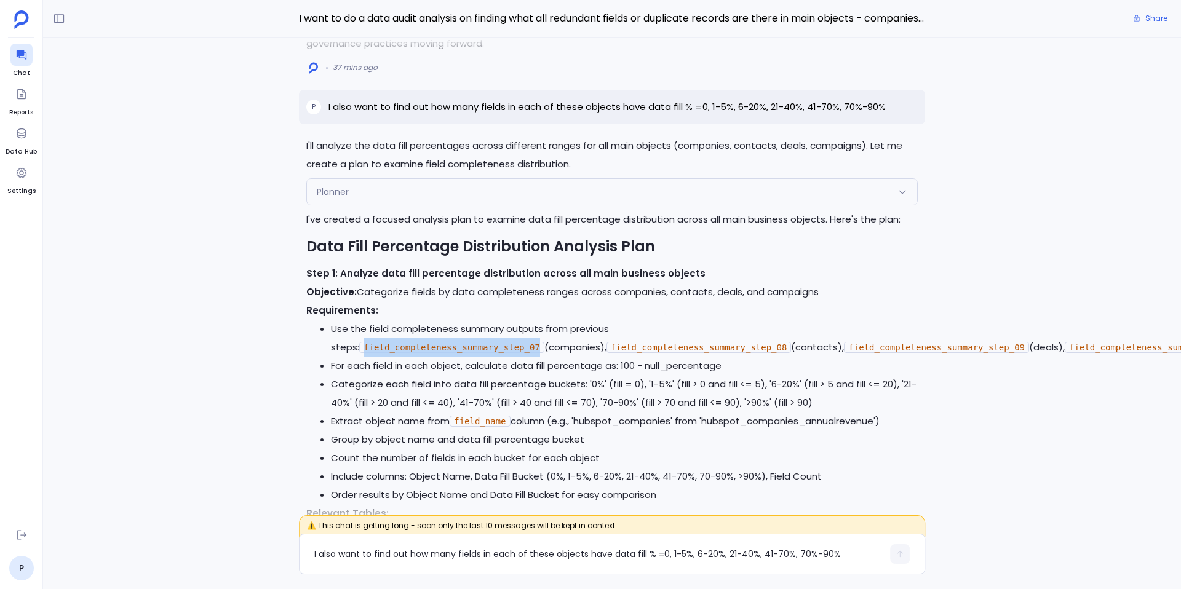
scroll to position [-330, 0]
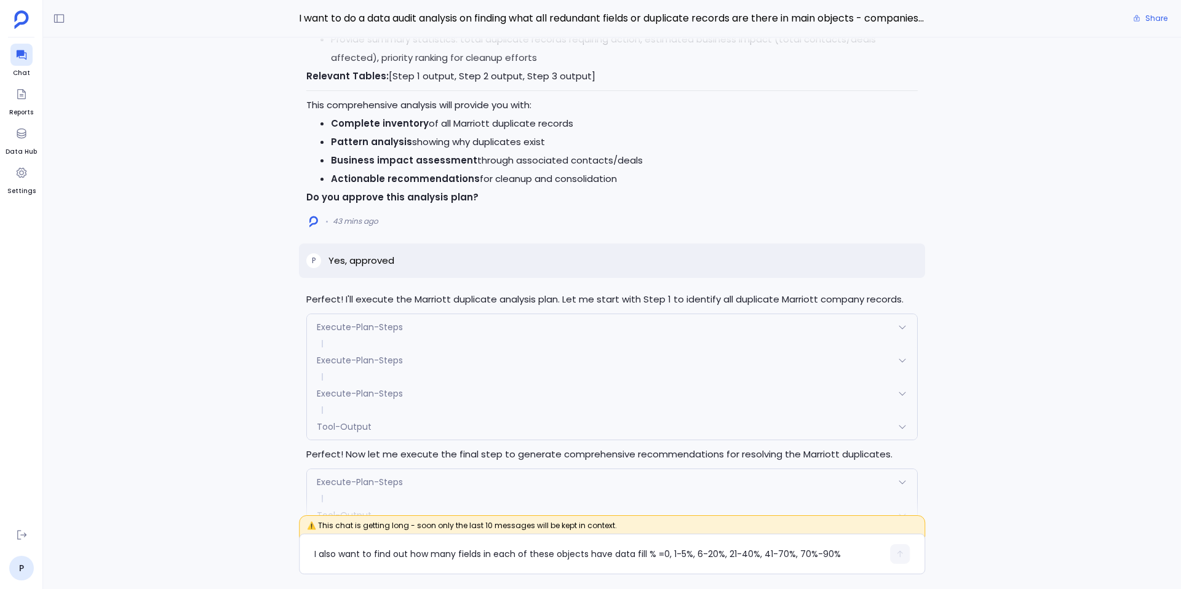
click at [440, 317] on div "Execute-Plan-Steps" at bounding box center [612, 327] width 610 height 26
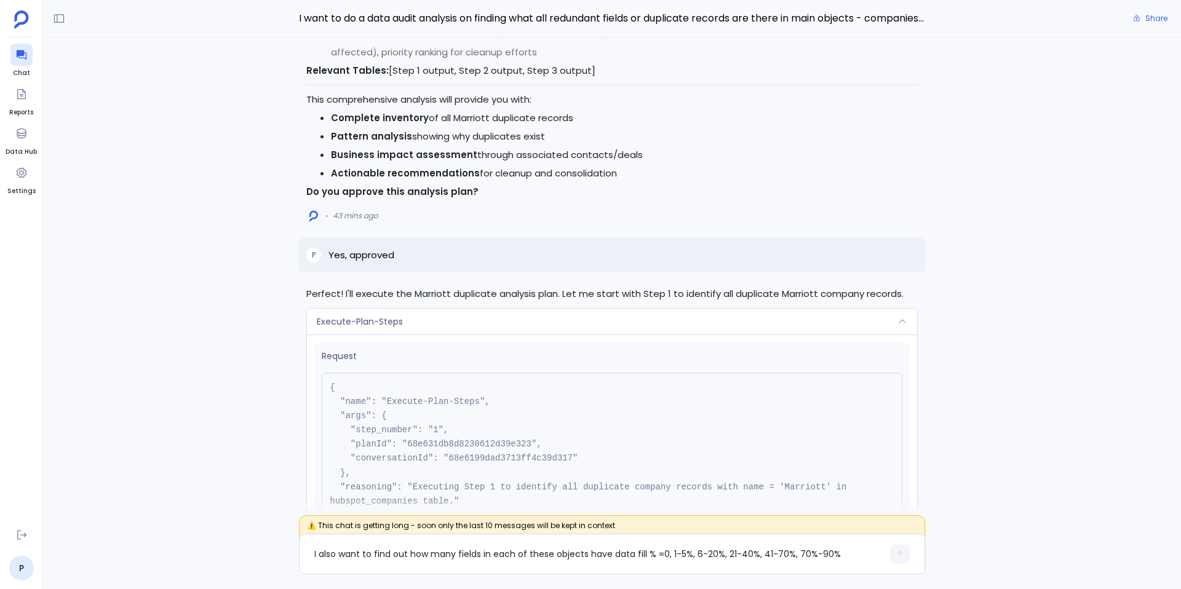
scroll to position [-3064, 0]
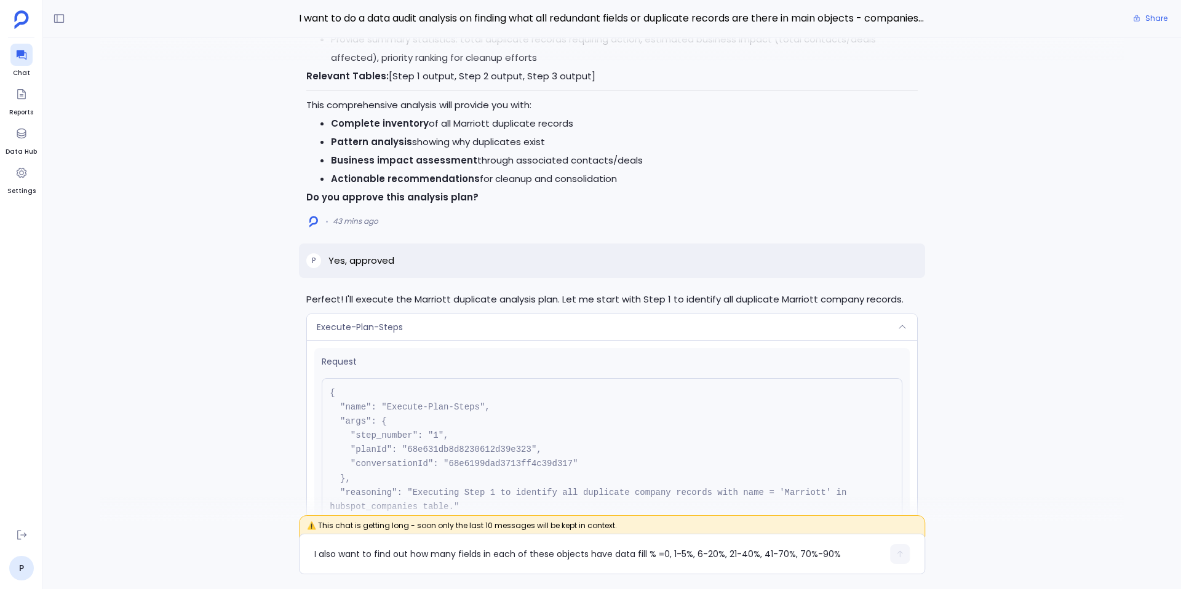
click at [468, 444] on pre "{ "name": "Execute-Plan-Steps", "args": { "step_number": "1", "planId": "68e631…" at bounding box center [612, 457] width 581 height 158
copy pre "68e6199dad3713ff4c39d317"
click at [429, 314] on div "Execute-Plan-Steps" at bounding box center [612, 327] width 610 height 26
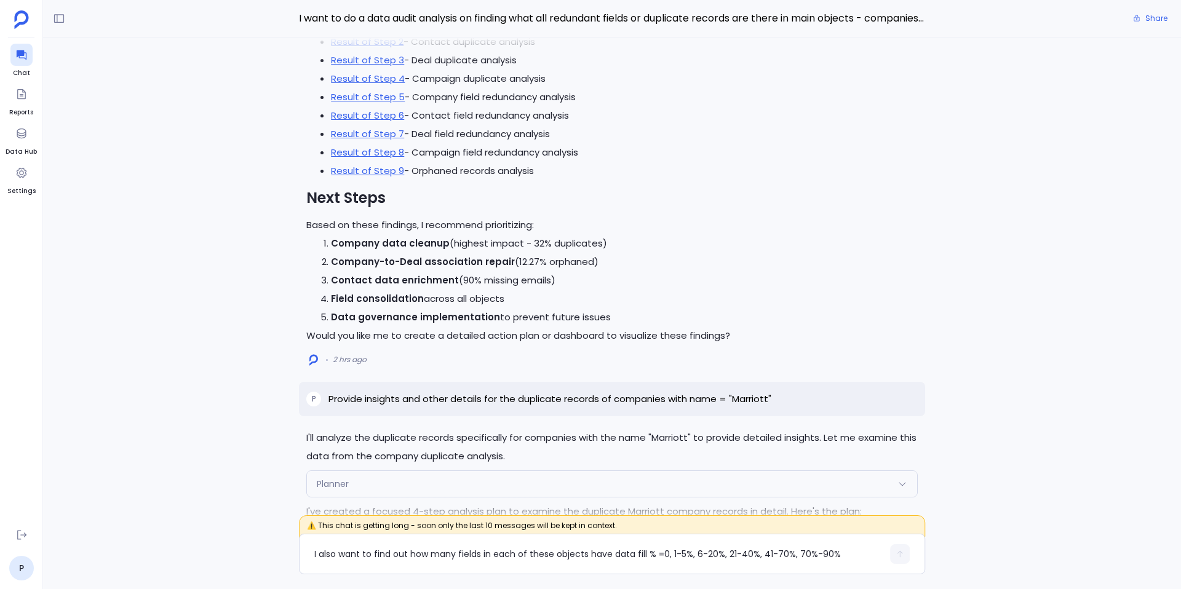
scroll to position [-4463, 0]
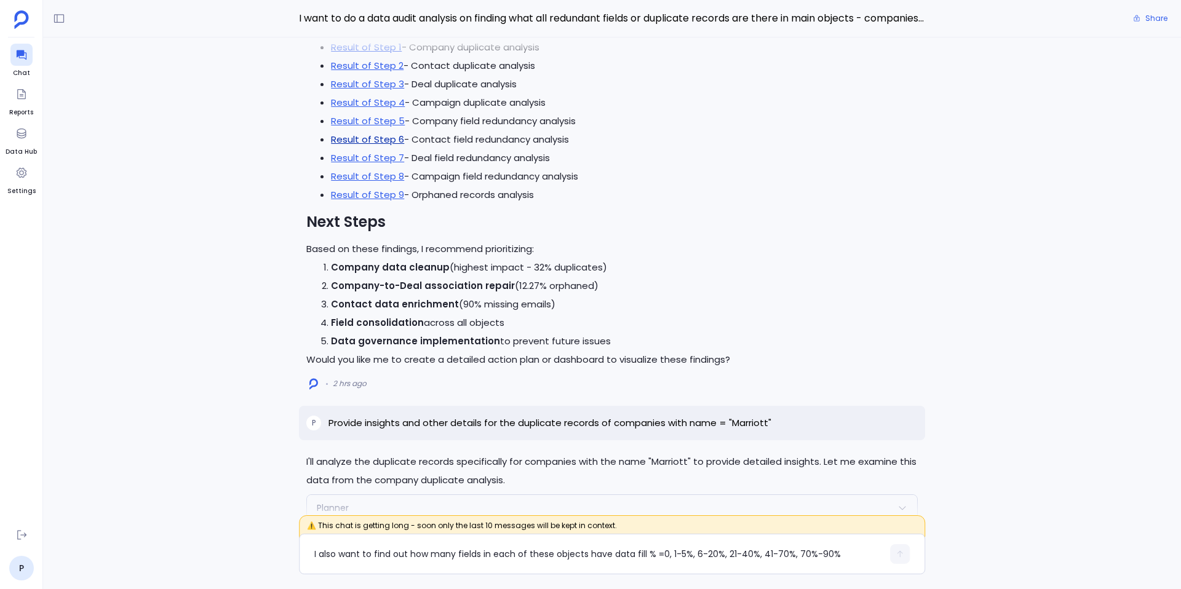
click at [373, 133] on link "Result of Step 6" at bounding box center [367, 139] width 73 height 13
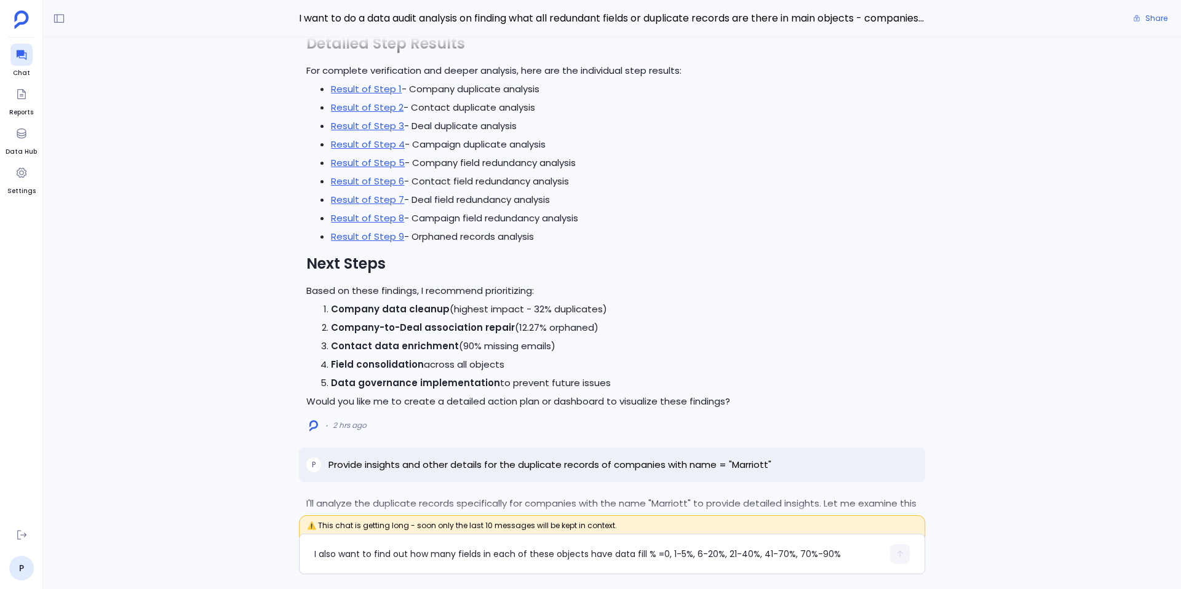
scroll to position [-4511, 0]
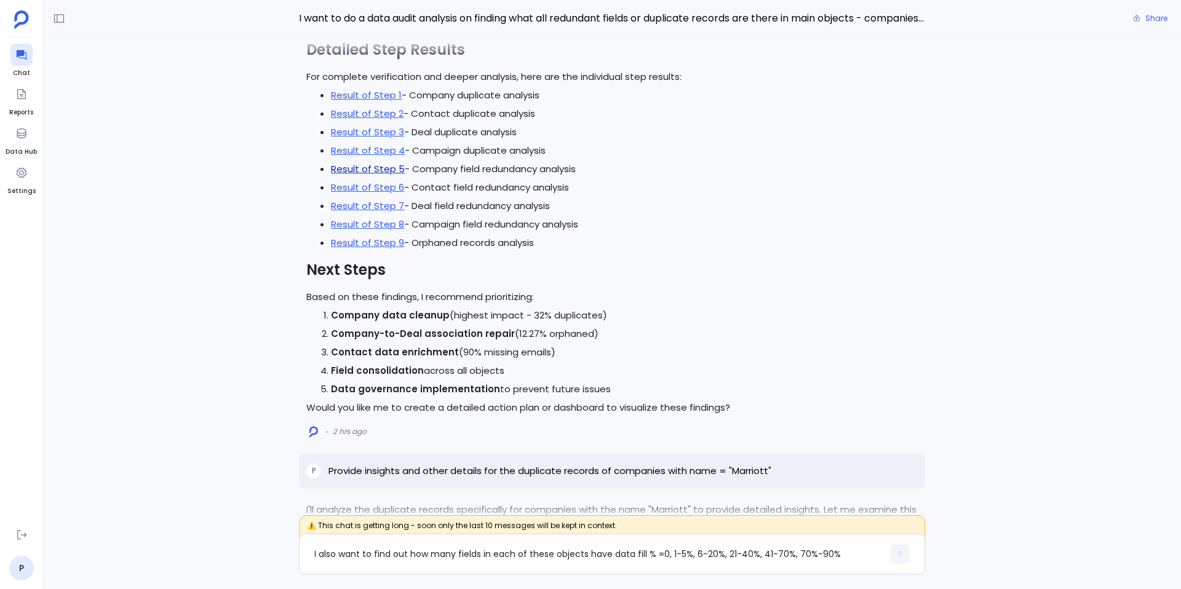
click at [386, 162] on link "Result of Step 5" at bounding box center [368, 168] width 74 height 13
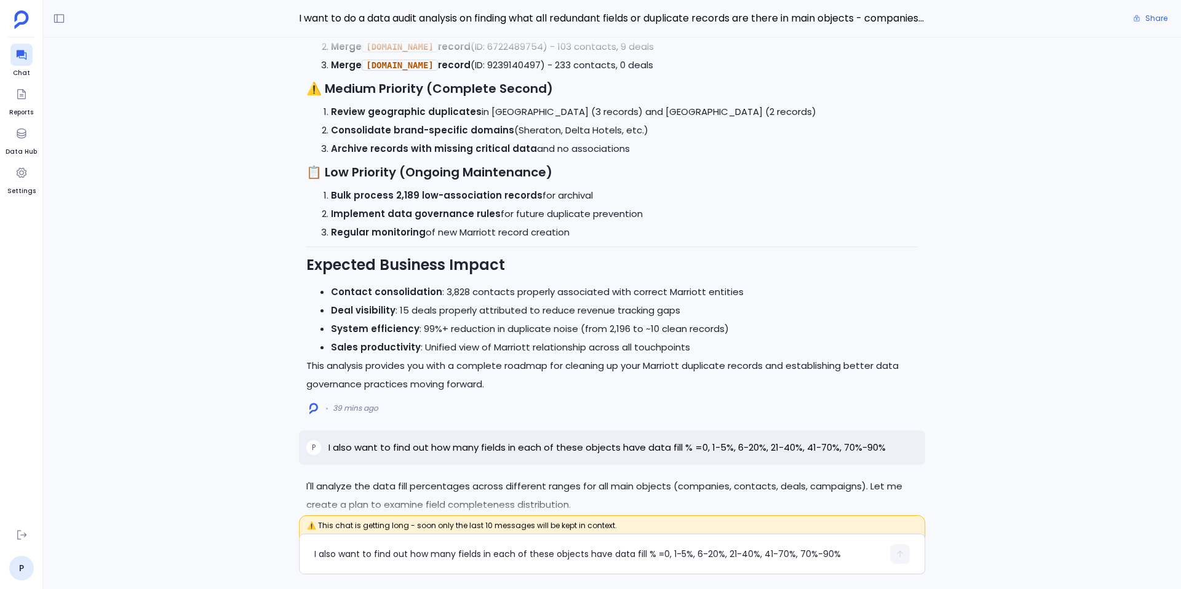
scroll to position [-582, 0]
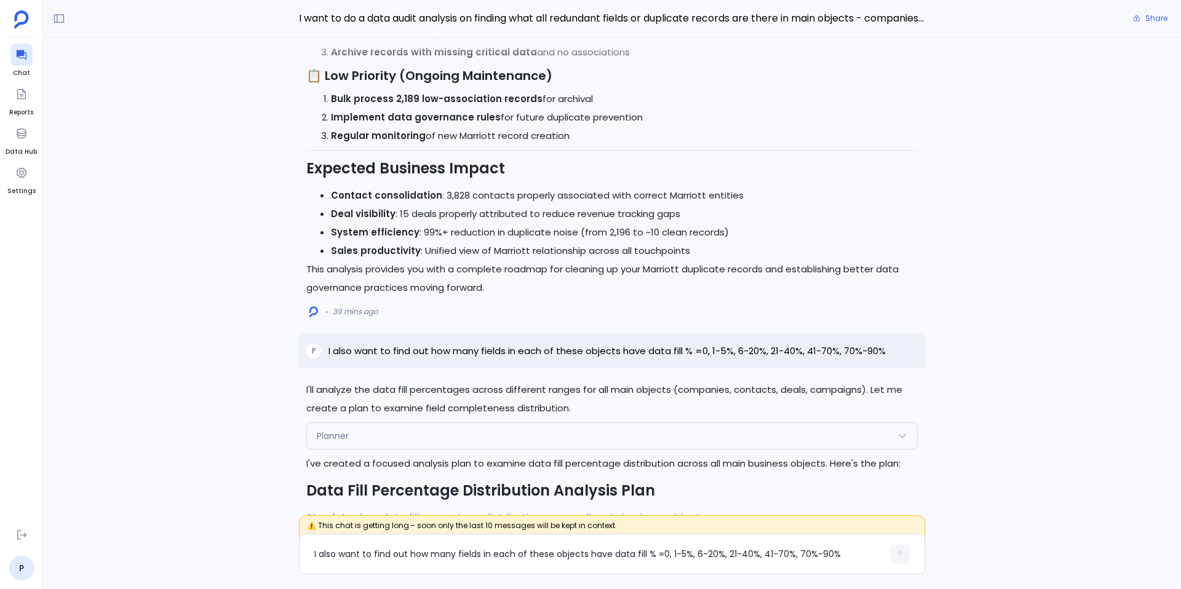
click at [451, 344] on p "I also want to find out how many fields in each of these objects have data fill…" at bounding box center [607, 351] width 557 height 15
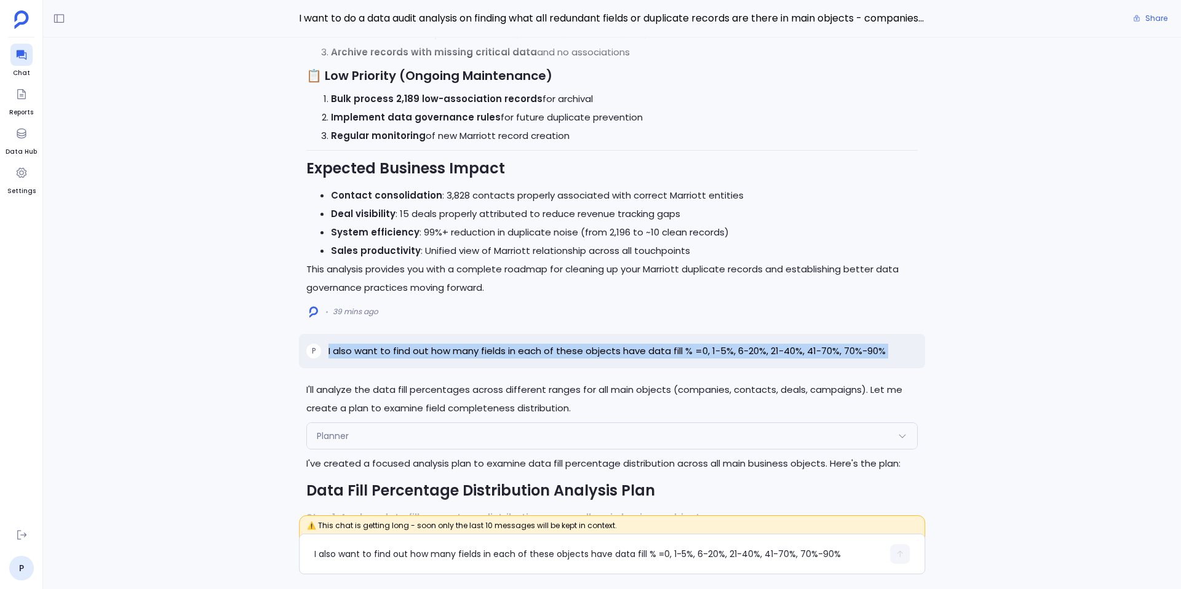
copy p "I also want to find out how many fields in each of these objects have data fill…"
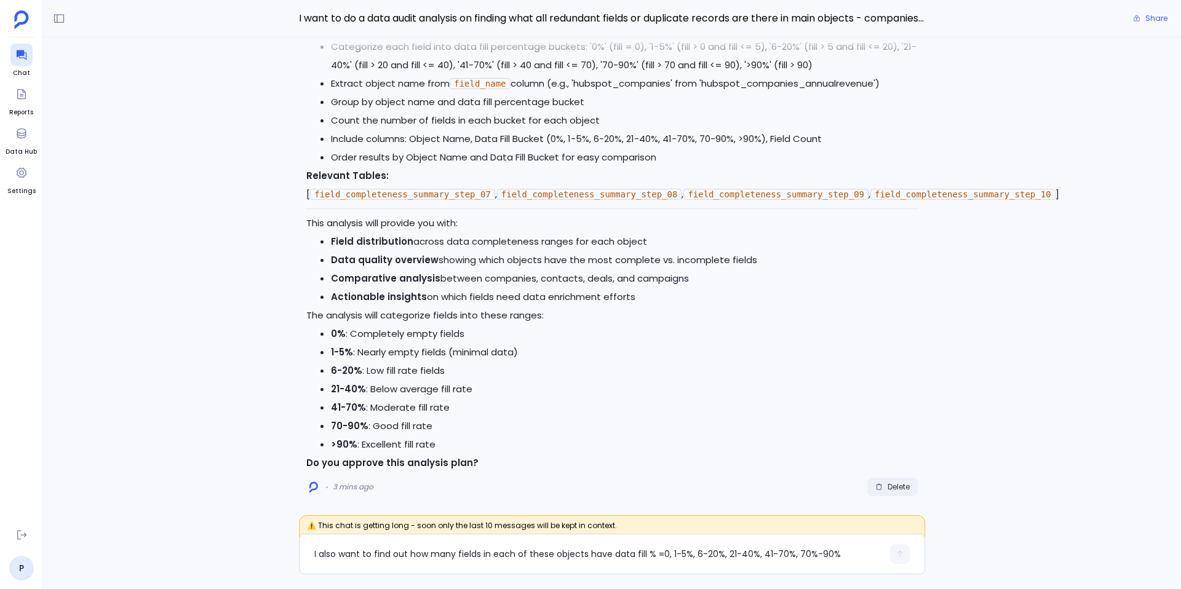
click at [901, 485] on span "Delete" at bounding box center [899, 487] width 22 height 10
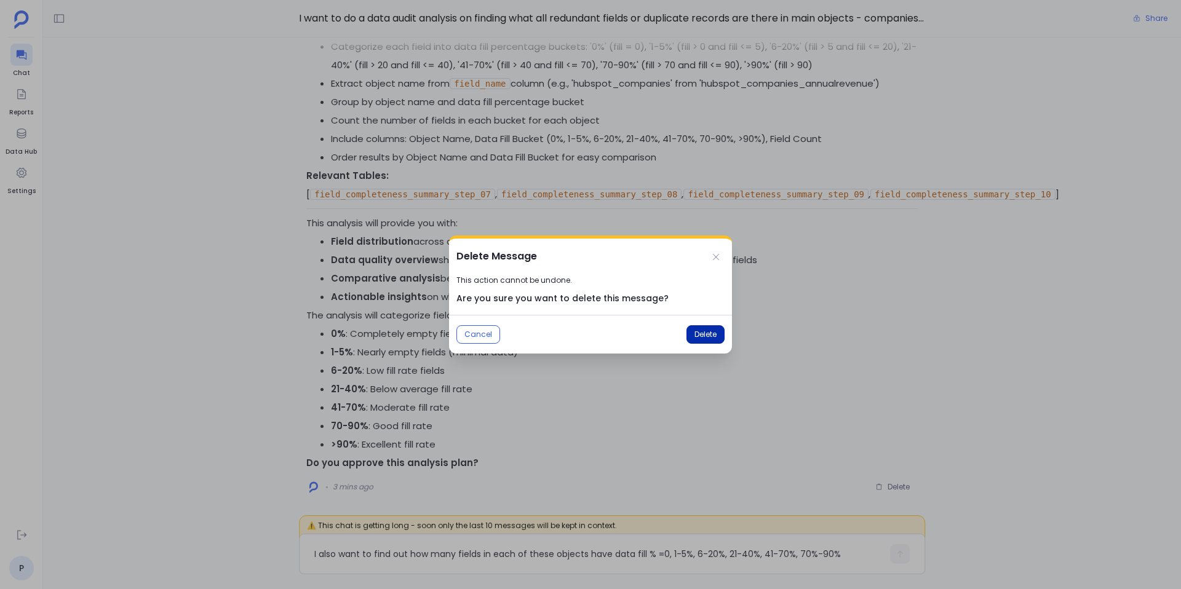
click at [710, 326] on button "Delete" at bounding box center [706, 334] width 38 height 18
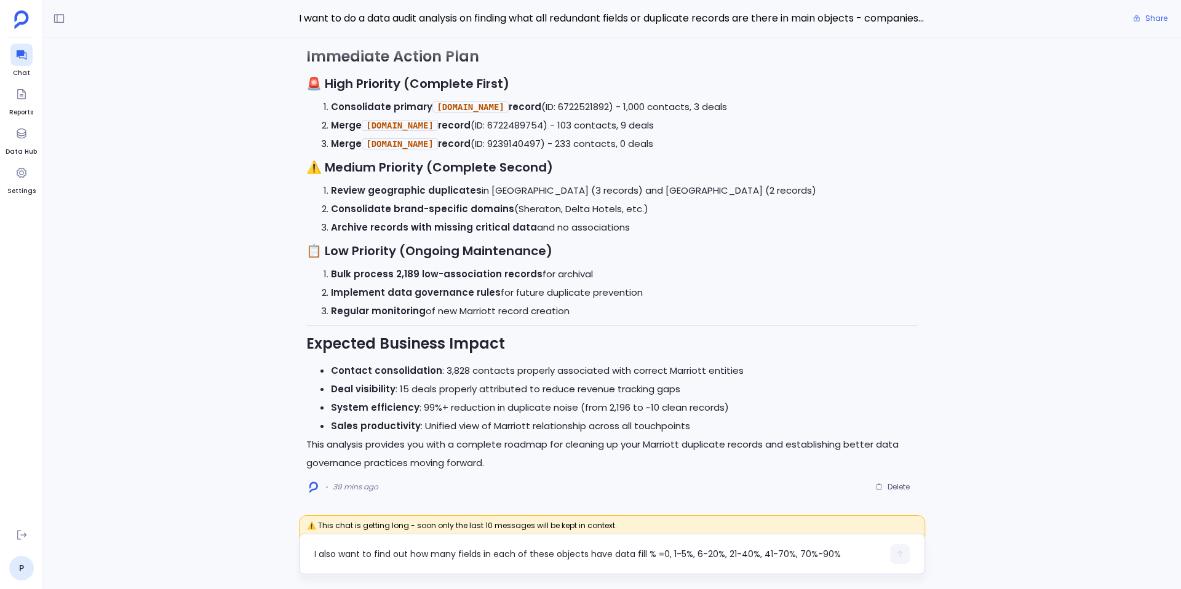
click at [364, 552] on textarea "I also want to find out how many fields in each of these objects have data fill…" at bounding box center [598, 554] width 569 height 12
click at [477, 551] on textarea "I also want to find out how many fields in each of these objects have data fill…" at bounding box center [598, 554] width 569 height 12
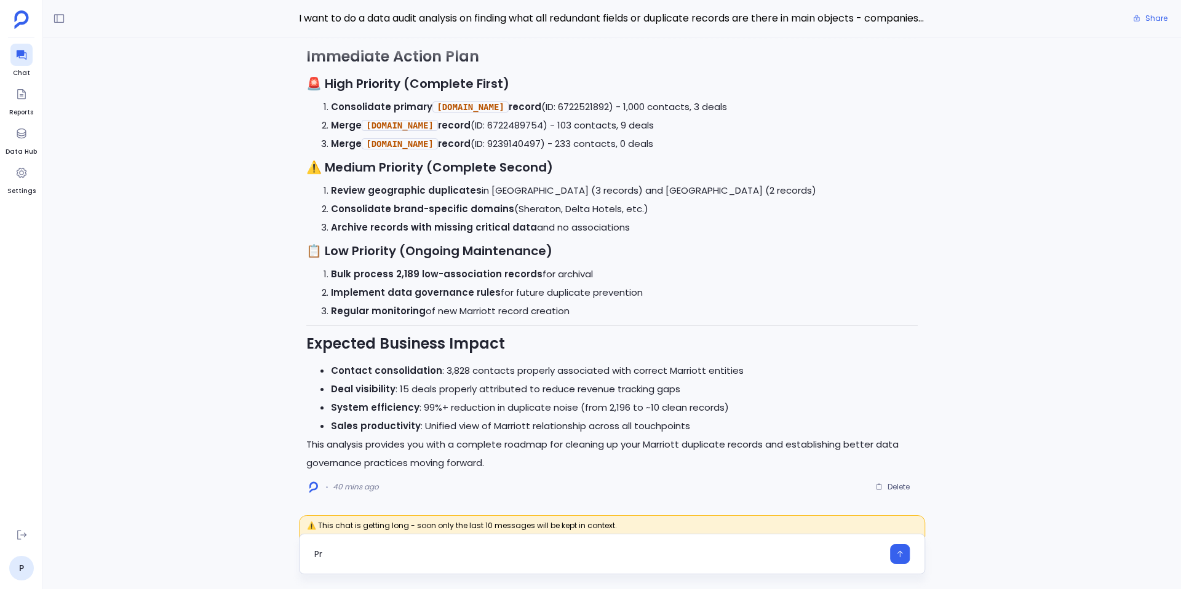
type textarea "P"
type textarea "i"
type textarea "U"
click at [479, 556] on textarea "I want insights on the redundant fields from" at bounding box center [598, 554] width 569 height 12
click at [552, 549] on textarea "I want insights on the redundant fields as well from" at bounding box center [598, 554] width 569 height 12
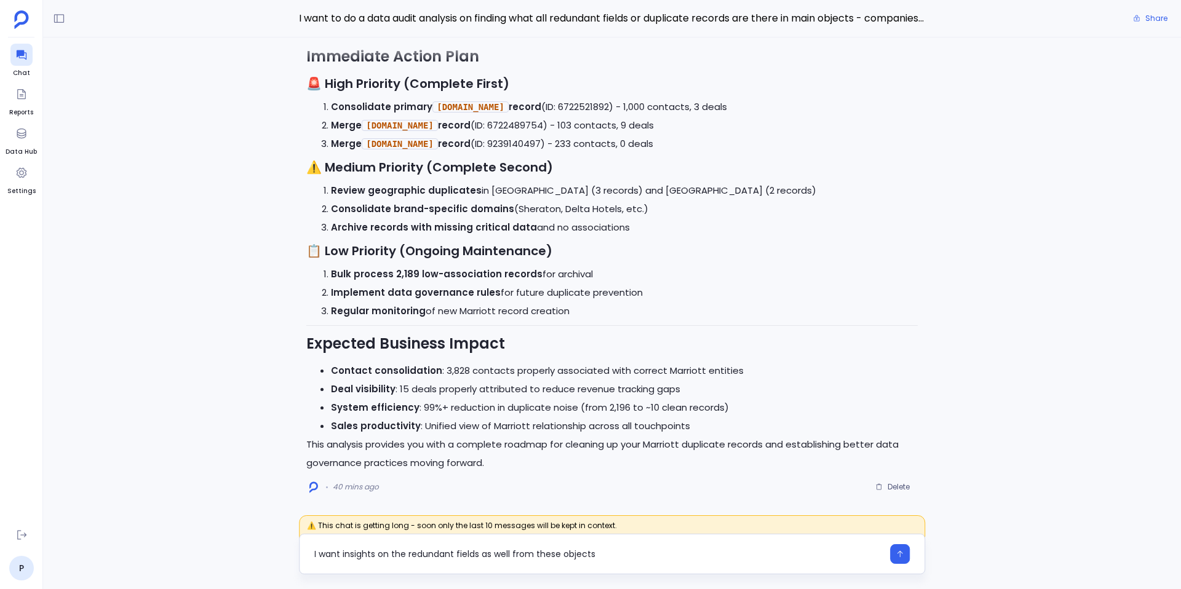
type textarea "I want insights on the redundant fields as well from these objects"
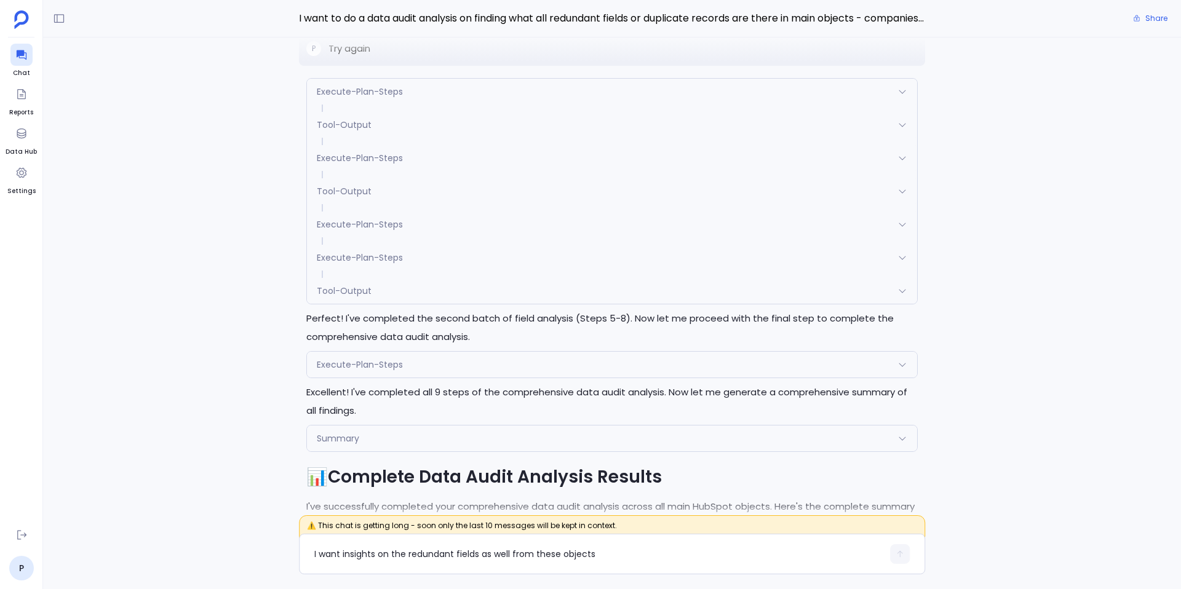
scroll to position [-8354, 0]
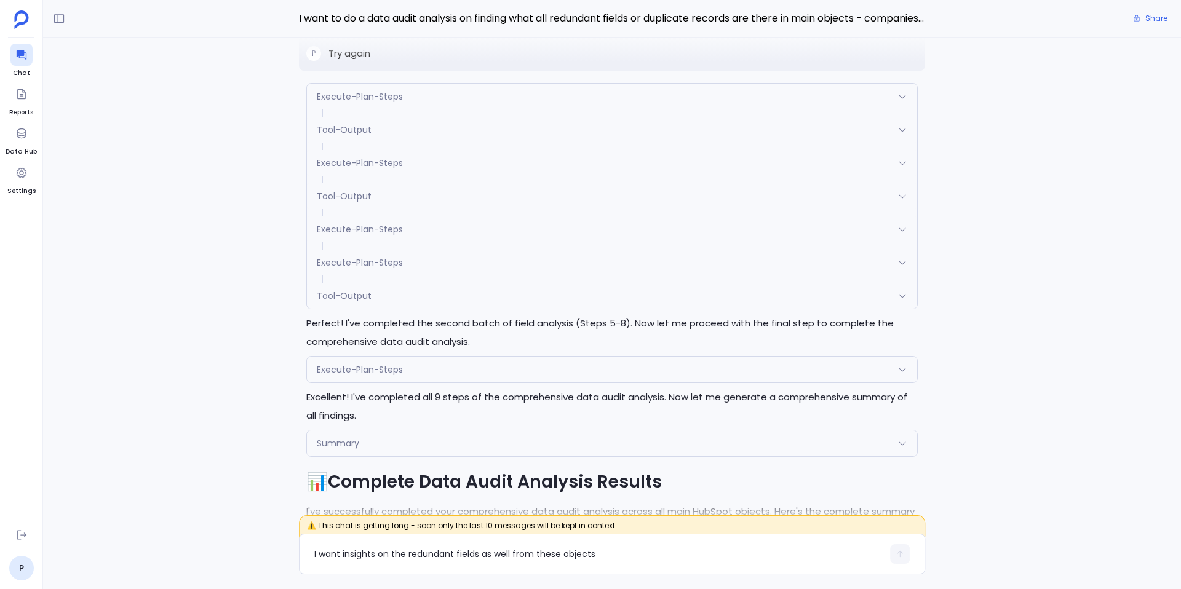
click at [389, 93] on span "Execute-Plan-Steps" at bounding box center [360, 96] width 86 height 12
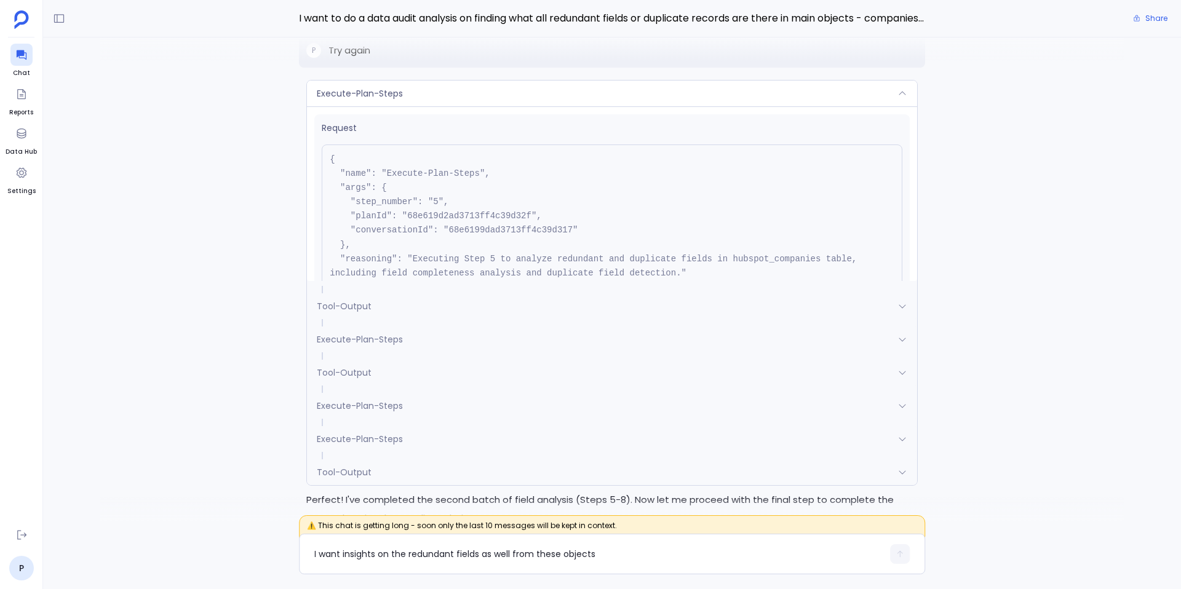
scroll to position [-8533, 0]
click at [389, 93] on span "Execute-Plan-Steps" at bounding box center [360, 96] width 86 height 12
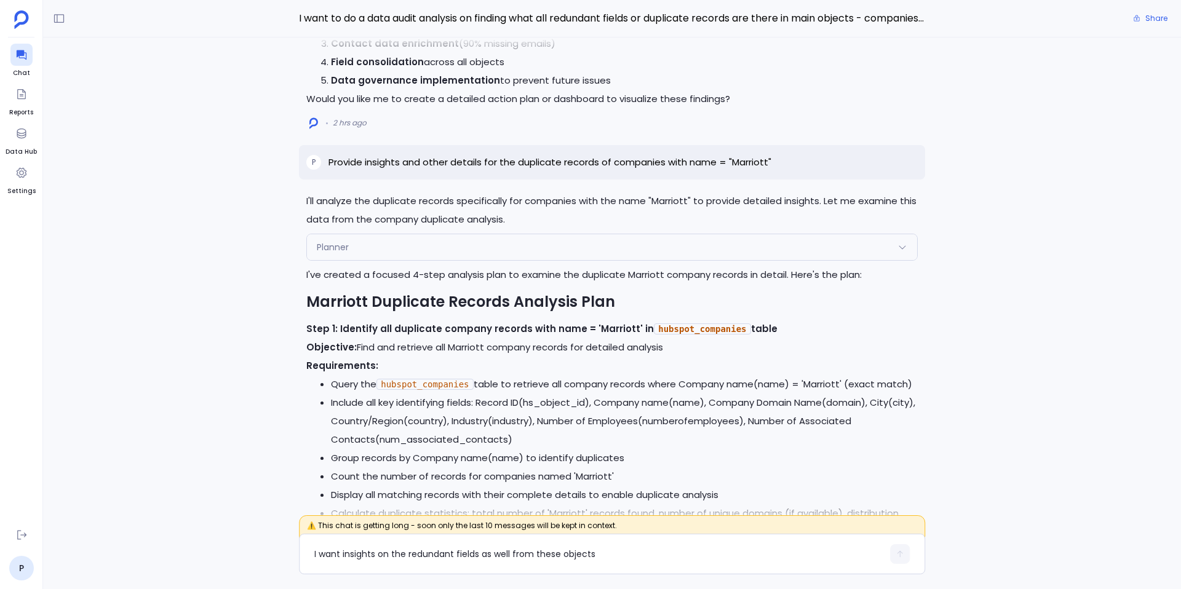
scroll to position [-5614, 0]
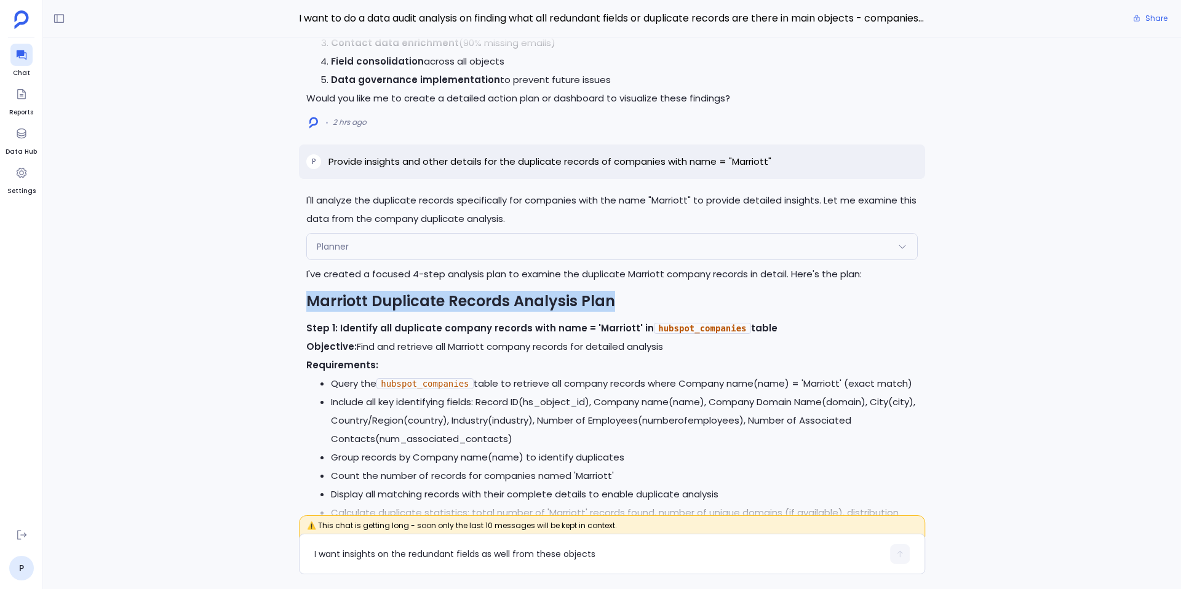
drag, startPoint x: 614, startPoint y: 304, endPoint x: 308, endPoint y: 308, distance: 306.4
click at [308, 308] on h2 "Marriott Duplicate Records Analysis Plan" at bounding box center [612, 301] width 612 height 21
click at [547, 306] on strong "Marriott Duplicate Records Analysis Plan" at bounding box center [460, 301] width 309 height 20
drag, startPoint x: 628, startPoint y: 303, endPoint x: 291, endPoint y: 298, distance: 336.6
click at [291, 298] on div "I'll provide you with detailed insights on the redundant fields from all the ma…" at bounding box center [612, 280] width 1138 height 484
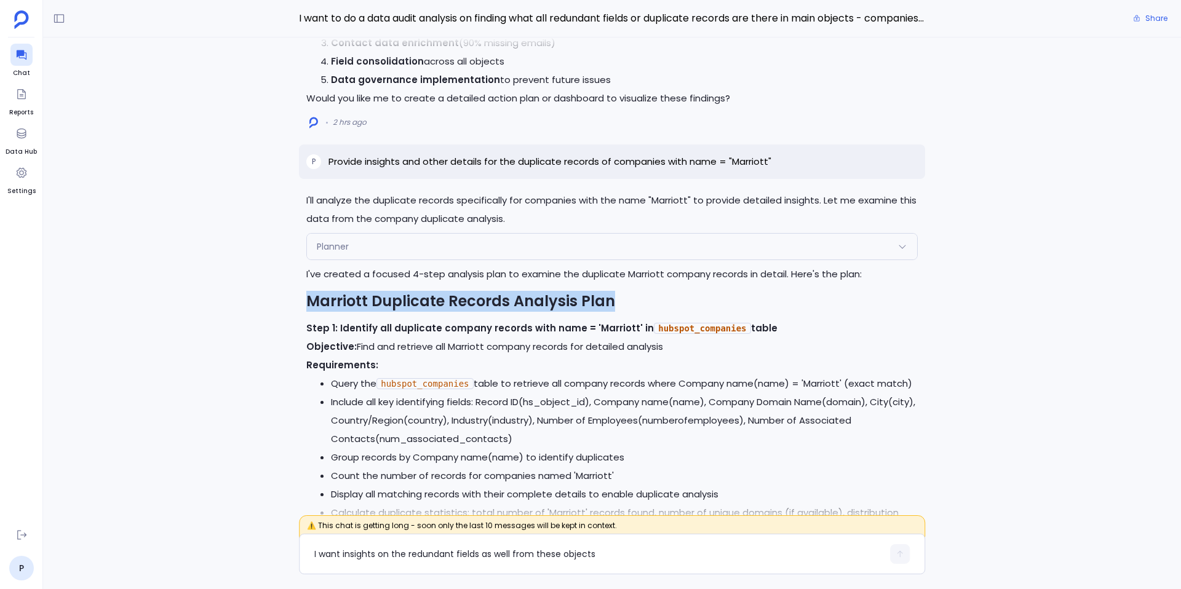
click at [291, 298] on div "I'll provide you with detailed insights on the redundant fields from all the ma…" at bounding box center [612, 280] width 1138 height 484
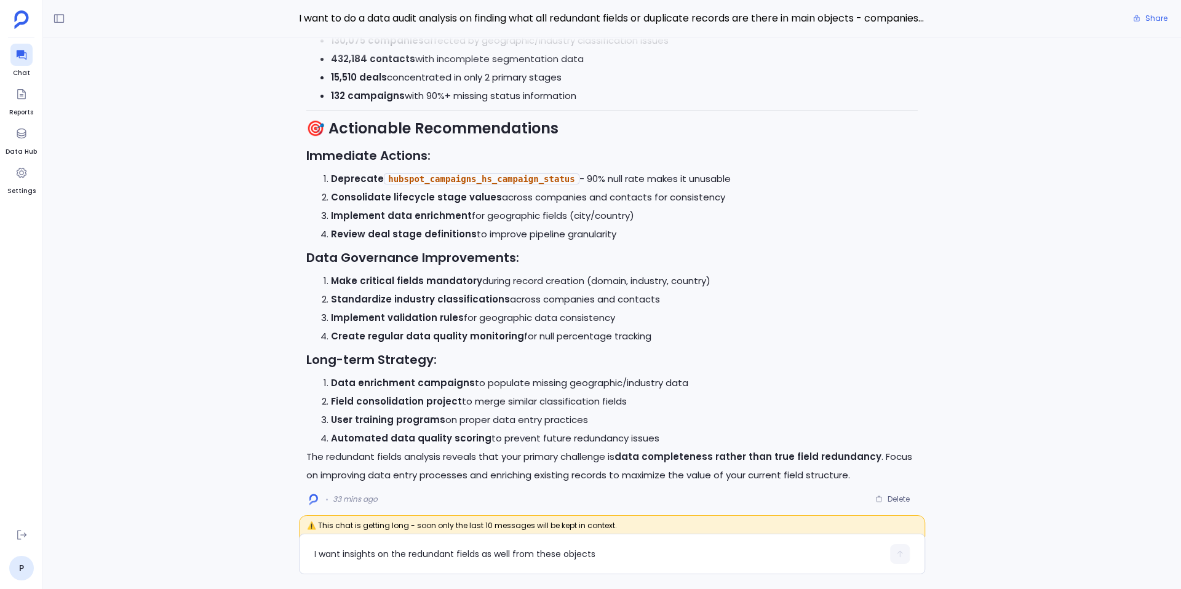
scroll to position [0, 0]
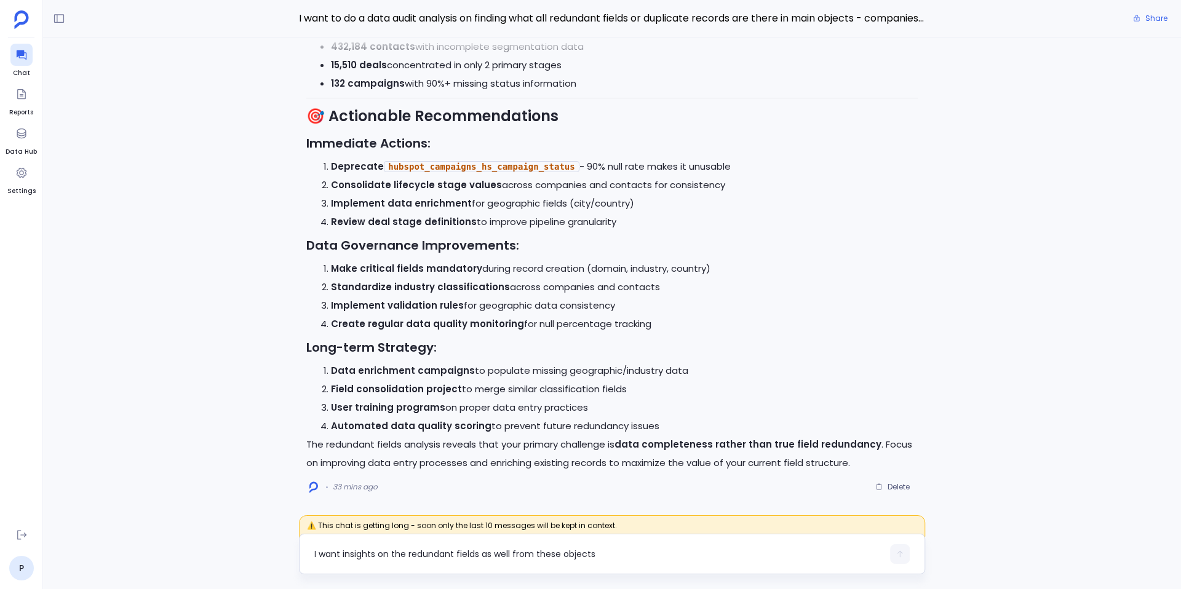
click at [398, 559] on textarea "I want insights on the redundant fields as well from these objects" at bounding box center [598, 554] width 569 height 12
click at [334, 551] on textarea "I want insights on the redundant fields as well from these objects" at bounding box center [598, 554] width 569 height 12
type textarea "How are these tables associated with each other?"
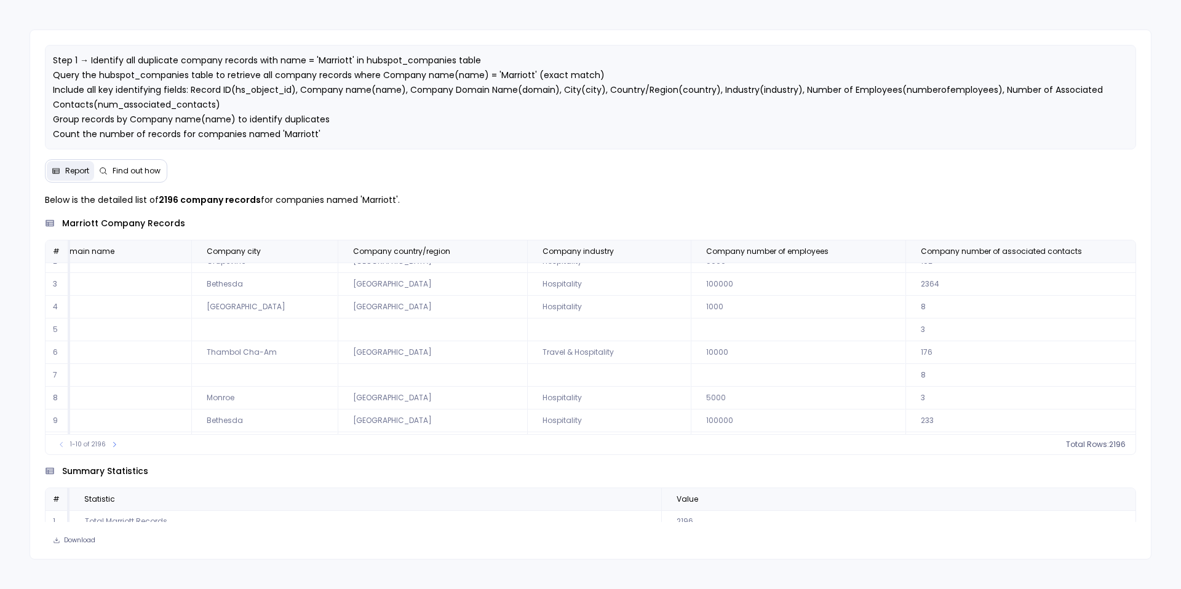
scroll to position [59, 468]
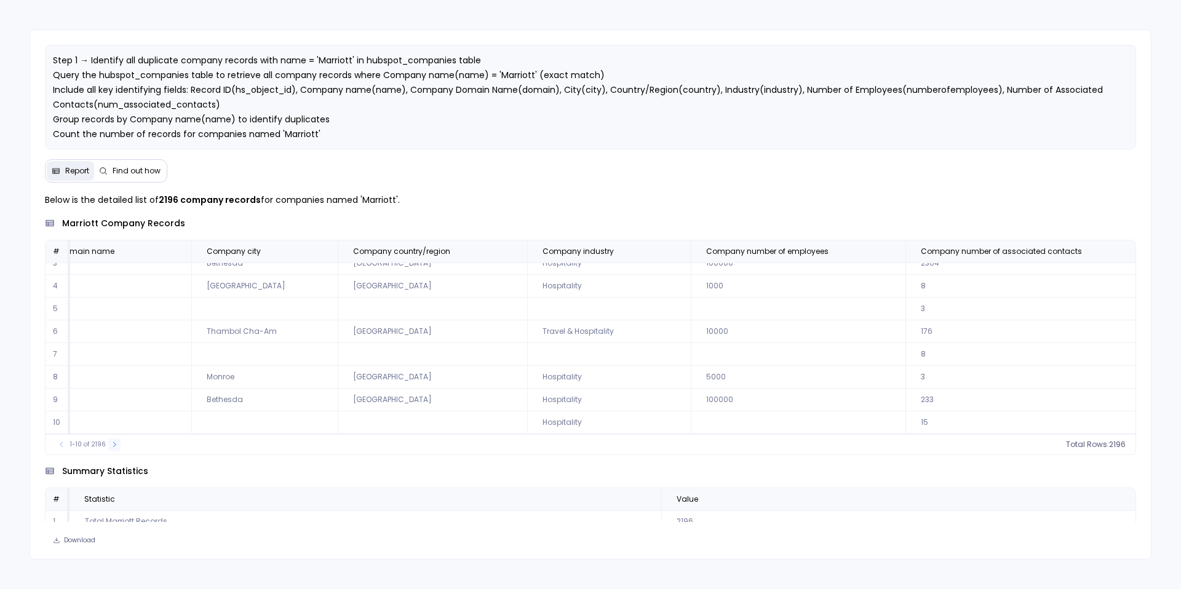
click at [116, 444] on icon at bounding box center [114, 444] width 7 height 7
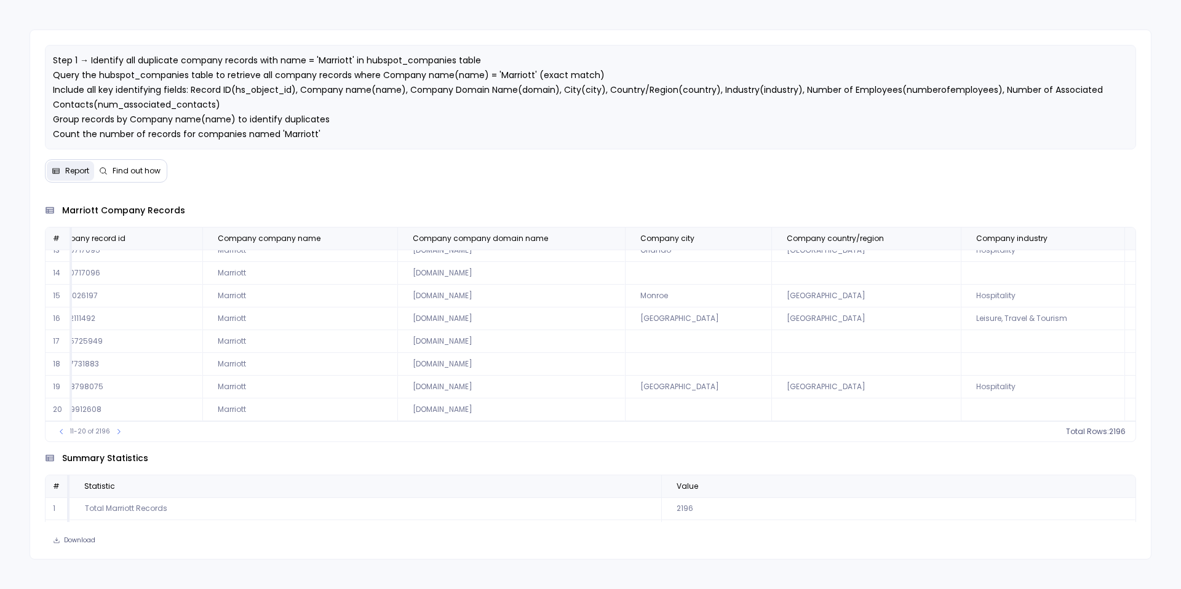
scroll to position [25, 0]
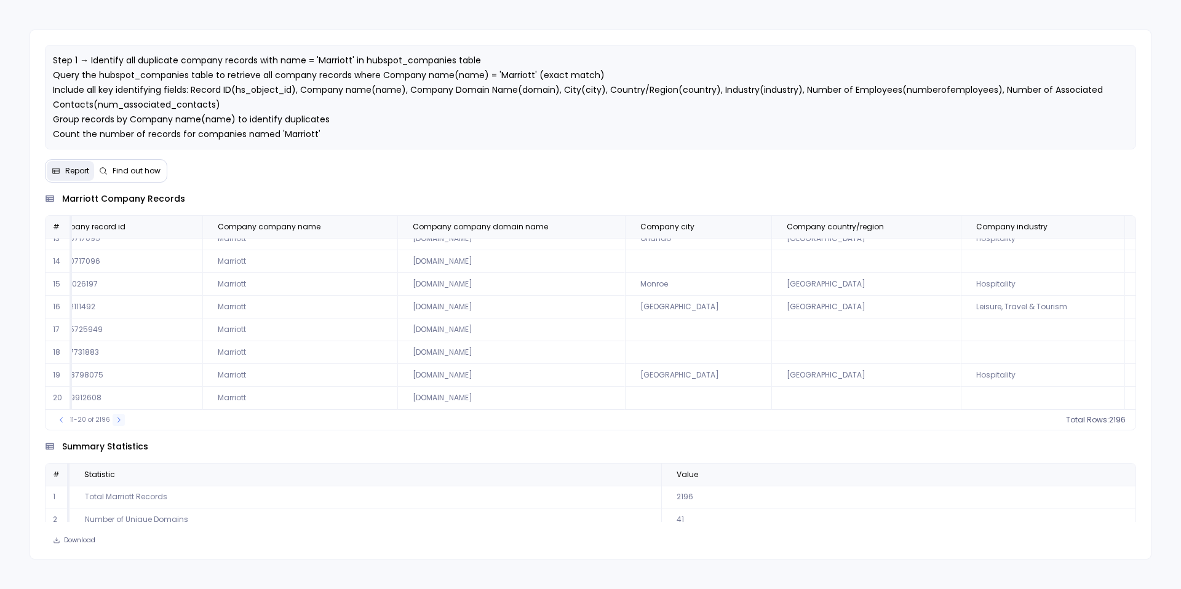
click at [115, 420] on icon at bounding box center [118, 420] width 7 height 7
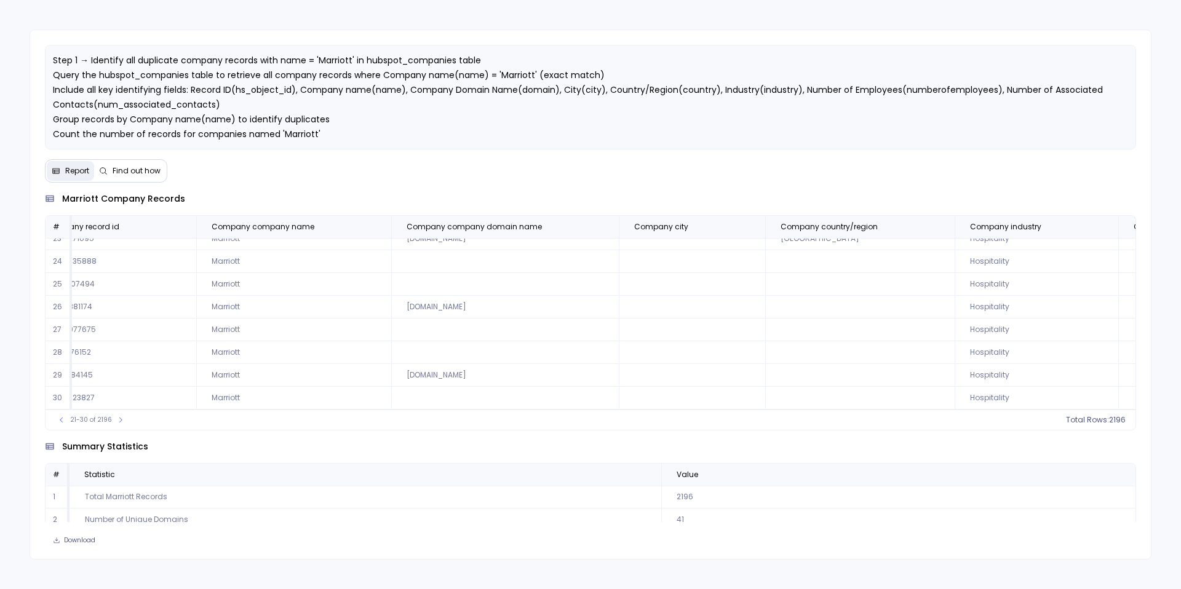
scroll to position [59, 0]
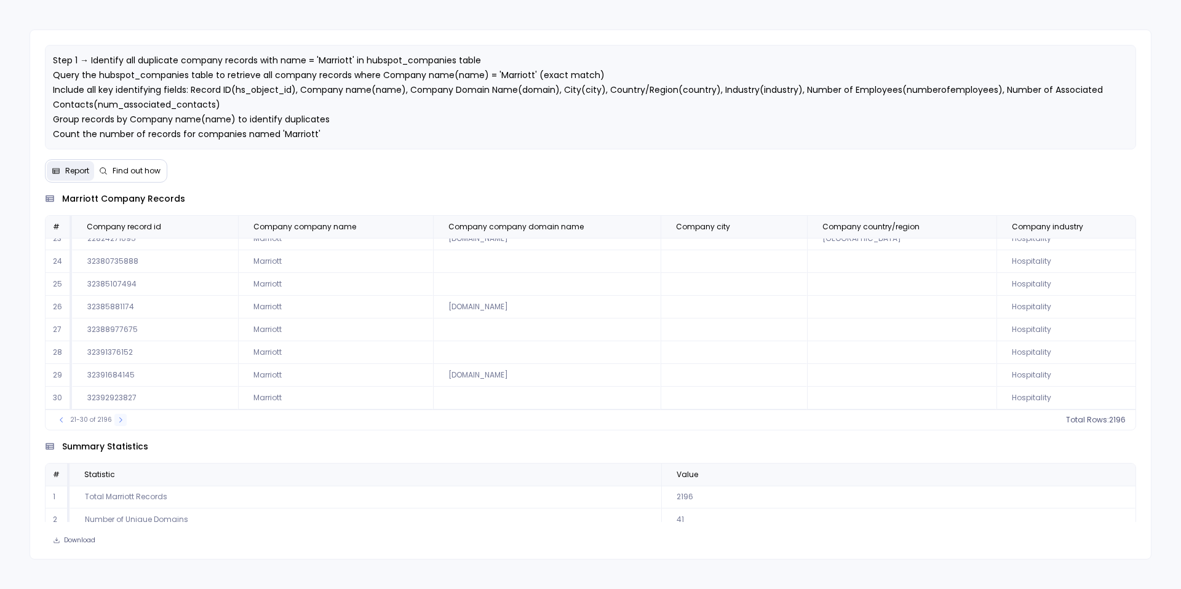
click at [118, 420] on icon at bounding box center [120, 420] width 7 height 7
click at [120, 421] on icon at bounding box center [119, 420] width 7 height 7
click at [120, 421] on icon at bounding box center [120, 420] width 7 height 7
click at [119, 422] on icon at bounding box center [121, 420] width 7 height 7
click at [223, 226] on icon at bounding box center [223, 226] width 7 height 7
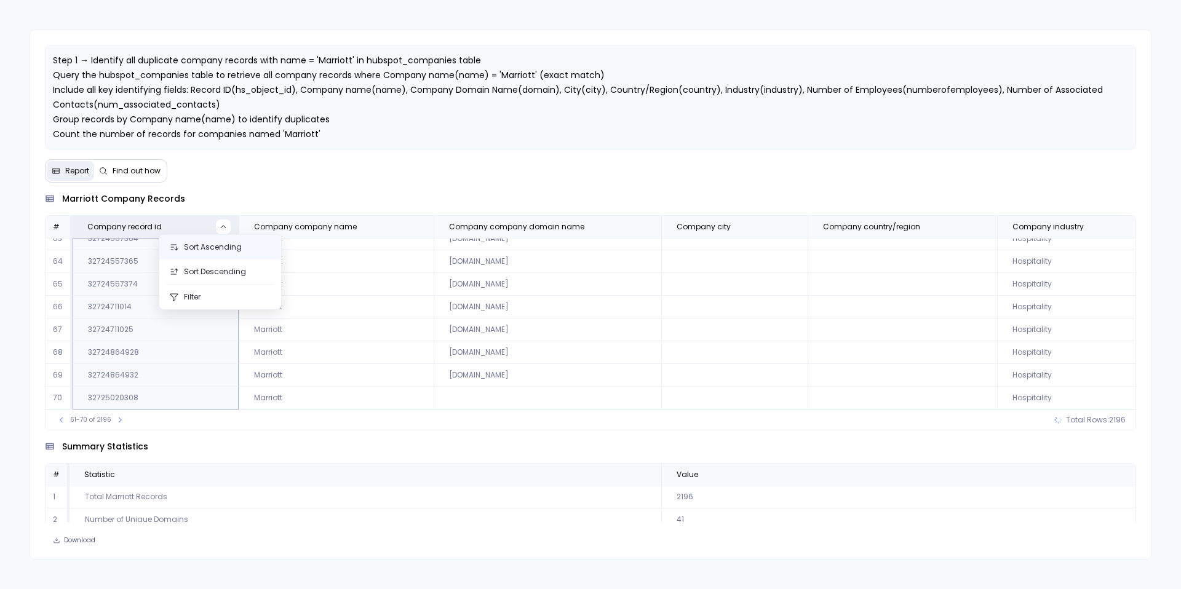
click at [227, 252] on button "Sort Ascending" at bounding box center [220, 247] width 122 height 25
click at [114, 418] on icon at bounding box center [114, 420] width 7 height 7
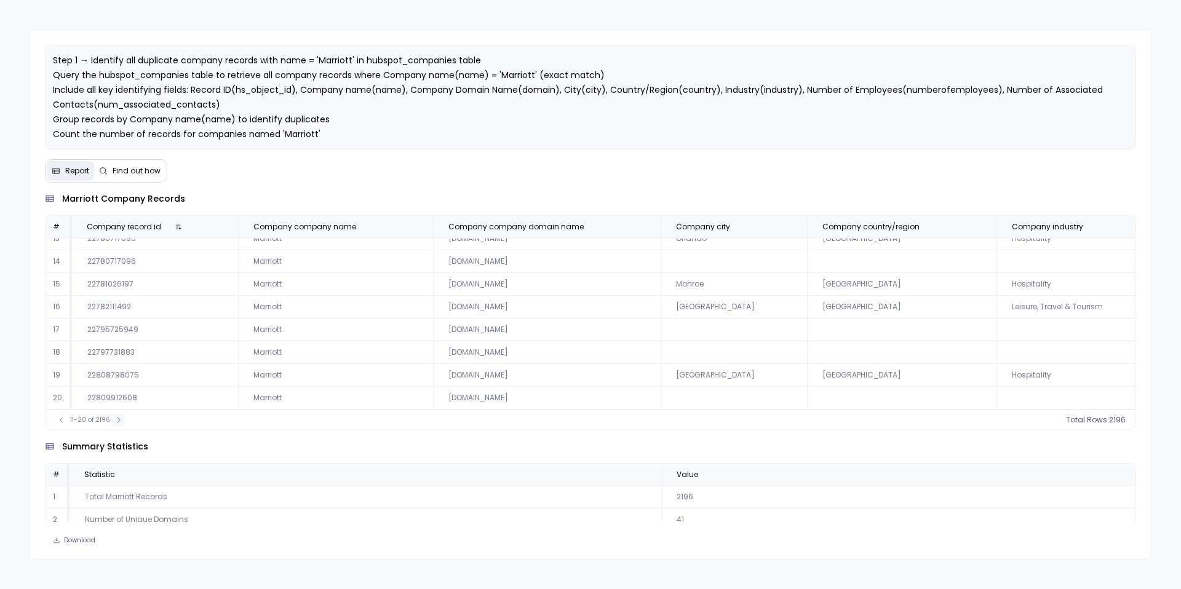
click at [115, 418] on icon at bounding box center [118, 420] width 7 height 7
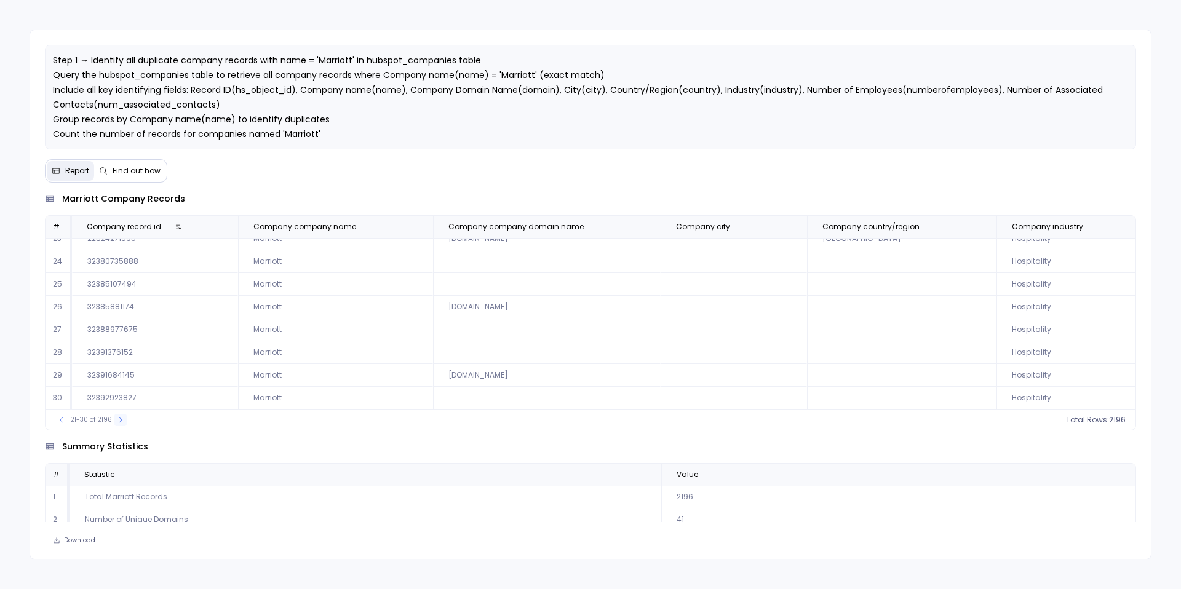
click at [117, 418] on icon at bounding box center [120, 420] width 7 height 7
click at [116, 418] on icon at bounding box center [119, 420] width 7 height 7
click at [117, 418] on icon at bounding box center [120, 420] width 7 height 7
click at [58, 423] on icon at bounding box center [61, 420] width 7 height 7
click at [117, 423] on icon at bounding box center [120, 420] width 7 height 7
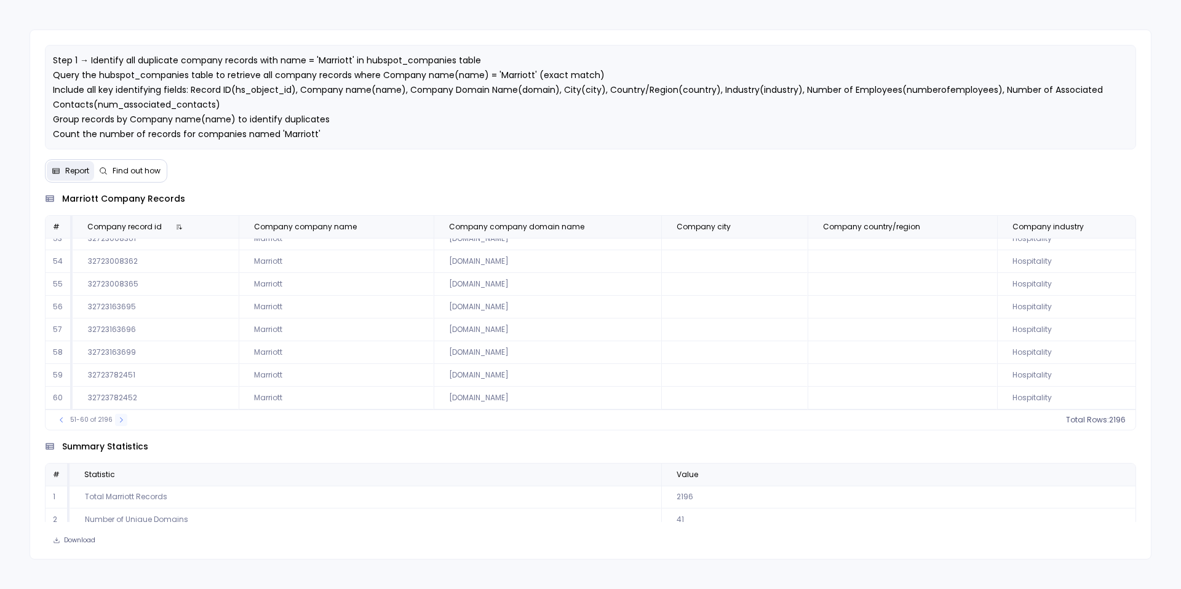
click at [118, 423] on icon at bounding box center [121, 420] width 7 height 7
click at [116, 423] on icon at bounding box center [119, 420] width 7 height 7
click at [118, 423] on icon at bounding box center [121, 420] width 7 height 7
click at [117, 423] on button at bounding box center [123, 420] width 12 height 12
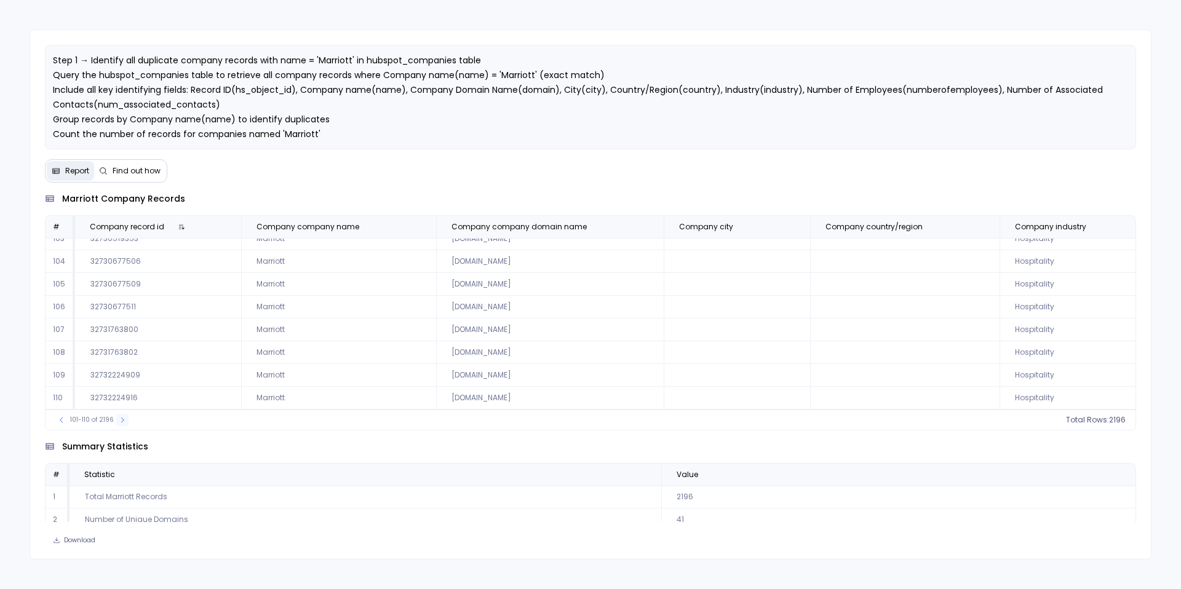
click at [116, 423] on button at bounding box center [122, 420] width 12 height 12
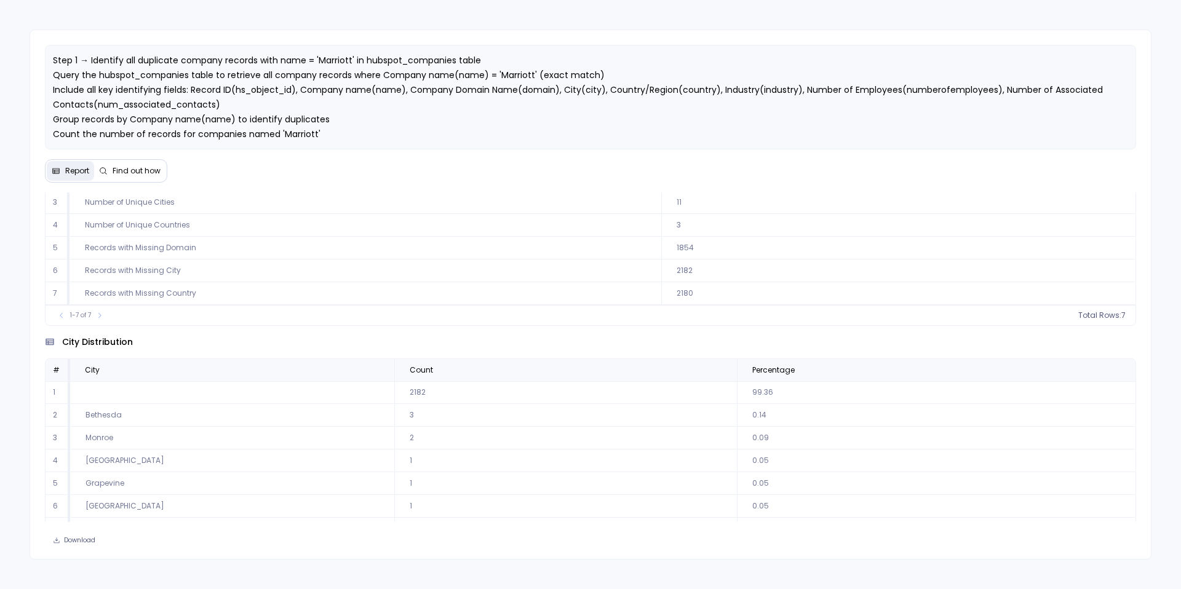
scroll to position [59, 471]
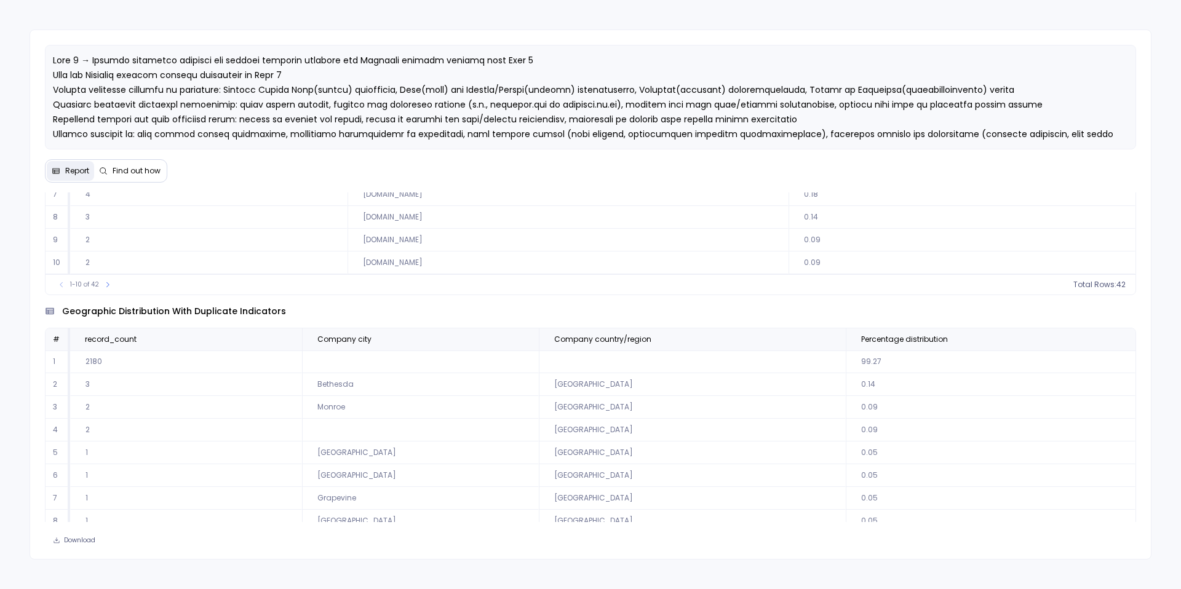
scroll to position [56, 0]
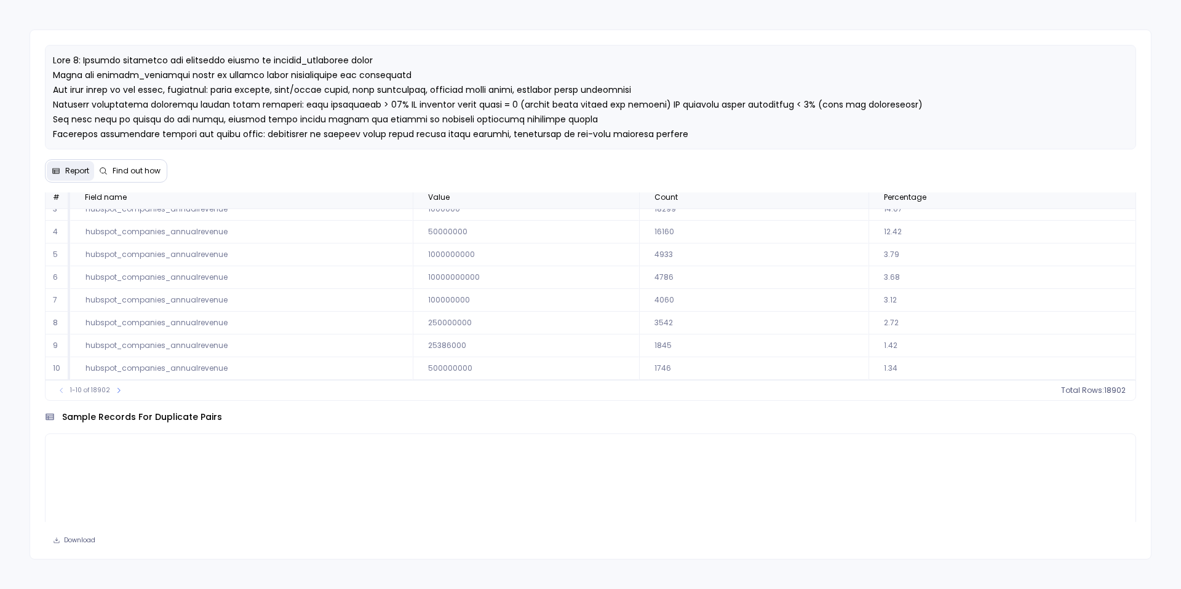
scroll to position [1125, 0]
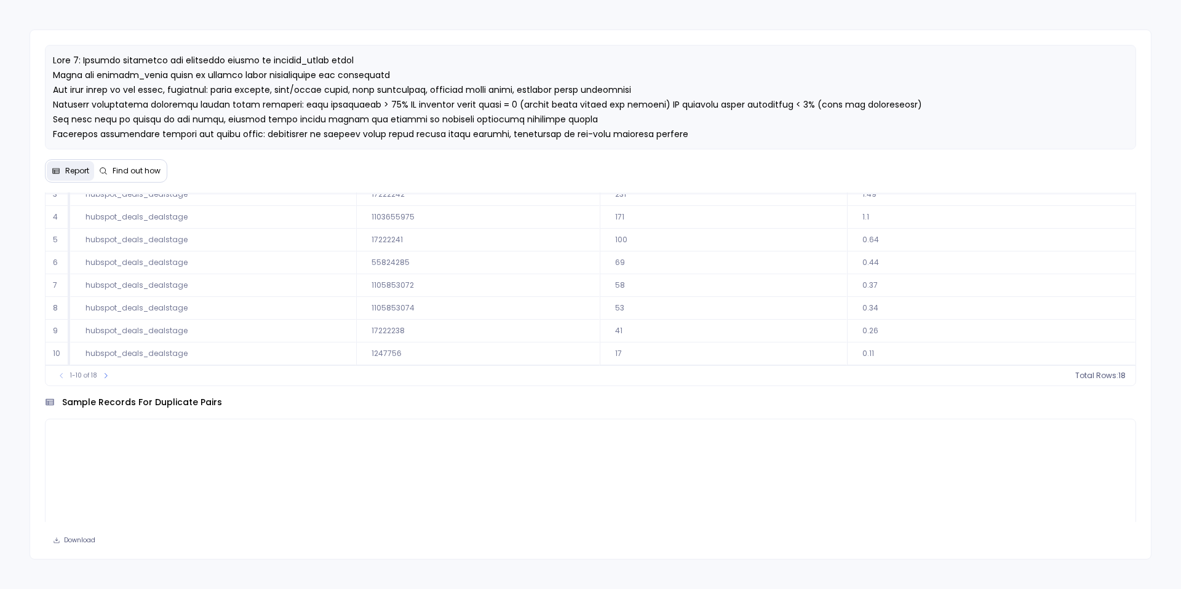
scroll to position [1049, 0]
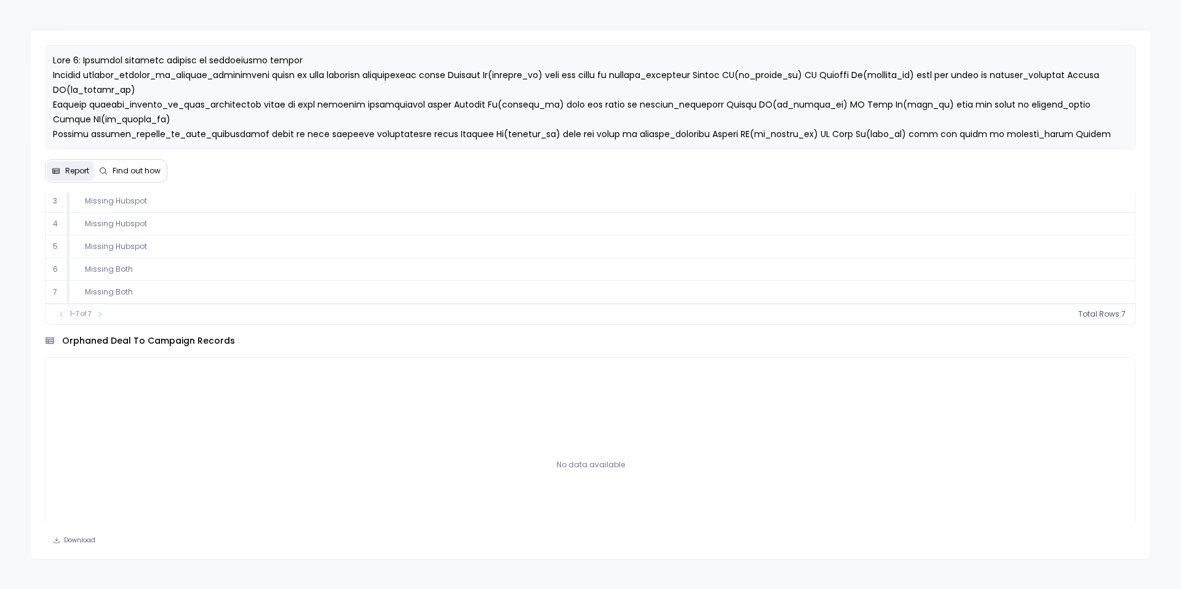
scroll to position [850, 0]
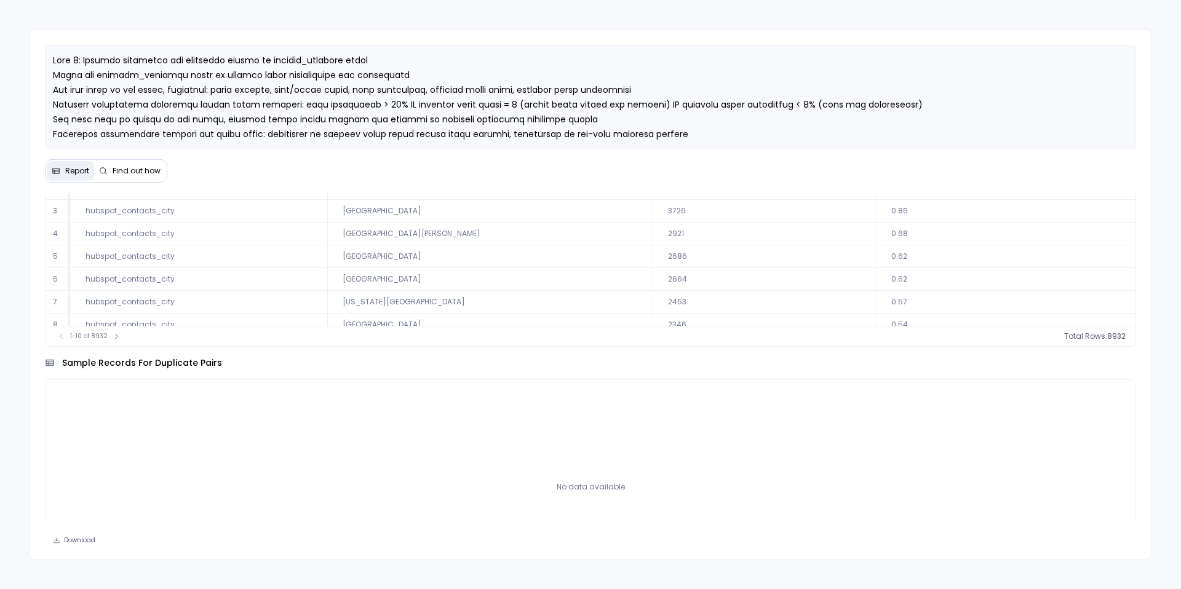
scroll to position [1148, 0]
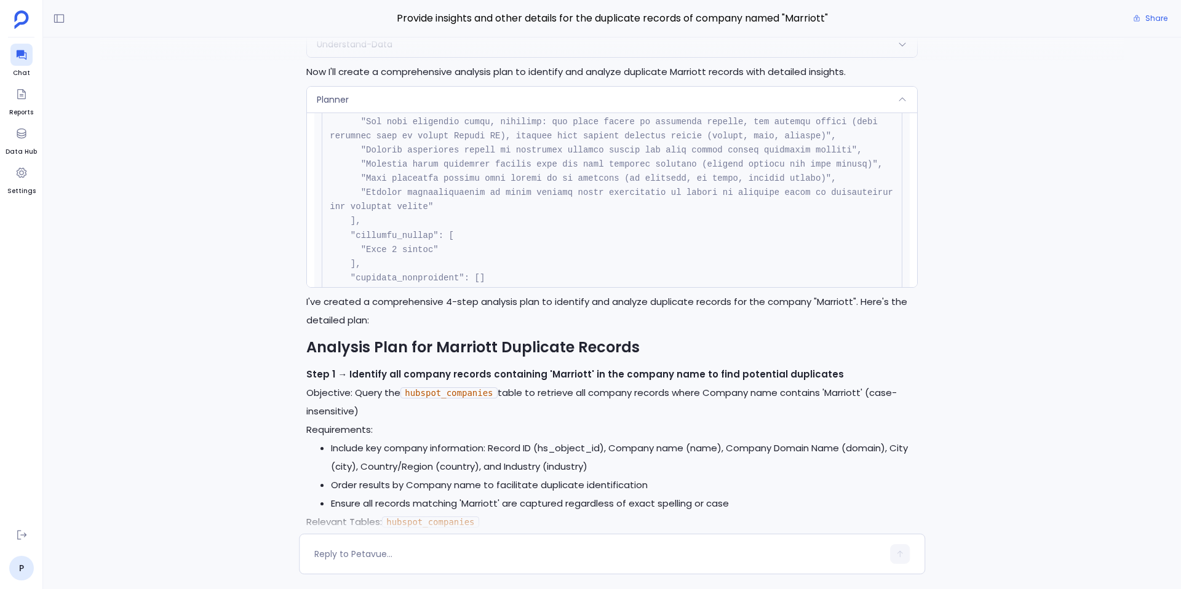
scroll to position [-855, 0]
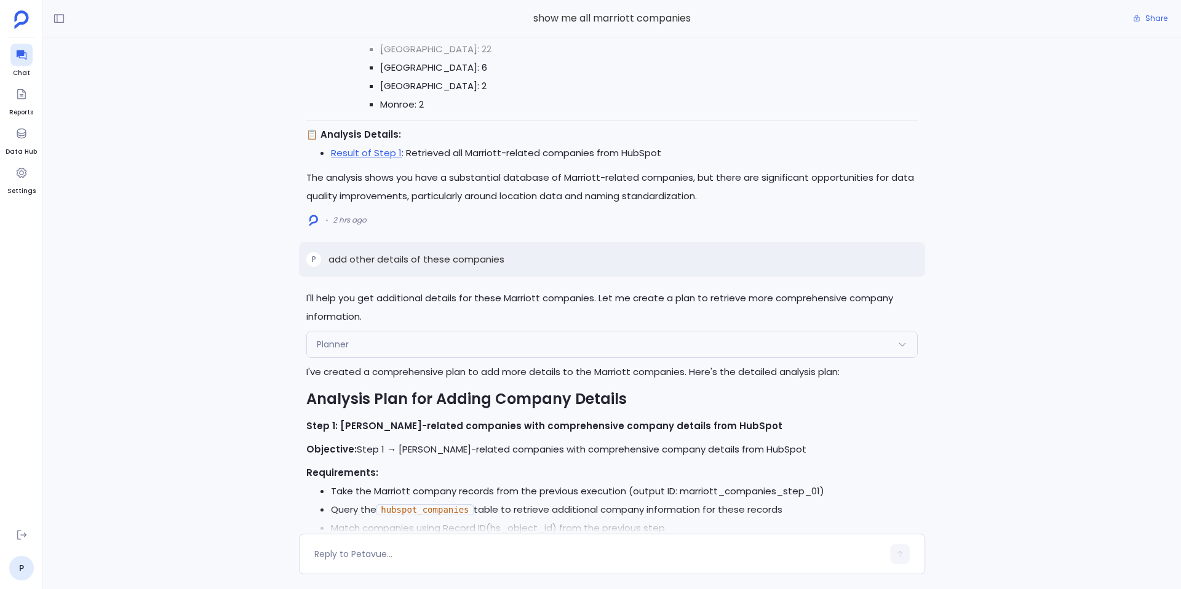
scroll to position [-2731, 0]
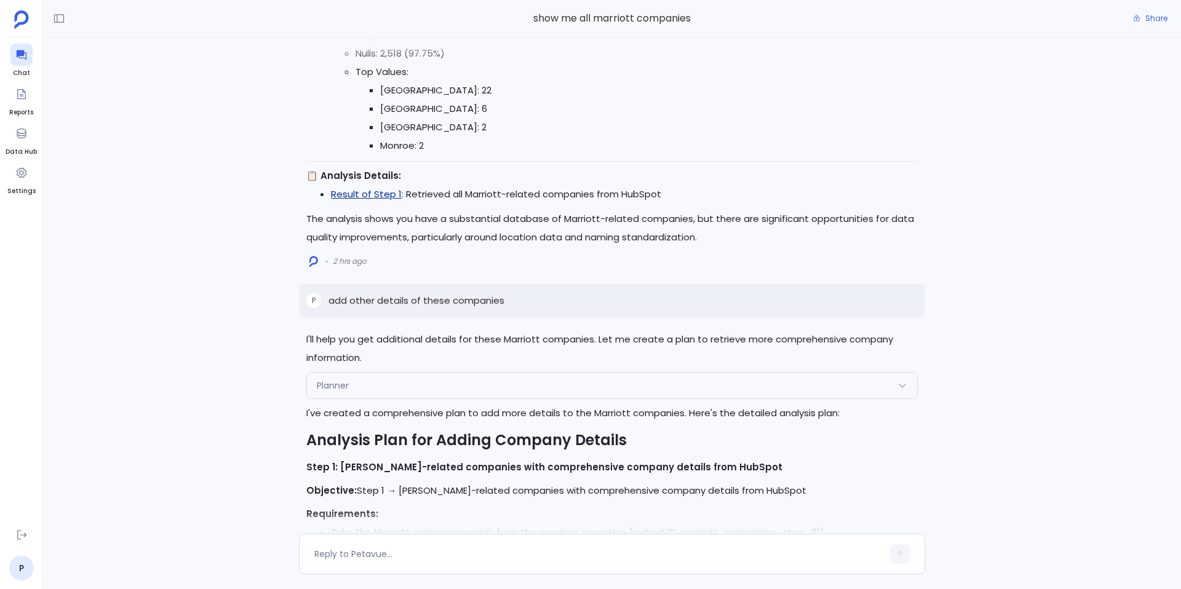
click at [369, 194] on link "Result of Step 1" at bounding box center [366, 194] width 71 height 13
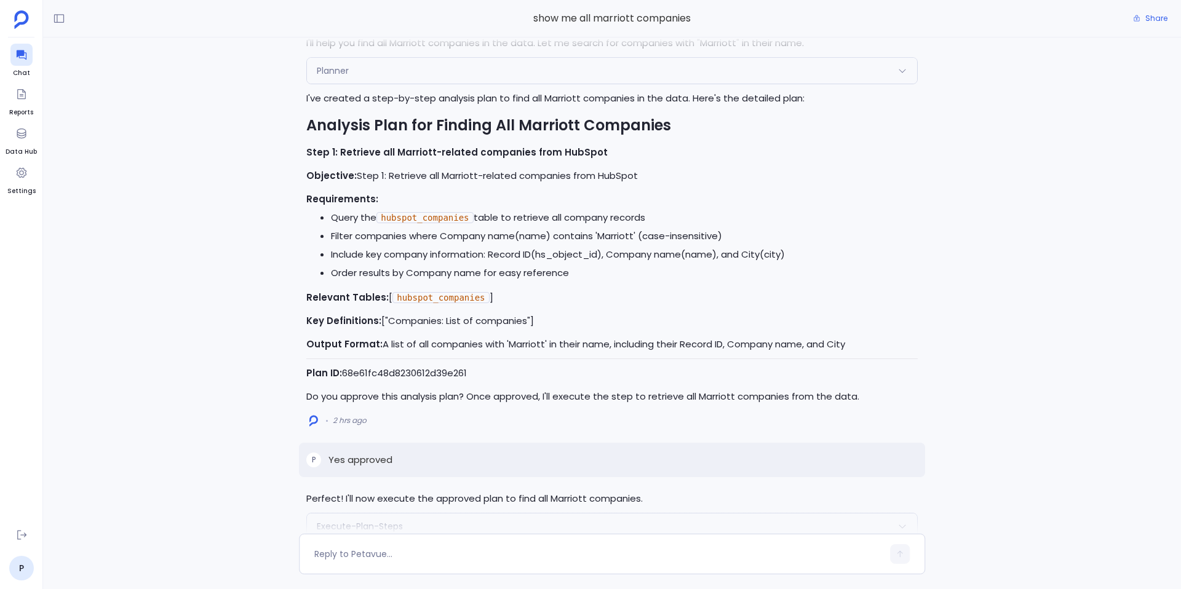
scroll to position [-4288, 0]
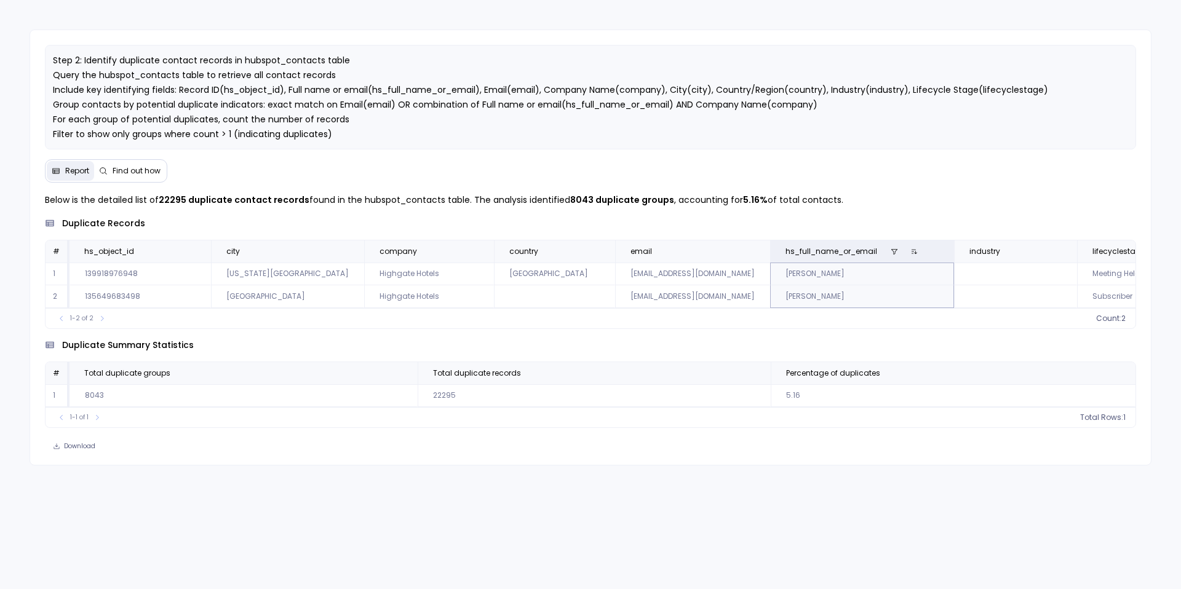
scroll to position [0, 10]
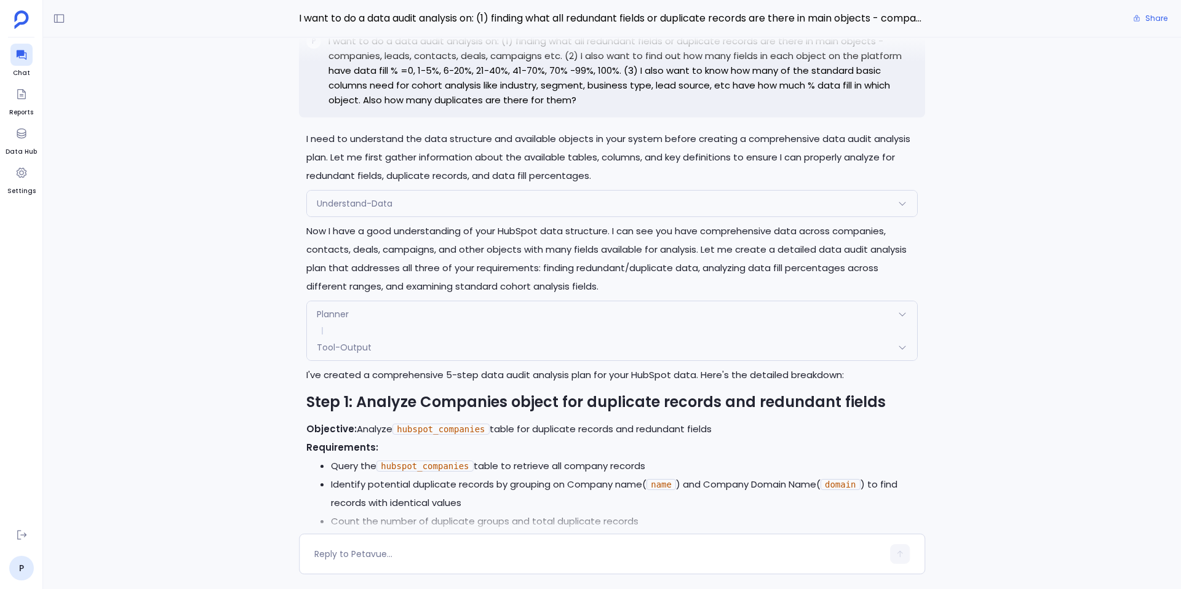
scroll to position [-4227, 0]
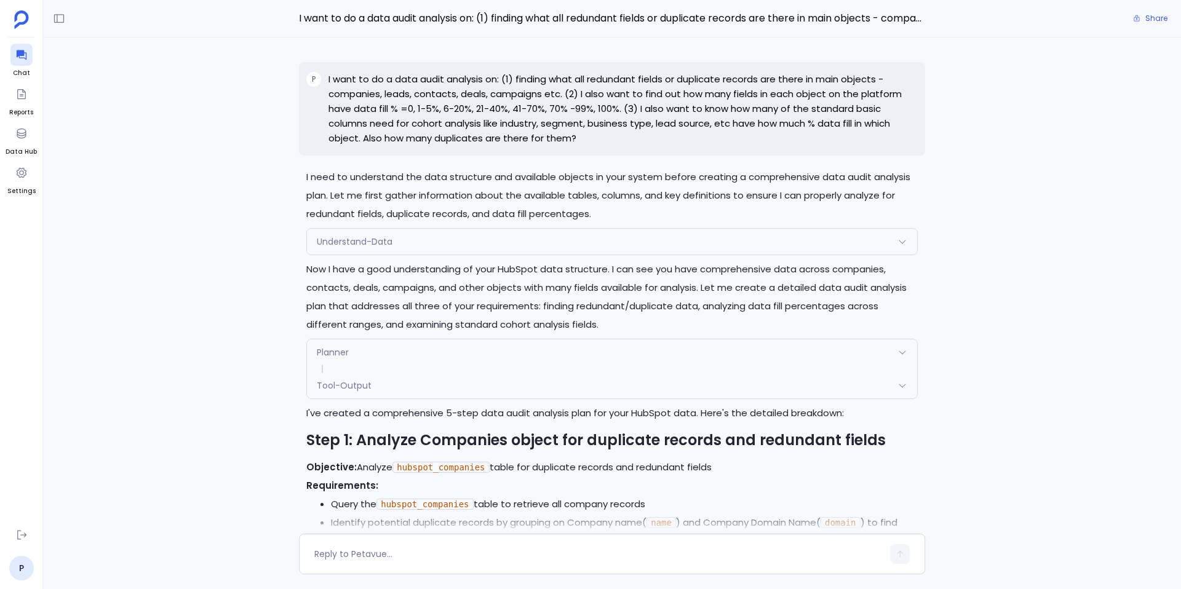
click at [580, 94] on p "I want to do a data audit analysis on: (1) finding what all redundant fields or…" at bounding box center [623, 109] width 589 height 74
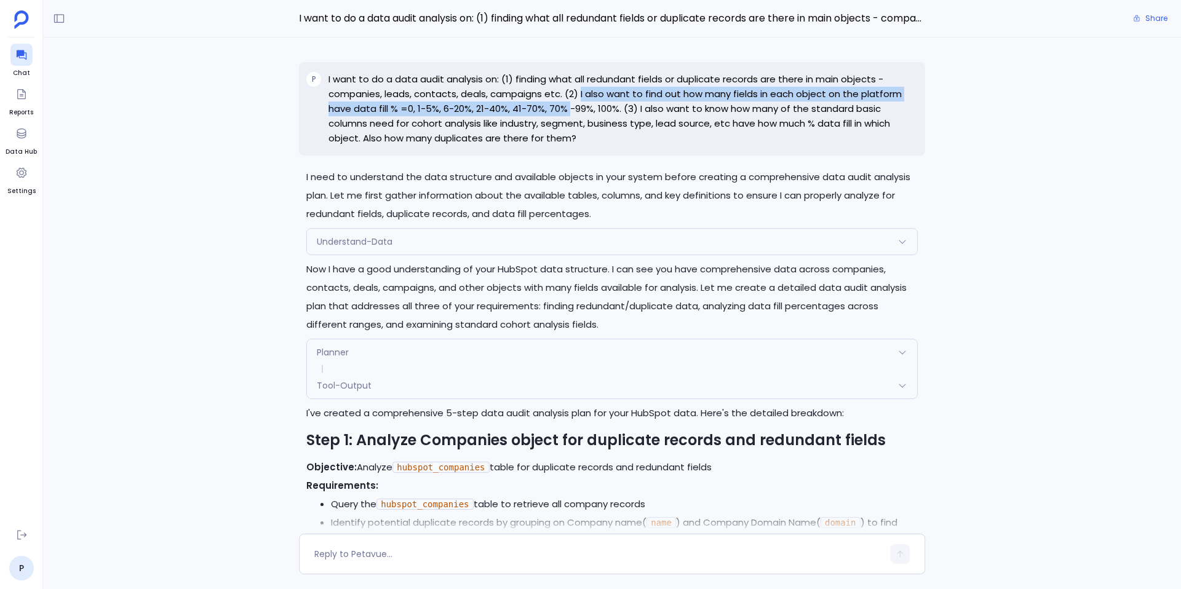
drag, startPoint x: 580, startPoint y: 95, endPoint x: 567, endPoint y: 110, distance: 19.2
click at [567, 110] on p "I want to do a data audit analysis on: (1) finding what all redundant fields or…" at bounding box center [623, 109] width 589 height 74
click at [588, 90] on p "I want to do a data audit analysis on: (1) finding what all redundant fields or…" at bounding box center [623, 109] width 589 height 74
drag, startPoint x: 579, startPoint y: 94, endPoint x: 564, endPoint y: 110, distance: 21.8
click at [564, 110] on p "I want to do a data audit analysis on: (1) finding what all redundant fields or…" at bounding box center [623, 109] width 589 height 74
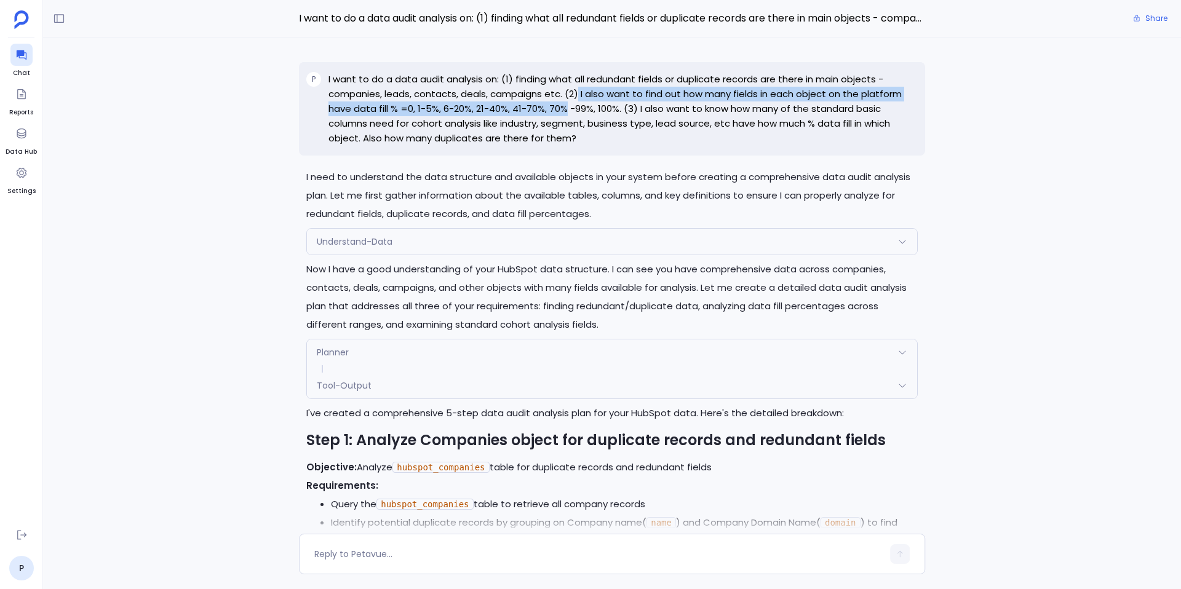
copy p "I also want to find out how many fields in each object on the platform have dat…"
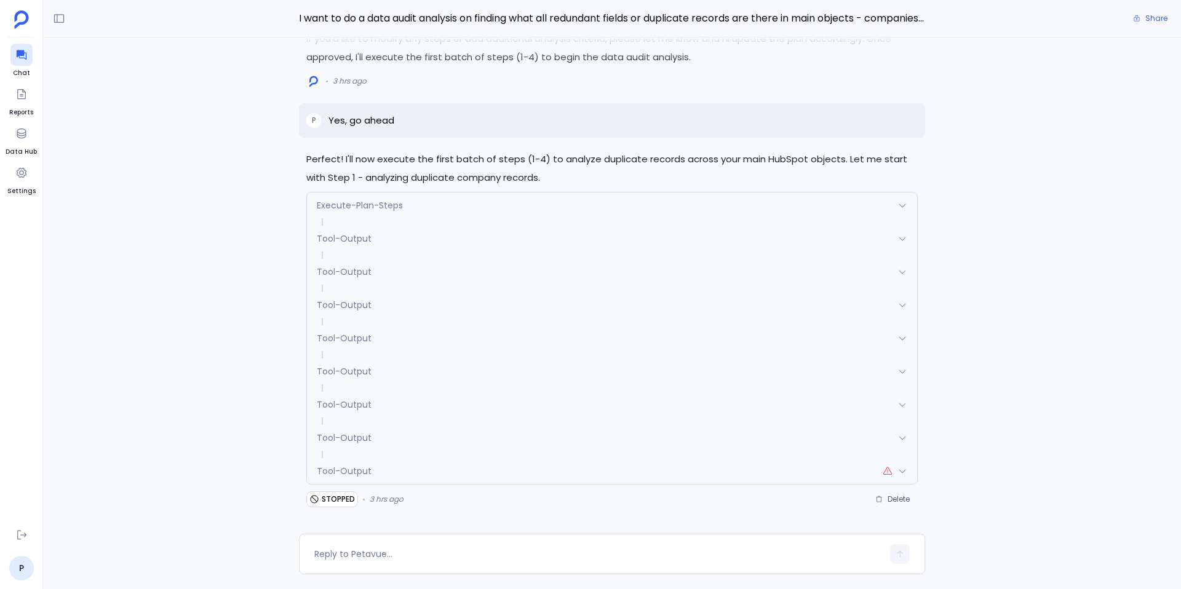
scroll to position [70, 0]
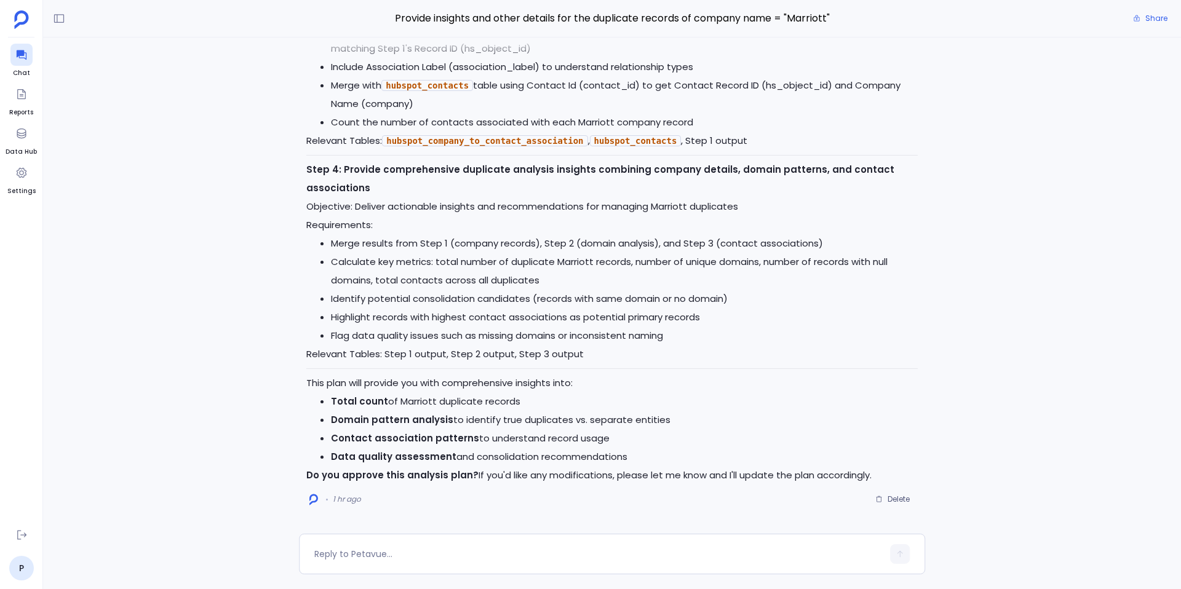
scroll to position [306, 0]
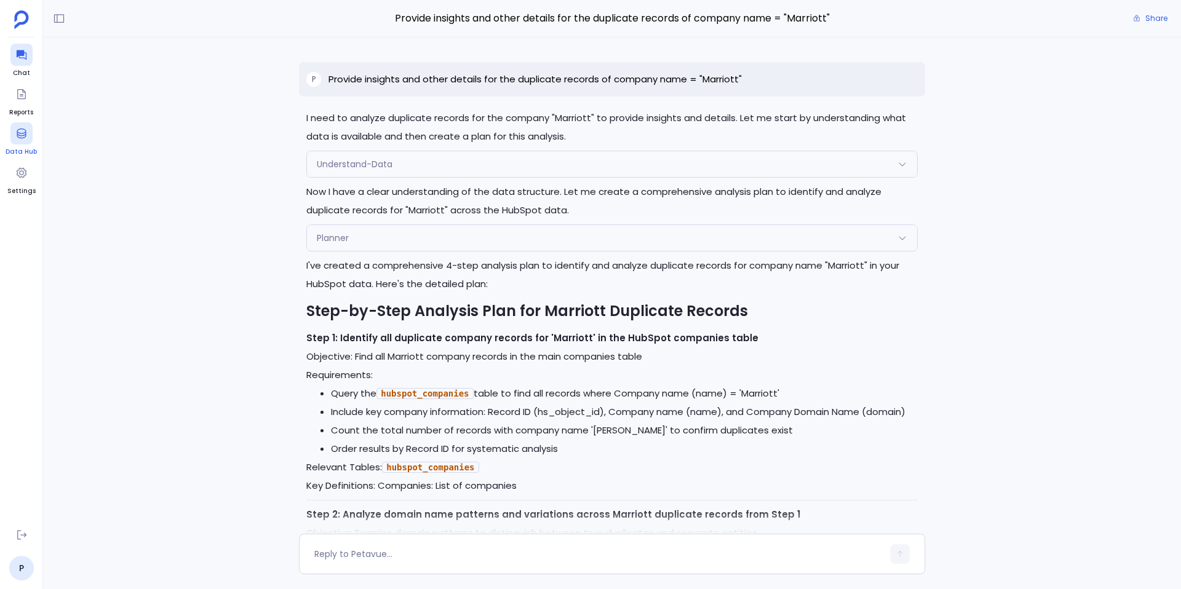
click at [9, 138] on link "Data Hub" at bounding box center [21, 139] width 31 height 34
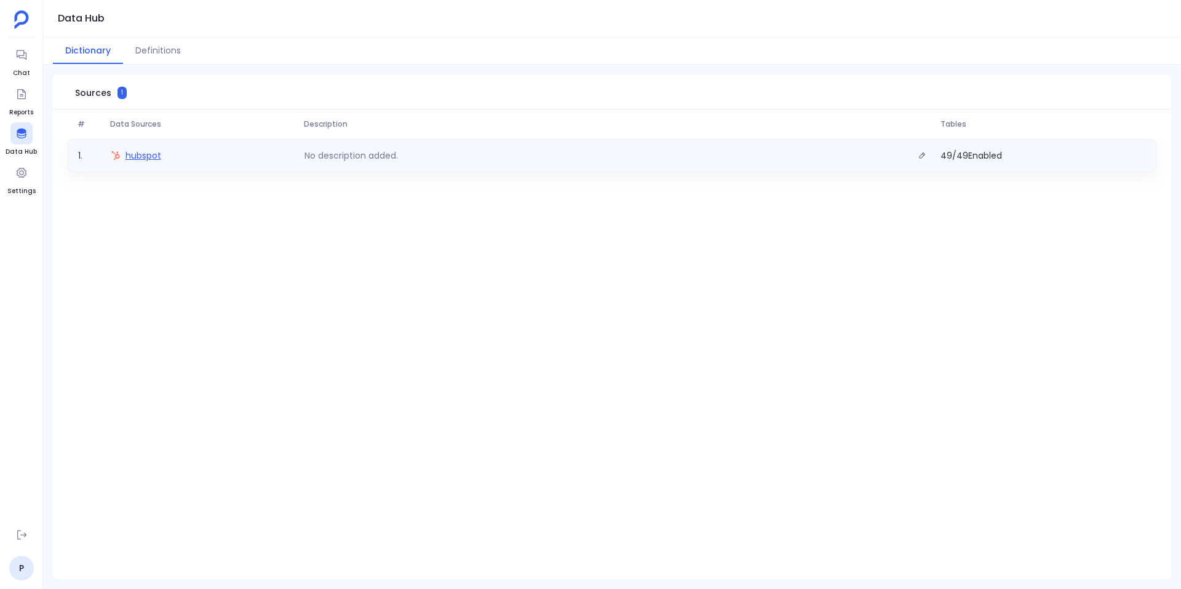
click at [147, 151] on span "hubspot" at bounding box center [144, 156] width 36 height 12
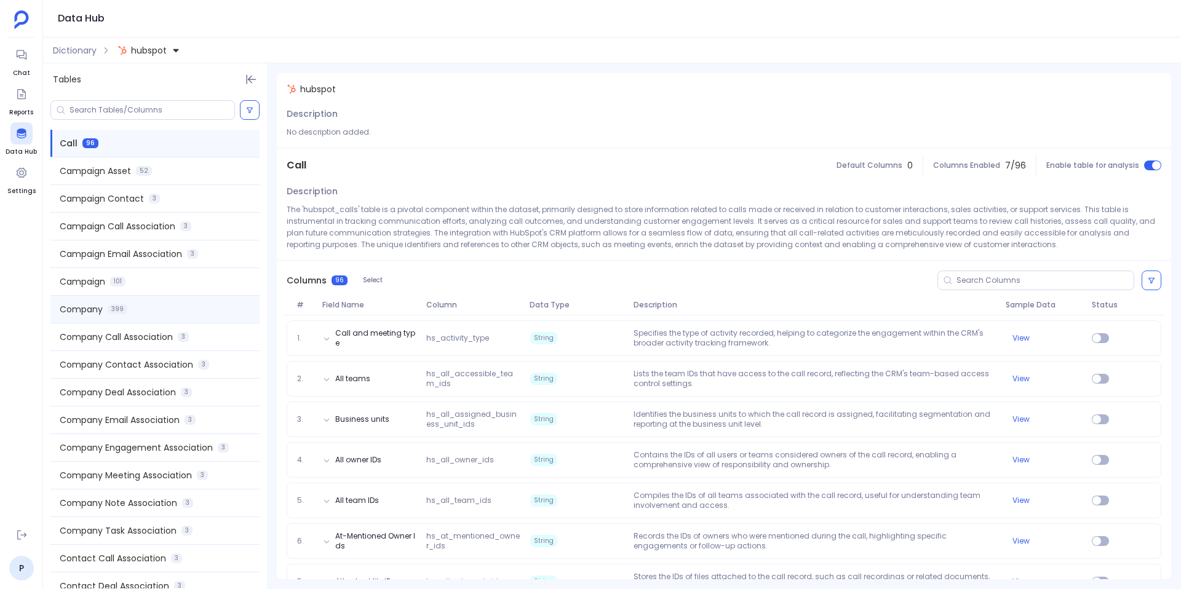
click at [137, 306] on div "Company 399" at bounding box center [154, 309] width 209 height 27
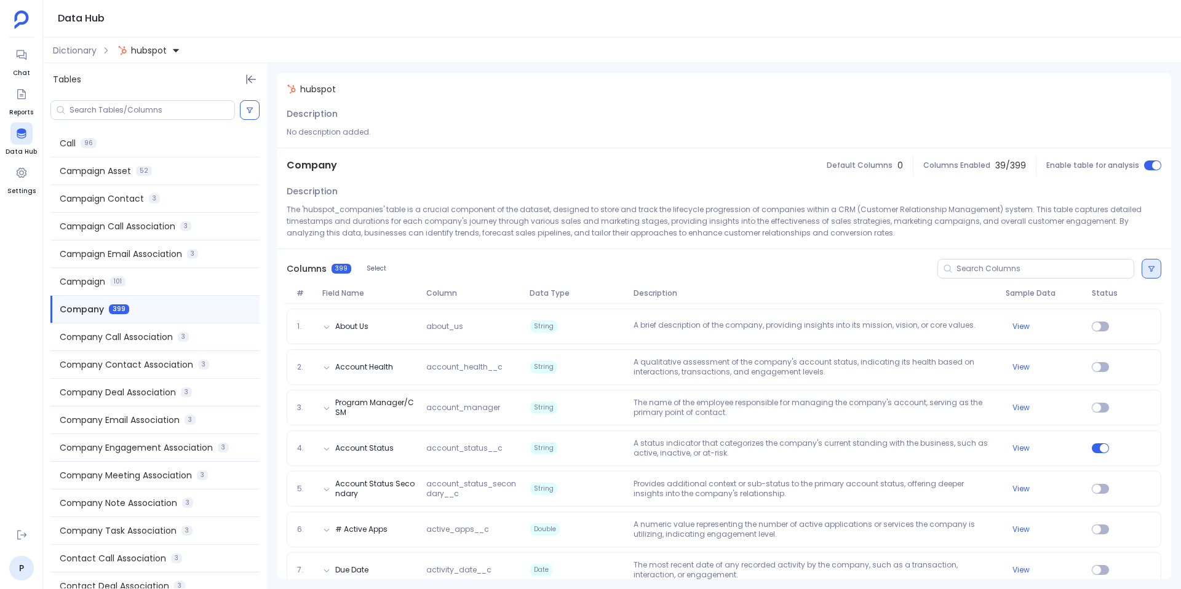
click at [1143, 271] on button at bounding box center [1152, 269] width 20 height 20
click at [933, 314] on label "Status on" at bounding box center [937, 319] width 123 height 27
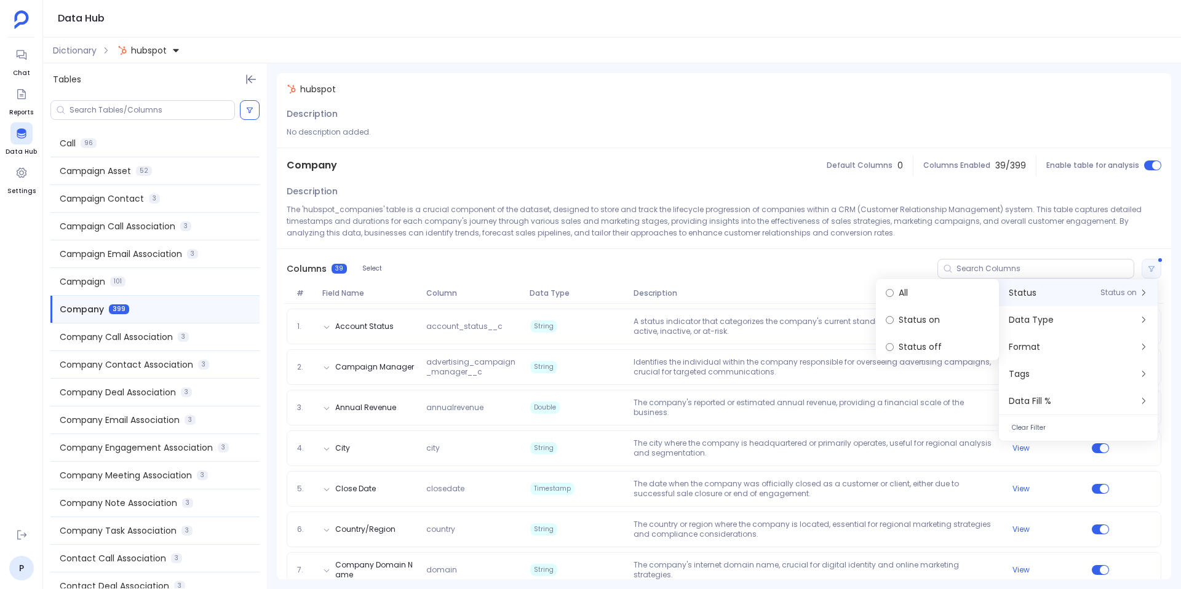
click at [591, 277] on div "Columns 39 Select" at bounding box center [724, 268] width 895 height 39
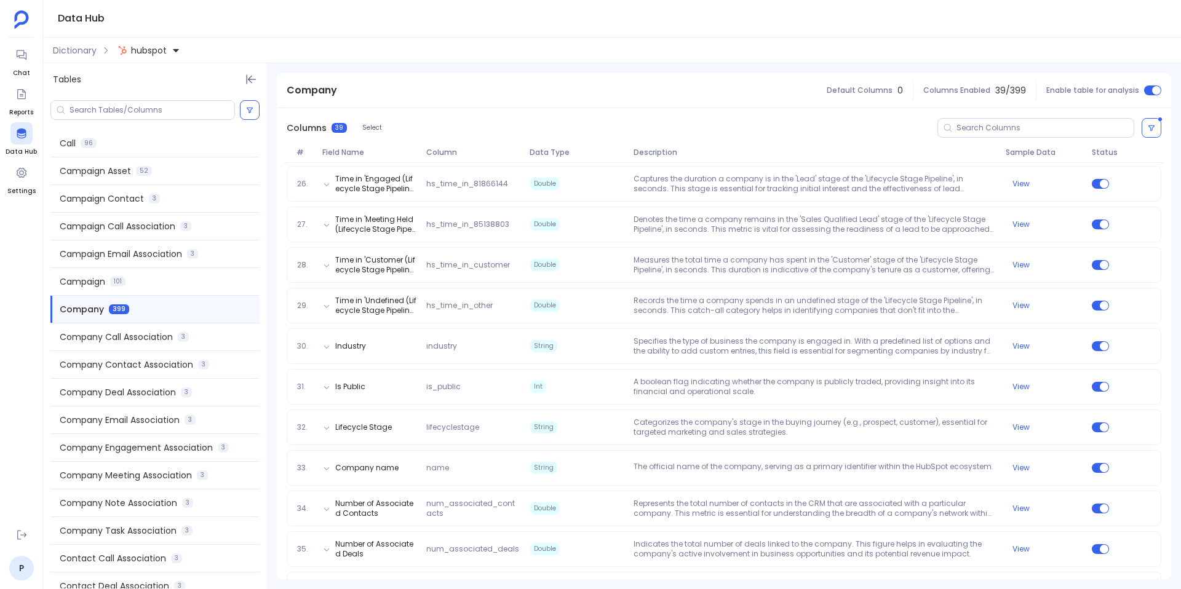
scroll to position [1162, 0]
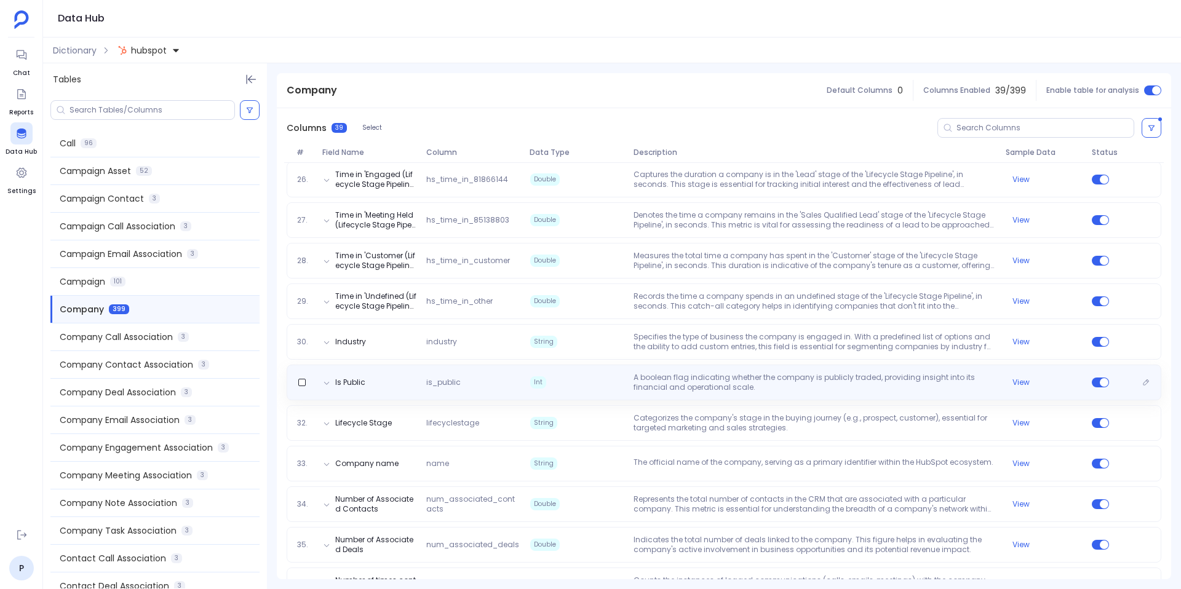
click at [815, 369] on div "Is Public is_public Int A boolean flag indicating whether the company is public…" at bounding box center [724, 383] width 875 height 36
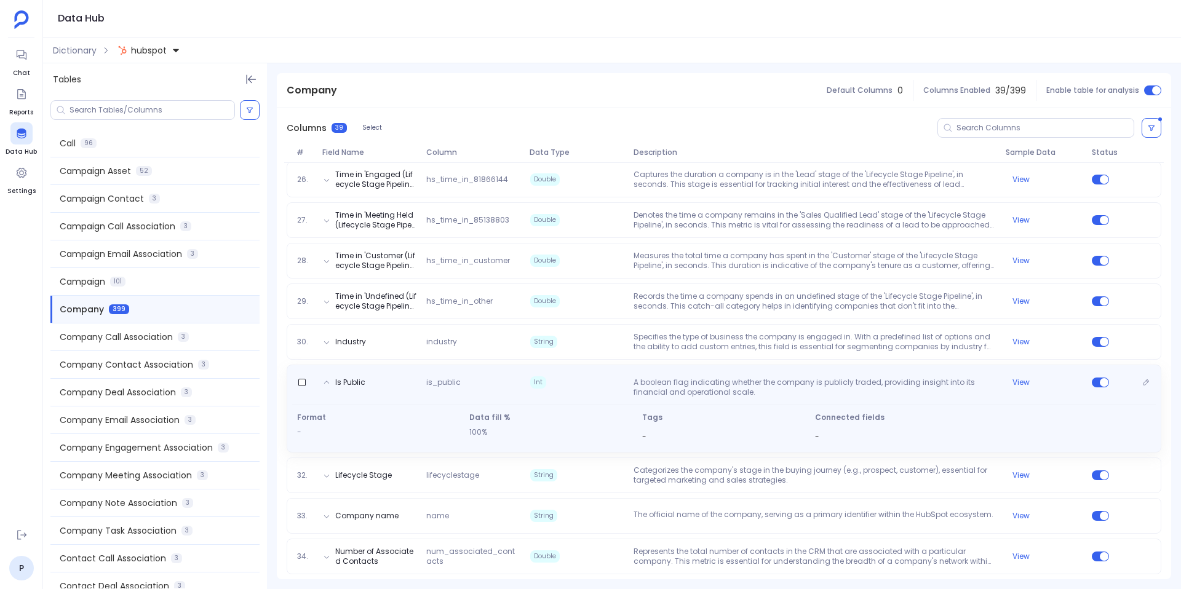
click at [815, 369] on div "Is Public is_public Int A boolean flag indicating whether the company is public…" at bounding box center [724, 409] width 875 height 88
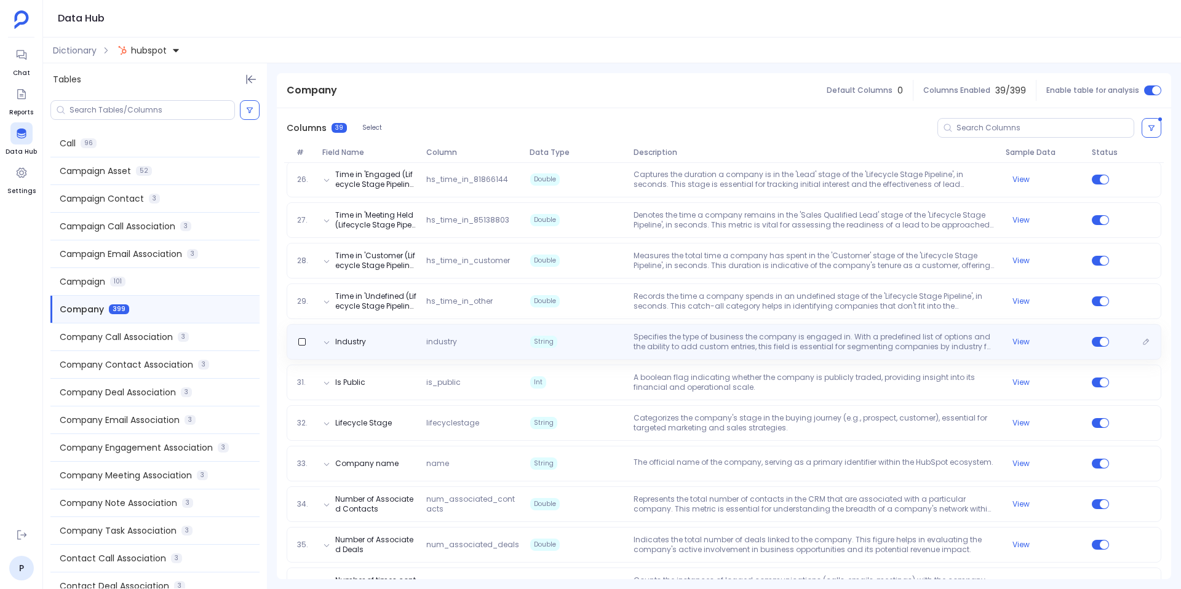
click at [711, 344] on p "Specifies the type of business the company is engaged in. With a predefined lis…" at bounding box center [815, 342] width 372 height 20
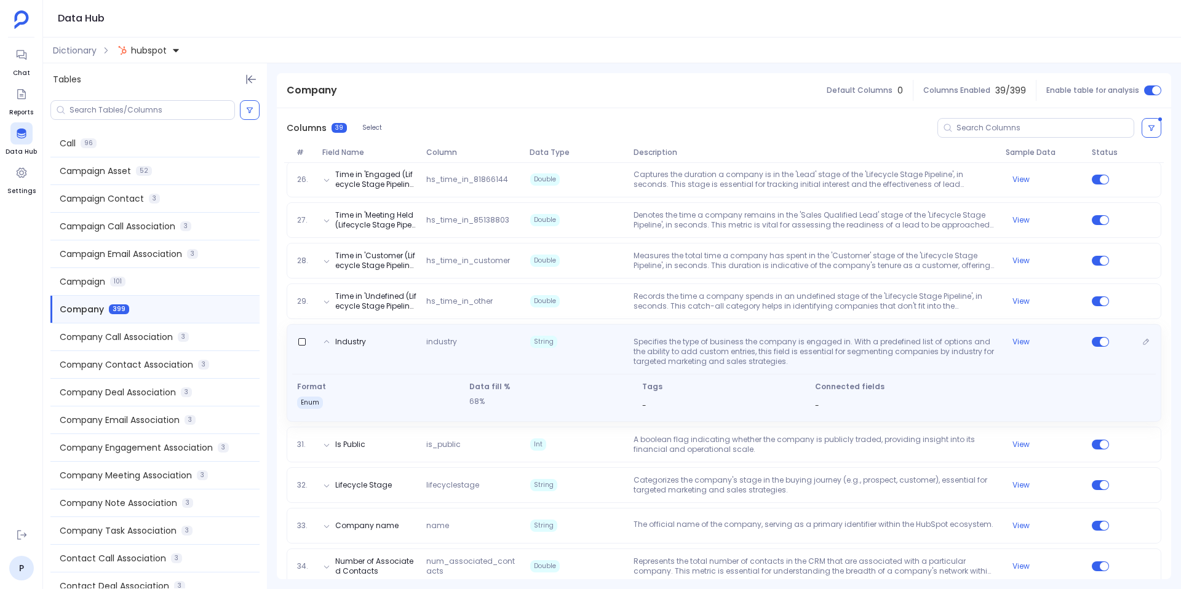
click at [711, 344] on p "Specifies the type of business the company is engaged in. With a predefined lis…" at bounding box center [815, 352] width 372 height 30
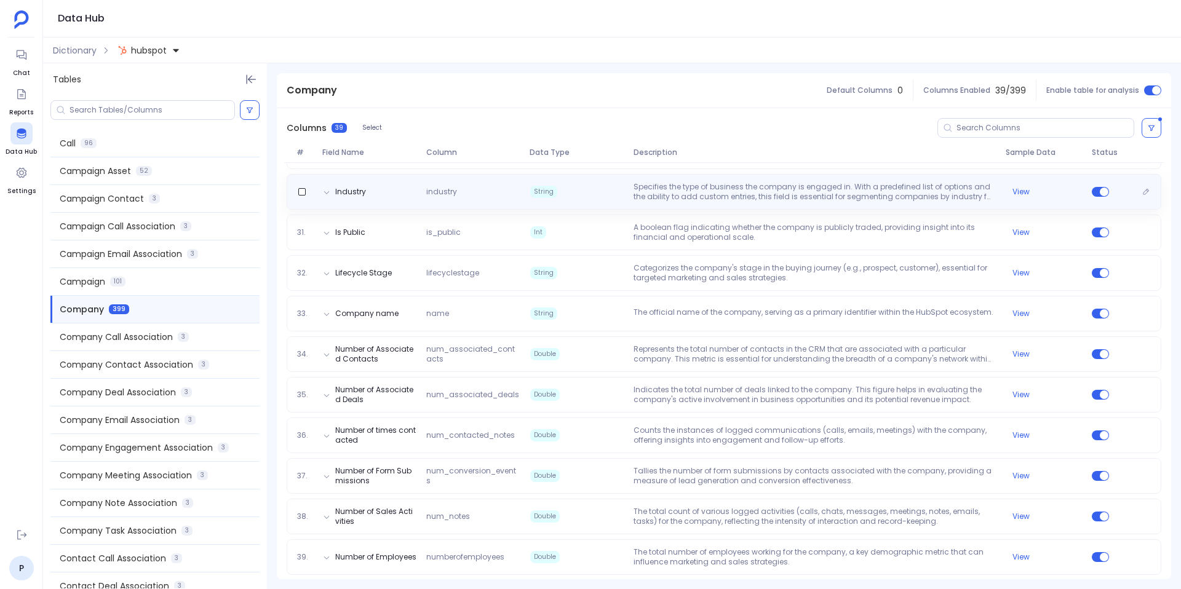
scroll to position [1315, 0]
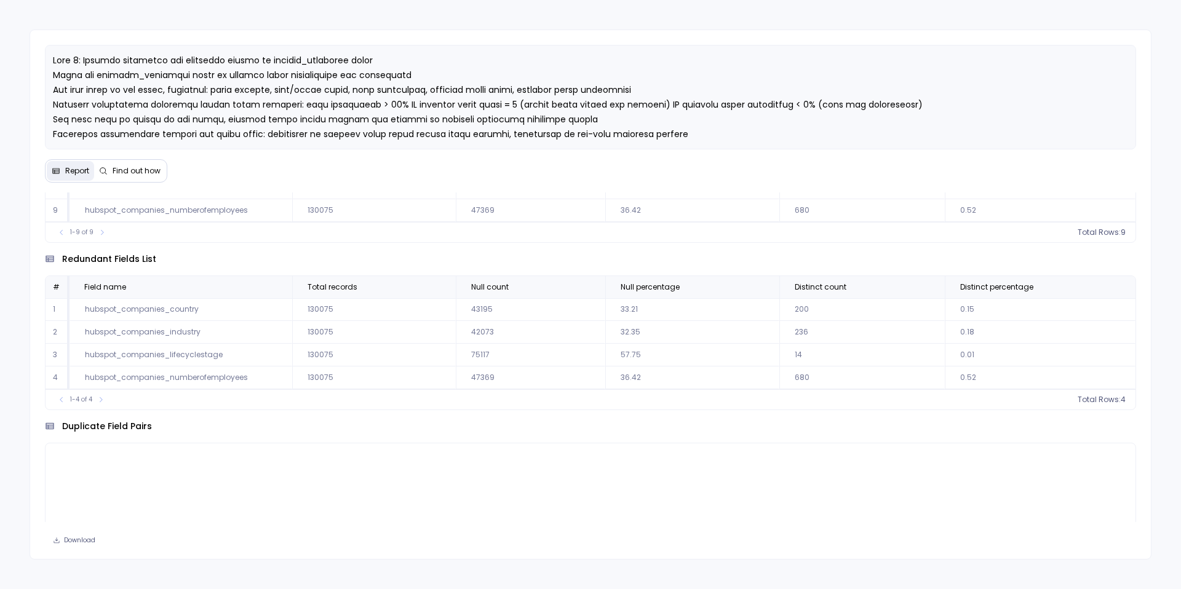
scroll to position [33, 0]
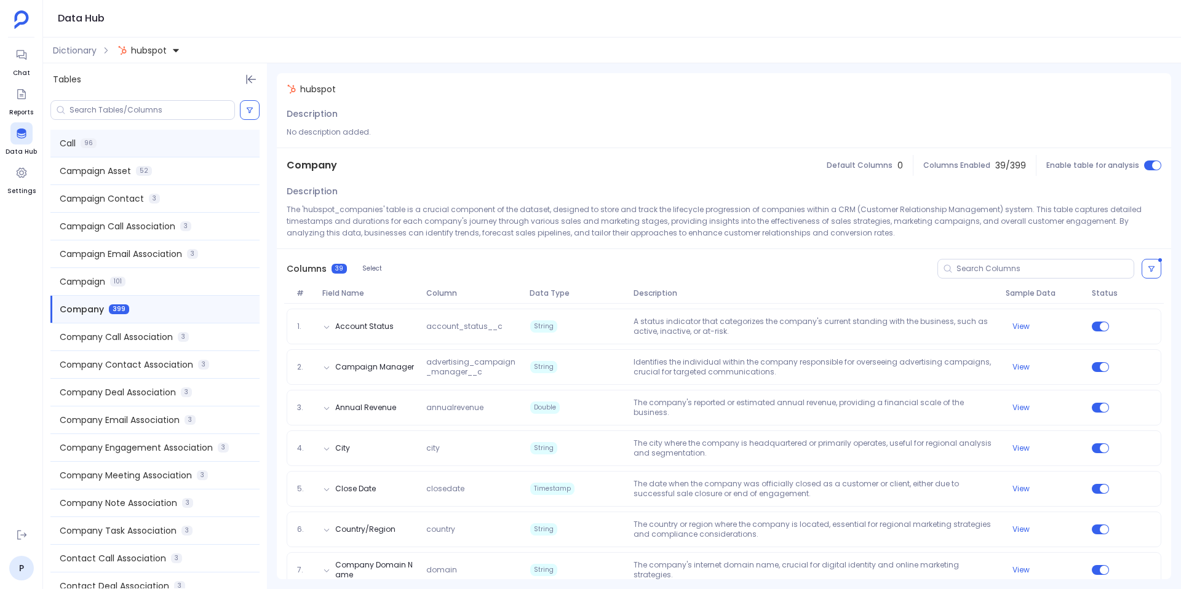
scroll to position [1315, 0]
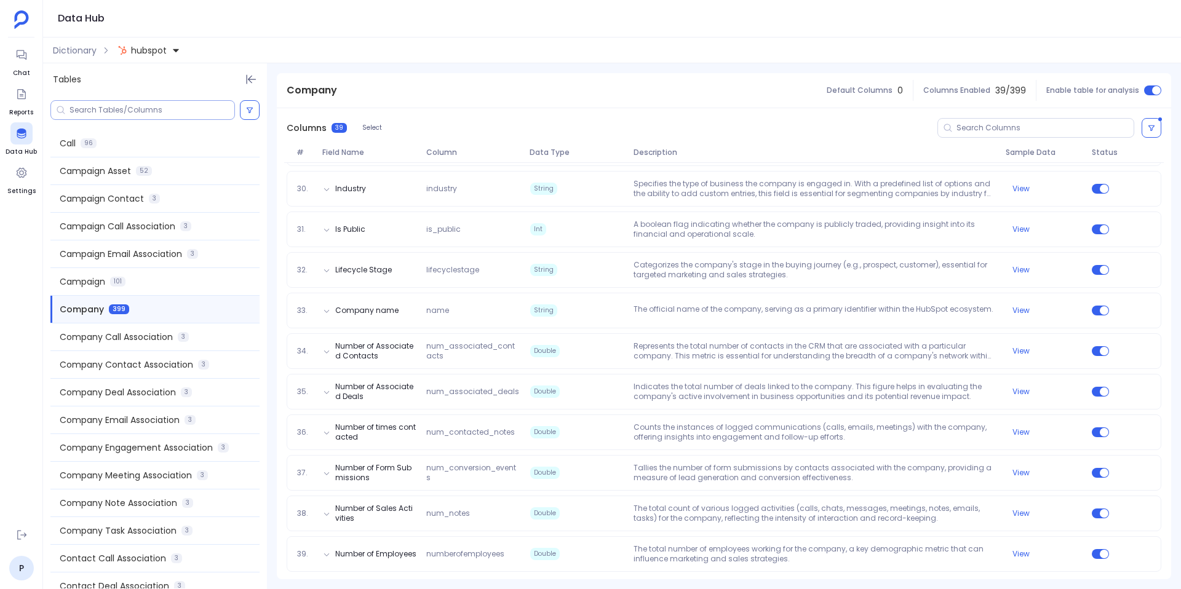
click at [127, 109] on input at bounding box center [152, 110] width 165 height 10
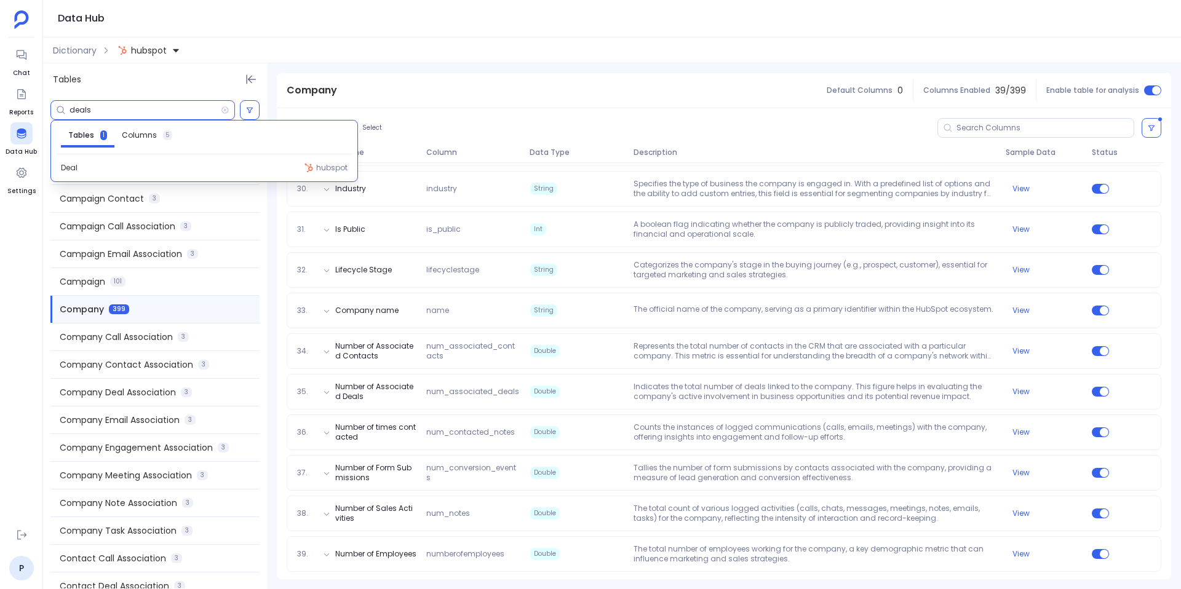
type input "deals"
click at [96, 172] on div "Deal hubspot" at bounding box center [204, 167] width 297 height 17
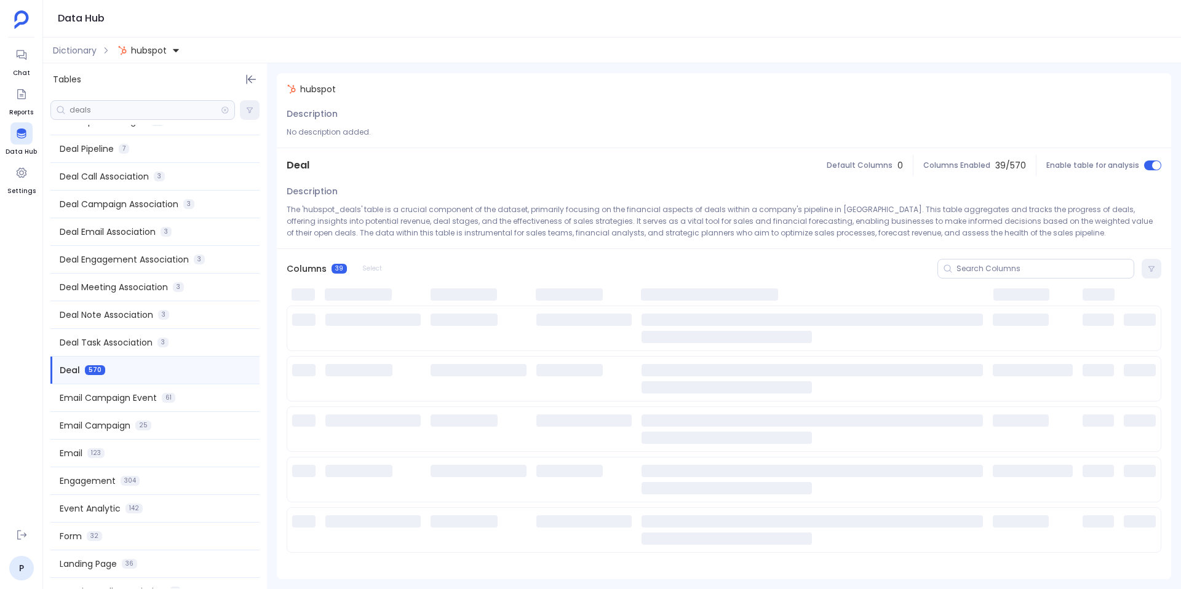
scroll to position [672, 0]
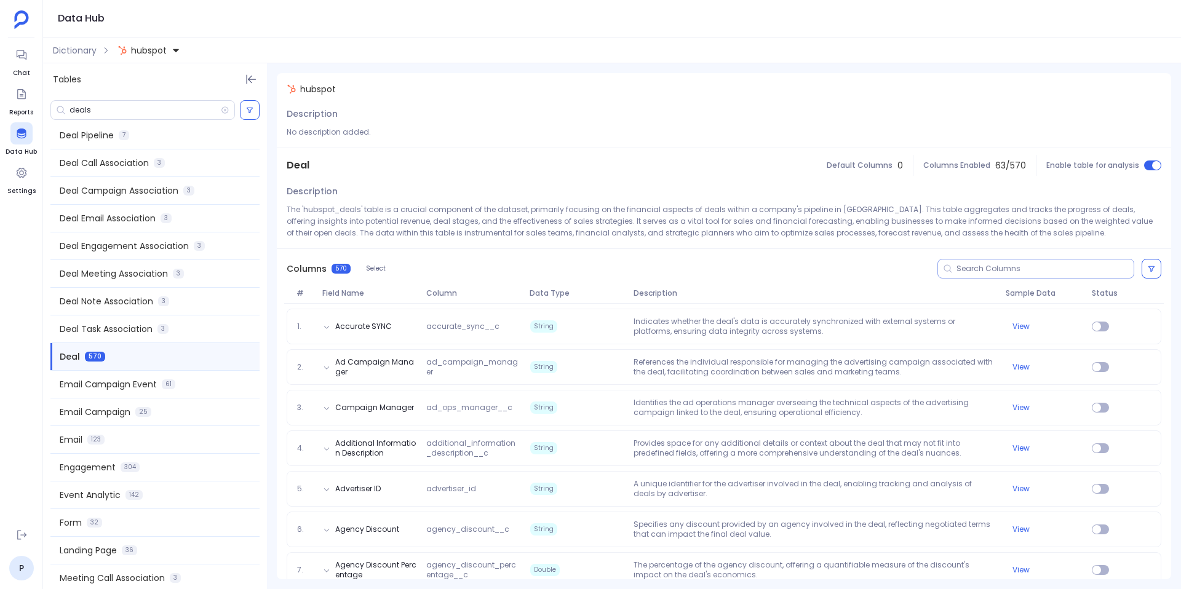
click at [966, 267] on input at bounding box center [1045, 269] width 177 height 10
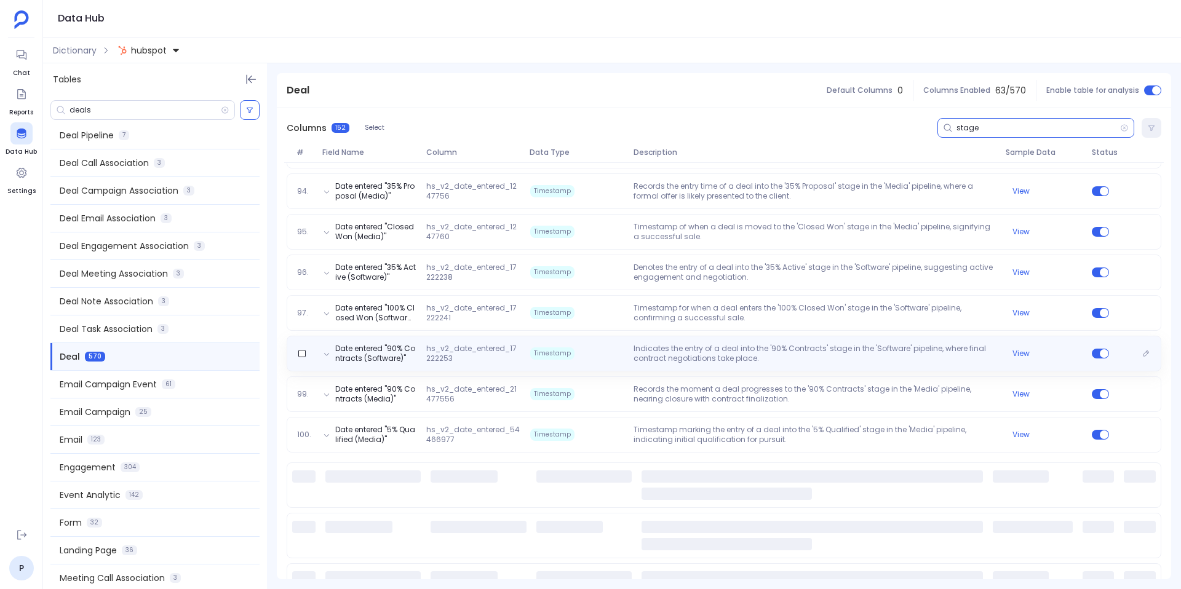
scroll to position [4042, 0]
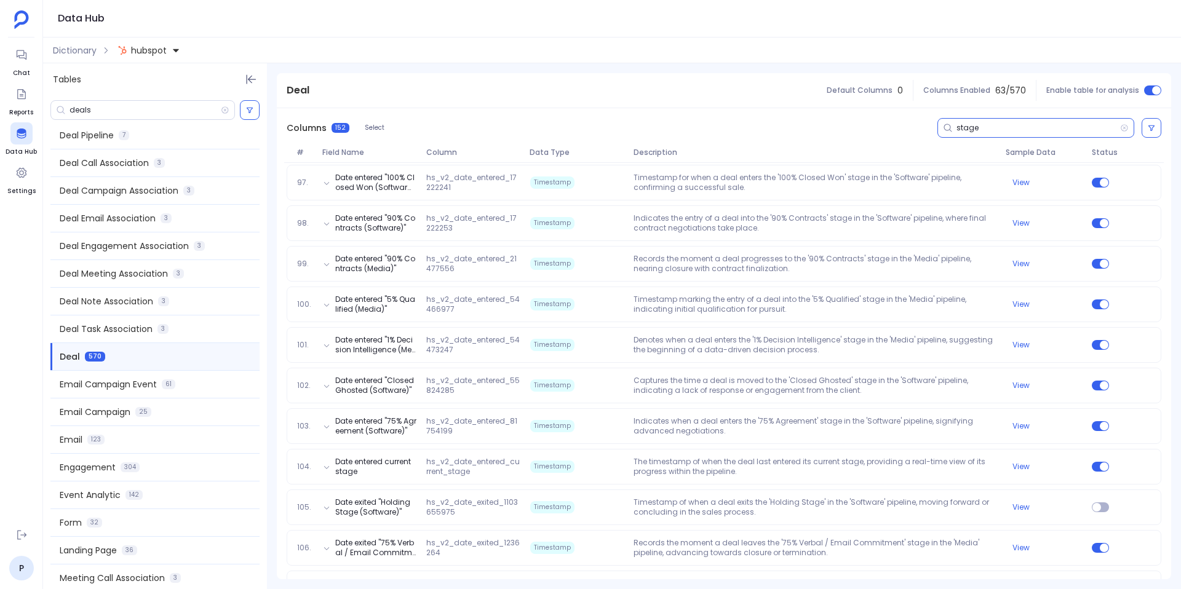
click at [1087, 124] on input "stage" at bounding box center [1039, 128] width 164 height 10
type input "stage"
click at [1149, 127] on icon at bounding box center [1151, 127] width 7 height 7
click at [959, 183] on label "Status on" at bounding box center [937, 179] width 123 height 27
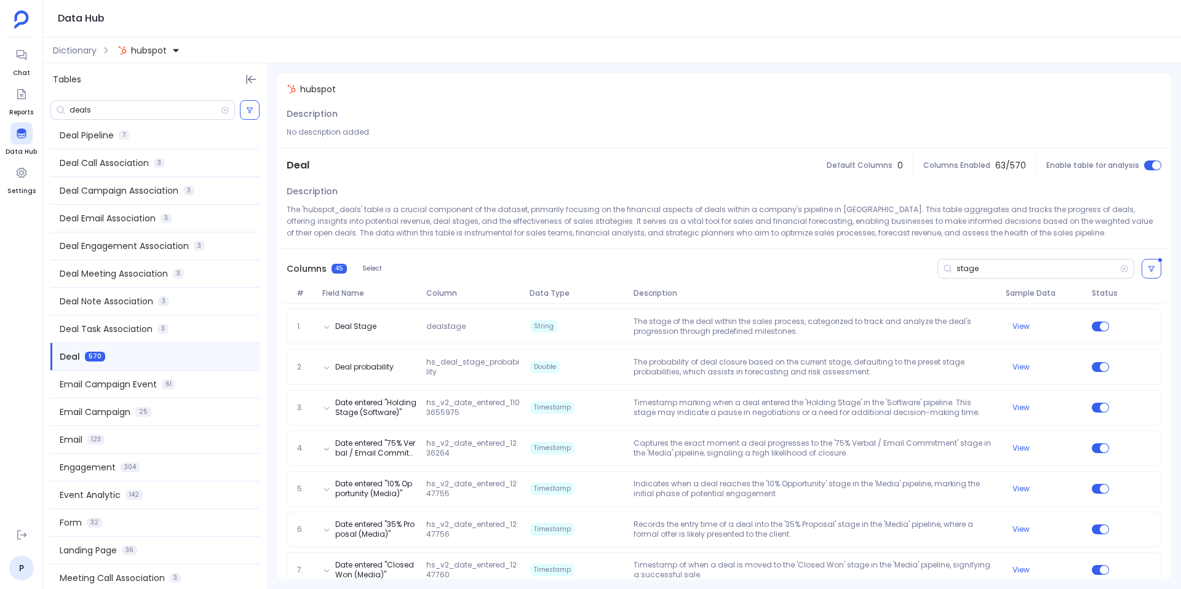
scroll to position [672, 0]
click at [18, 101] on div at bounding box center [21, 94] width 22 height 22
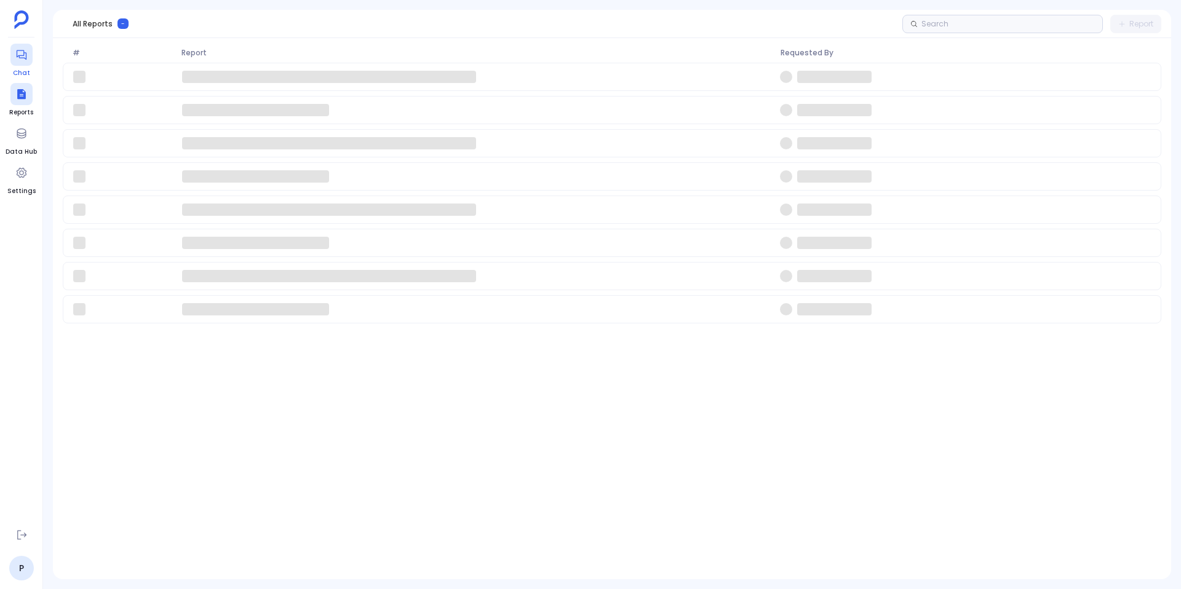
click at [18, 50] on icon at bounding box center [21, 55] width 12 height 12
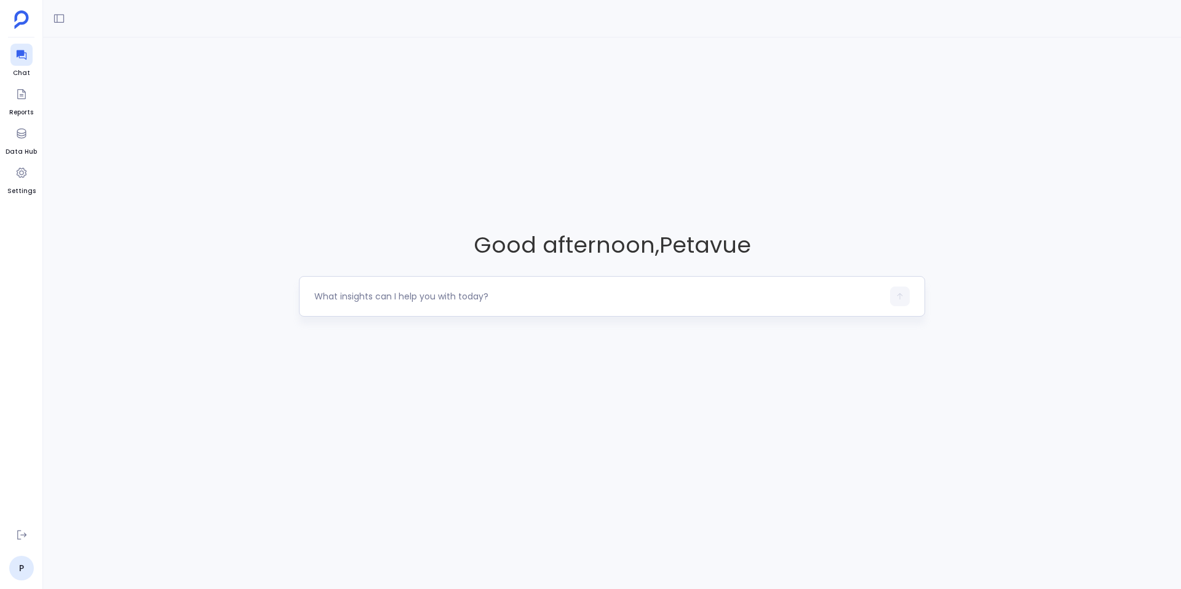
click at [394, 291] on textarea at bounding box center [598, 296] width 569 height 12
type textarea "I want to do a data audit analysis on finding what all redundant fields or dupl…"
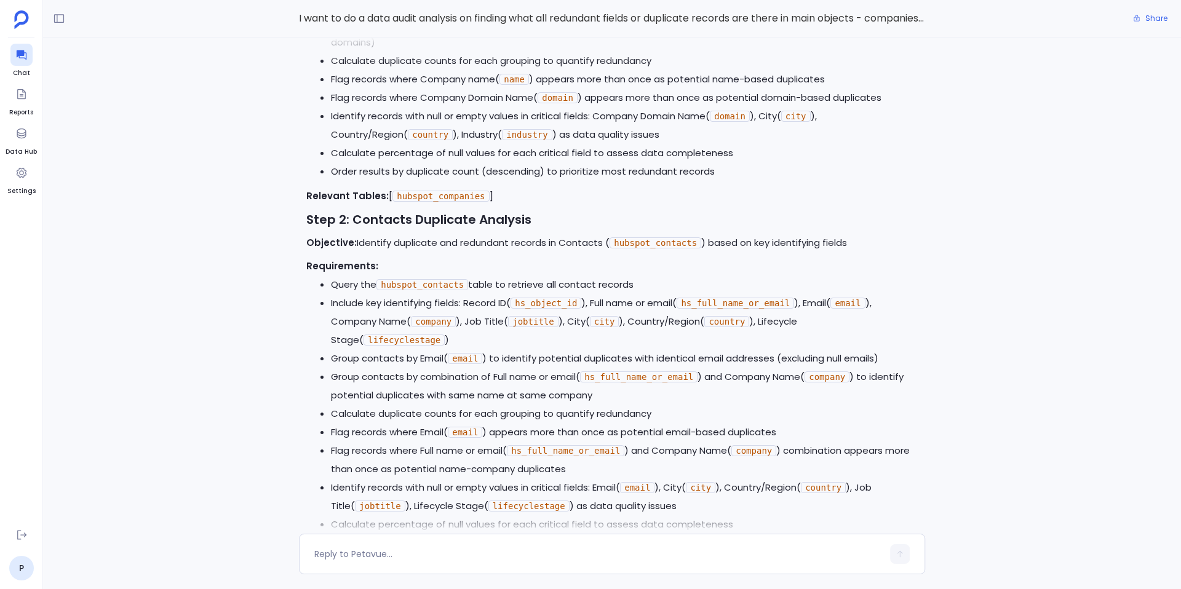
scroll to position [-2243, 0]
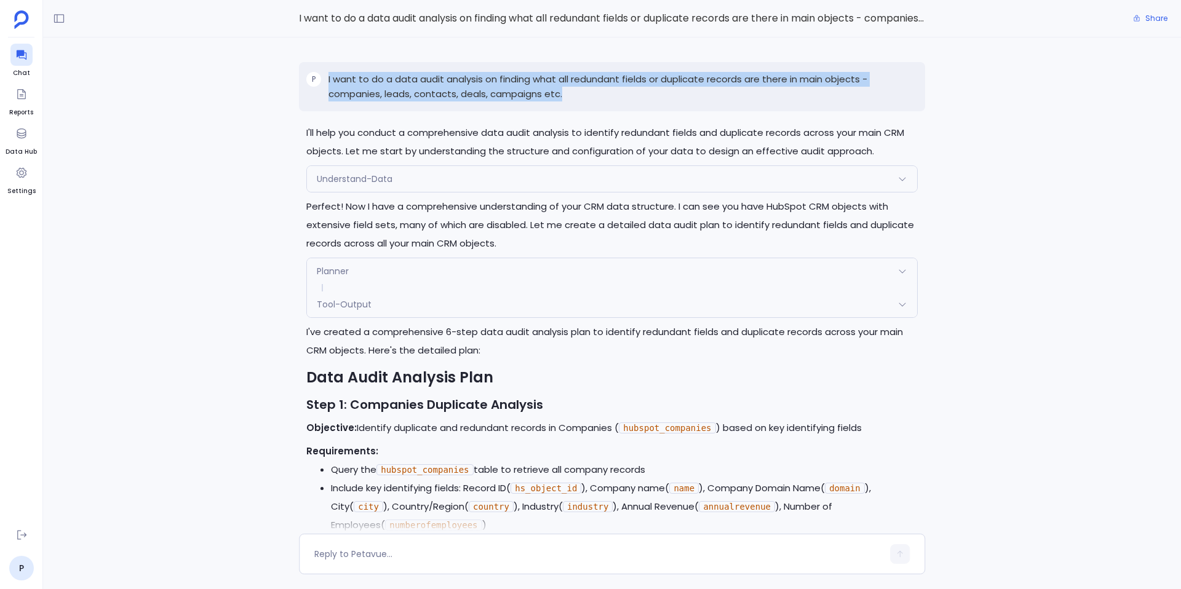
drag, startPoint x: 569, startPoint y: 93, endPoint x: 327, endPoint y: 77, distance: 242.9
click at [327, 76] on div "P I want to do a data audit analysis on finding what all redundant fields or du…" at bounding box center [612, 86] width 626 height 49
copy p "I want to do a data audit analysis on finding what all redundant fields or dupl…"
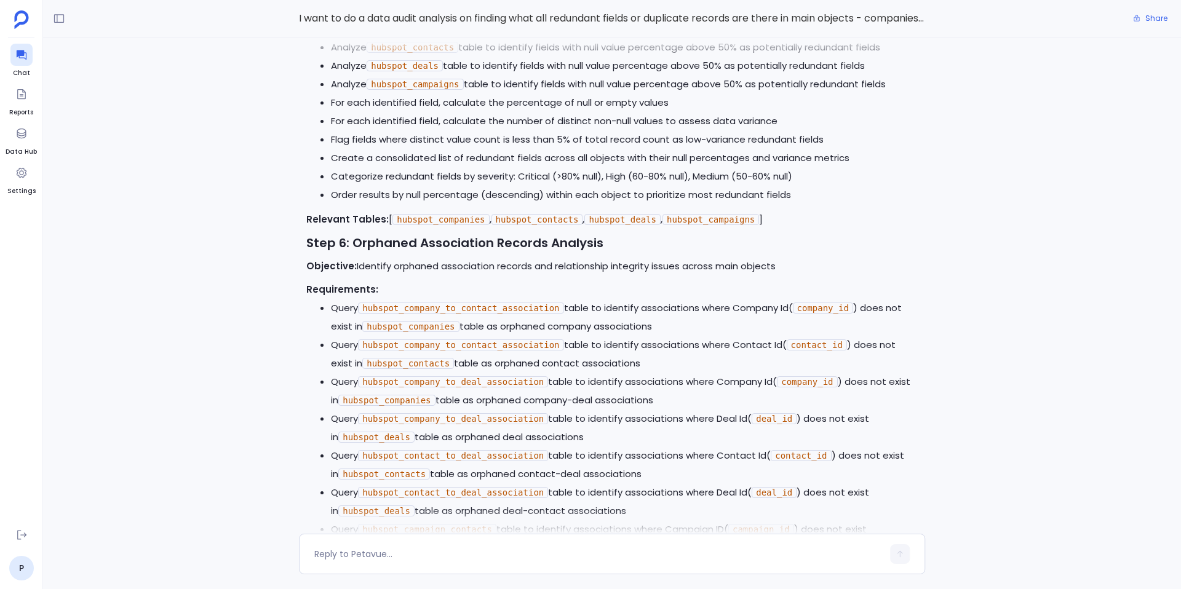
scroll to position [0, 0]
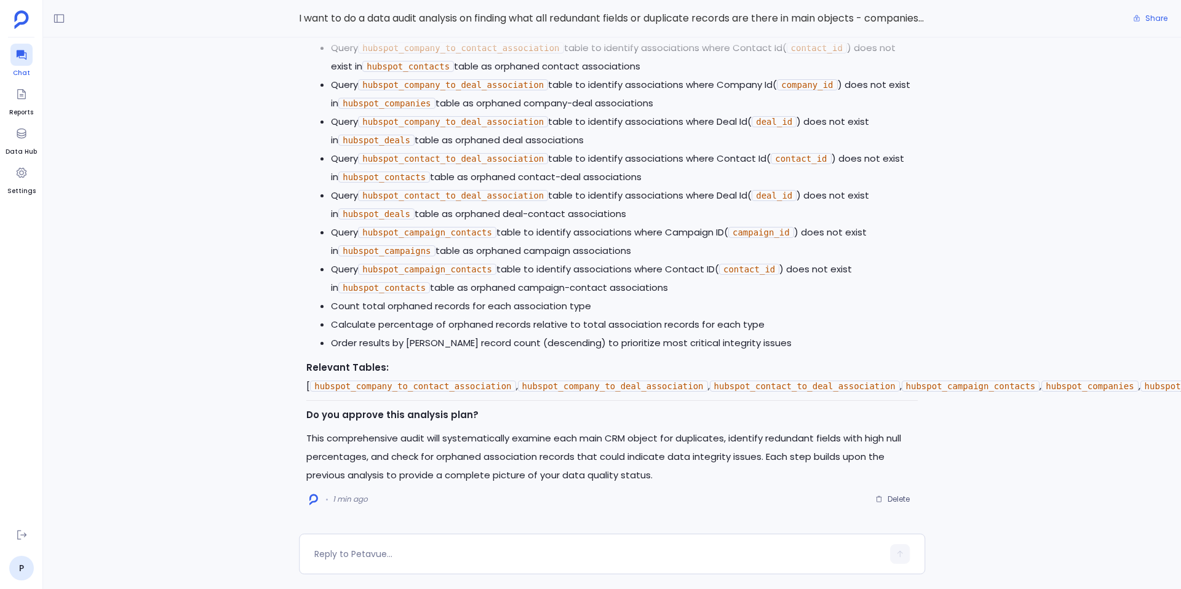
click at [16, 57] on icon at bounding box center [21, 55] width 12 height 12
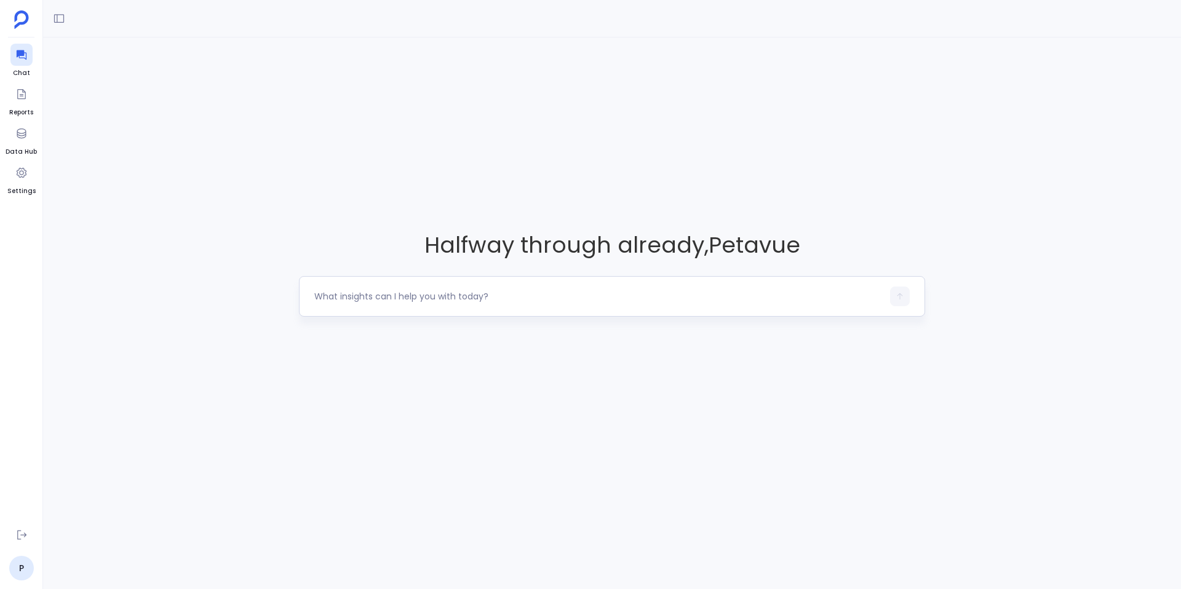
click at [330, 300] on textarea at bounding box center [598, 296] width 569 height 12
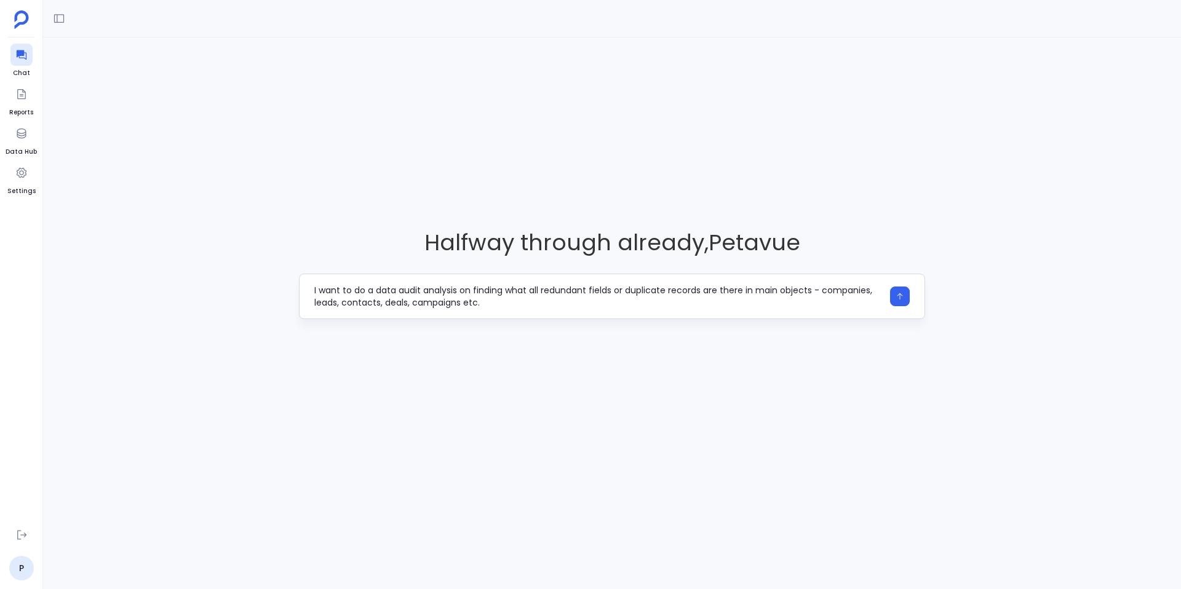
click at [475, 292] on textarea "I want to do a data audit analysis on finding what all redundant fields or dupl…" at bounding box center [598, 296] width 569 height 25
click at [494, 307] on textarea "I want to do a data audit analysis on finding what all redundant fields or dupl…" at bounding box center [598, 296] width 569 height 25
click at [461, 292] on textarea "I want to do a data audit analysis on finding what all redundant fields or dupl…" at bounding box center [598, 296] width 569 height 25
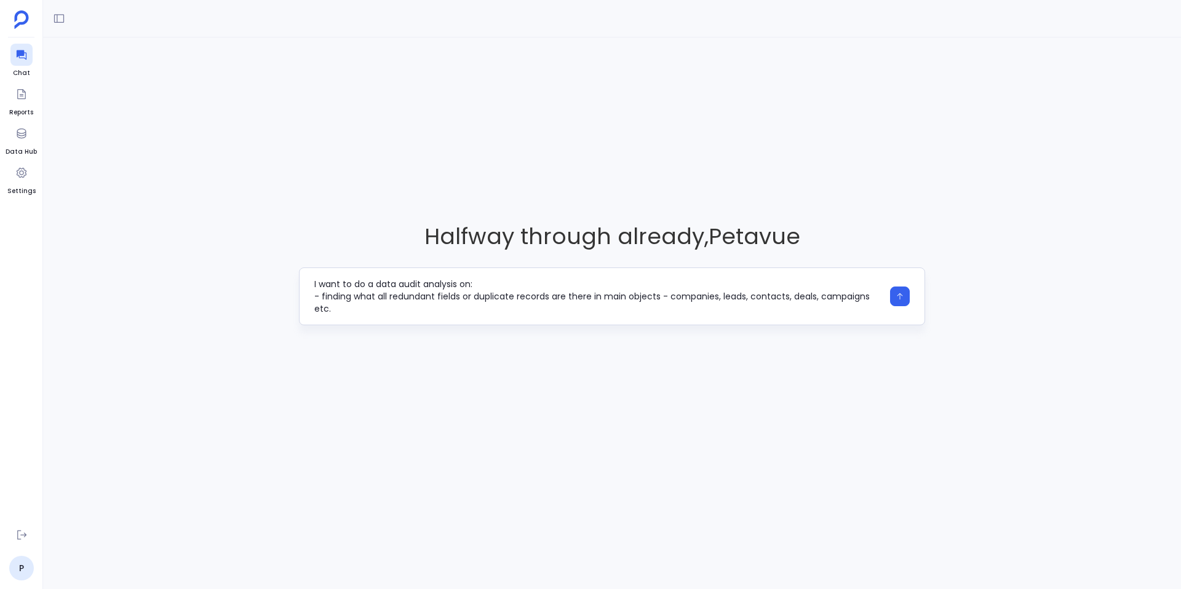
click at [471, 307] on textarea "I want to do a data audit analysis on: - finding what all redundant fields or d…" at bounding box center [598, 296] width 569 height 37
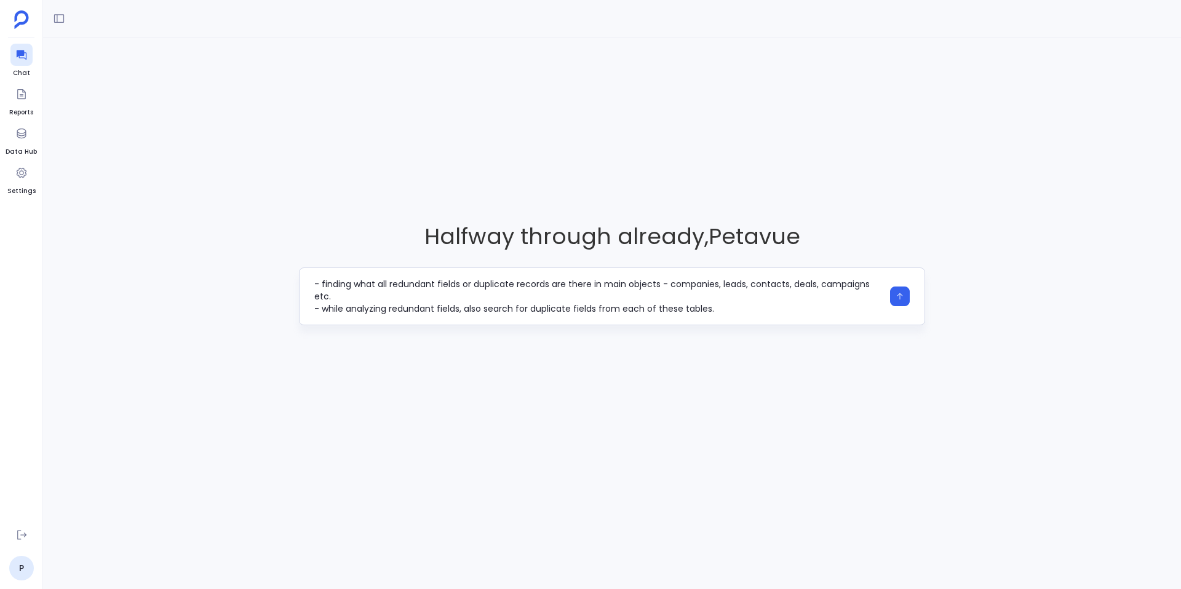
drag, startPoint x: 484, startPoint y: 311, endPoint x: 322, endPoint y: 309, distance: 162.5
click at [322, 309] on textarea "I want to do a data audit analysis on: - finding what all redundant fields or d…" at bounding box center [598, 296] width 569 height 37
type textarea "I want to do a data audit analysis on: - finding what all redundant fields or d…"
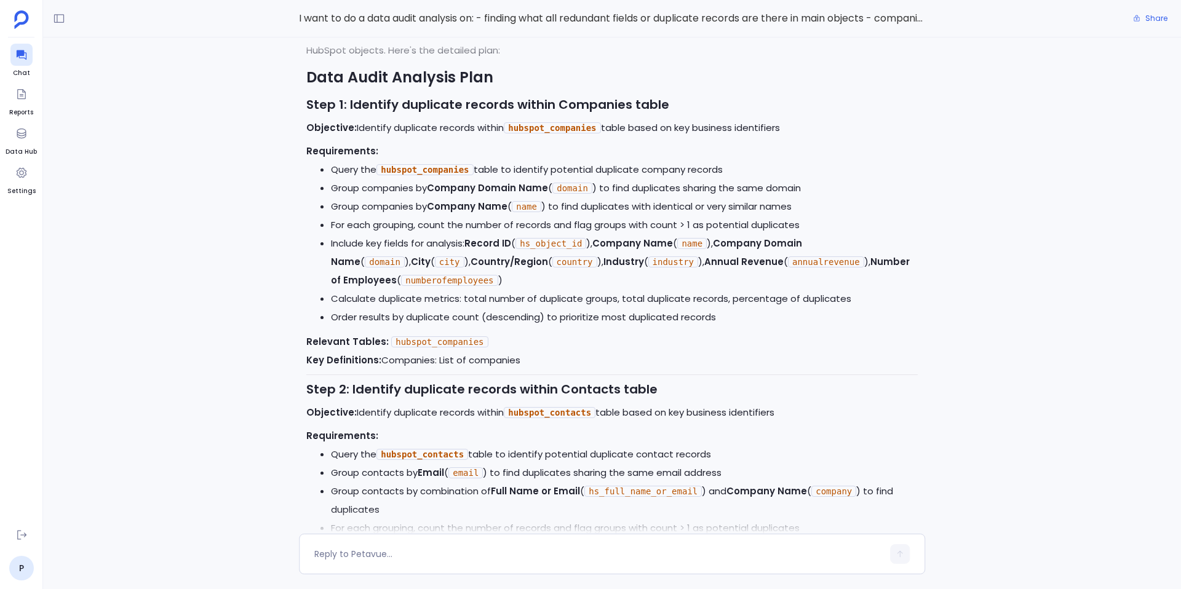
scroll to position [-2089, 0]
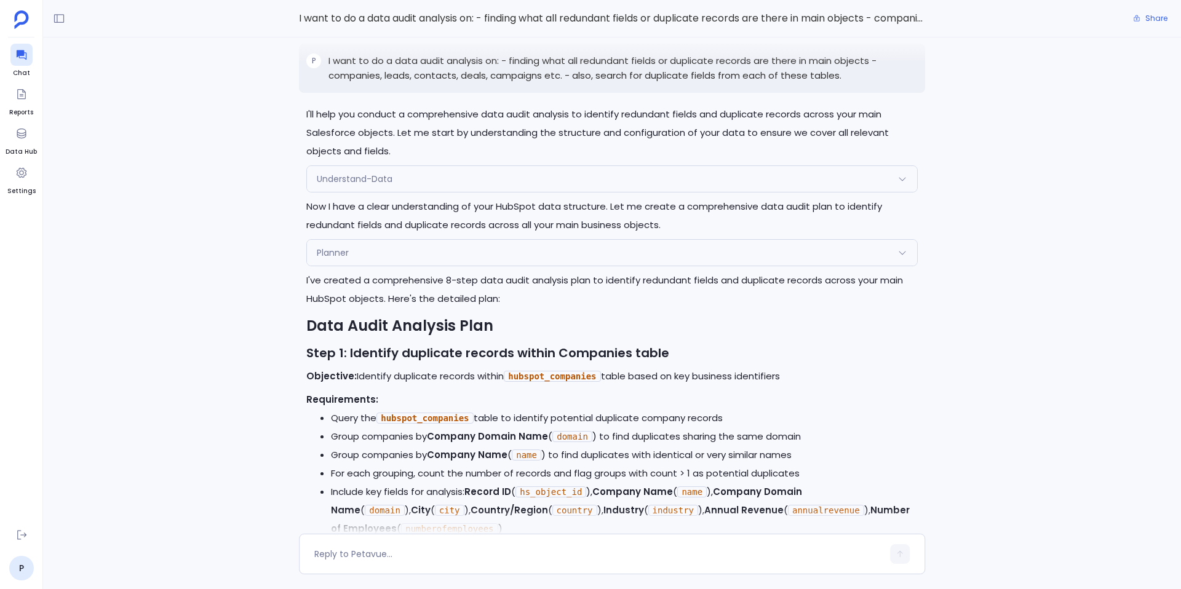
click at [861, 83] on p "I want to do a data audit analysis on: - finding what all redundant fields or d…" at bounding box center [623, 69] width 589 height 30
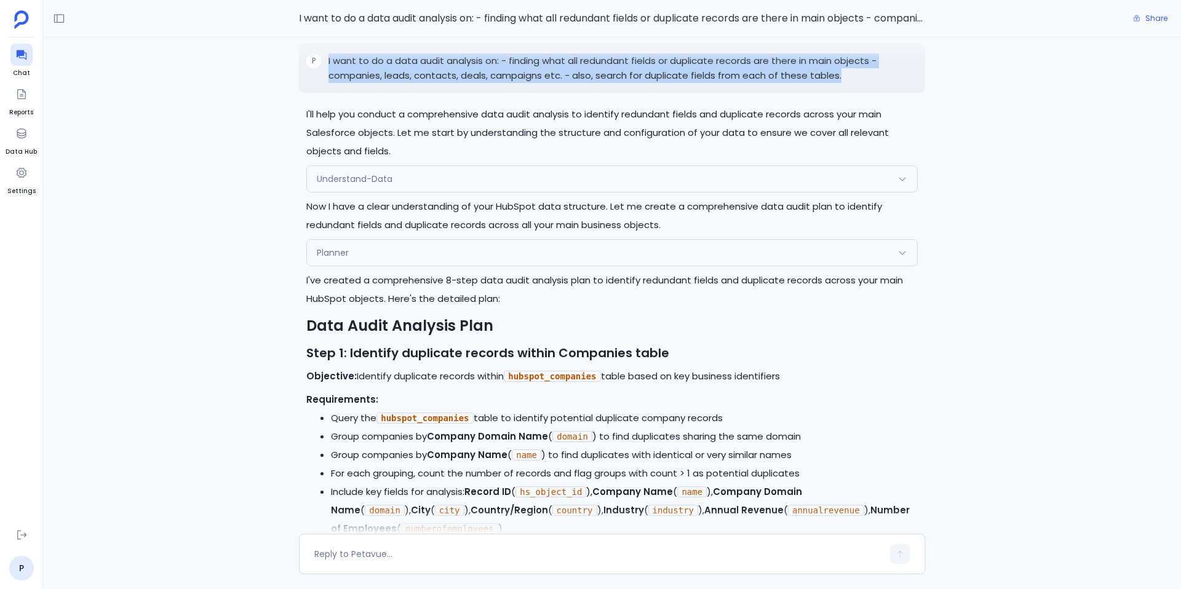
drag, startPoint x: 861, startPoint y: 96, endPoint x: 332, endPoint y: 63, distance: 530.1
click at [332, 63] on div "P I want to do a data audit analysis on: - finding what all redundant fields or…" at bounding box center [612, 68] width 626 height 49
copy p "I want to do a data audit analysis on: - finding what all redundant fields or d…"
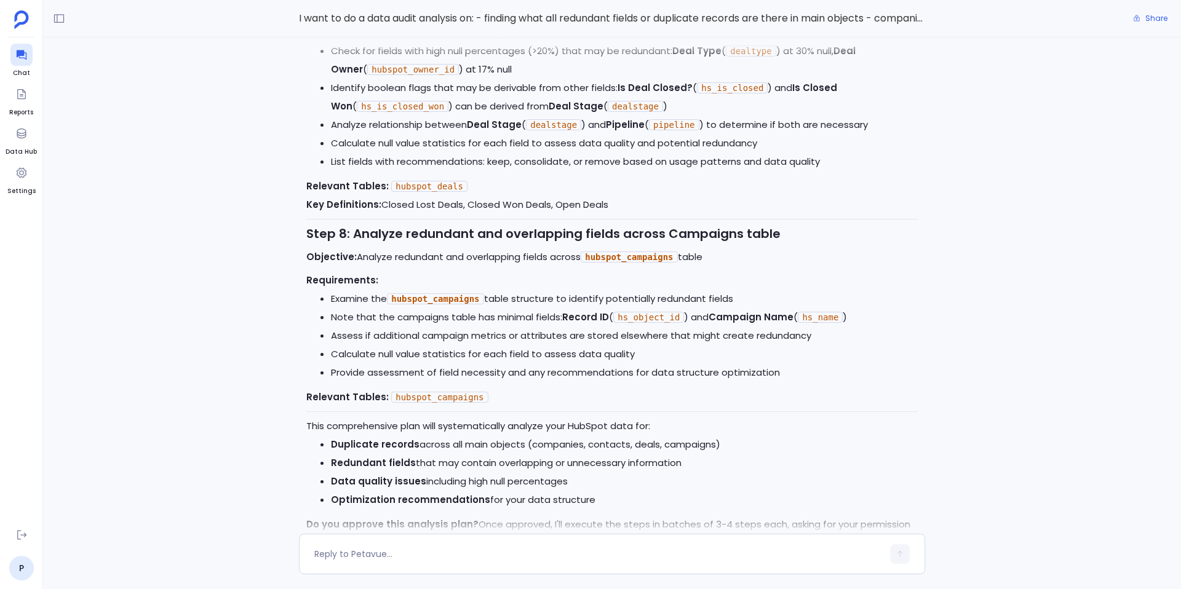
scroll to position [0, 0]
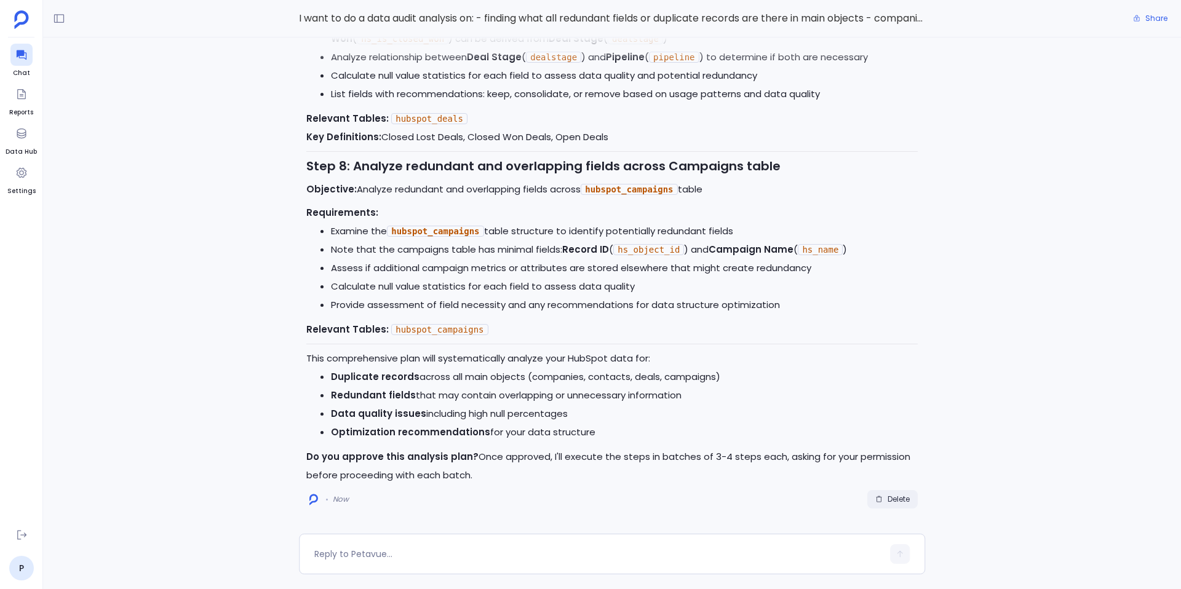
click at [896, 497] on span "Delete" at bounding box center [899, 500] width 22 height 10
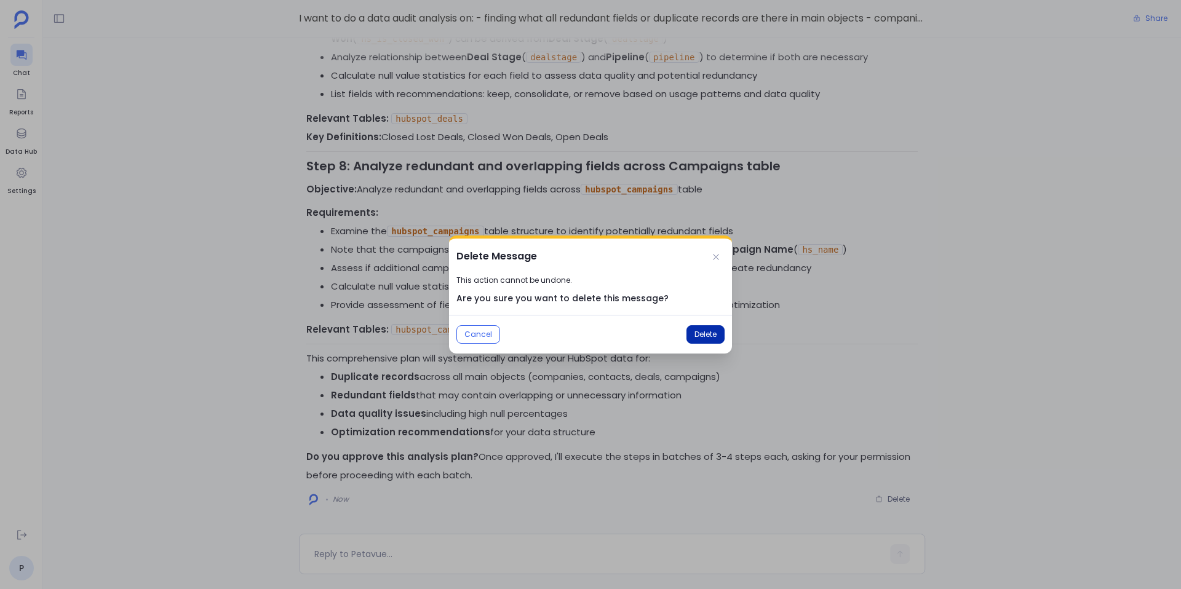
click at [693, 327] on button "Delete" at bounding box center [706, 334] width 38 height 18
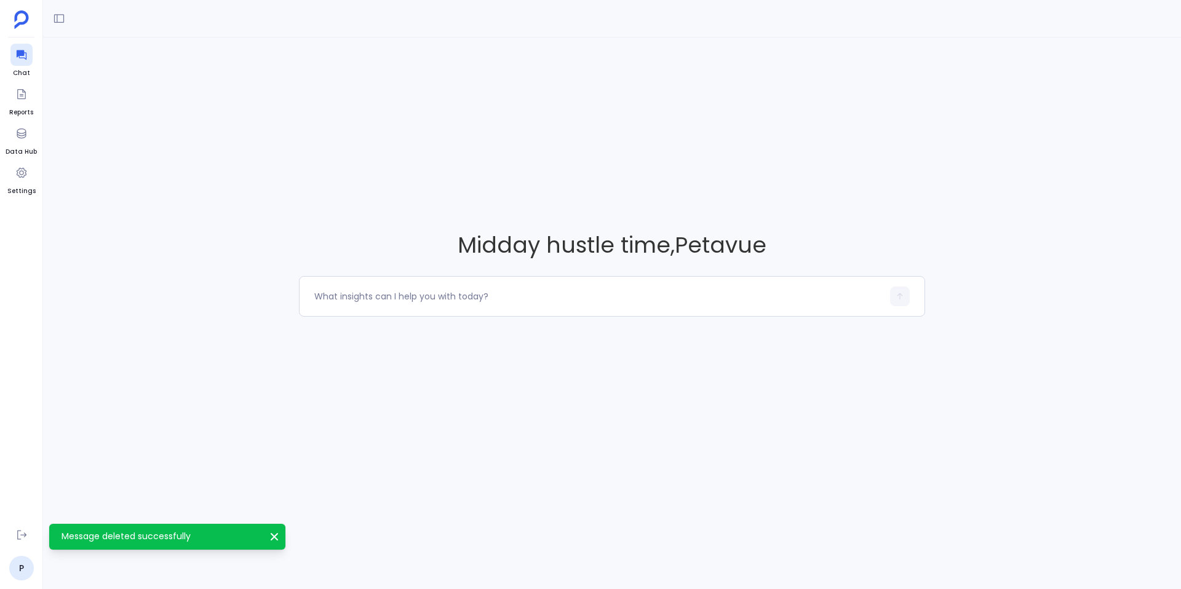
click at [361, 549] on div "Midday hustle time , Petavue" at bounding box center [612, 294] width 1138 height 589
click at [367, 298] on textarea at bounding box center [598, 296] width 569 height 12
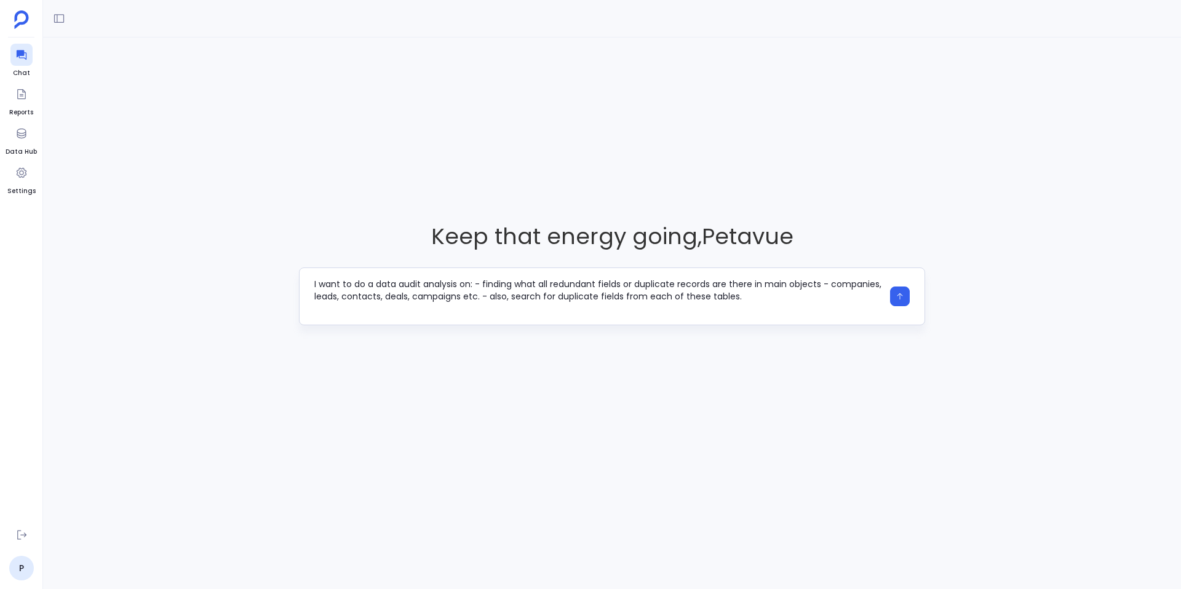
type textarea "I want to do a data audit analysis on: - finding what all redundant fields or d…"
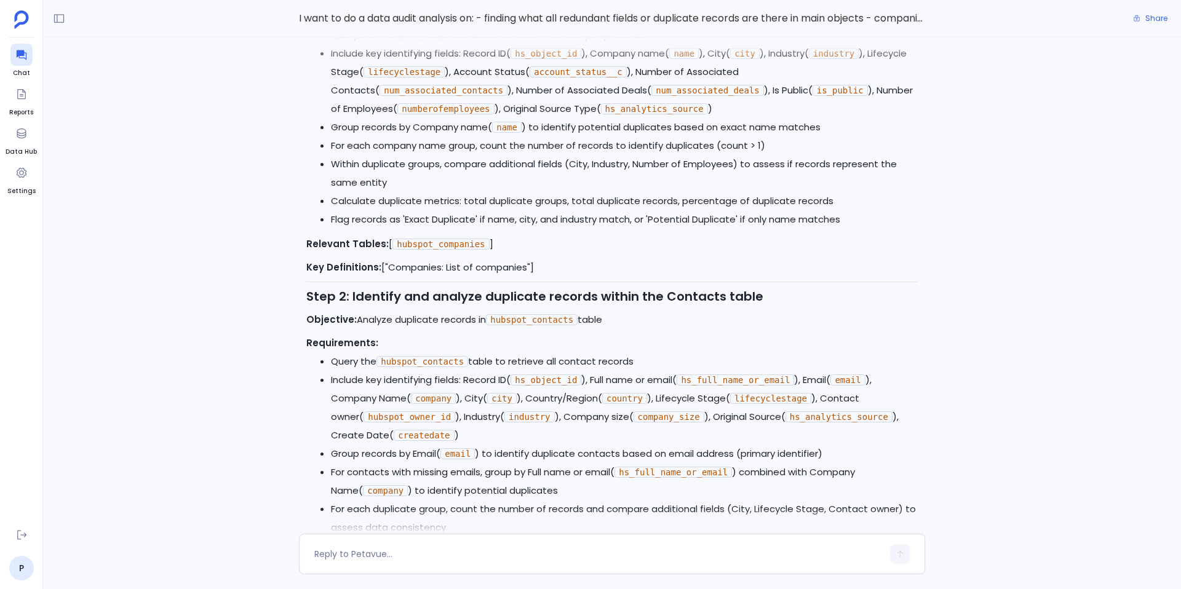
scroll to position [-1757, 0]
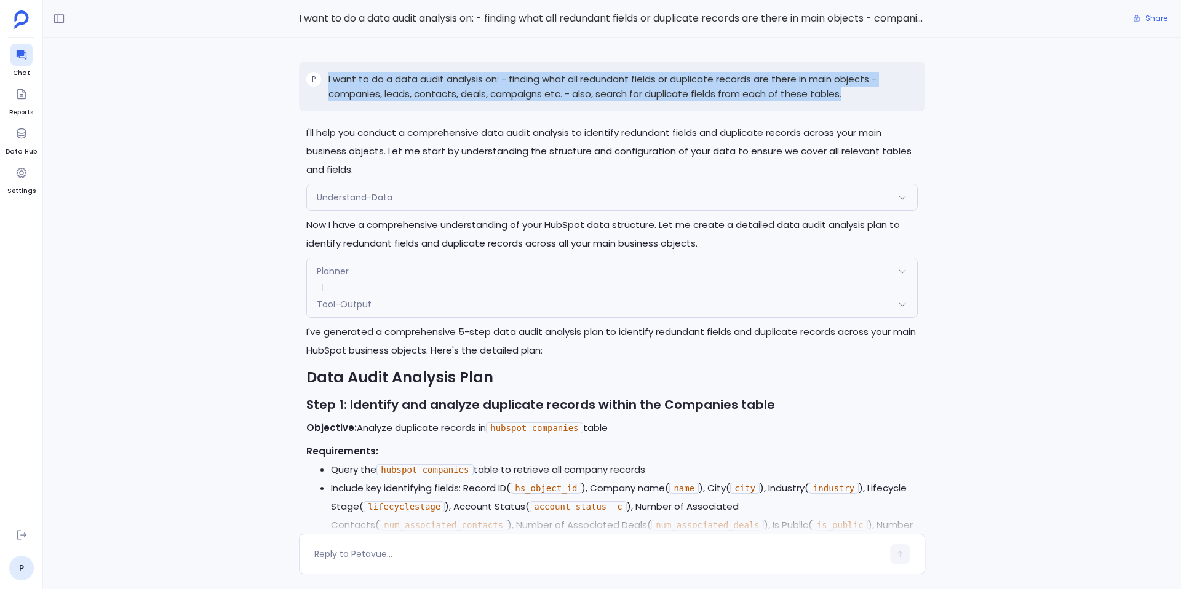
drag, startPoint x: 851, startPoint y: 89, endPoint x: 323, endPoint y: 86, distance: 527.9
click at [323, 86] on div "P I want to do a data audit analysis on: - finding what all redundant fields or…" at bounding box center [612, 86] width 626 height 49
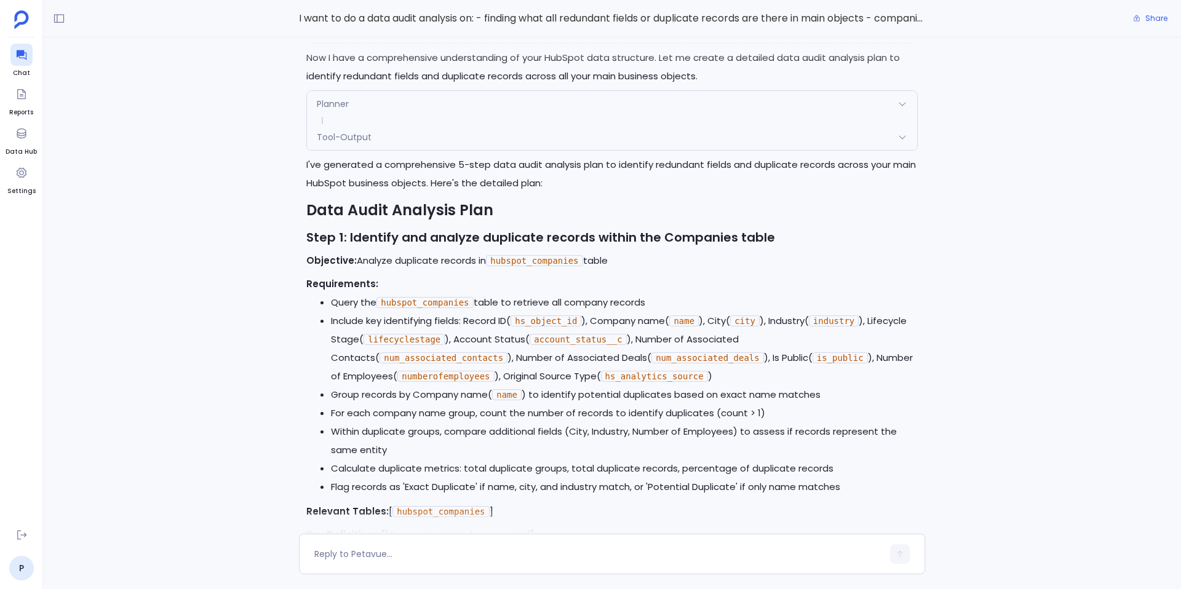
scroll to position [-1756, 0]
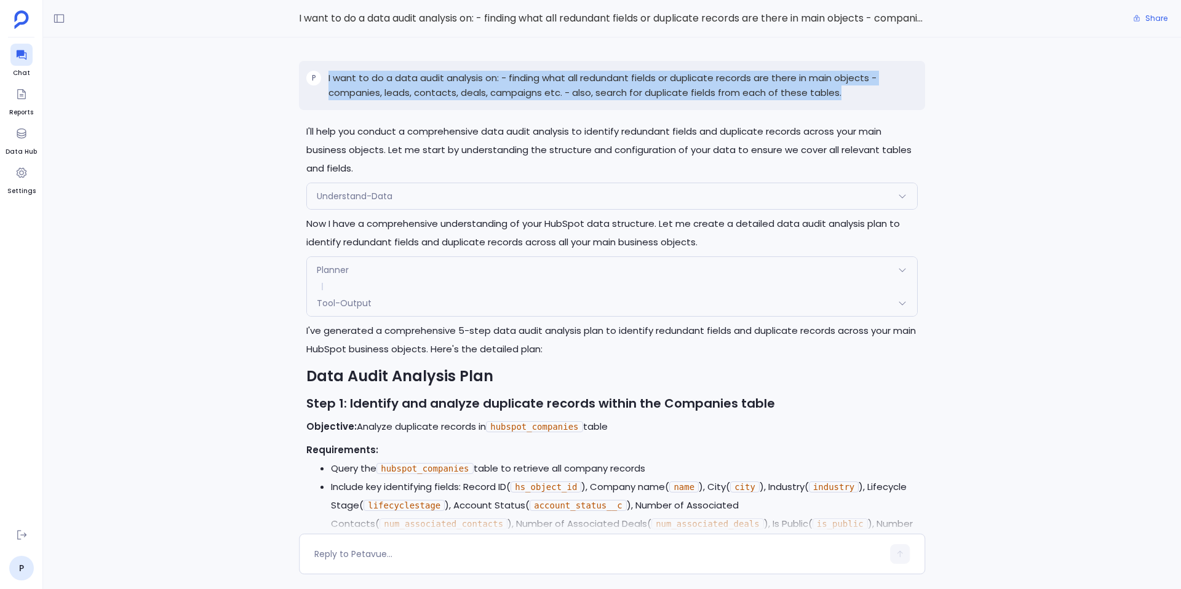
click at [404, 272] on div "Planner" at bounding box center [612, 270] width 610 height 26
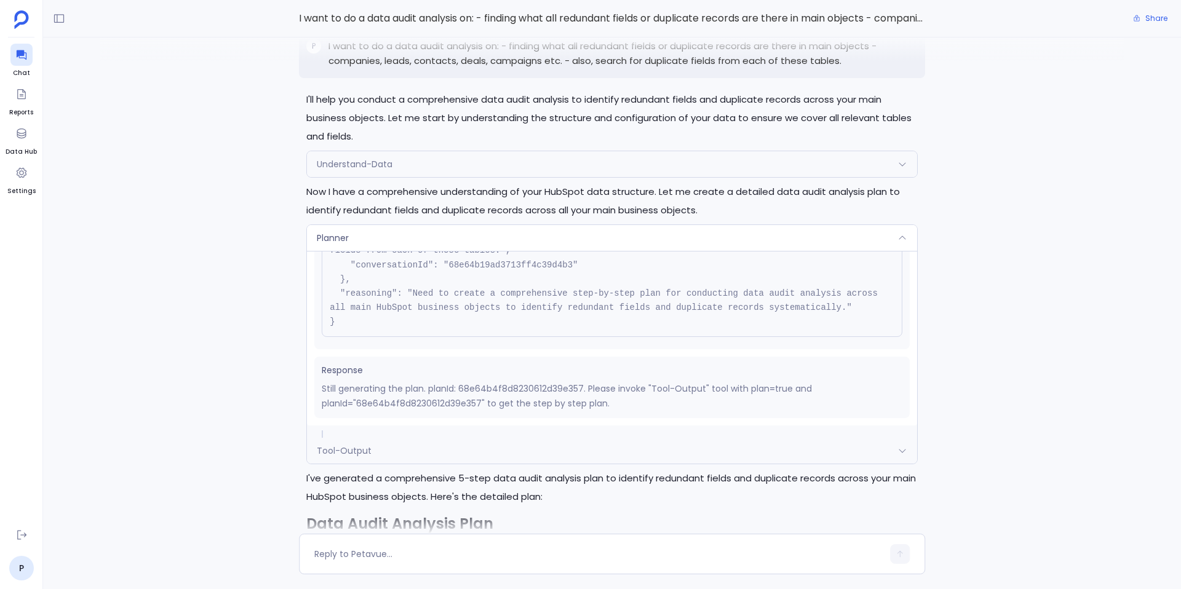
scroll to position [-1902, 0]
drag, startPoint x: 321, startPoint y: 404, endPoint x: 483, endPoint y: 402, distance: 161.8
click at [483, 402] on p "Still generating the plan. planId: 68e64b4f8d8230612d39e357. Please invoke "Too…" at bounding box center [612, 395] width 581 height 30
copy p "planId="68e64b4f8d8230612d39e357""
click at [246, 460] on div "I'll help you conduct a comprehensive data audit analysis to identify redundant…" at bounding box center [612, 286] width 1138 height 497
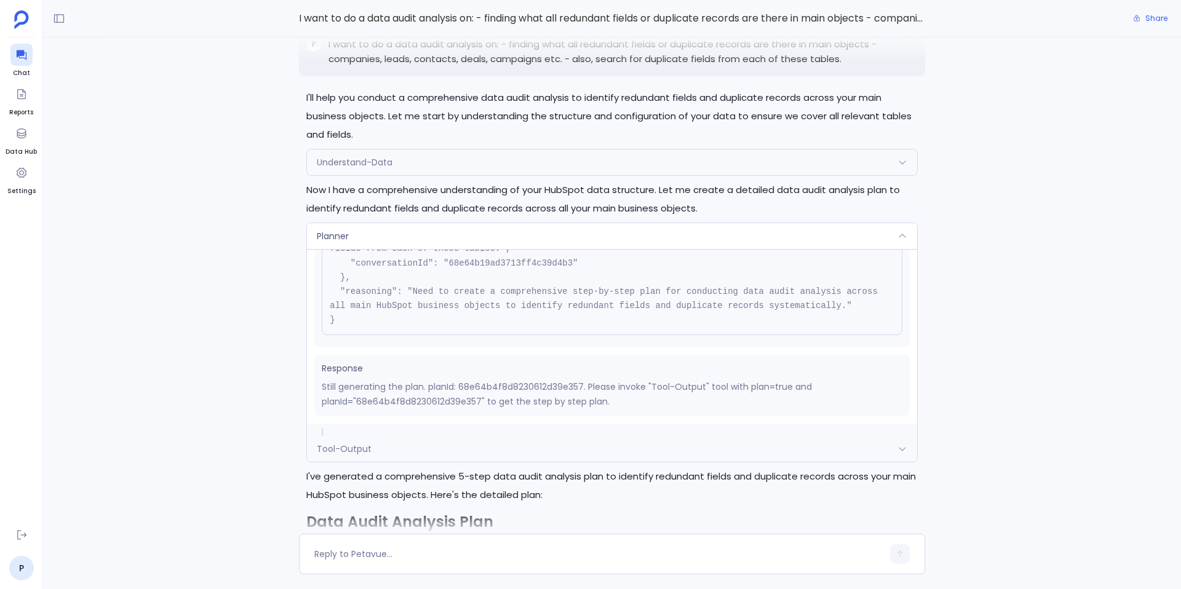
click at [403, 226] on div "Planner" at bounding box center [612, 236] width 610 height 26
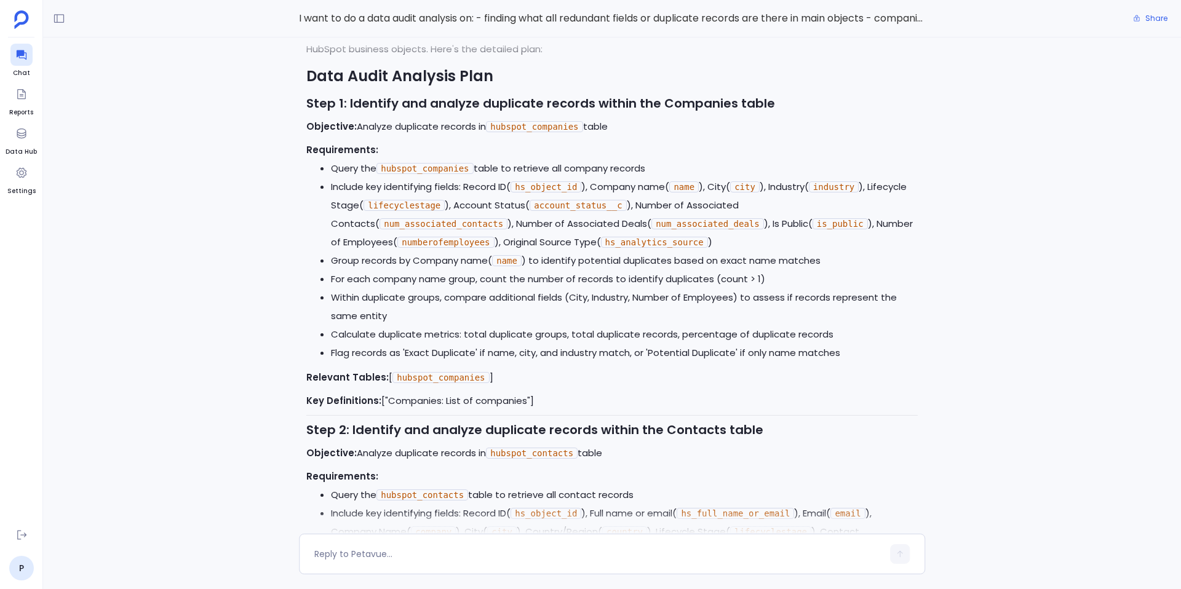
scroll to position [-1757, 0]
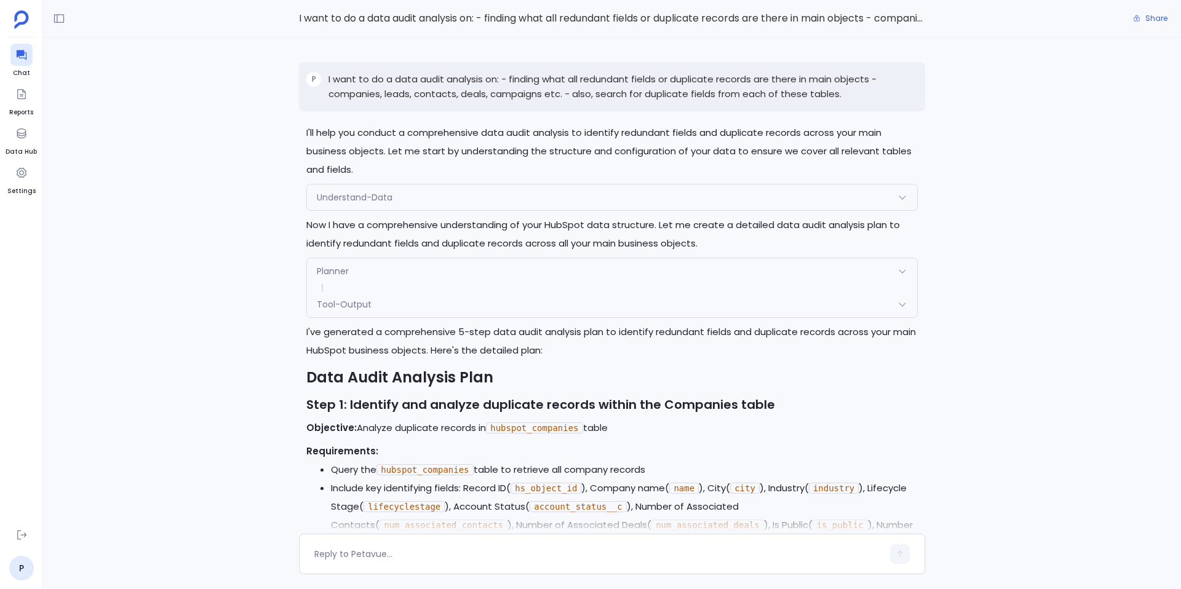
click at [669, 79] on p "I want to do a data audit analysis on: - finding what all redundant fields or d…" at bounding box center [623, 87] width 589 height 30
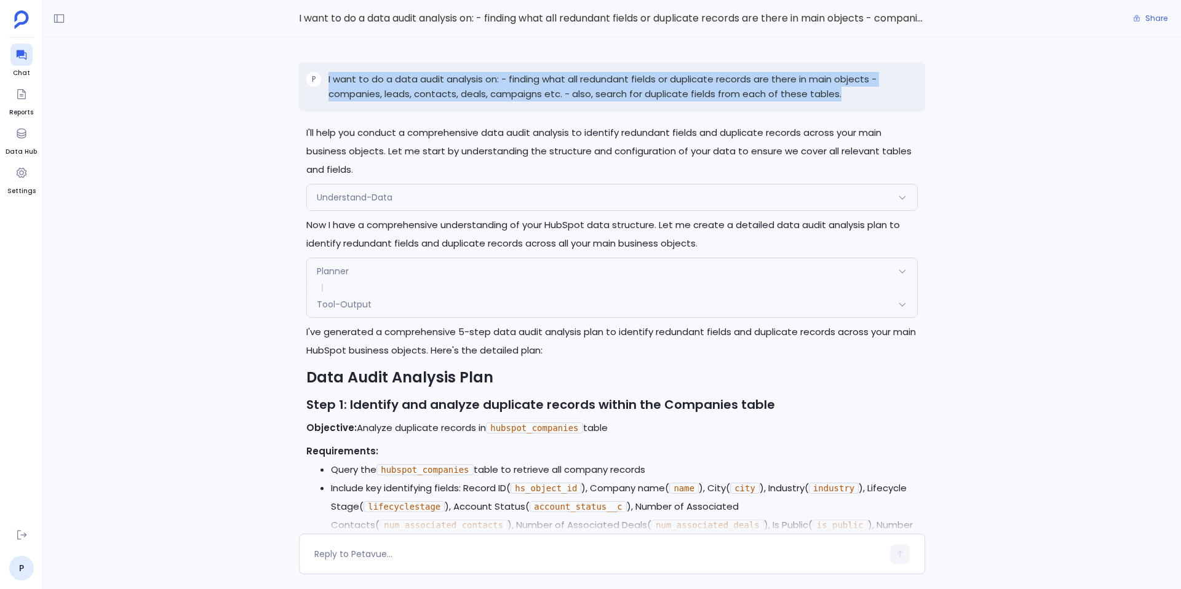
click at [669, 79] on p "I want to do a data audit analysis on: - finding what all redundant fields or d…" at bounding box center [623, 87] width 589 height 30
copy p "I want to do a data audit analysis on: - finding what all redundant fields or d…"
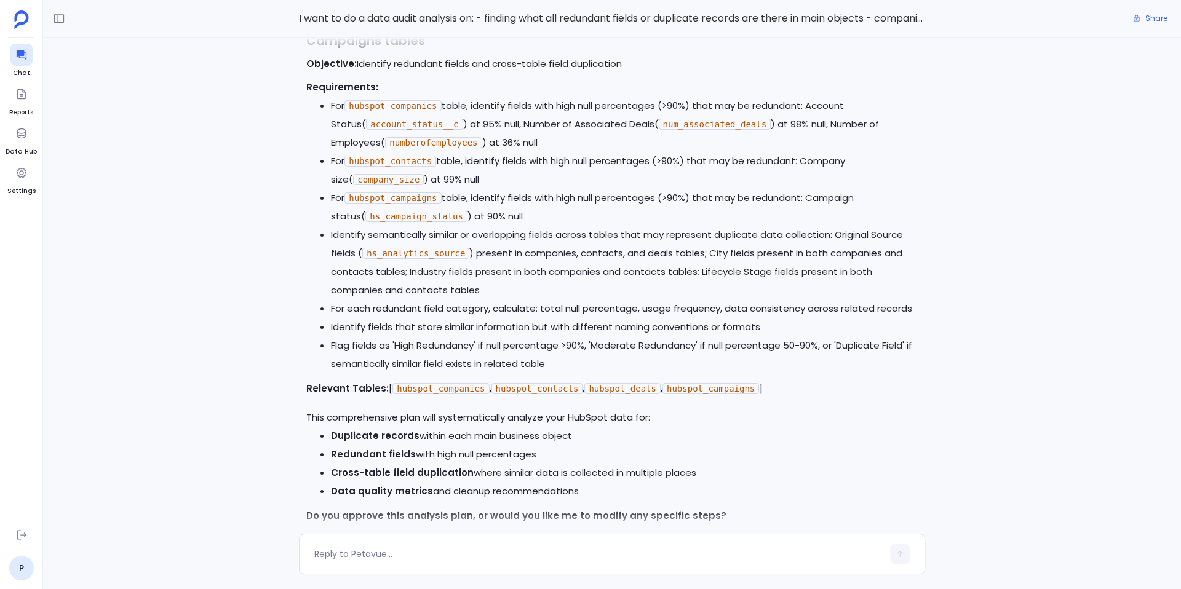
scroll to position [0, 0]
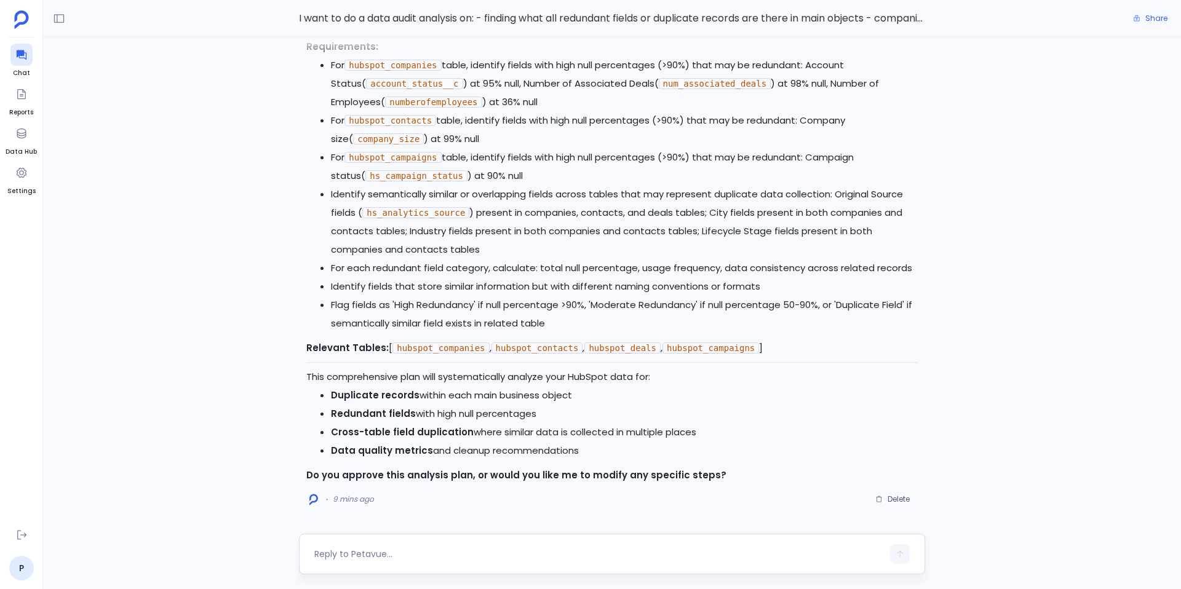
click at [419, 554] on textarea at bounding box center [598, 554] width 569 height 12
type textarea "Go ahead"
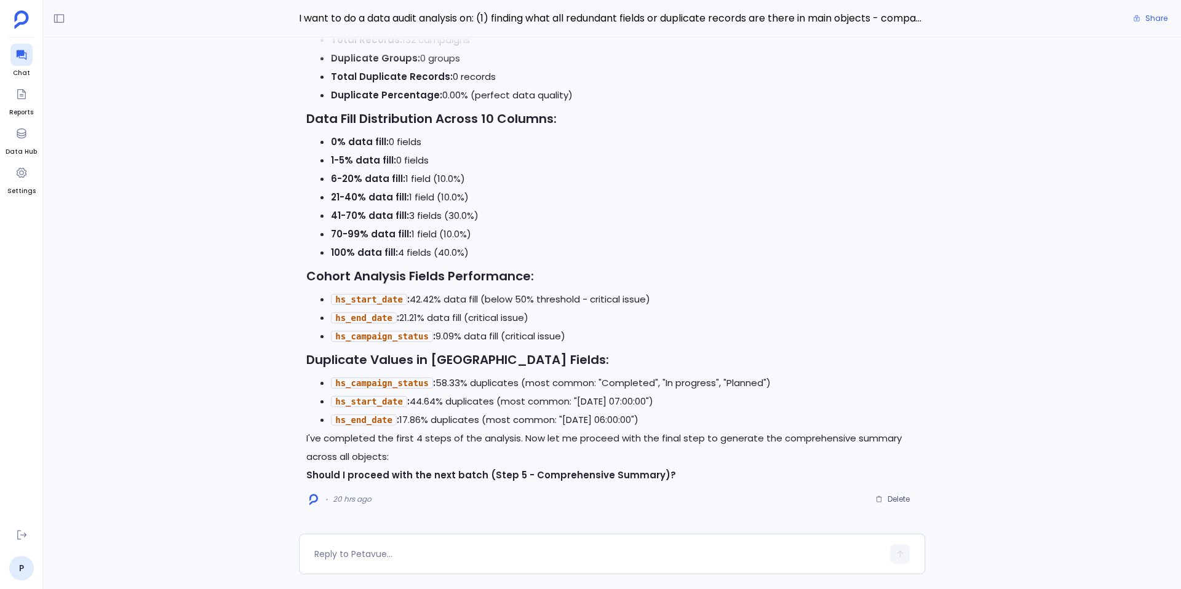
scroll to position [-4227, 0]
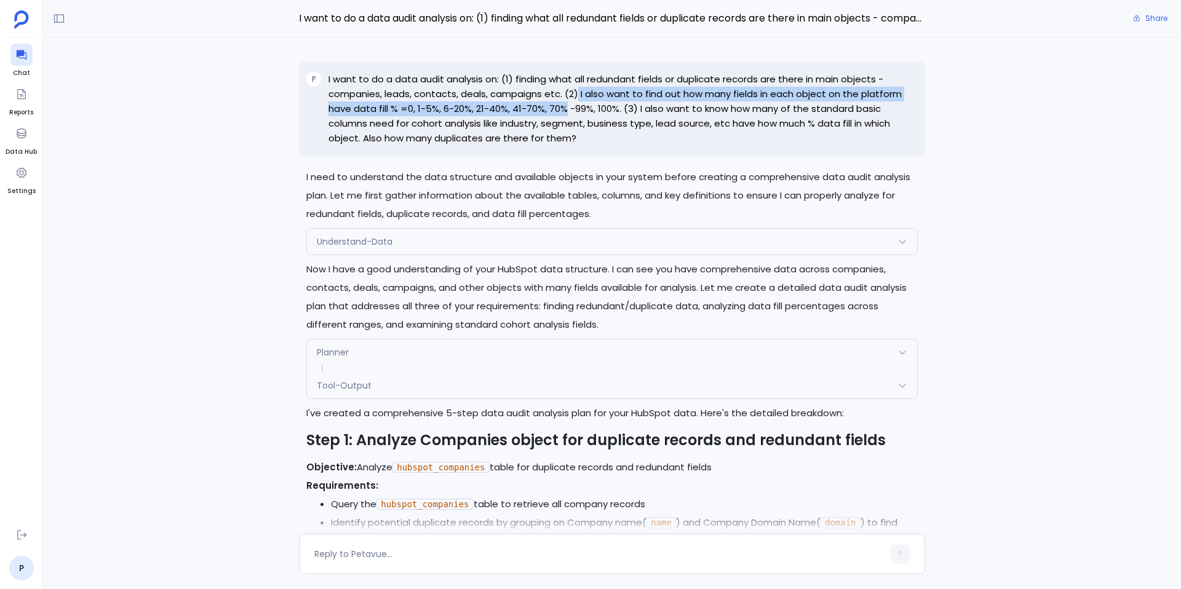
click at [532, 136] on p "I want to do a data audit analysis on: (1) finding what all redundant fields or…" at bounding box center [623, 109] width 589 height 74
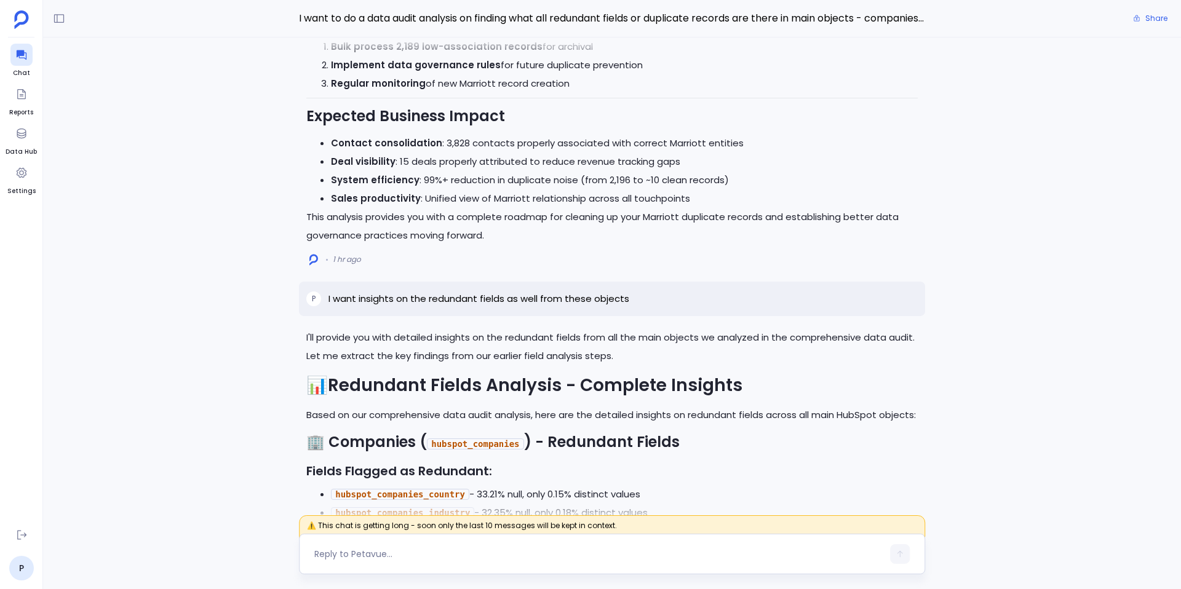
scroll to position [-4789, 0]
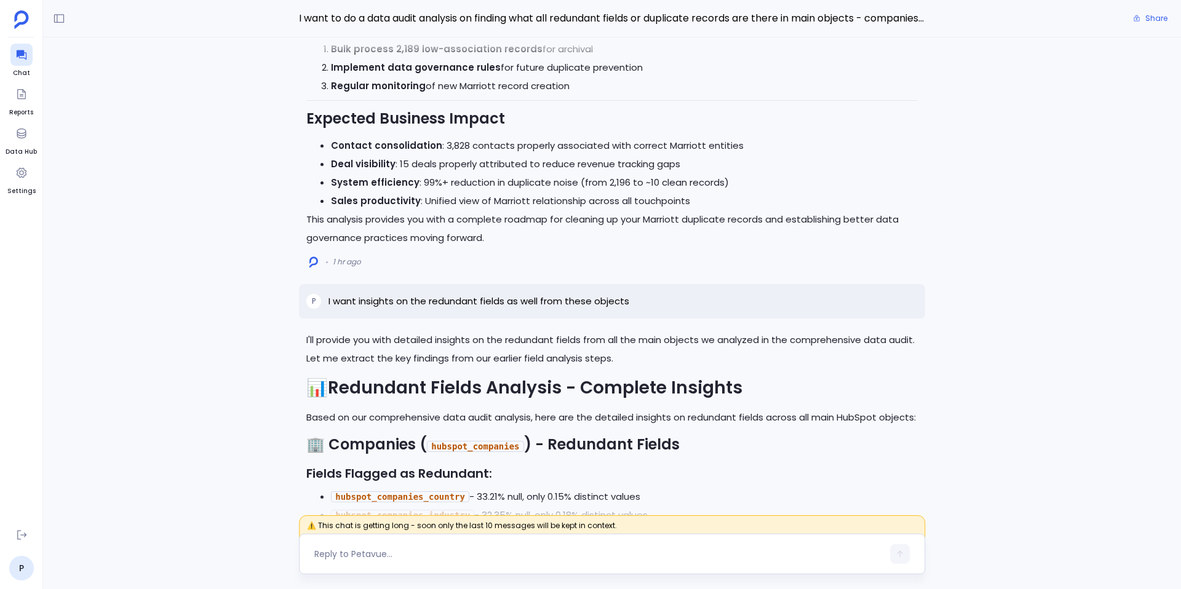
click at [369, 553] on textarea at bounding box center [598, 554] width 569 height 12
type textarea "Create a report based on all above observations showing a summary of these data…"
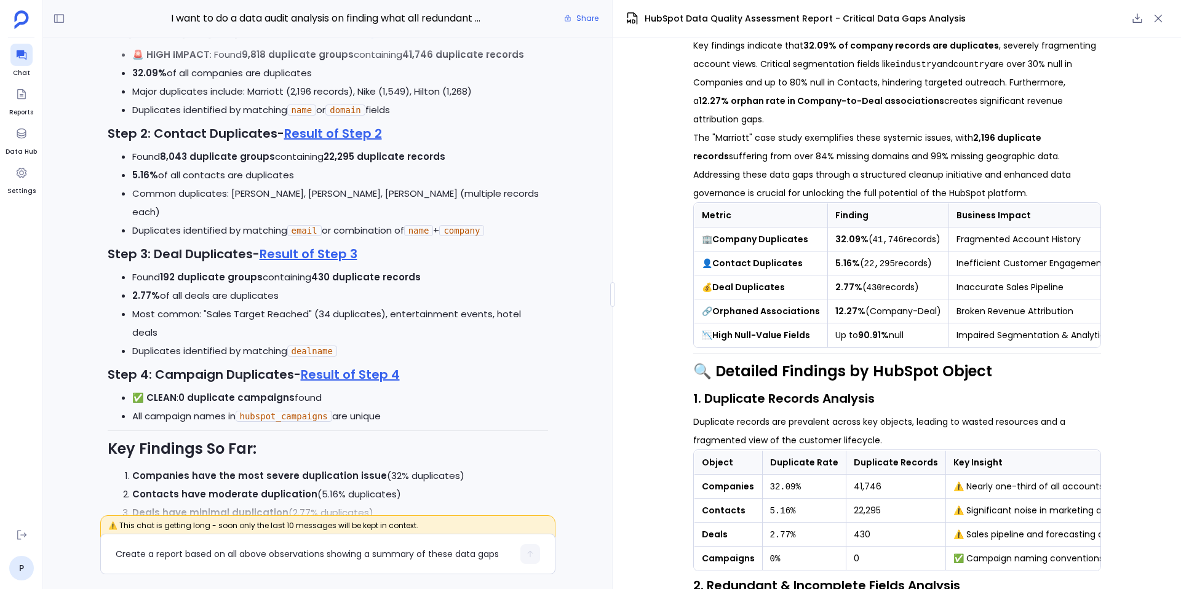
scroll to position [-13399, 0]
drag, startPoint x: 231, startPoint y: 250, endPoint x: 286, endPoint y: 247, distance: 54.9
click at [287, 220] on li "Common duplicates: [PERSON_NAME], [PERSON_NAME], [PERSON_NAME] (multiple record…" at bounding box center [340, 201] width 416 height 37
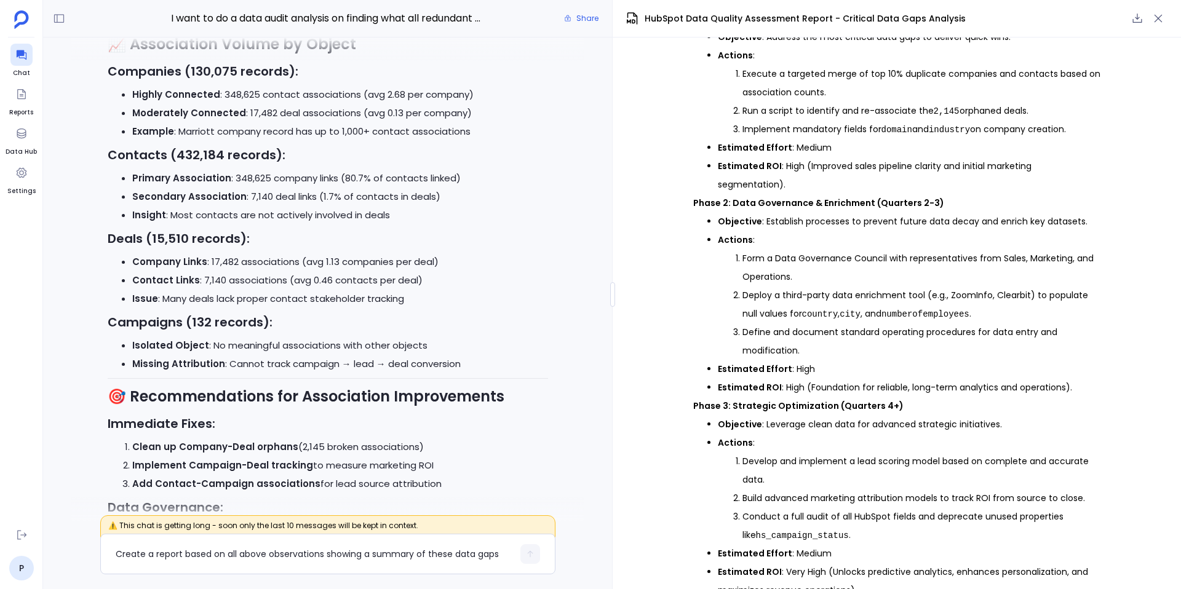
scroll to position [2024, 0]
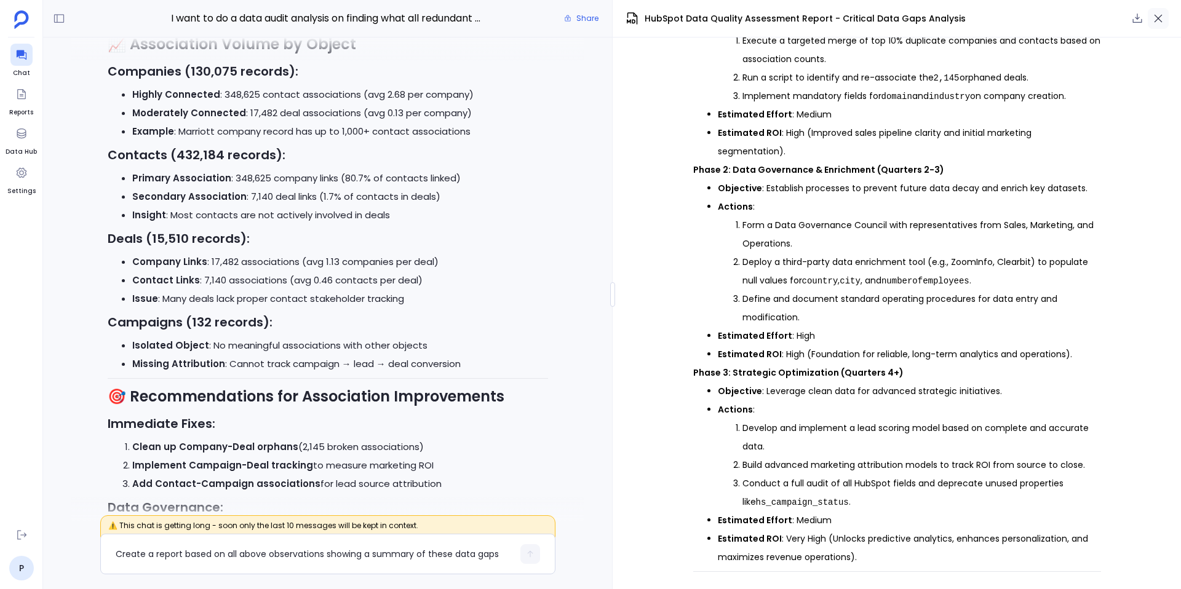
click at [1158, 17] on icon "button" at bounding box center [1159, 19] width 8 height 8
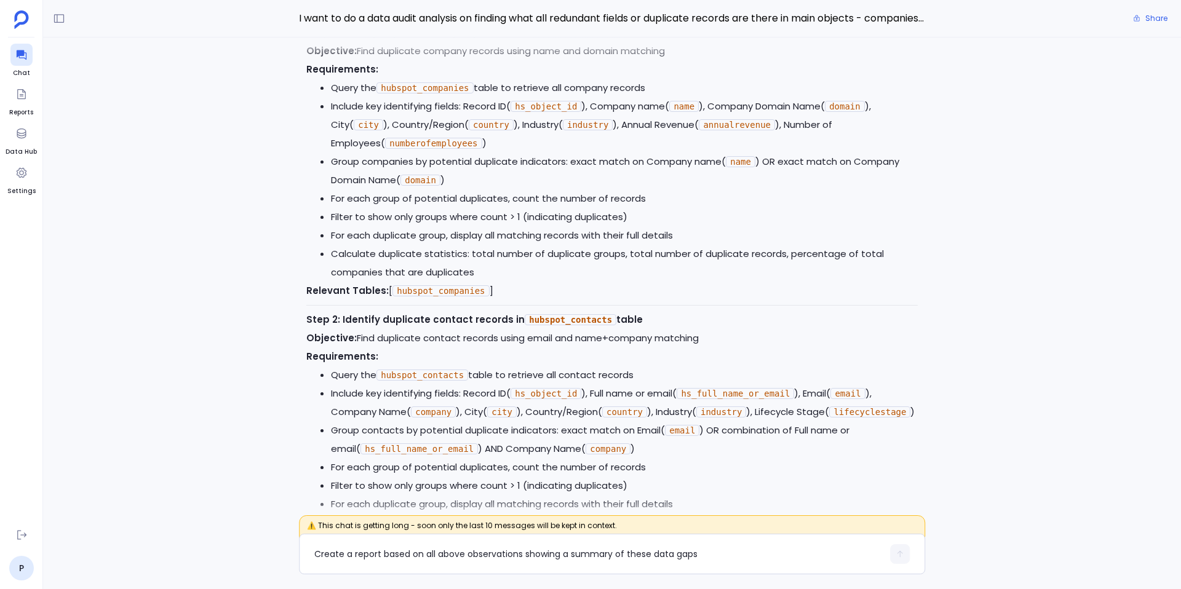
scroll to position [-18701, 0]
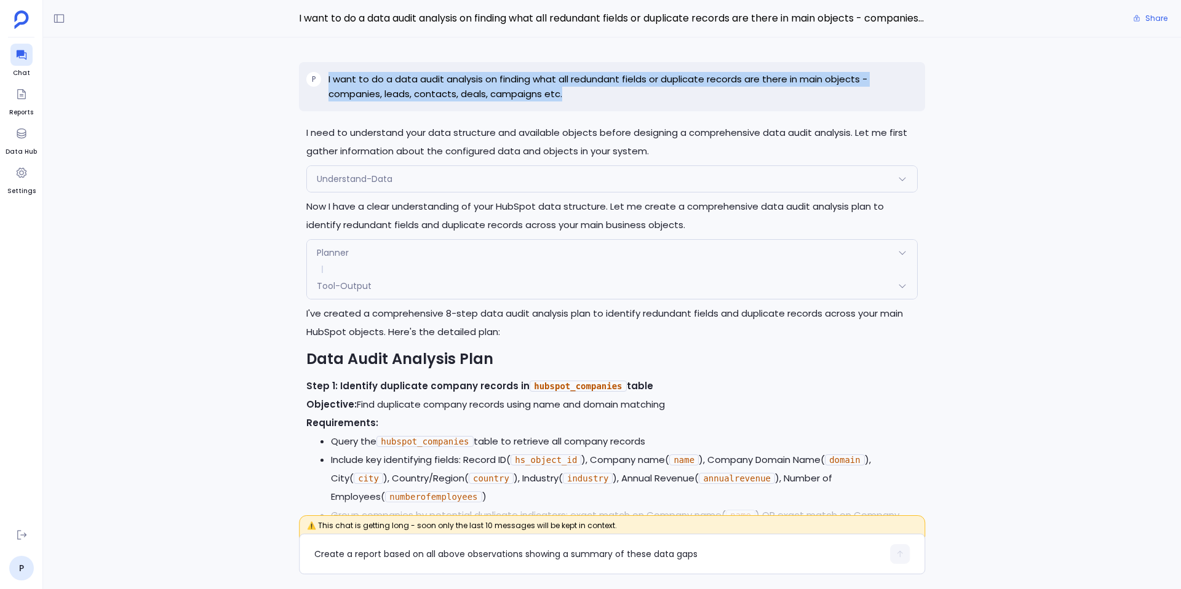
drag, startPoint x: 565, startPoint y: 93, endPoint x: 332, endPoint y: 71, distance: 233.6
click at [332, 71] on div "P I want to do a data audit analysis on finding what all redundant fields or du…" at bounding box center [612, 86] width 626 height 49
copy p "I want to do a data audit analysis on finding what all redundant fields or dupl…"
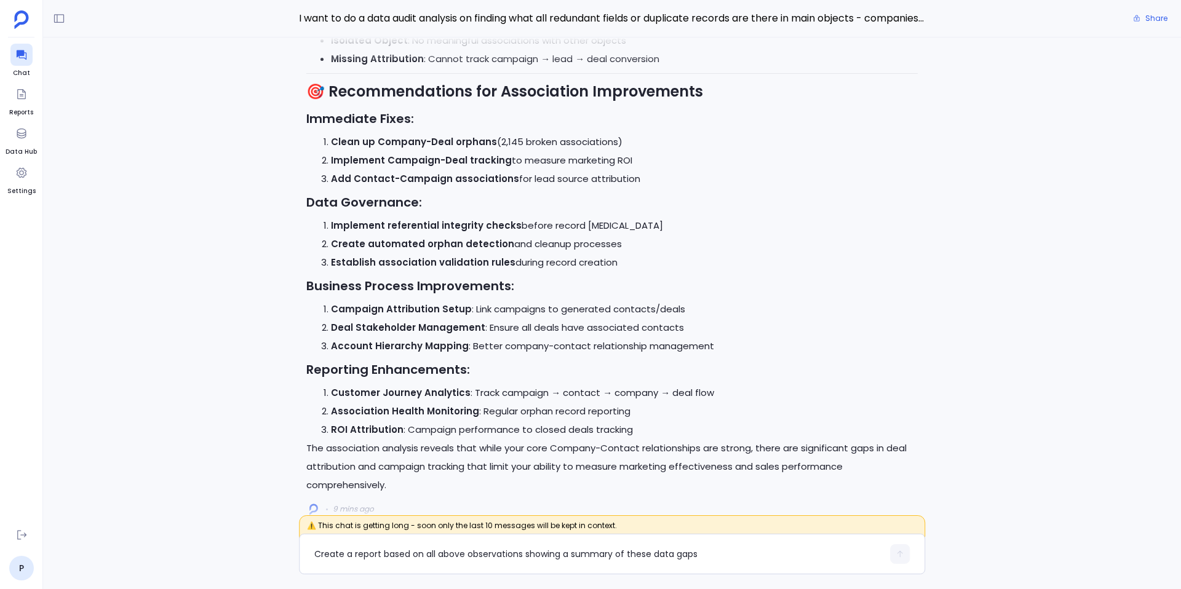
scroll to position [0, 0]
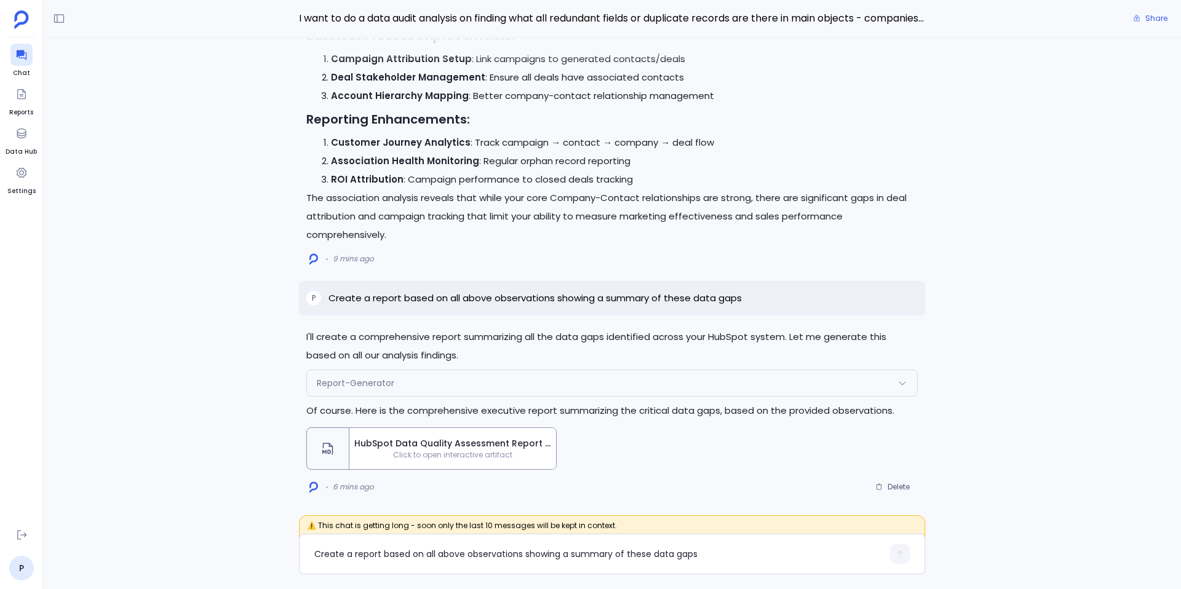
click at [410, 459] on span "Click to open interactive artifact" at bounding box center [452, 455] width 207 height 10
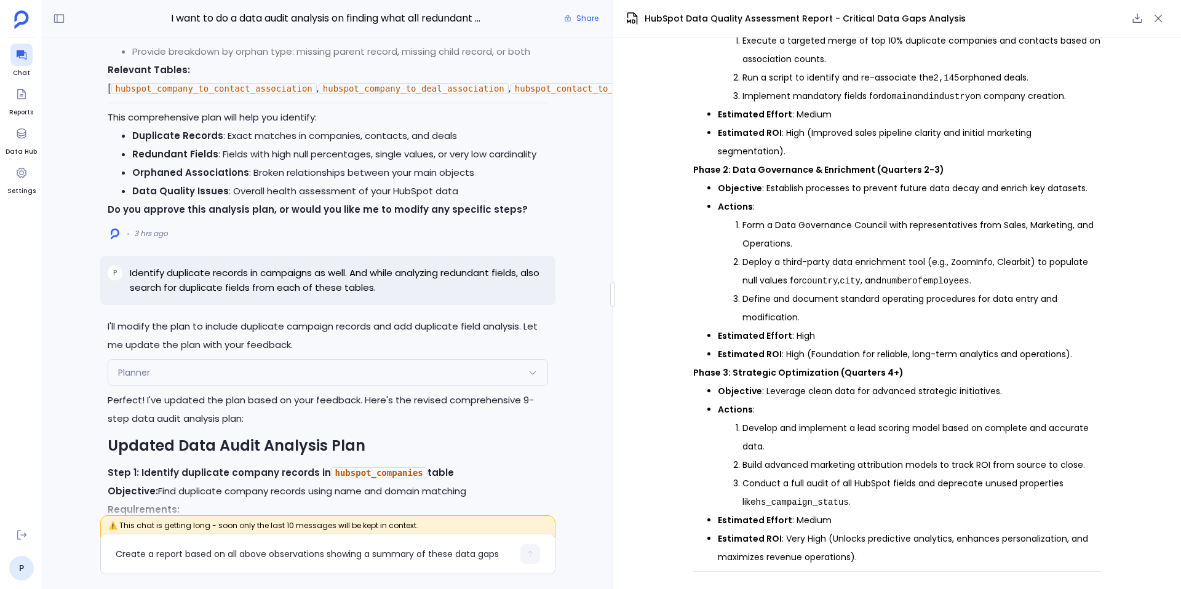
scroll to position [-18320, 0]
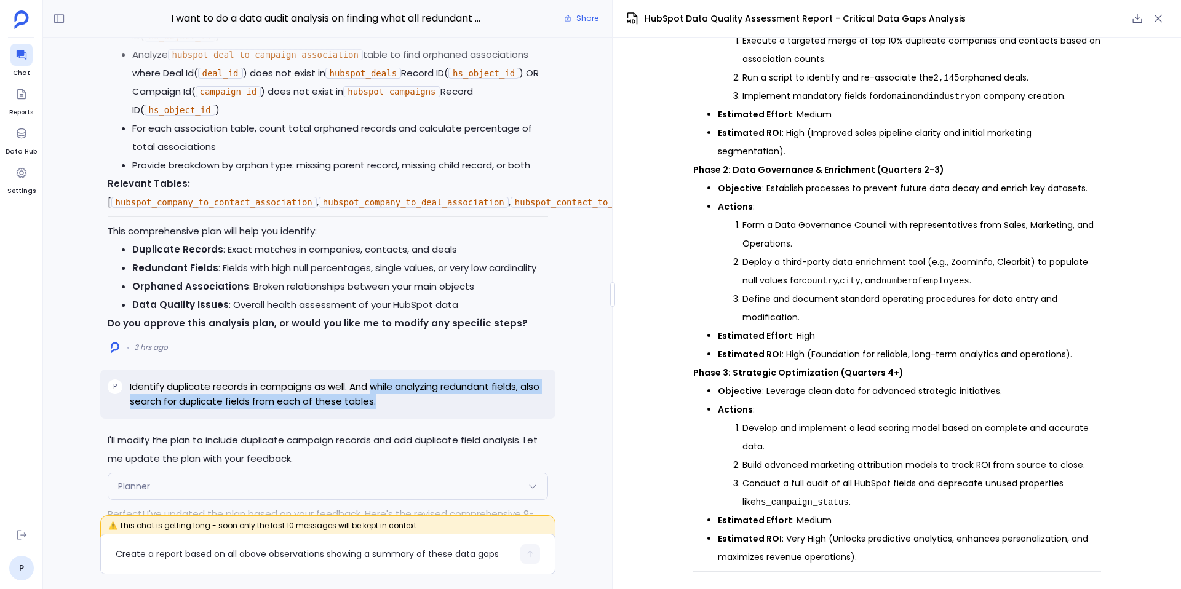
drag, startPoint x: 373, startPoint y: 403, endPoint x: 378, endPoint y: 421, distance: 18.5
click at [378, 409] on p "Identify duplicate records in campaigns as well. And while analyzing redundant …" at bounding box center [339, 395] width 418 height 30
copy p "while analyzing redundant fields, also search for duplicate fields from each of…"
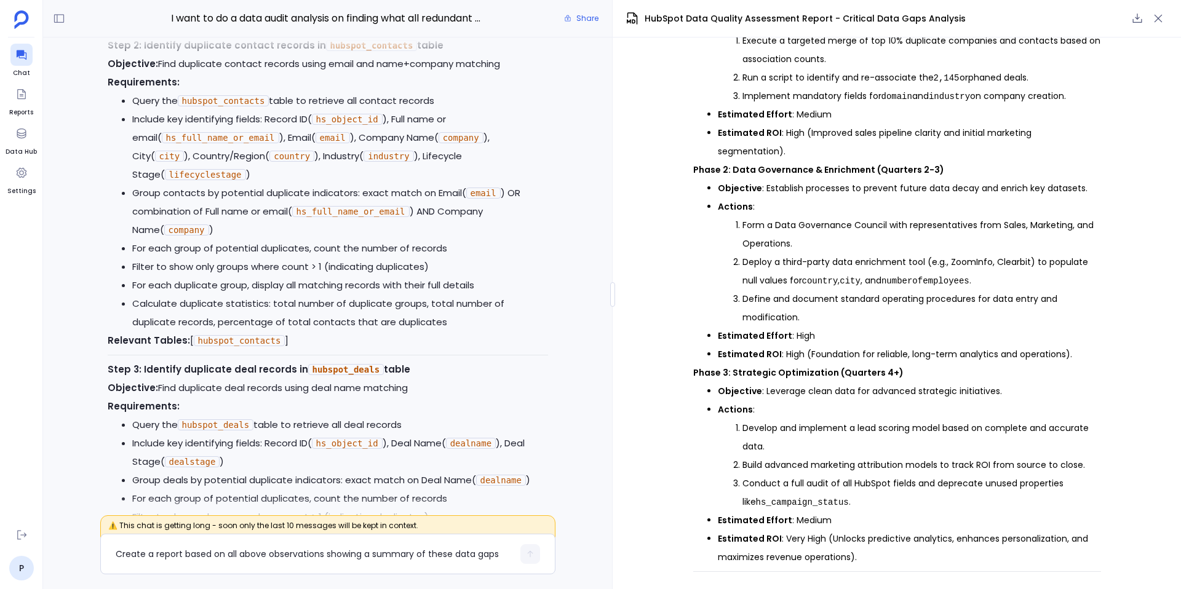
scroll to position [-20304, 0]
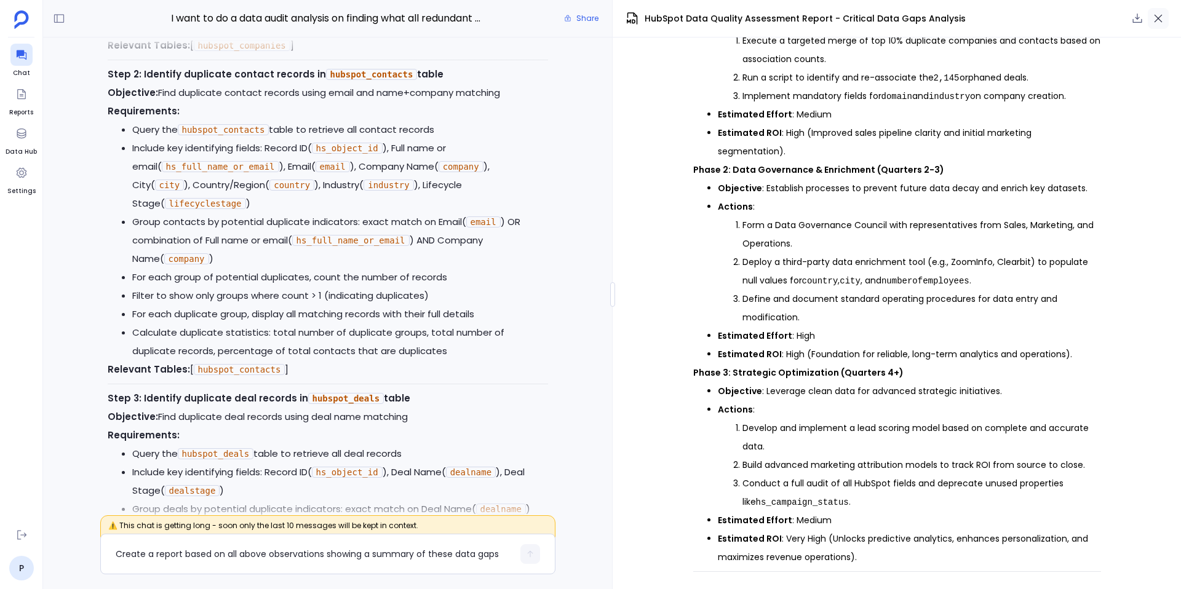
click at [1159, 23] on icon "button" at bounding box center [1158, 18] width 12 height 12
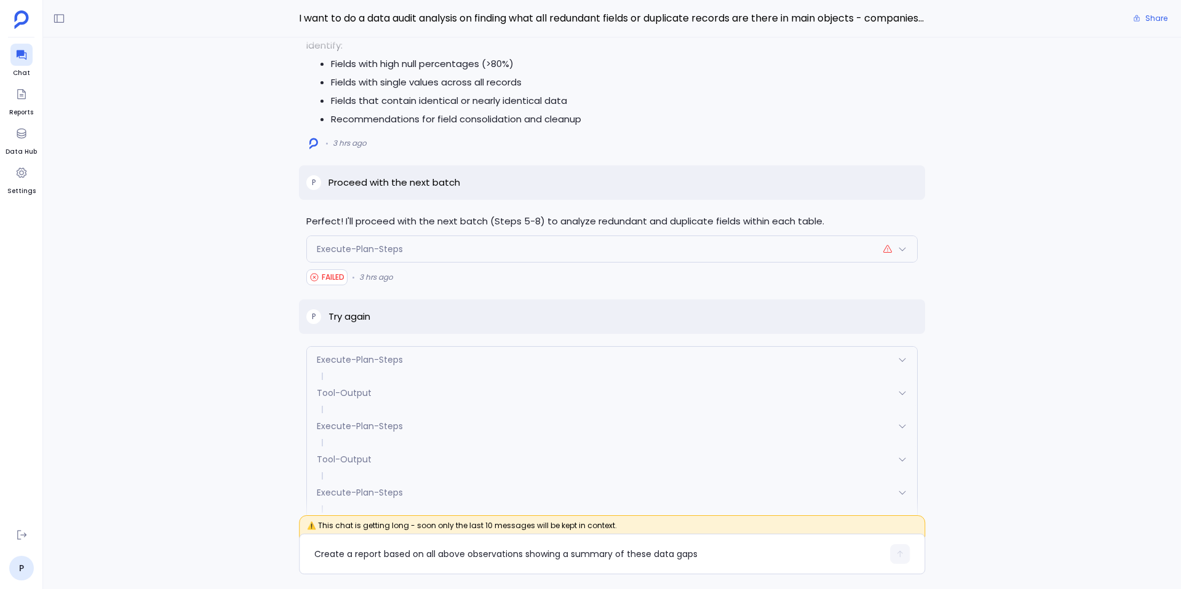
scroll to position [-11688, 0]
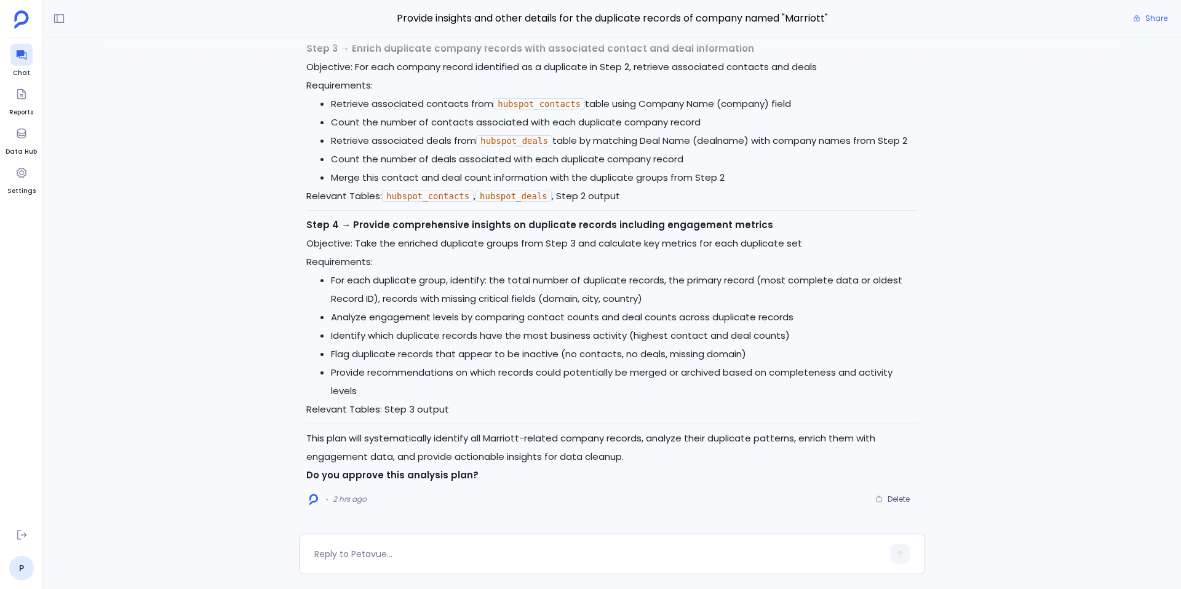
scroll to position [1207, 0]
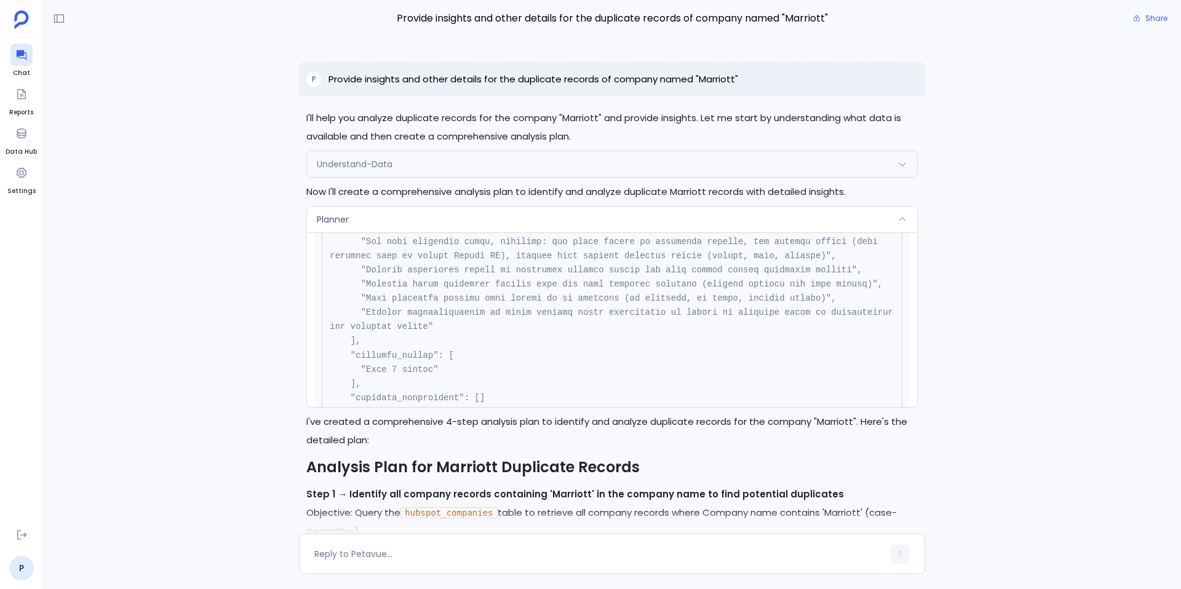
click at [599, 218] on div "Planner" at bounding box center [612, 220] width 610 height 26
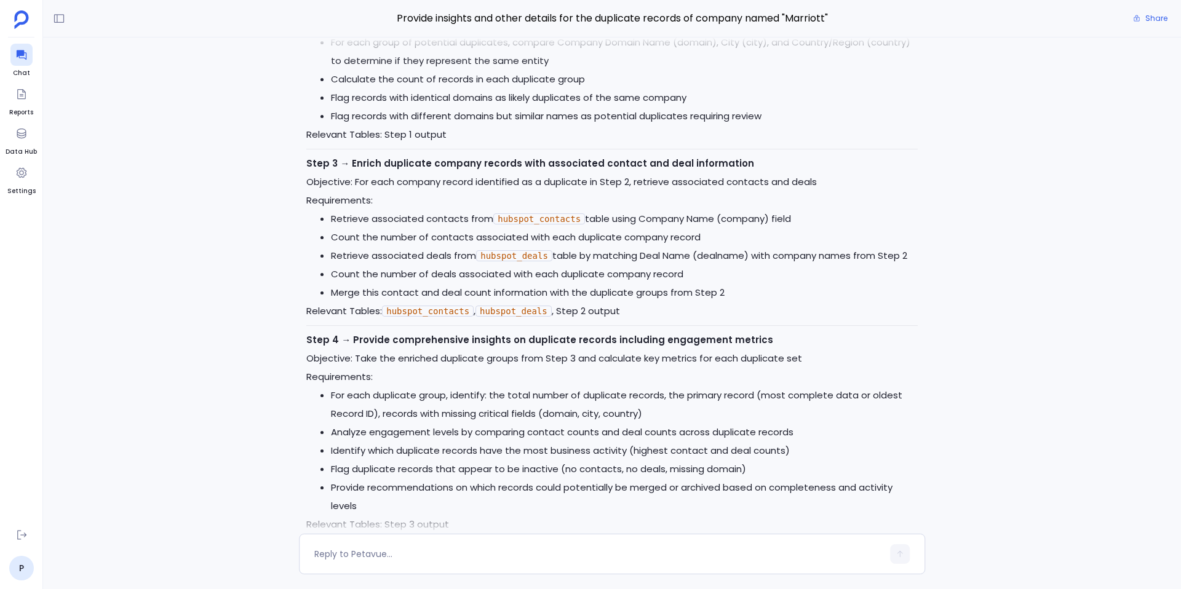
scroll to position [0, 0]
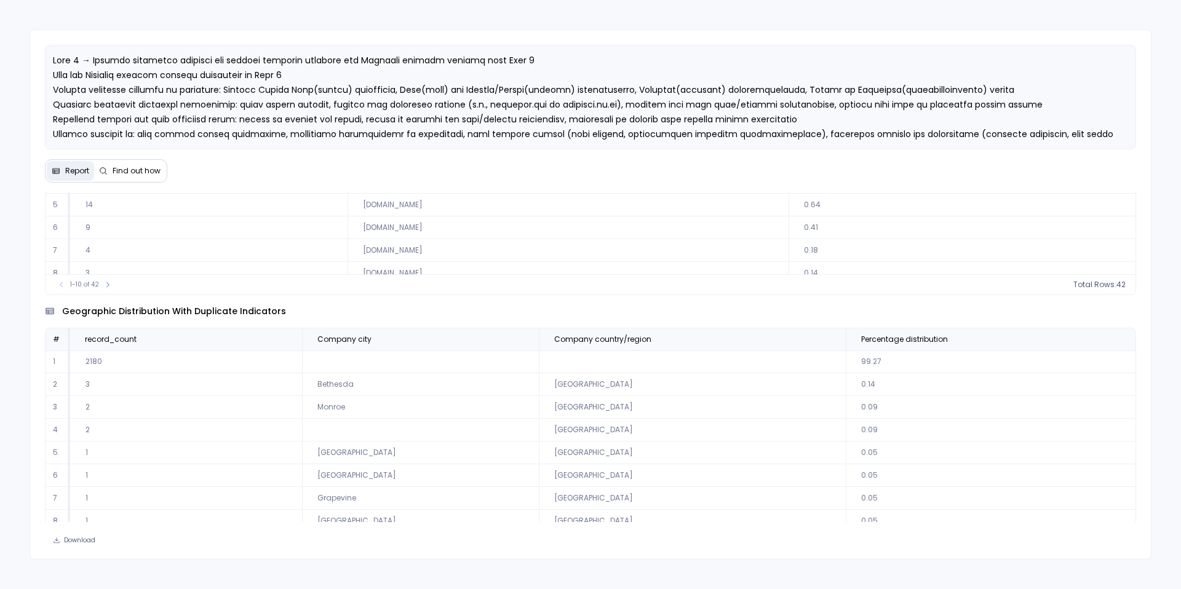
scroll to position [56, 0]
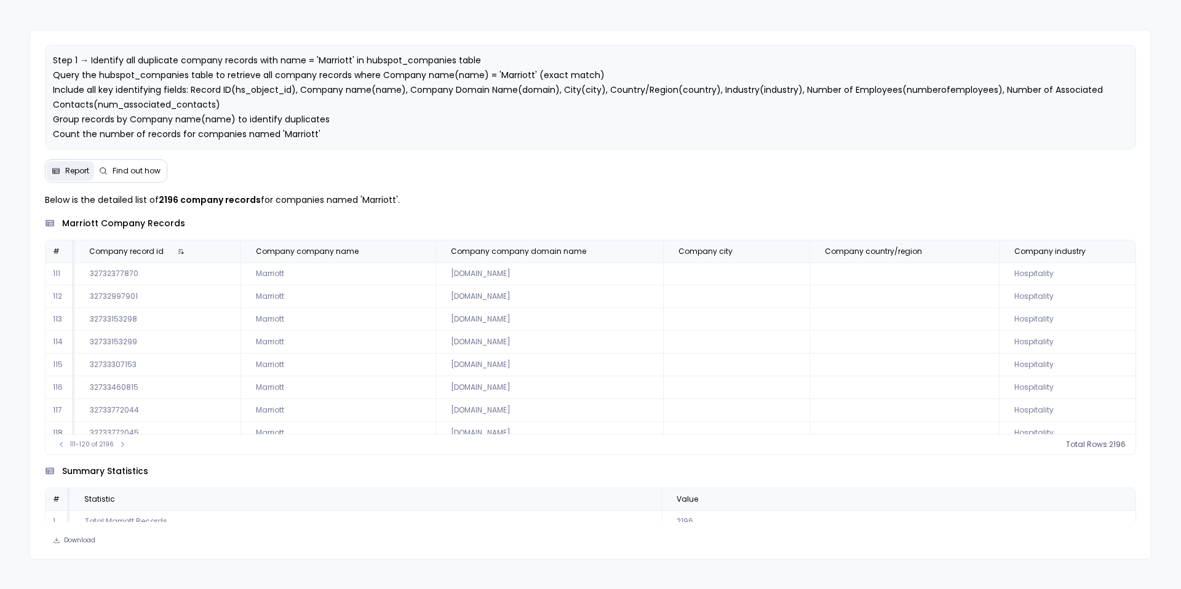
scroll to position [59, 471]
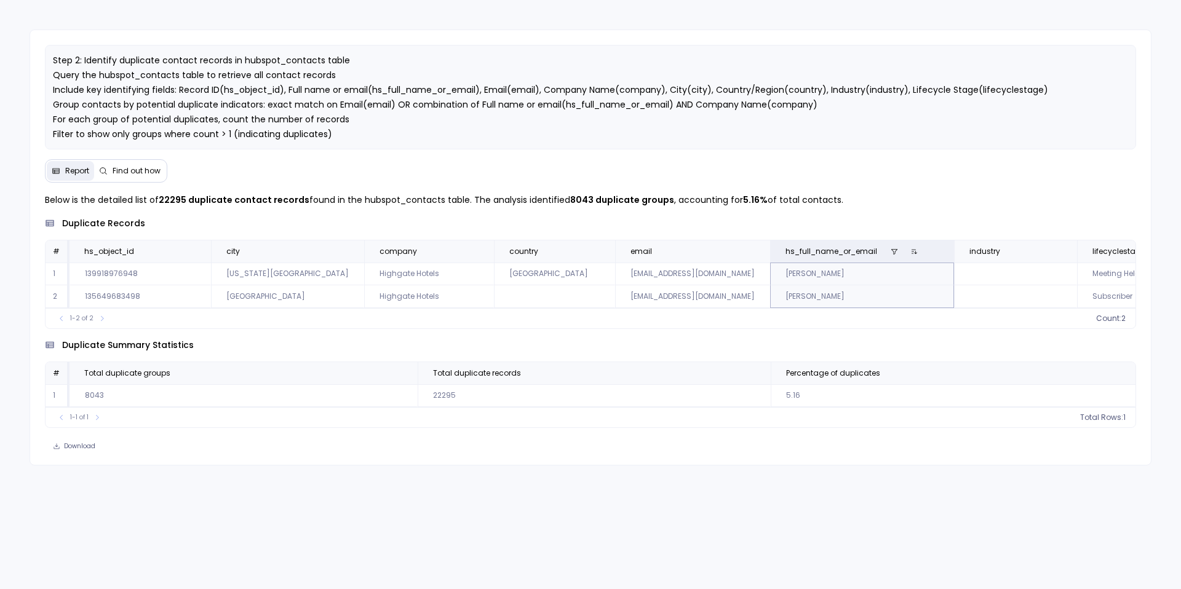
scroll to position [0, 10]
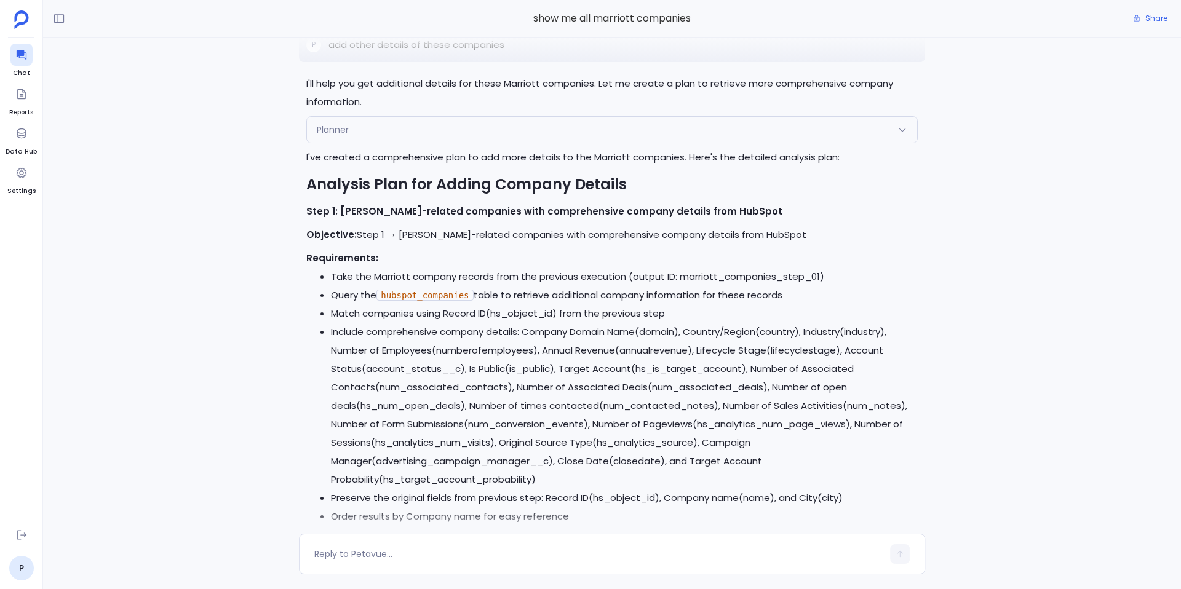
scroll to position [-2383, 0]
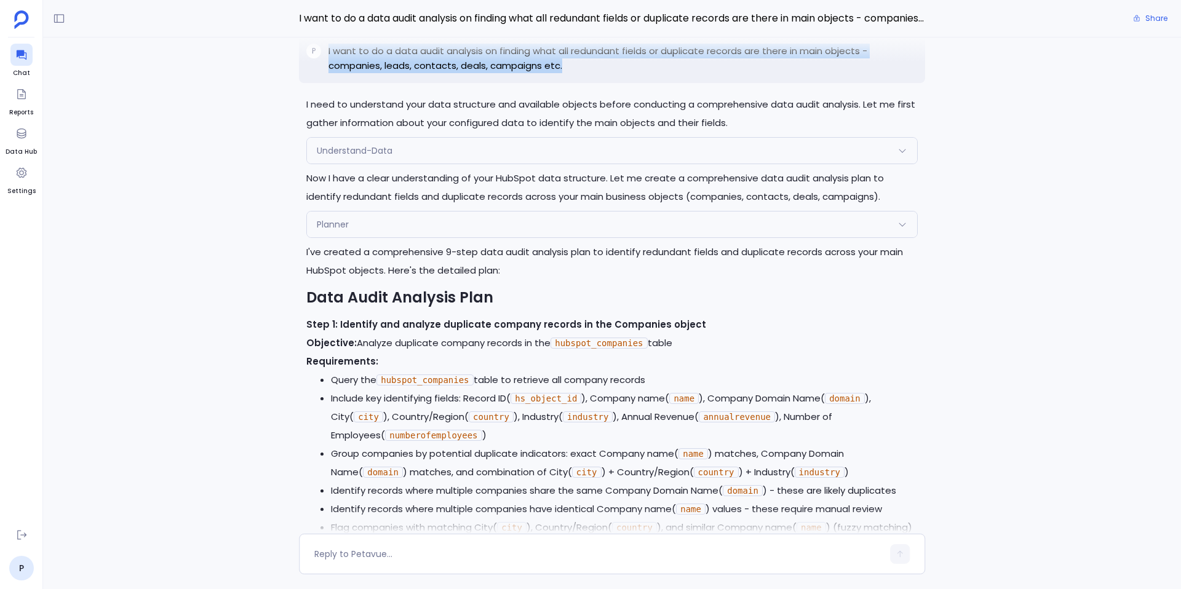
scroll to position [-1899, 0]
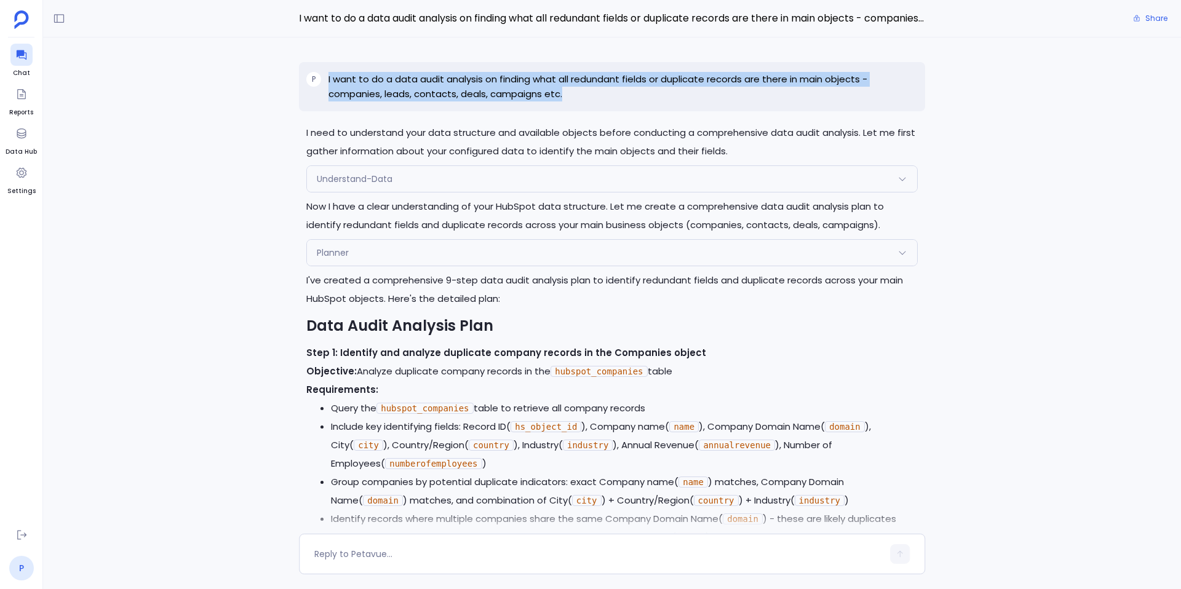
click at [22, 562] on link "P" at bounding box center [21, 568] width 25 height 25
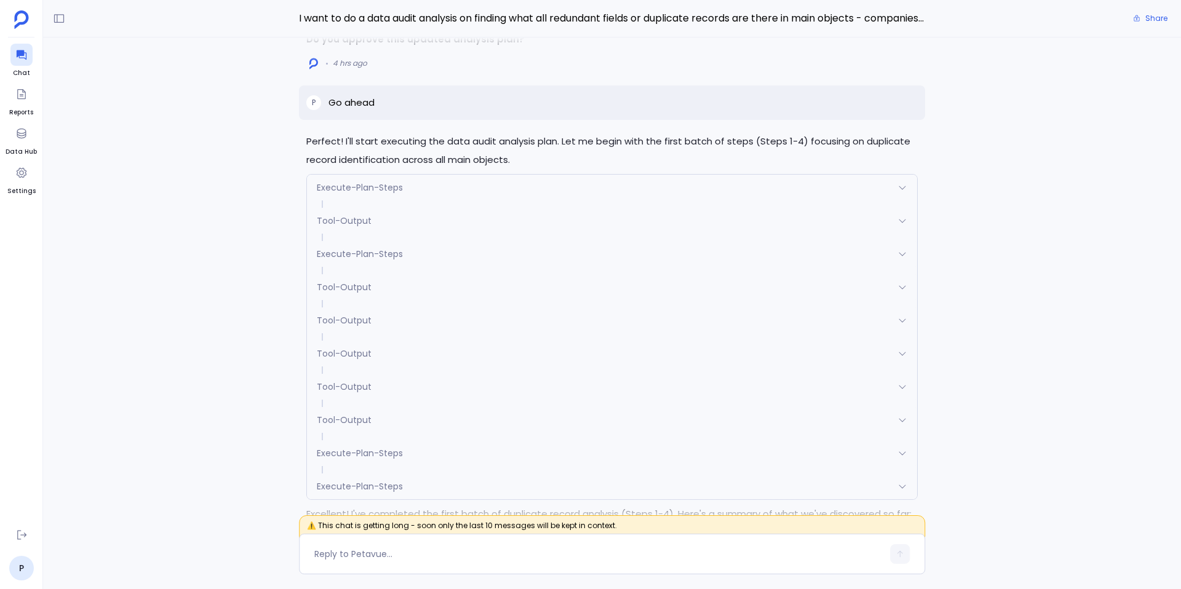
scroll to position [-12750, 0]
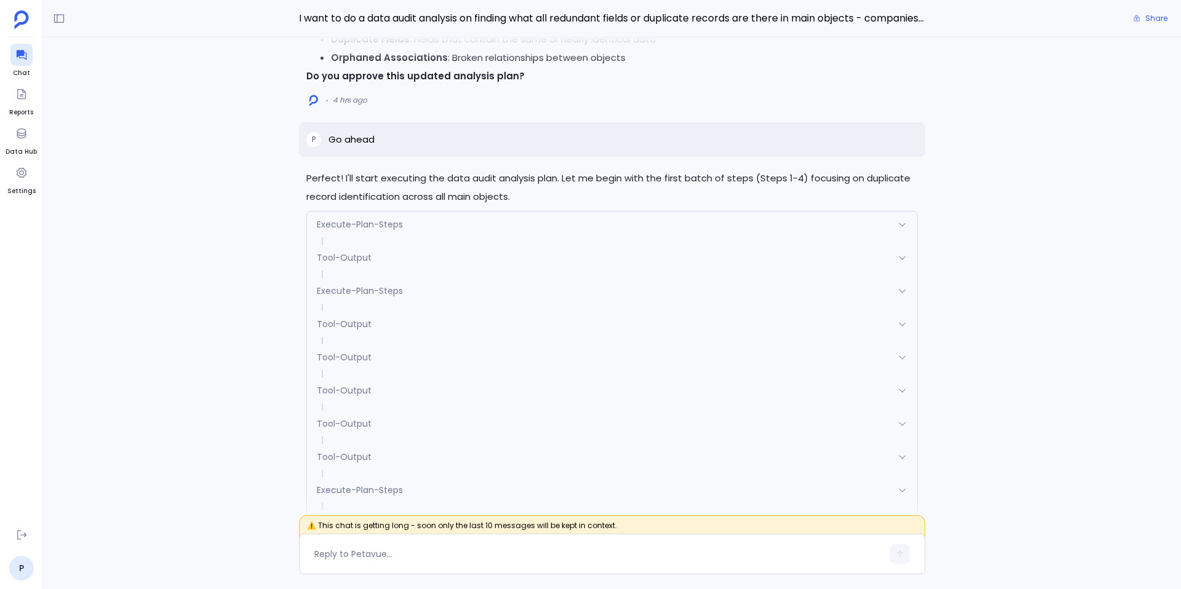
click at [364, 129] on div "P Go ahead" at bounding box center [612, 139] width 626 height 34
click at [366, 141] on p "Go ahead" at bounding box center [352, 139] width 46 height 15
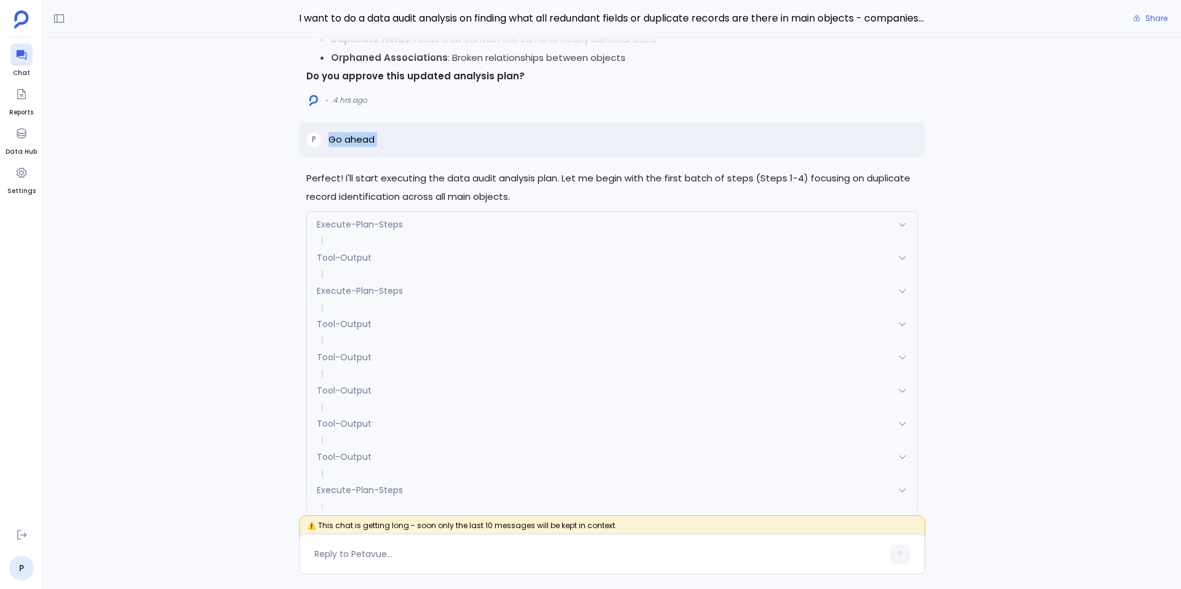
copy p "Go ahead"
